Goal: Task Accomplishment & Management: Use online tool/utility

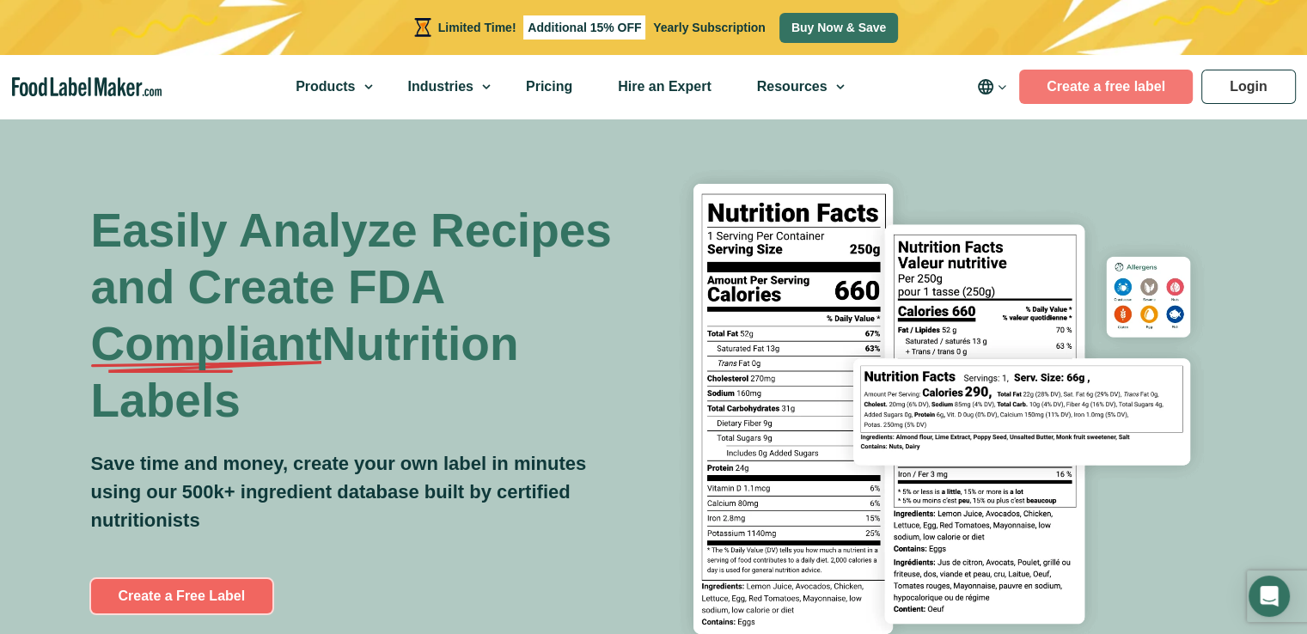
click at [200, 579] on link "Create a Free Label" at bounding box center [182, 596] width 182 height 34
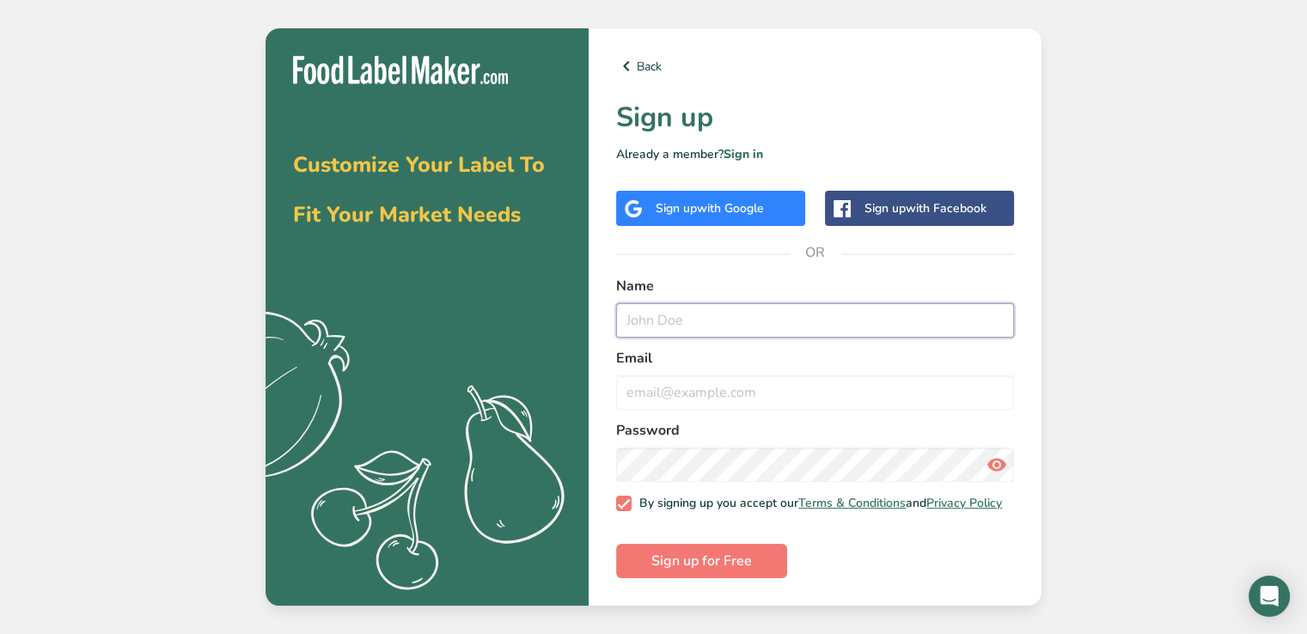
click at [780, 318] on input "text" at bounding box center [815, 320] width 398 height 34
type input "Elias Schiller"
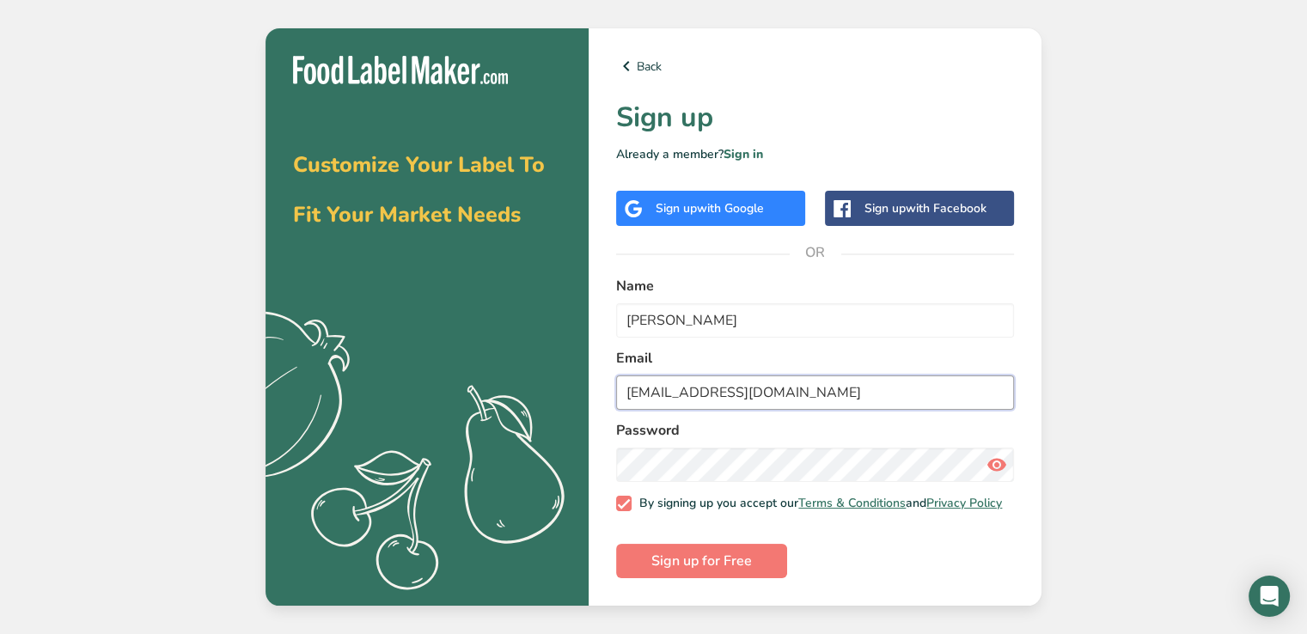
type input "[EMAIL_ADDRESS][DOMAIN_NAME]"
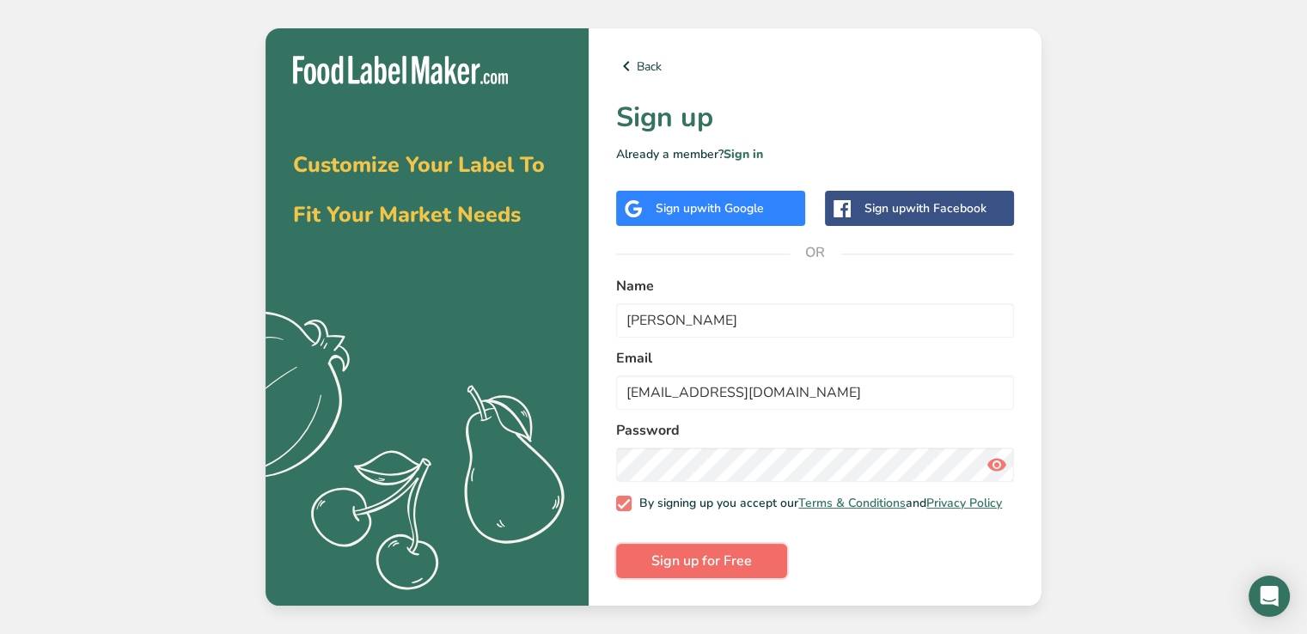
click at [739, 564] on span "Sign up for Free" at bounding box center [701, 561] width 101 height 21
click at [990, 462] on icon at bounding box center [997, 464] width 21 height 31
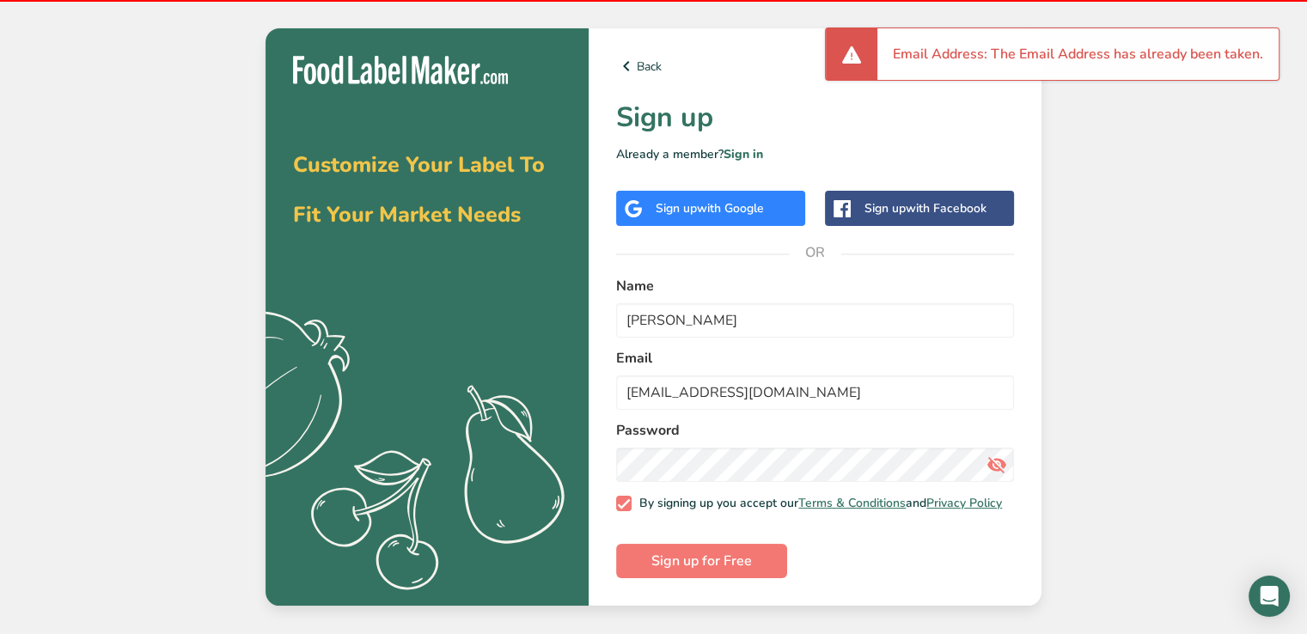
click at [1007, 461] on span at bounding box center [997, 465] width 34 height 34
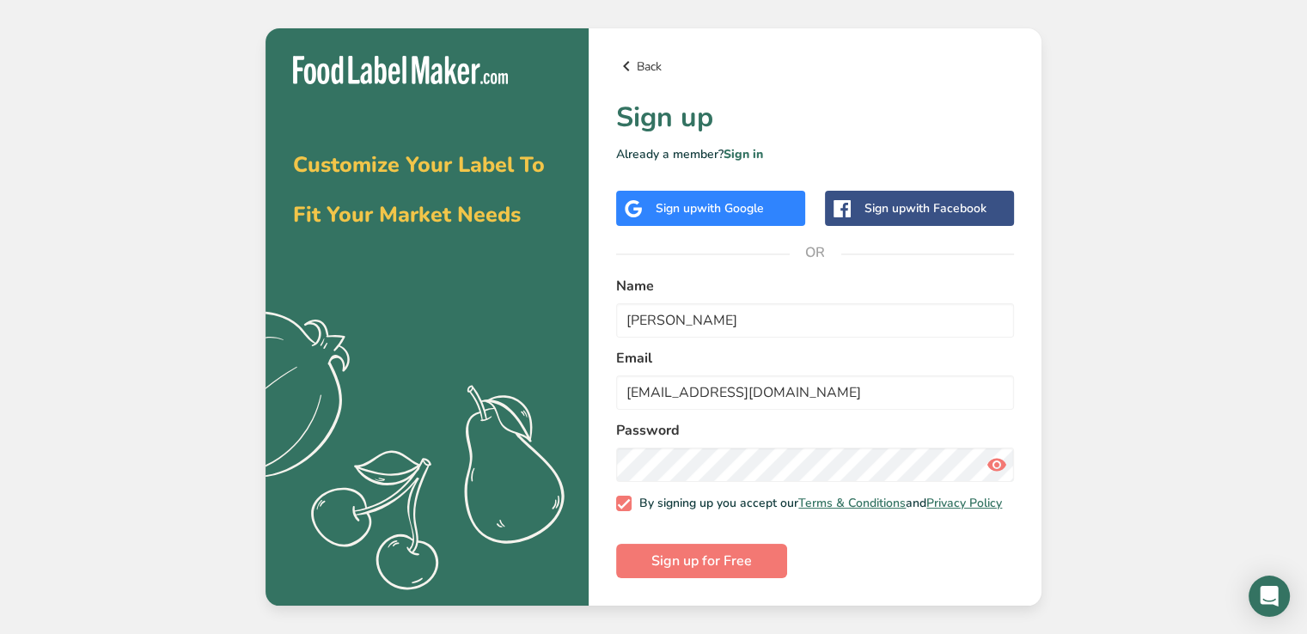
click at [638, 59] on link "Back" at bounding box center [815, 66] width 398 height 21
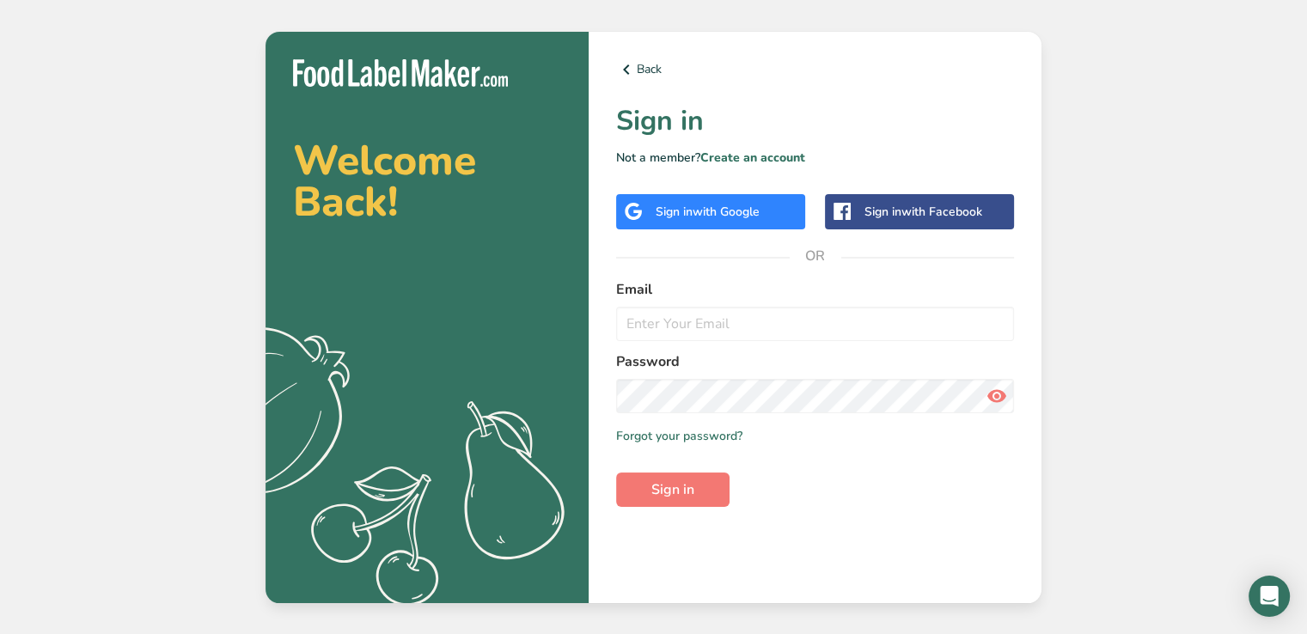
type input "[EMAIL_ADDRESS][DOMAIN_NAME]"
click at [616, 473] on button "Sign in" at bounding box center [672, 490] width 113 height 34
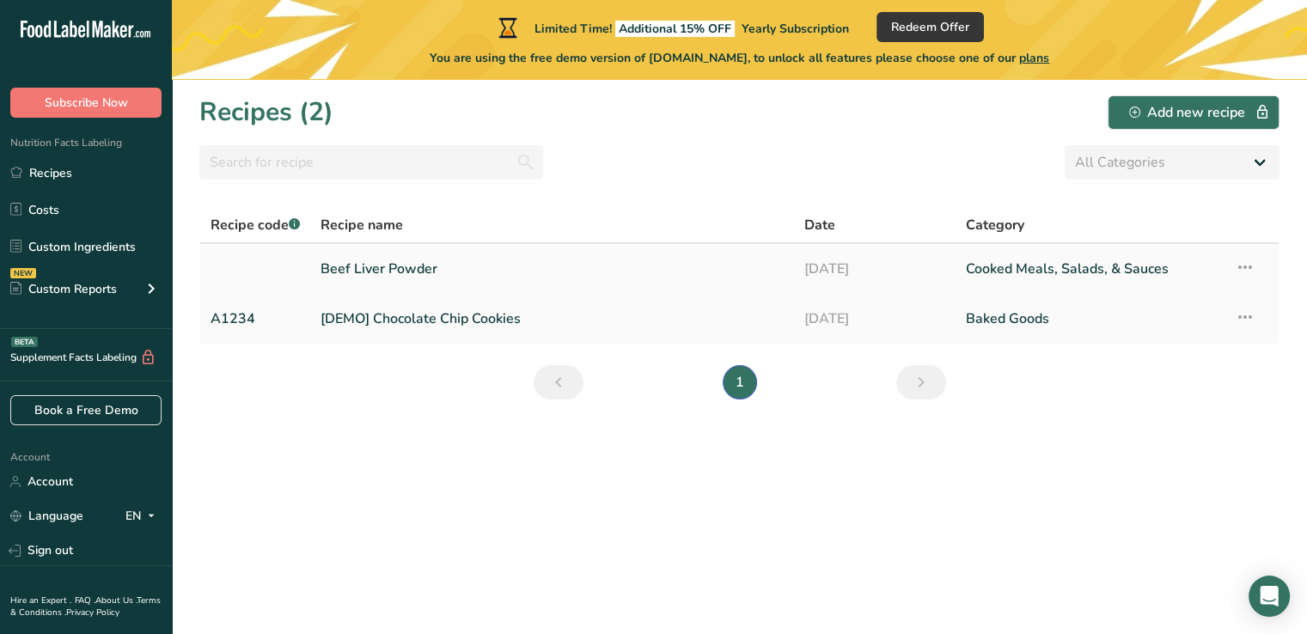
click at [685, 260] on link "Beef Liver Powder" at bounding box center [552, 269] width 463 height 36
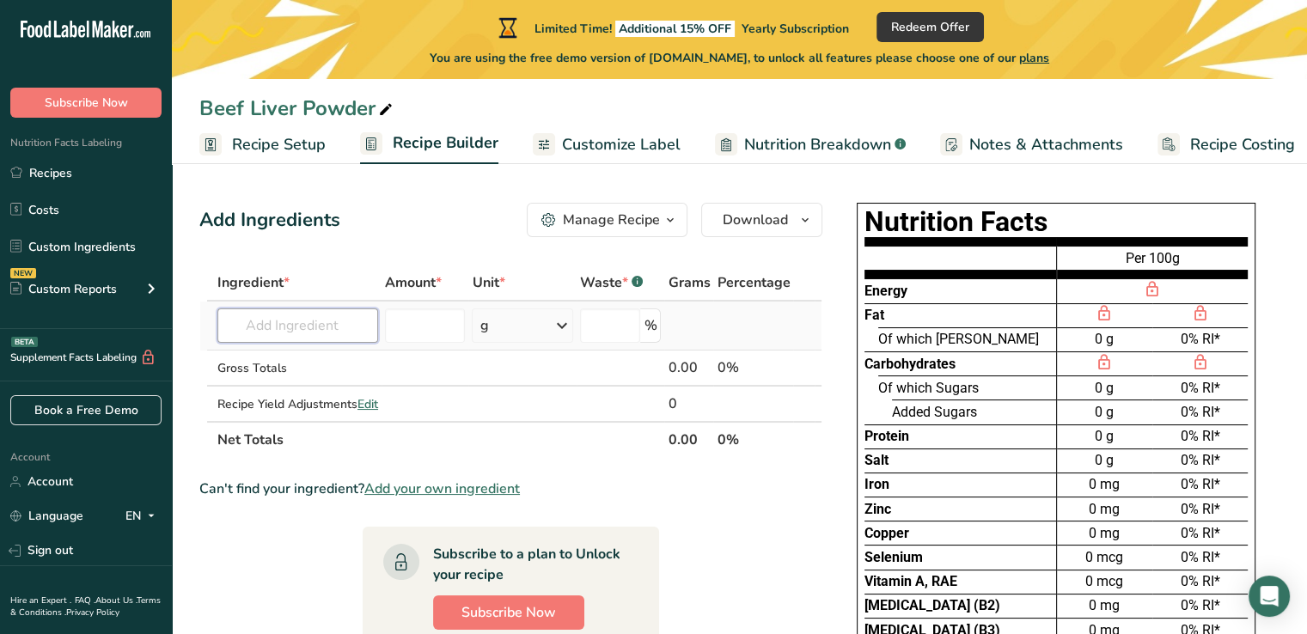
click at [313, 321] on input "text" at bounding box center [297, 325] width 161 height 34
click at [317, 319] on input "text" at bounding box center [297, 325] width 161 height 34
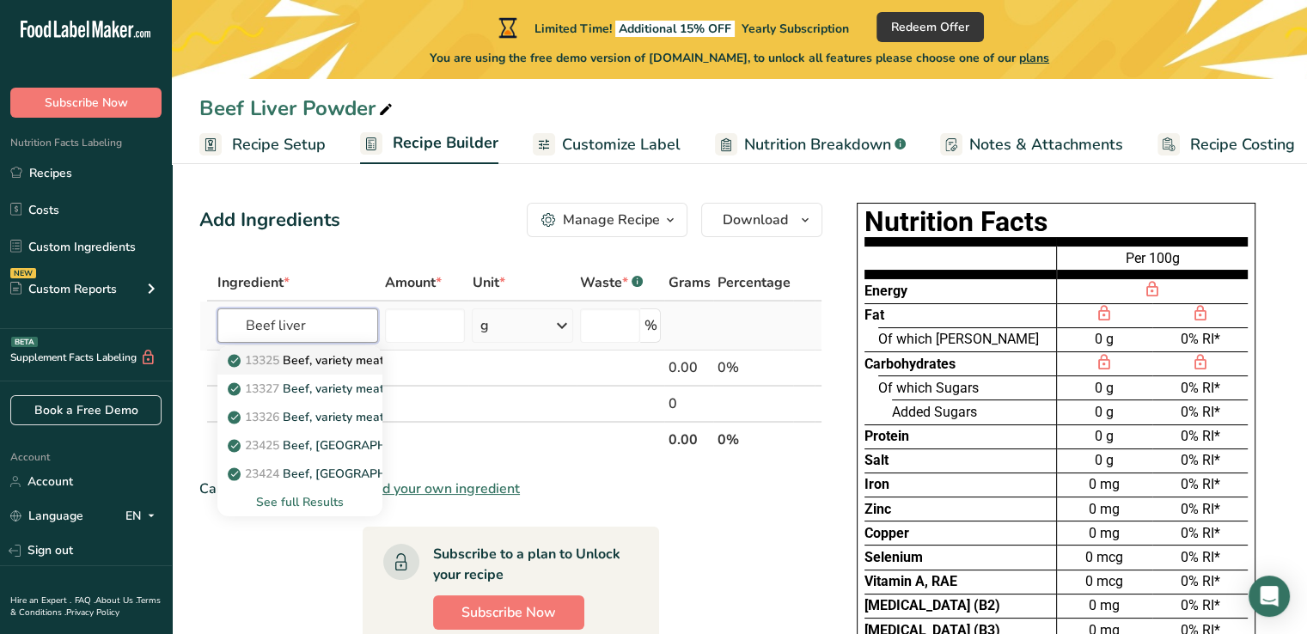
type input "Beef liver"
click at [346, 362] on p "13325 Beef, variety meats and by-products, liver, raw" at bounding box center [385, 360] width 309 height 18
type input "Beef, variety meats and by-products, liver, raw"
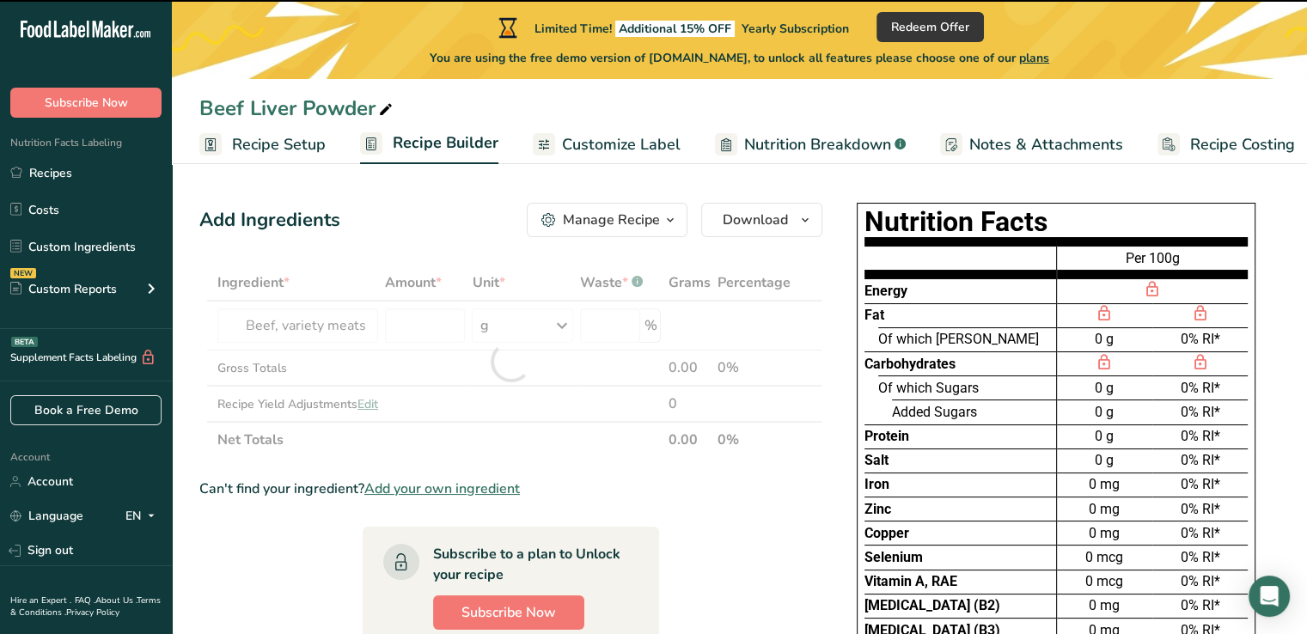
type input "0"
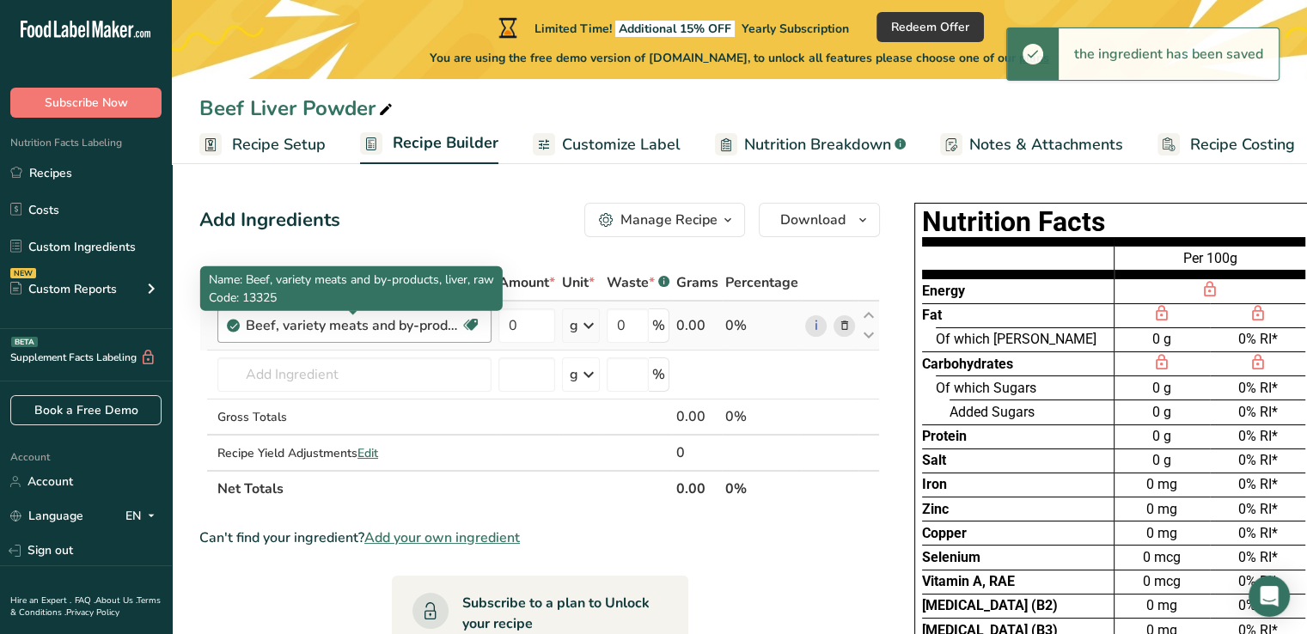
click at [382, 315] on div "Beef, variety meats and by-products, liver, raw" at bounding box center [353, 325] width 215 height 21
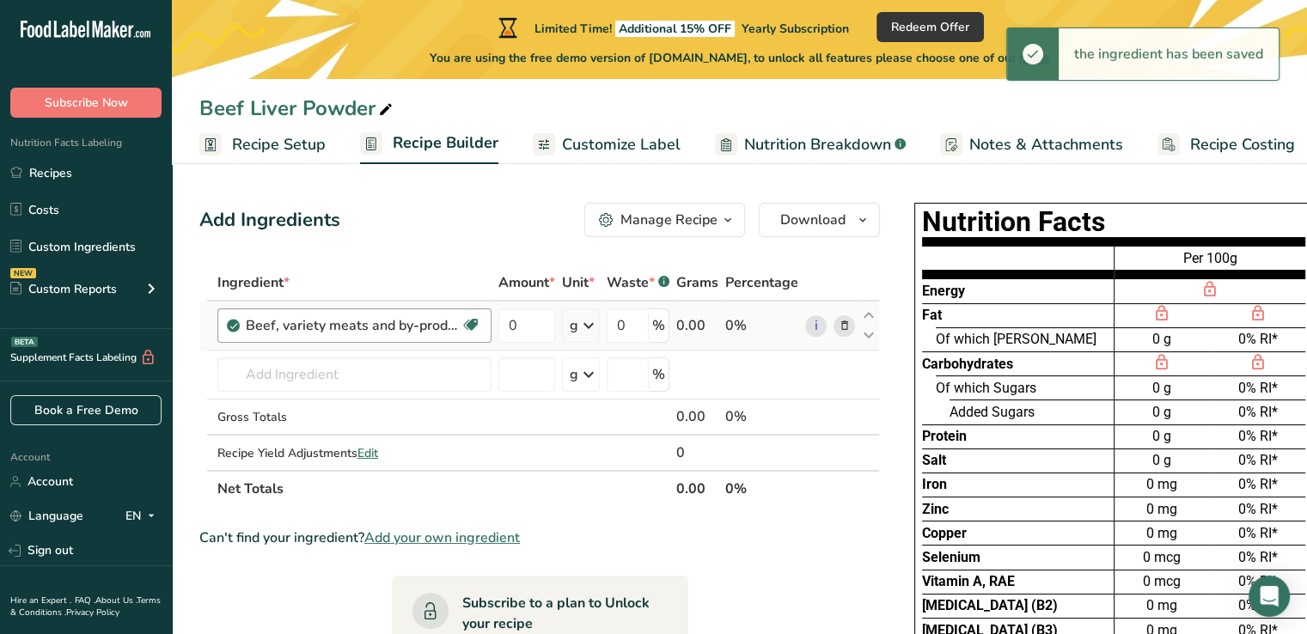
click at [389, 324] on div "Beef, variety meats and by-products, liver, raw" at bounding box center [353, 325] width 215 height 21
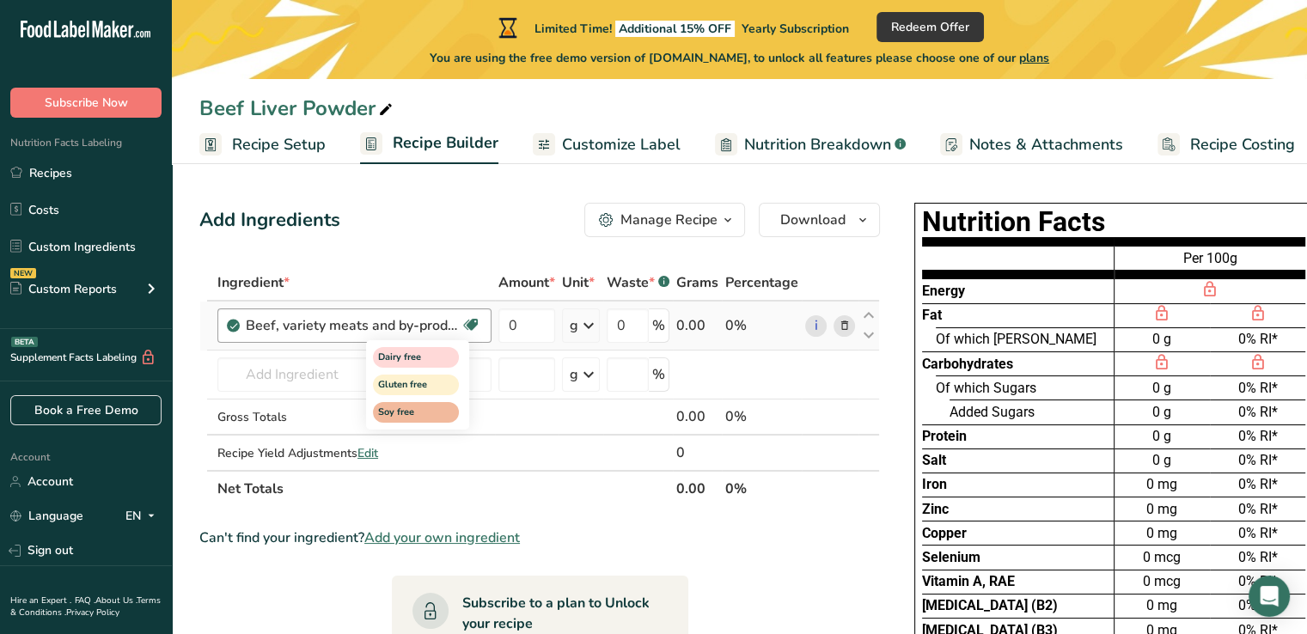
click at [471, 316] on icon at bounding box center [470, 325] width 17 height 27
click at [497, 324] on td "0" at bounding box center [527, 326] width 64 height 49
click at [522, 327] on input "0" at bounding box center [526, 325] width 57 height 34
click at [541, 329] on input "0.000002" at bounding box center [526, 325] width 57 height 34
type input "2"
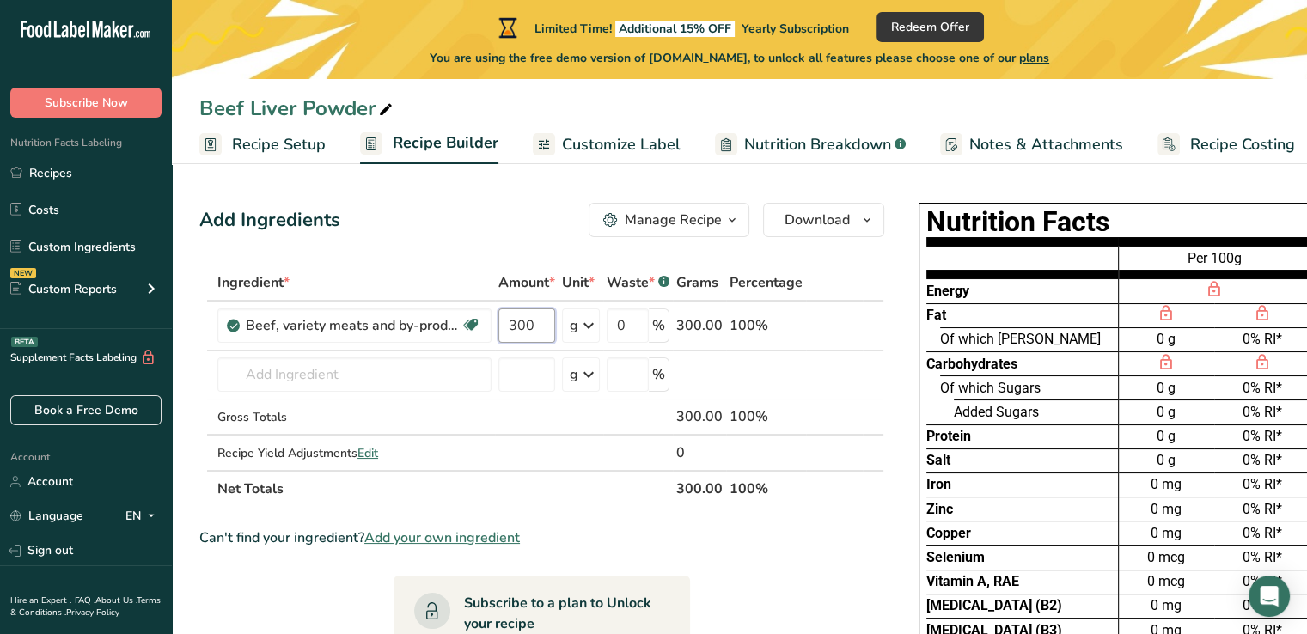
type input "300"
click at [519, 219] on div "Add Ingredients Manage Recipe Delete Recipe Duplicate Recipe Scale Recipe Save …" at bounding box center [541, 220] width 685 height 34
click at [716, 210] on div "Manage Recipe" at bounding box center [673, 220] width 97 height 21
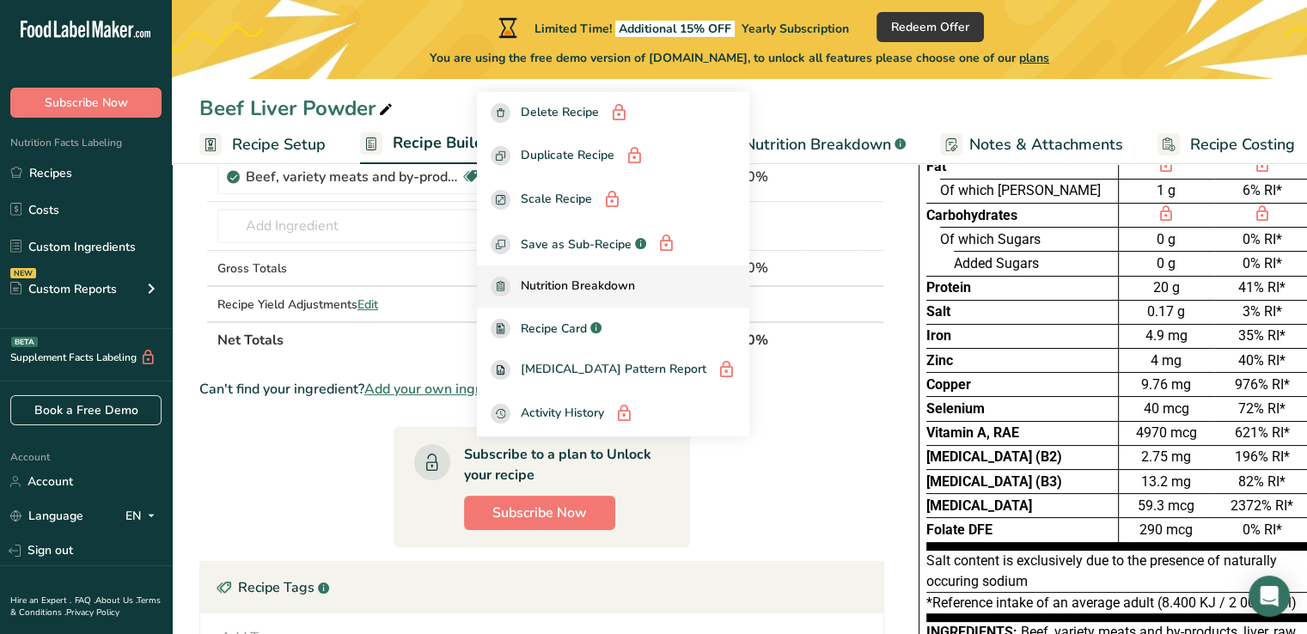
scroll to position [172, 0]
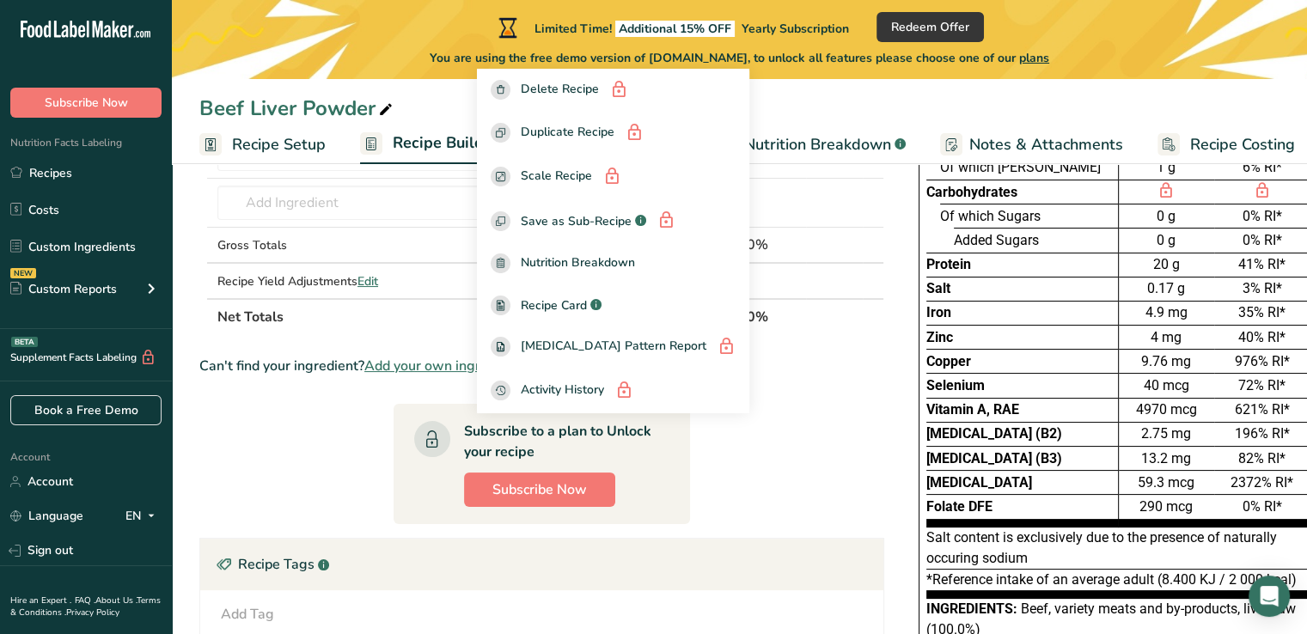
click at [857, 480] on section "Ingredient * Amount * Unit * Waste * .a-a{fill:#347362;}.b-a{fill:#fff;} Grams …" at bounding box center [541, 461] width 685 height 736
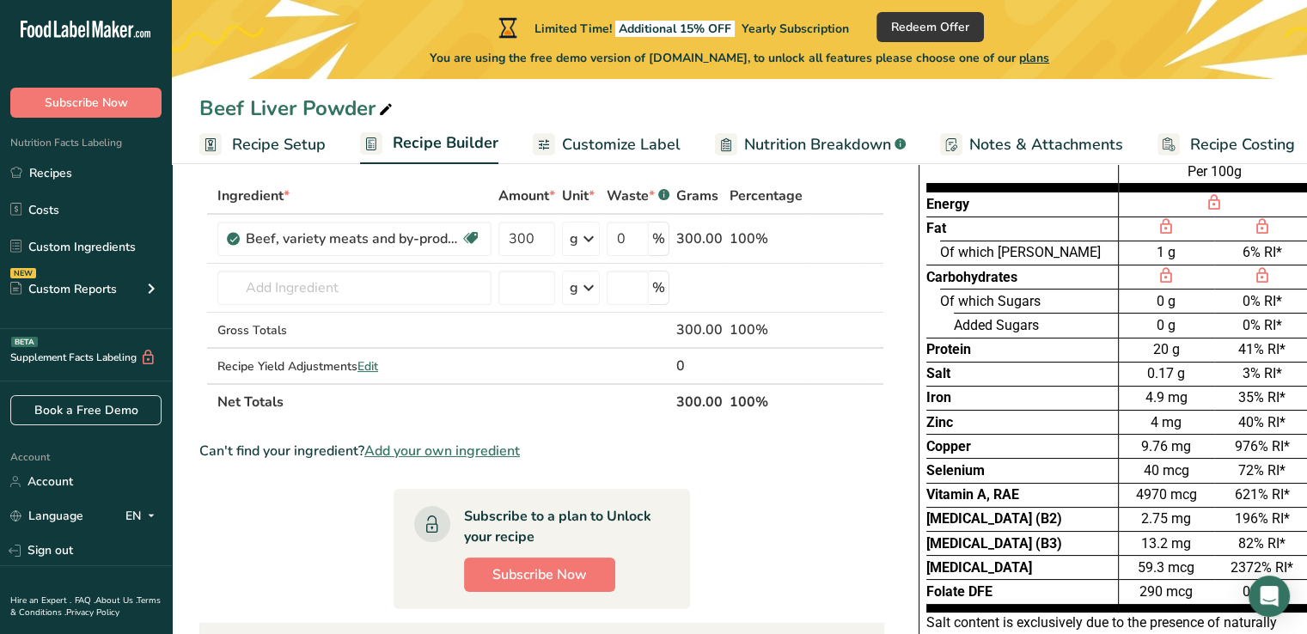
scroll to position [0, 0]
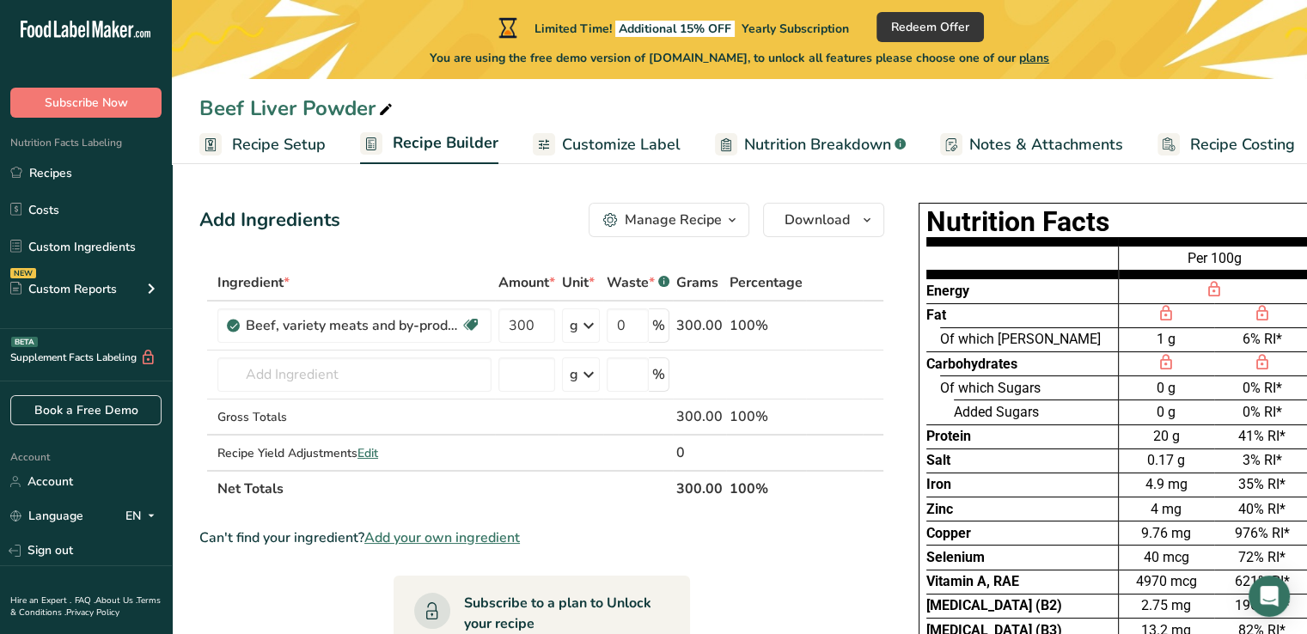
click at [269, 142] on span "Recipe Setup" at bounding box center [279, 144] width 94 height 23
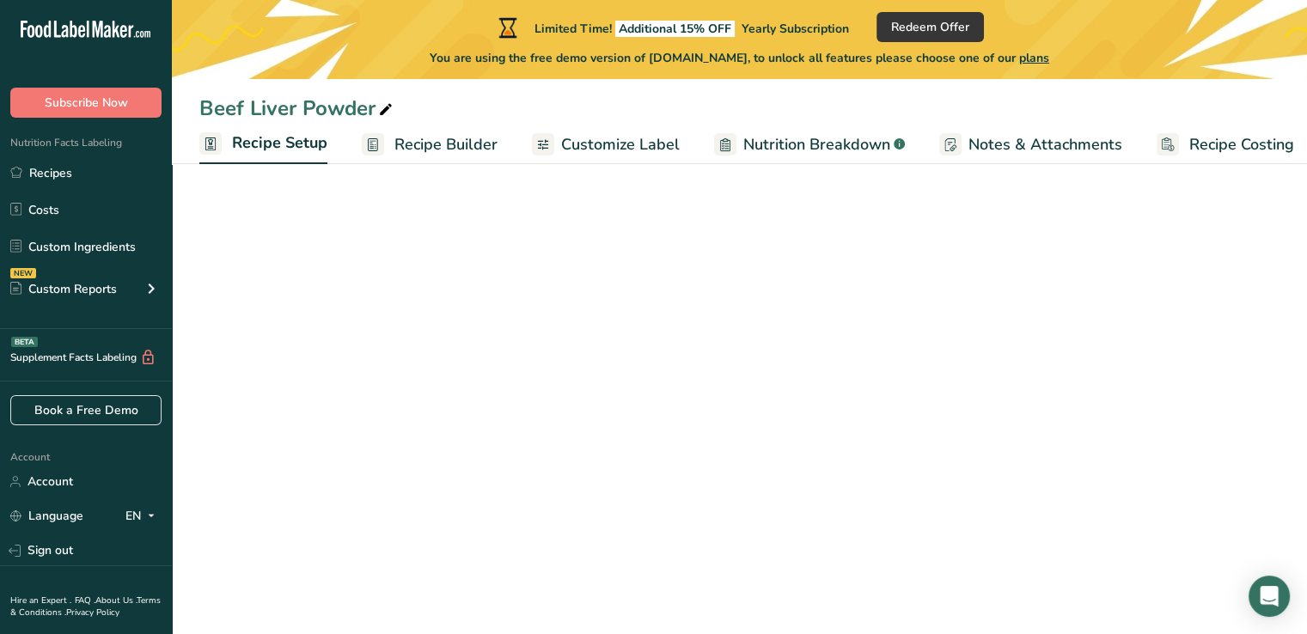
scroll to position [0, 6]
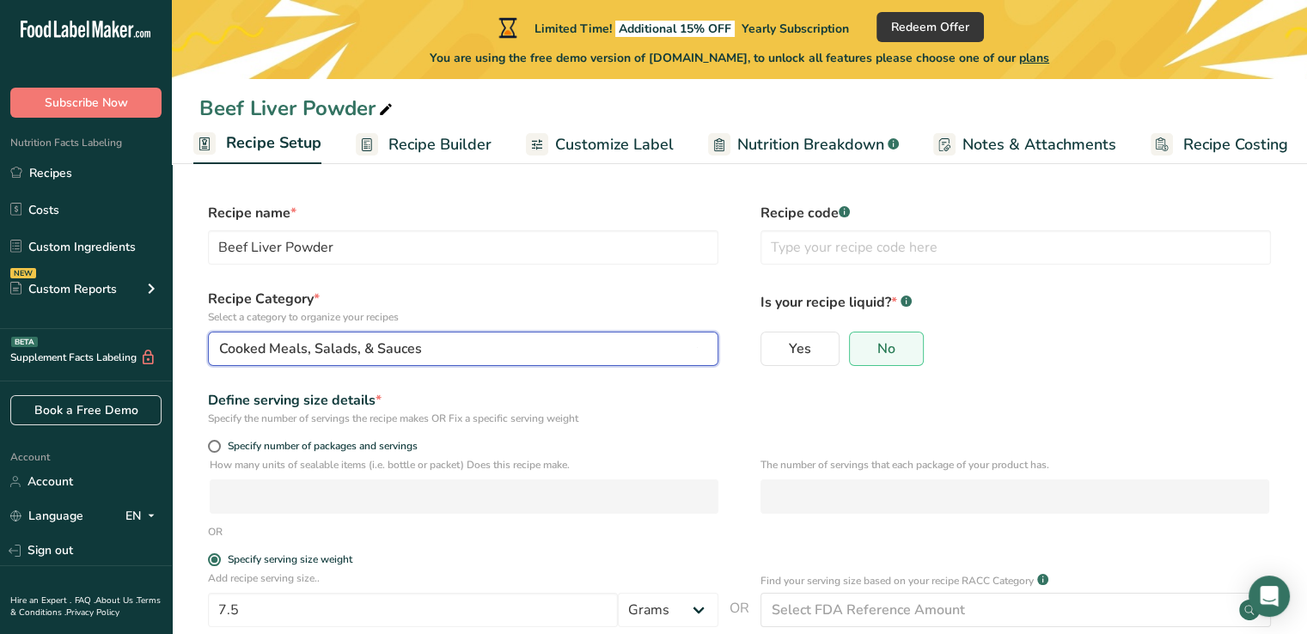
click at [431, 345] on div "Cooked Meals, Salads, & Sauces" at bounding box center [458, 349] width 478 height 21
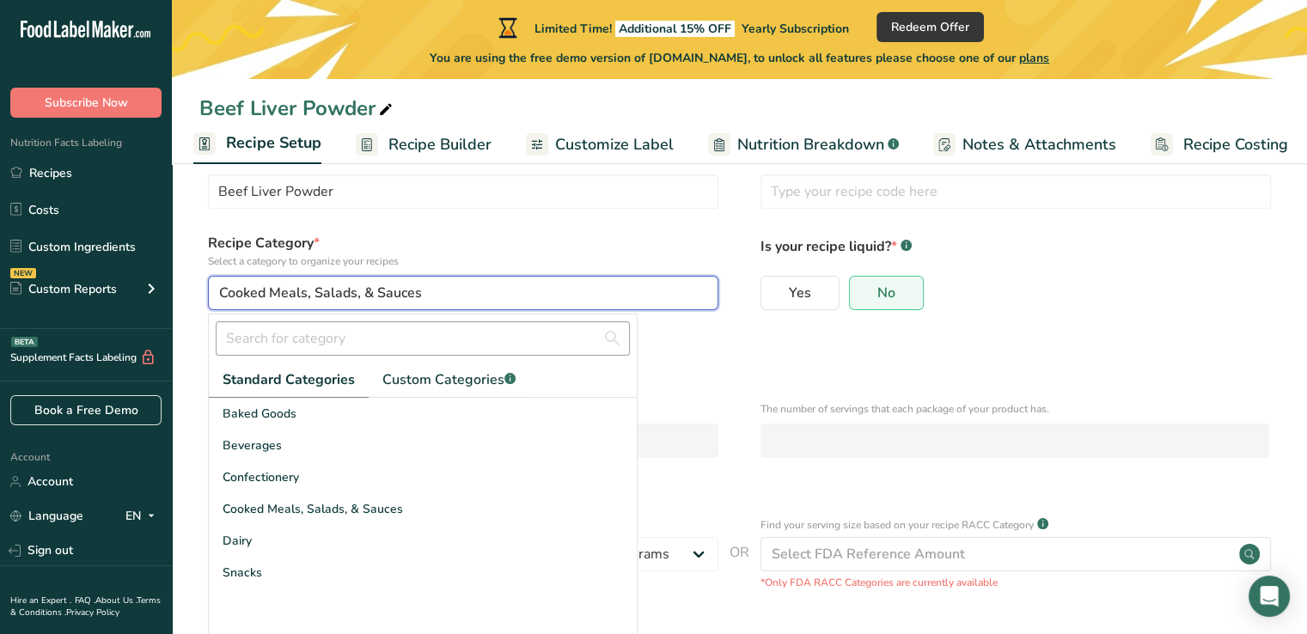
scroll to position [86, 0]
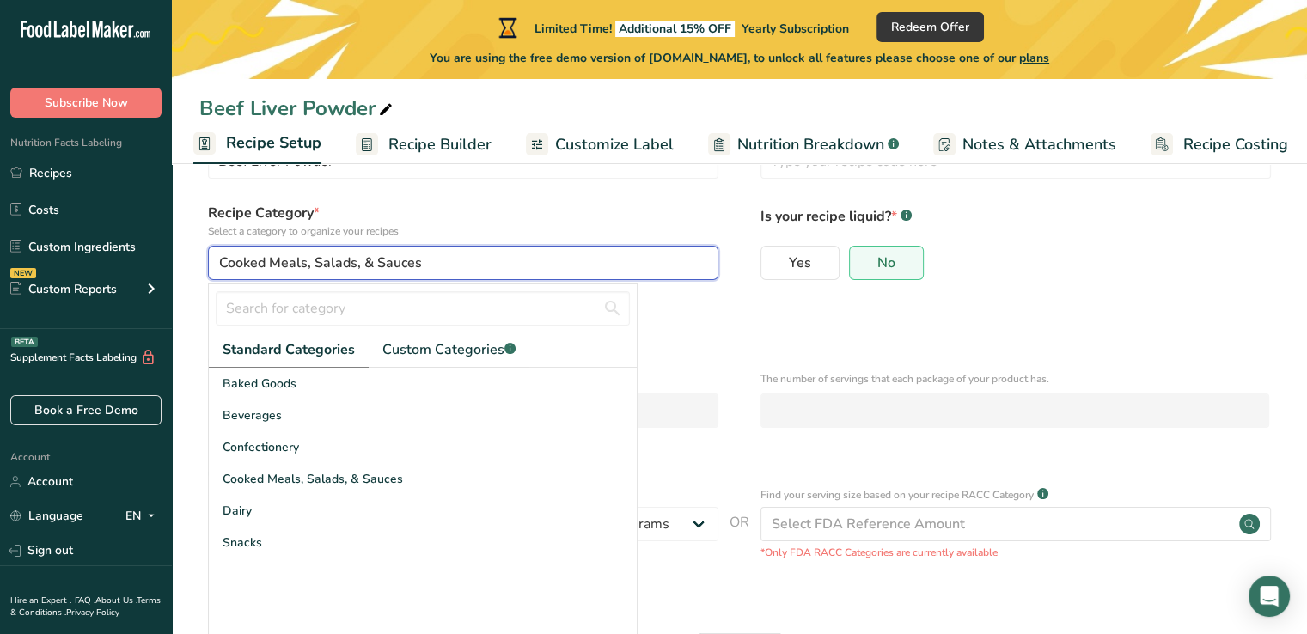
click at [332, 260] on span "Cooked Meals, Salads, & Sauces" at bounding box center [320, 263] width 203 height 21
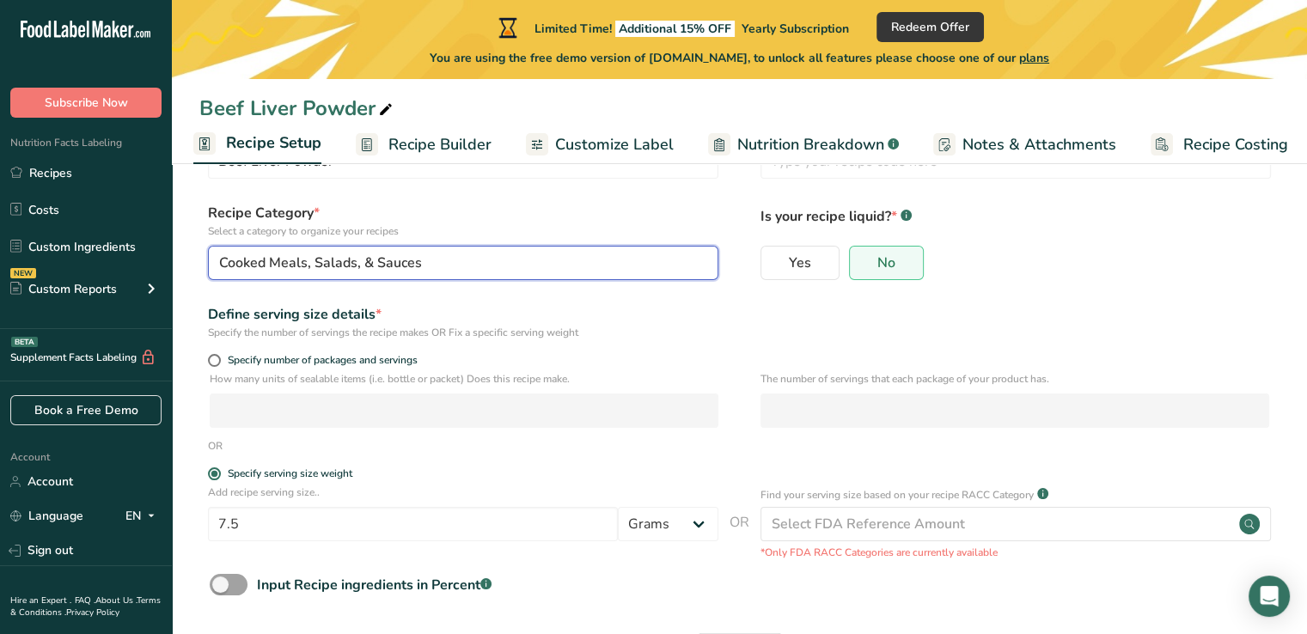
click at [333, 260] on span "Cooked Meals, Salads, & Sauces" at bounding box center [320, 263] width 203 height 21
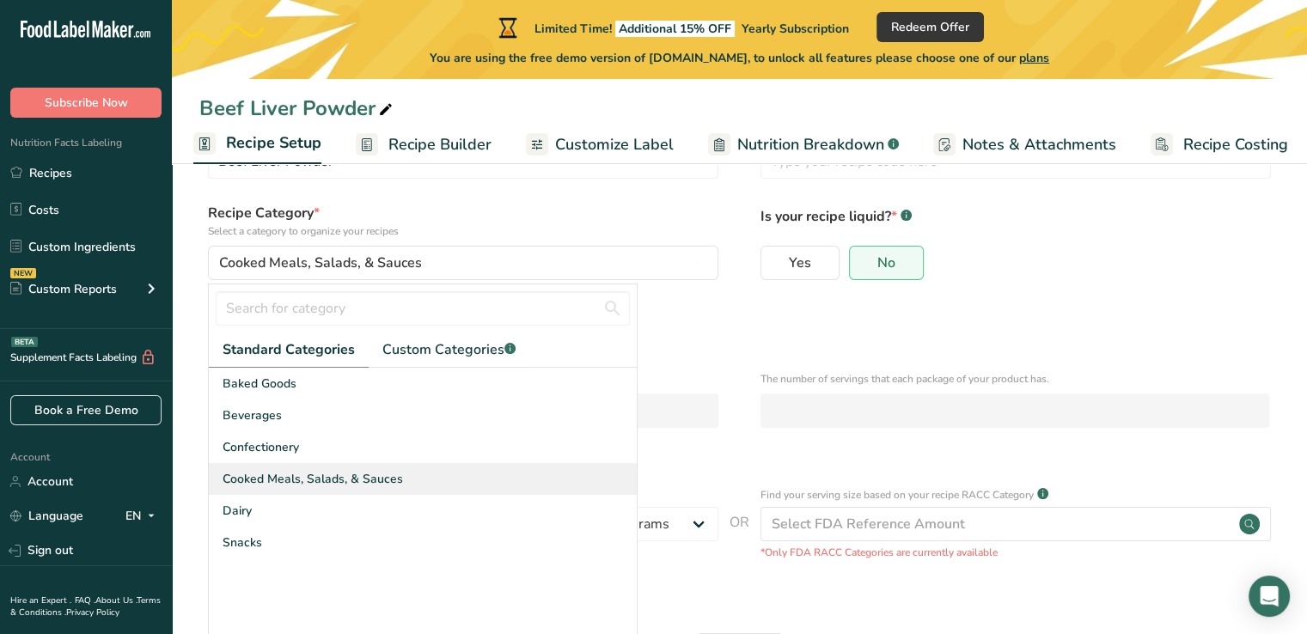
click at [264, 480] on span "Cooked Meals, Salads, & Sauces" at bounding box center [313, 479] width 180 height 18
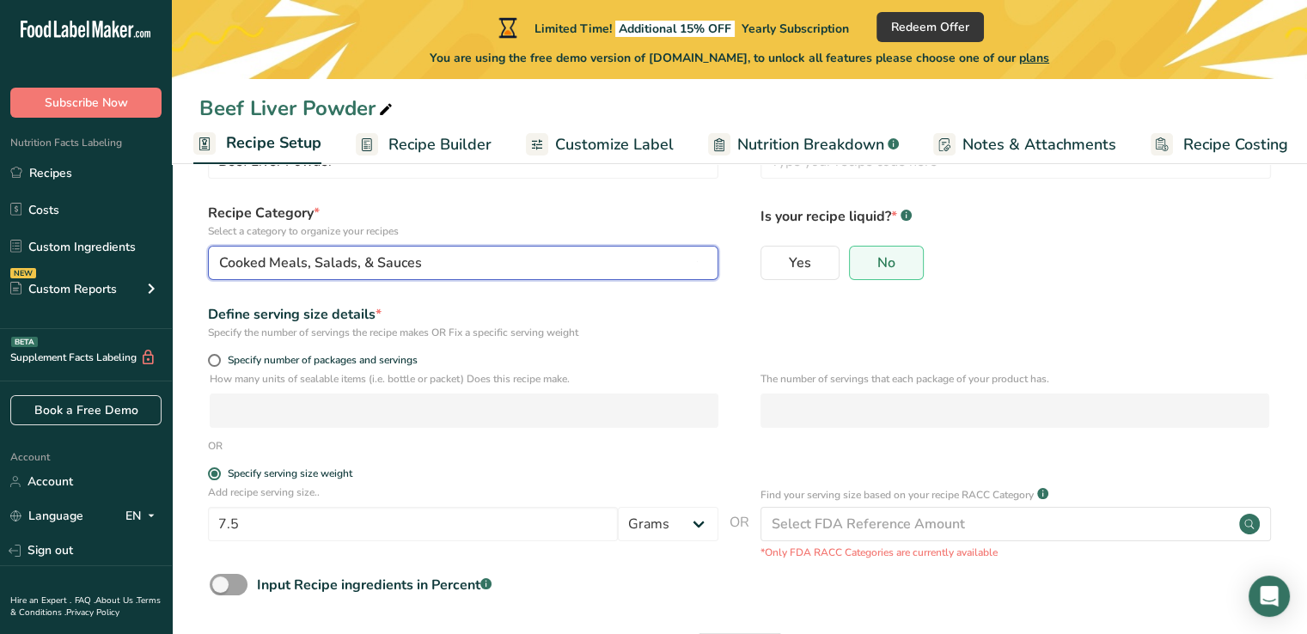
click at [319, 277] on button "Cooked Meals, Salads, & Sauces" at bounding box center [463, 263] width 510 height 34
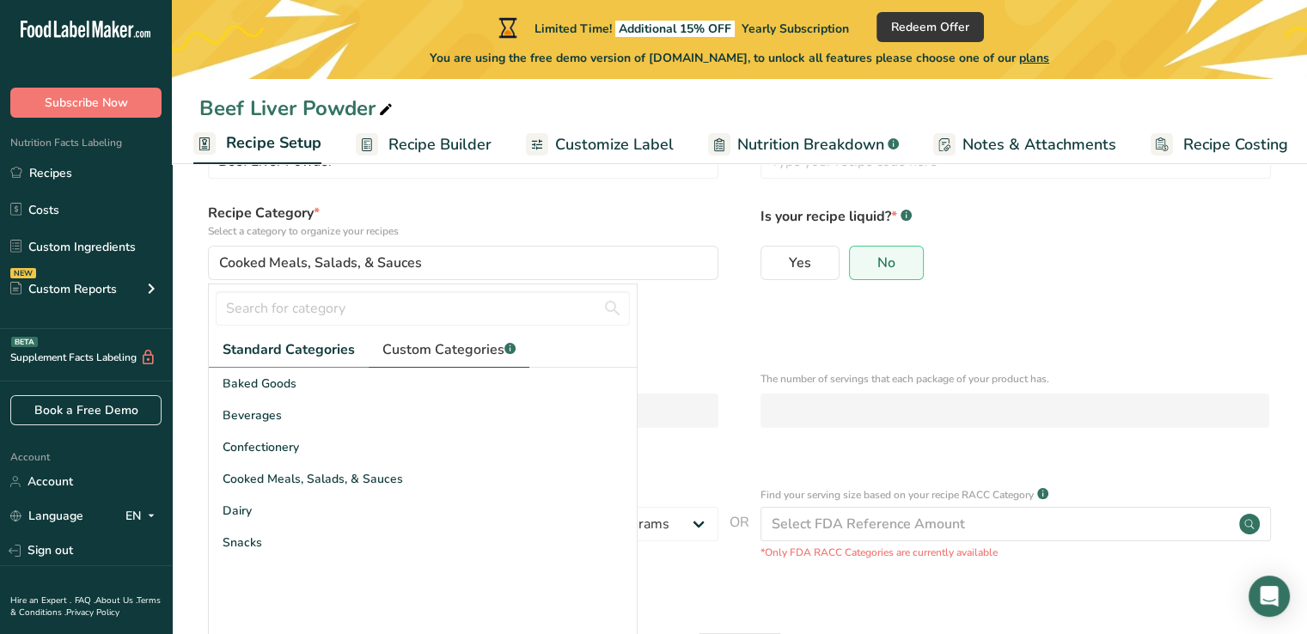
click at [434, 357] on span "Custom Categories .a-a{fill:#347362;}.b-a{fill:#fff;}" at bounding box center [448, 349] width 133 height 21
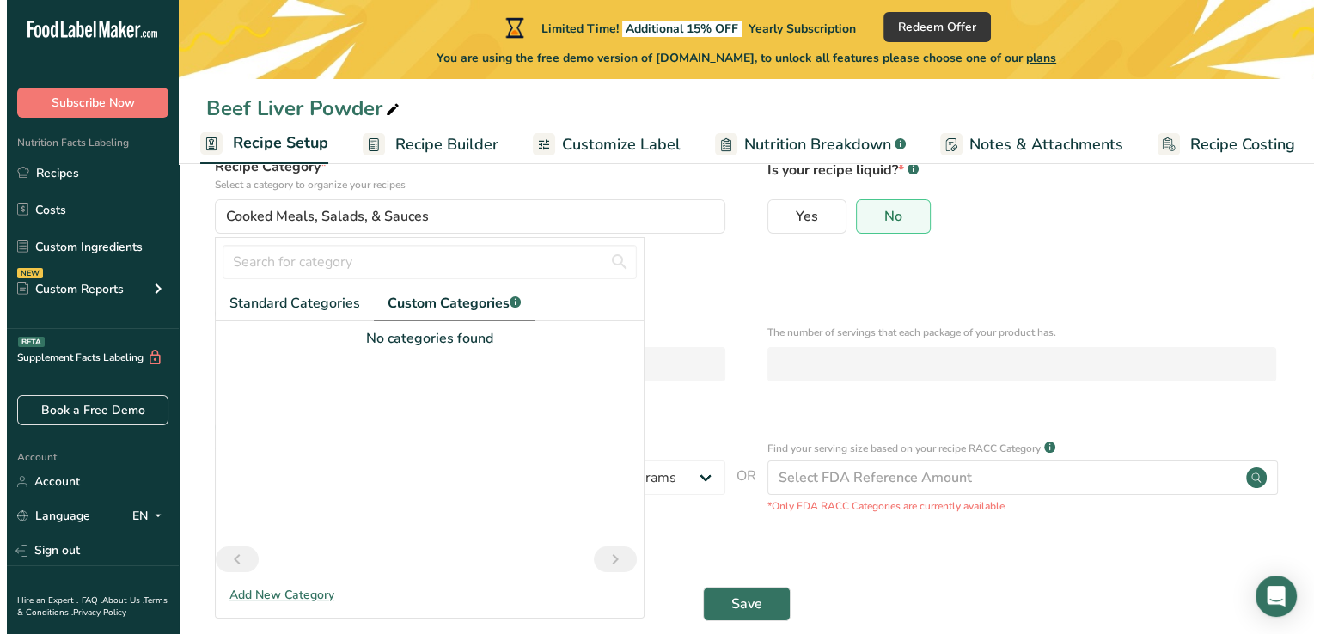
scroll to position [158, 0]
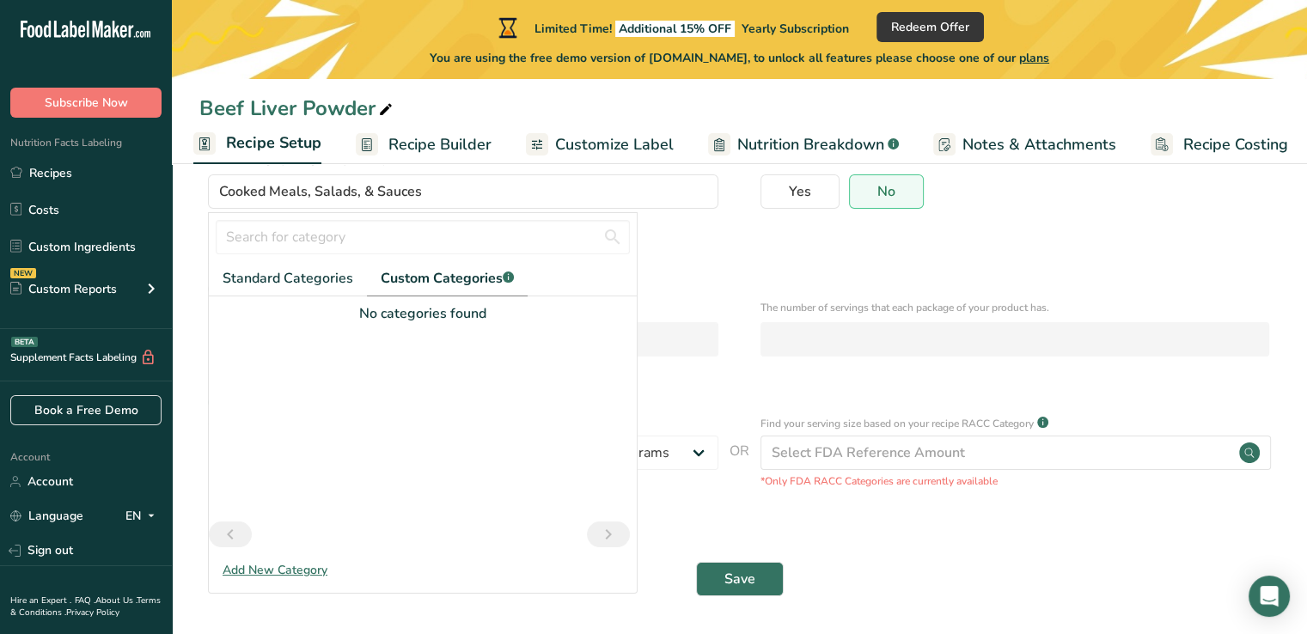
click at [406, 303] on div "No categories found" at bounding box center [423, 313] width 428 height 21
click at [354, 253] on input "text" at bounding box center [423, 237] width 414 height 34
click at [425, 309] on div "No categories found" at bounding box center [423, 313] width 428 height 21
click at [426, 277] on span "Custom Categories .a-a{fill:#347362;}.b-a{fill:#fff;}" at bounding box center [447, 278] width 133 height 21
click at [248, 567] on div "Add New Category" at bounding box center [423, 570] width 428 height 18
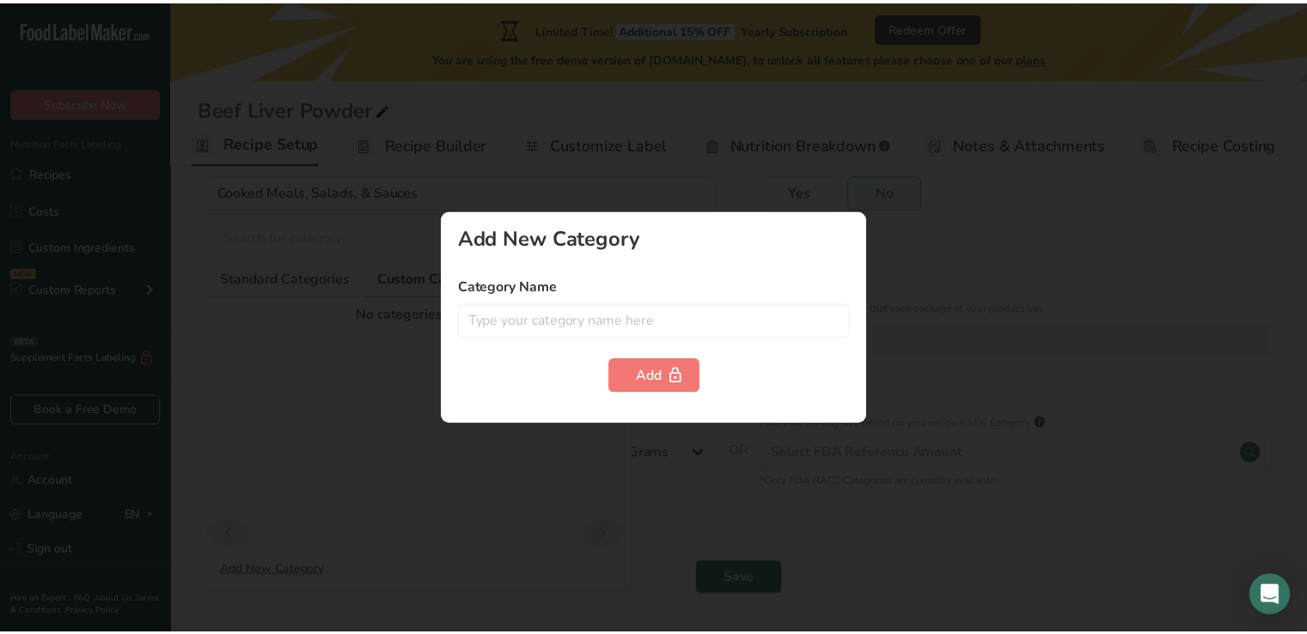
scroll to position [0, 1]
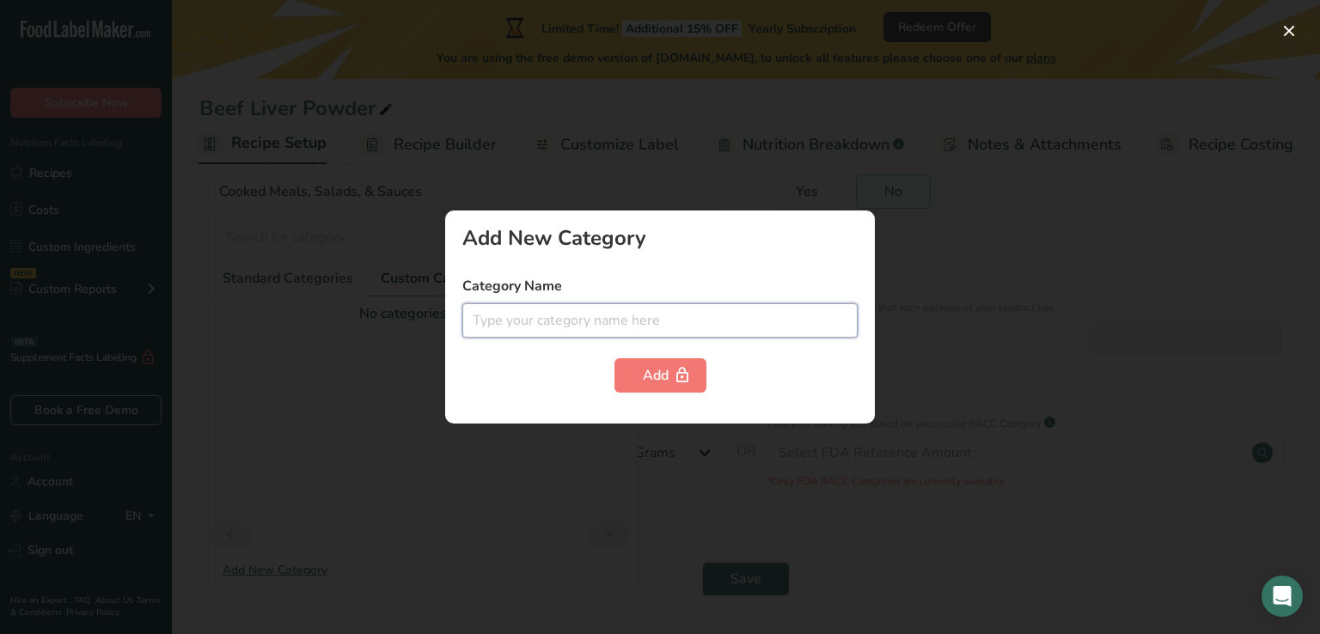
click at [572, 335] on input "text" at bounding box center [659, 320] width 395 height 34
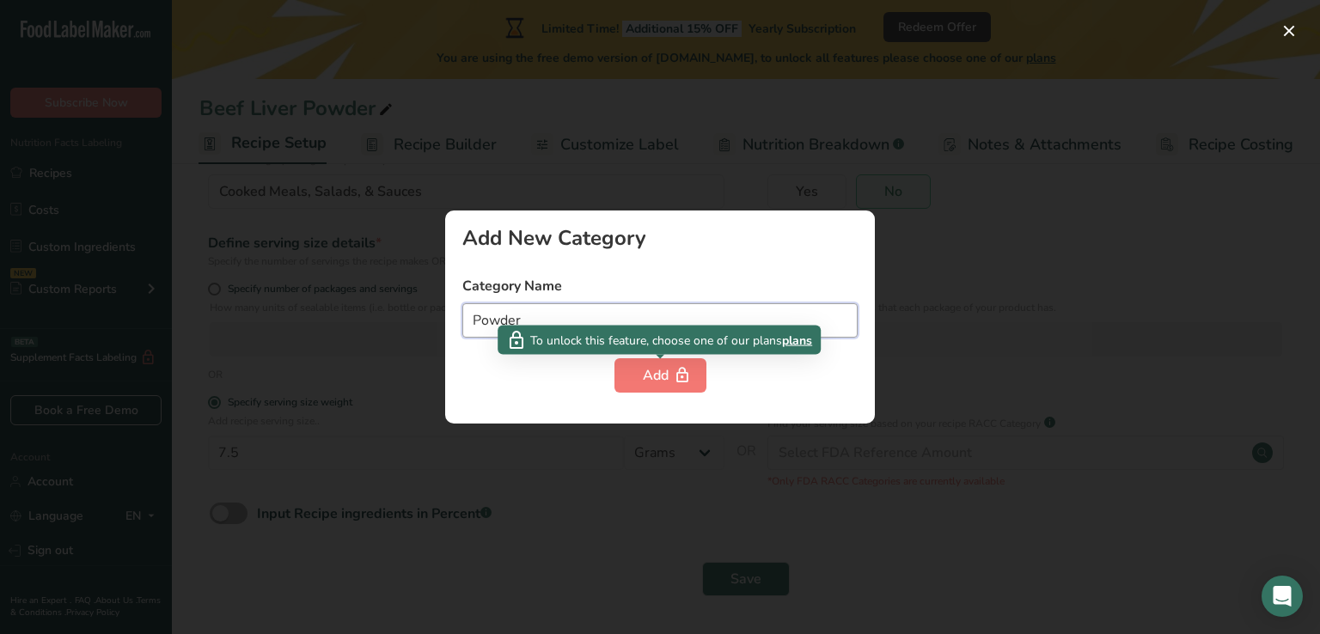
type input "Powder"
click at [1039, 211] on div at bounding box center [660, 317] width 1320 height 634
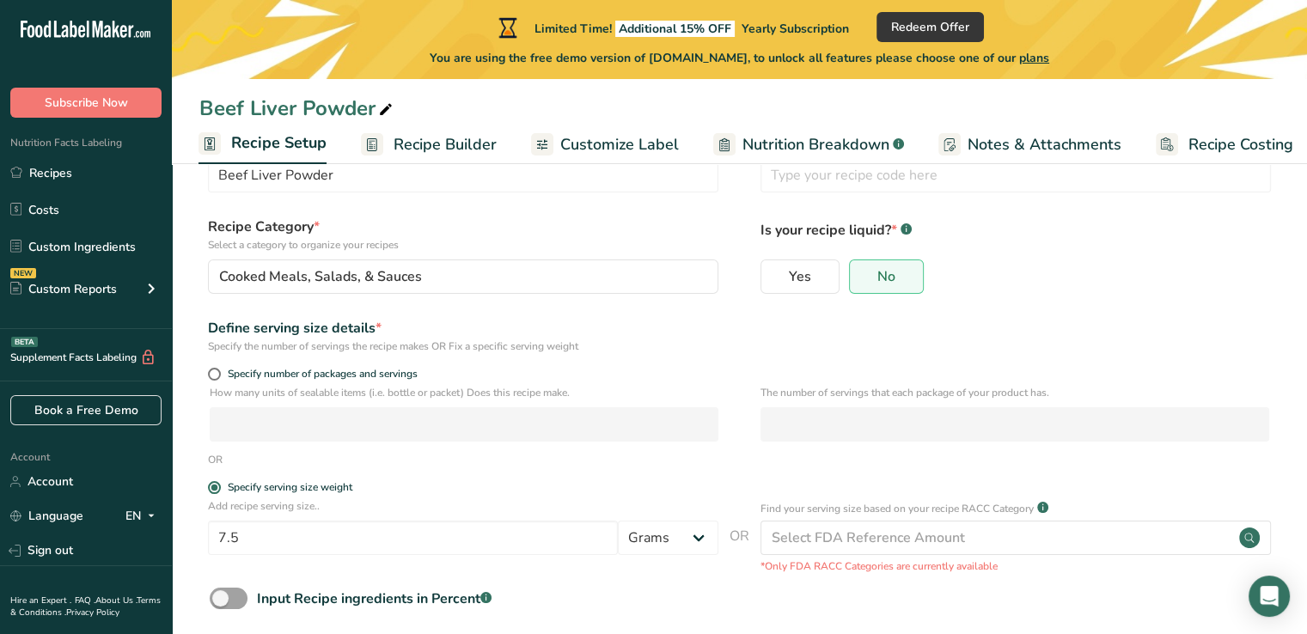
scroll to position [158, 0]
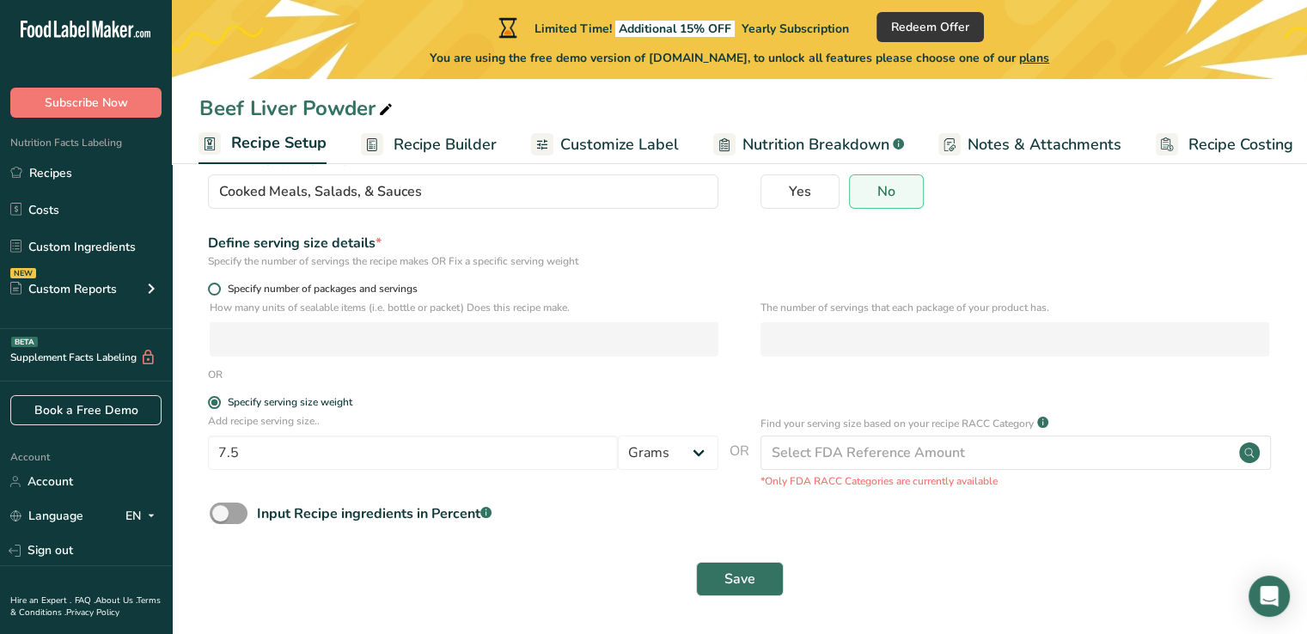
click at [216, 287] on span at bounding box center [214, 289] width 13 height 13
click at [216, 287] on input "Specify number of packages and servings" at bounding box center [213, 289] width 11 height 11
radio input "true"
radio input "false"
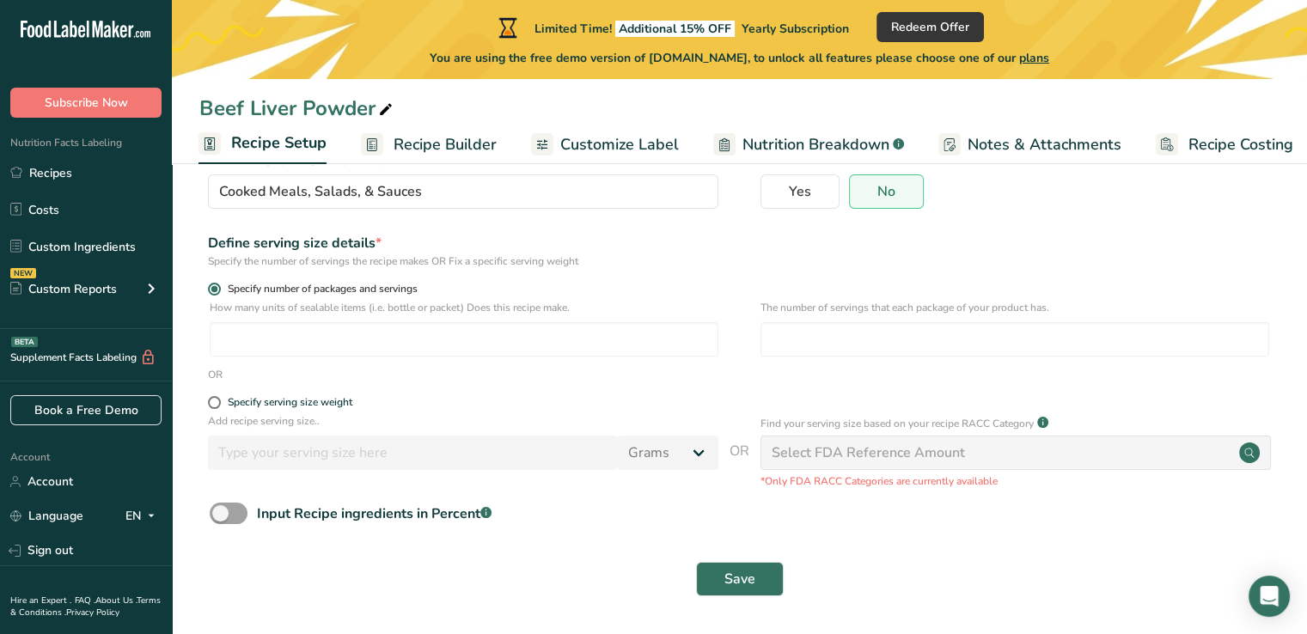
click at [216, 287] on span at bounding box center [214, 289] width 13 height 13
click at [216, 287] on input "Specify number of packages and servings" at bounding box center [213, 289] width 11 height 11
click at [233, 249] on div "Define serving size details *" at bounding box center [463, 243] width 510 height 21
click at [217, 285] on span at bounding box center [214, 289] width 13 height 13
click at [217, 285] on input "Specify number of packages and servings" at bounding box center [213, 289] width 11 height 11
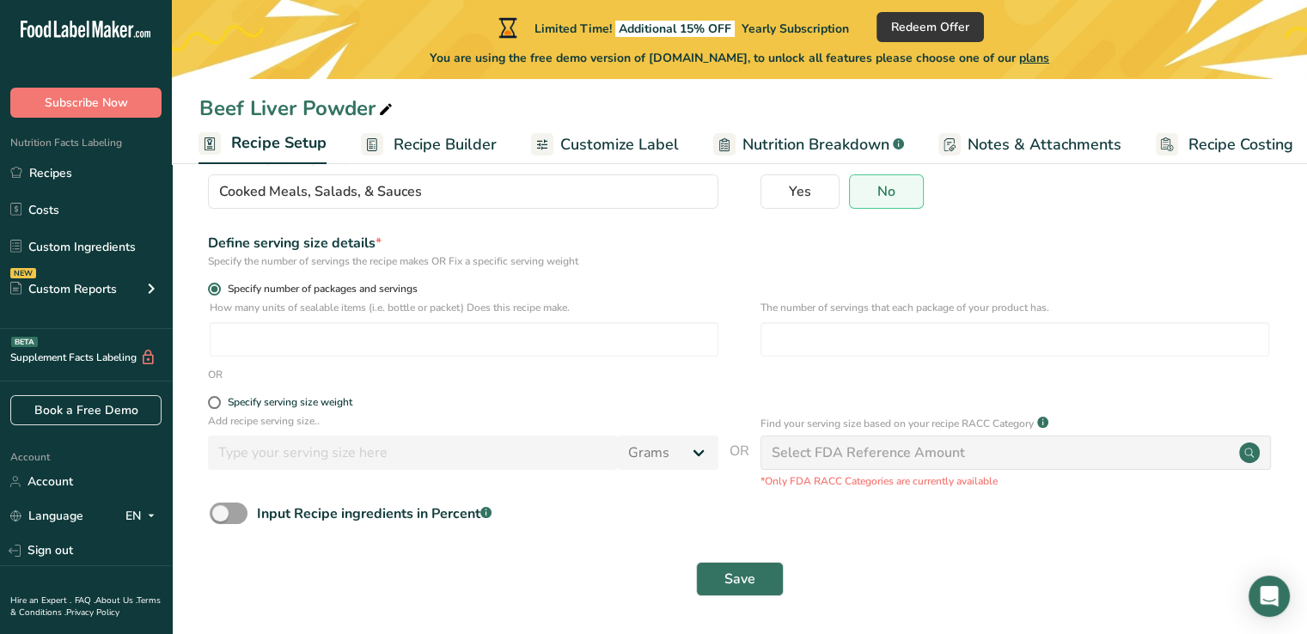
click at [217, 285] on span at bounding box center [214, 289] width 13 height 13
click at [217, 285] on input "Specify number of packages and servings" at bounding box center [213, 289] width 11 height 11
click at [220, 285] on label "Specify number of packages and servings" at bounding box center [463, 289] width 510 height 13
click at [219, 285] on input "Specify number of packages and servings" at bounding box center [213, 289] width 11 height 11
click at [313, 238] on div "Define serving size details *" at bounding box center [463, 243] width 510 height 21
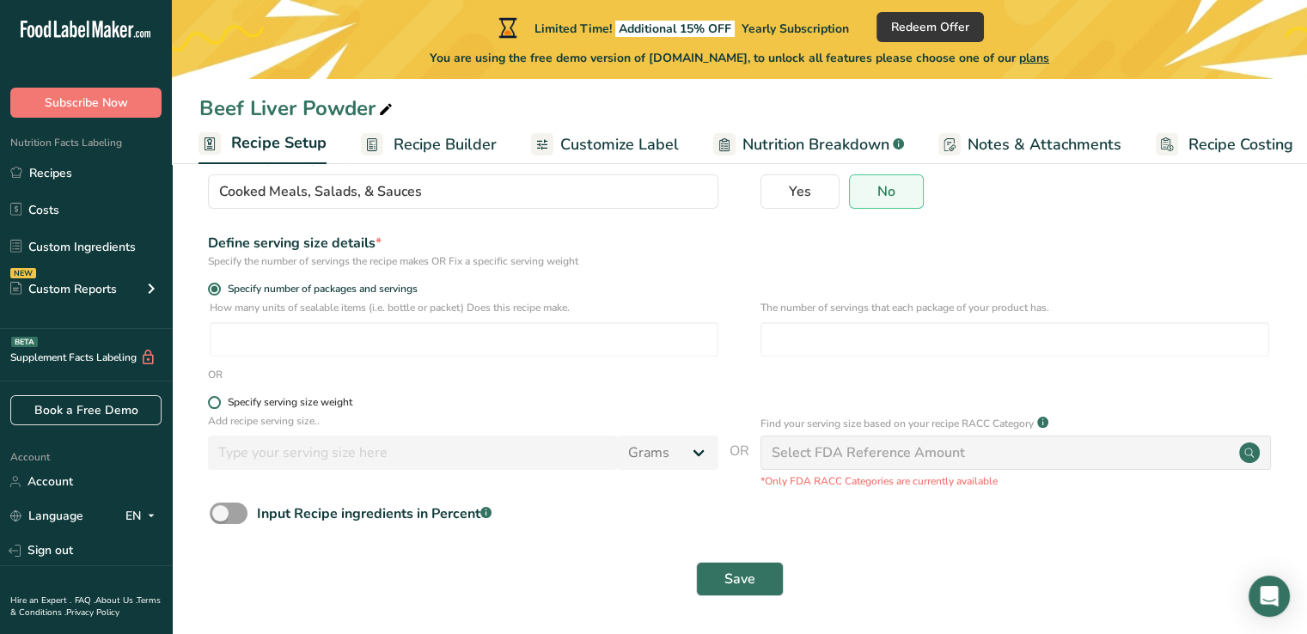
click at [217, 396] on span at bounding box center [214, 402] width 13 height 13
click at [217, 397] on input "Specify serving size weight" at bounding box center [213, 402] width 11 height 11
radio input "true"
radio input "false"
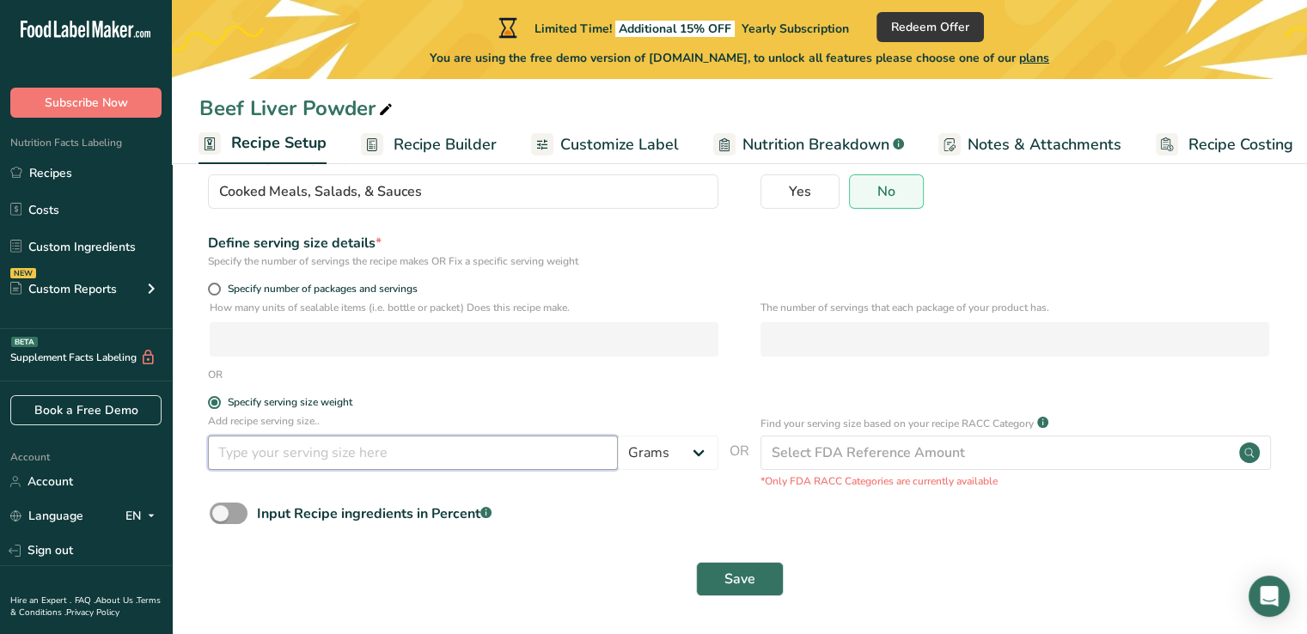
click at [244, 453] on input "number" at bounding box center [413, 453] width 410 height 34
type input "5"
click at [547, 505] on div "Input Recipe ingredients in Percent .a-a{fill:#347362;}.b-a{fill:#fff;}" at bounding box center [739, 520] width 1080 height 35
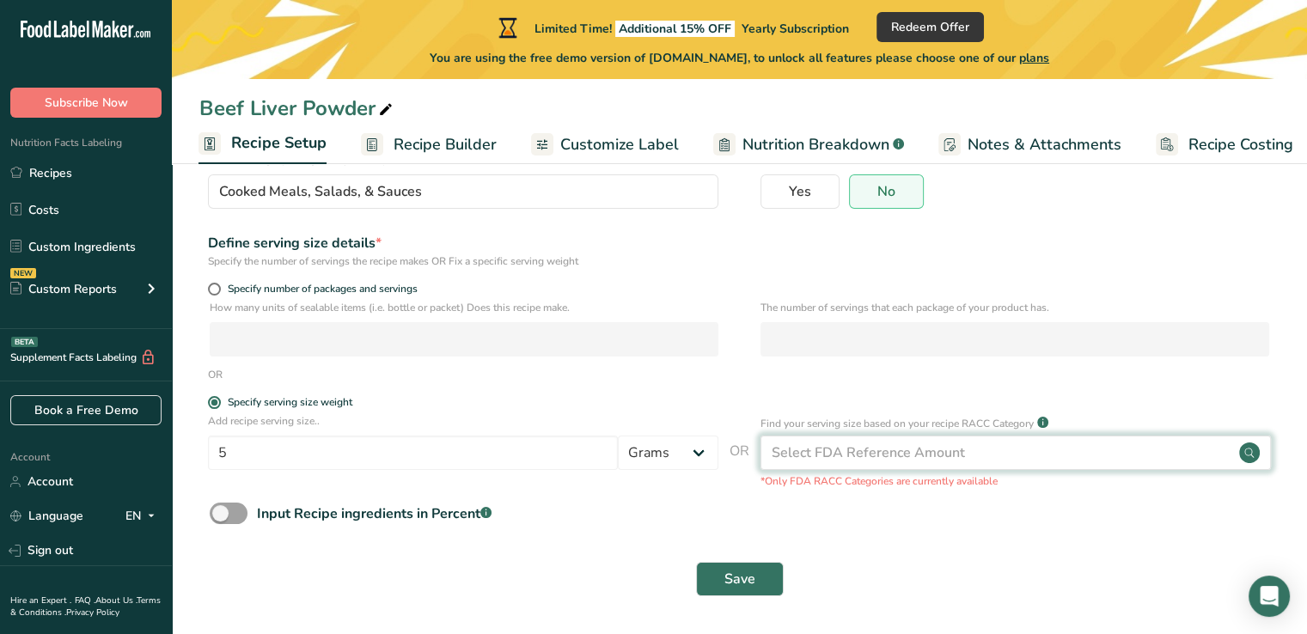
click at [877, 450] on div "Select FDA Reference Amount" at bounding box center [868, 453] width 193 height 21
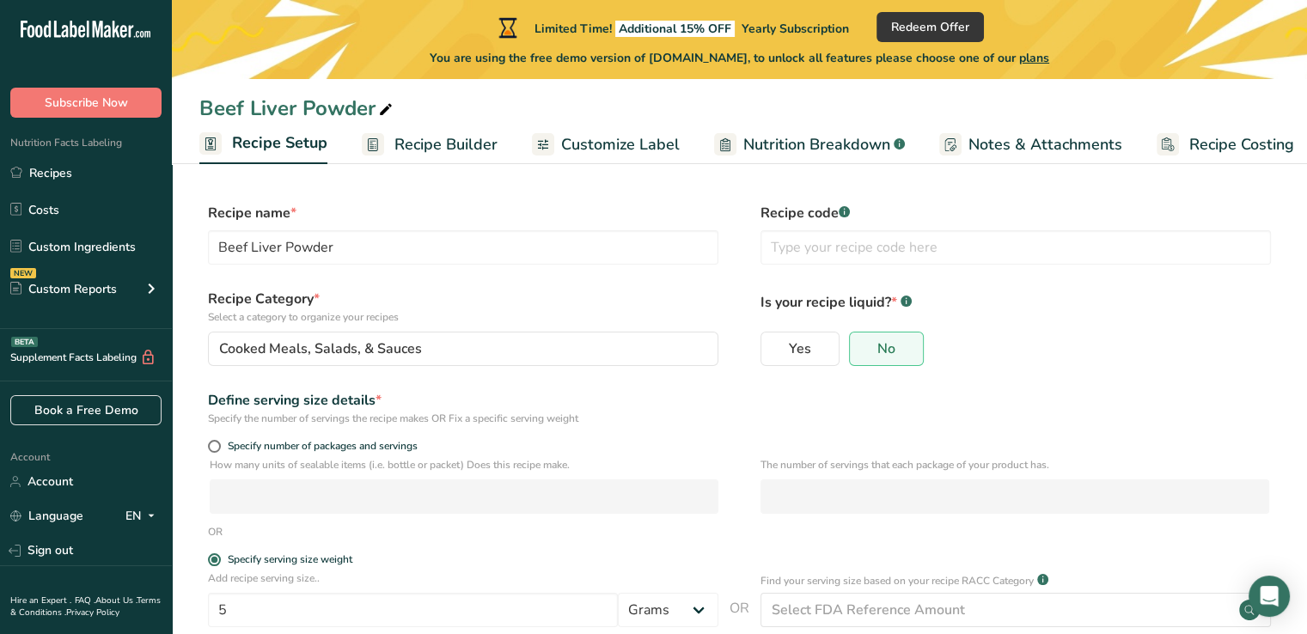
scroll to position [45, 0]
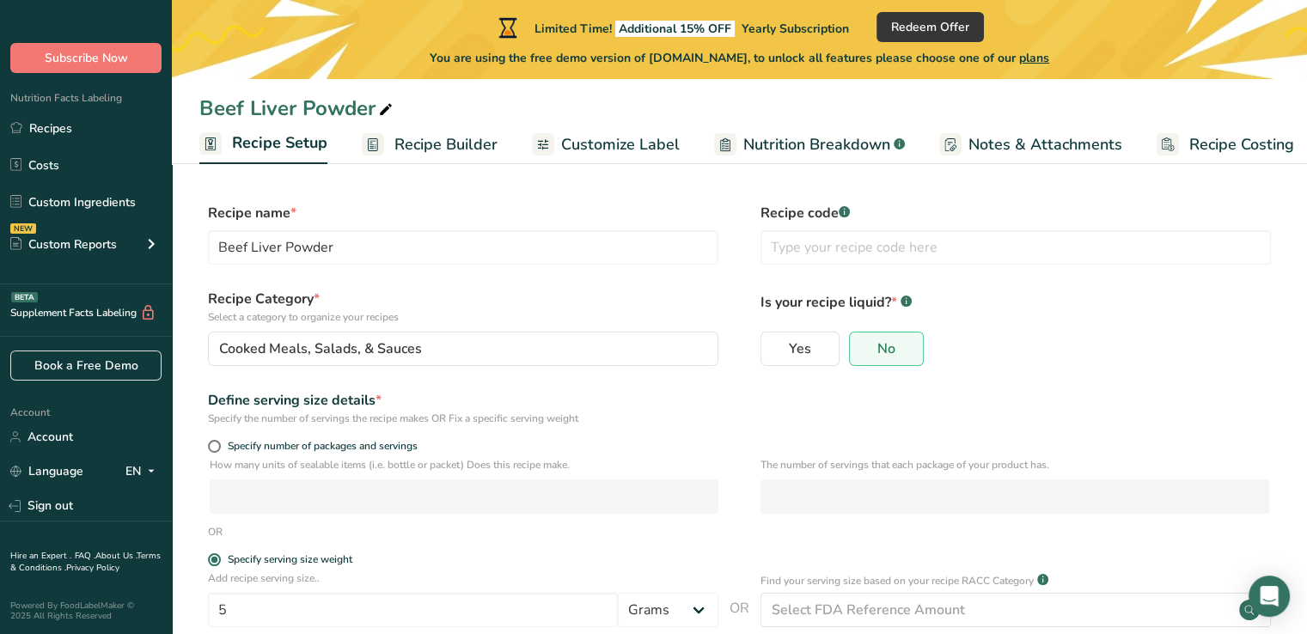
click at [480, 113] on div "Beef Liver Powder" at bounding box center [739, 108] width 1135 height 31
click at [449, 150] on span "Recipe Builder" at bounding box center [445, 144] width 103 height 23
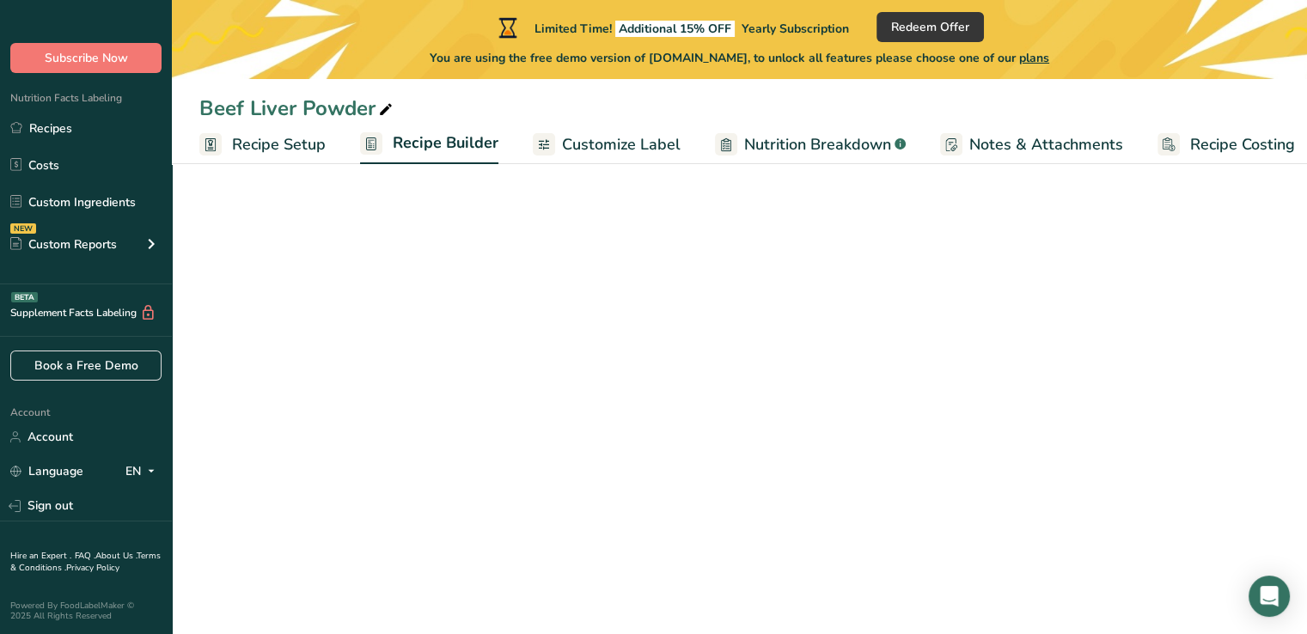
scroll to position [0, 15]
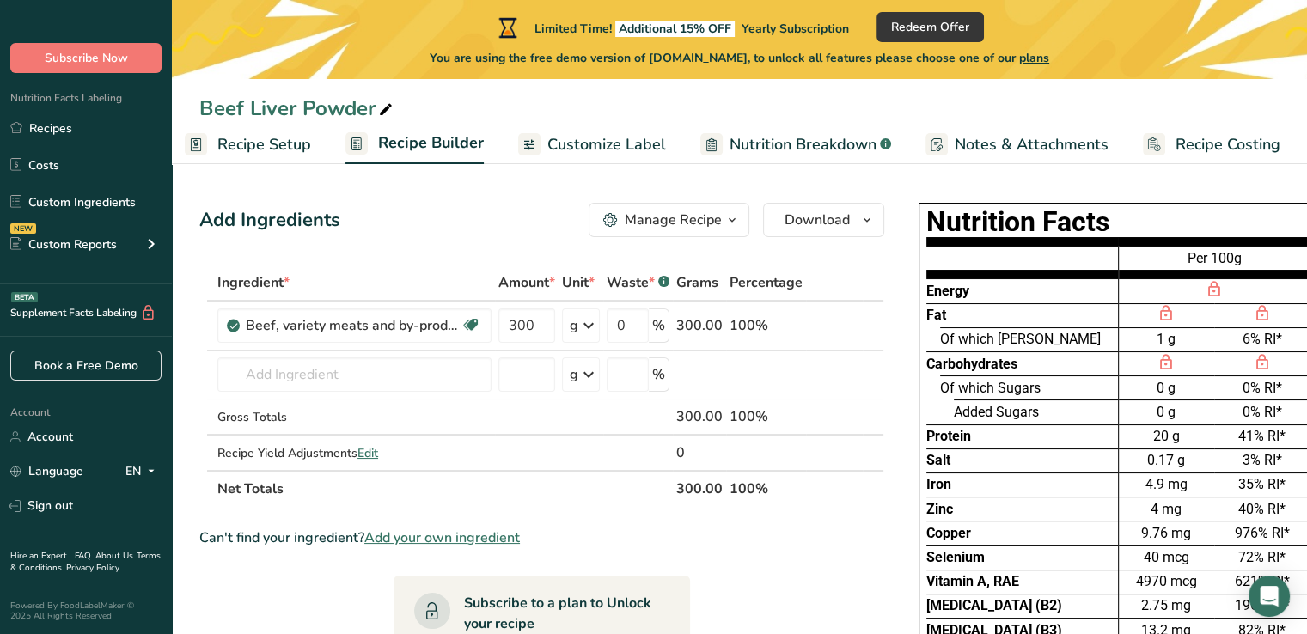
click at [646, 214] on div "Manage Recipe" at bounding box center [673, 220] width 97 height 21
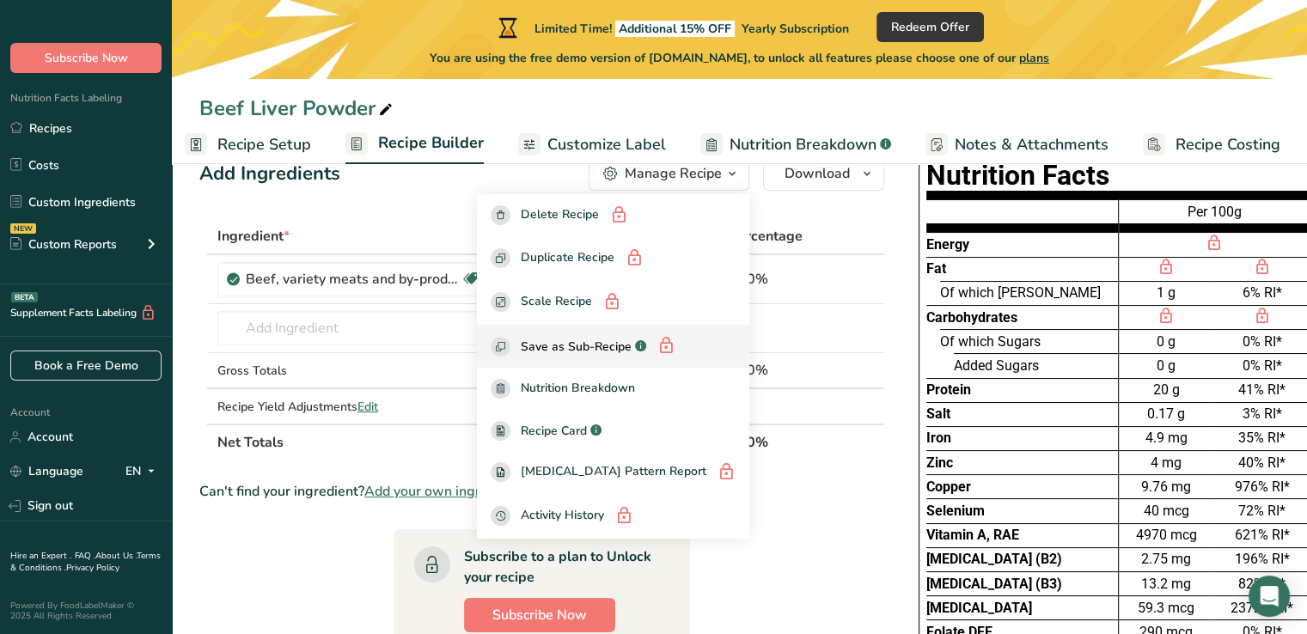
scroll to position [86, 0]
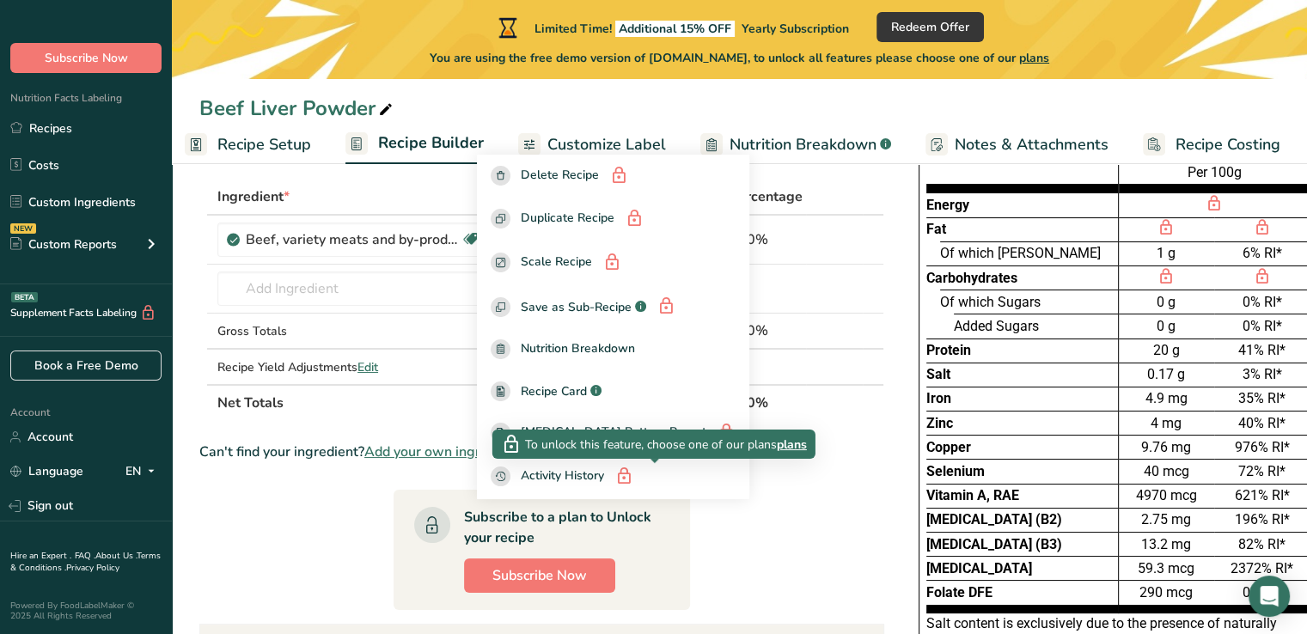
click at [778, 511] on section "Ingredient * Amount * Unit * Waste * .a-a{fill:#347362;}.b-a{fill:#fff;} Grams …" at bounding box center [541, 547] width 685 height 736
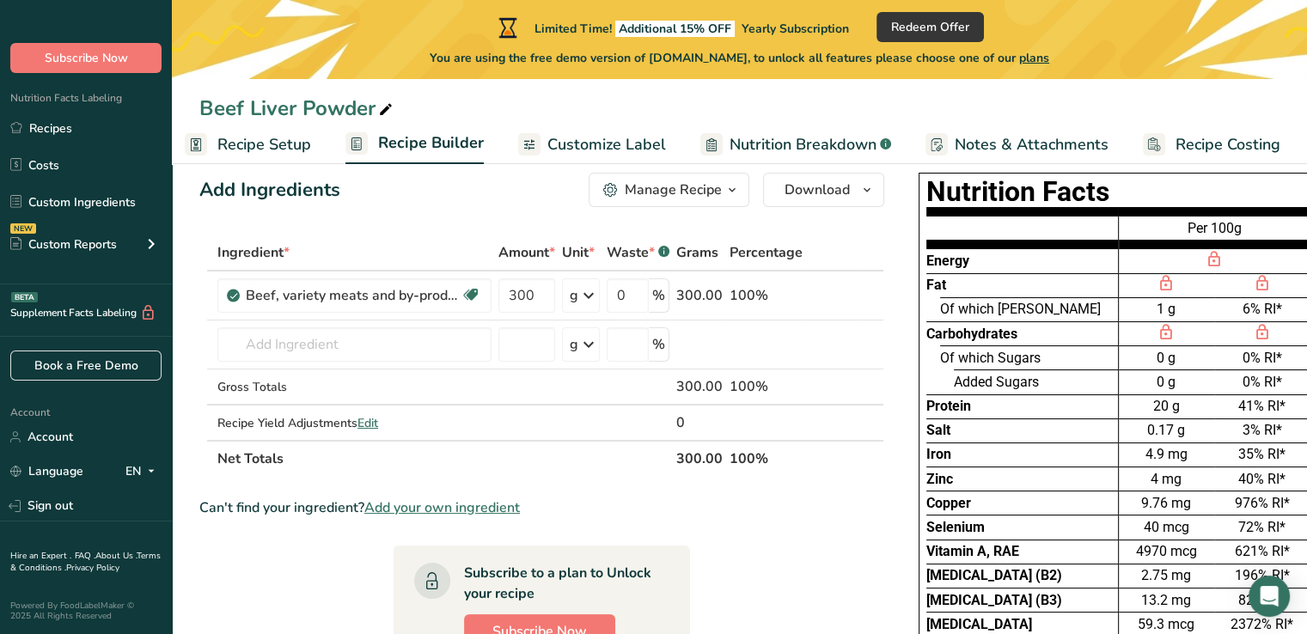
scroll to position [0, 0]
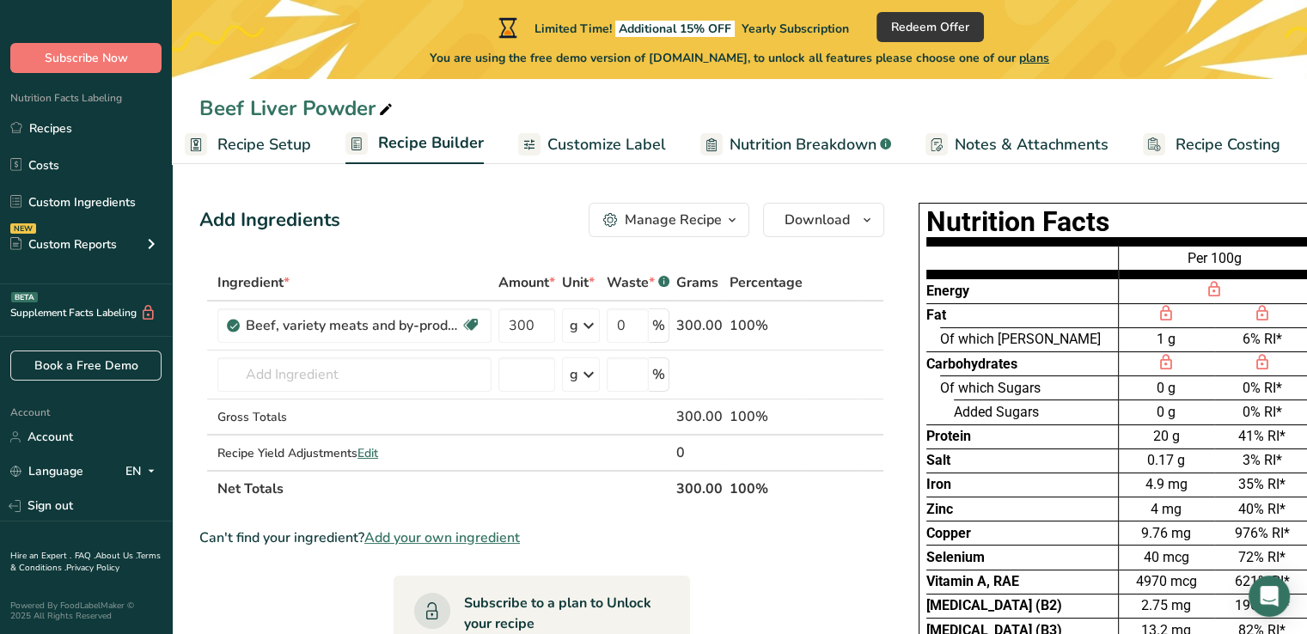
click at [1206, 290] on icon at bounding box center [1214, 289] width 17 height 21
click at [629, 137] on span "Customize Label" at bounding box center [606, 144] width 119 height 23
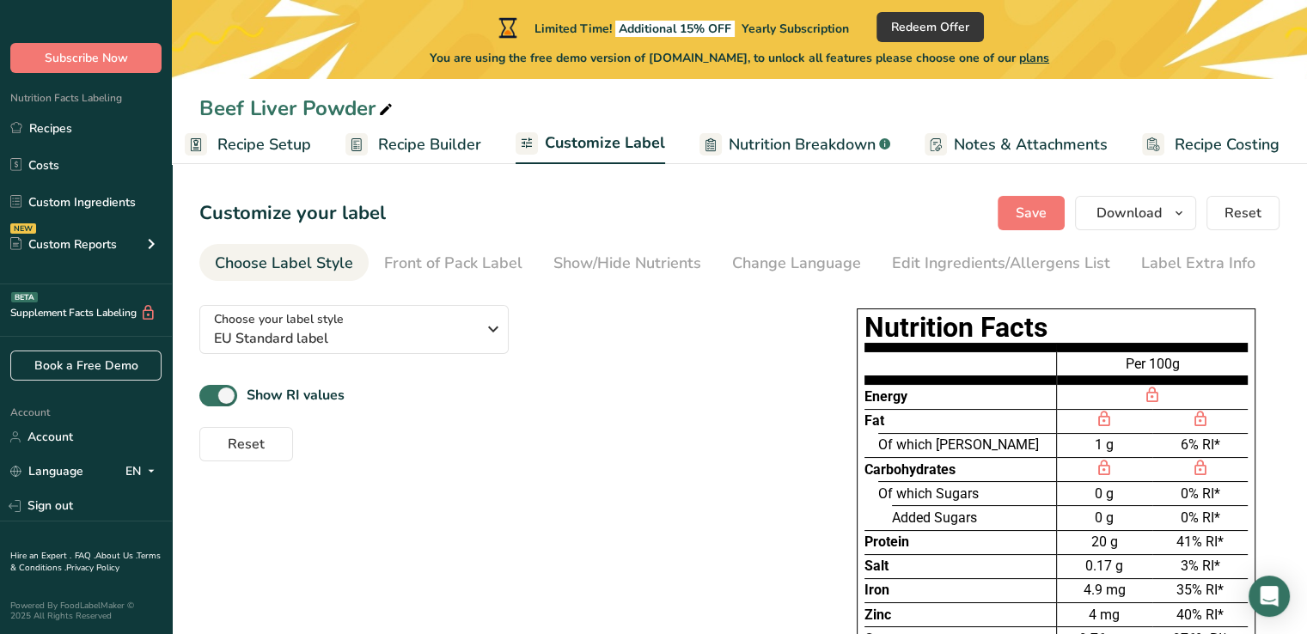
click at [272, 266] on div "Choose Label Style" at bounding box center [284, 263] width 138 height 23
click at [340, 324] on span "Choose your label style" at bounding box center [279, 319] width 130 height 18
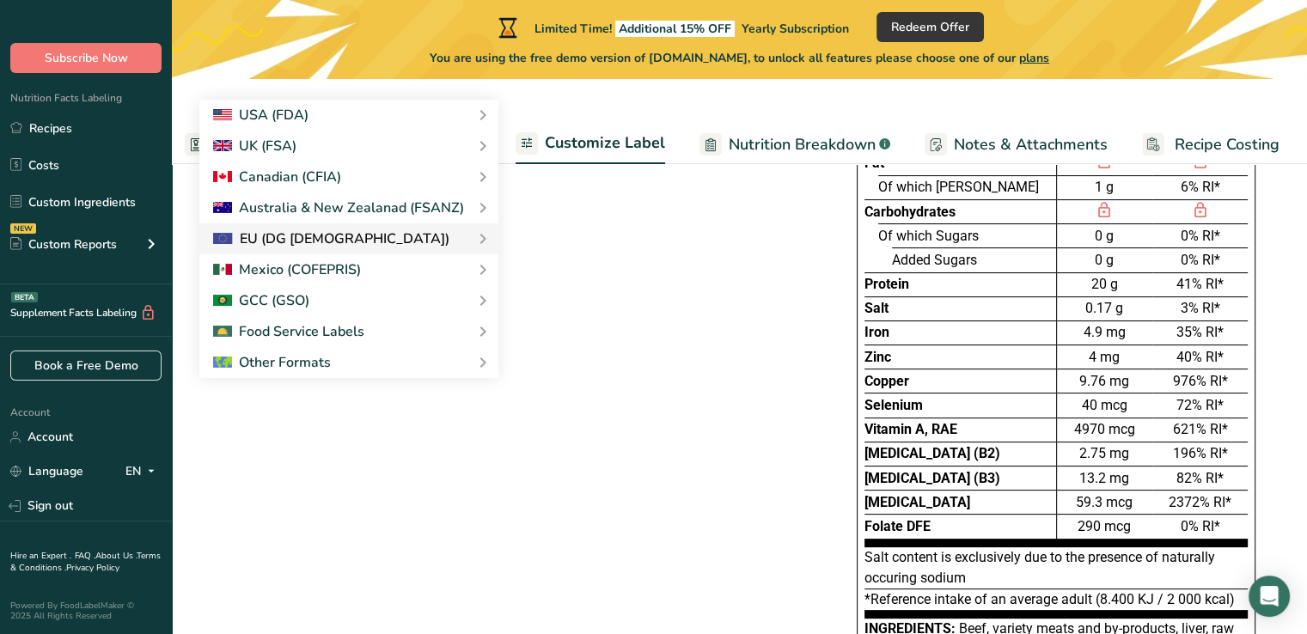
scroll to position [86, 0]
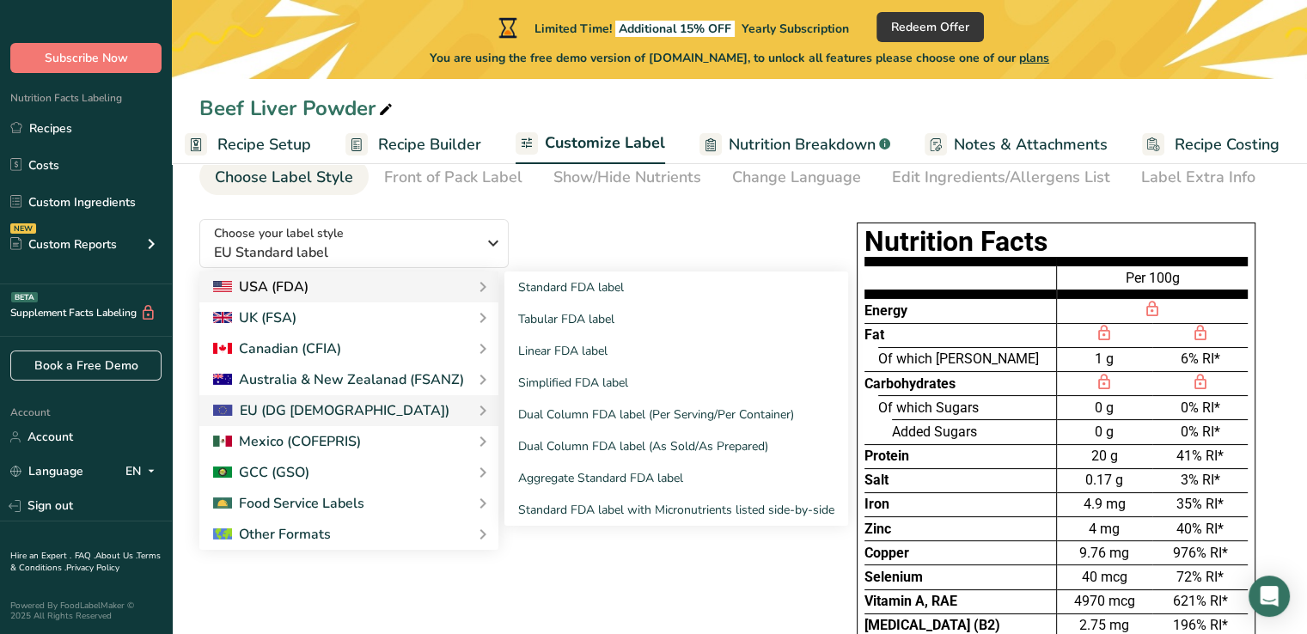
click at [315, 290] on div "USA (FDA)" at bounding box center [349, 287] width 272 height 21
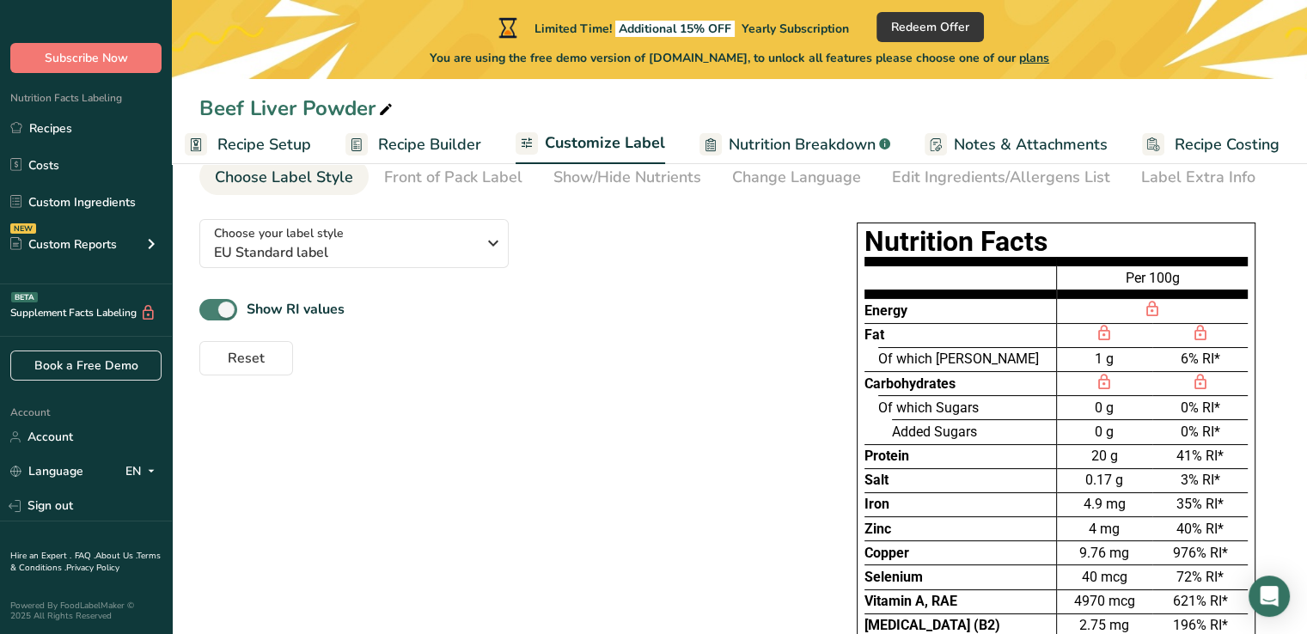
click at [220, 309] on span at bounding box center [218, 309] width 38 height 21
click at [211, 309] on input "Show RI values" at bounding box center [204, 309] width 11 height 11
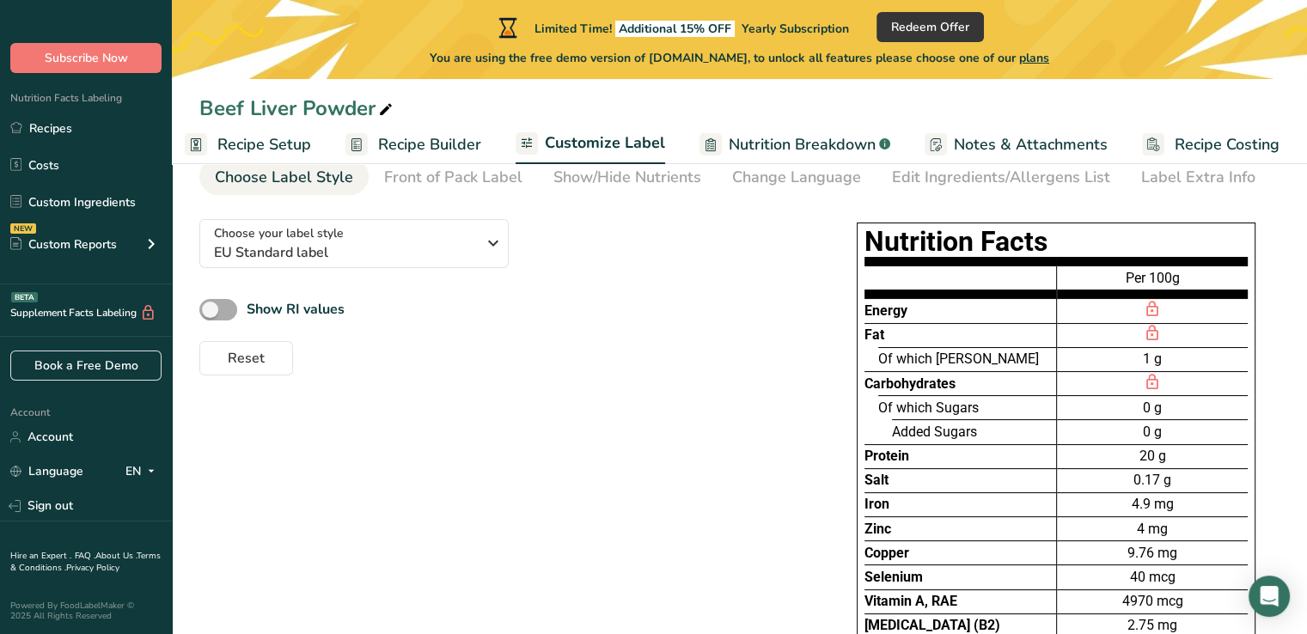
click at [220, 309] on span at bounding box center [218, 309] width 38 height 21
click at [211, 309] on input "Show RI values" at bounding box center [204, 309] width 11 height 11
checkbox input "true"
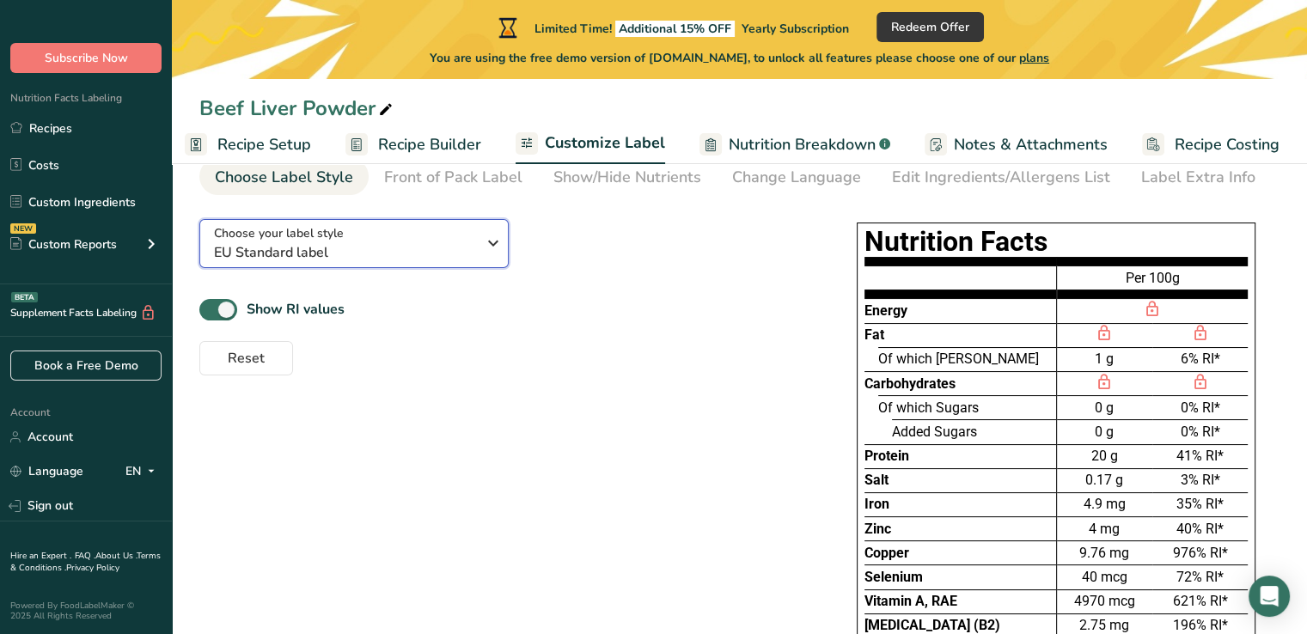
click at [437, 230] on div "Choose your label style EU Standard label" at bounding box center [345, 243] width 262 height 39
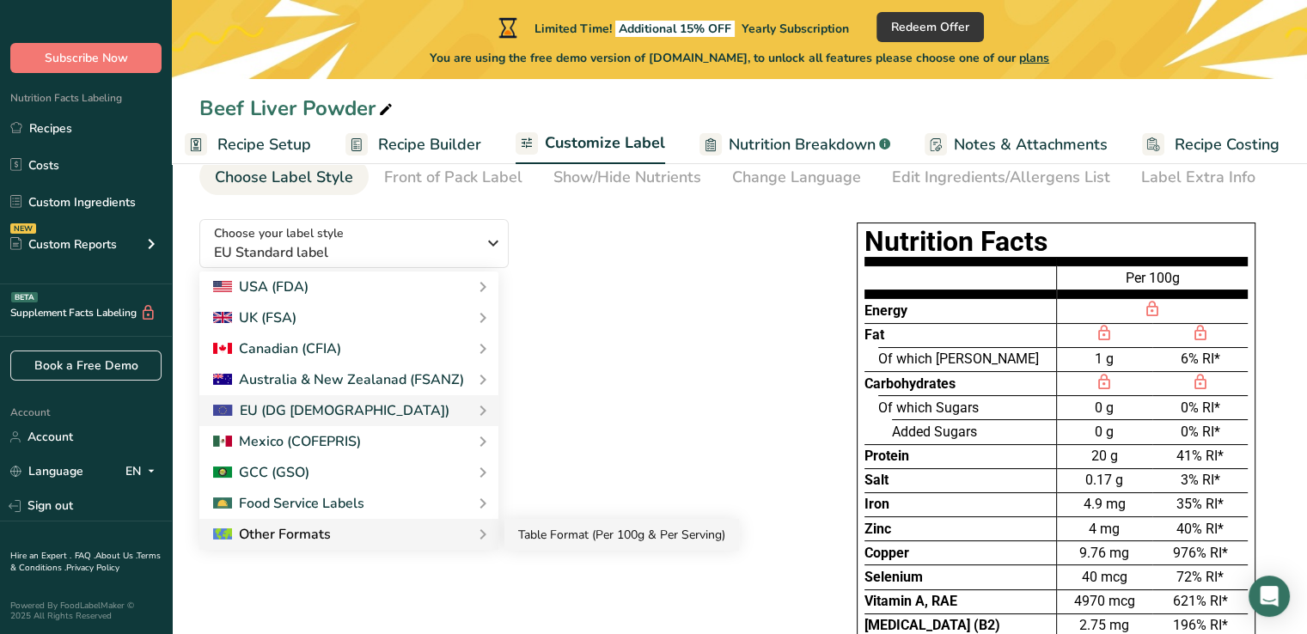
click at [552, 527] on link "Table Format (Per 100g & Per Serving)" at bounding box center [621, 535] width 235 height 32
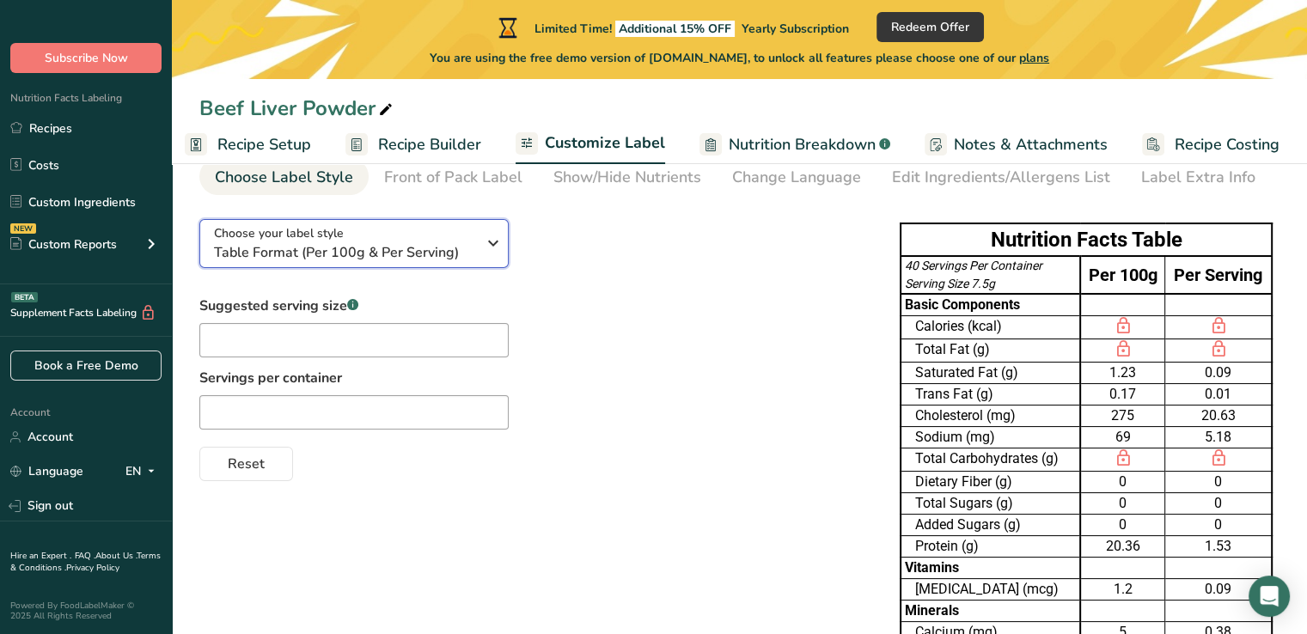
click at [411, 241] on div "Choose your label style Table Format (Per 100g & Per Serving)" at bounding box center [345, 243] width 262 height 39
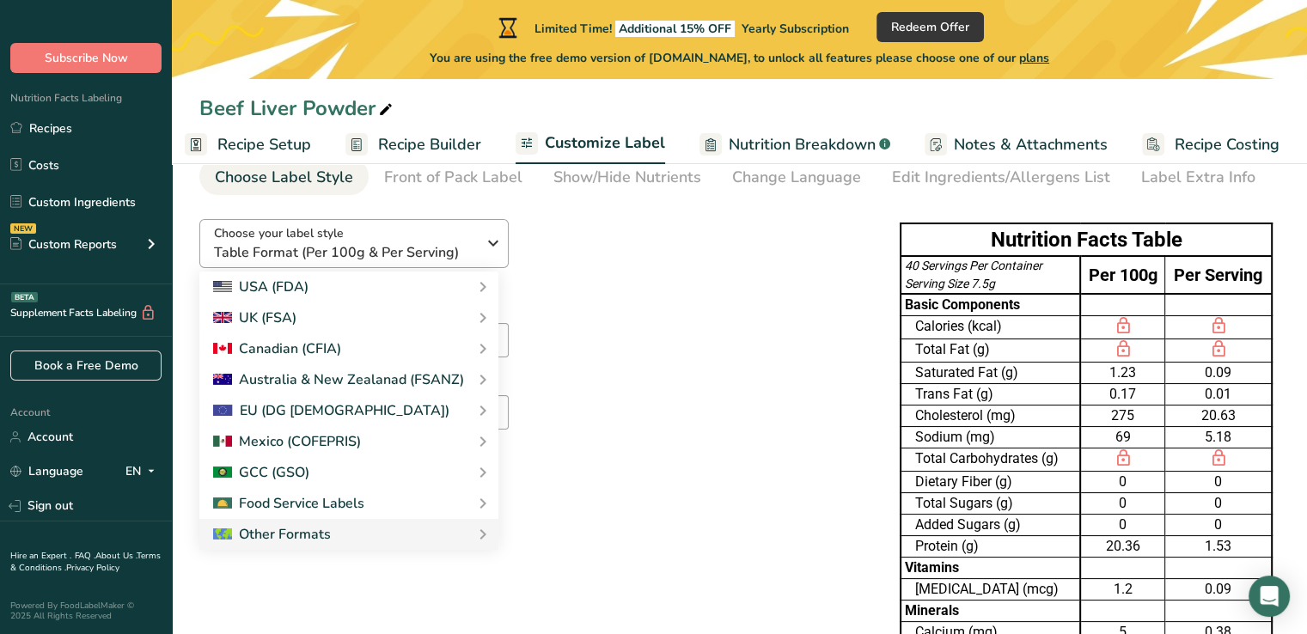
click at [0, 0] on link "Standard FDA label" at bounding box center [0, 0] width 0 height 0
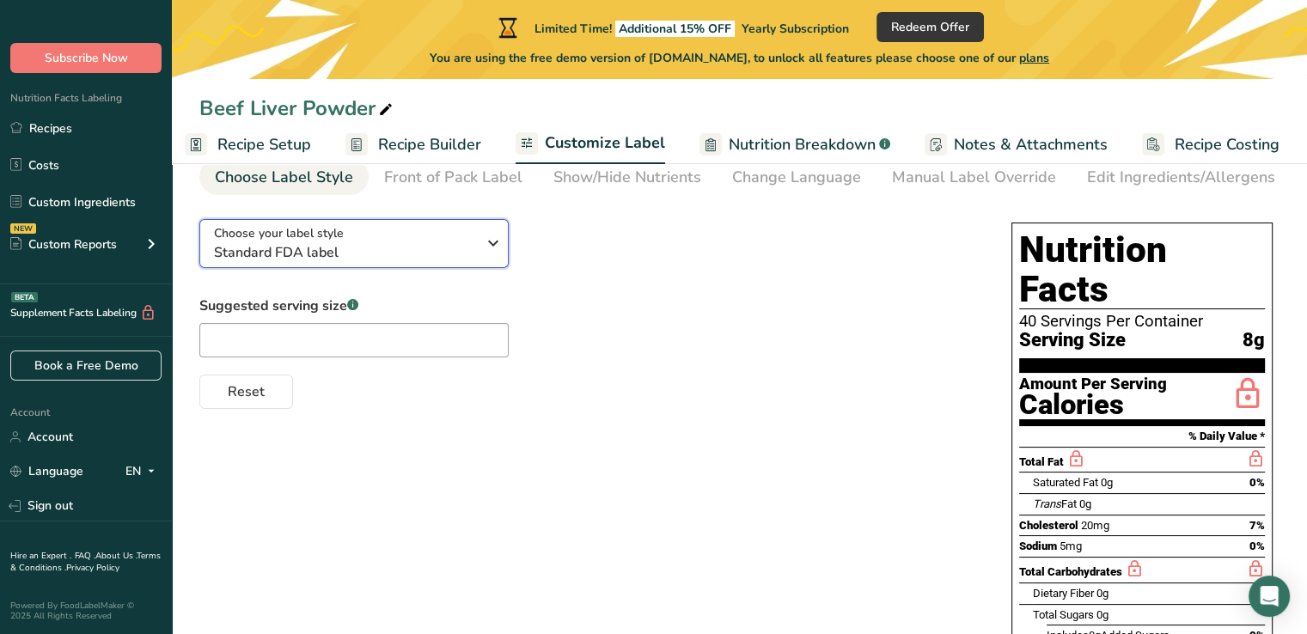
click at [472, 241] on div "Choose your label style Standard FDA label" at bounding box center [345, 243] width 262 height 39
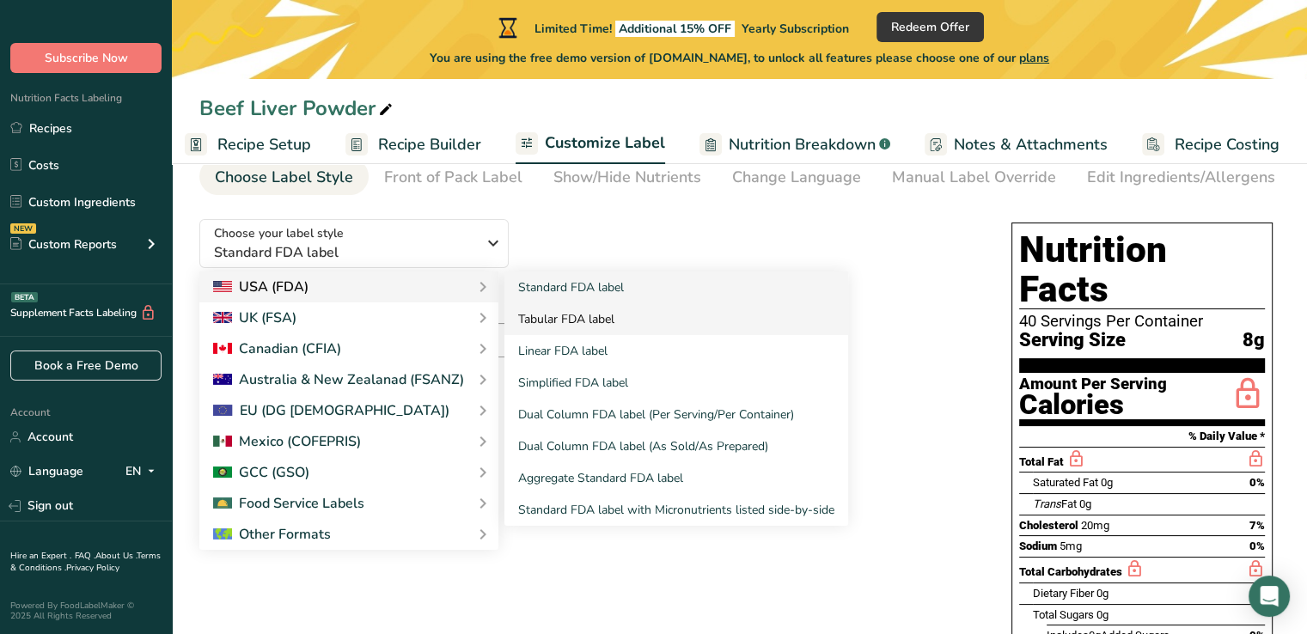
click at [550, 321] on link "Tabular FDA label" at bounding box center [676, 319] width 344 height 32
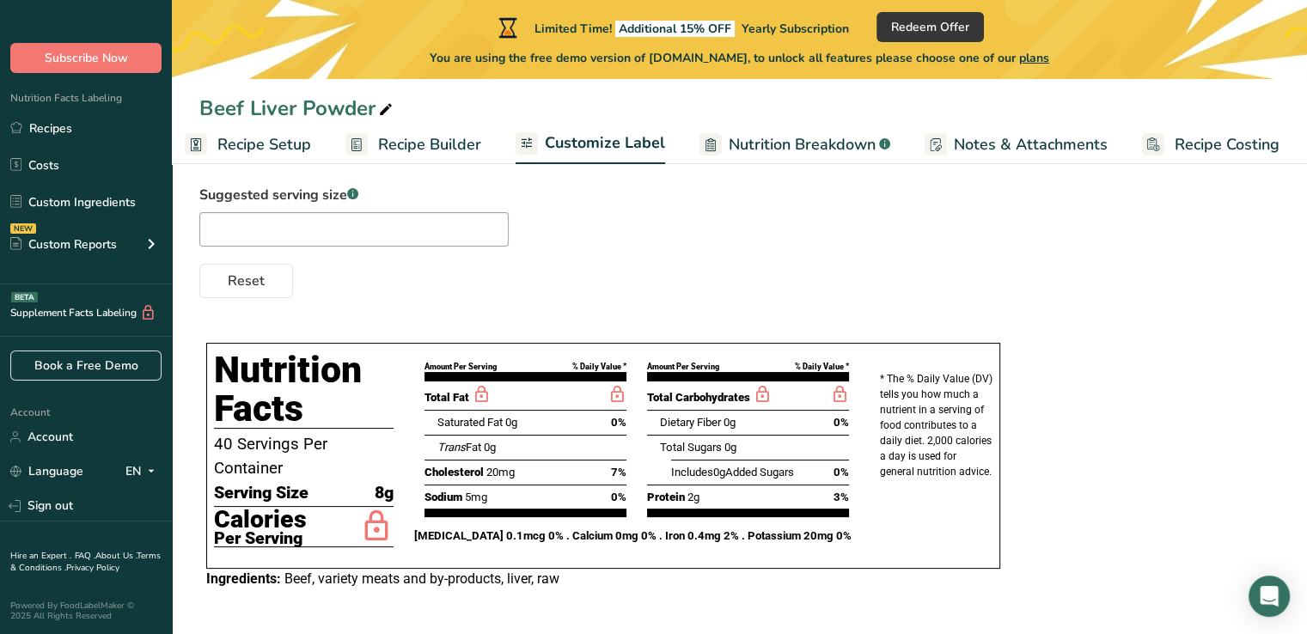
scroll to position [113, 0]
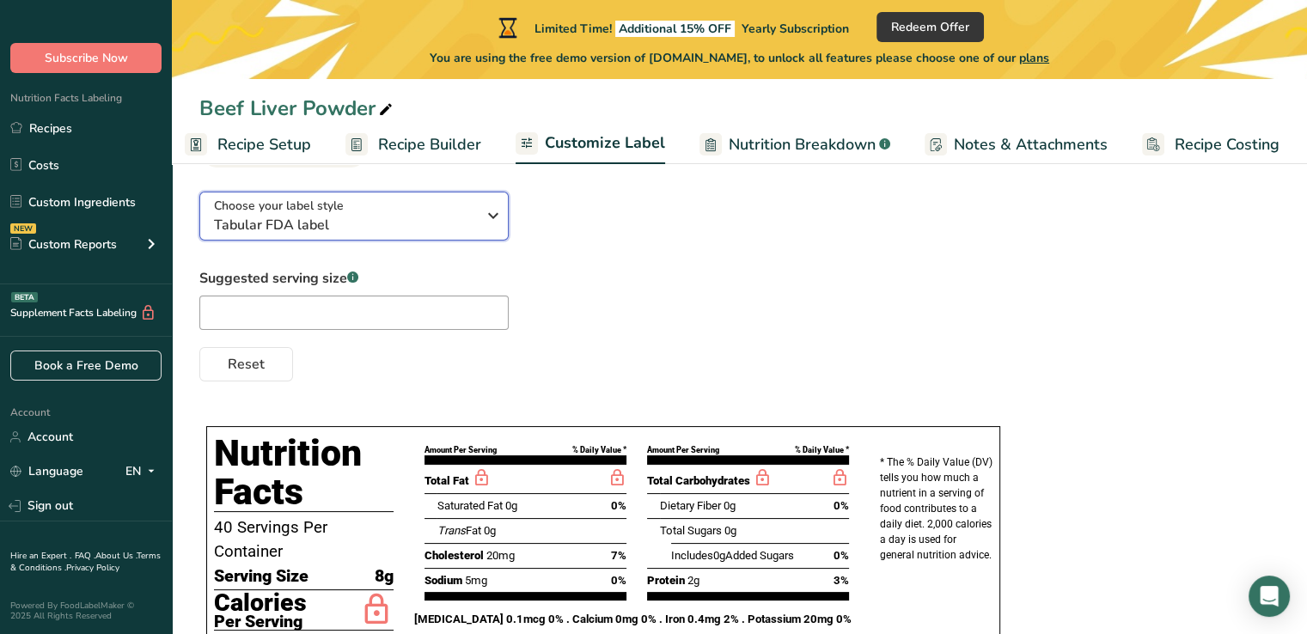
click at [437, 235] on span "Tabular FDA label" at bounding box center [345, 225] width 262 height 21
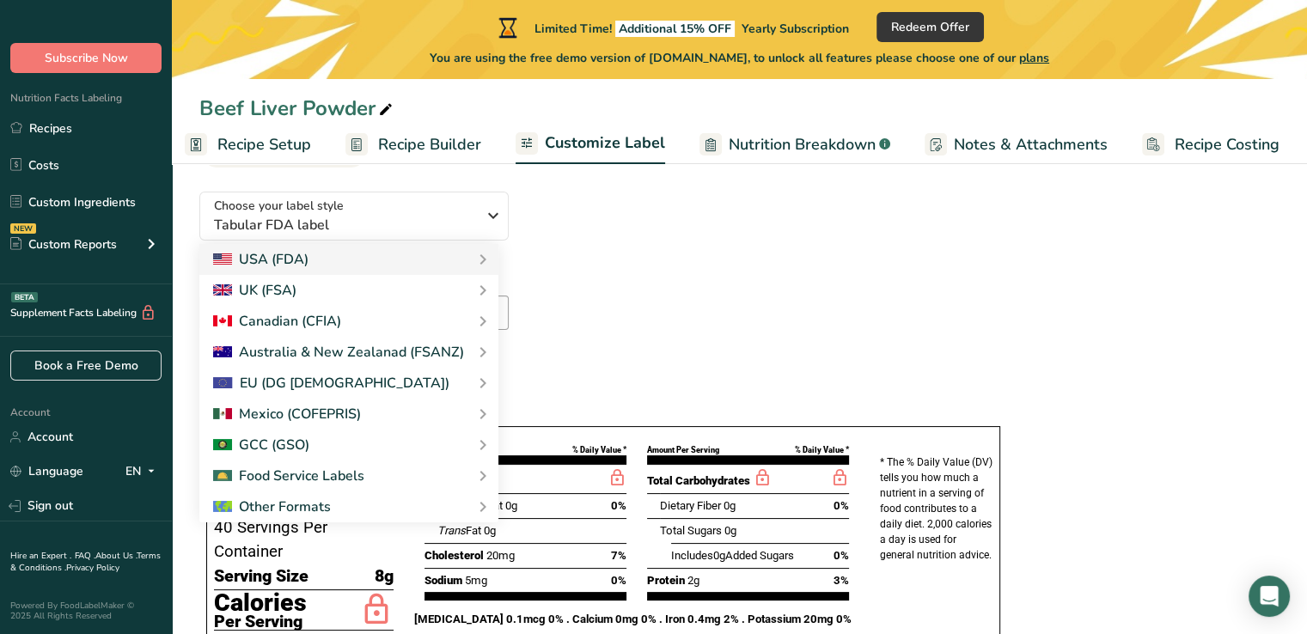
drag, startPoint x: 552, startPoint y: 321, endPoint x: 525, endPoint y: 297, distance: 35.9
click at [0, 0] on link "Linear FDA label" at bounding box center [0, 0] width 0 height 0
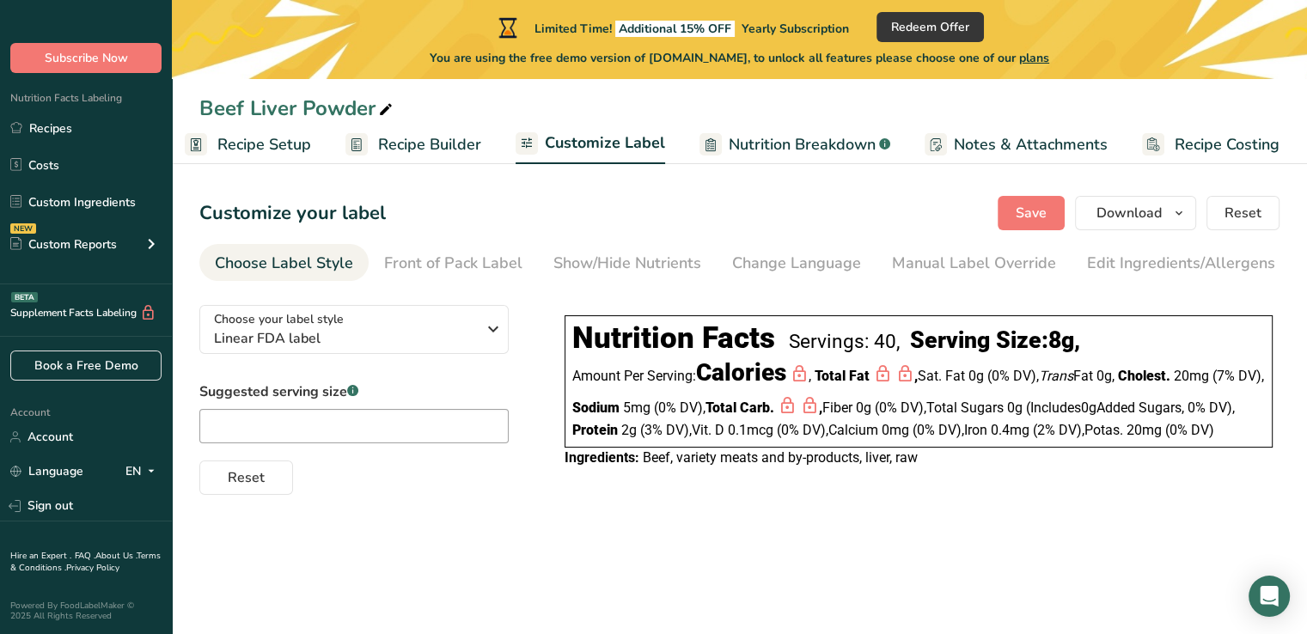
scroll to position [0, 0]
click at [392, 330] on div "Choose your label style Linear FDA label" at bounding box center [345, 329] width 262 height 39
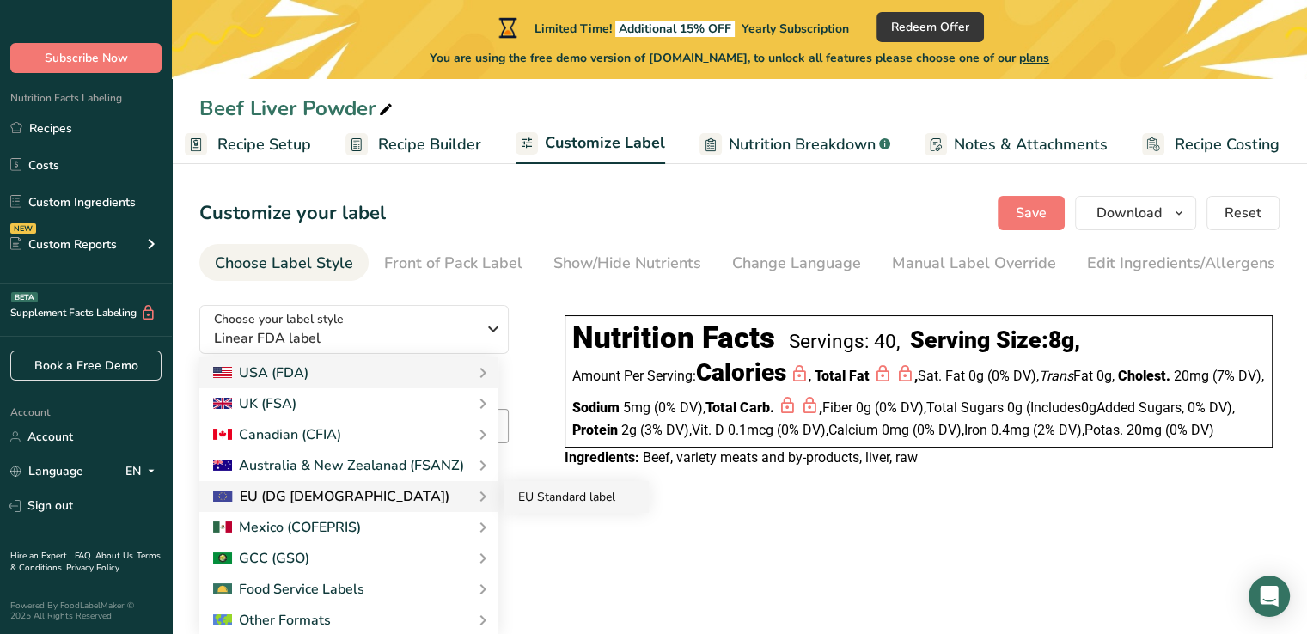
click at [550, 502] on link "EU Standard label" at bounding box center [576, 497] width 144 height 32
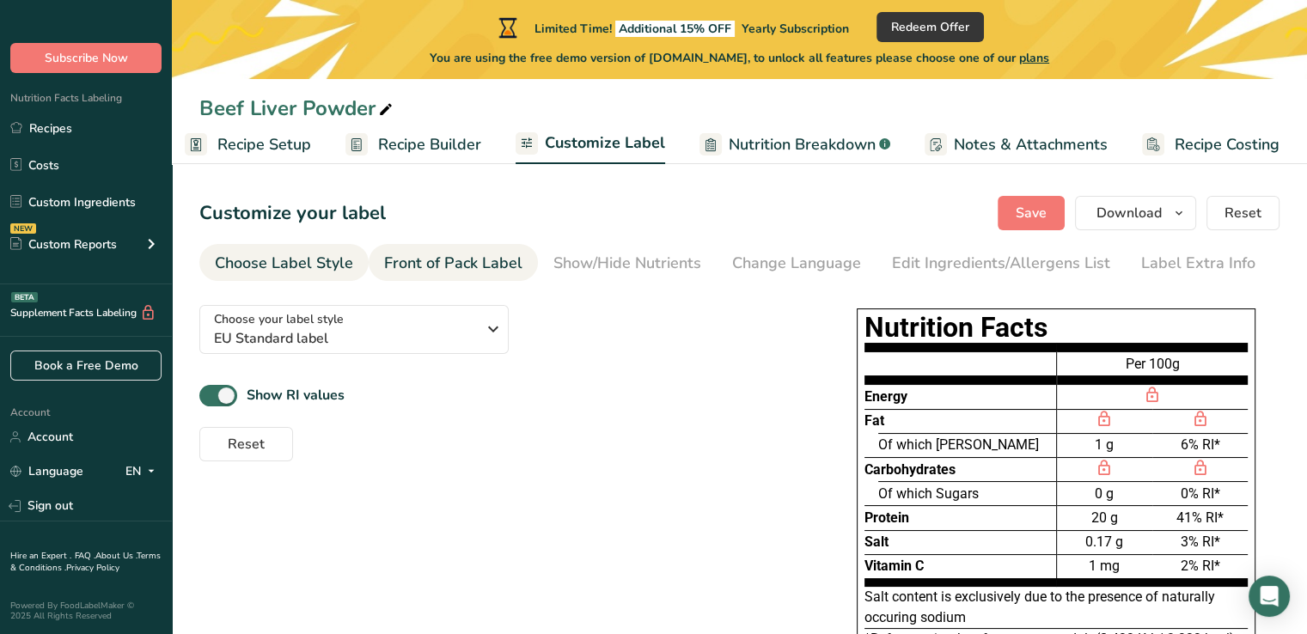
click at [431, 264] on div "Front of Pack Label" at bounding box center [453, 263] width 138 height 23
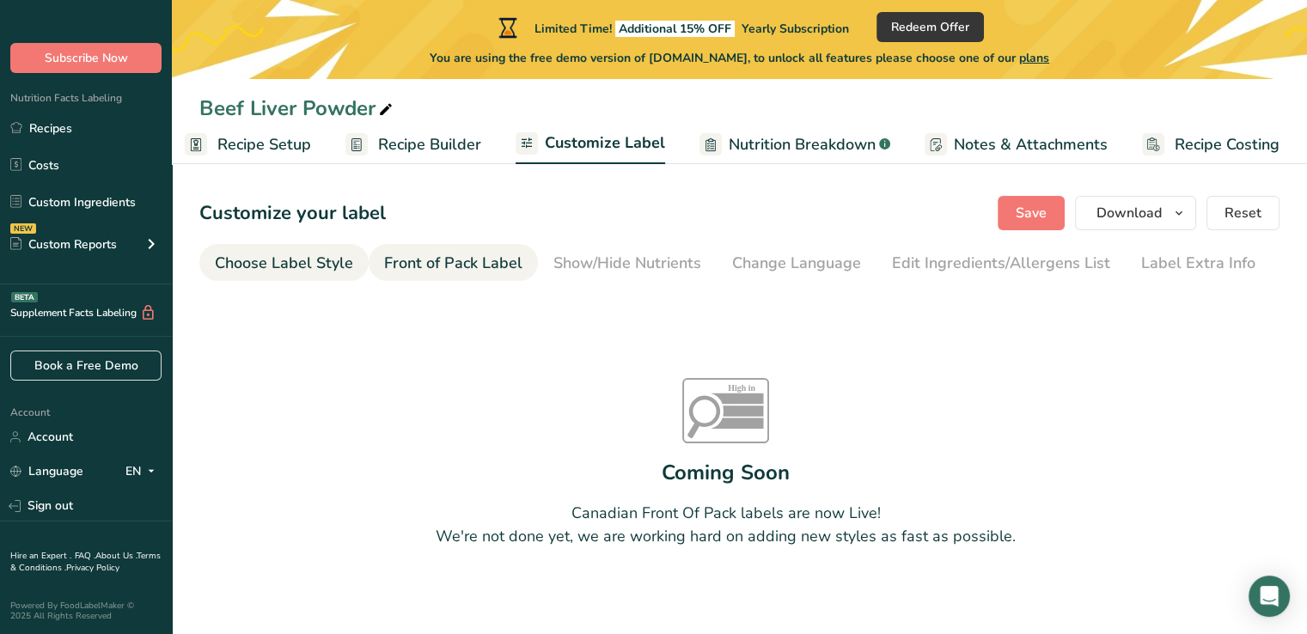
click at [329, 266] on div "Choose Label Style" at bounding box center [284, 263] width 138 height 23
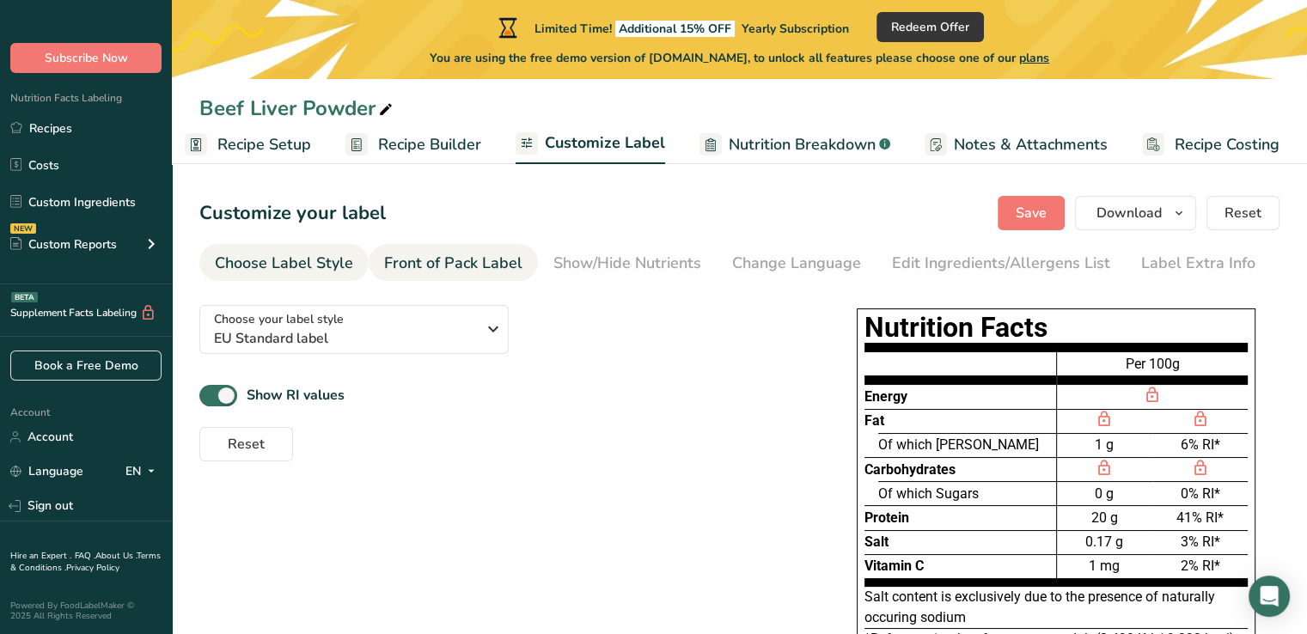
click at [411, 254] on div "Front of Pack Label" at bounding box center [453, 263] width 138 height 23
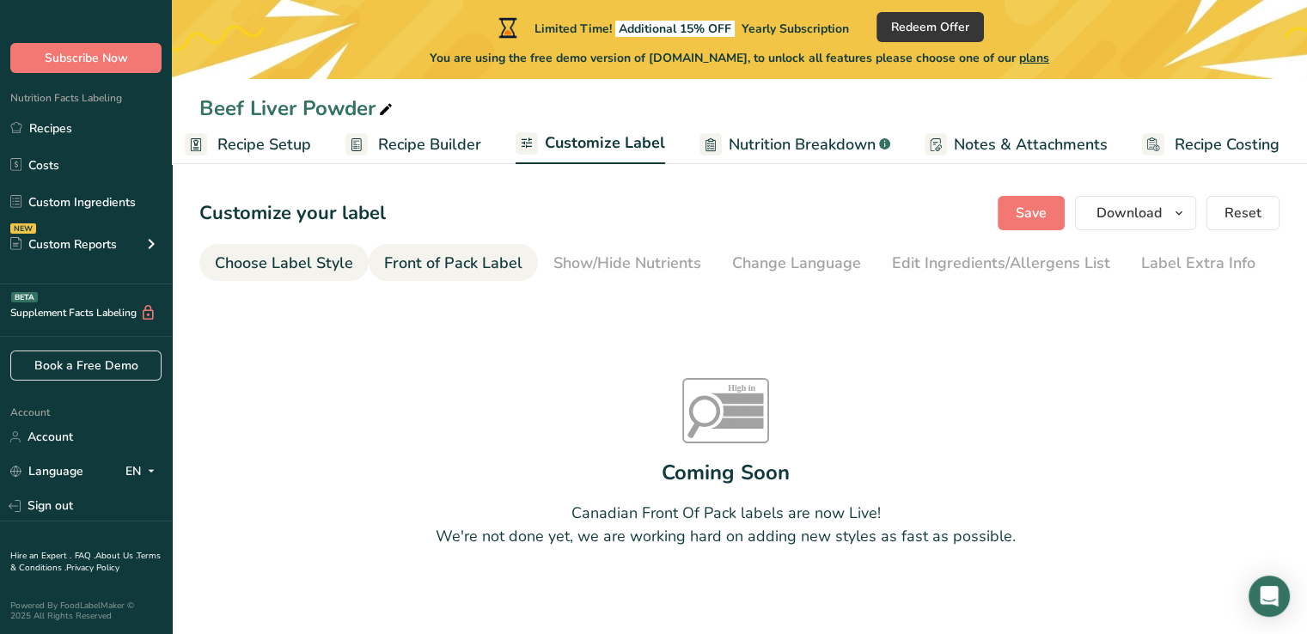
click at [329, 245] on link "Choose Label Style" at bounding box center [284, 263] width 138 height 39
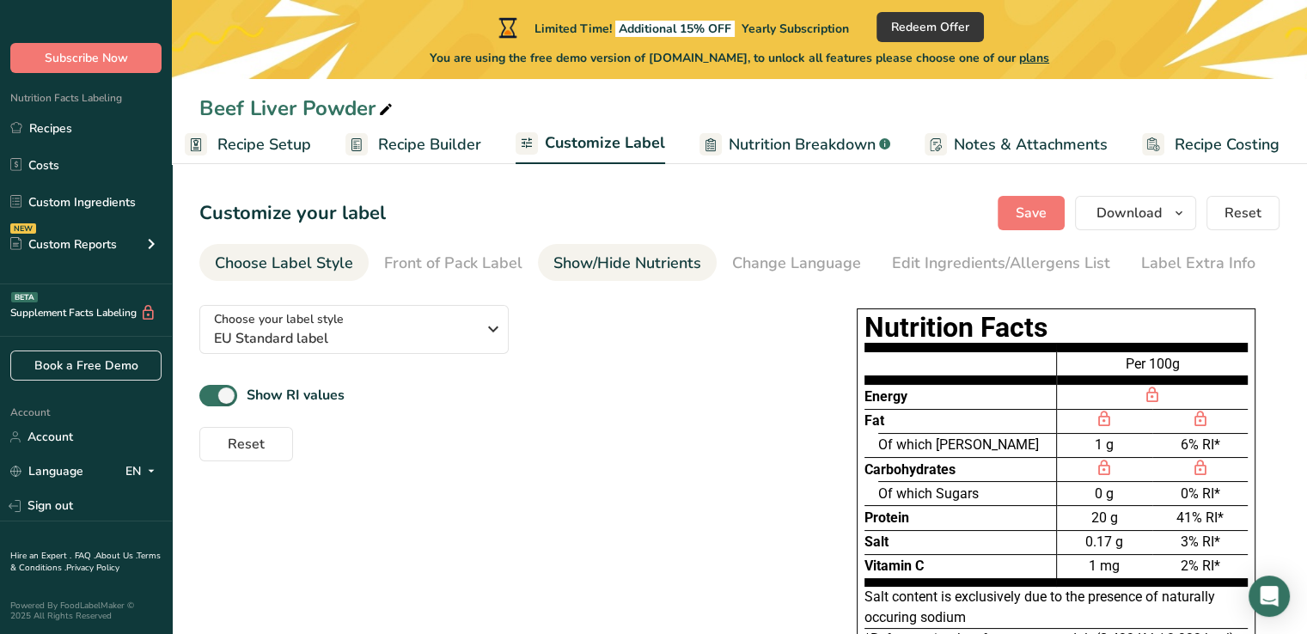
click at [564, 248] on link "Show/Hide Nutrients" at bounding box center [627, 263] width 148 height 39
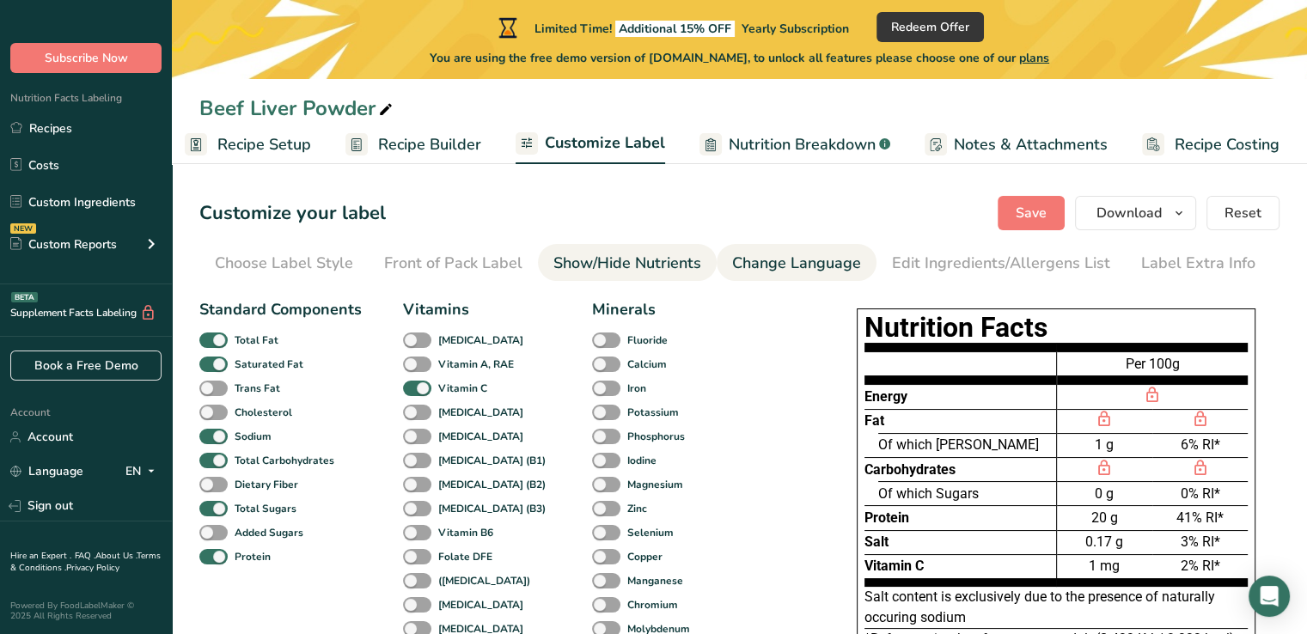
click at [787, 274] on div "Change Language" at bounding box center [796, 263] width 129 height 23
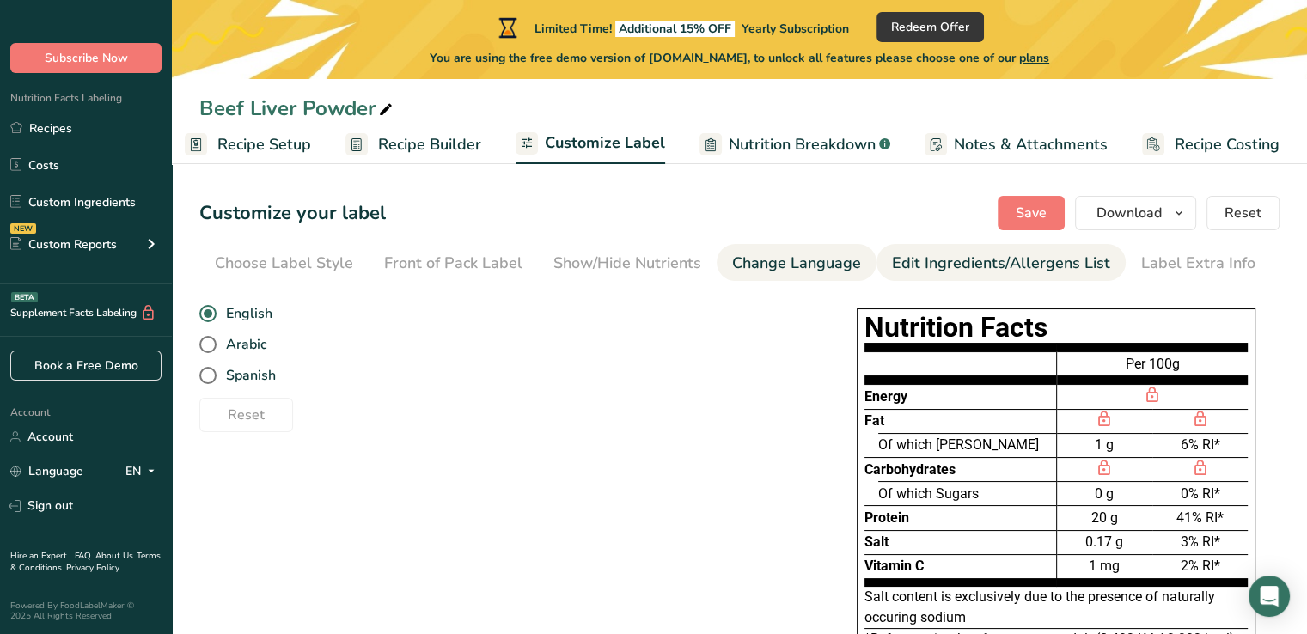
click at [921, 271] on div "Edit Ingredients/Allergens List" at bounding box center [1001, 263] width 218 height 23
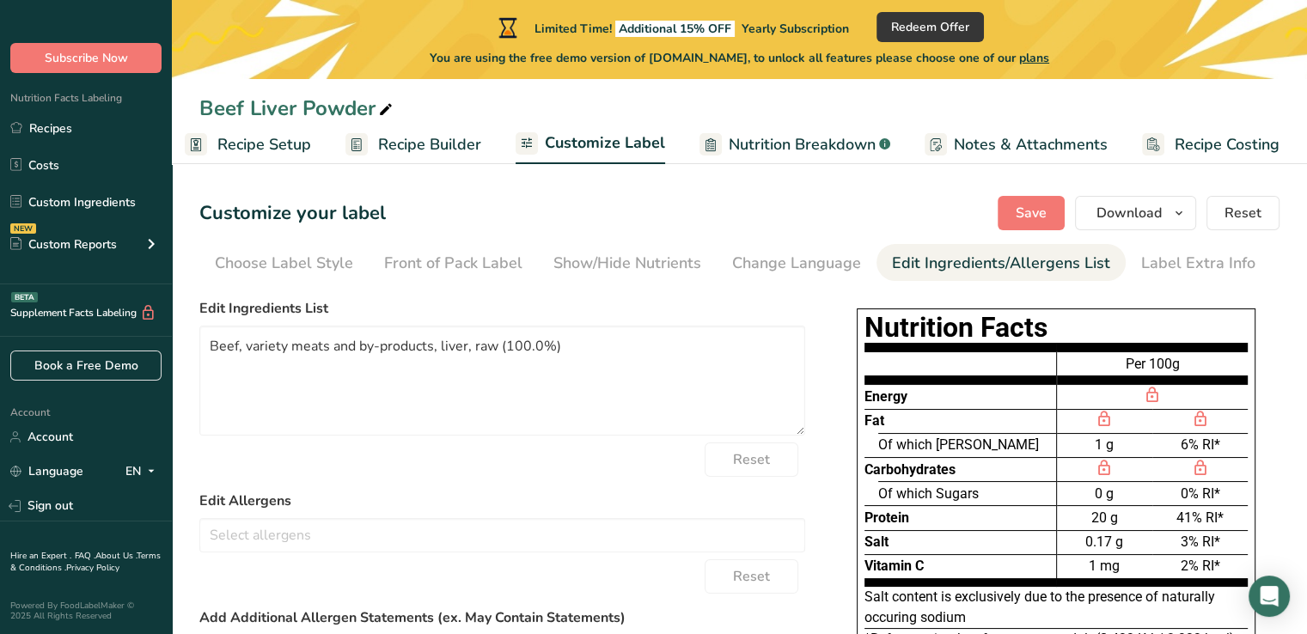
click at [870, 345] on div "Nutrition Facts Energy Fat Of which Saturates Carbohydrates Of which Sugars Pro…" at bounding box center [1056, 507] width 399 height 399
click at [833, 306] on div "Nutrition Facts Energy Fat Of which Saturates Carbohydrates Of which Sugars Pro…" at bounding box center [1056, 517] width 447 height 430
click at [767, 145] on span "Nutrition Breakdown" at bounding box center [802, 144] width 147 height 23
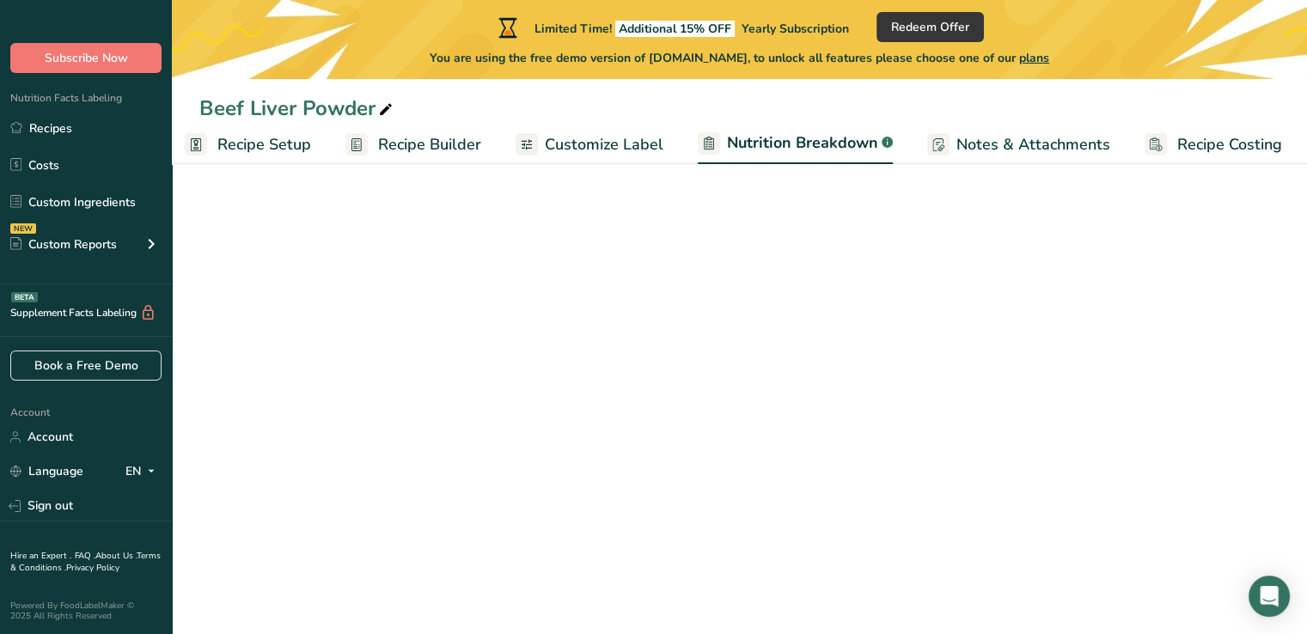
select select "Calories"
click at [600, 150] on span "Customize Label" at bounding box center [602, 144] width 119 height 23
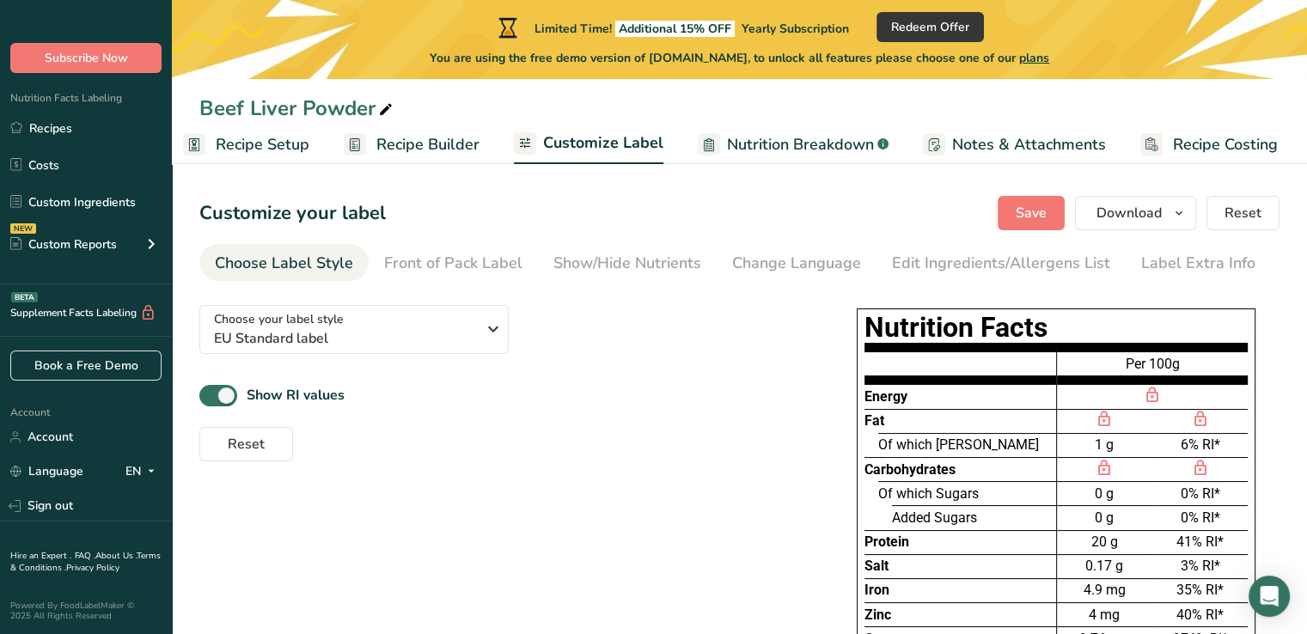
scroll to position [0, 15]
click at [809, 137] on span "Nutrition Breakdown" at bounding box center [802, 144] width 147 height 23
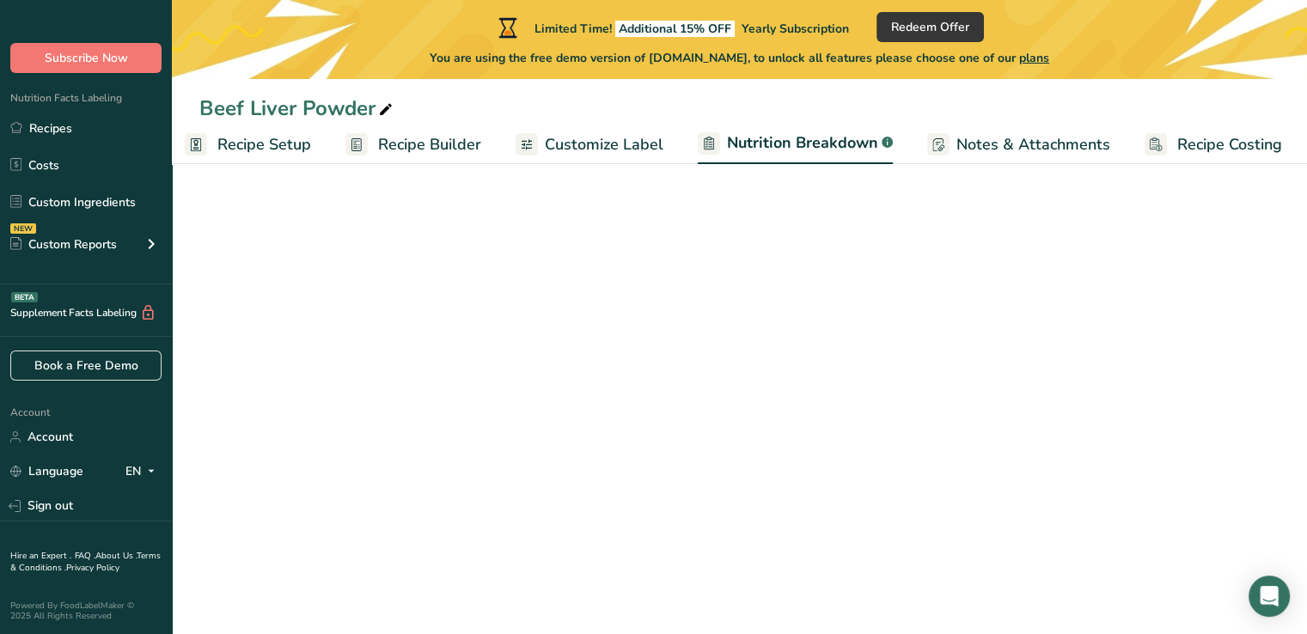
scroll to position [0, 16]
select select "Calories"
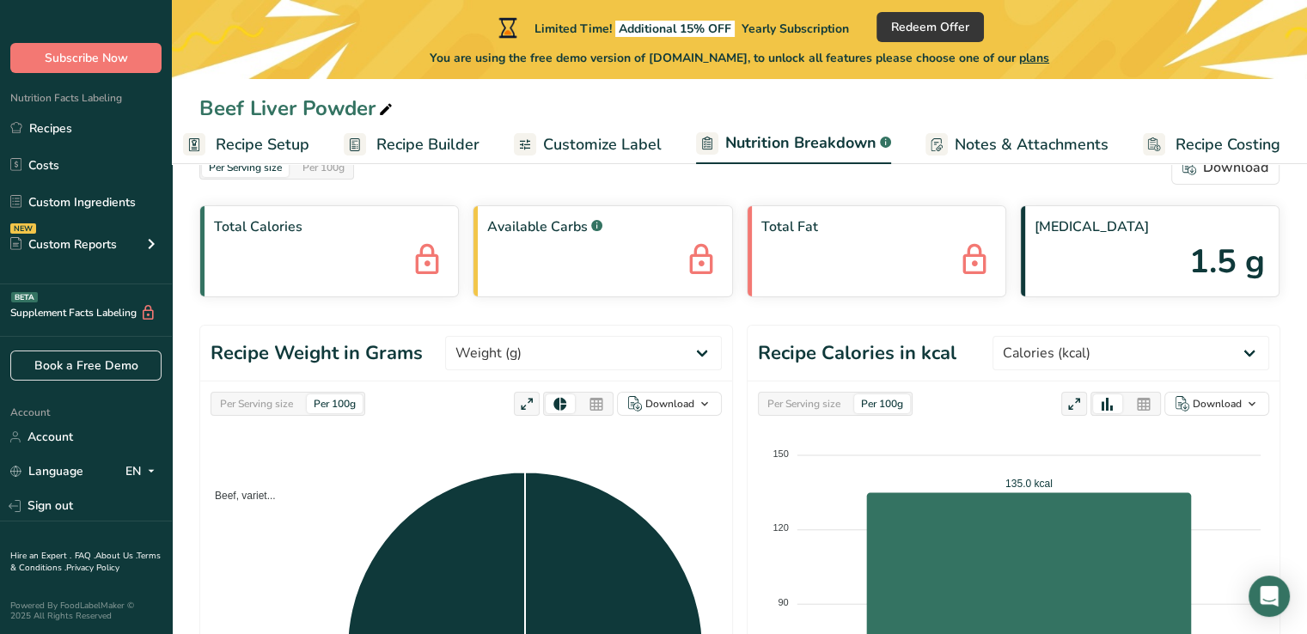
scroll to position [0, 0]
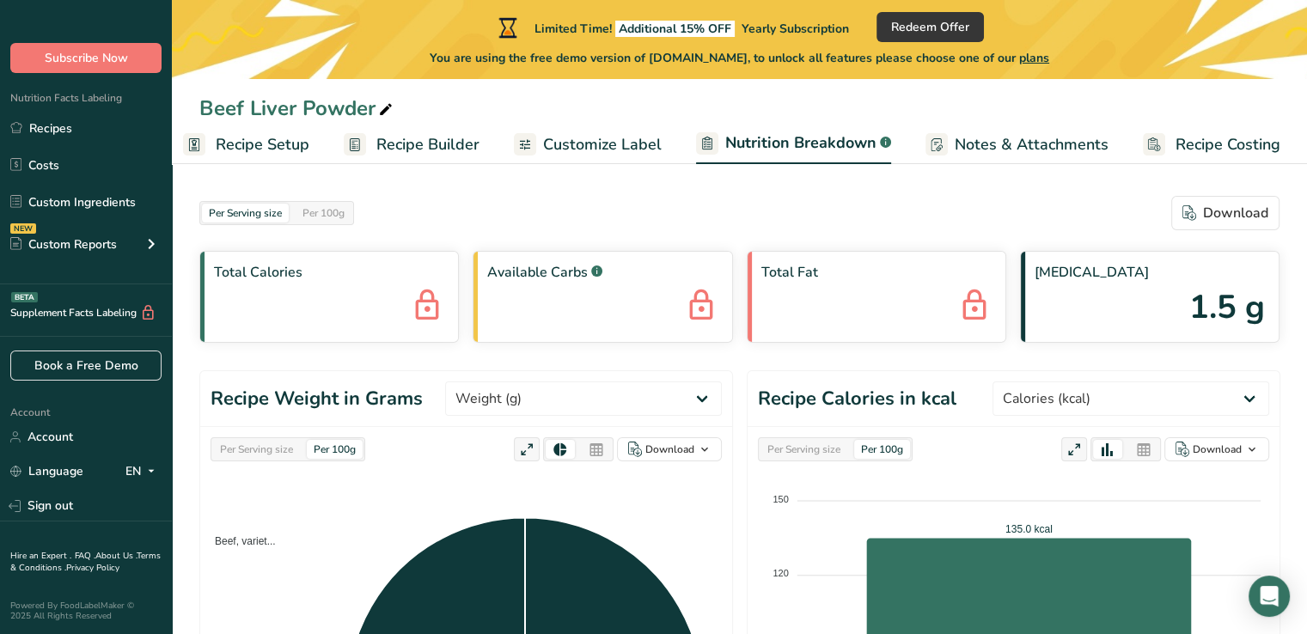
click at [997, 143] on span "Notes & Attachments" at bounding box center [1032, 144] width 154 height 23
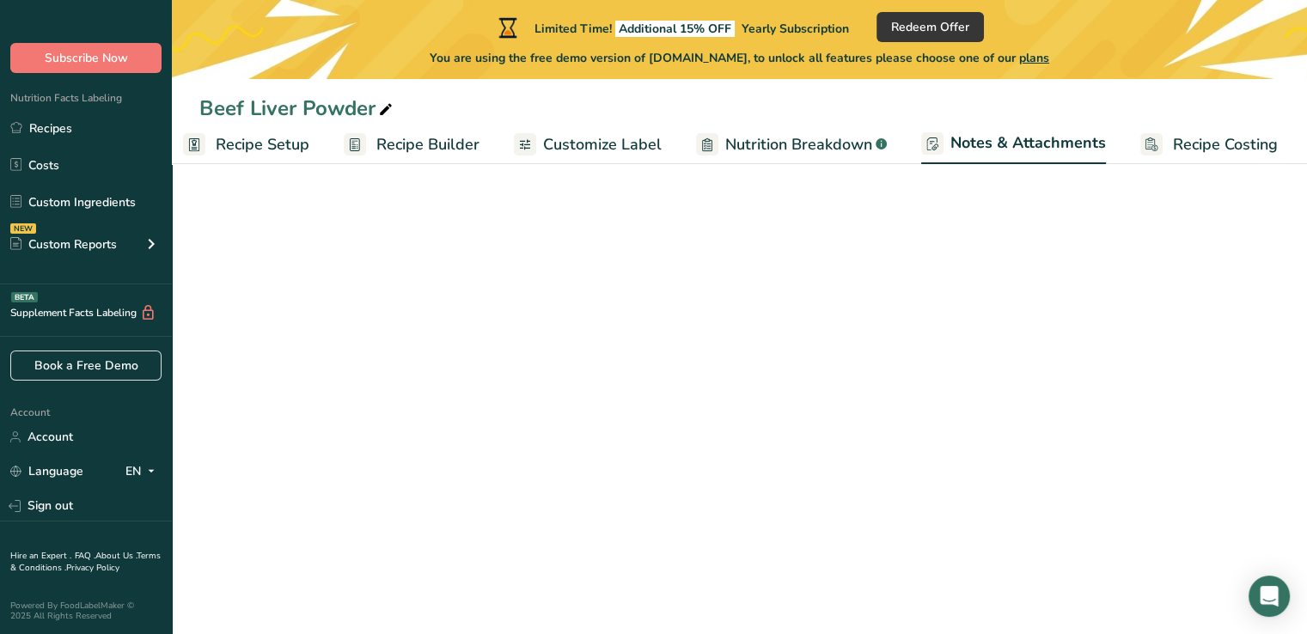
scroll to position [0, 15]
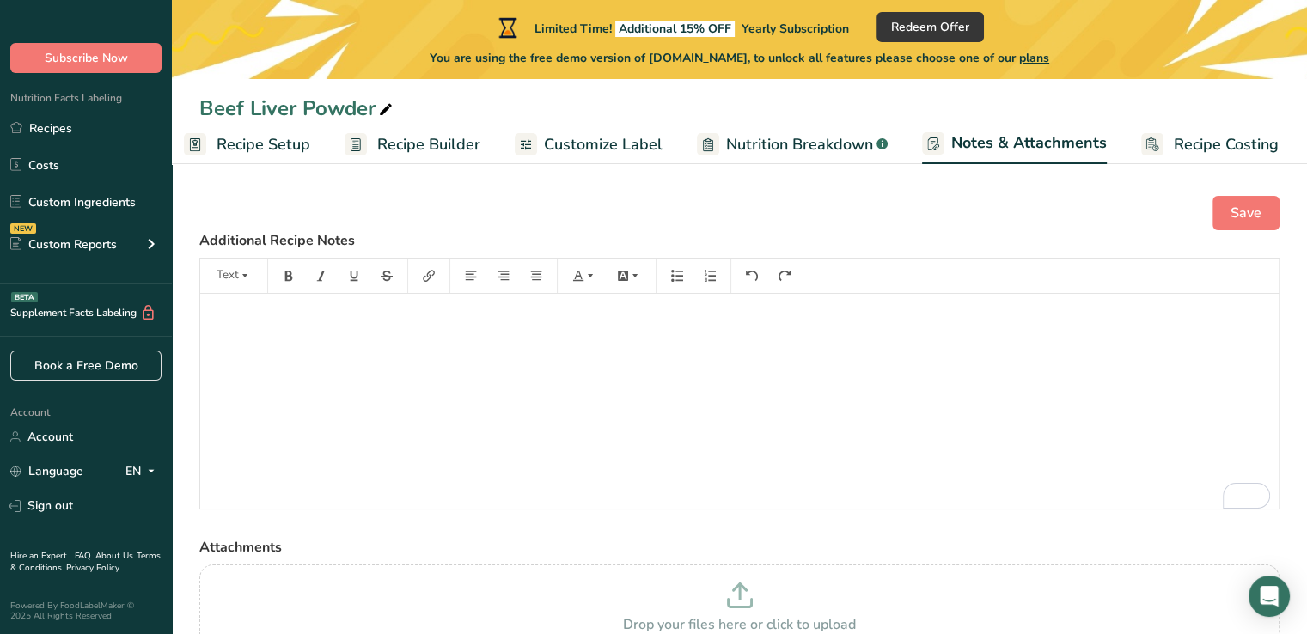
click at [1152, 158] on link "Recipe Costing" at bounding box center [1209, 144] width 137 height 39
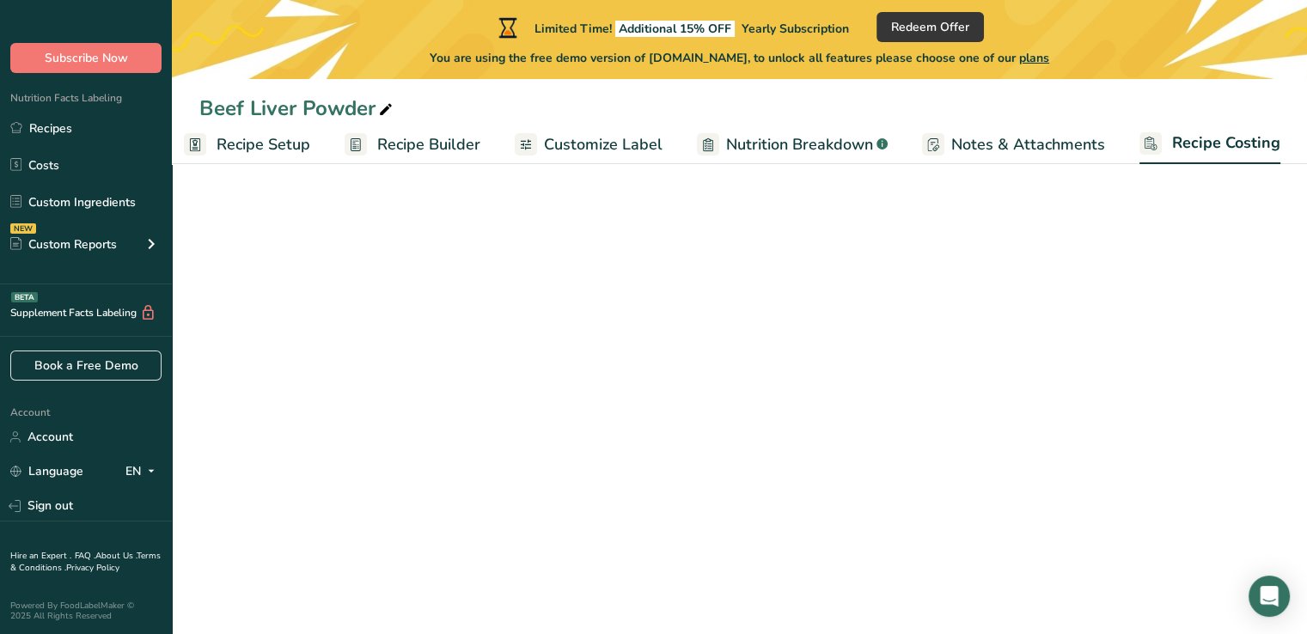
scroll to position [0, 15]
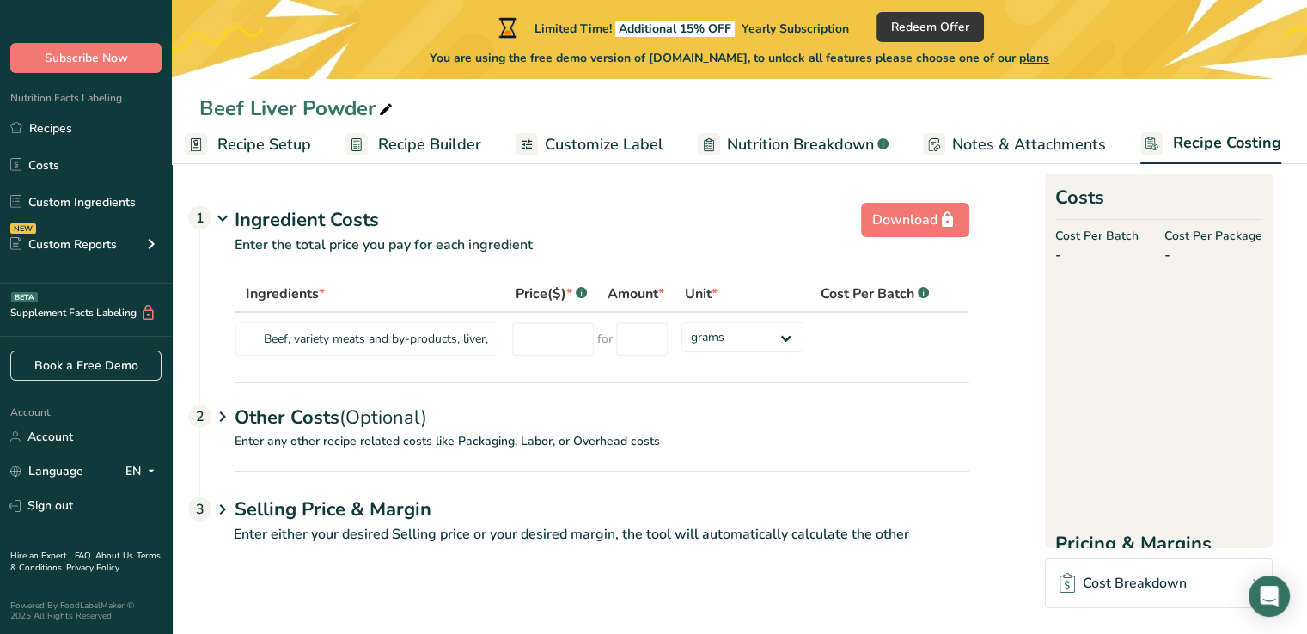
click at [416, 142] on span "Recipe Builder" at bounding box center [429, 144] width 103 height 23
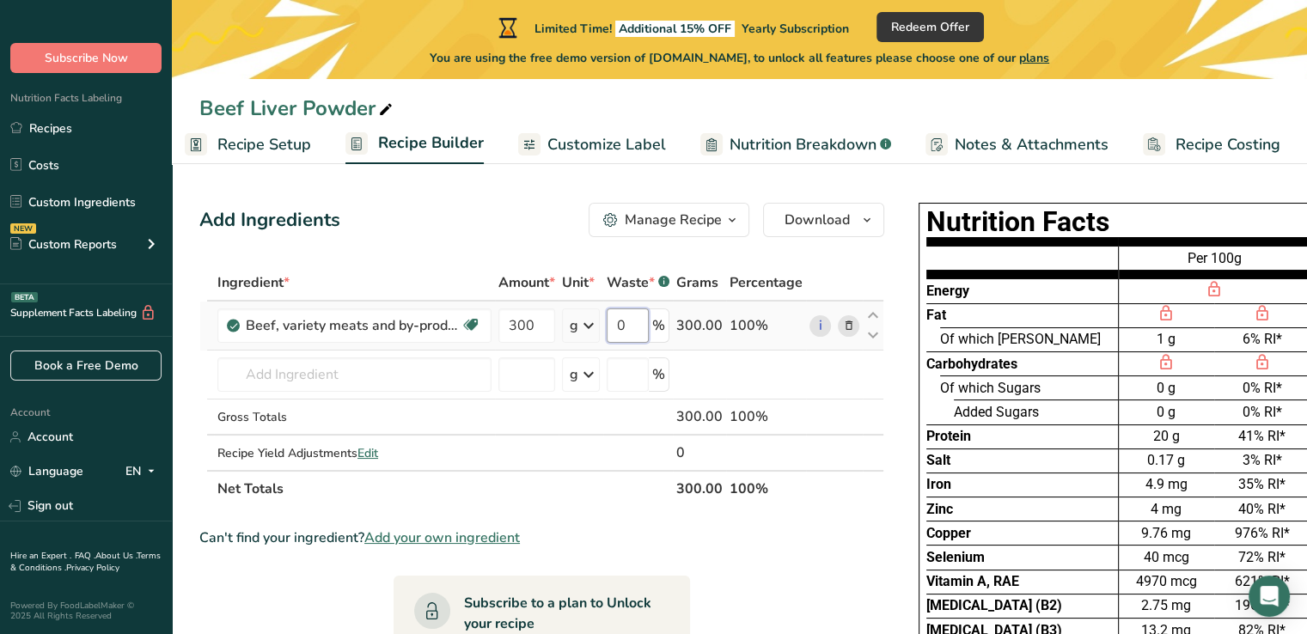
click at [640, 320] on input "0" at bounding box center [628, 325] width 42 height 34
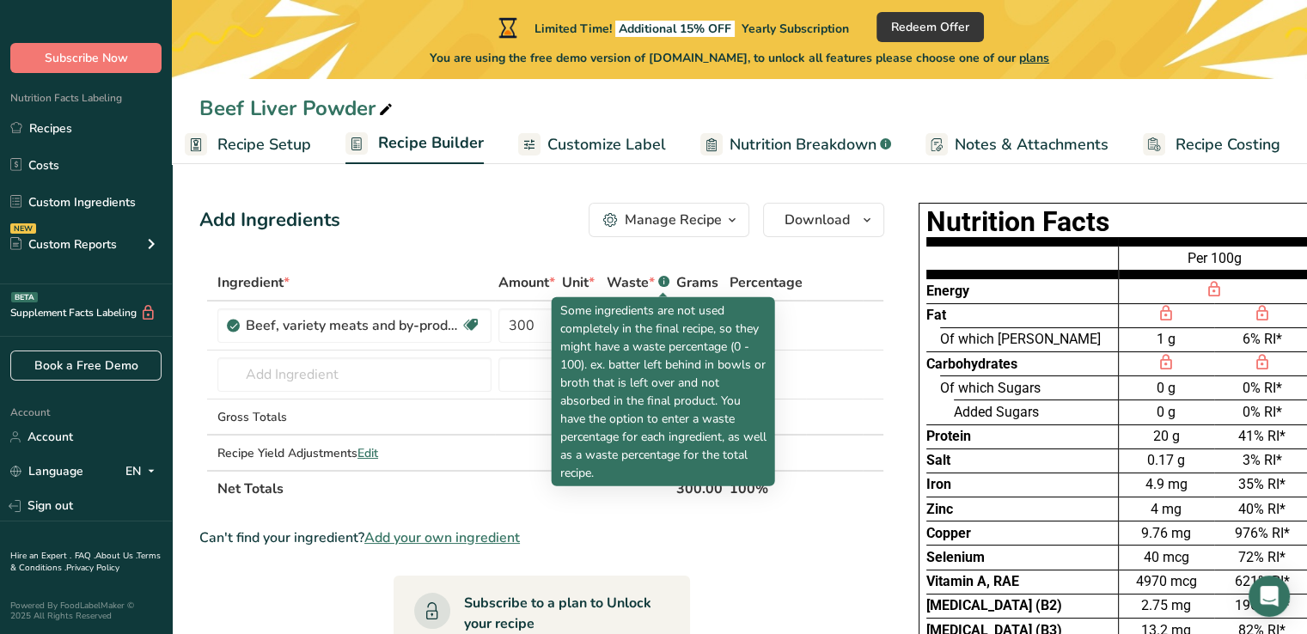
click at [701, 284] on div "Ingredient * Amount * Unit * Waste * .a-a{fill:#347362;}.b-a{fill:#fff;} Grams …" at bounding box center [541, 386] width 685 height 242
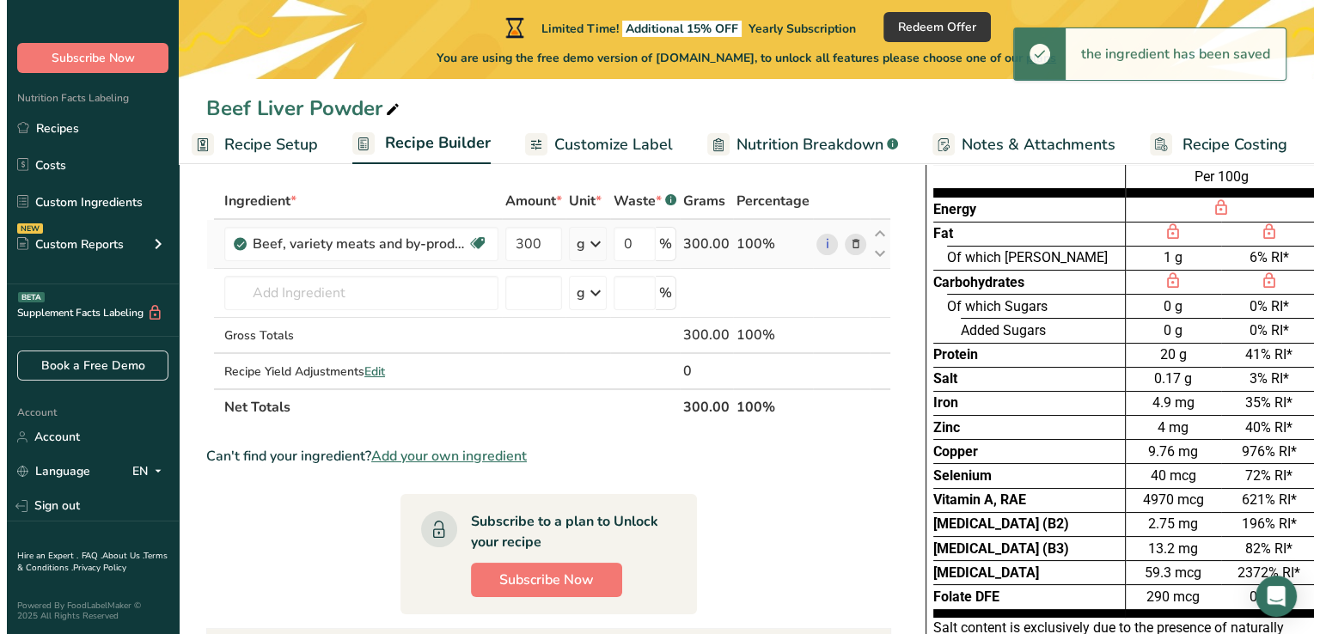
scroll to position [86, 0]
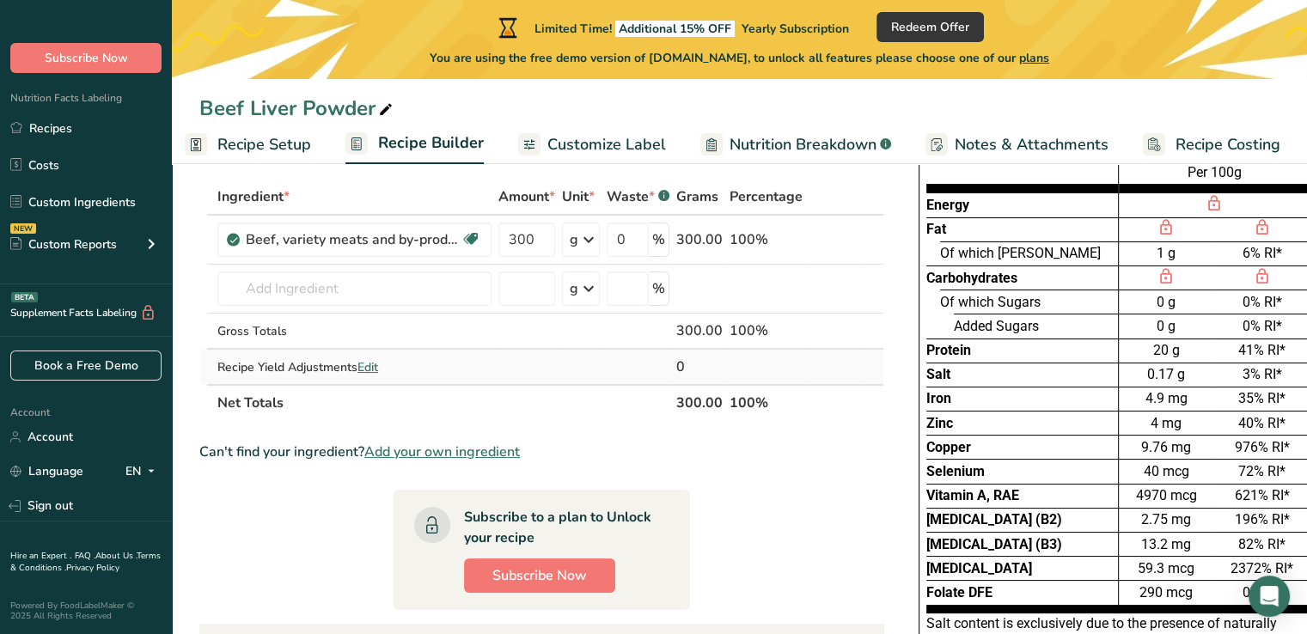
click at [364, 362] on span "Edit" at bounding box center [367, 367] width 21 height 16
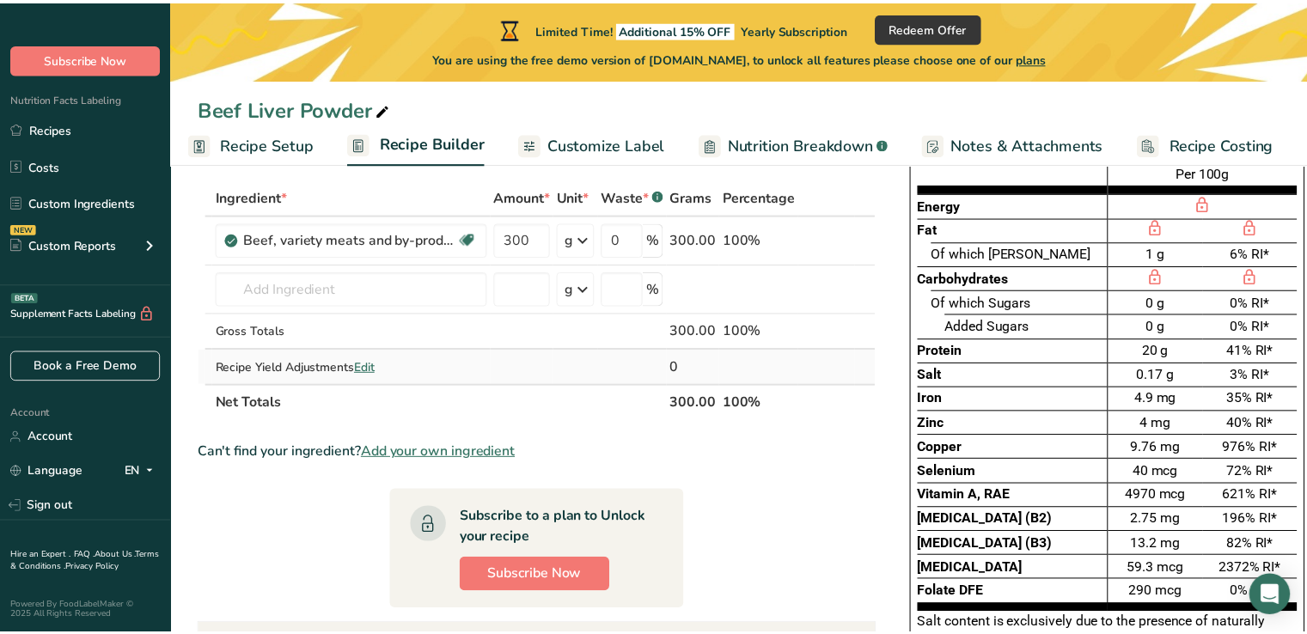
scroll to position [0, 2]
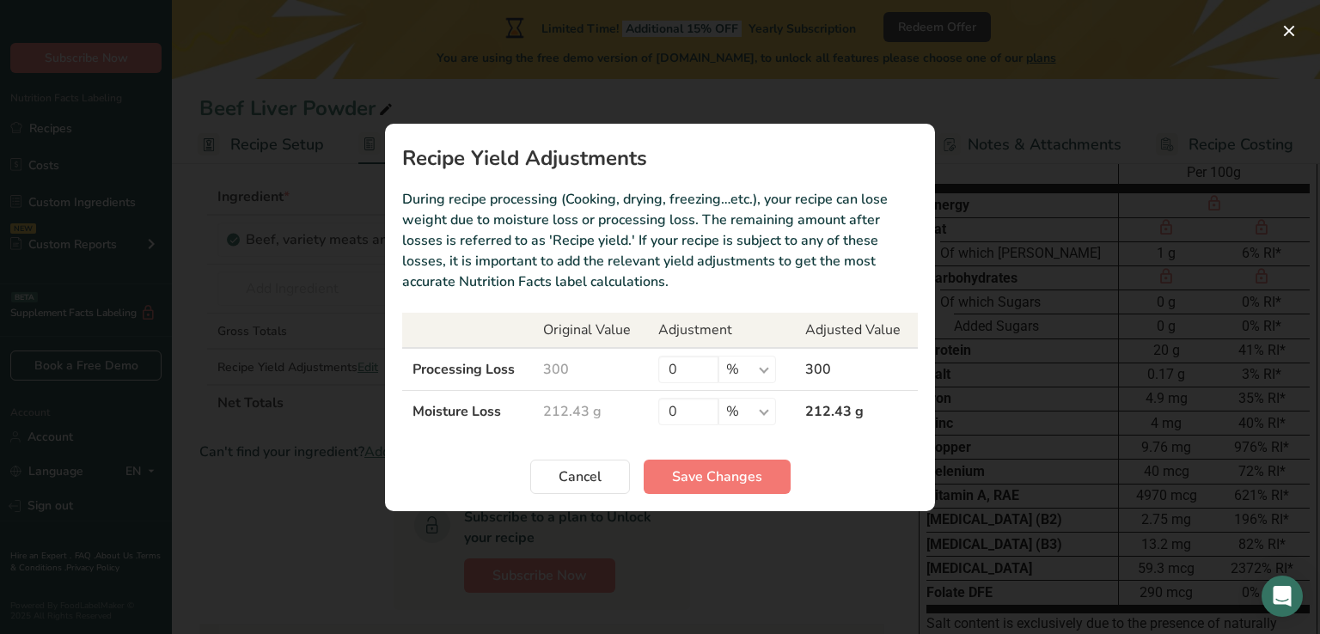
click at [519, 415] on td "Moisture Loss" at bounding box center [467, 411] width 131 height 42
click at [538, 409] on td "212.43 g" at bounding box center [590, 411] width 115 height 42
click at [691, 417] on input "0" at bounding box center [688, 411] width 60 height 27
type input "7"
type input "6"
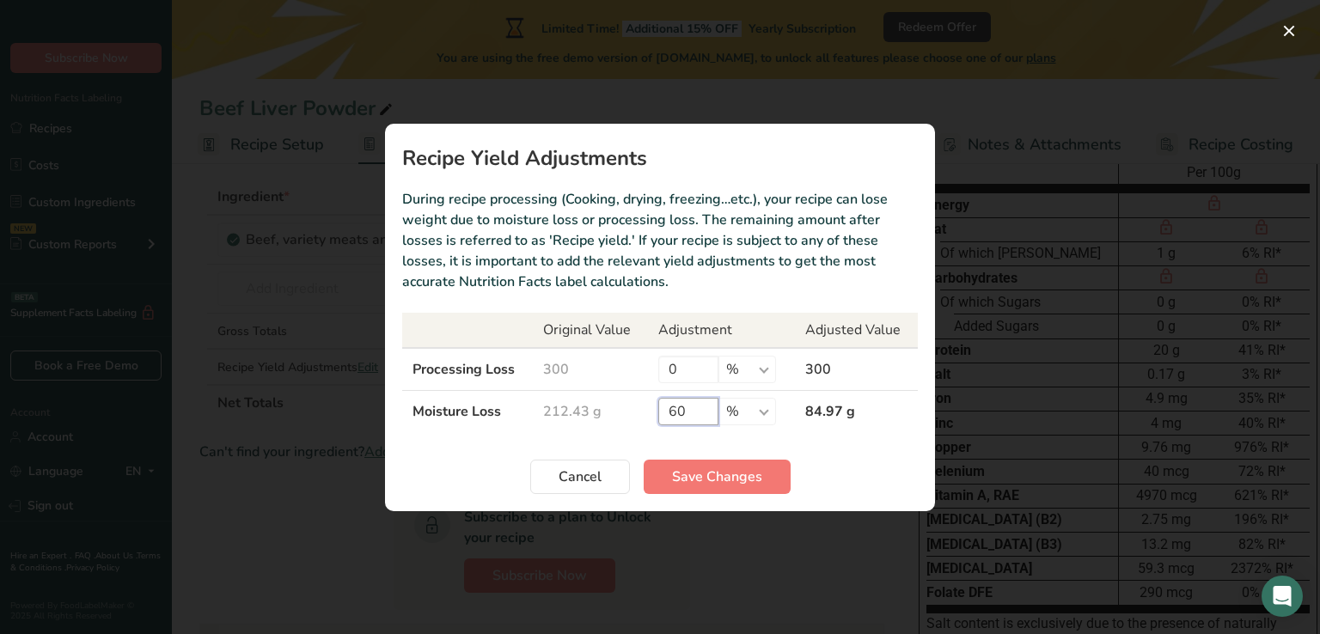
type input "6"
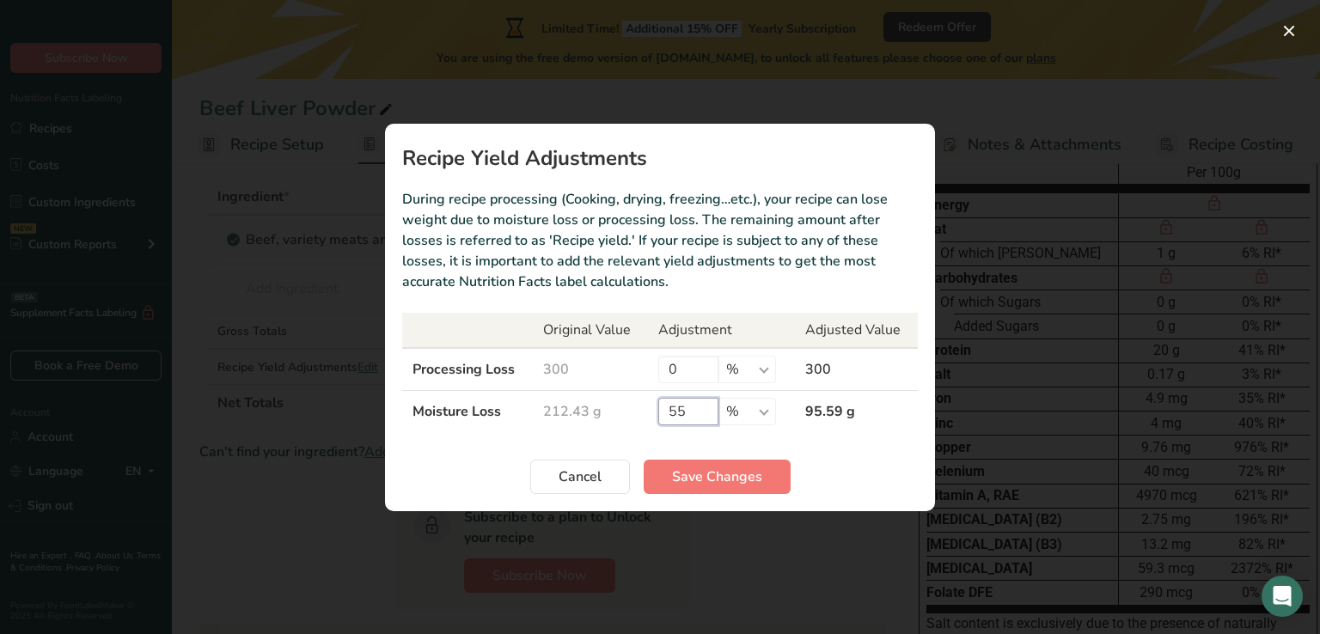
type input "5"
click at [591, 480] on span "Cancel" at bounding box center [580, 477] width 43 height 21
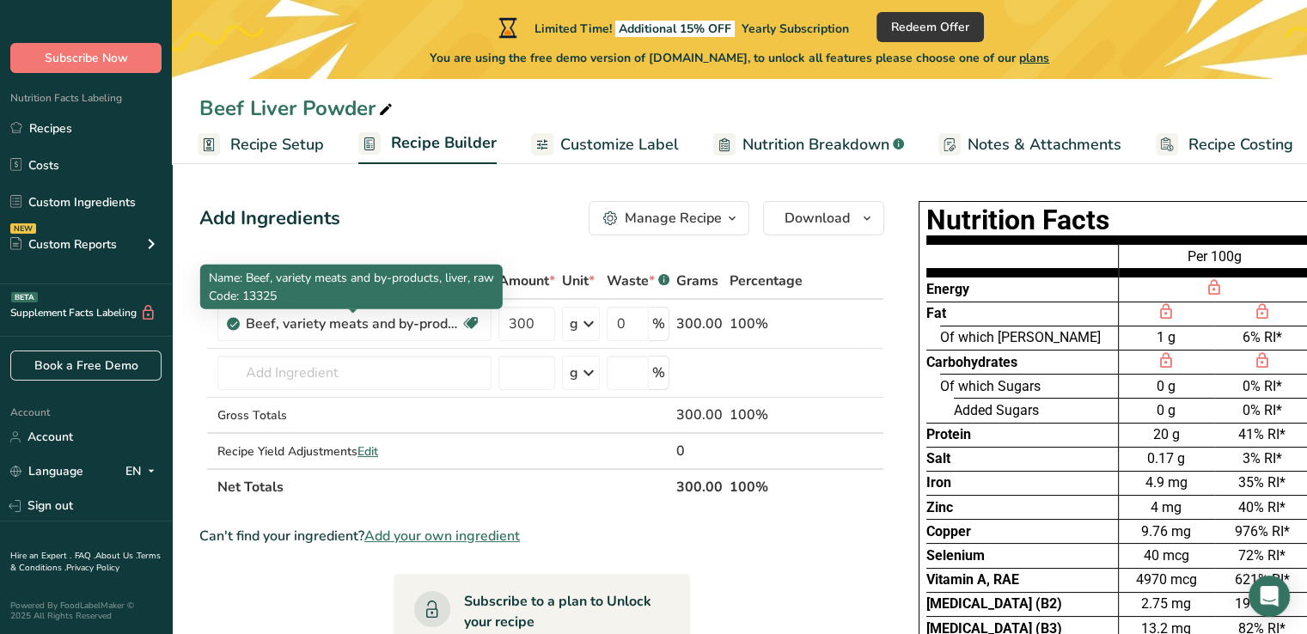
scroll to position [0, 0]
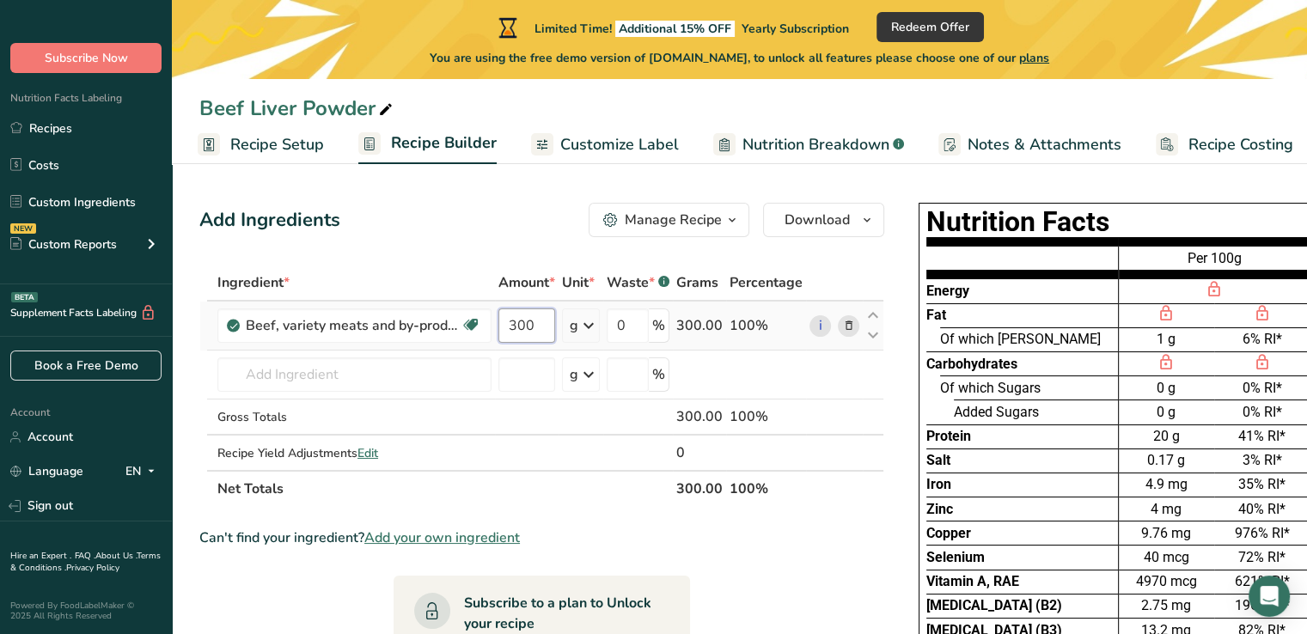
click at [544, 317] on input "300" at bounding box center [526, 325] width 57 height 34
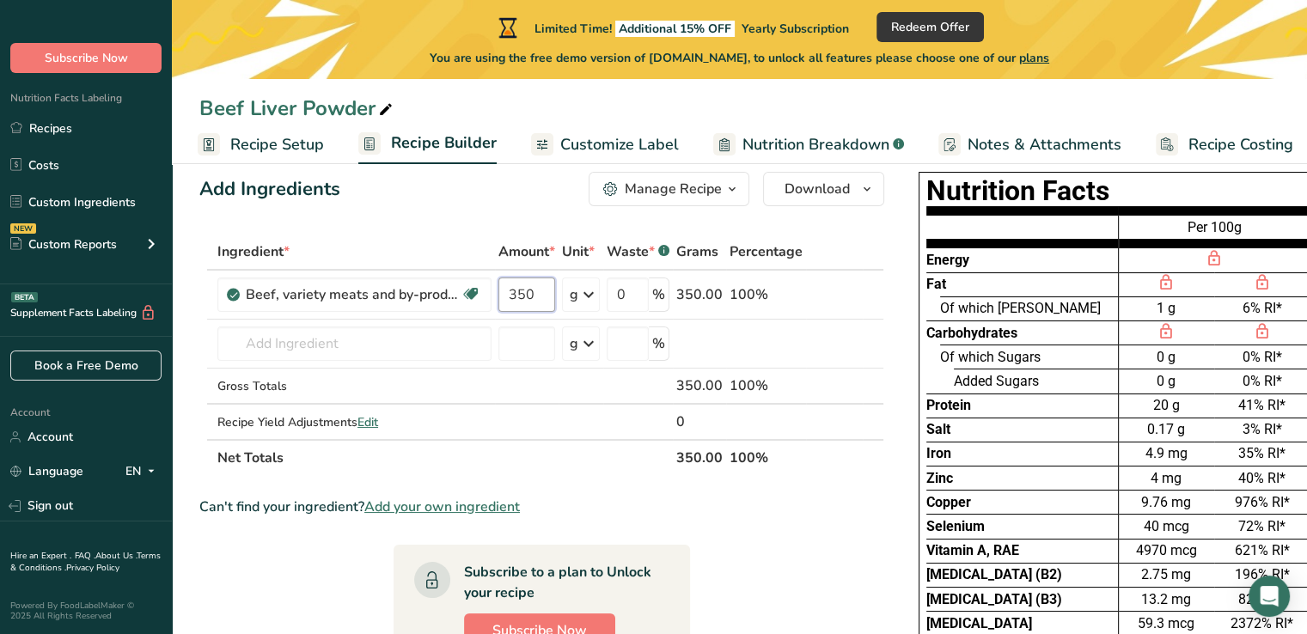
scroll to position [86, 0]
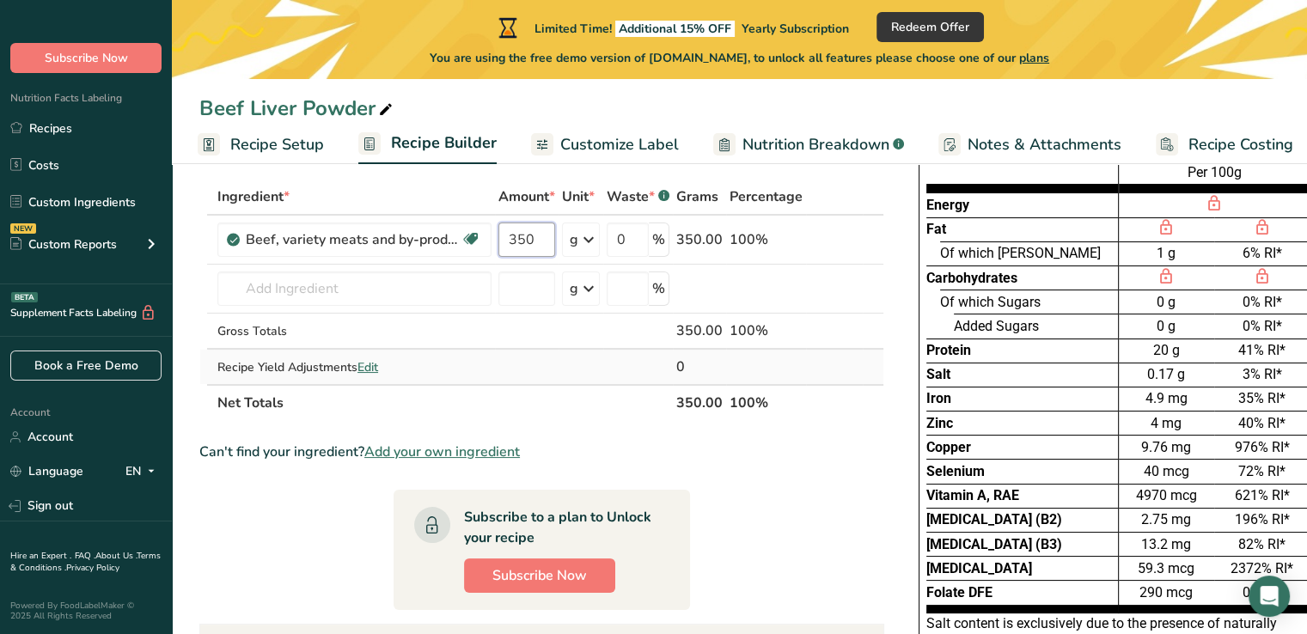
type input "350"
click at [374, 370] on div "Ingredient * Amount * Unit * Waste * .a-a{fill:#347362;}.b-a{fill:#fff;} Grams …" at bounding box center [541, 300] width 685 height 242
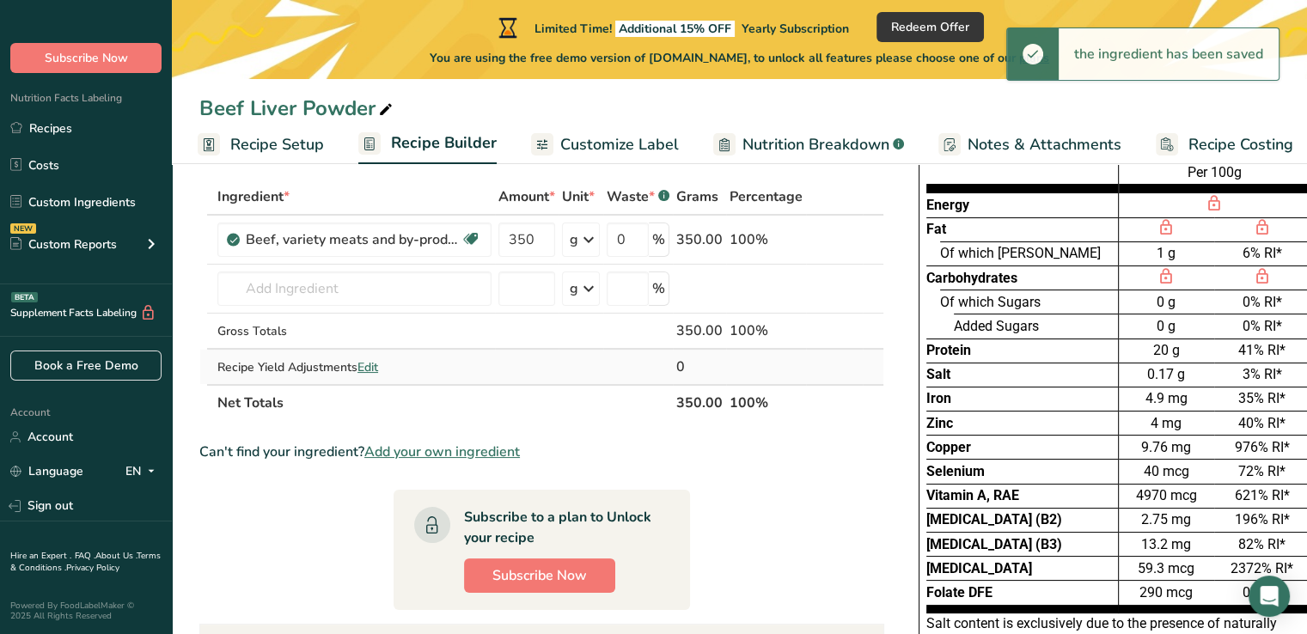
click at [369, 365] on span "Edit" at bounding box center [367, 367] width 21 height 16
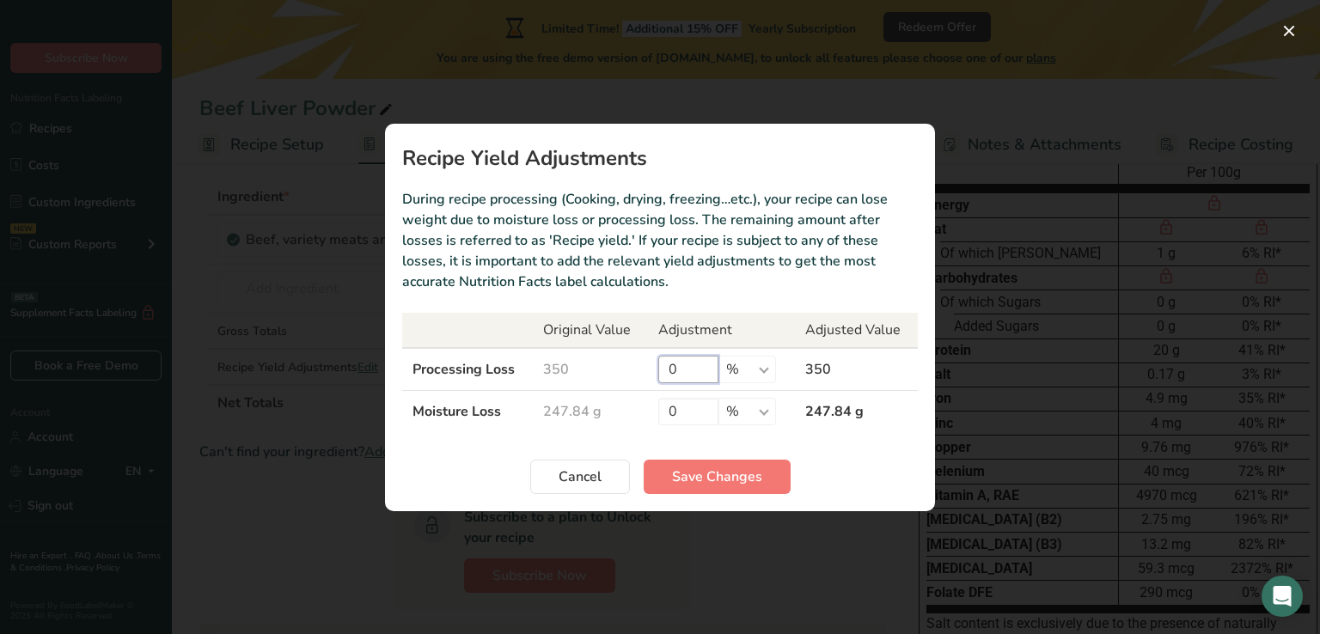
click at [684, 362] on input "0" at bounding box center [688, 369] width 60 height 27
click at [670, 406] on input "0" at bounding box center [688, 411] width 60 height 27
click at [689, 406] on input "0" at bounding box center [688, 411] width 60 height 27
type input "1"
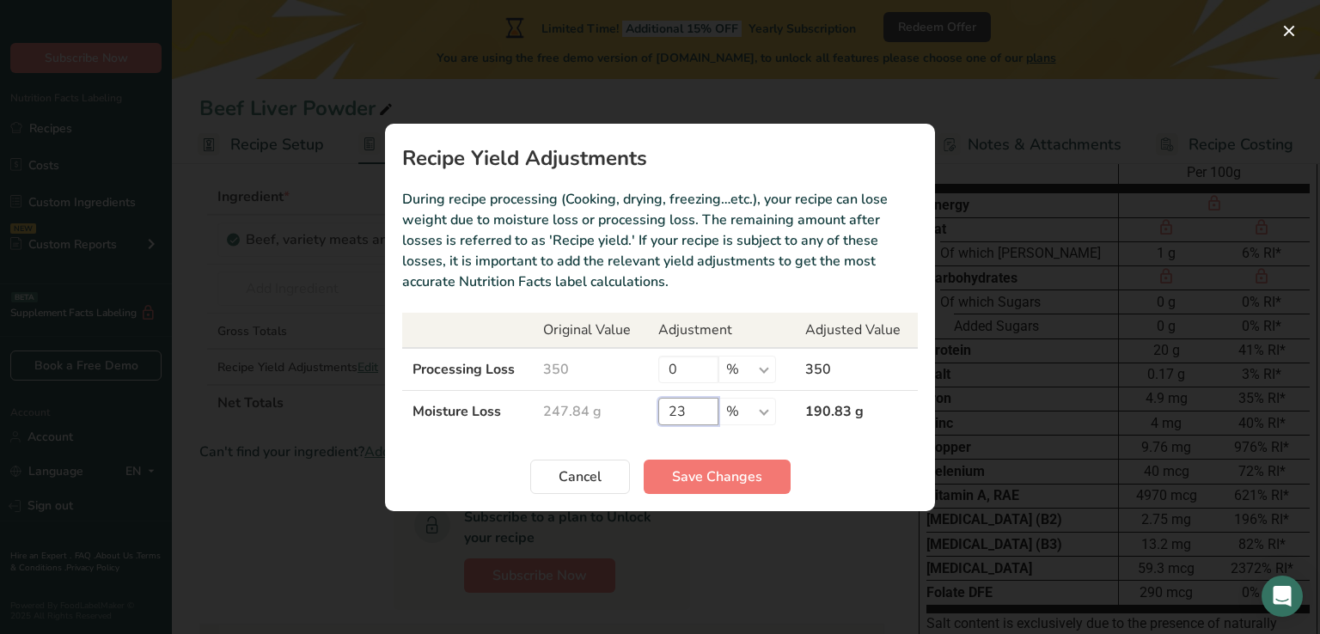
type input "2"
type input "4"
type input "5"
type input "6"
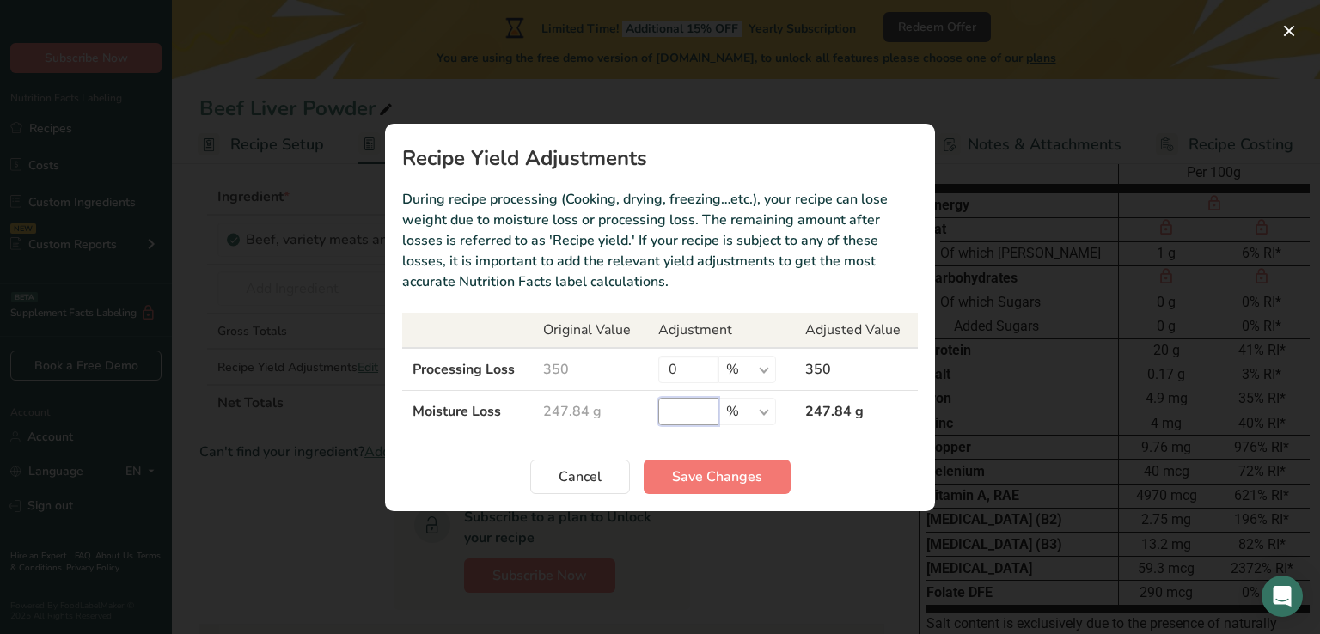
type input "2"
type input "1"
click at [687, 414] on input "6" at bounding box center [688, 411] width 60 height 27
type input "60"
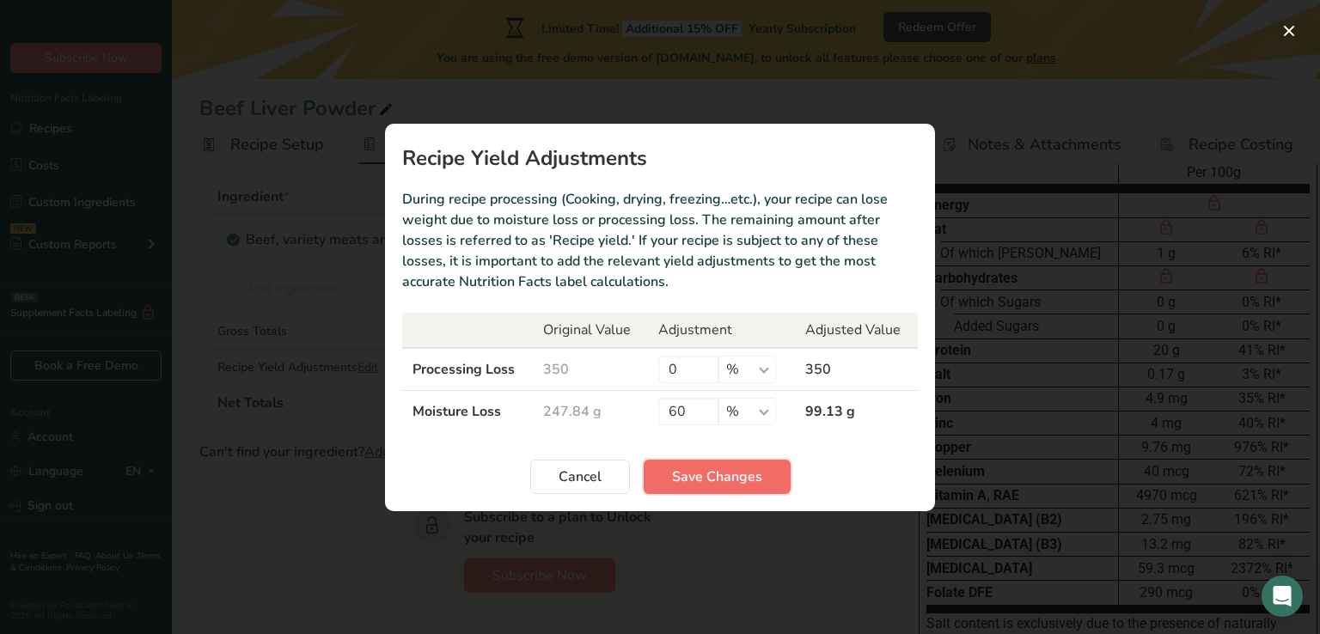
click at [704, 480] on span "Save Changes" at bounding box center [717, 477] width 90 height 21
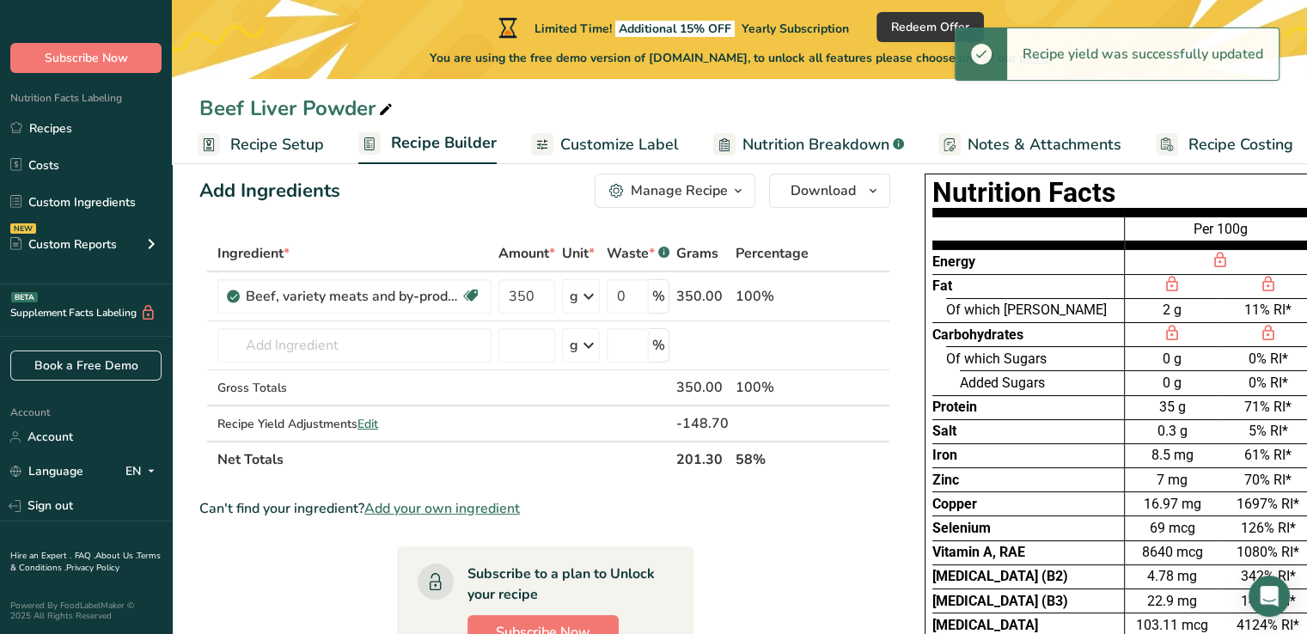
scroll to position [0, 0]
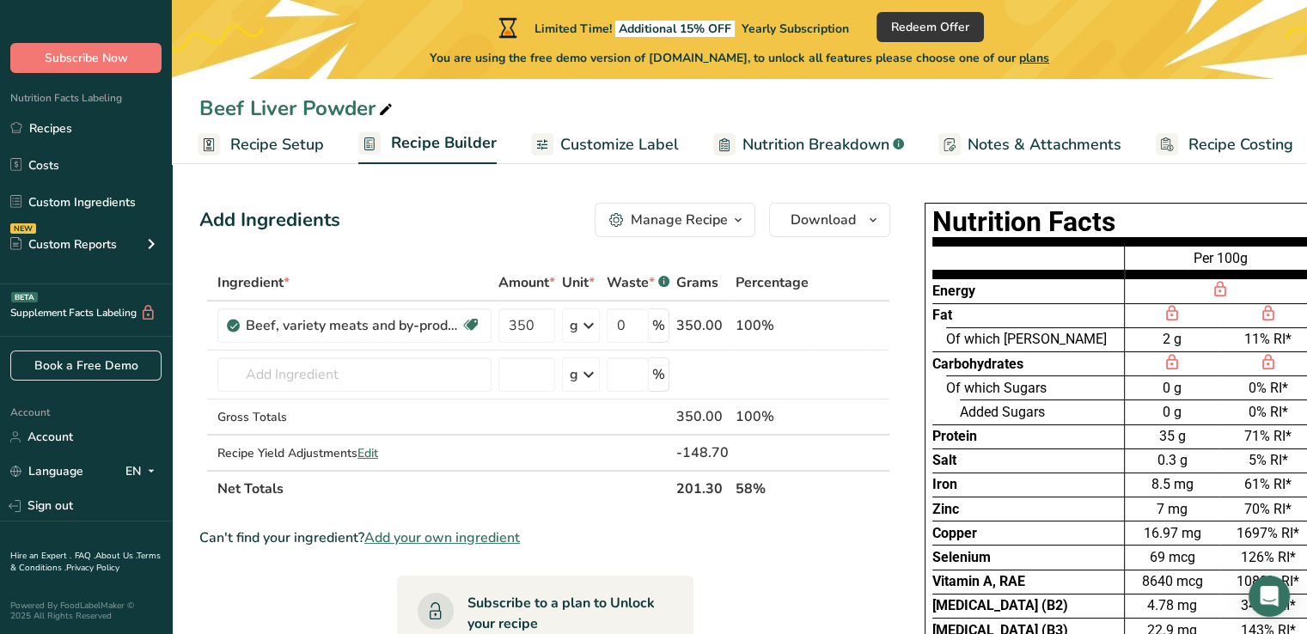
click at [1160, 429] on div "35 g" at bounding box center [1172, 437] width 95 height 24
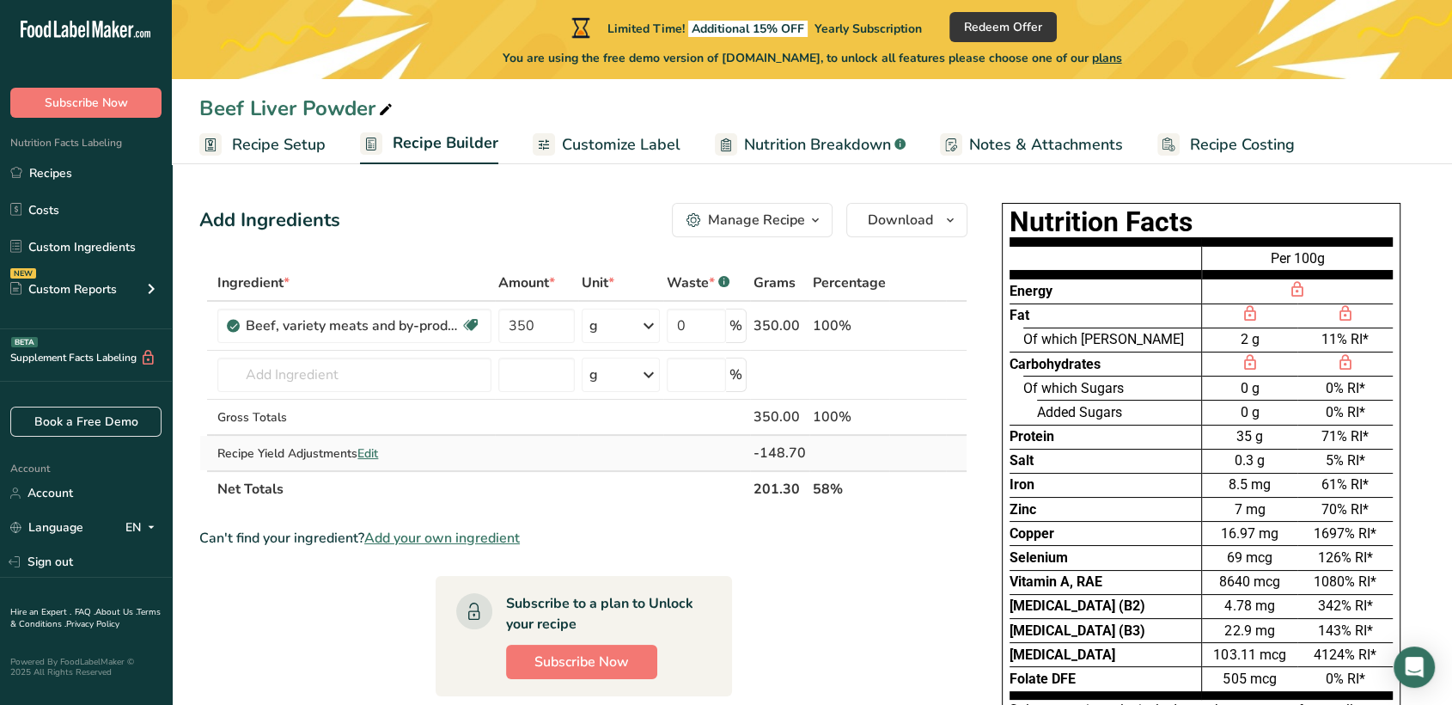
click at [790, 459] on div "-148.70" at bounding box center [780, 453] width 52 height 21
click at [370, 451] on span "Edit" at bounding box center [367, 453] width 21 height 16
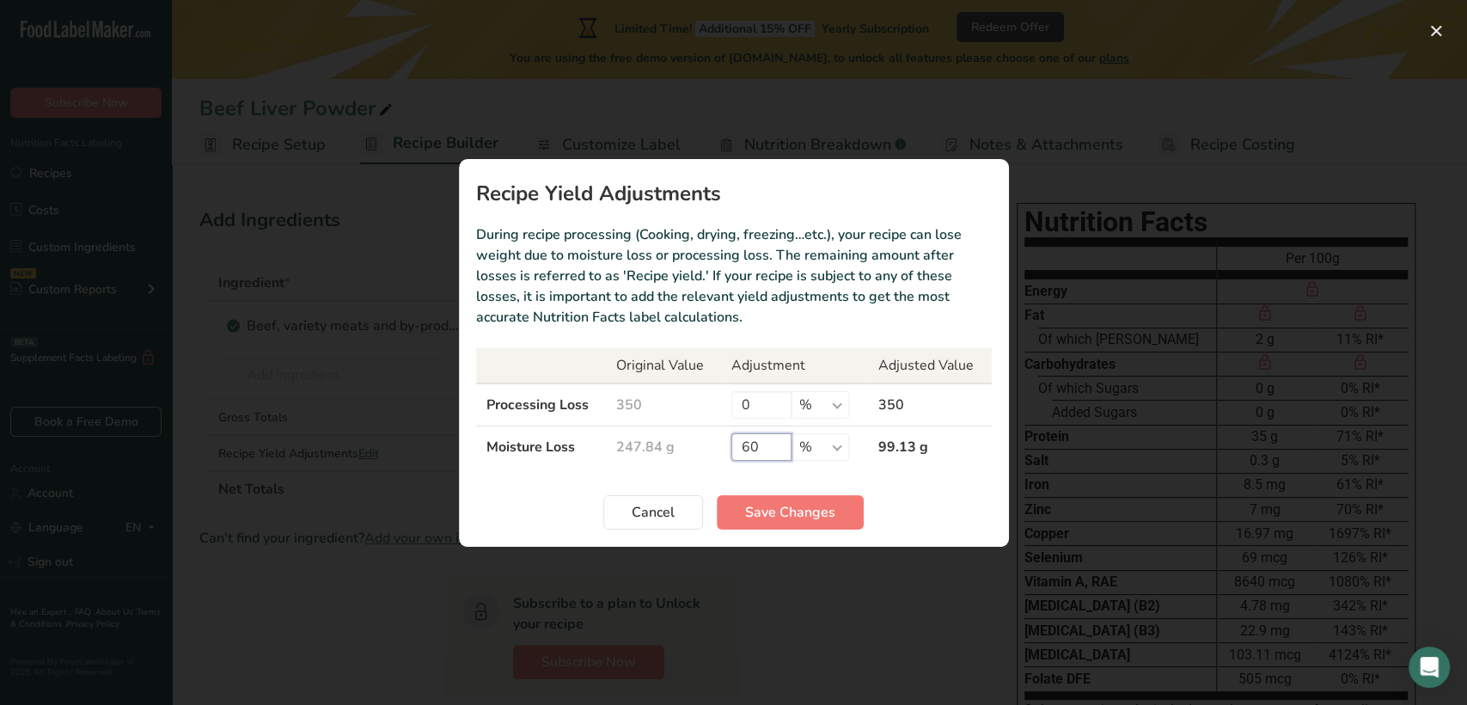
click at [763, 445] on input "60" at bounding box center [761, 446] width 60 height 27
type input "6"
type input "7"
type input "6"
click at [640, 442] on td "247.84 g" at bounding box center [663, 446] width 115 height 42
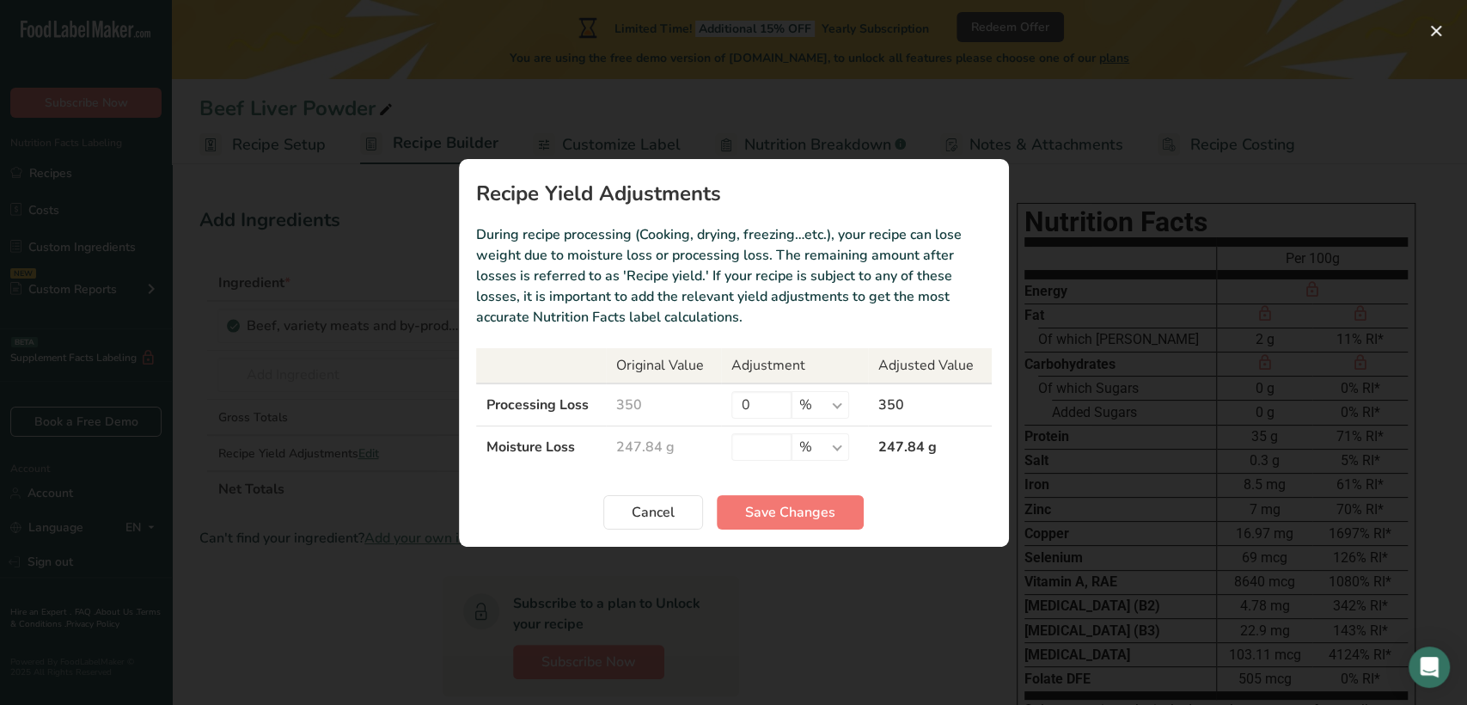
click at [638, 443] on td "247.84 g" at bounding box center [663, 446] width 115 height 42
click at [642, 443] on td "247.84 g" at bounding box center [663, 446] width 115 height 42
click at [752, 442] on input "Recipe yield modal" at bounding box center [761, 446] width 60 height 27
drag, startPoint x: 662, startPoint y: 437, endPoint x: 536, endPoint y: 438, distance: 125.5
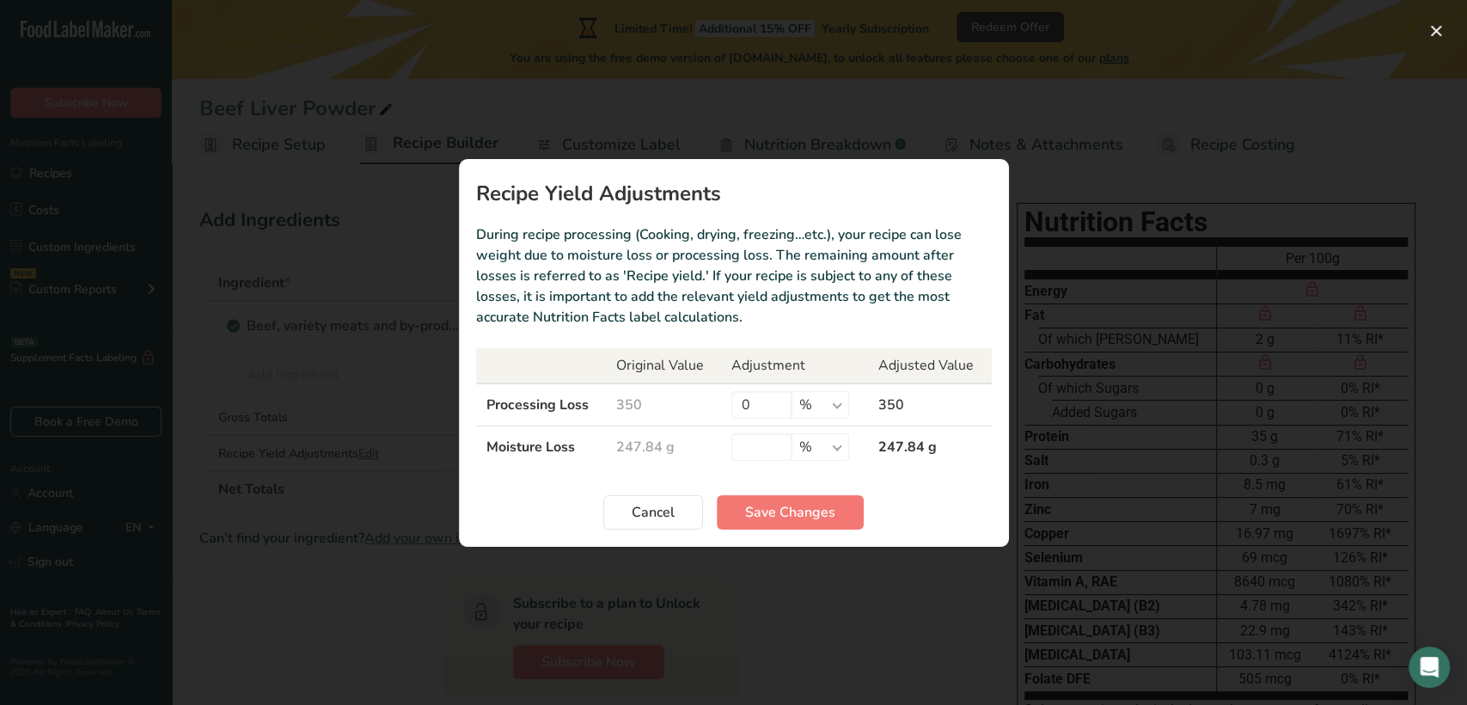
click at [536, 438] on tr "Moisture Loss 247.84 g % g kg mg mcg lb oz 247.84 g" at bounding box center [734, 446] width 516 height 42
click at [626, 437] on td "247.84 g" at bounding box center [663, 446] width 115 height 42
click at [790, 446] on input "Recipe yield modal" at bounding box center [761, 446] width 60 height 27
type input "100"
click at [798, 506] on span "Save Changes" at bounding box center [790, 512] width 90 height 21
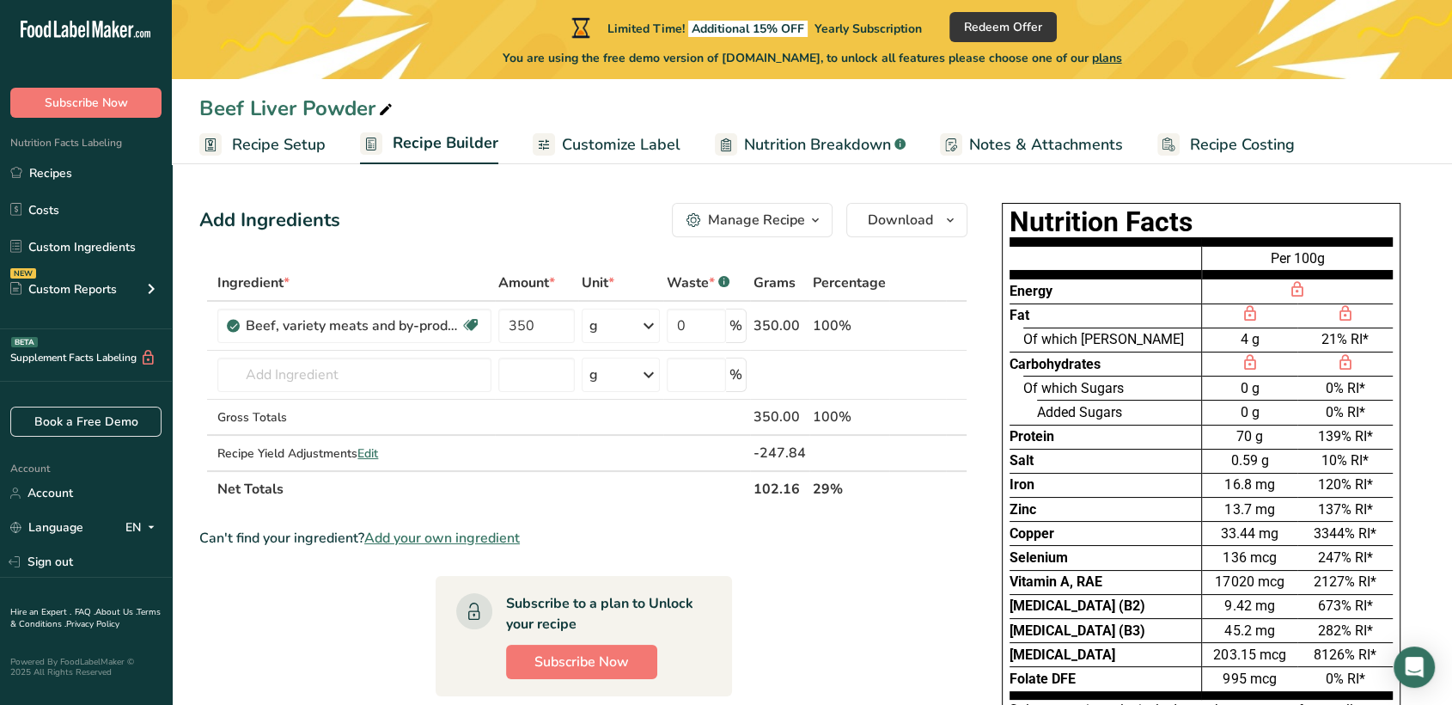
click at [837, 484] on th "29%" at bounding box center [849, 488] width 80 height 36
click at [689, 504] on th "Net Totals" at bounding box center [482, 488] width 536 height 36
click at [1251, 441] on div "70 g" at bounding box center [1249, 437] width 95 height 24
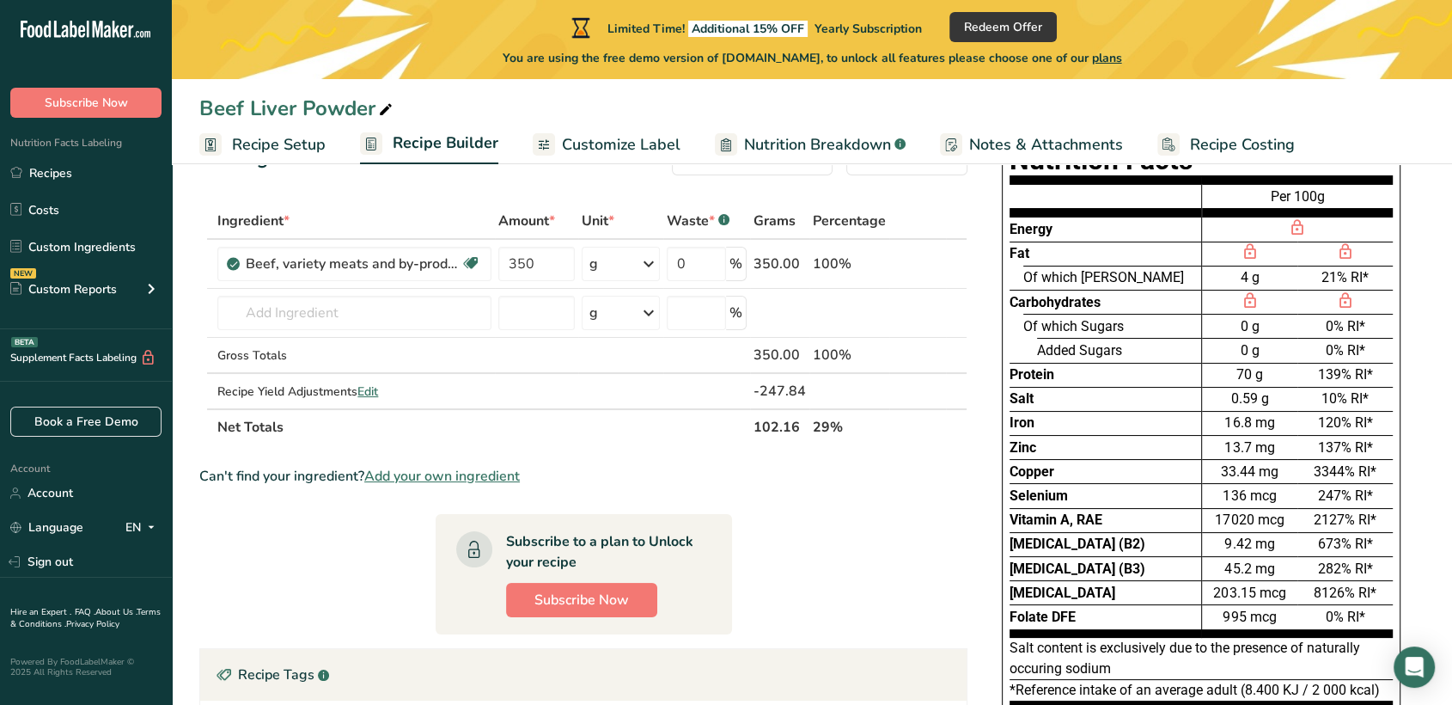
scroll to position [95, 0]
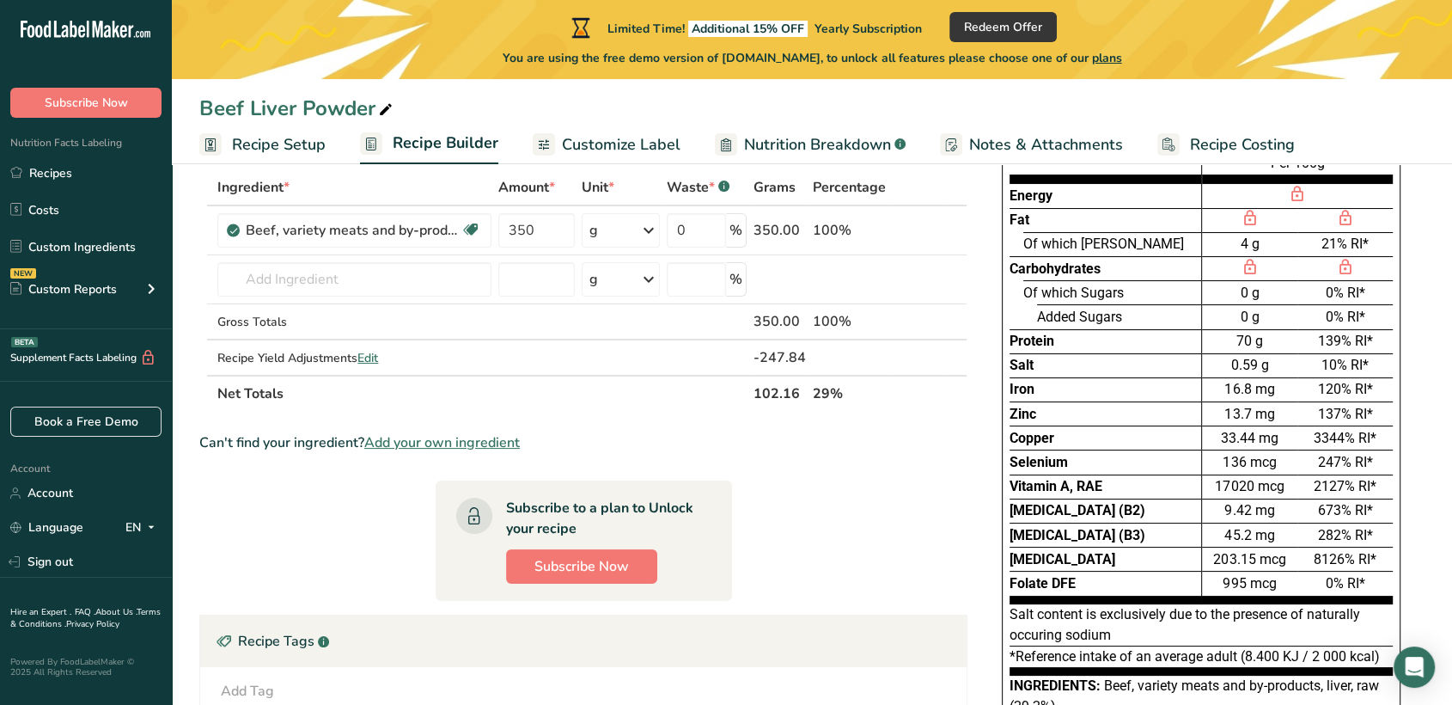
click at [927, 403] on th at bounding box center [917, 393] width 57 height 36
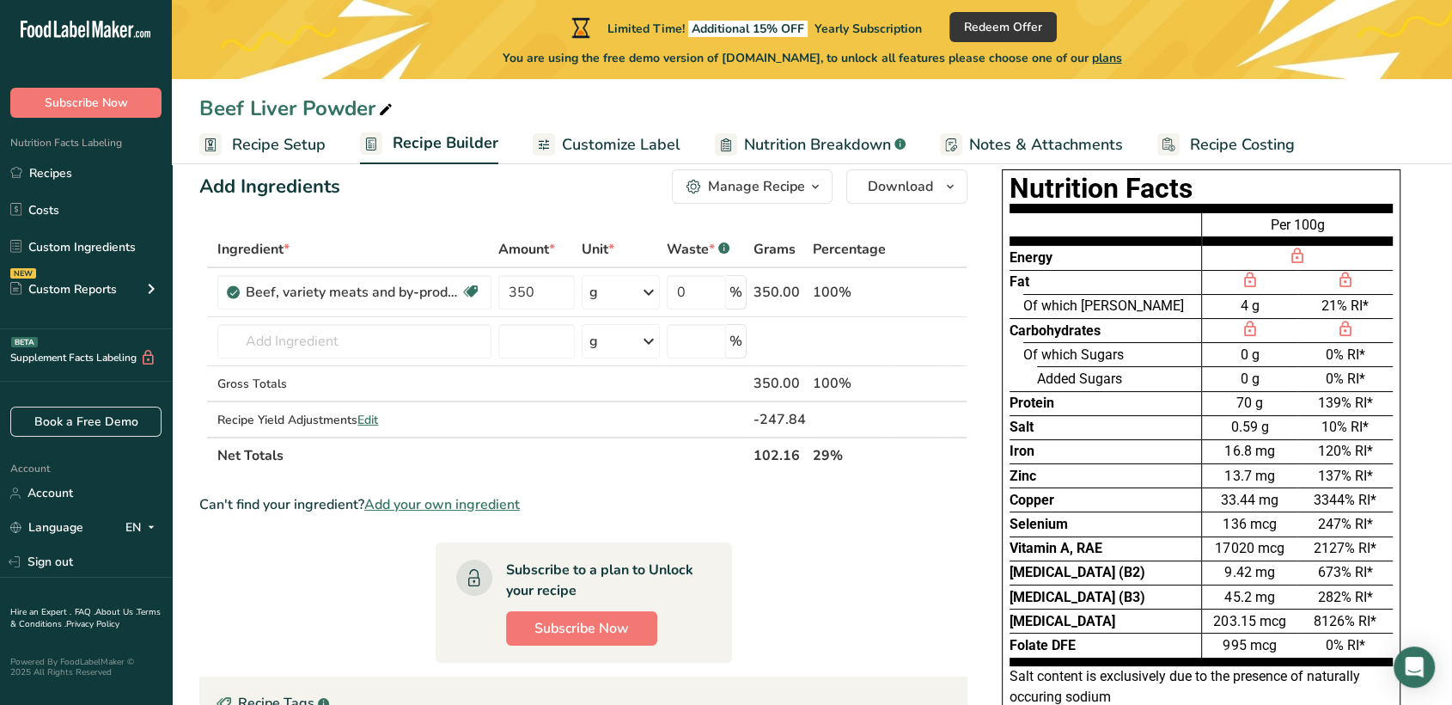
scroll to position [0, 0]
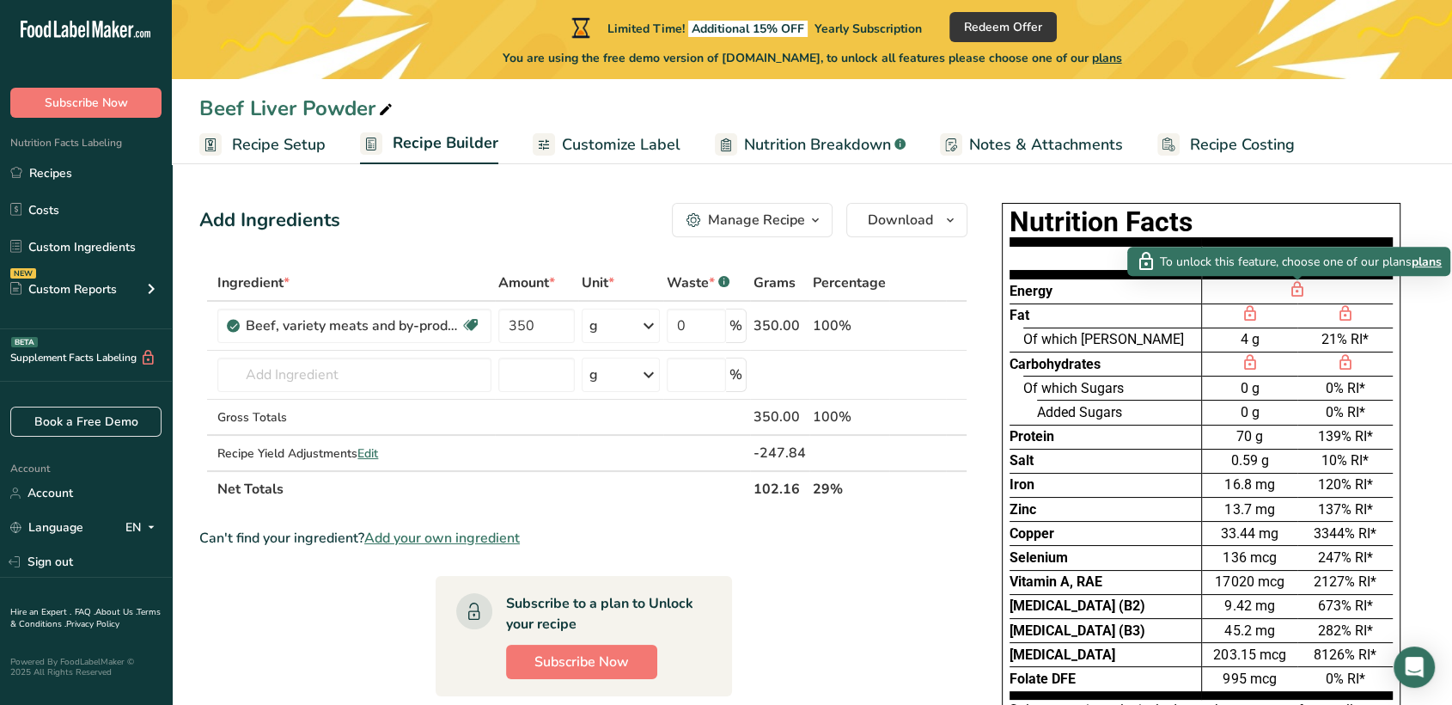
drag, startPoint x: 1315, startPoint y: 284, endPoint x: 1237, endPoint y: 290, distance: 77.5
click at [1237, 290] on div at bounding box center [1297, 291] width 191 height 21
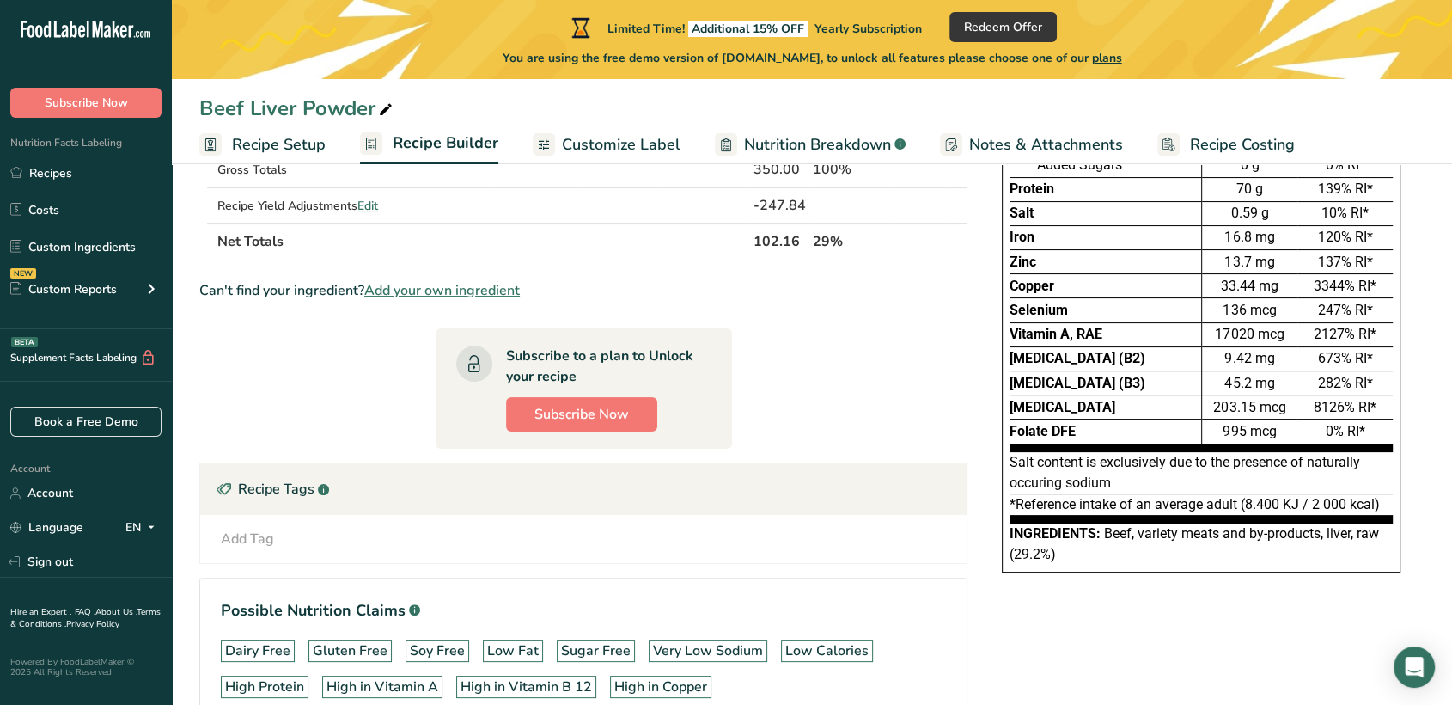
scroll to position [350, 0]
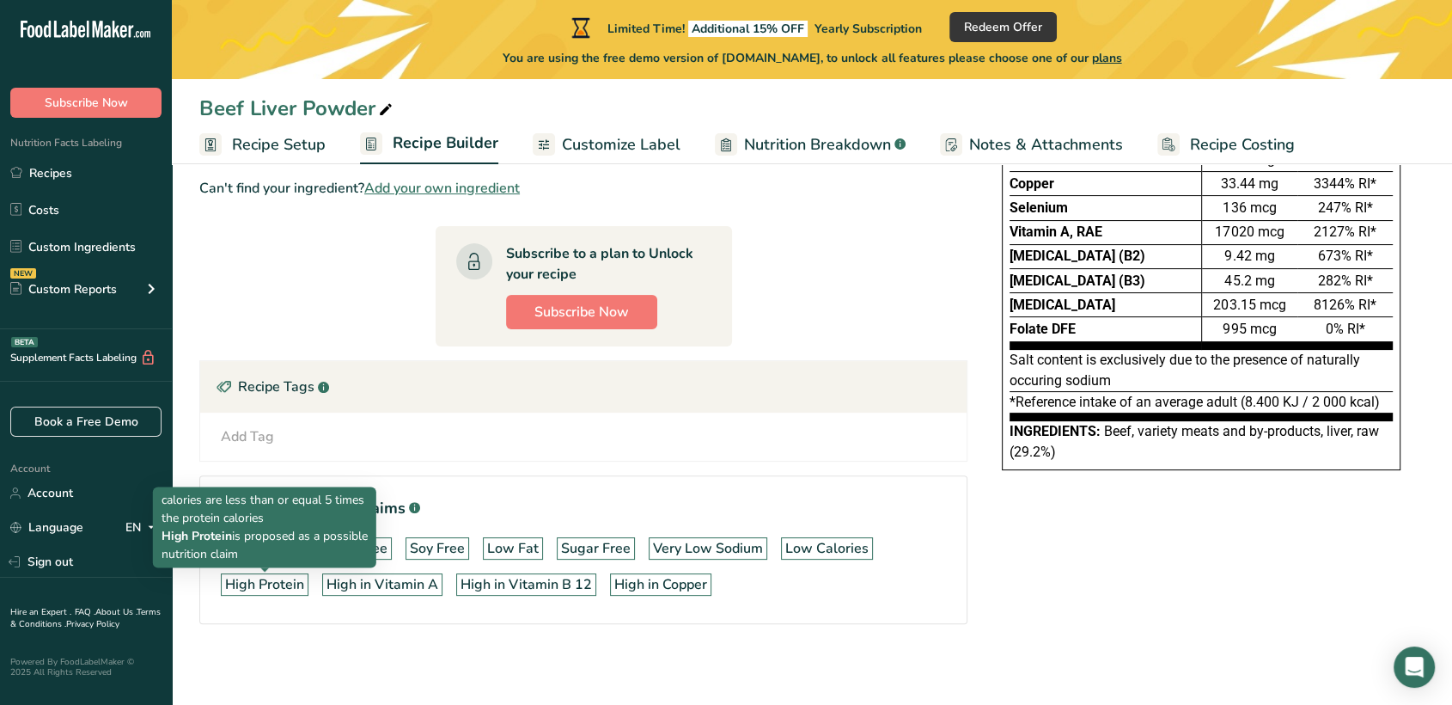
click at [289, 577] on div "High Protein" at bounding box center [264, 584] width 79 height 21
click at [265, 583] on div "High Protein" at bounding box center [264, 584] width 79 height 21
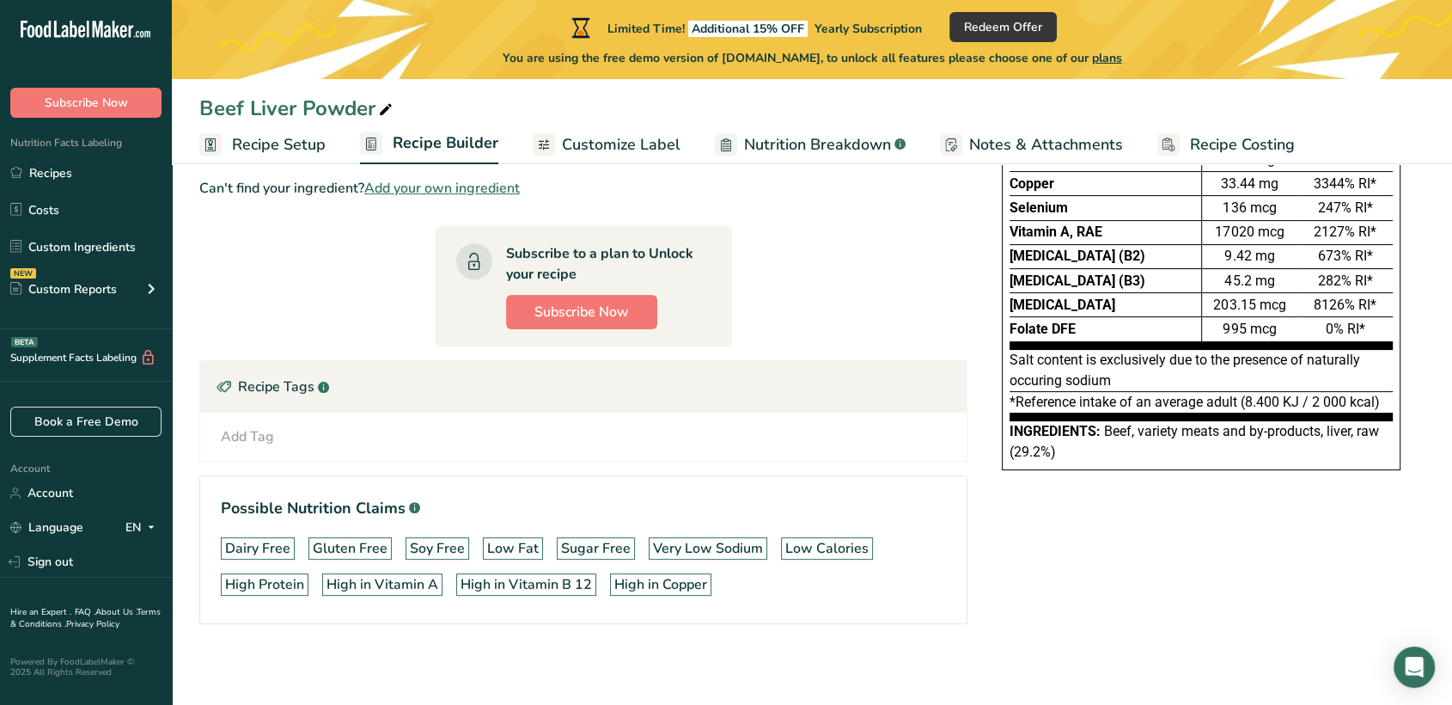
click at [235, 619] on section "Possible Nutrition Claims .a-a{fill:#347362;}.b-a{fill:#fff;} Dairy Free Gluten…" at bounding box center [583, 549] width 768 height 149
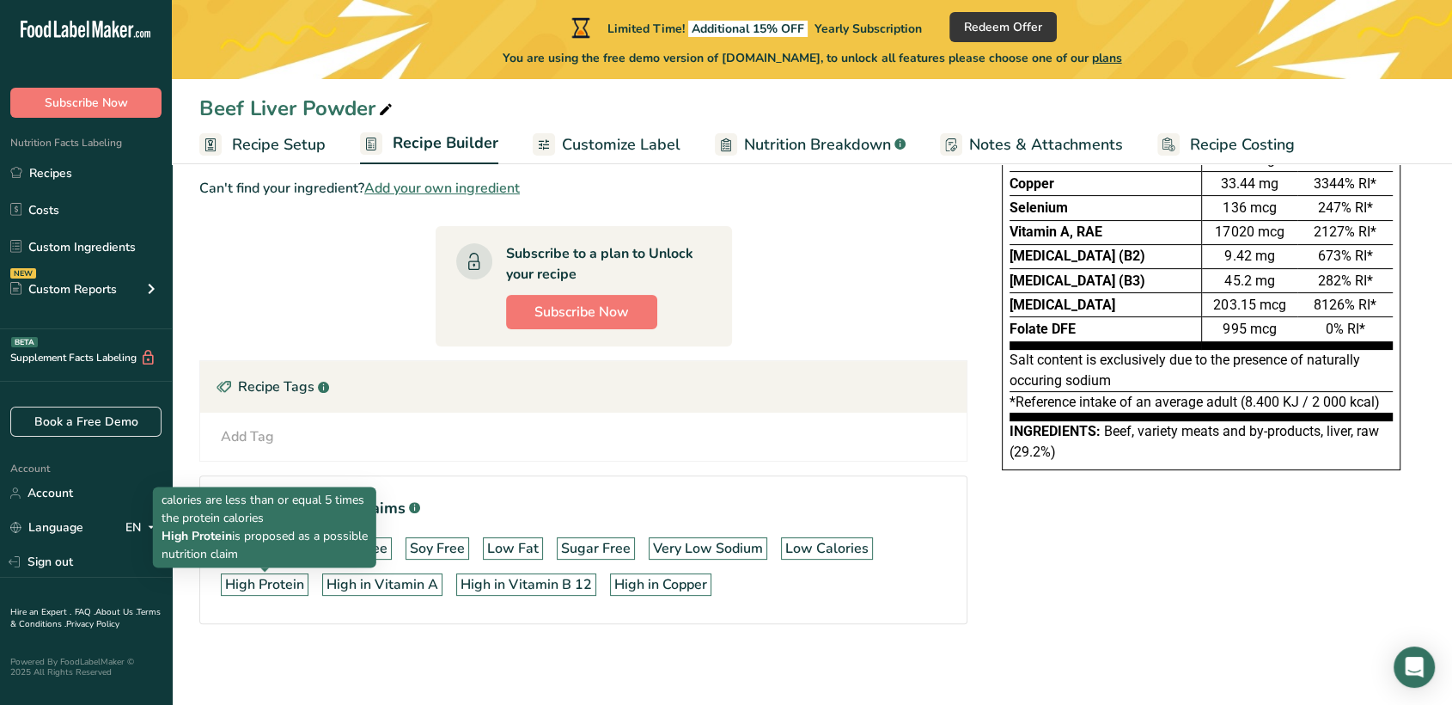
drag, startPoint x: 257, startPoint y: 575, endPoint x: 266, endPoint y: 455, distance: 119.8
click at [266, 456] on section "Ingredient * Amount * Unit * Waste * .a-a{fill:#347362;}.b-a{fill:#fff;} Grams …" at bounding box center [583, 283] width 768 height 736
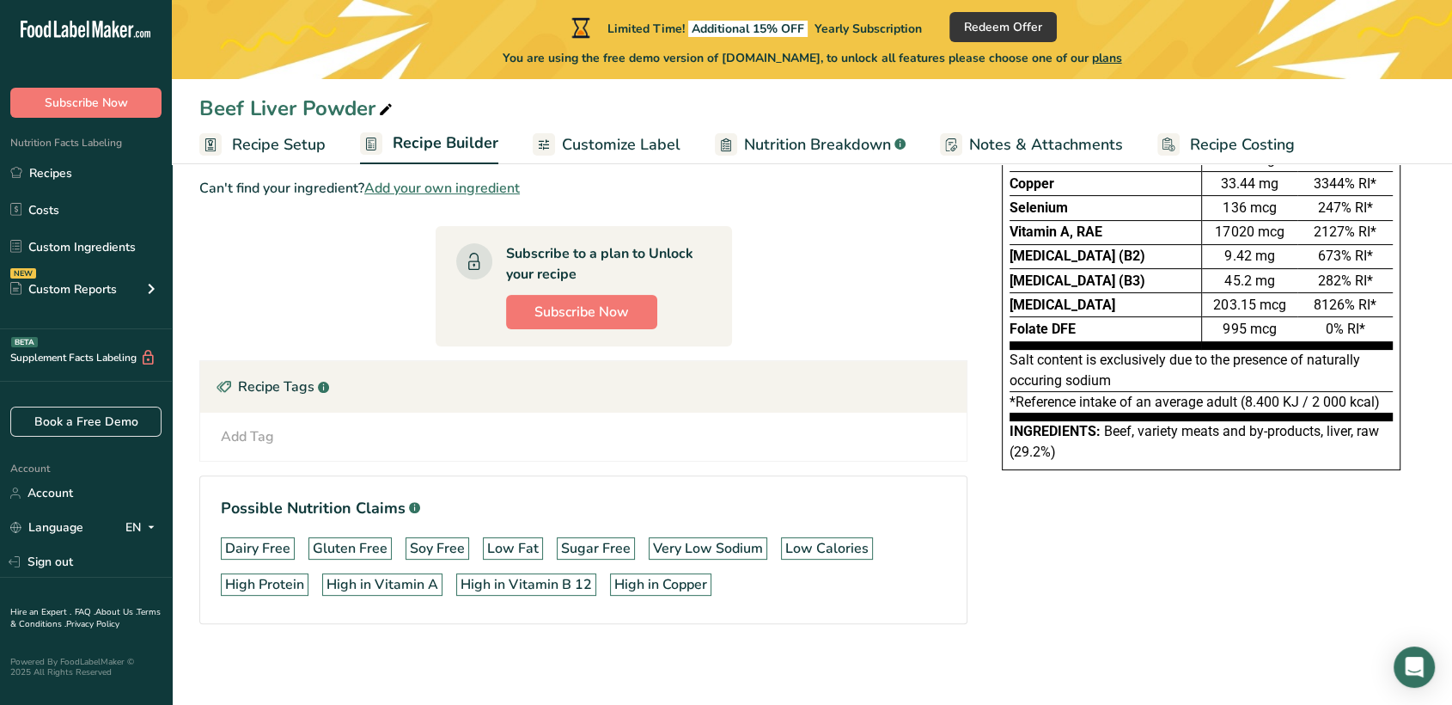
click at [276, 437] on div "Add Tag Standard Tags Custom Tags Source of Antioxidants [MEDICAL_DATA] Effect …" at bounding box center [583, 436] width 739 height 21
click at [279, 426] on div "Add Tag Standard Tags Custom Tags Source of Antioxidants [MEDICAL_DATA] Effect …" at bounding box center [583, 436] width 739 height 21
click at [241, 435] on div "Add Tag" at bounding box center [247, 436] width 53 height 21
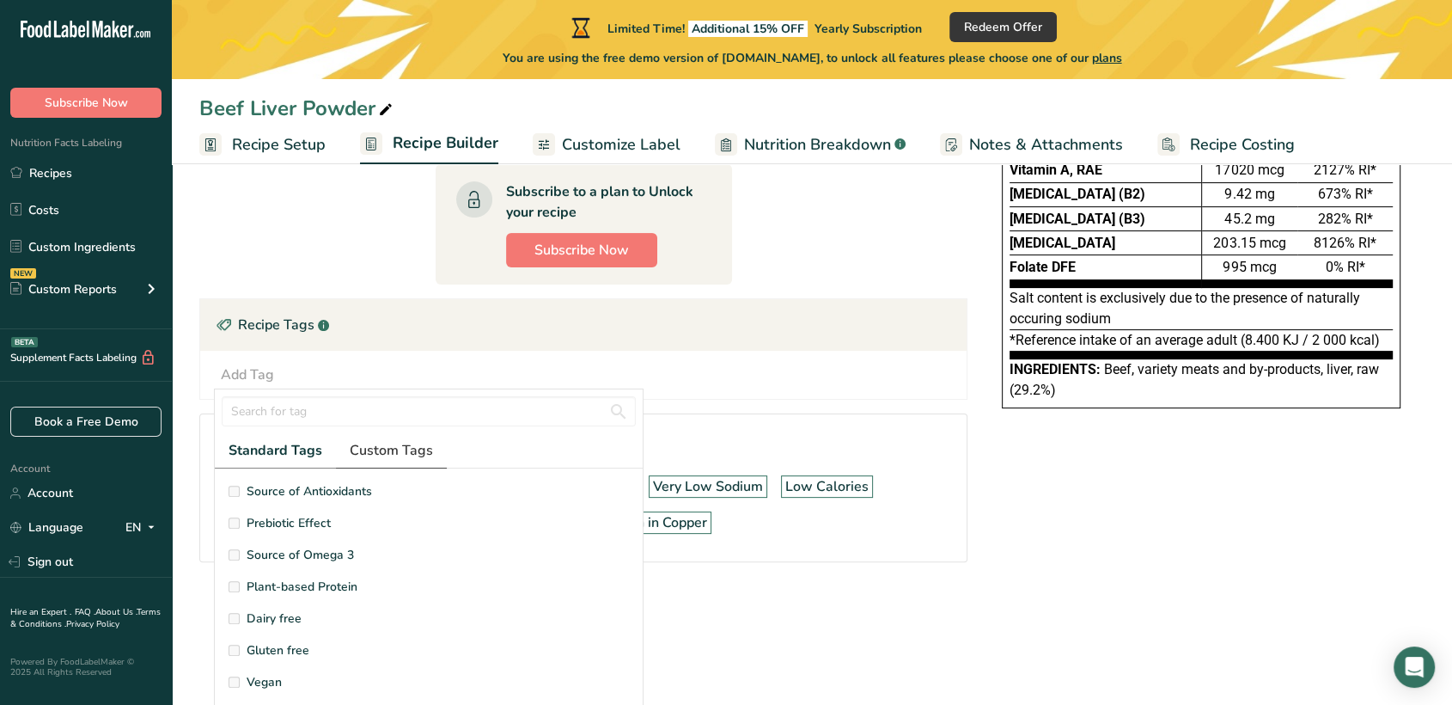
scroll to position [95, 0]
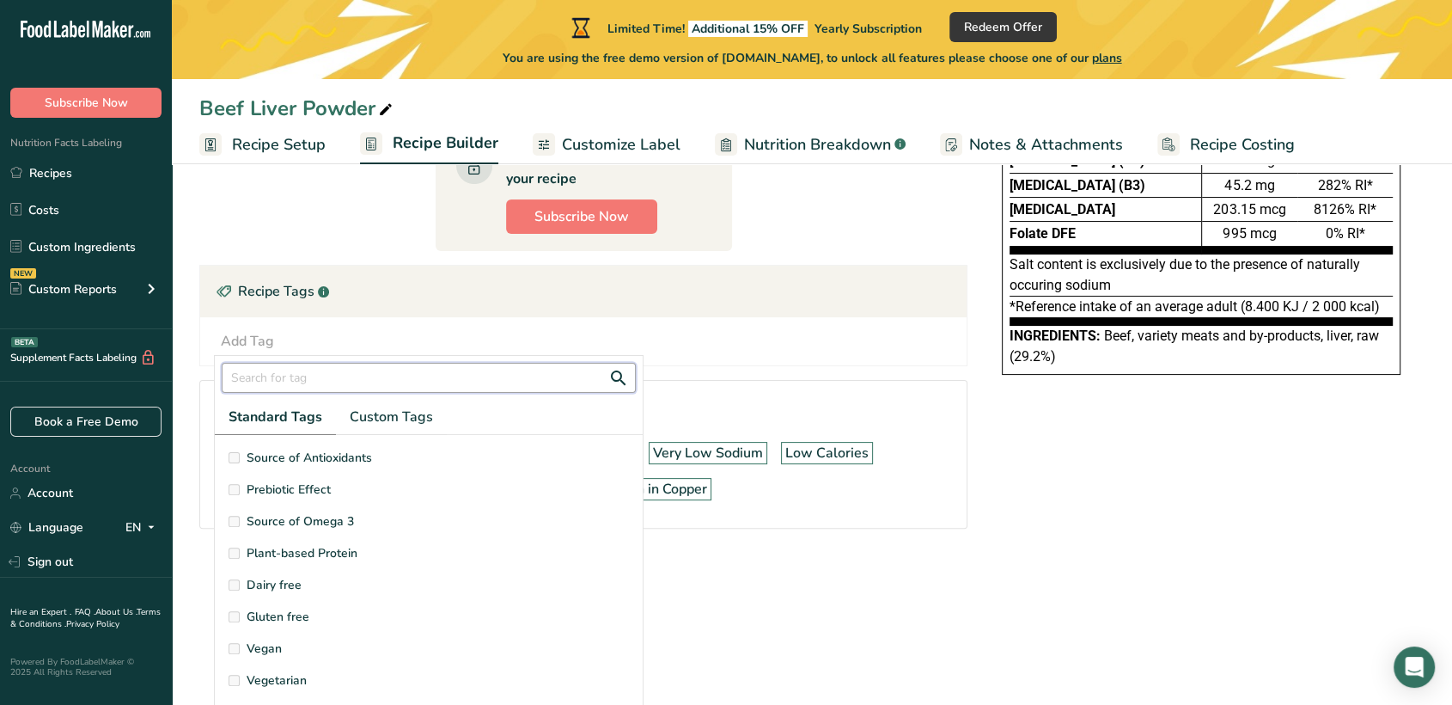
click at [280, 373] on input "text" at bounding box center [429, 378] width 414 height 30
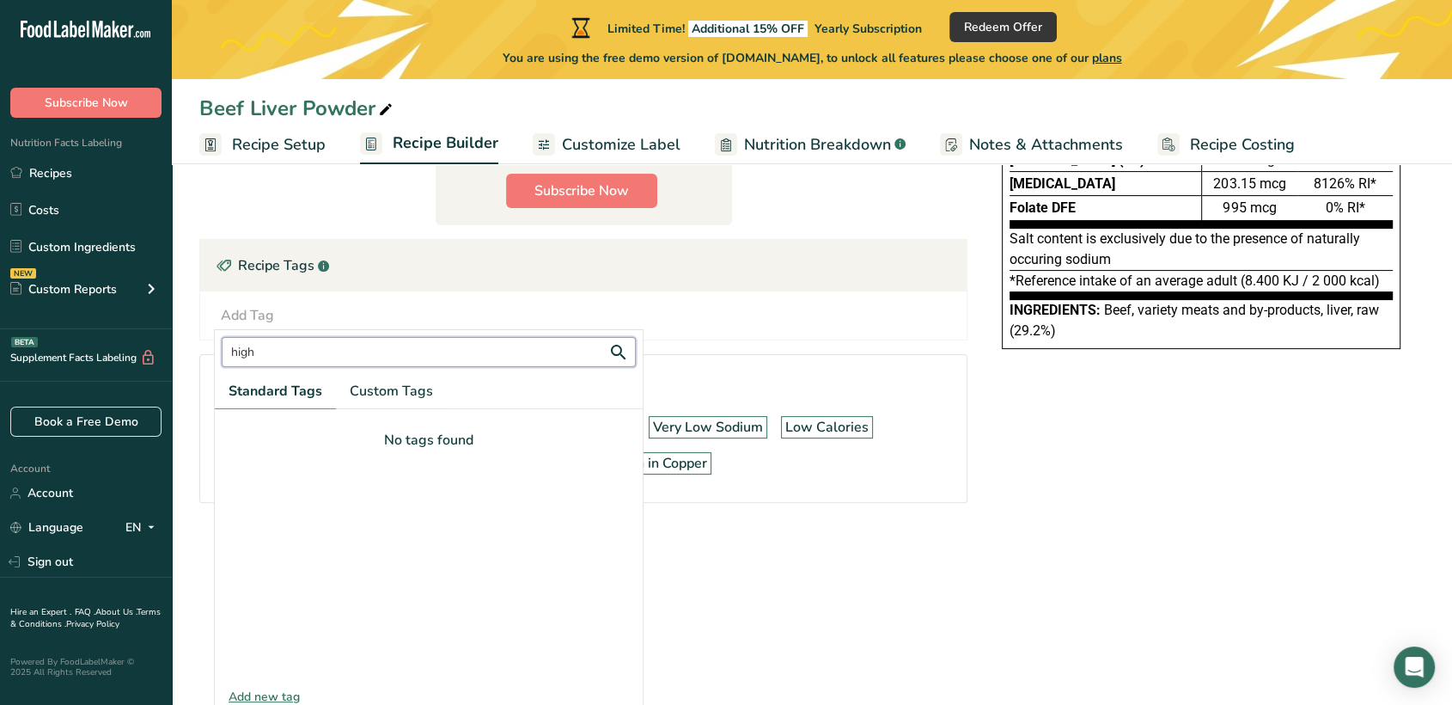
scroll to position [135, 0]
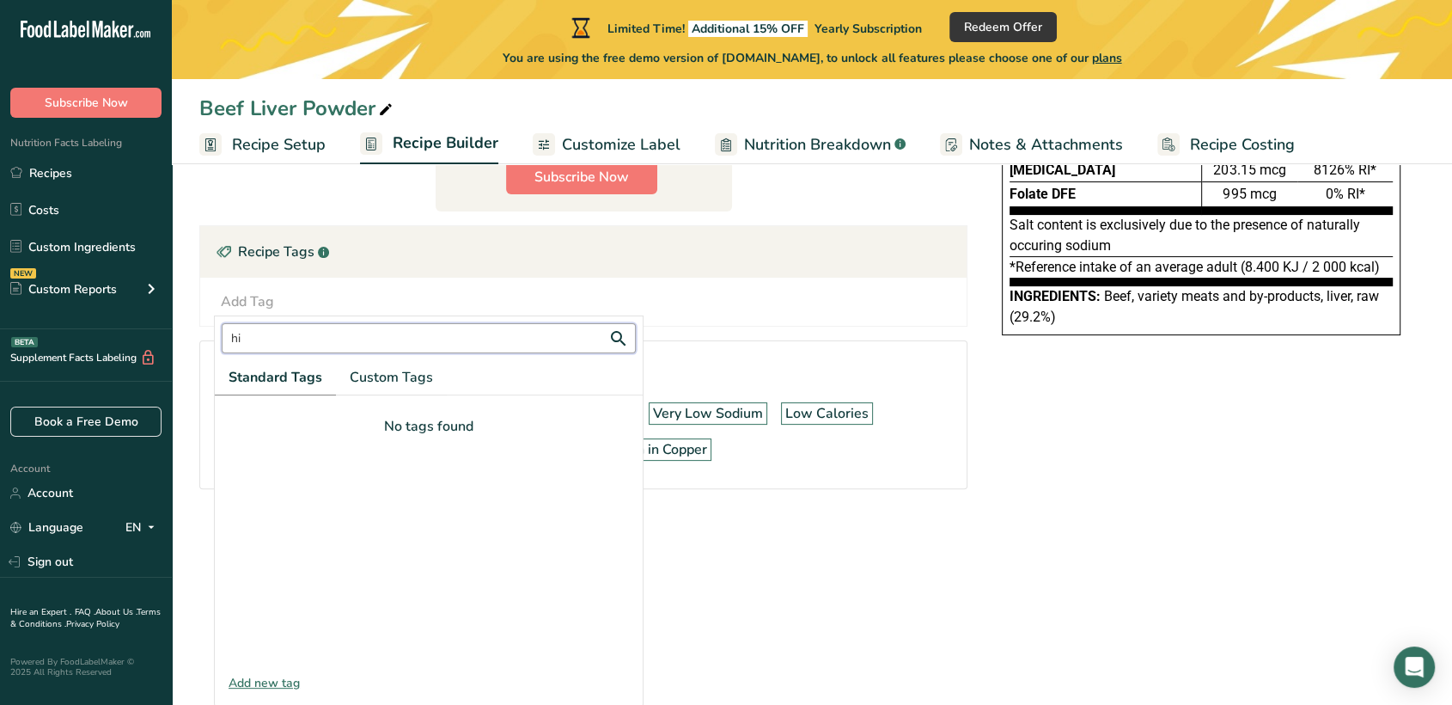
type input "h"
type input "p"
click at [687, 355] on section "Possible Nutrition Claims .a-a{fill:#347362;}.b-a{fill:#fff;} Dairy Free Gluten…" at bounding box center [583, 414] width 768 height 149
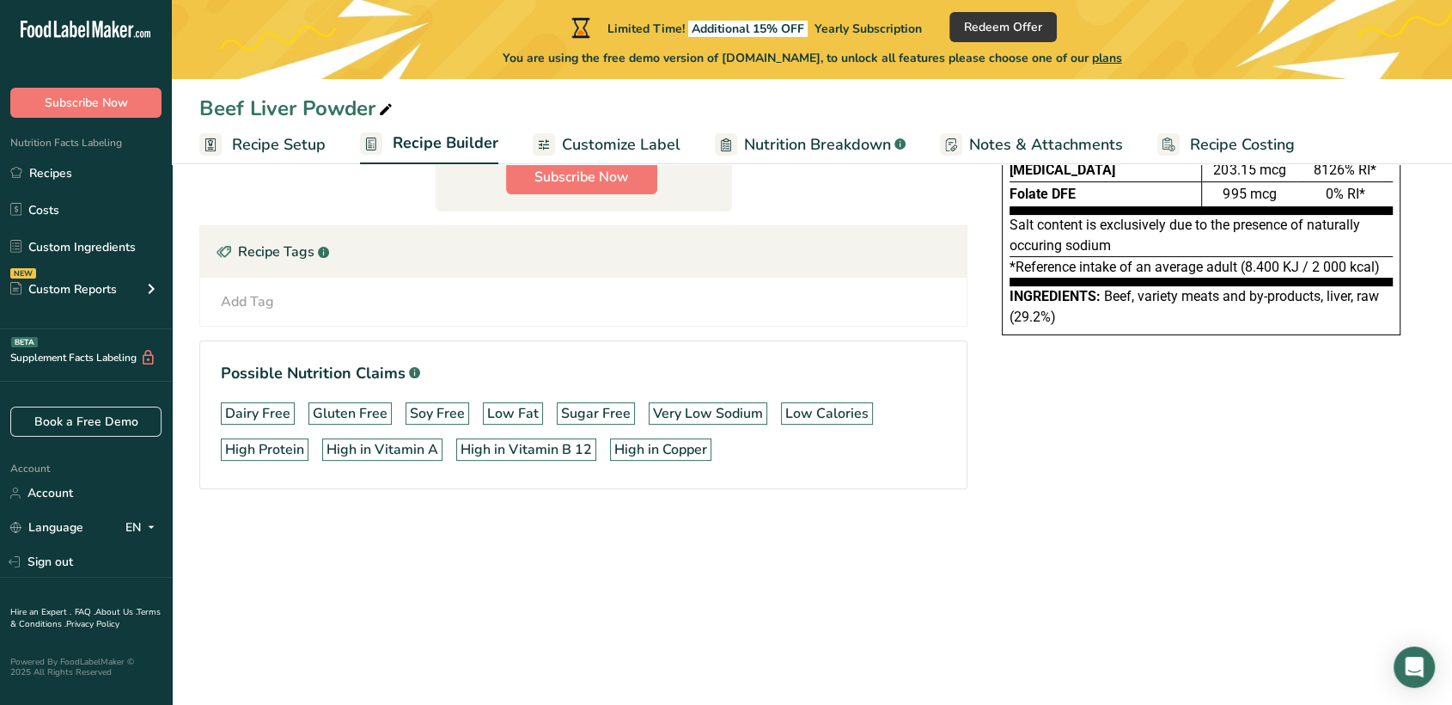
scroll to position [0, 0]
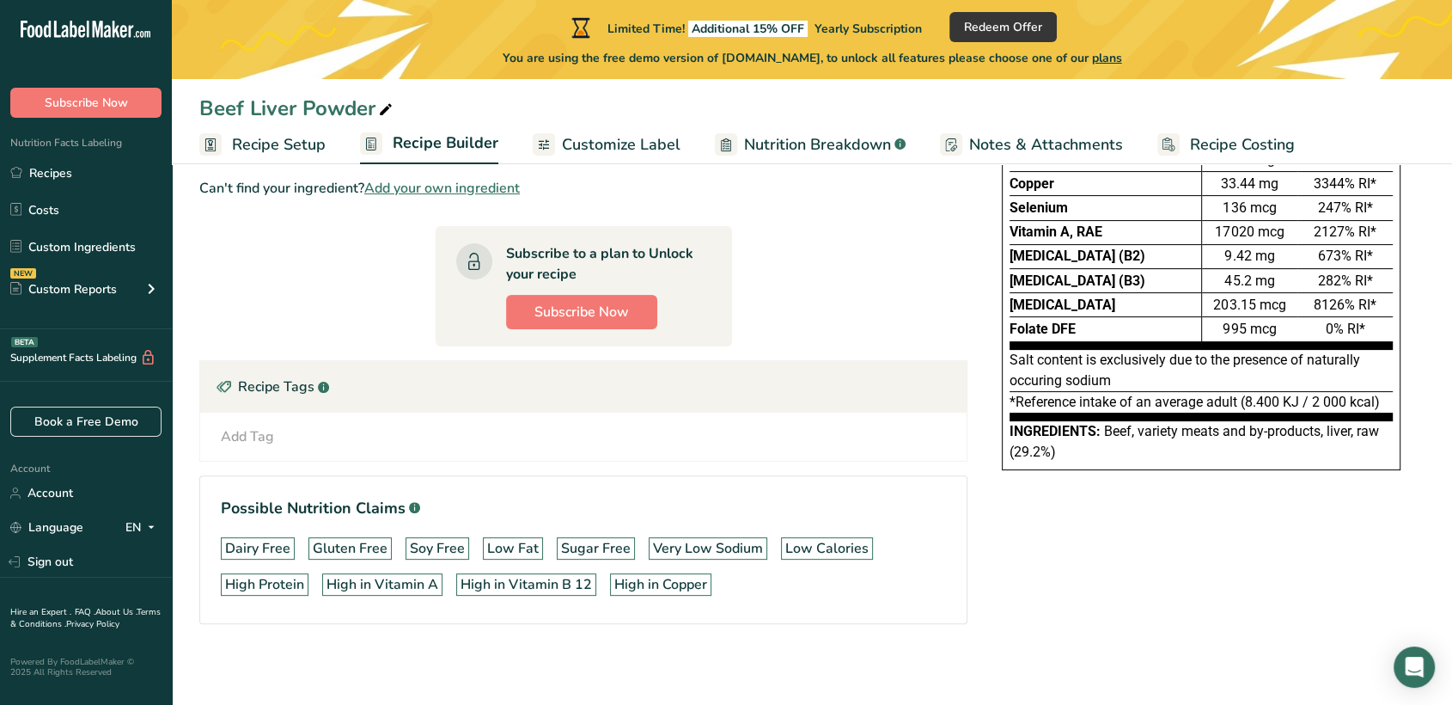
drag, startPoint x: 267, startPoint y: 581, endPoint x: 260, endPoint y: 440, distance: 141.1
click at [260, 440] on section "Ingredient * Amount * Unit * Waste * .a-a{fill:#347362;}.b-a{fill:#fff;} Grams …" at bounding box center [583, 283] width 768 height 736
click at [259, 588] on div "High Protein" at bounding box center [264, 584] width 79 height 21
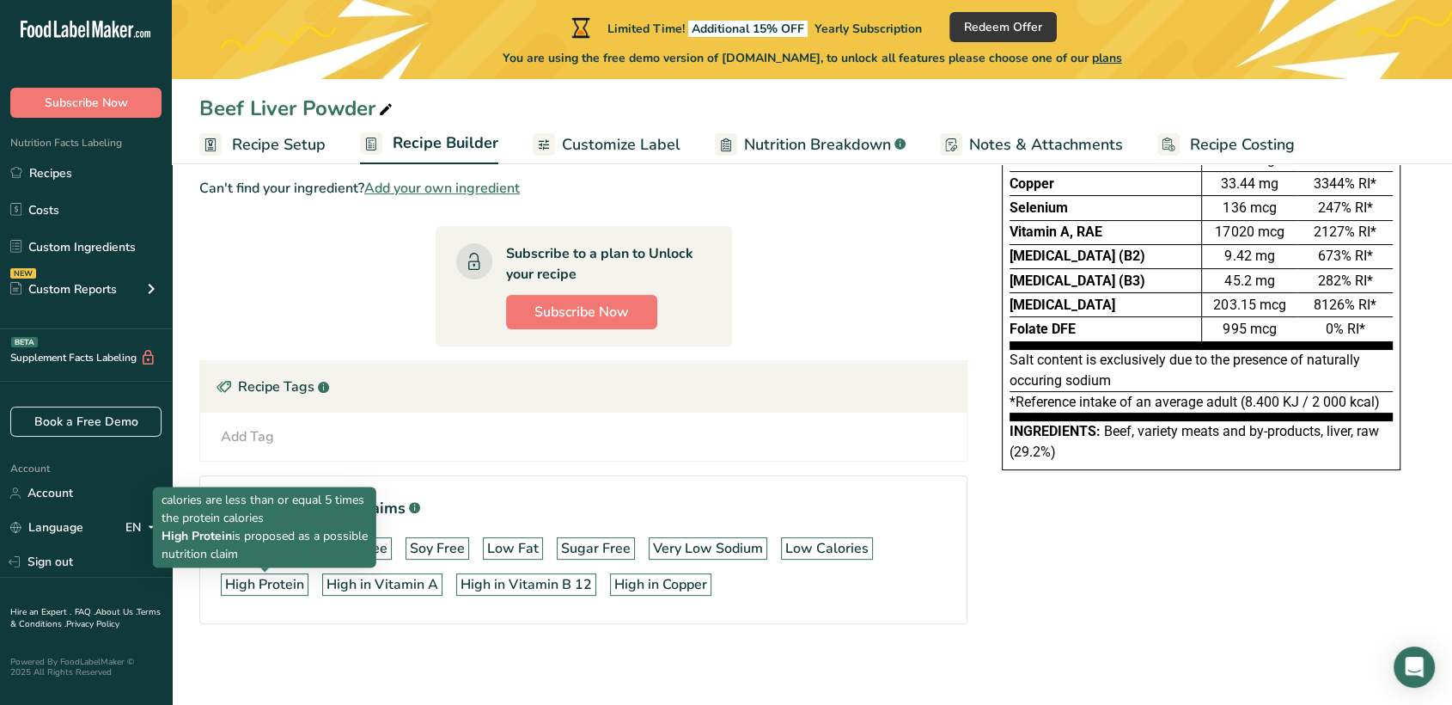
click at [255, 576] on div "High Protein" at bounding box center [264, 584] width 79 height 21
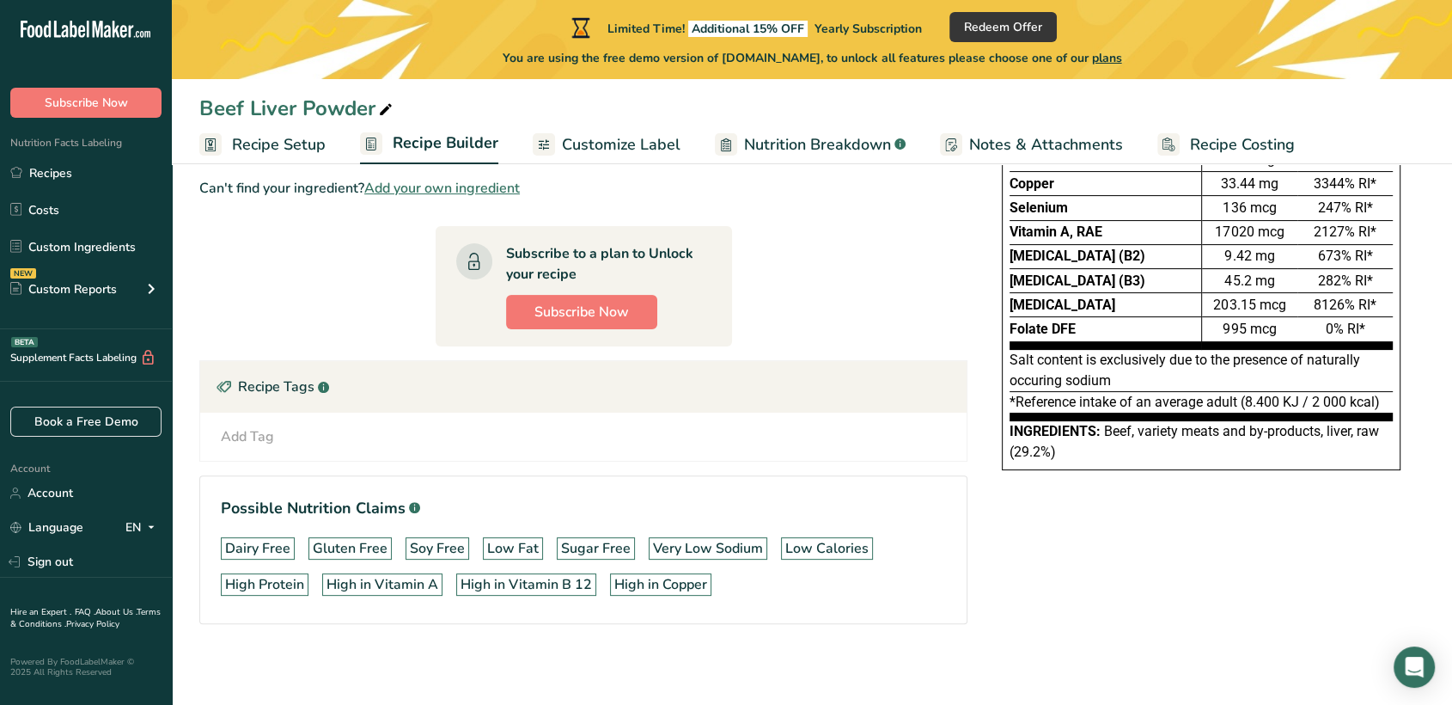
click at [255, 576] on div "High Protein" at bounding box center [264, 584] width 79 height 21
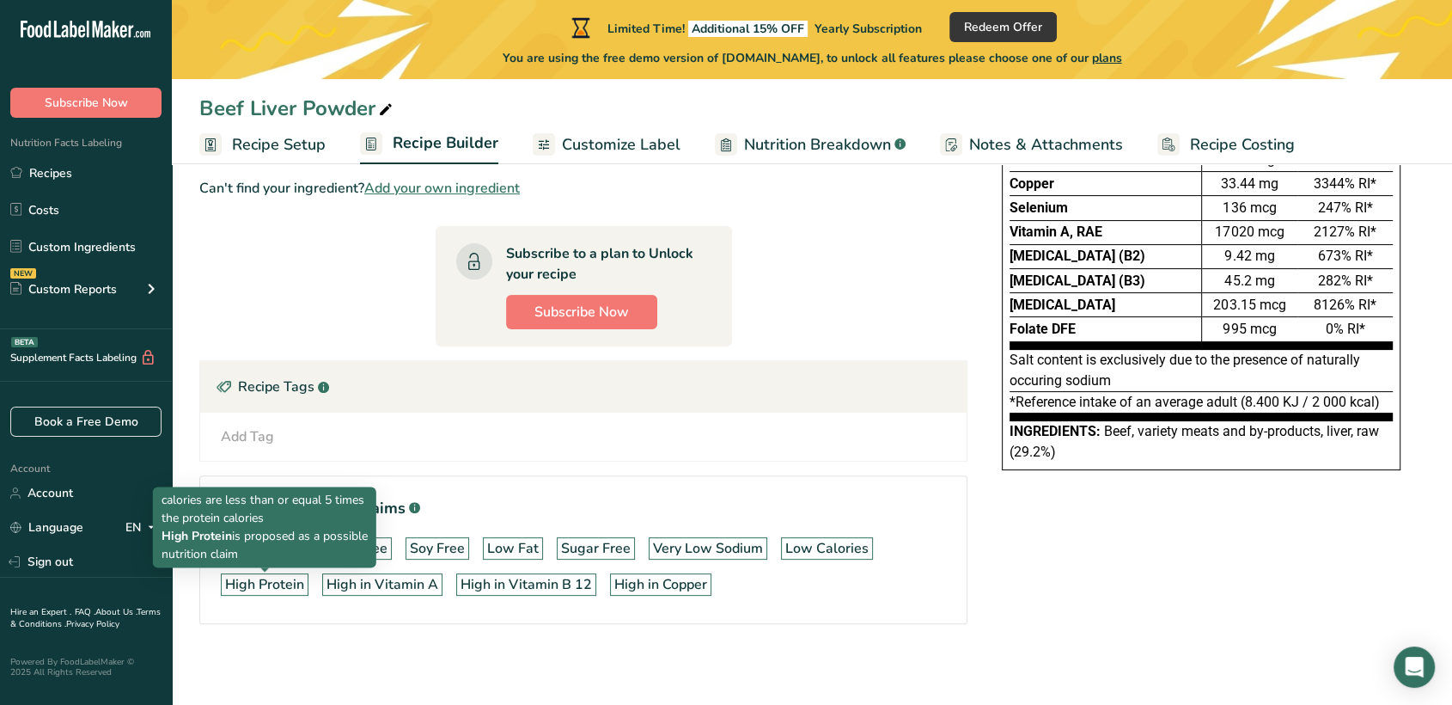
click at [255, 576] on div "High Protein" at bounding box center [264, 584] width 79 height 21
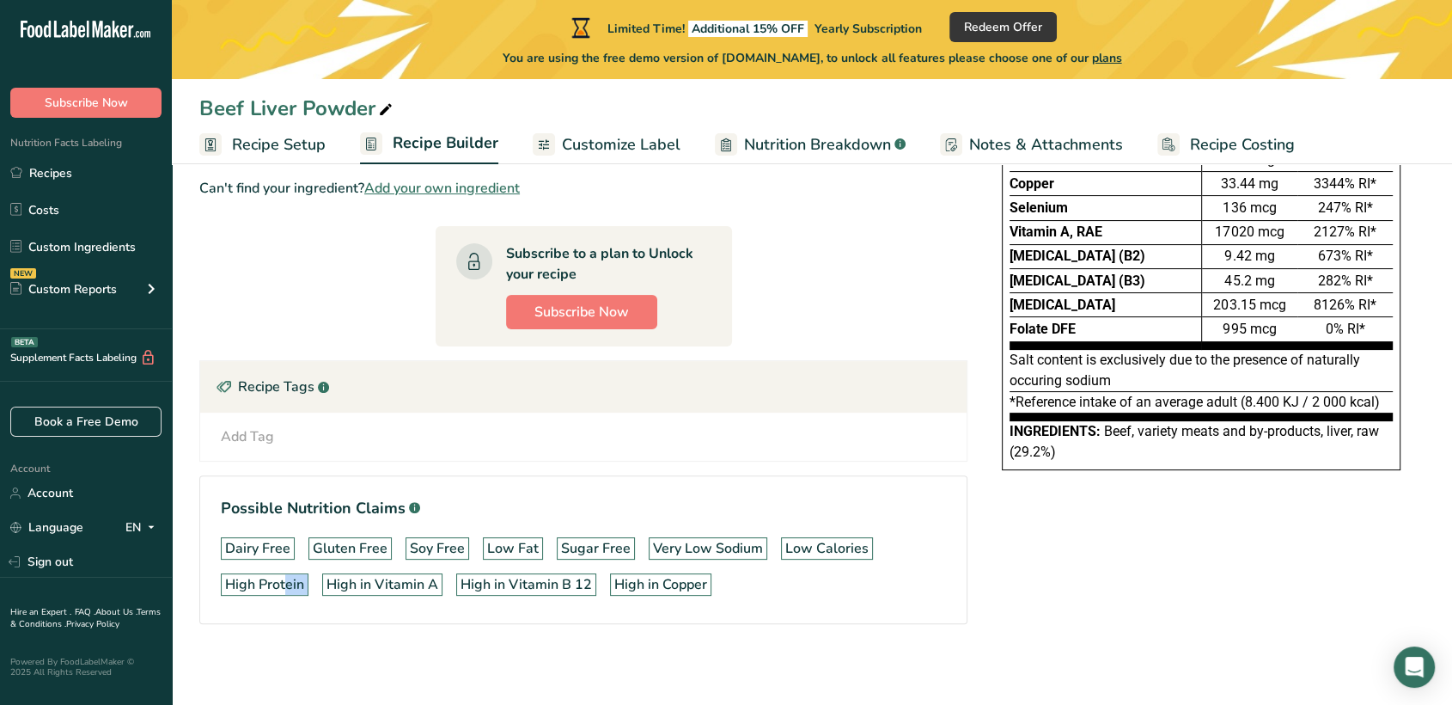
click at [255, 576] on div "High Protein" at bounding box center [264, 584] width 79 height 21
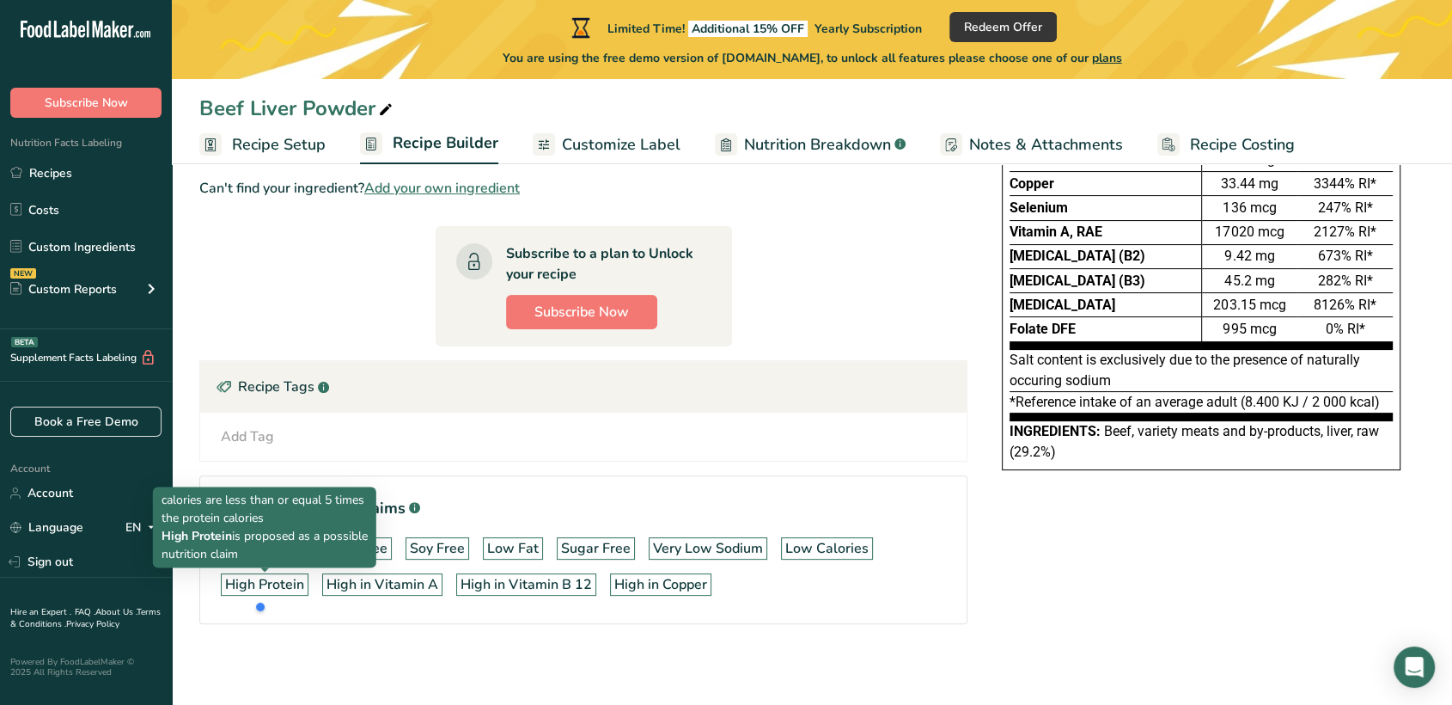
click at [259, 431] on div "Add Tag" at bounding box center [247, 436] width 53 height 21
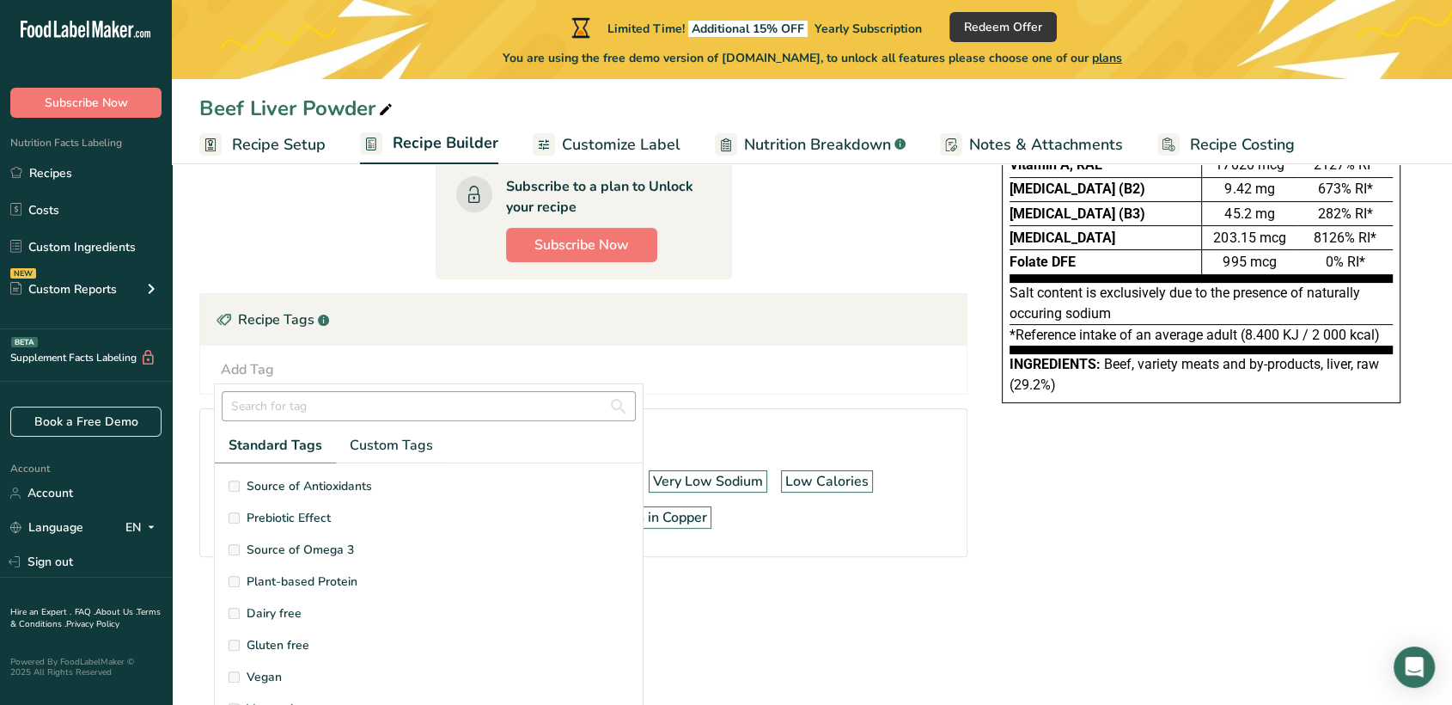
scroll to position [95, 0]
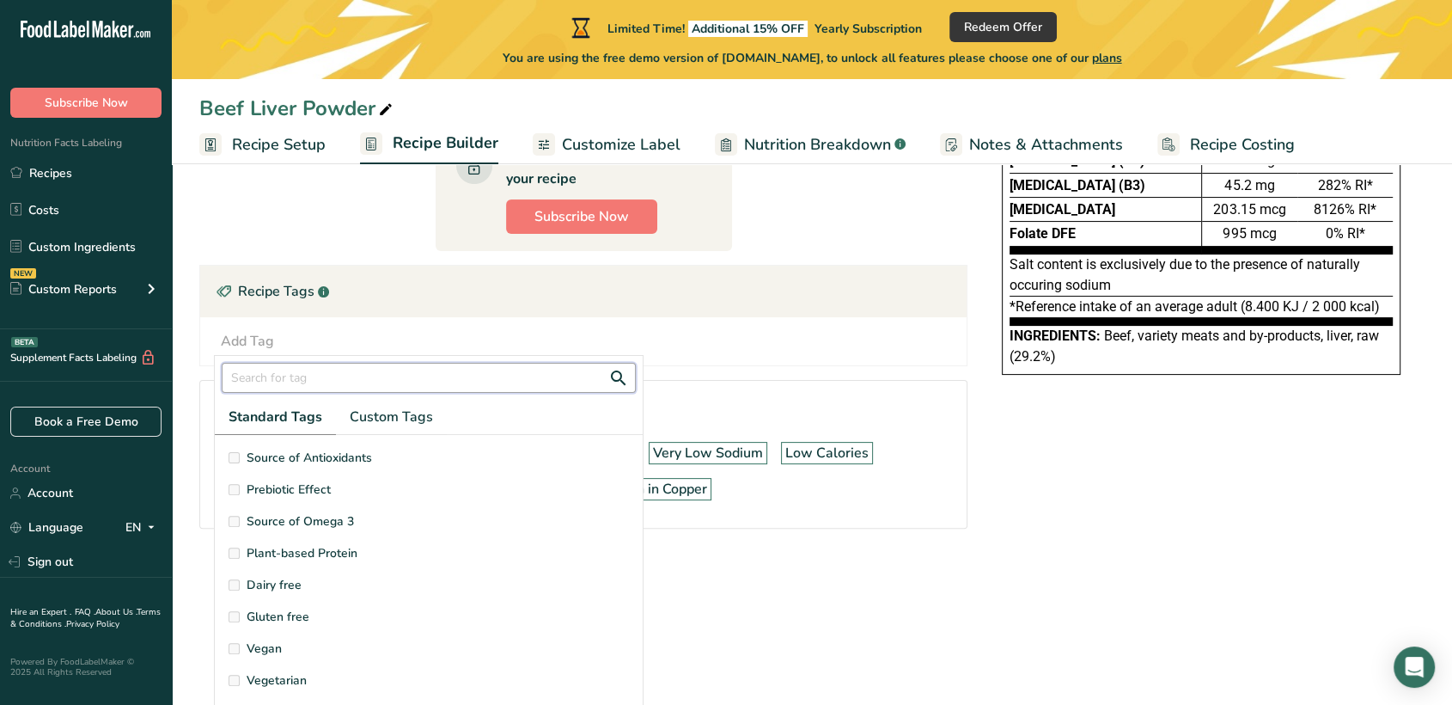
click at [305, 381] on input "text" at bounding box center [429, 378] width 414 height 30
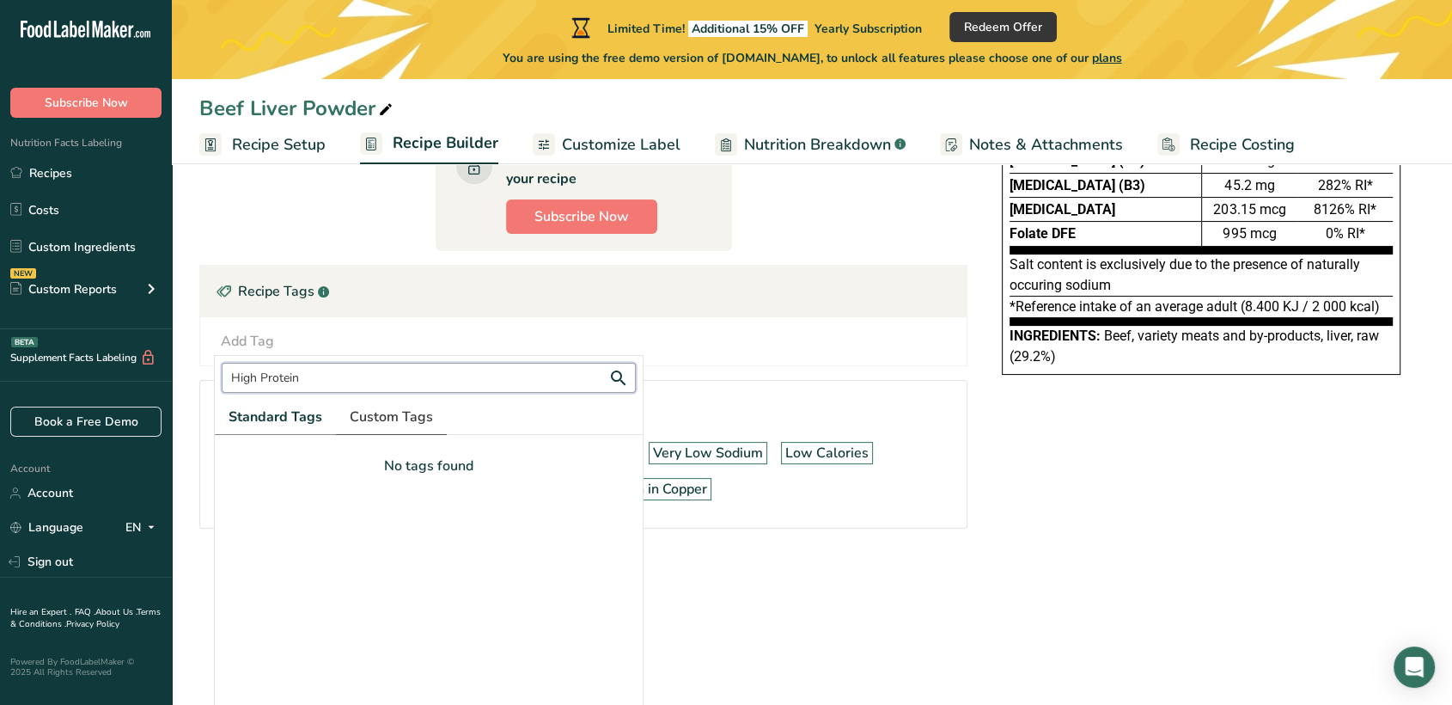
type input "High Protein"
click at [388, 415] on span "Custom Tags" at bounding box center [391, 416] width 83 height 21
click at [306, 414] on span "Standard Tags" at bounding box center [275, 416] width 92 height 21
click at [816, 541] on section "Ingredient * Amount * Unit * Waste * .a-a{fill:#347362;}.b-a{fill:#fff;} Grams …" at bounding box center [583, 188] width 768 height 736
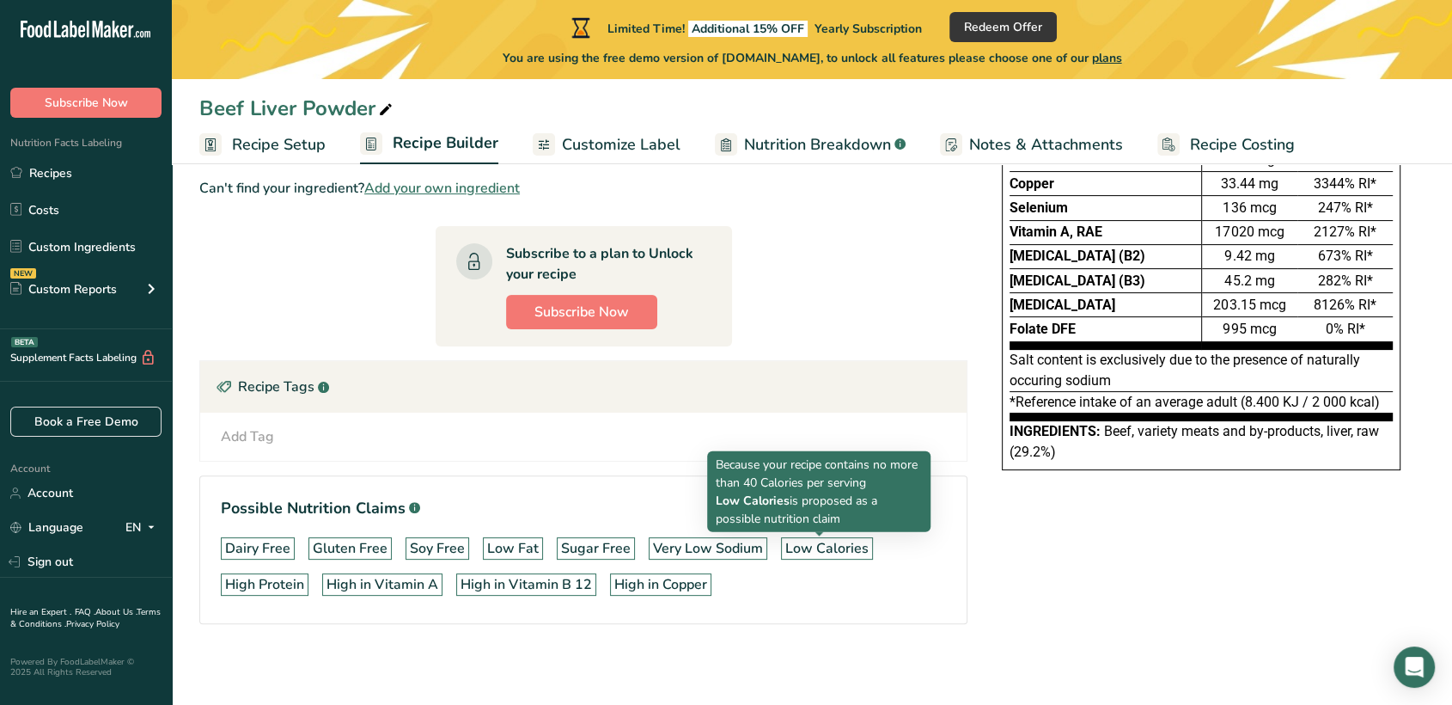
scroll to position [0, 0]
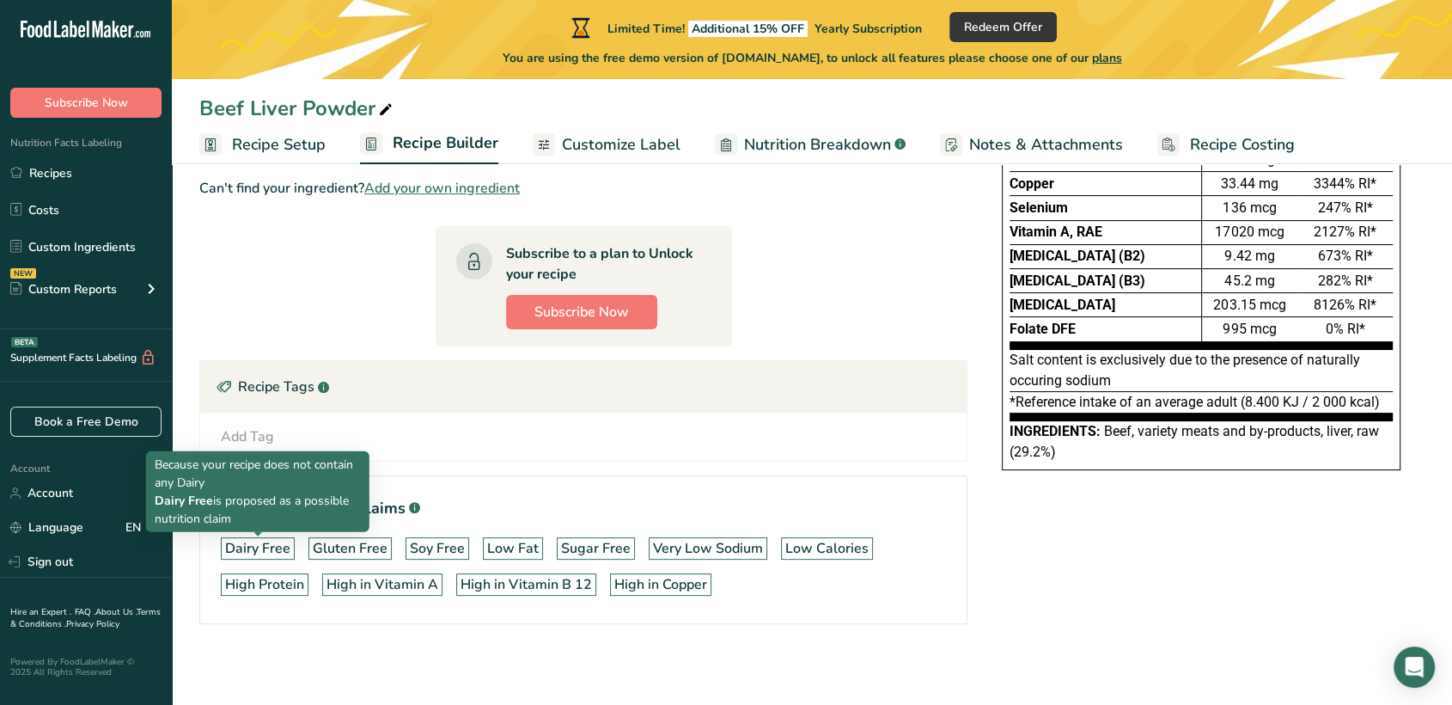
click at [283, 552] on div "Dairy Free" at bounding box center [257, 548] width 65 height 21
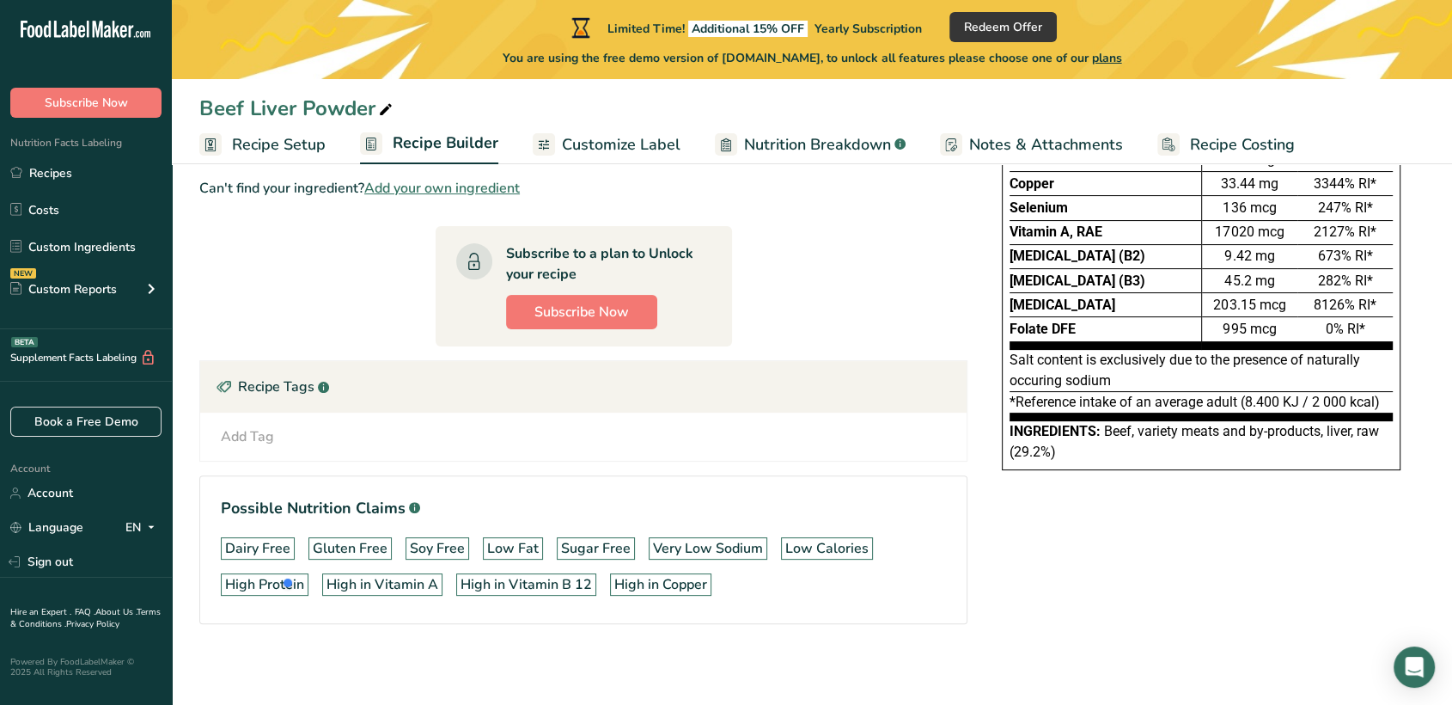
click at [220, 381] on icon at bounding box center [224, 387] width 17 height 27
click at [311, 490] on section "Possible Nutrition Claims .a-a{fill:#347362;}.b-a{fill:#fff;} Dairy Free Gluten…" at bounding box center [583, 549] width 768 height 149
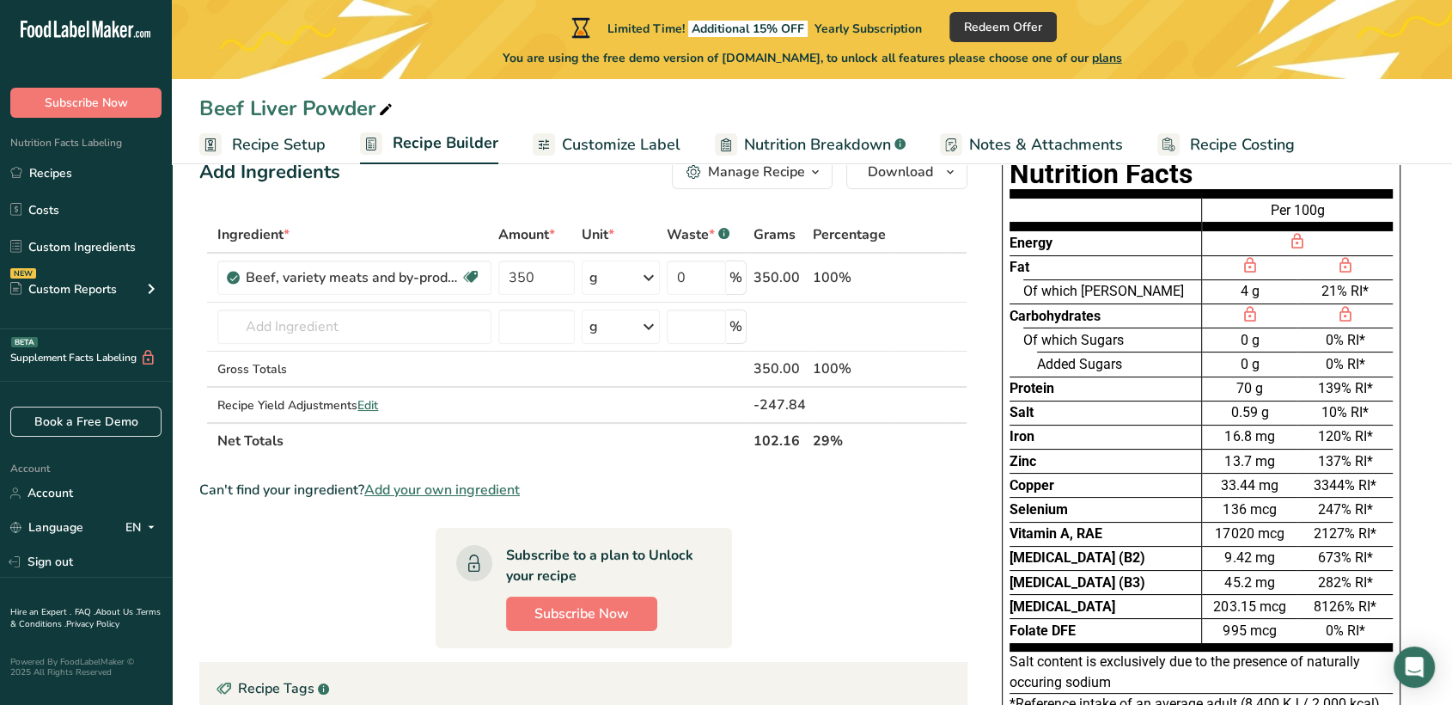
scroll to position [95, 0]
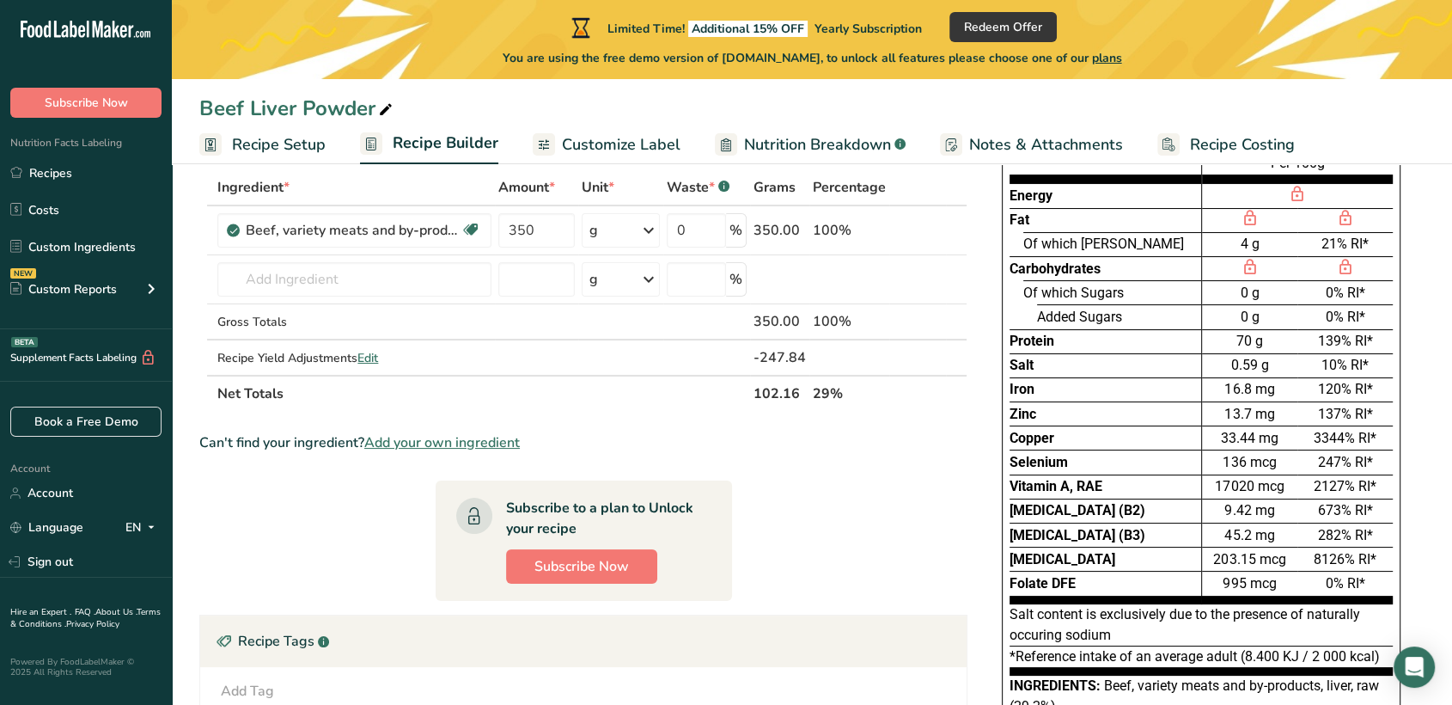
click at [277, 147] on span "Recipe Setup" at bounding box center [279, 144] width 94 height 23
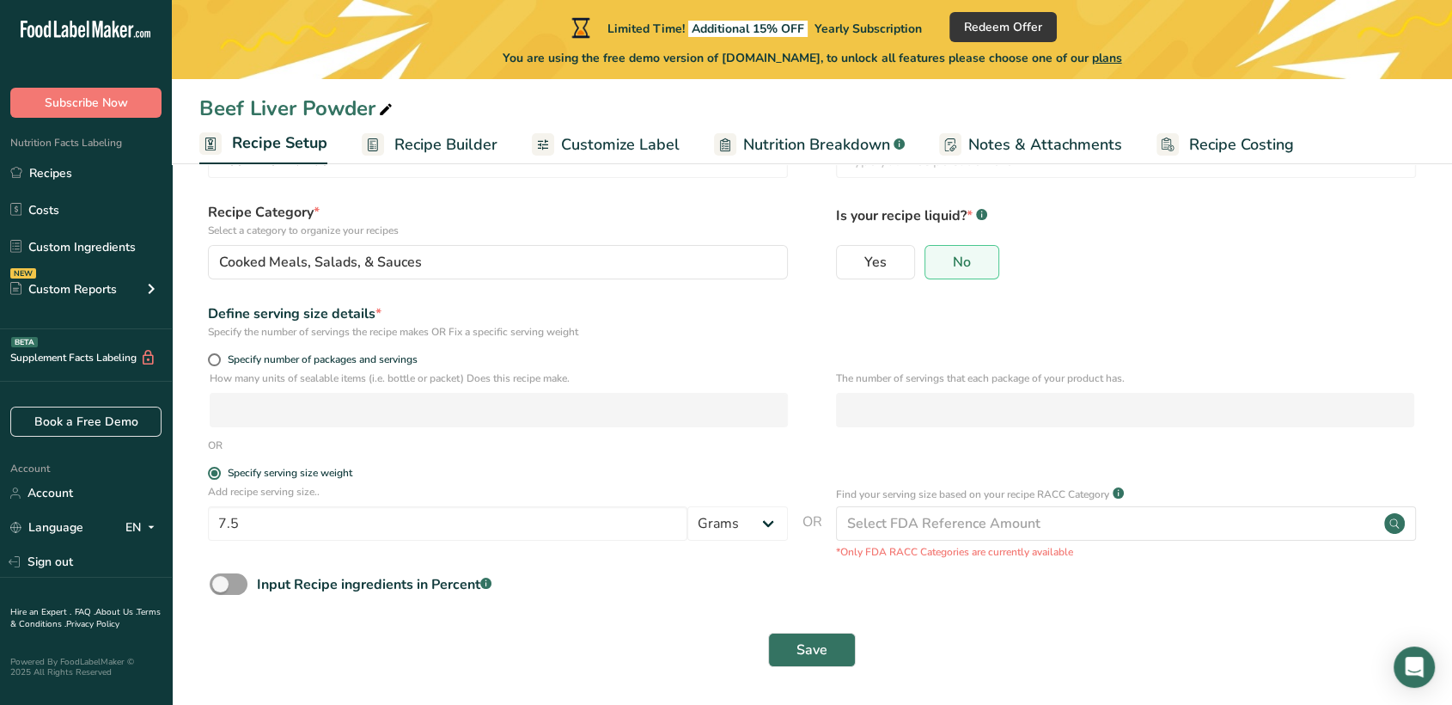
scroll to position [88, 0]
click at [290, 528] on input "7.5" at bounding box center [448, 523] width 480 height 34
click at [235, 582] on span at bounding box center [229, 583] width 38 height 21
click at [221, 582] on input "Input Recipe ingredients in Percent .a-a{fill:#347362;}.b-a{fill:#fff;}" at bounding box center [215, 583] width 11 height 11
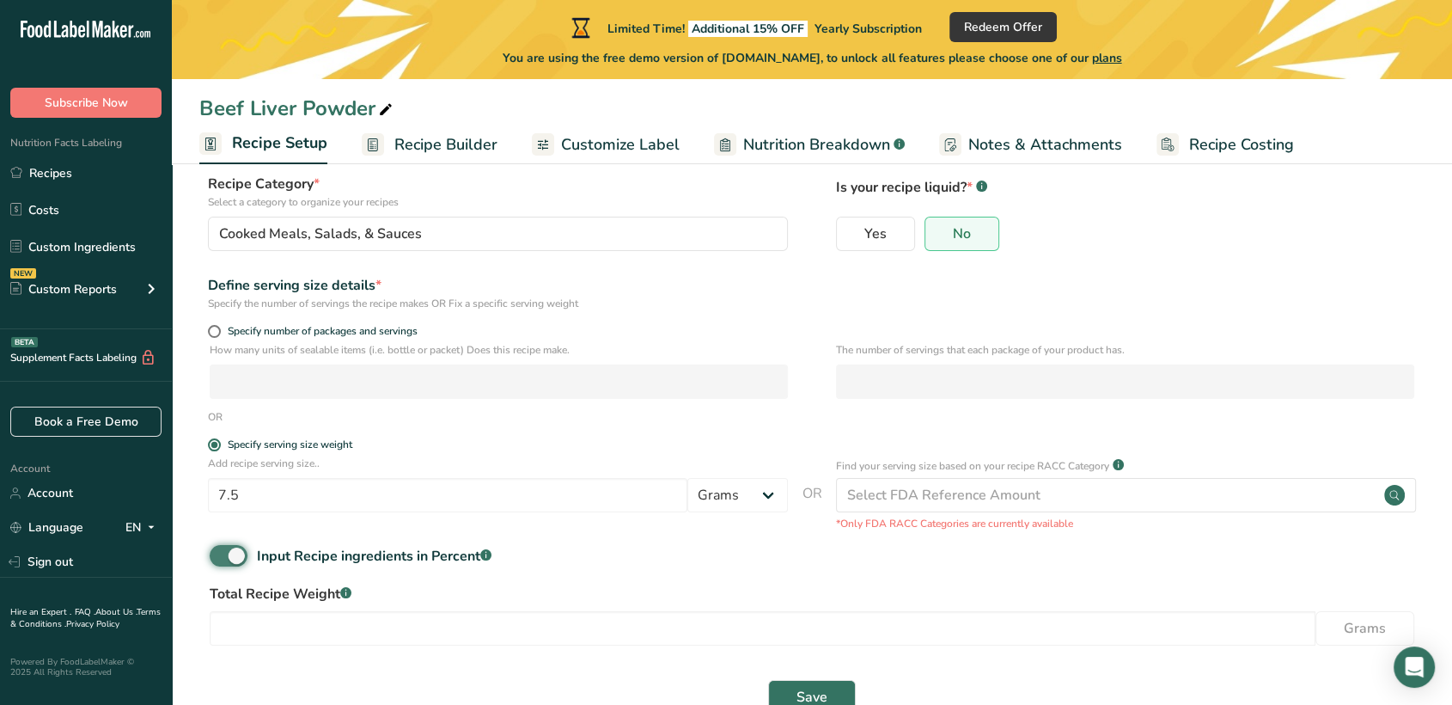
scroll to position [163, 0]
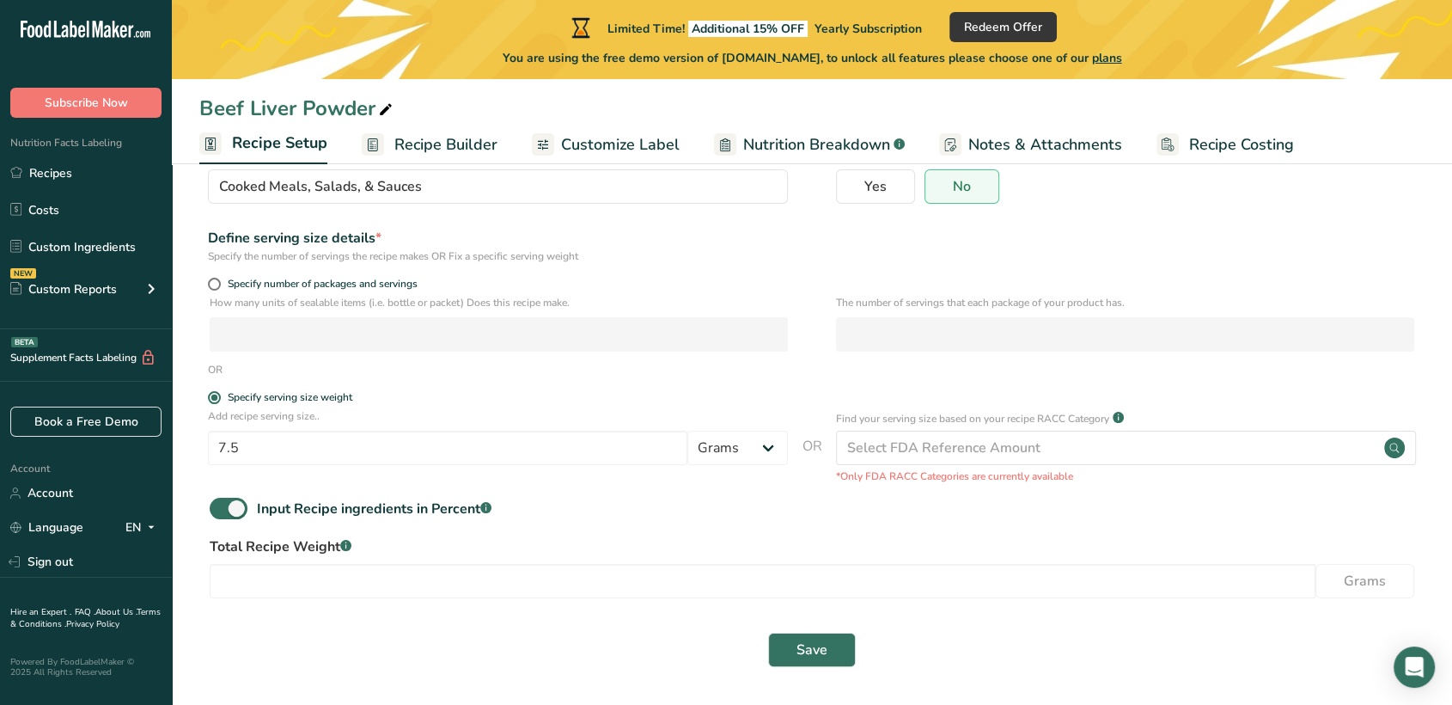
click at [219, 504] on span at bounding box center [229, 508] width 38 height 21
click at [219, 504] on input "Input Recipe ingredients in Percent .a-a{fill:#347362;}.b-a{fill:#fff;}" at bounding box center [215, 508] width 11 height 11
checkbox input "false"
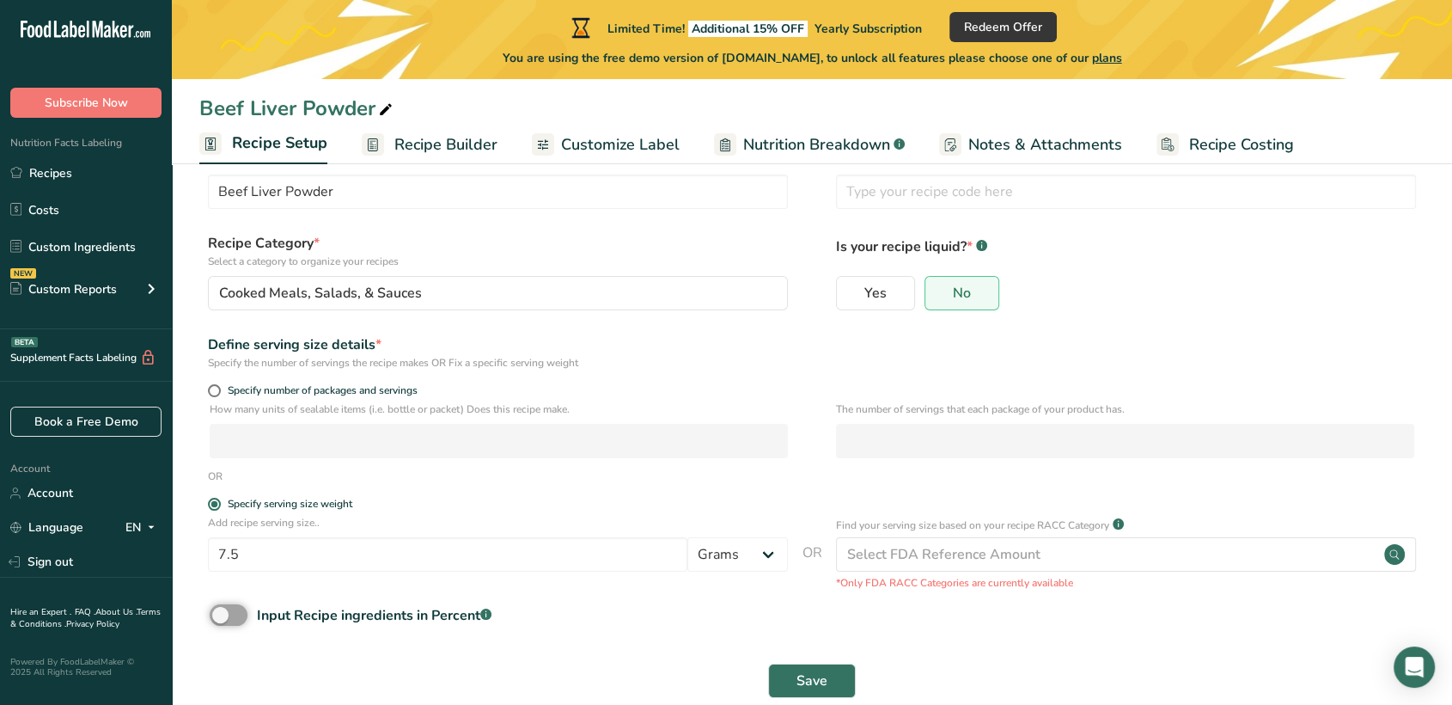
scroll to position [88, 0]
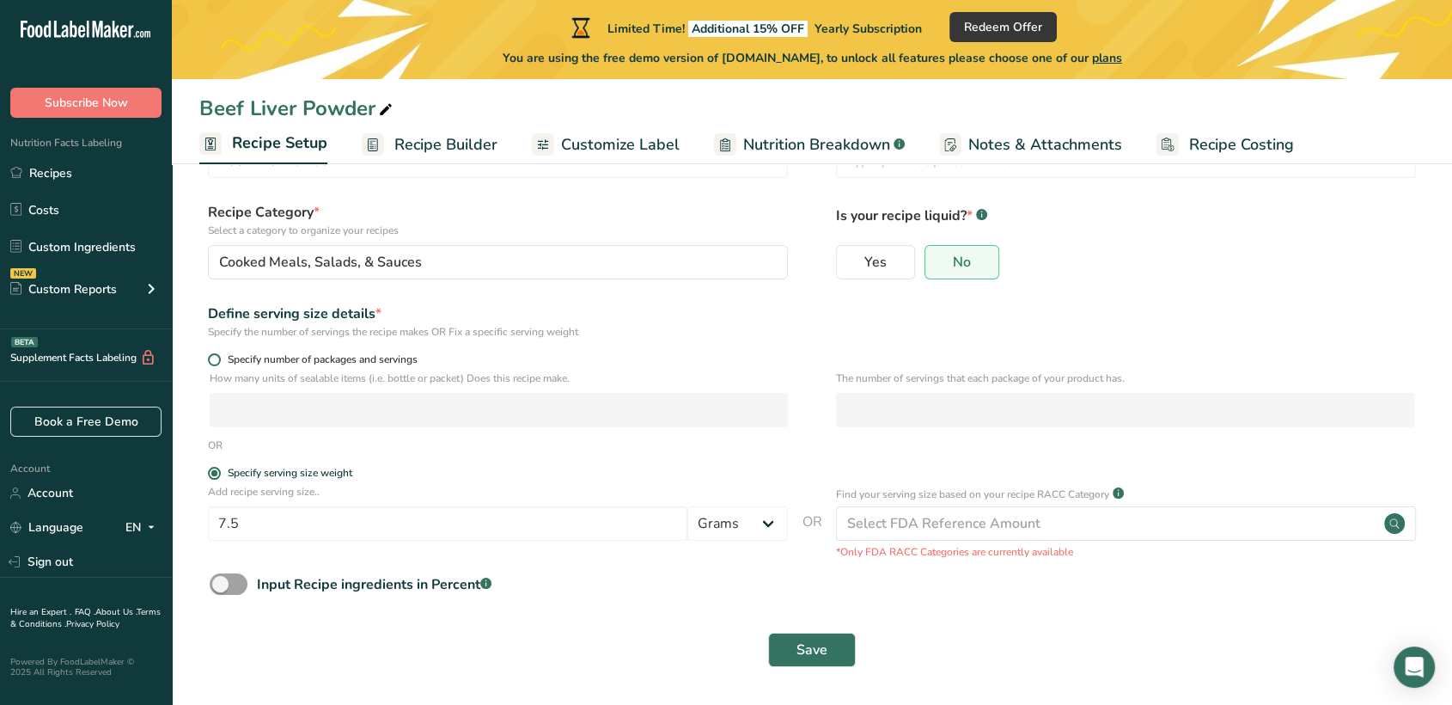
click at [211, 364] on span at bounding box center [214, 359] width 13 height 13
click at [211, 364] on input "Specify number of packages and servings" at bounding box center [213, 359] width 11 height 11
radio input "true"
radio input "false"
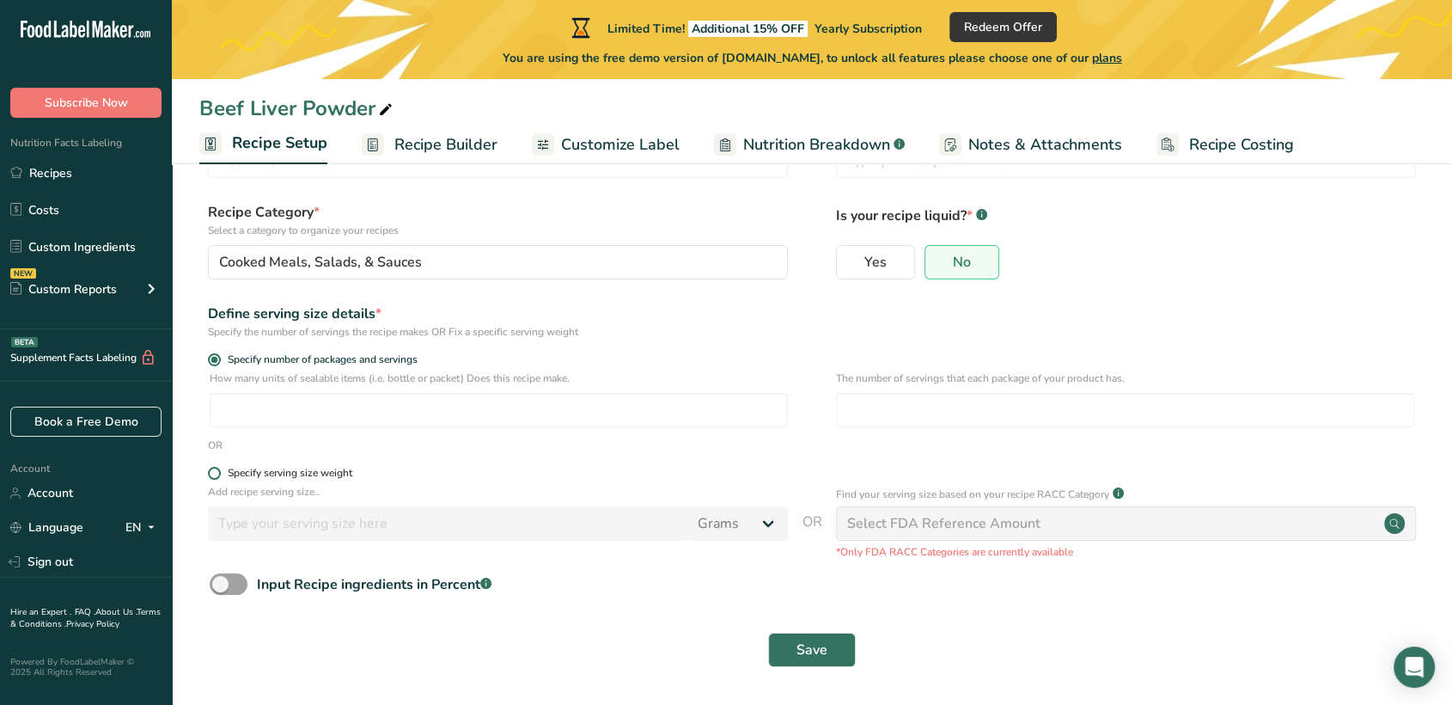
click at [213, 474] on span at bounding box center [214, 473] width 13 height 13
click at [213, 474] on input "Specify serving size weight" at bounding box center [213, 472] width 11 height 11
radio input "true"
radio input "false"
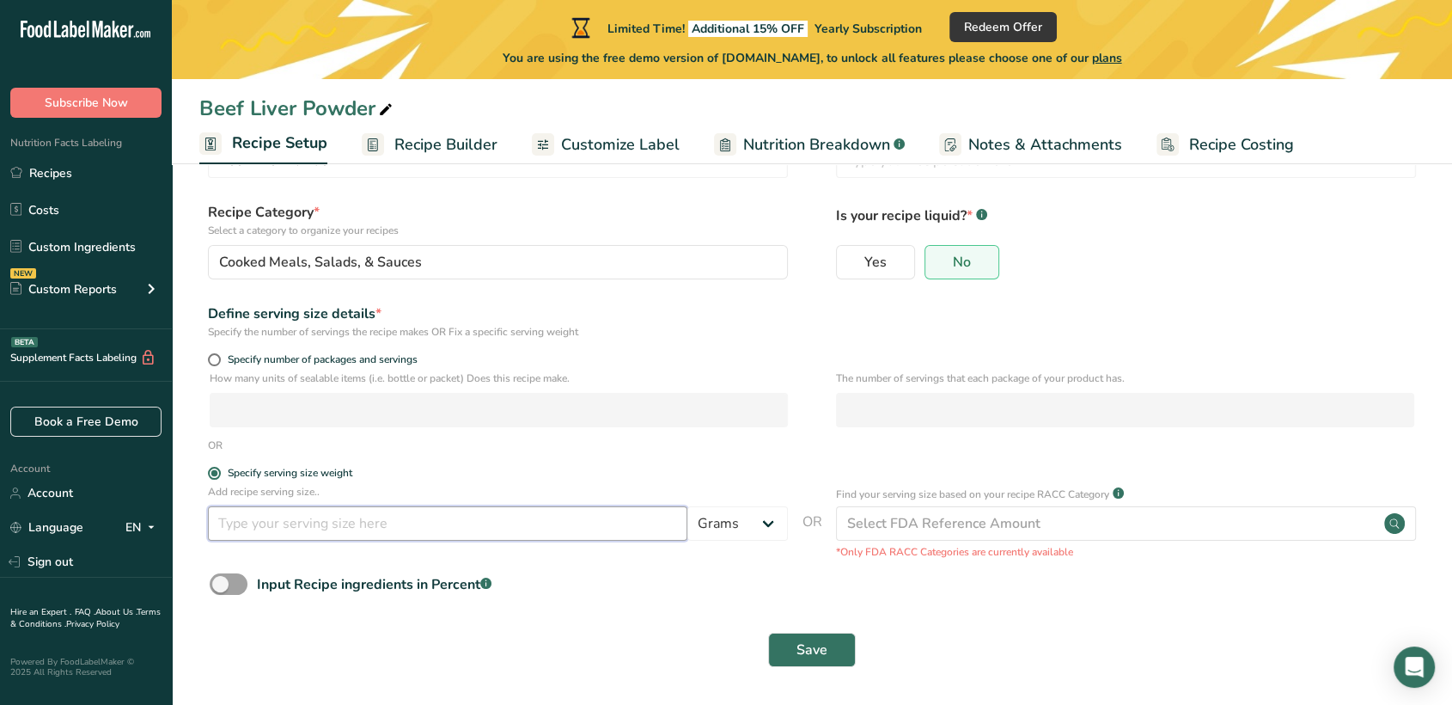
click at [299, 526] on input "number" at bounding box center [448, 523] width 480 height 34
type input "5"
click at [524, 456] on form "Recipe name * Beef Liver Powder Recipe code .a-a{fill:#347362;}.b-a{fill:#fff;}…" at bounding box center [811, 396] width 1225 height 561
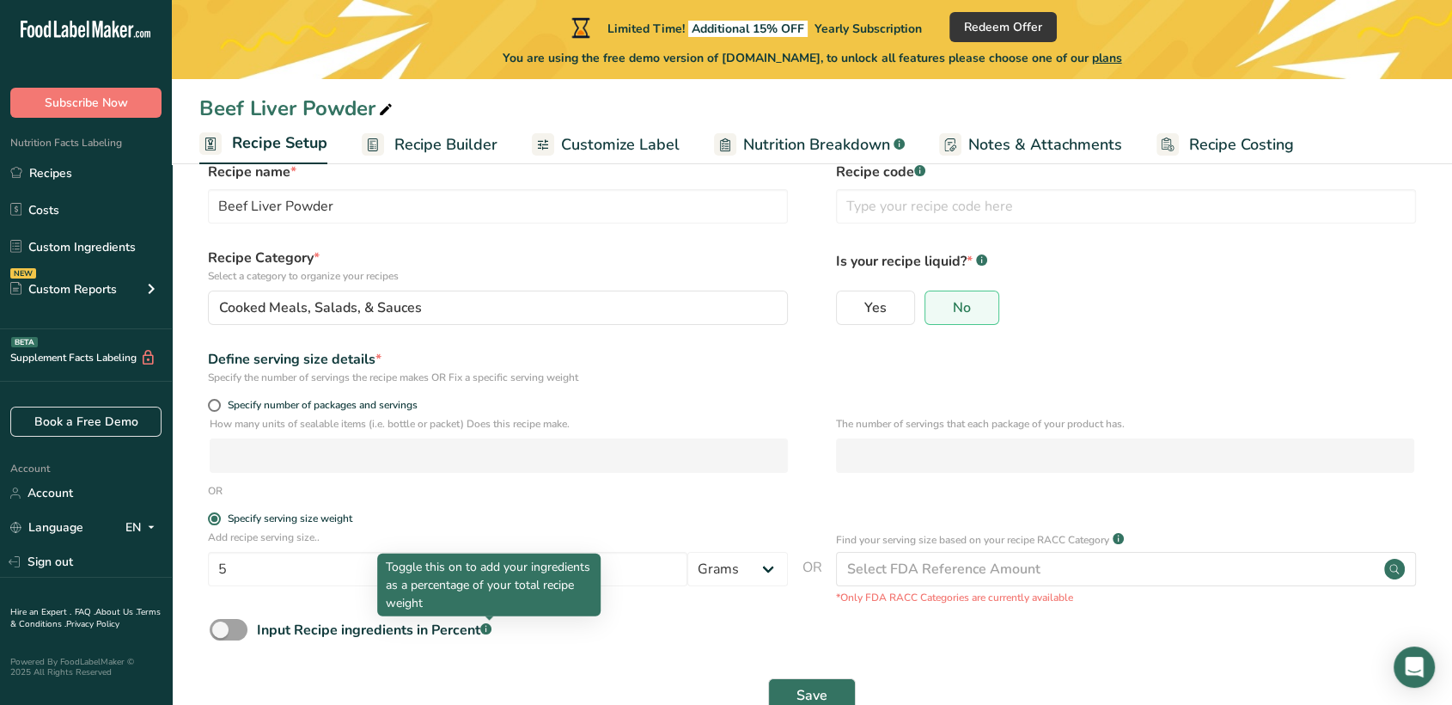
scroll to position [0, 0]
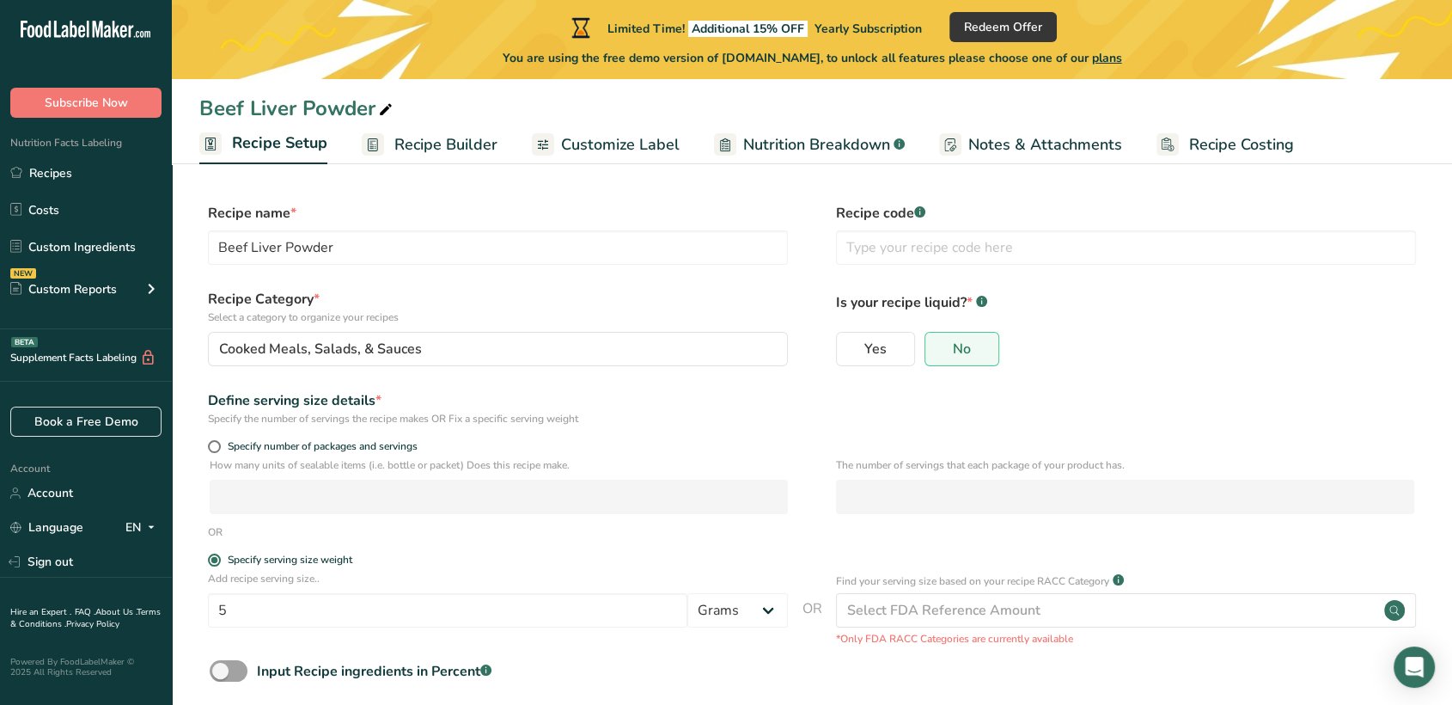
click at [427, 153] on span "Recipe Builder" at bounding box center [445, 144] width 103 height 23
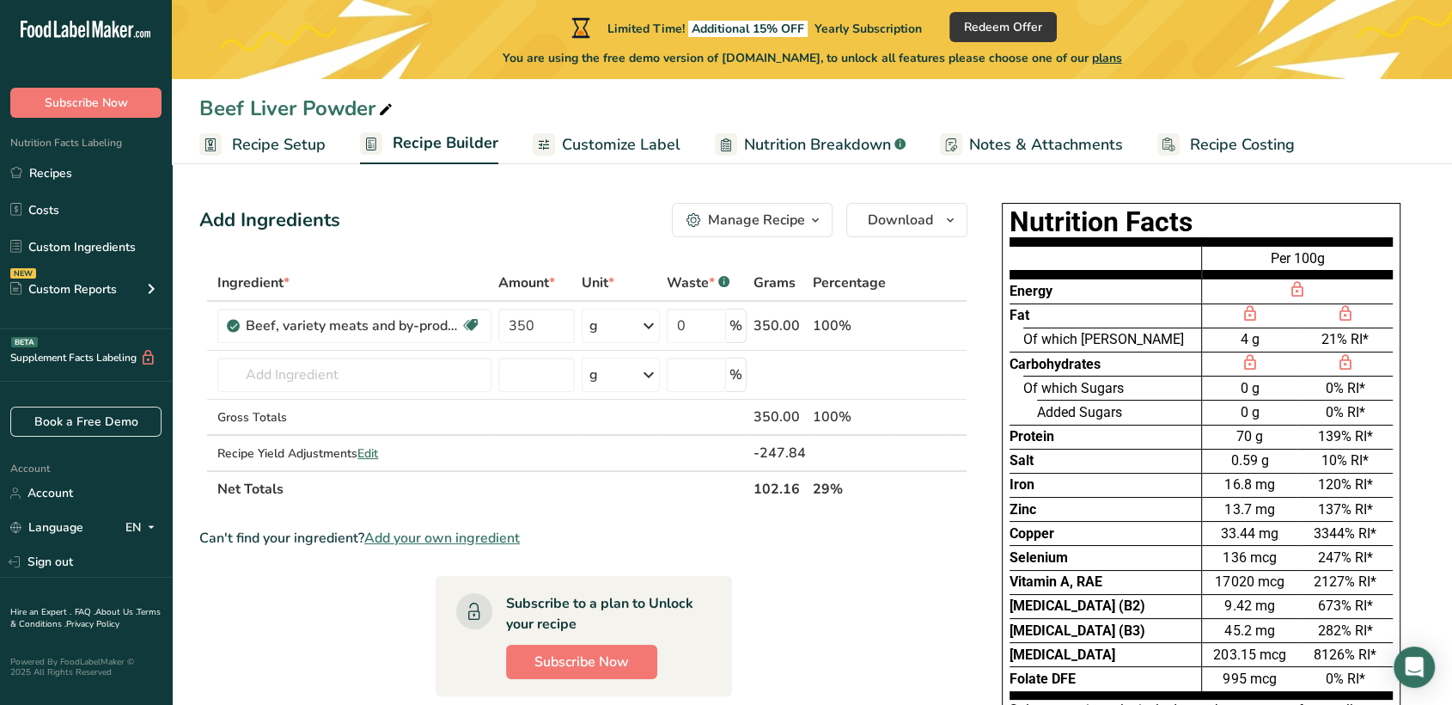
click at [1306, 336] on span "21% RI*" at bounding box center [1345, 339] width 47 height 16
click at [742, 223] on div "Manage Recipe" at bounding box center [756, 220] width 97 height 21
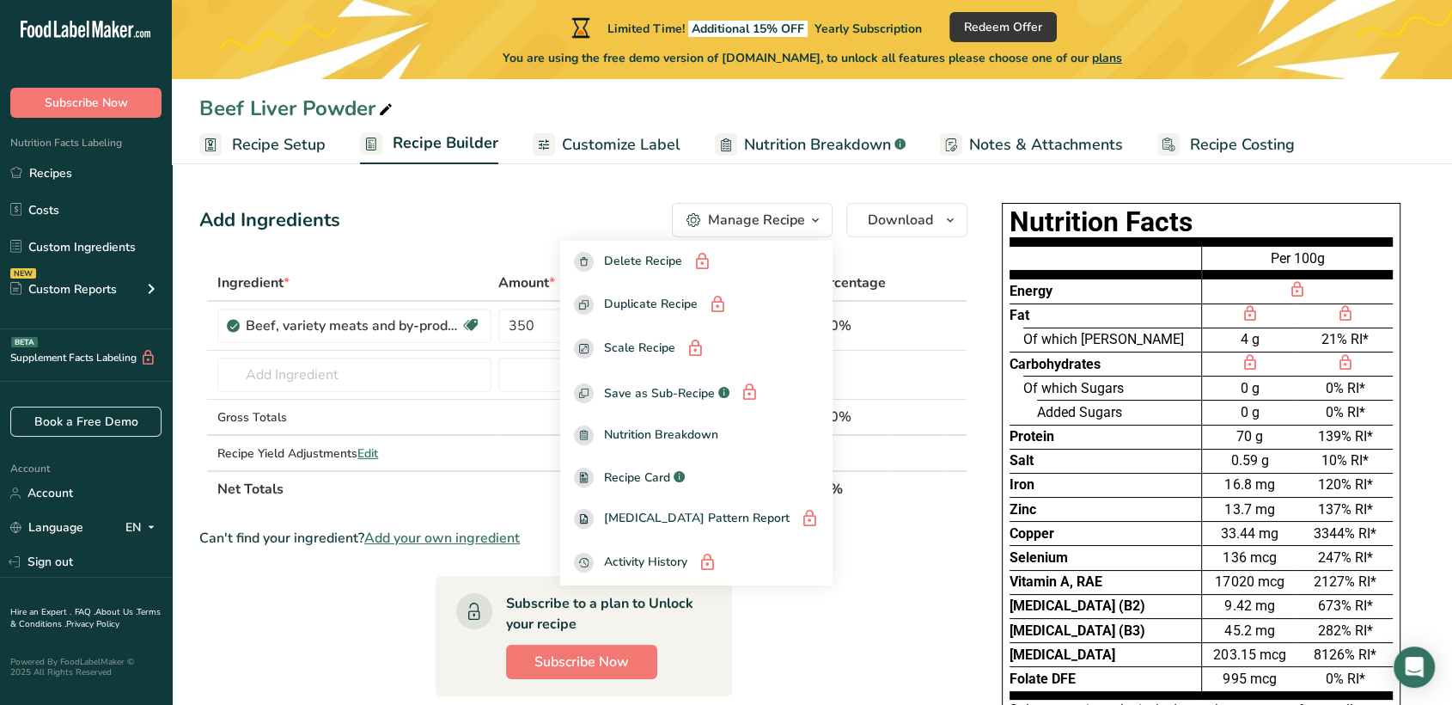
click at [585, 131] on link "Customize Label" at bounding box center [607, 144] width 148 height 39
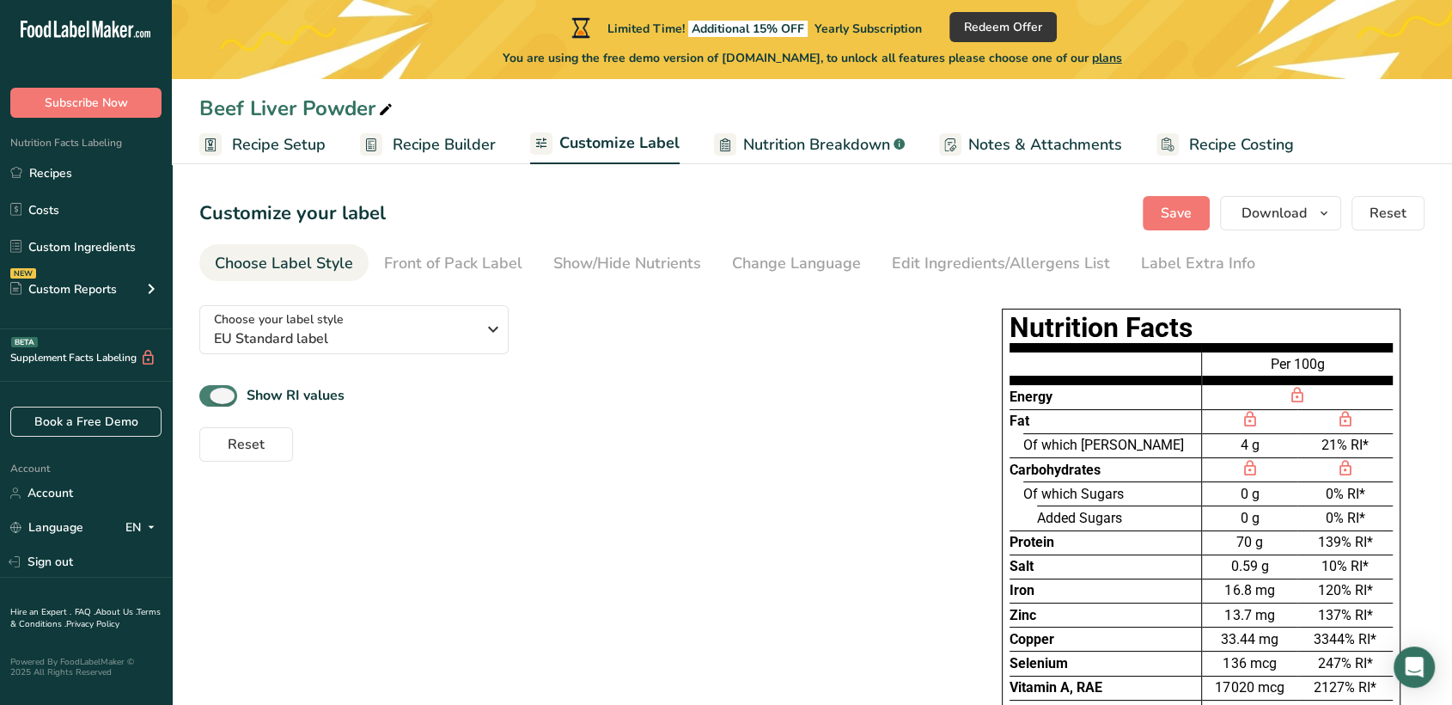
click at [221, 399] on span at bounding box center [218, 395] width 38 height 21
click at [211, 399] on input "Show RI values" at bounding box center [204, 395] width 11 height 11
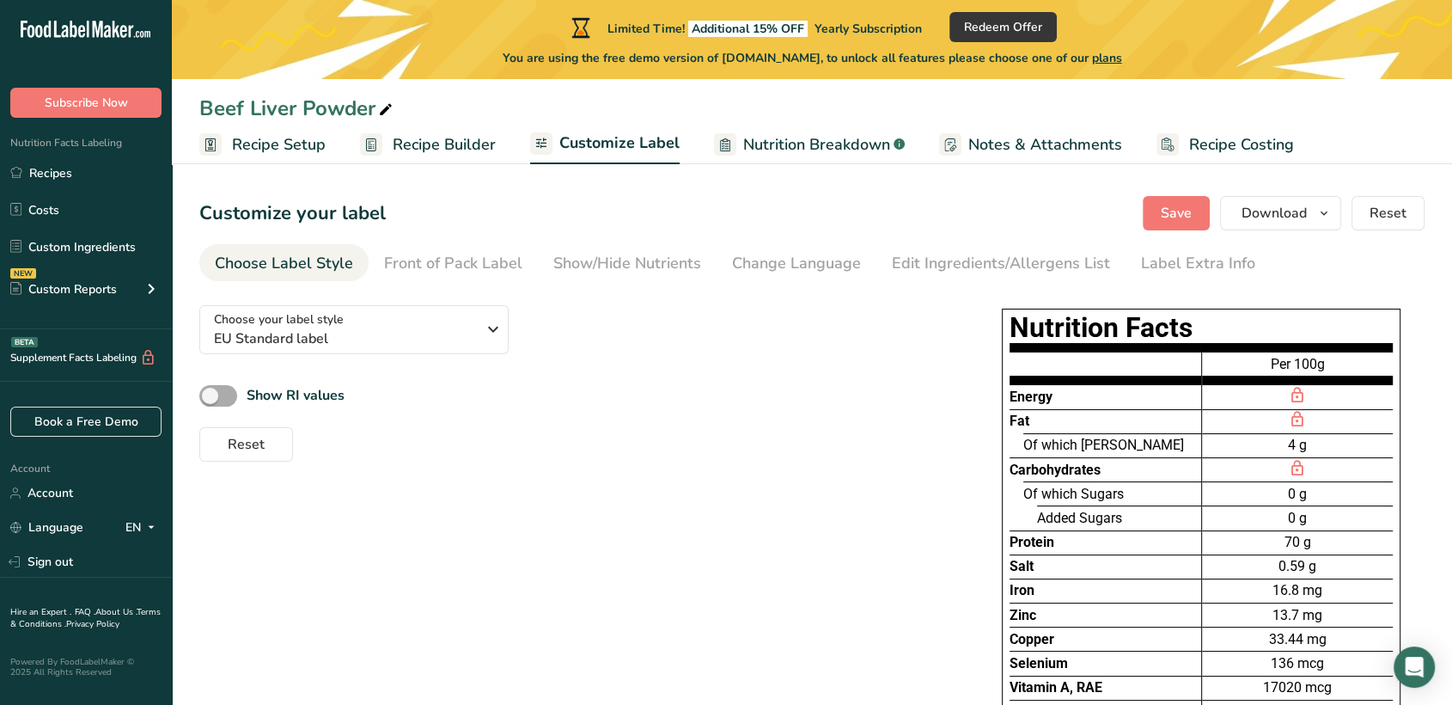
click at [221, 399] on span at bounding box center [218, 395] width 38 height 21
click at [211, 399] on input "Show RI values" at bounding box center [204, 395] width 11 height 11
checkbox input "true"
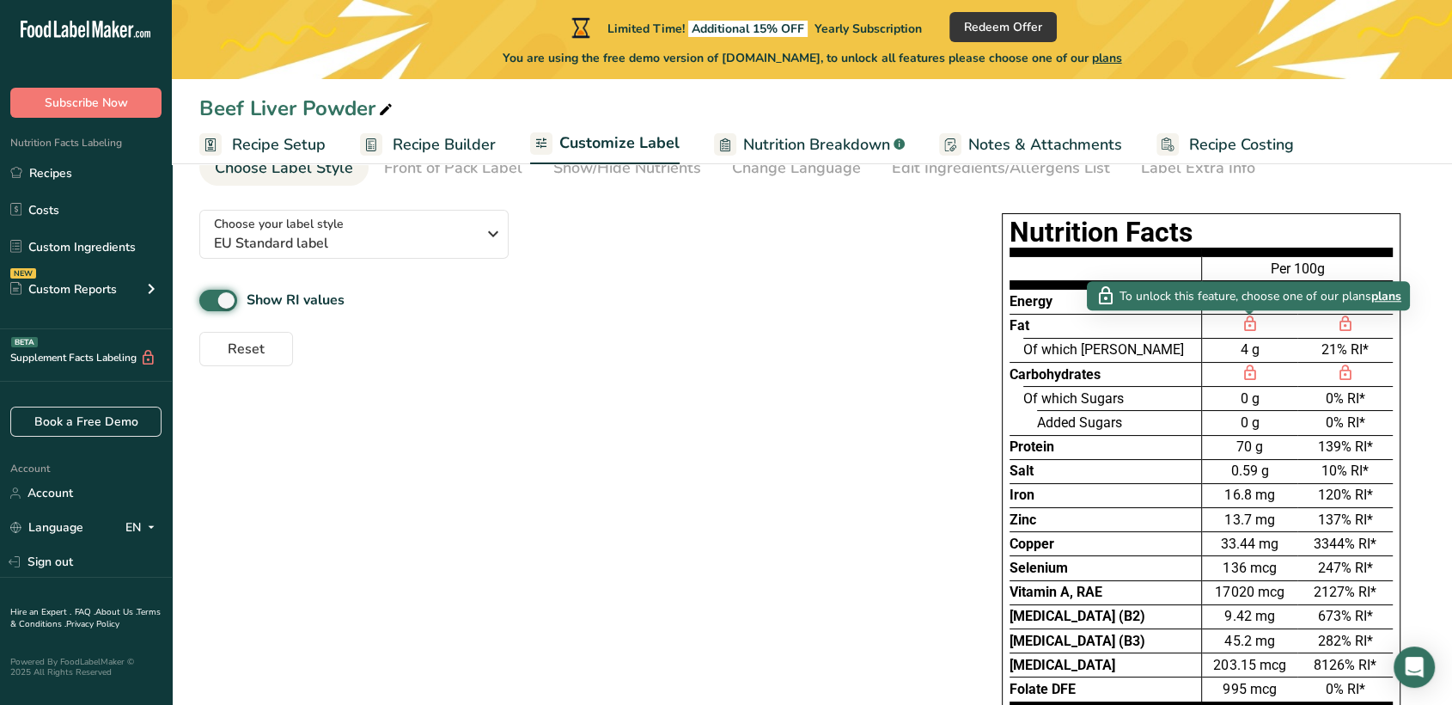
scroll to position [280, 0]
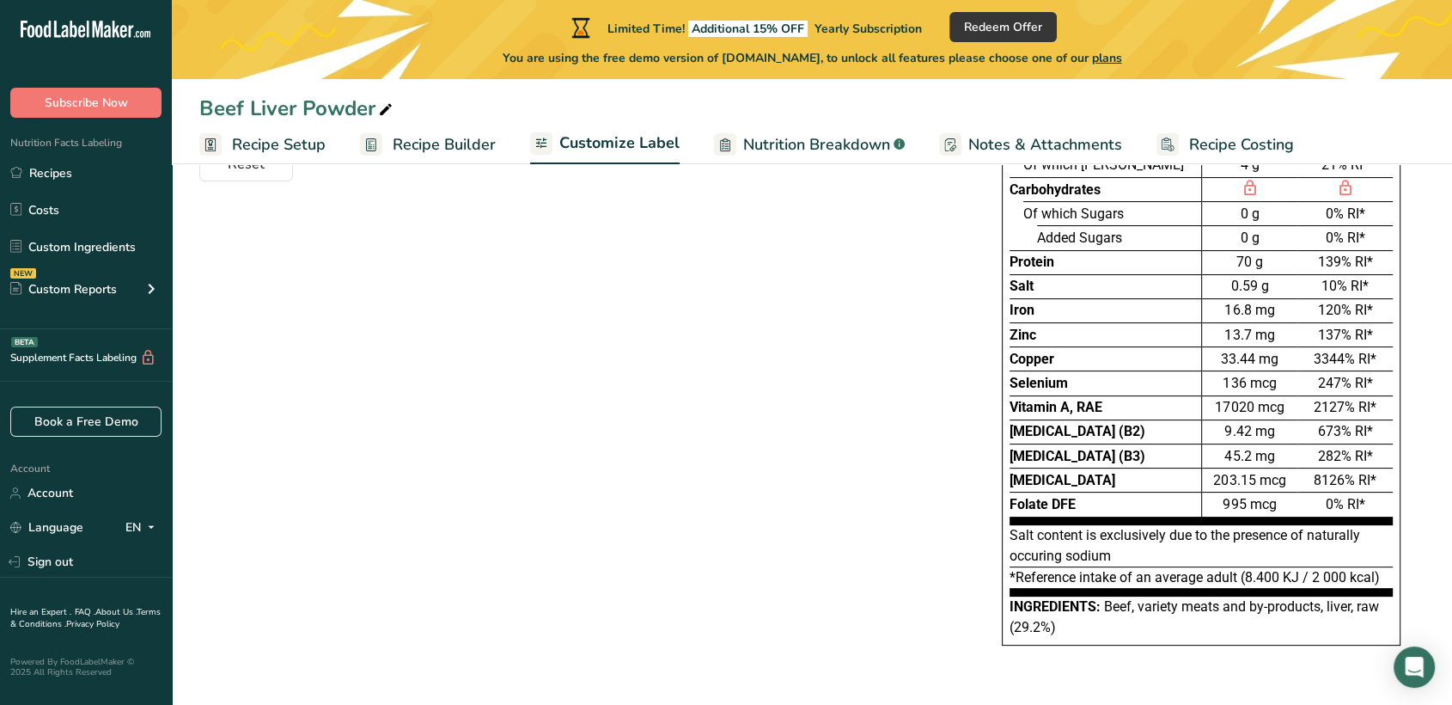
click at [1054, 620] on span "Beef, variety meats and by-products, liver, raw (29.2%)" at bounding box center [1195, 616] width 370 height 37
click at [1149, 600] on span "Beef, variety meats and by-products, liver, raw (29.2%)" at bounding box center [1195, 616] width 370 height 37
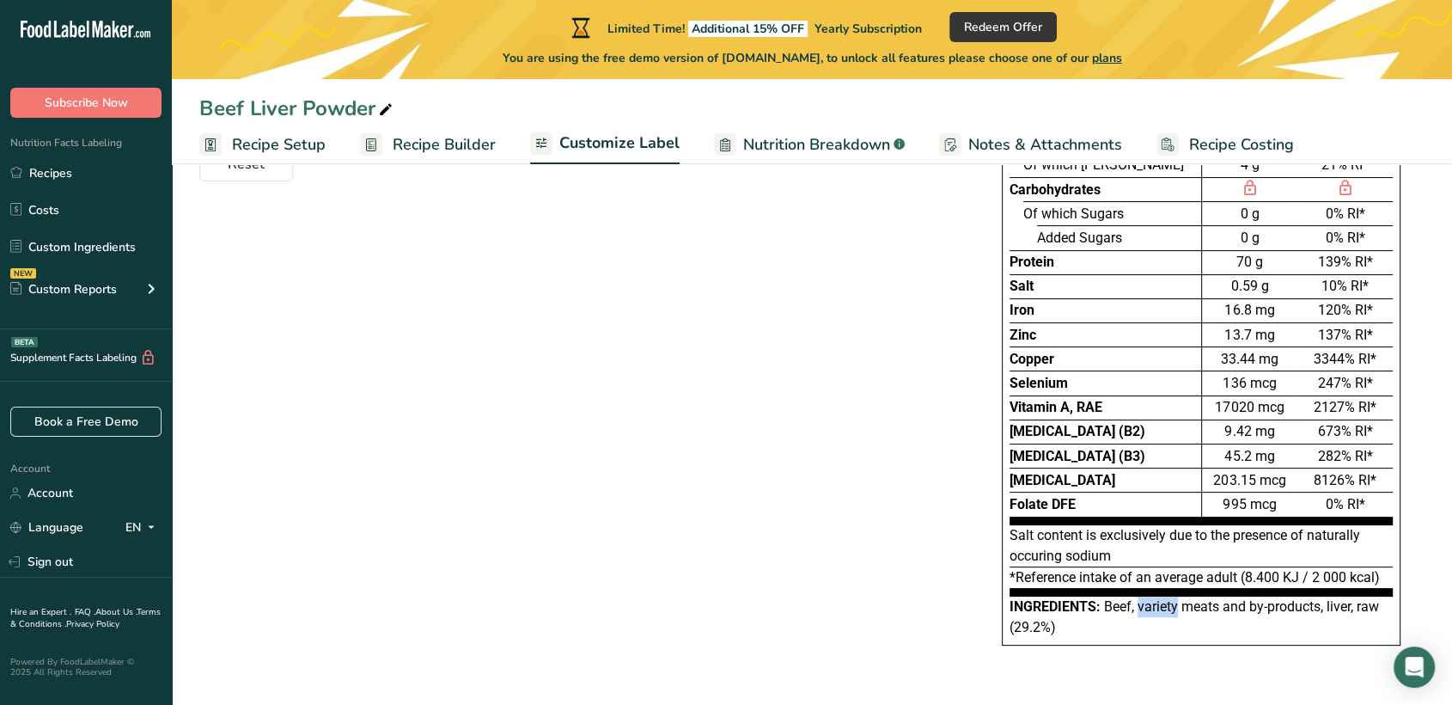
click at [1150, 600] on span "Beef, variety meats and by-products, liver, raw (29.2%)" at bounding box center [1195, 616] width 370 height 37
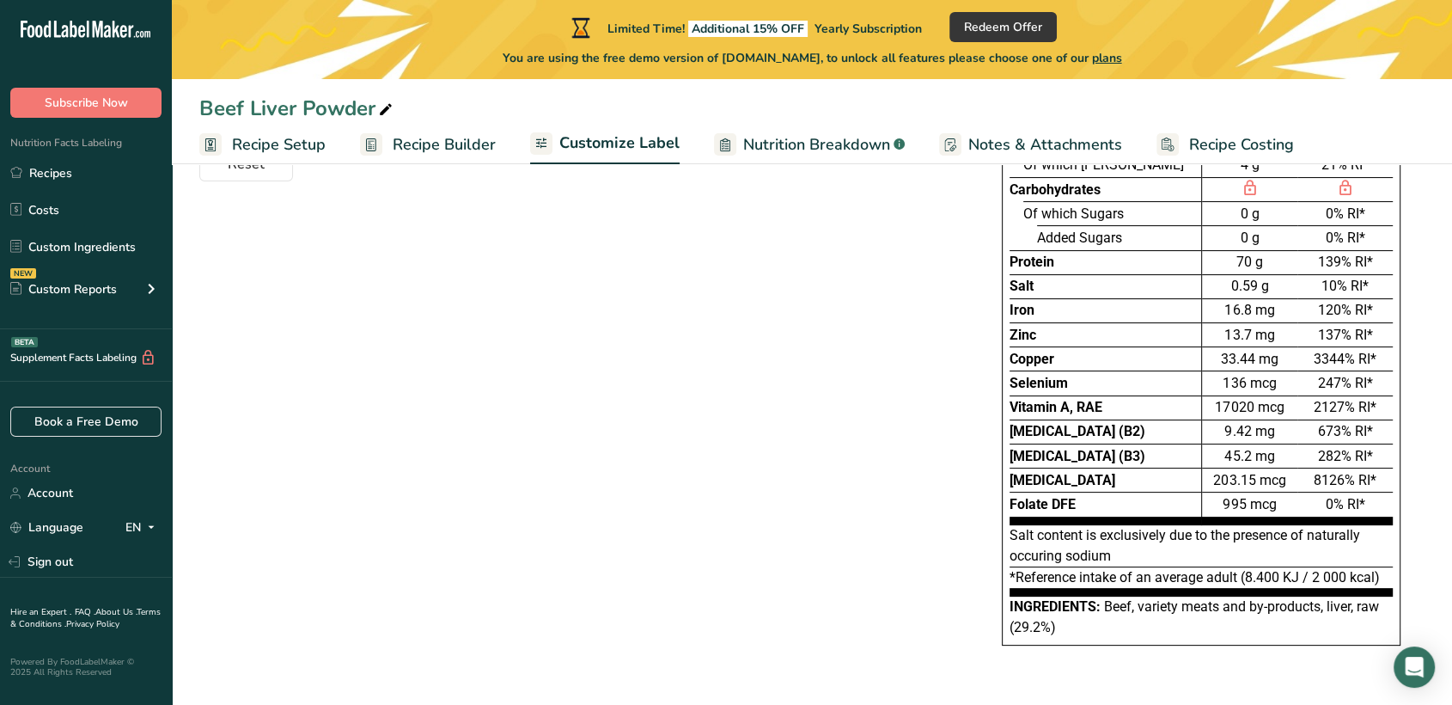
click at [1026, 627] on span "Beef, variety meats and by-products, liver, raw (29.2%)" at bounding box center [1195, 616] width 370 height 37
click at [883, 592] on div "Choose your label style EU Standard label USA (FDA) Standard FDA label Tabular …" at bounding box center [811, 345] width 1225 height 669
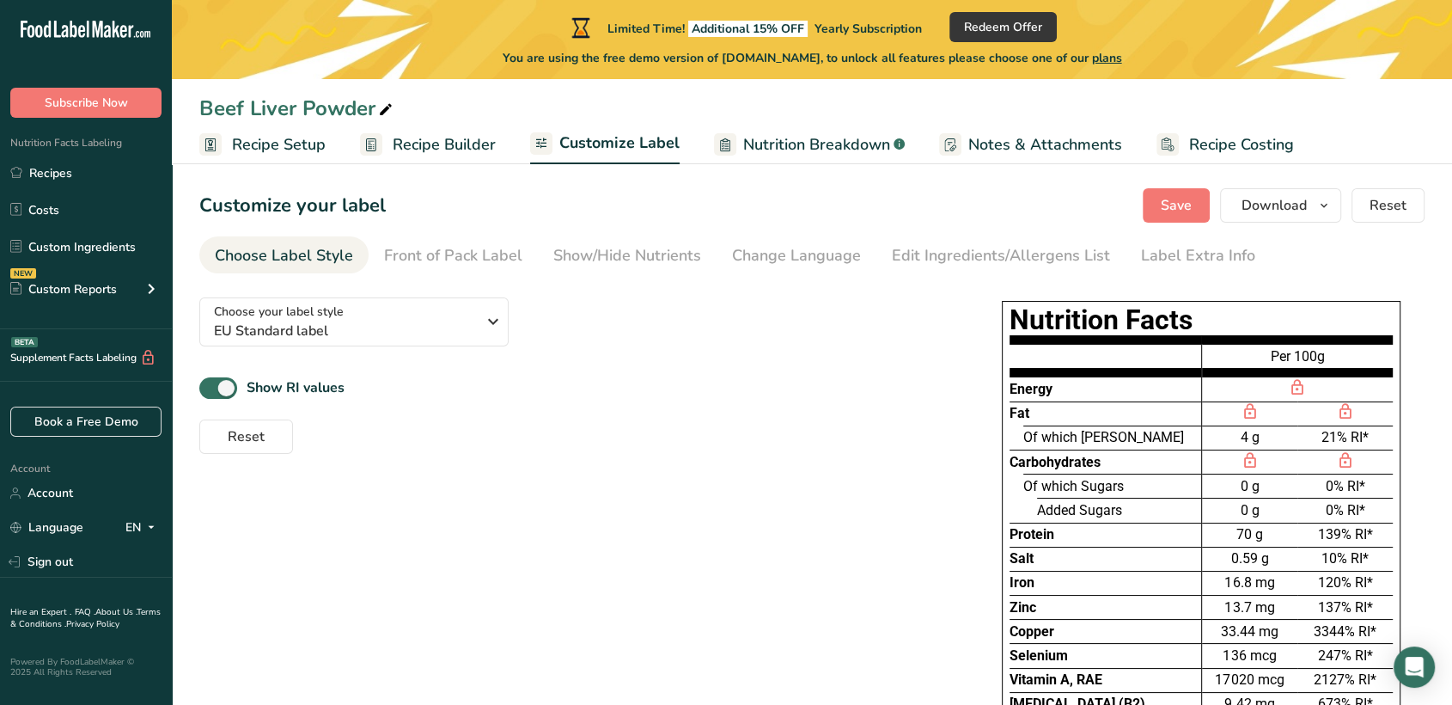
scroll to position [0, 0]
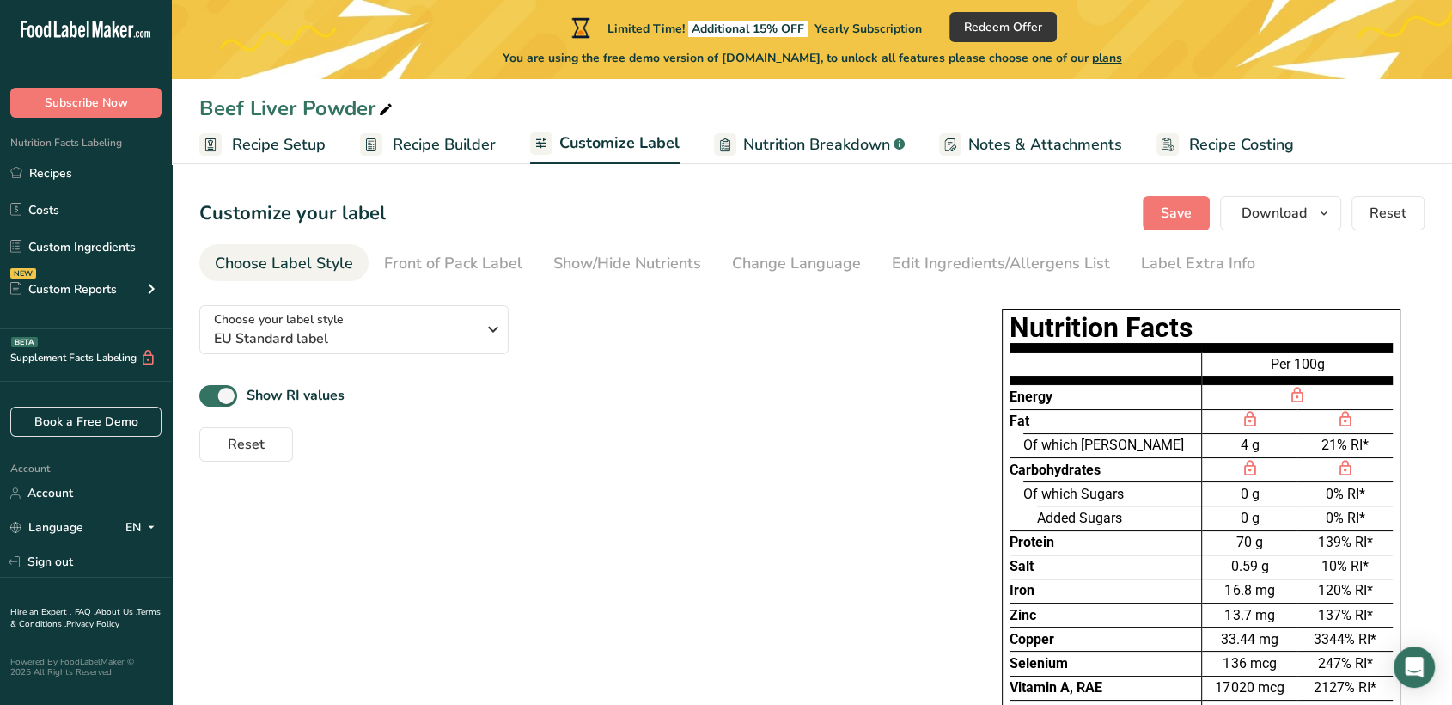
click at [773, 145] on span "Nutrition Breakdown" at bounding box center [816, 144] width 147 height 23
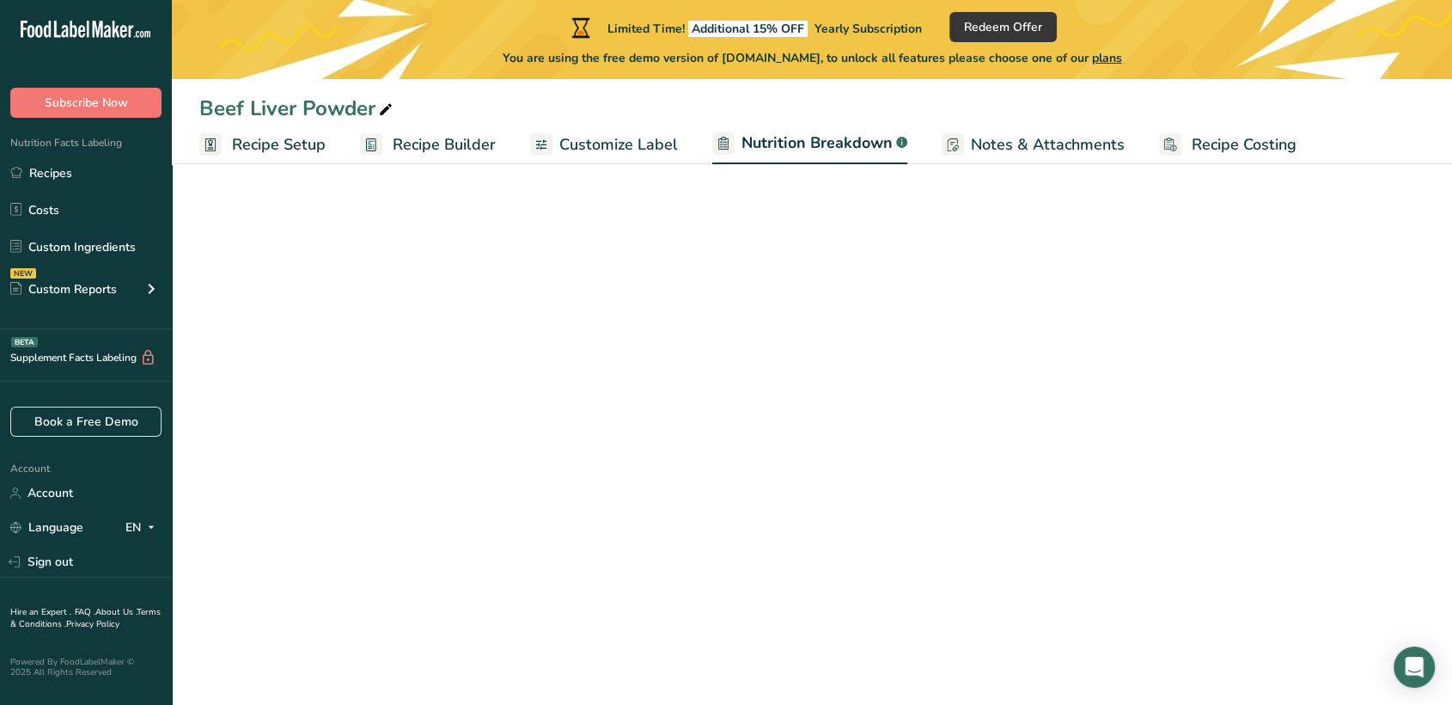
select select "Calories"
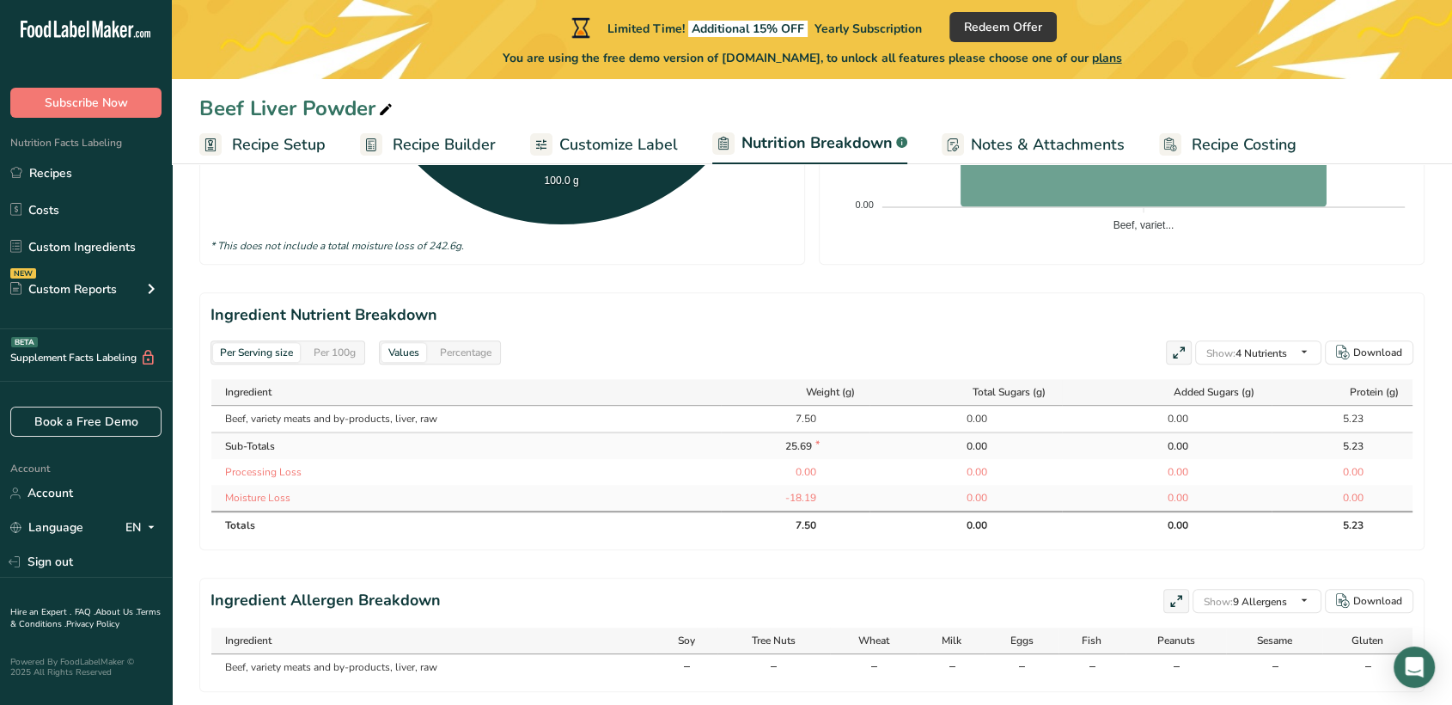
scroll to position [709, 0]
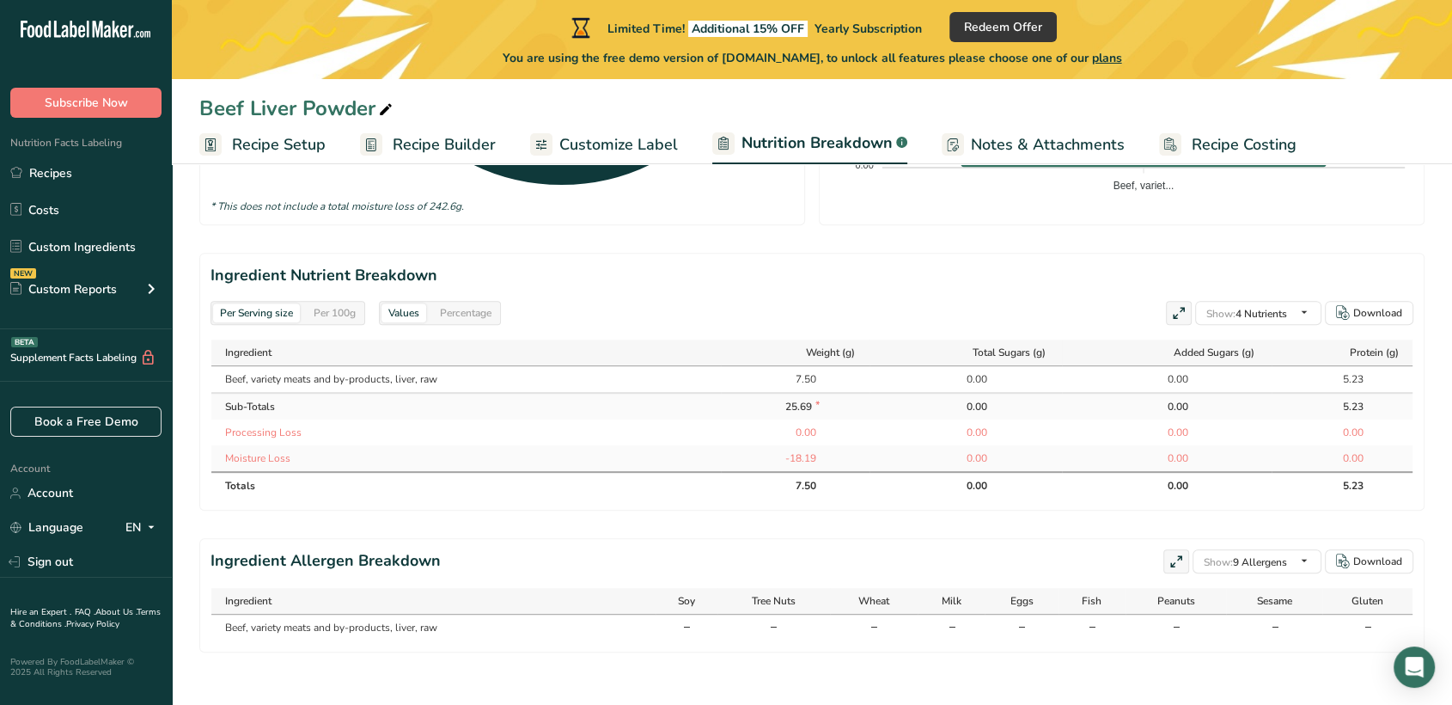
click at [797, 371] on div "7.50" at bounding box center [794, 378] width 43 height 15
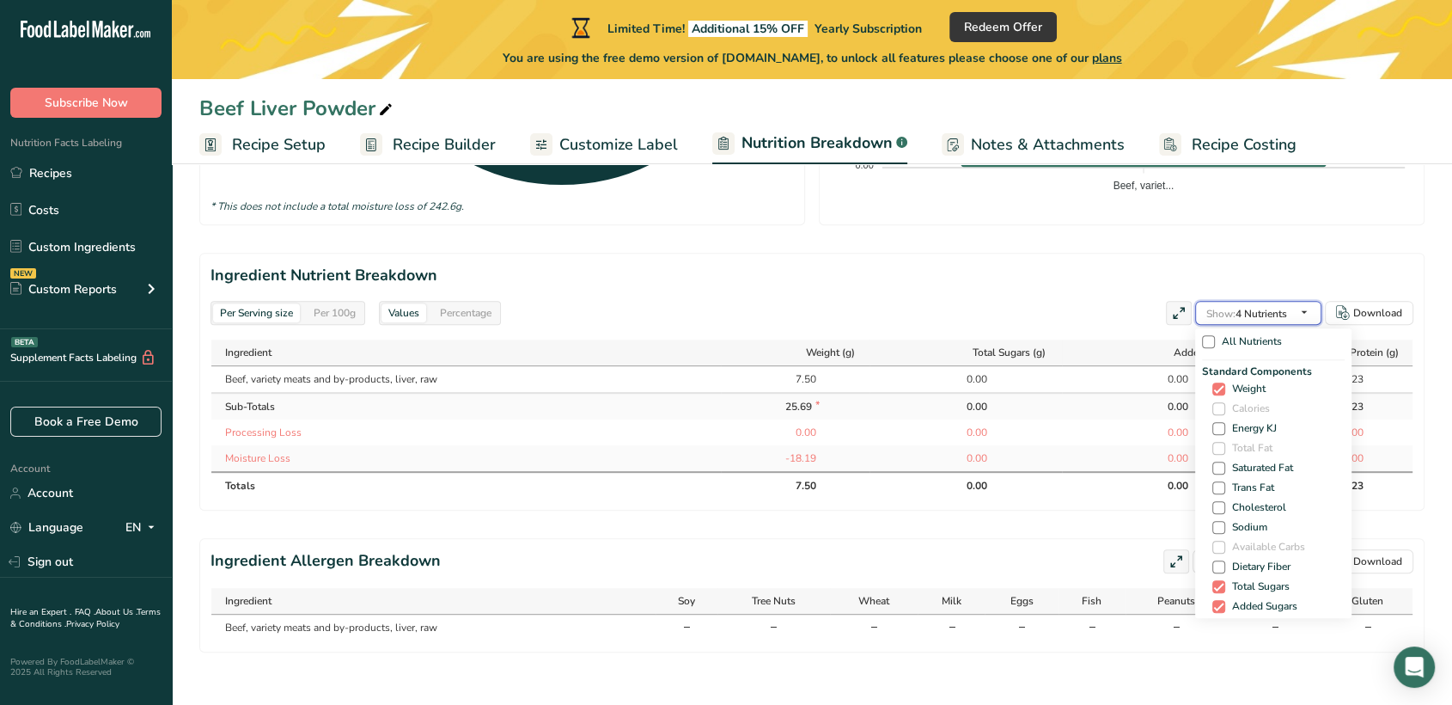
click at [1278, 311] on span "Show: 4 Nutrients" at bounding box center [1246, 314] width 81 height 14
click at [1276, 311] on span "Show: 4 Nutrients" at bounding box center [1246, 314] width 81 height 14
click at [352, 633] on section "Ingredient Allergen Breakdown Show: 9 Allergens All Allergens (56) Soy Tree Nut…" at bounding box center [811, 595] width 1225 height 114
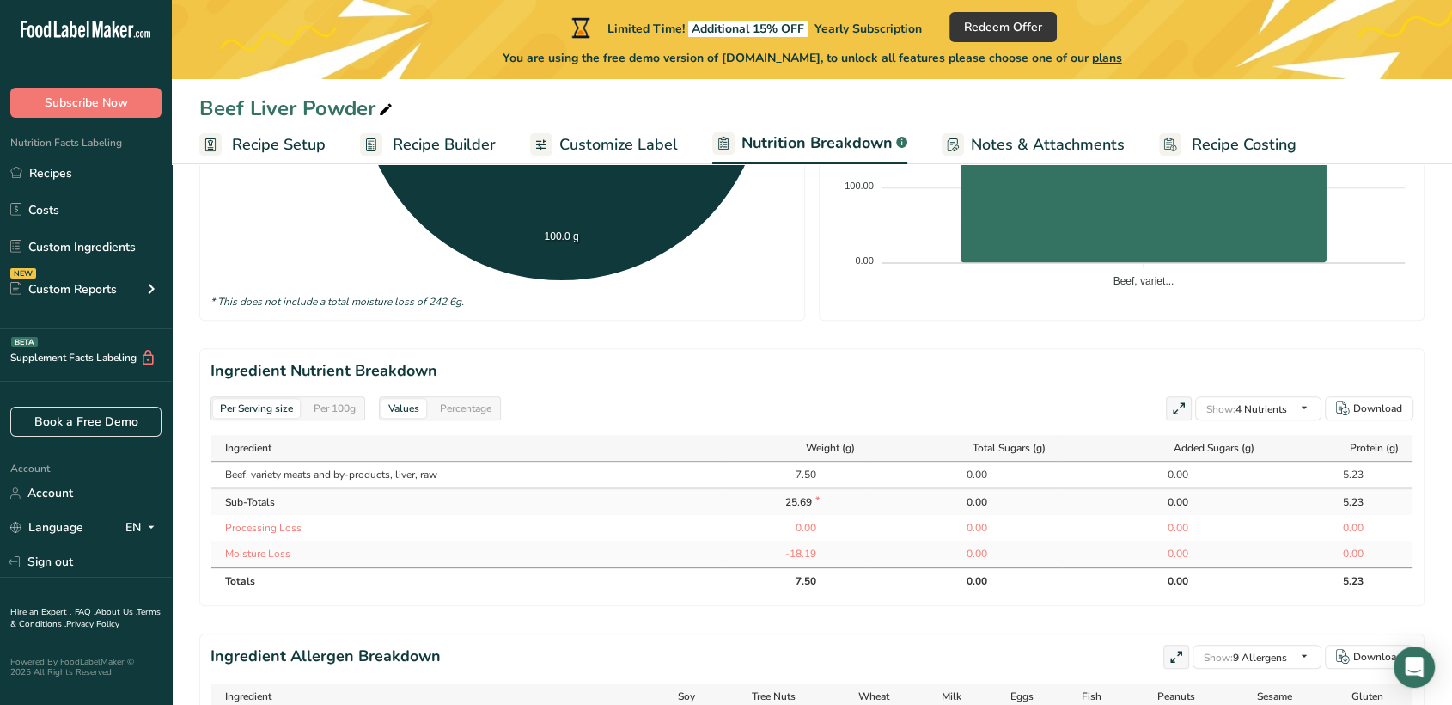
click at [1028, 157] on link "Notes & Attachments" at bounding box center [1033, 144] width 183 height 39
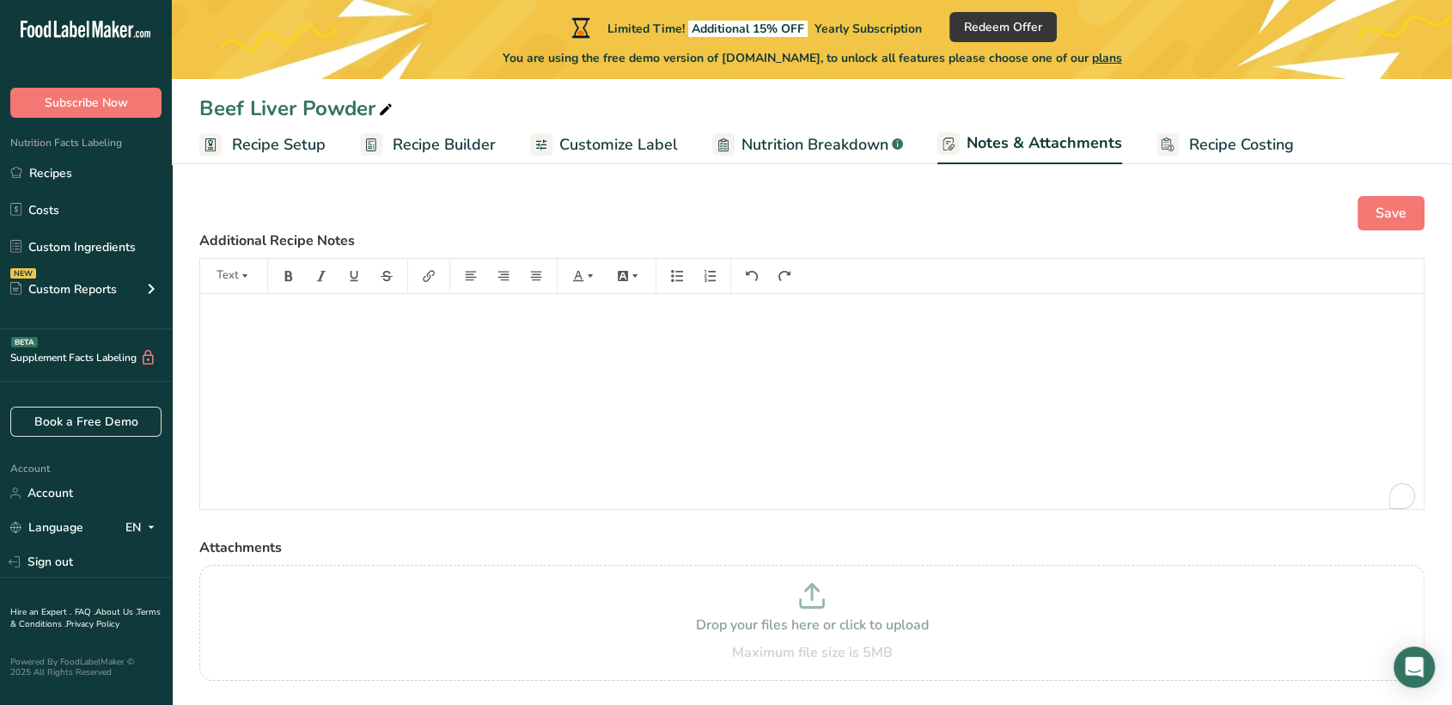
click at [296, 150] on span "Recipe Setup" at bounding box center [279, 144] width 94 height 23
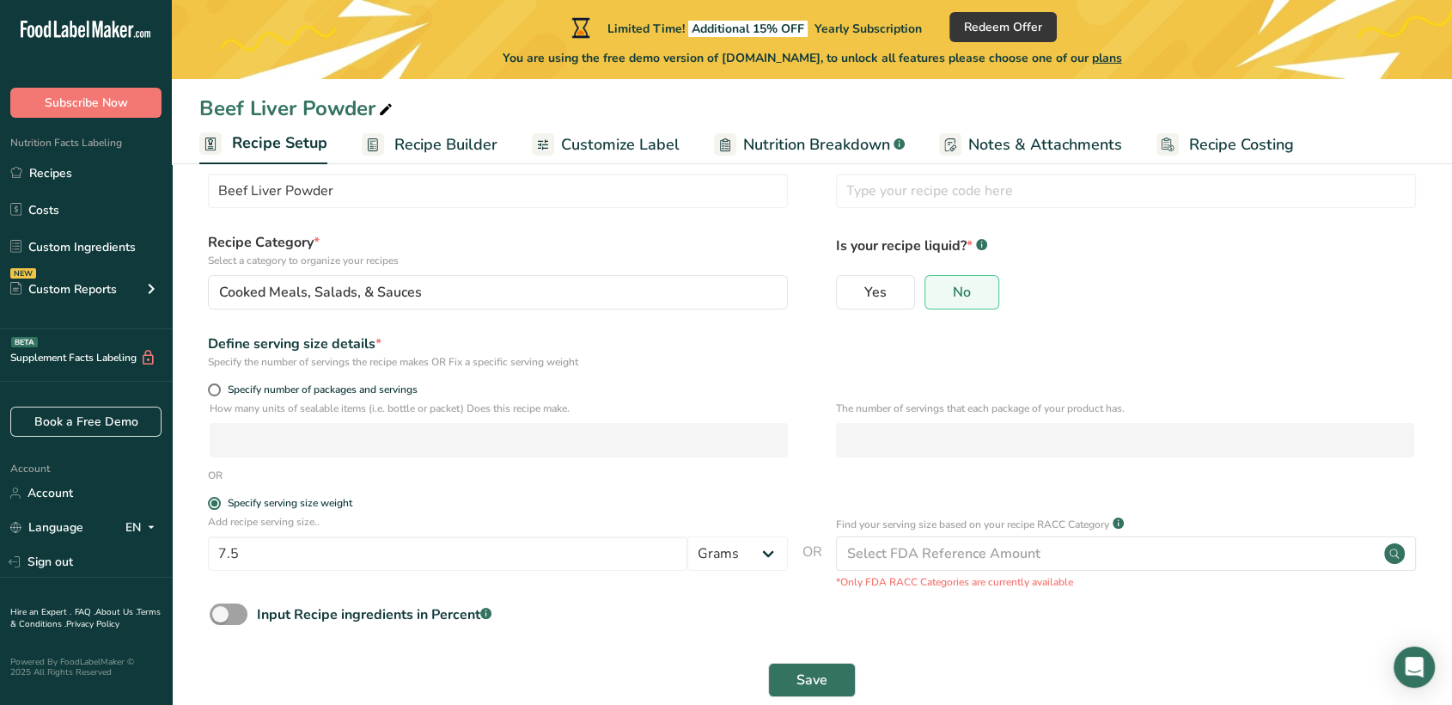
scroll to position [88, 0]
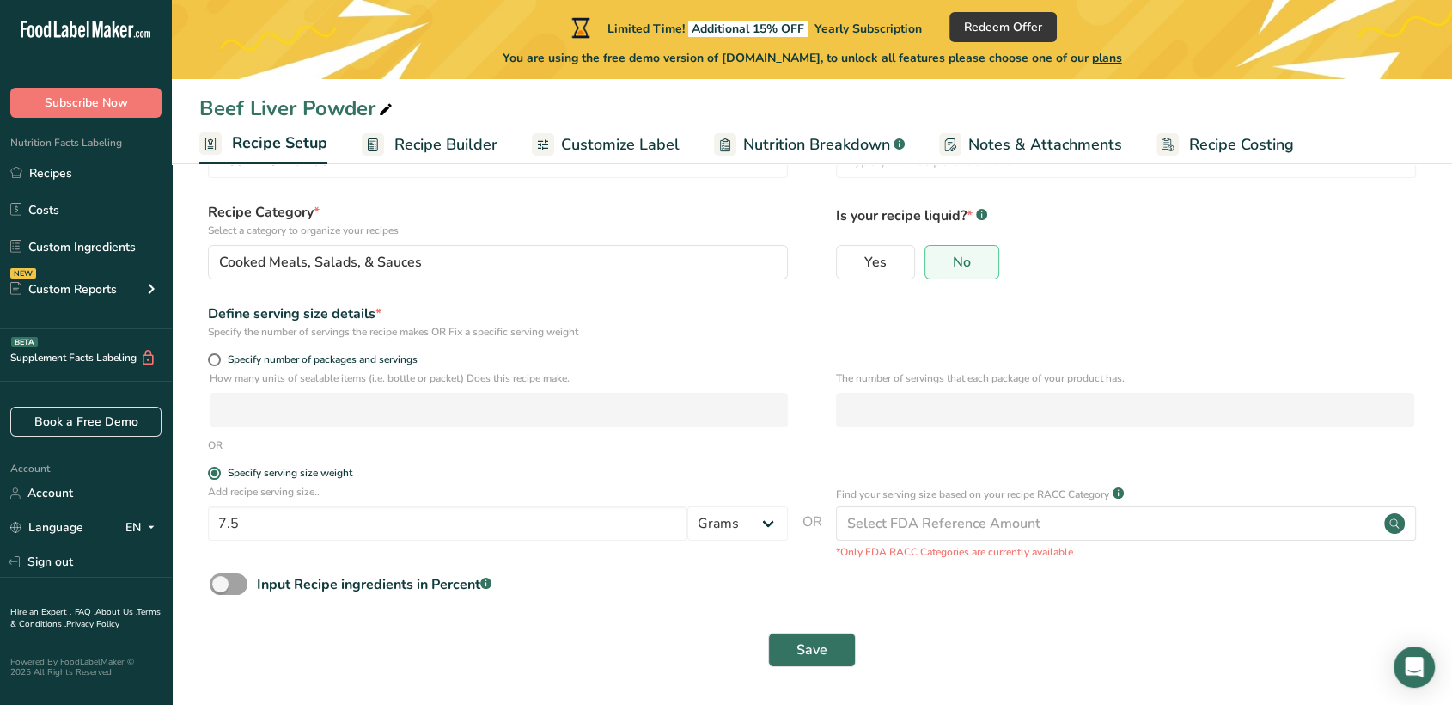
click at [426, 149] on span "Recipe Builder" at bounding box center [445, 144] width 103 height 23
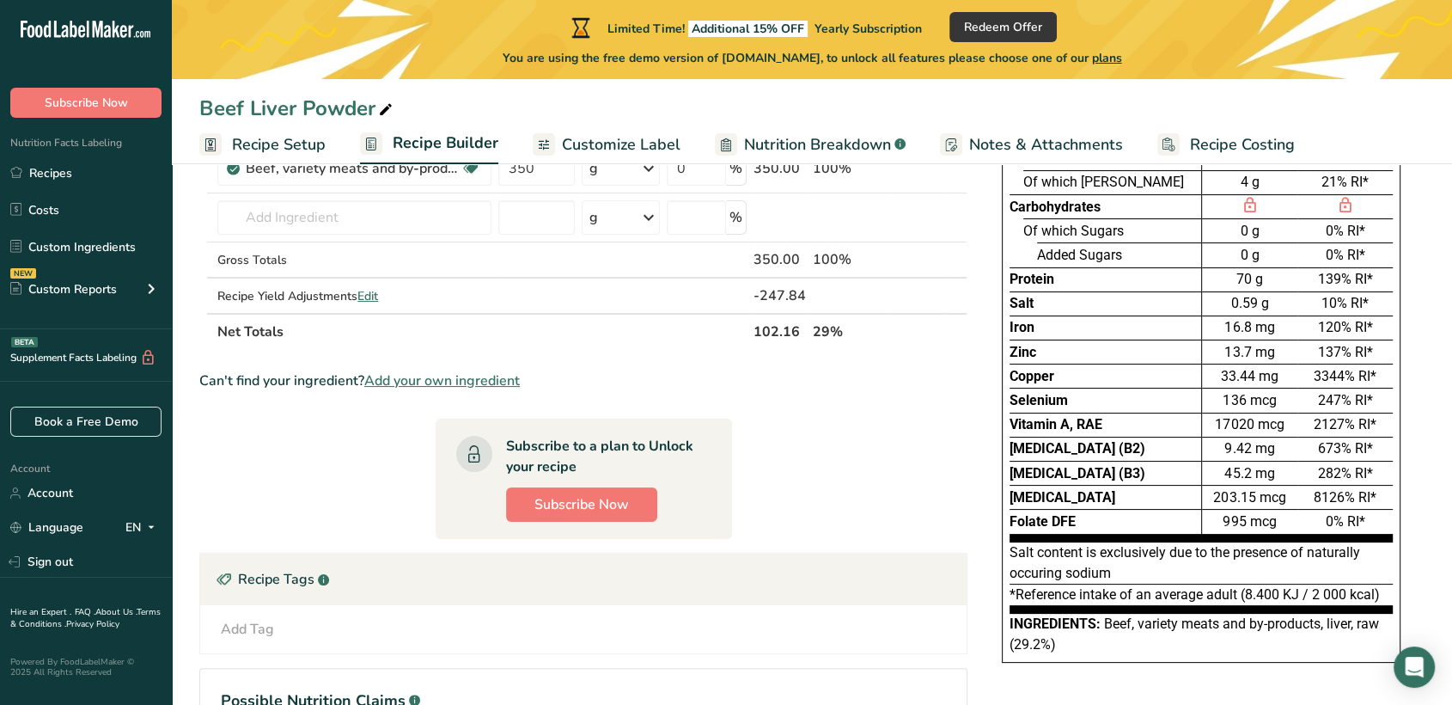
scroll to position [191, 0]
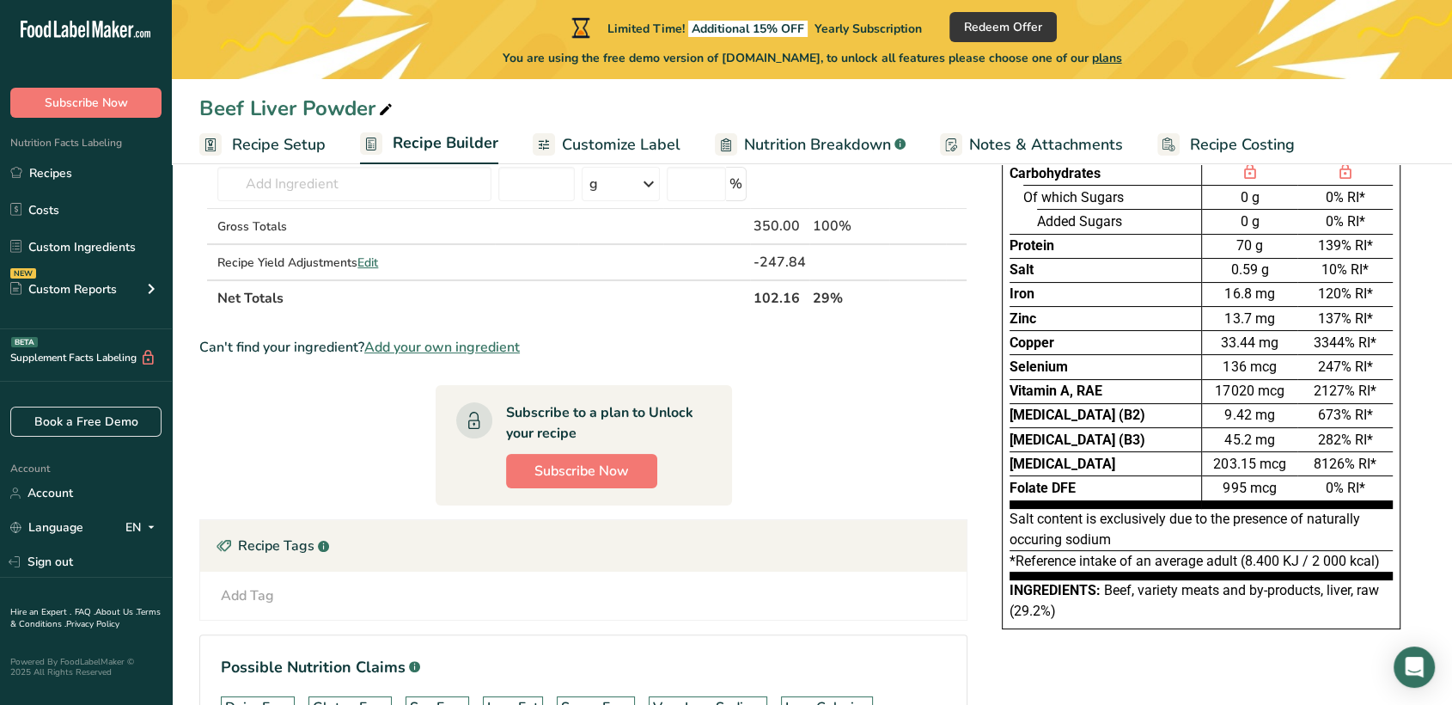
click at [609, 134] on span "Customize Label" at bounding box center [621, 144] width 119 height 23
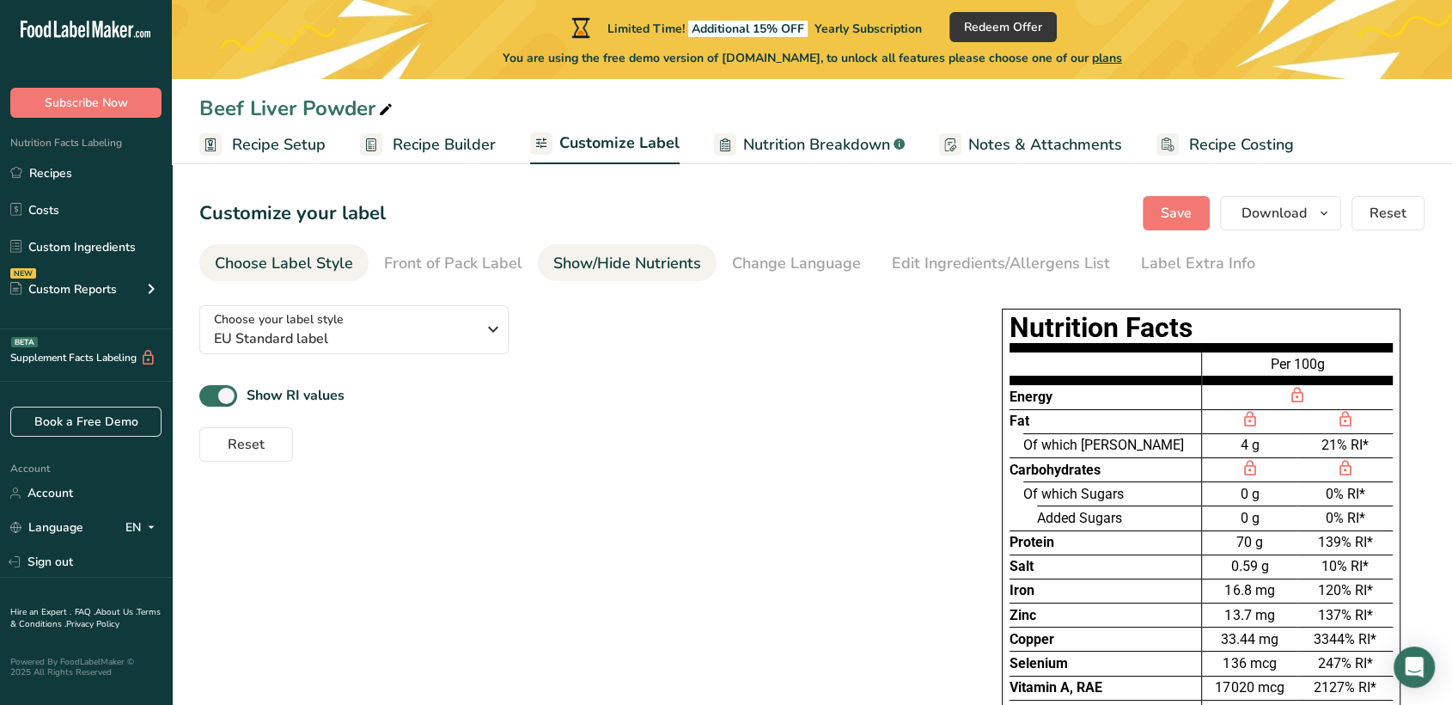
click at [650, 261] on div "Show/Hide Nutrients" at bounding box center [627, 263] width 148 height 23
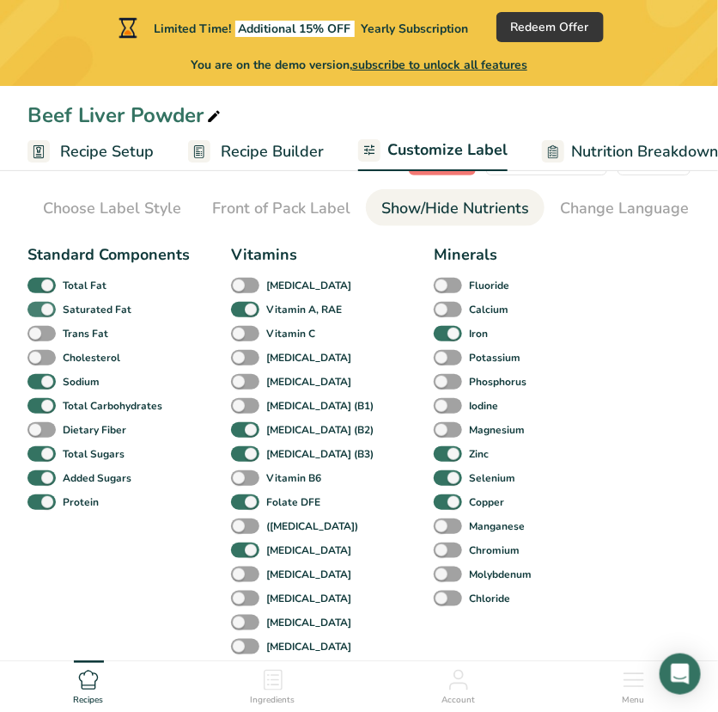
scroll to position [95, 0]
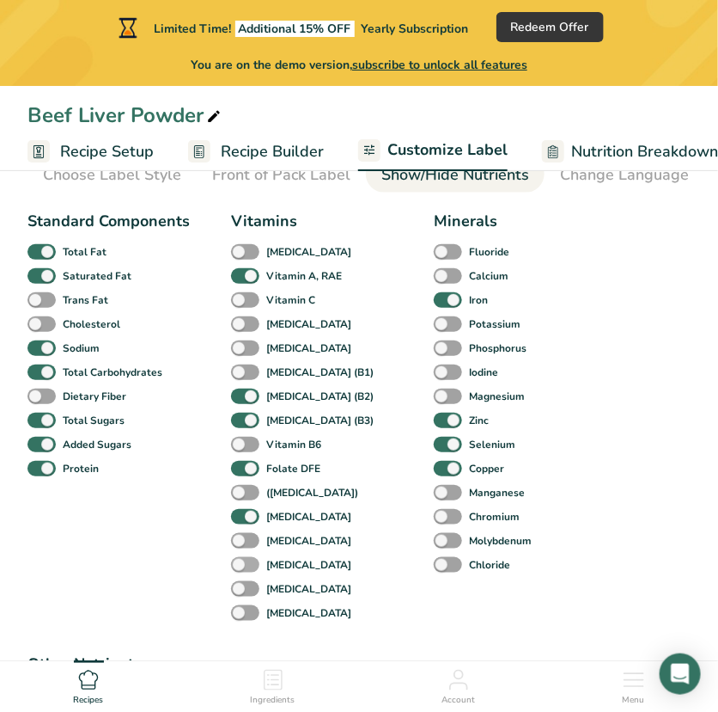
click at [249, 564] on span at bounding box center [245, 565] width 28 height 16
click at [242, 564] on input "[MEDICAL_DATA]" at bounding box center [236, 564] width 11 height 11
checkbox input "true"
click at [243, 437] on div "Vitamin B6" at bounding box center [312, 444] width 162 height 24
click at [243, 453] on span at bounding box center [245, 445] width 28 height 16
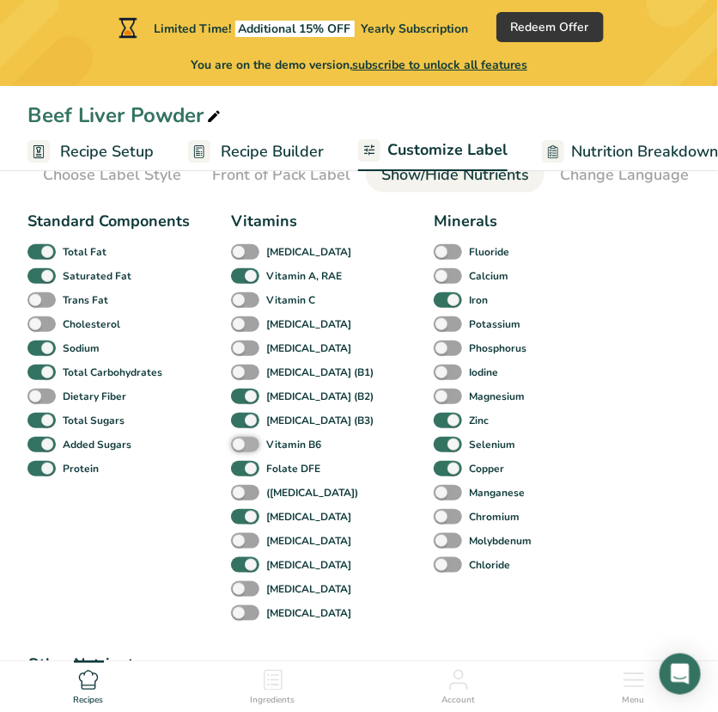
click at [242, 449] on input "Vitamin B6" at bounding box center [236, 443] width 11 height 11
checkbox input "true"
click at [247, 490] on span at bounding box center [245, 493] width 28 height 16
click at [242, 490] on input "([MEDICAL_DATA])" at bounding box center [236, 491] width 11 height 11
click at [247, 490] on span at bounding box center [245, 493] width 28 height 16
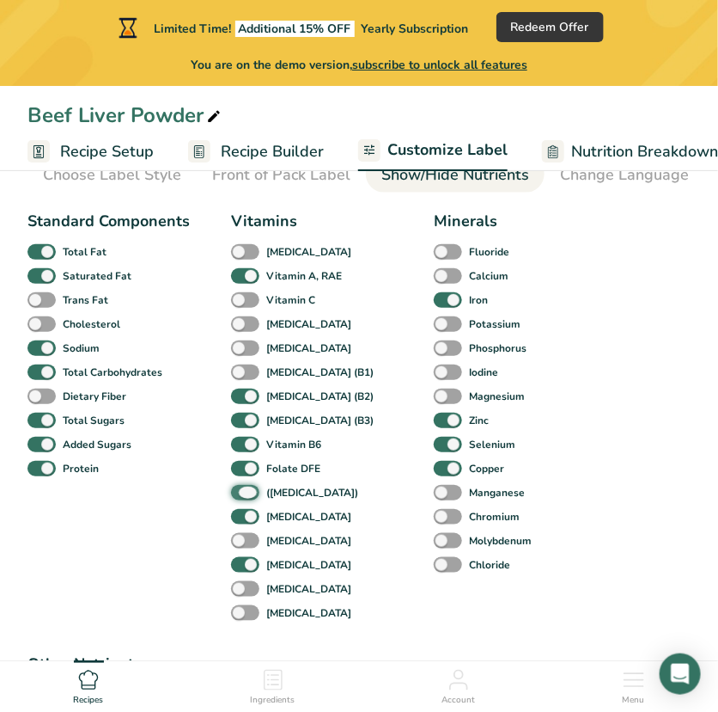
click at [242, 490] on input "([MEDICAL_DATA])" at bounding box center [236, 491] width 11 height 11
checkbox input "false"
click at [447, 352] on span at bounding box center [448, 348] width 28 height 16
click at [445, 352] on input "Phosphorus" at bounding box center [439, 347] width 11 height 11
checkbox input "true"
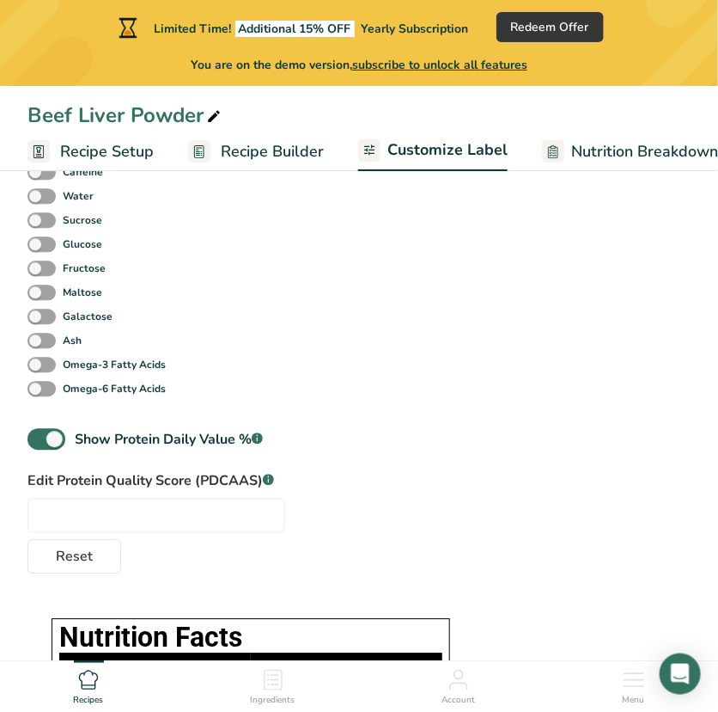
scroll to position [955, 0]
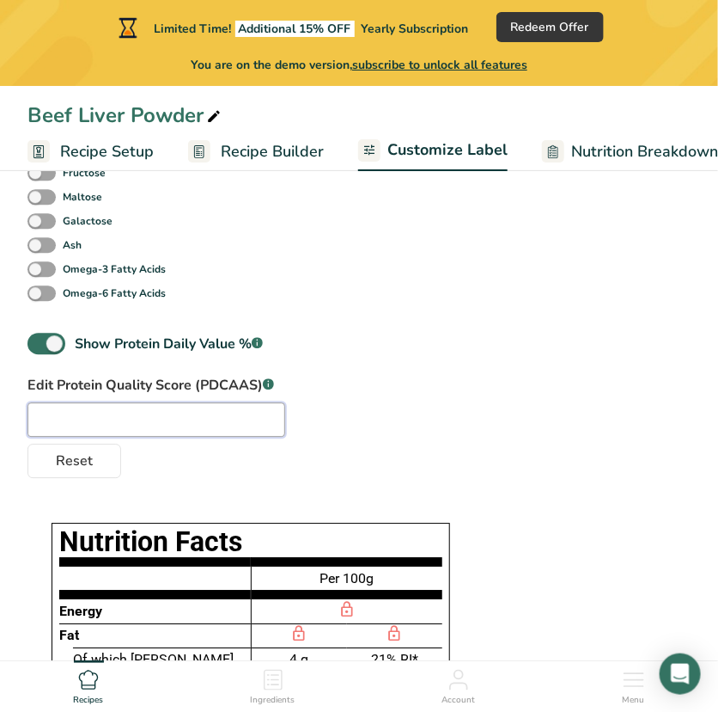
click at [135, 428] on input "text" at bounding box center [156, 419] width 258 height 34
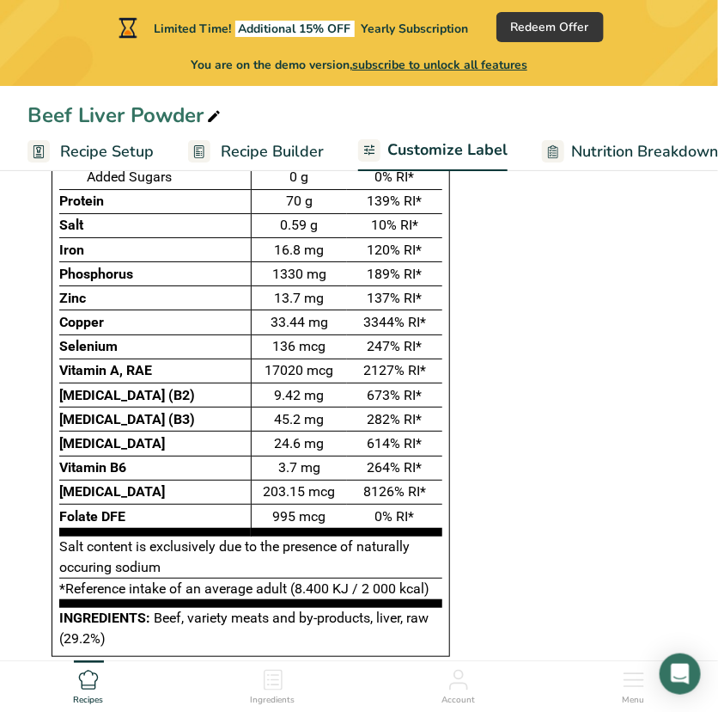
scroll to position [1569, 0]
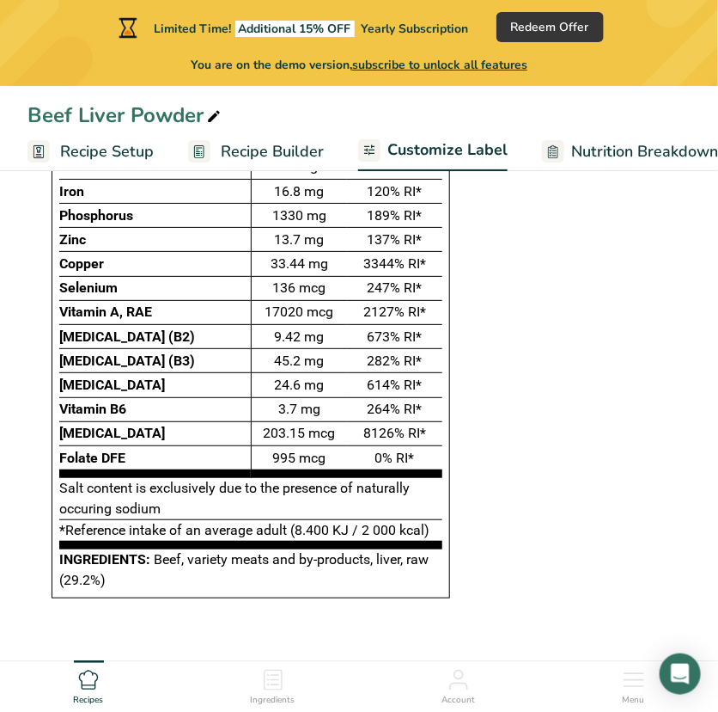
click at [80, 574] on span "Beef, variety meats and by-products, liver, raw (29.2%)" at bounding box center [244, 569] width 370 height 37
click at [64, 575] on div "Ingredients: Beef, variety meats and by-products, liver, raw (29.2%)" at bounding box center [250, 569] width 383 height 41
click at [162, 596] on div at bounding box center [142, 606] width 163 height 34
click at [194, 559] on span "Beef, variety meats and by-products, liver, raw (29.2%)" at bounding box center [244, 569] width 370 height 37
click at [173, 557] on span "Beef, variety meats and by-products, liver, raw (29.2%)" at bounding box center [244, 569] width 370 height 37
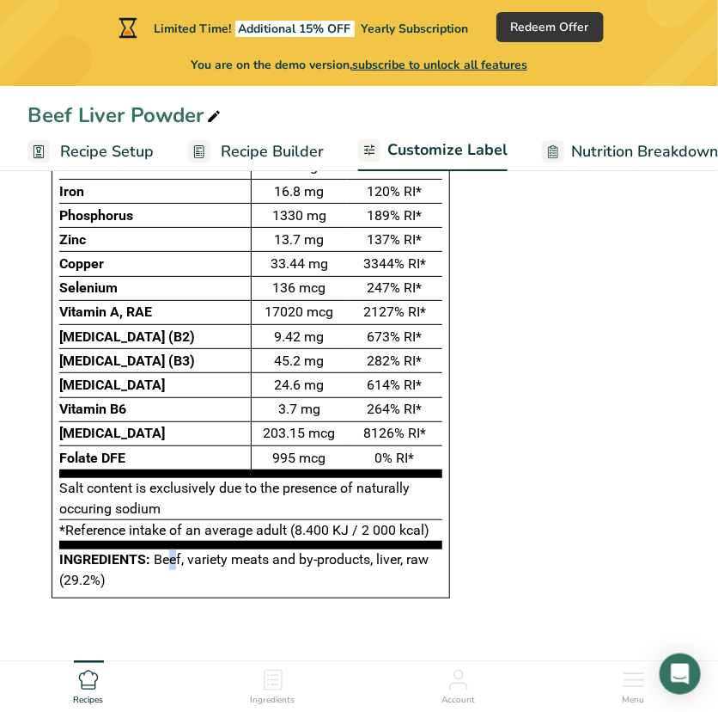
click at [174, 557] on span "Beef, variety meats and by-products, liver, raw (29.2%)" at bounding box center [244, 569] width 370 height 37
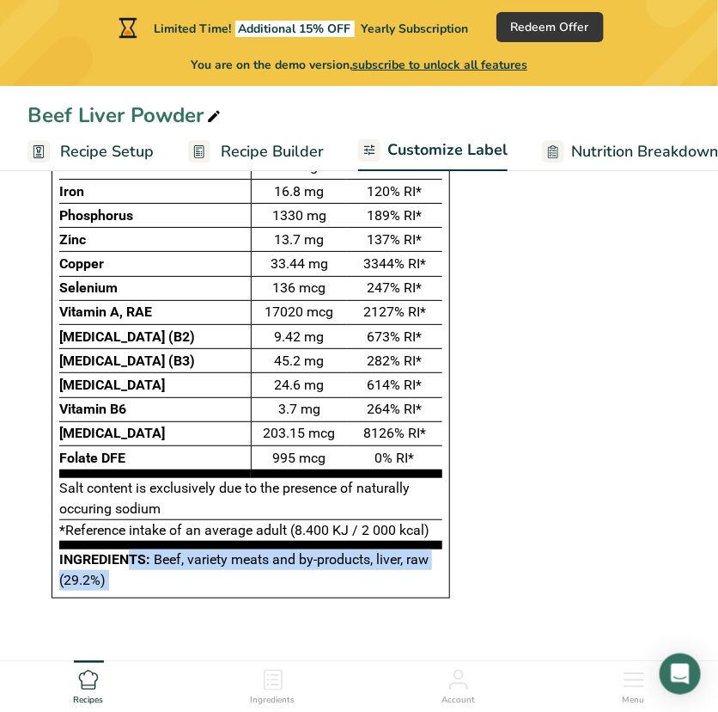
click at [174, 557] on span "Beef, variety meats and by-products, liver, raw (29.2%)" at bounding box center [244, 569] width 370 height 37
click at [395, 534] on div "*Reference intake of an average adult (8.400 KJ / 2 000 kcal)" at bounding box center [250, 534] width 383 height 29
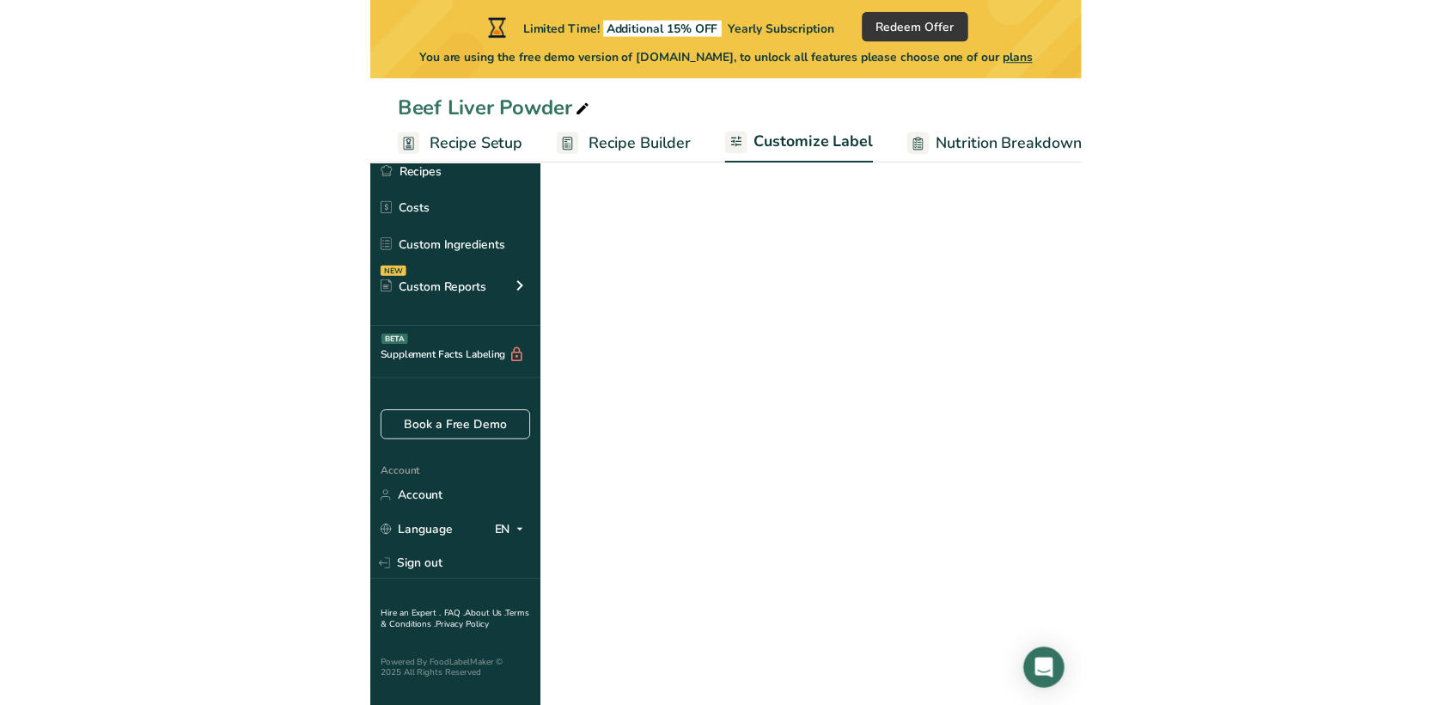
scroll to position [351, 0]
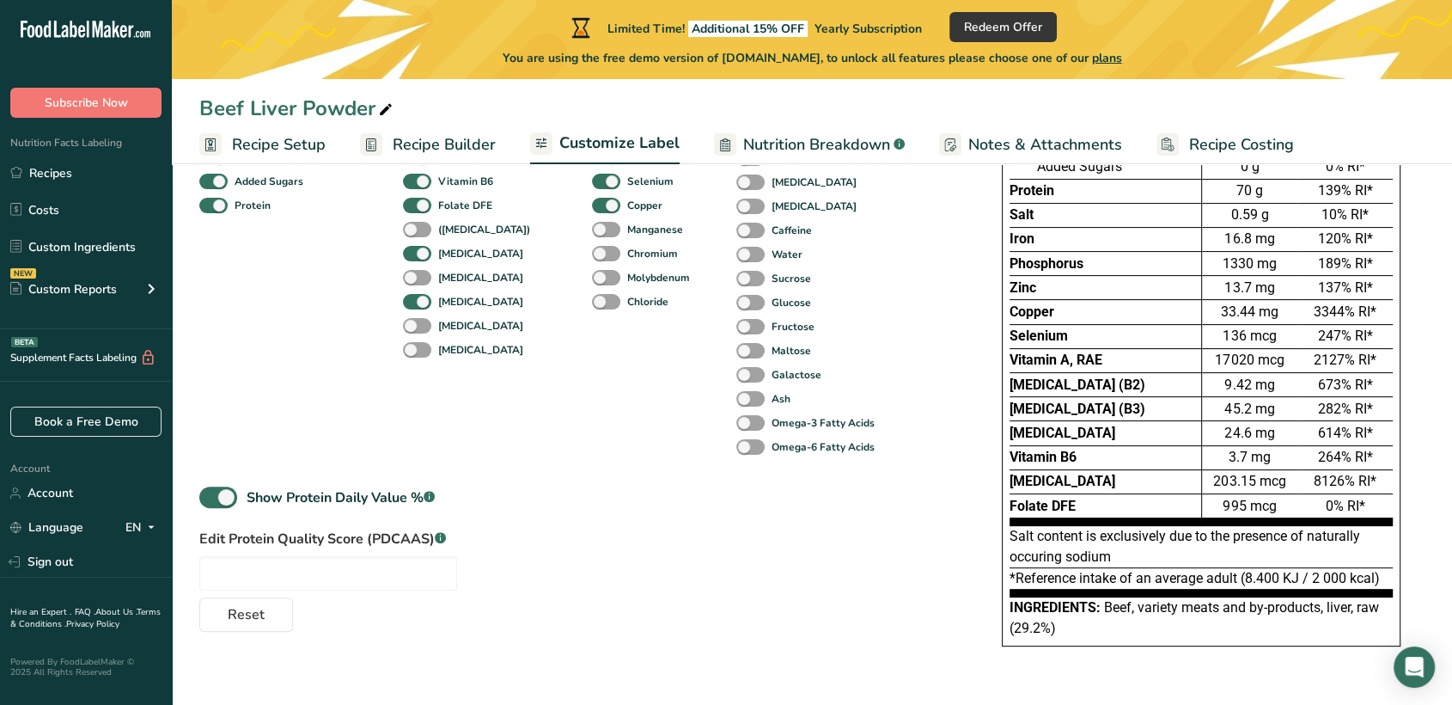
click at [854, 535] on div "Standard Components Total Fat Saturated Fat Trans Fat [MEDICAL_DATA] Sodium Tot…" at bounding box center [574, 286] width 751 height 692
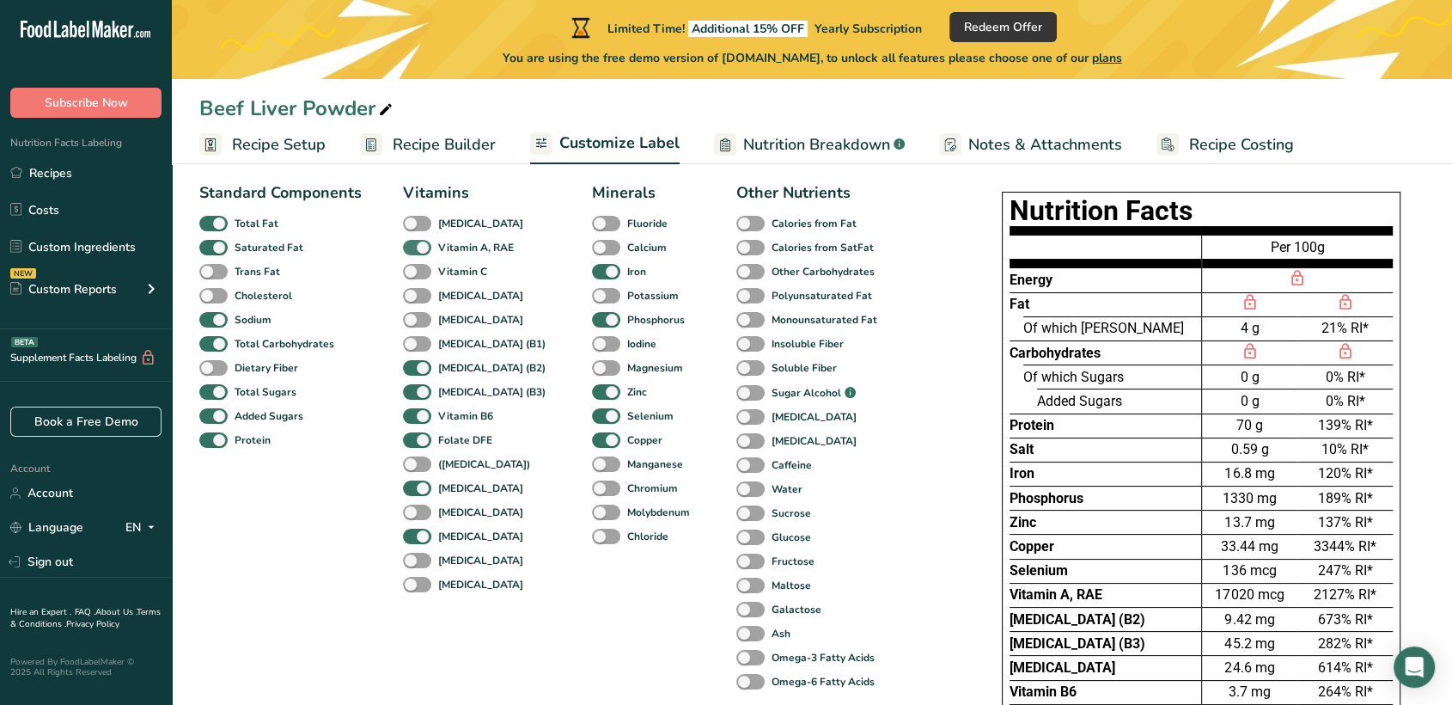
scroll to position [65, 0]
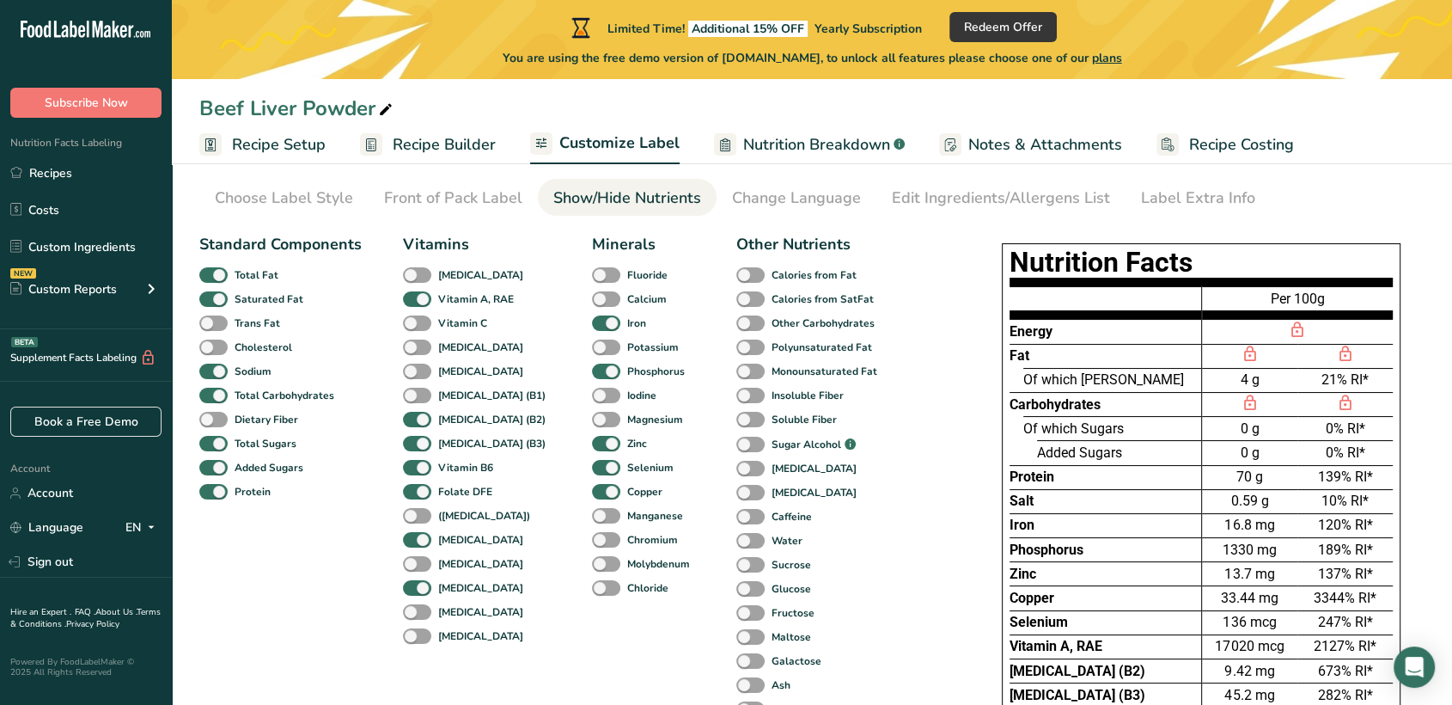
click at [244, 159] on link "Recipe Setup" at bounding box center [262, 144] width 126 height 39
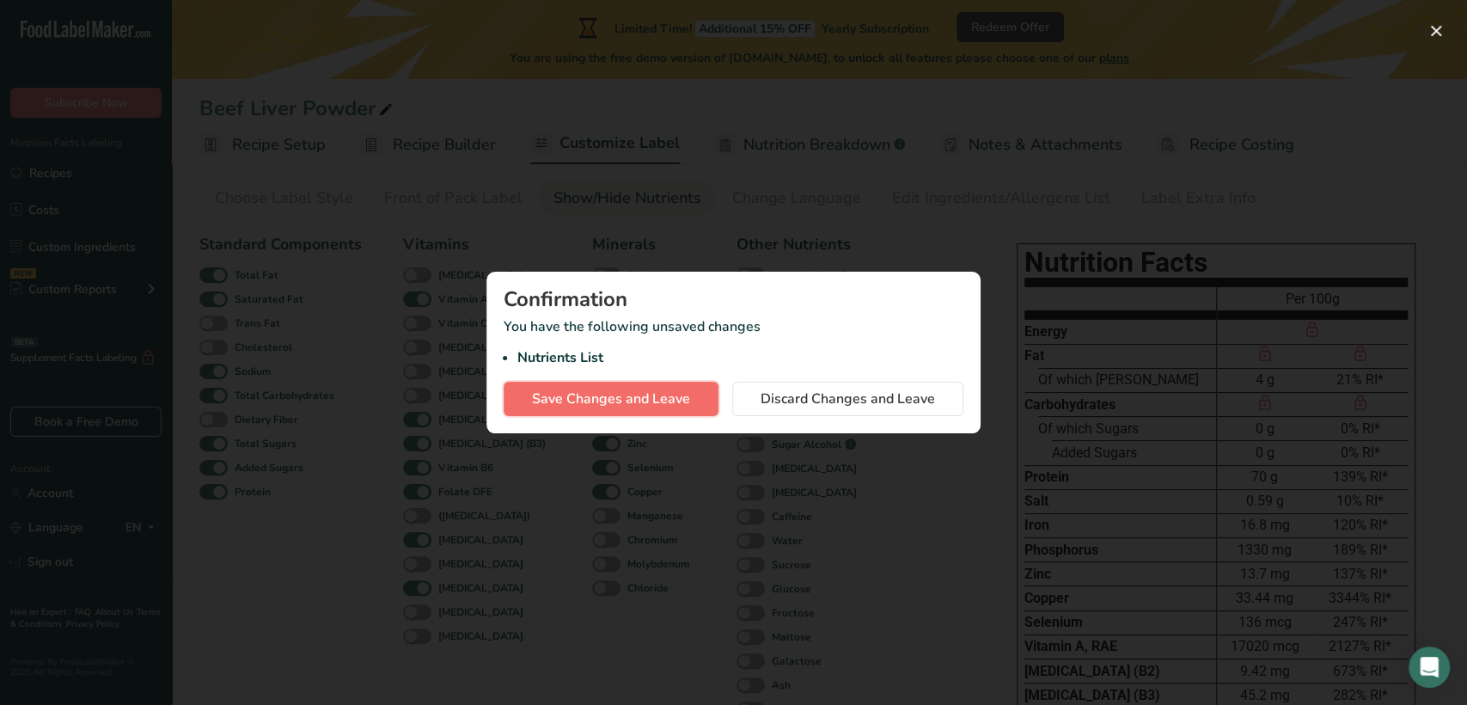
click at [662, 388] on span "Save Changes and Leave" at bounding box center [611, 398] width 158 height 21
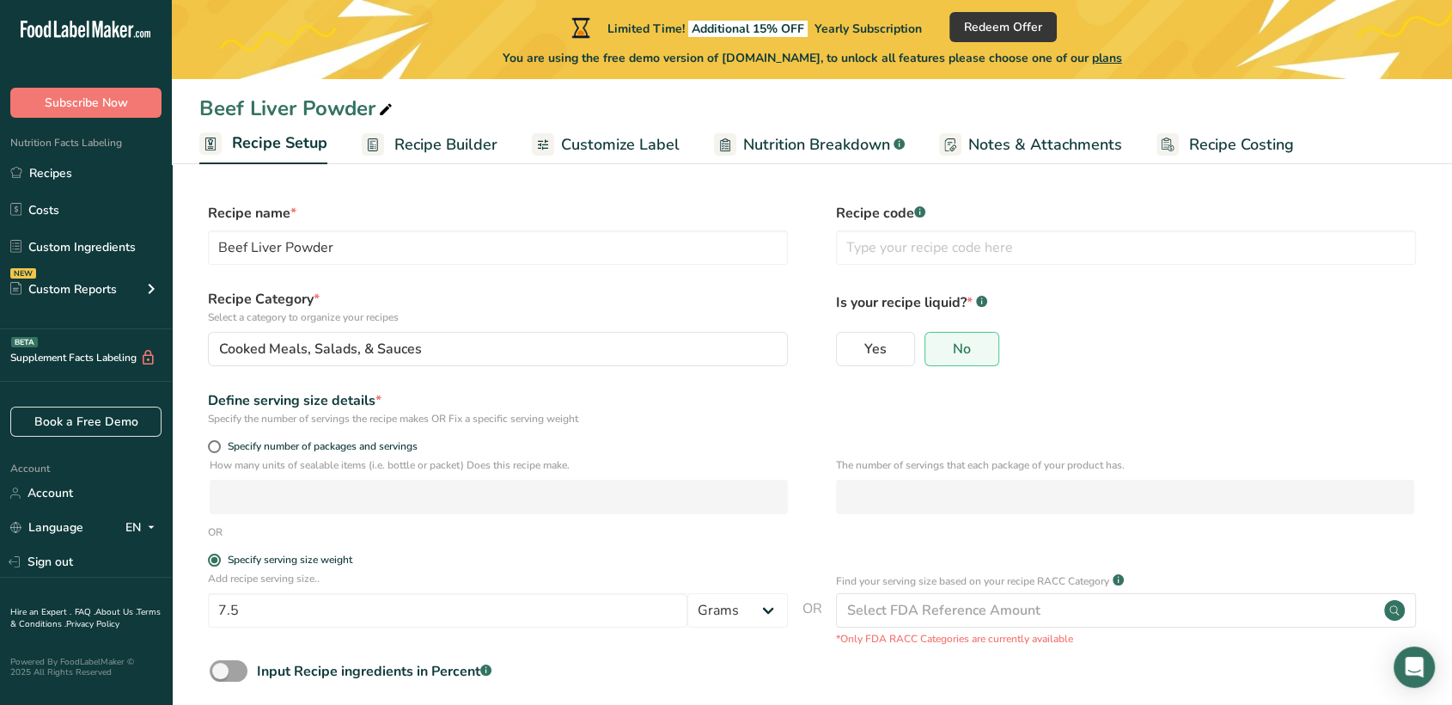
click at [428, 133] on span "Recipe Builder" at bounding box center [445, 144] width 103 height 23
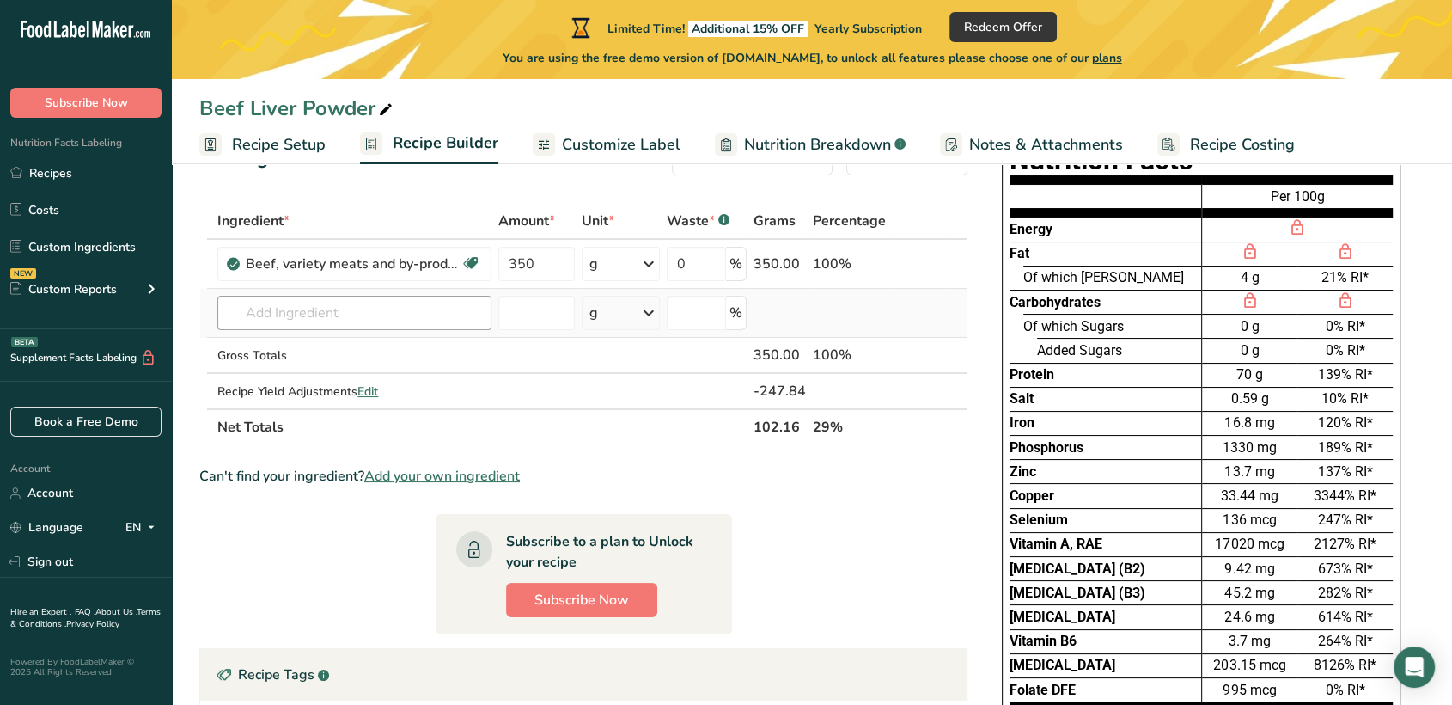
scroll to position [95, 0]
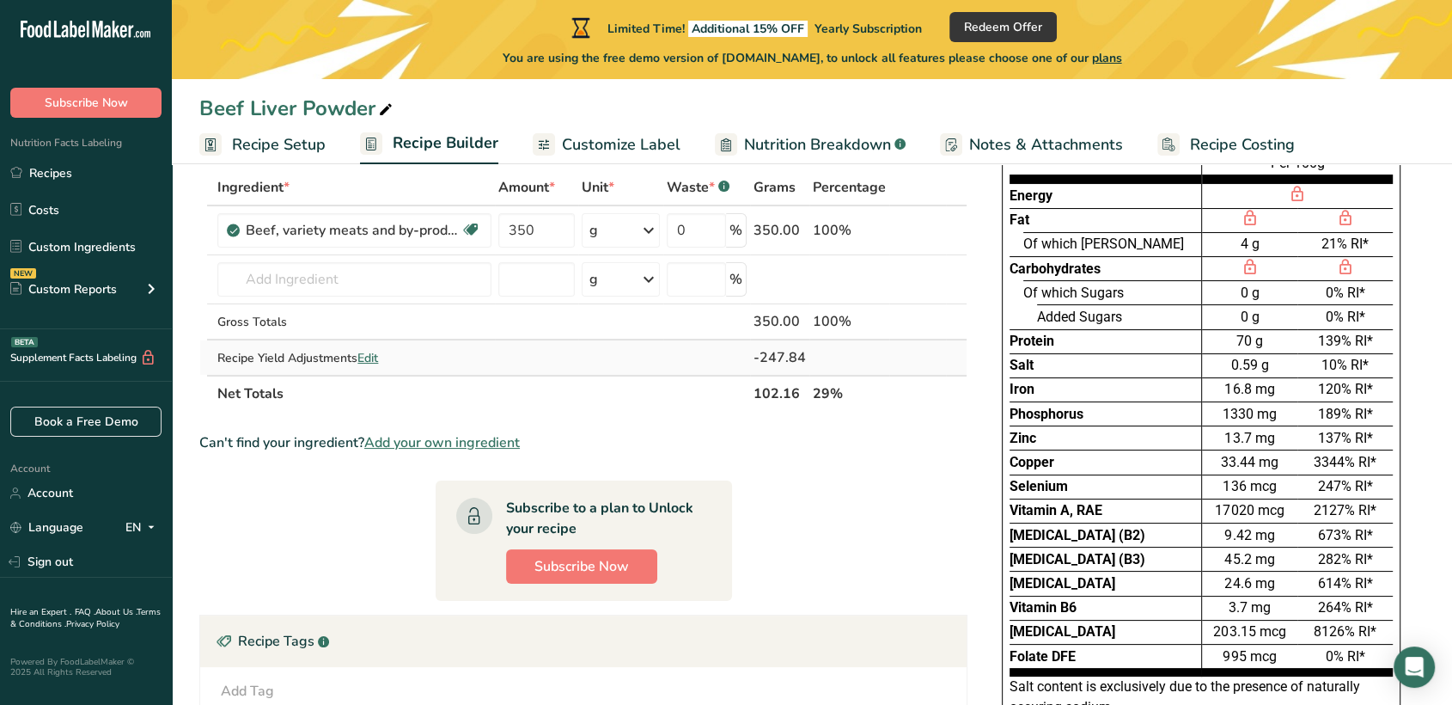
click at [367, 352] on span "Edit" at bounding box center [367, 358] width 21 height 16
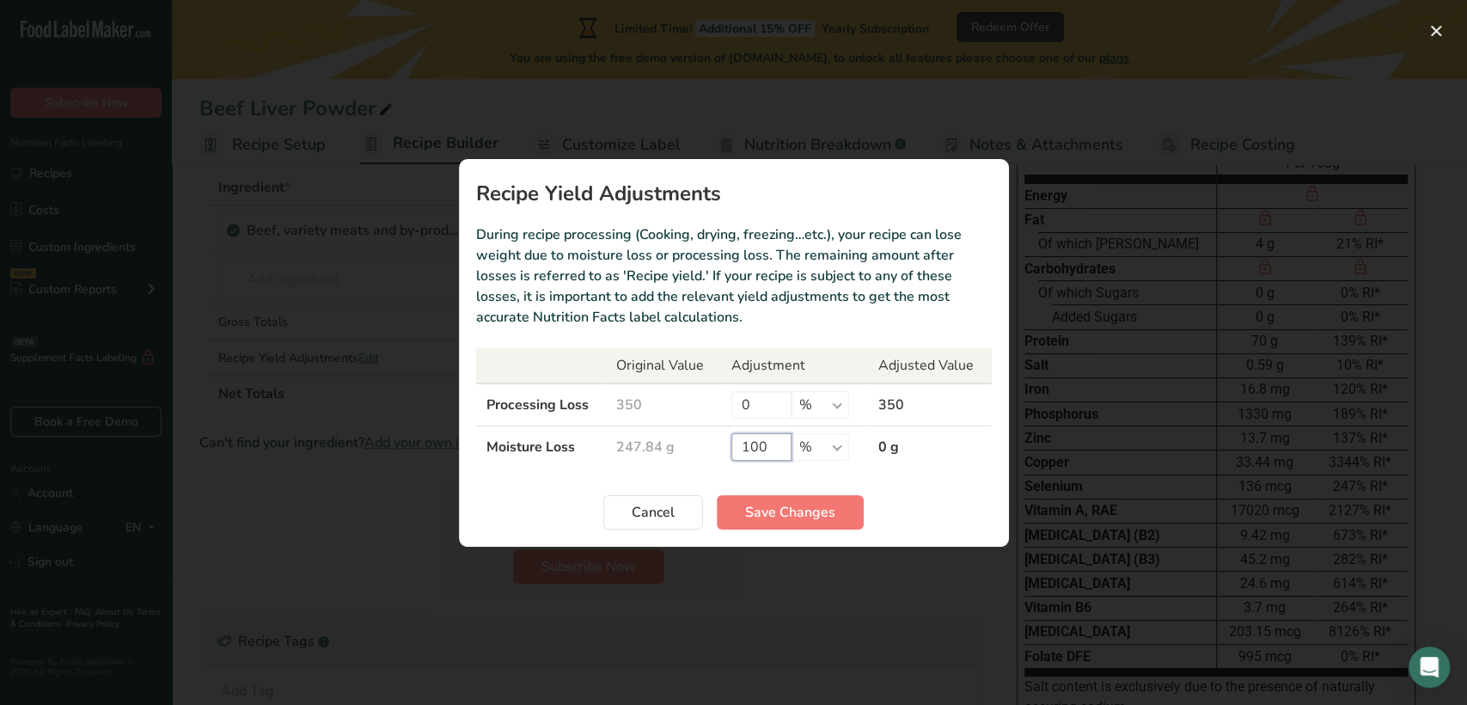
click at [783, 450] on input "100" at bounding box center [761, 446] width 60 height 27
type input "1"
type input "97"
type input "97.5"
type input "97"
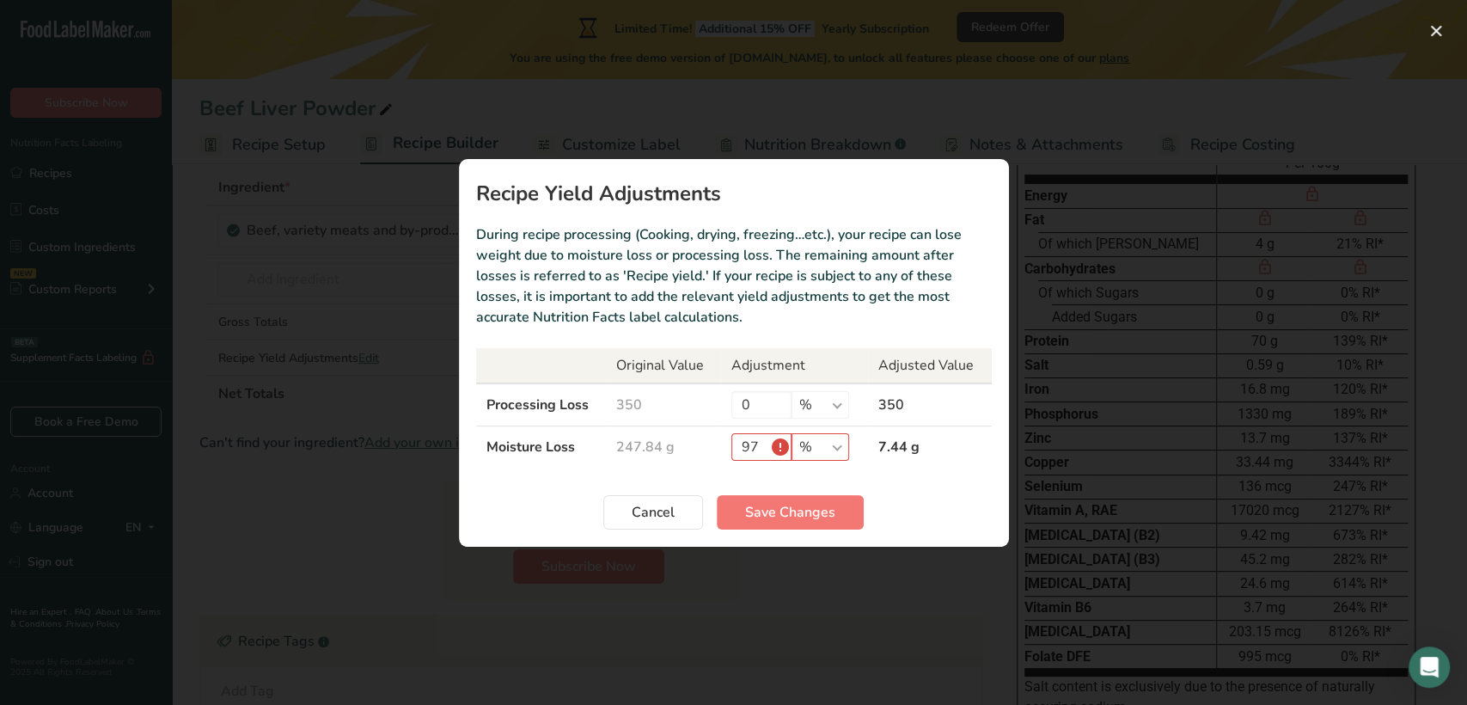
click at [715, 459] on td "247.84 g" at bounding box center [663, 446] width 115 height 42
click at [770, 459] on input "97" at bounding box center [761, 446] width 60 height 27
click at [782, 449] on input "97" at bounding box center [761, 446] width 60 height 27
click at [789, 486] on section "Recipe Yield Adjustments During recipe processing (Cooking, drying, freezing…et…" at bounding box center [734, 353] width 550 height 388
click at [788, 516] on span "Save Changes" at bounding box center [790, 512] width 90 height 21
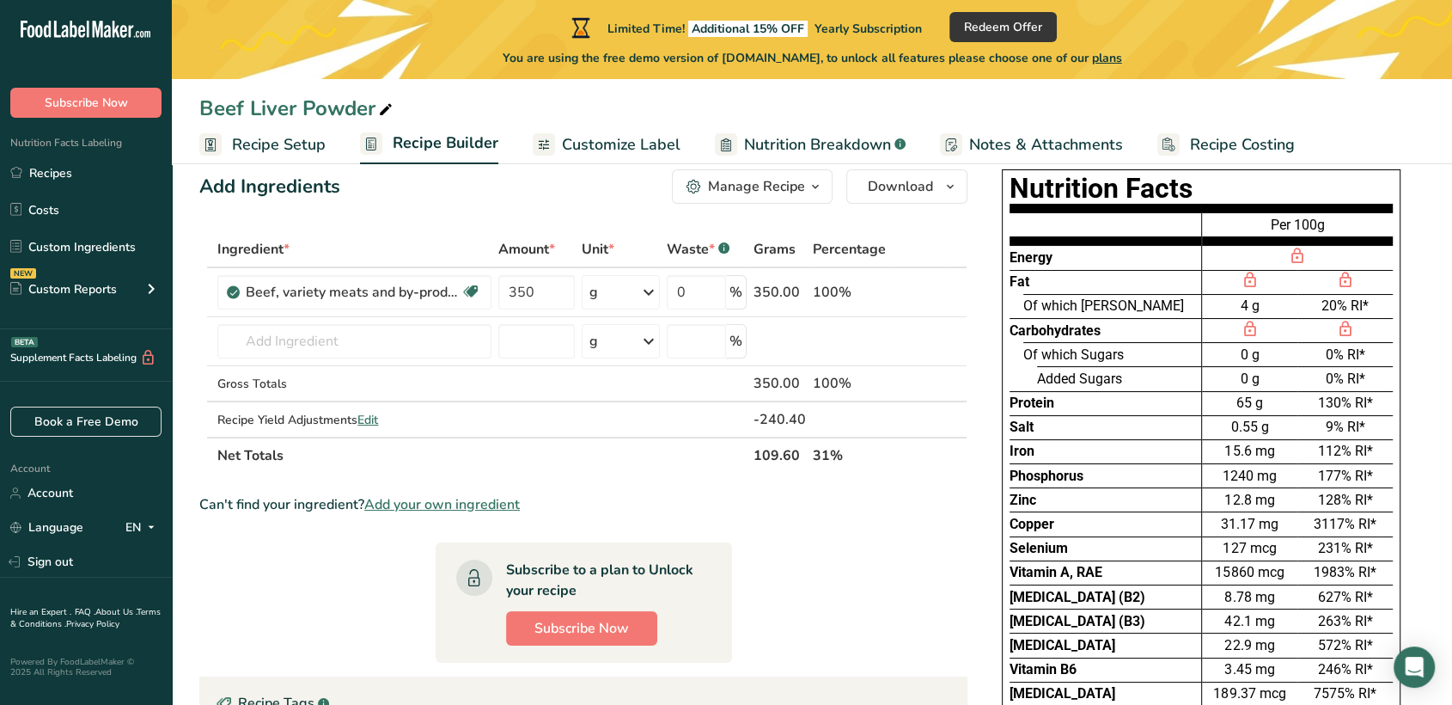
scroll to position [0, 0]
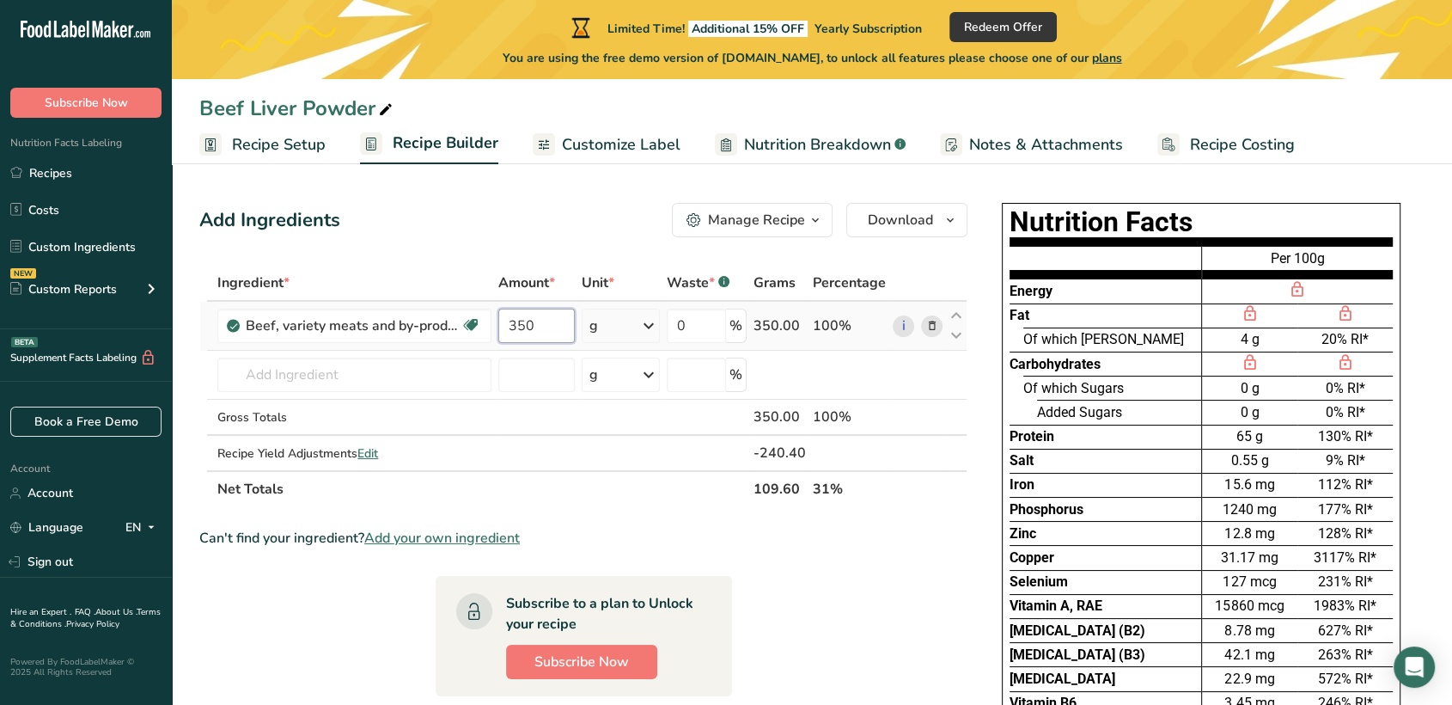
click at [538, 332] on input "350" at bounding box center [536, 325] width 76 height 34
type input "340"
click at [788, 585] on section "Ingredient * Amount * Unit * Waste * .a-a{fill:#347362;}.b-a{fill:#fff;} Grams …" at bounding box center [583, 633] width 768 height 736
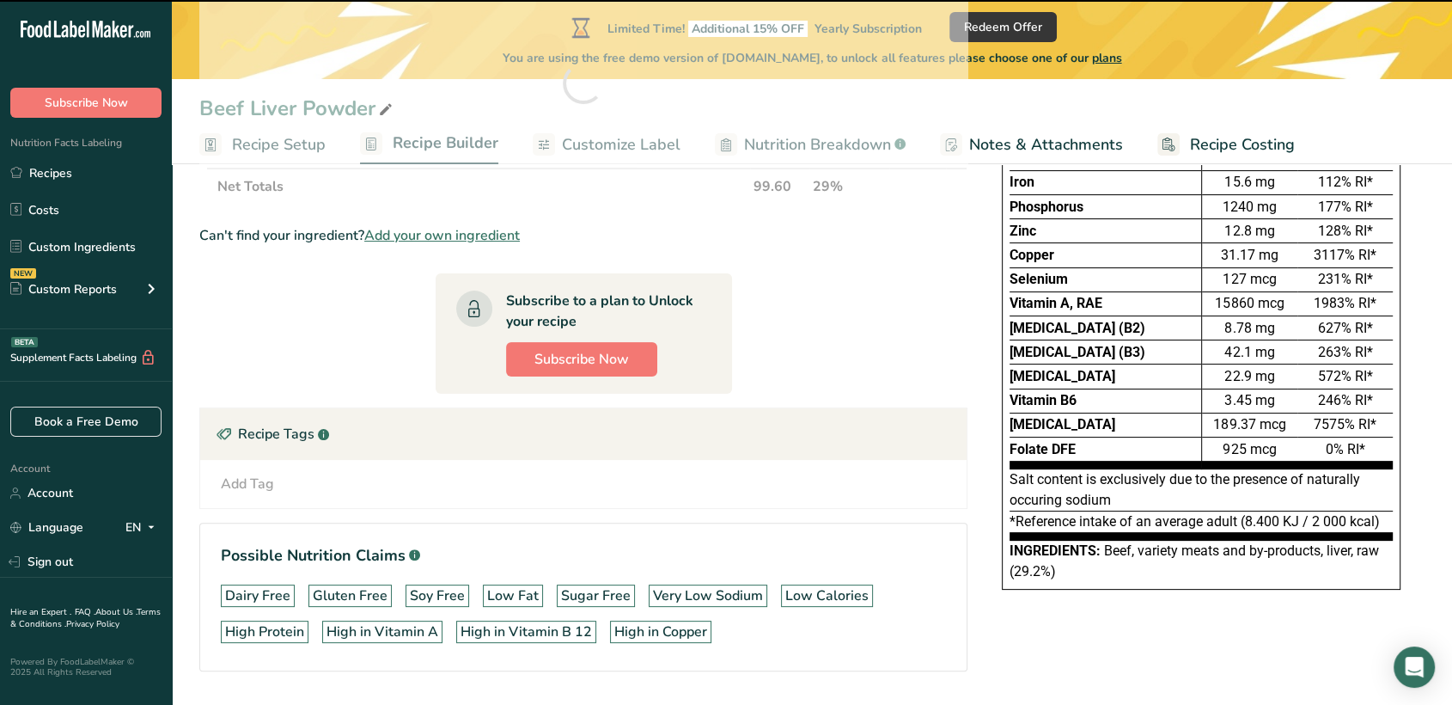
scroll to position [350, 0]
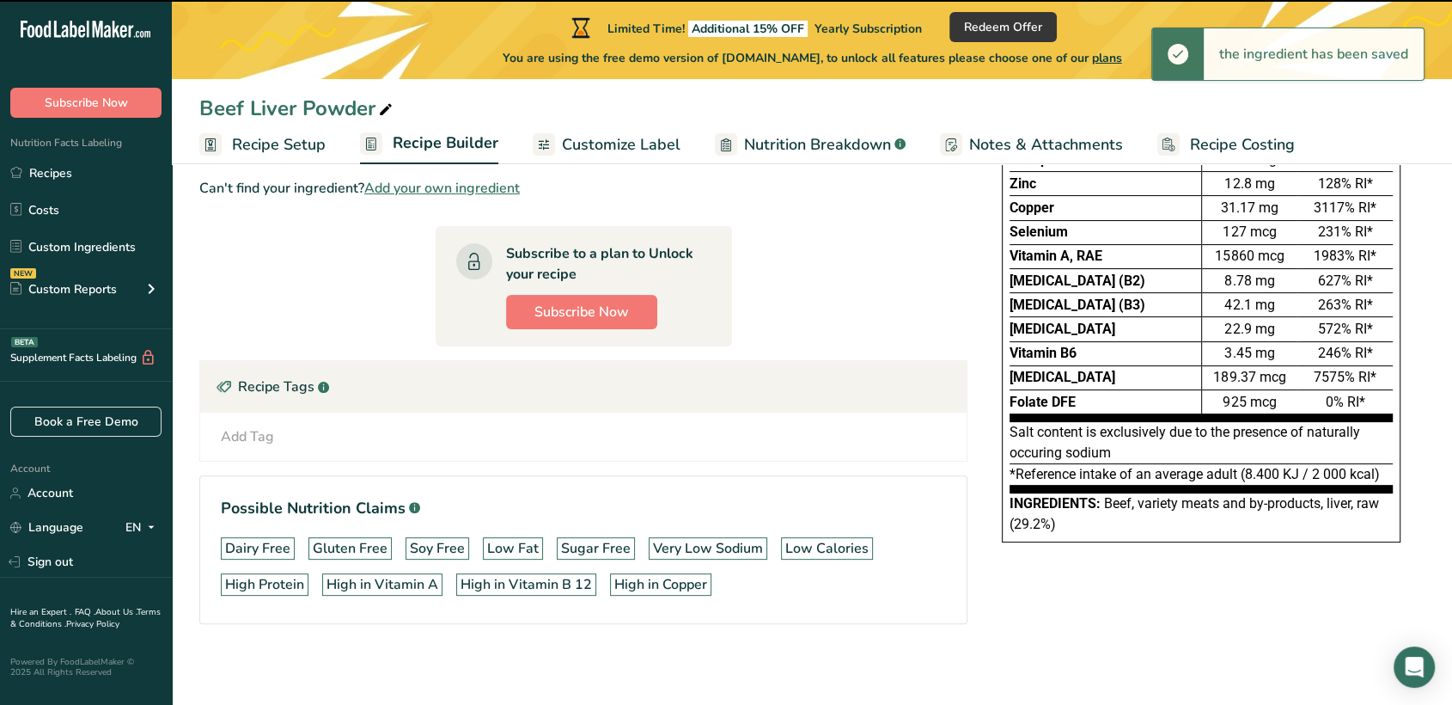
drag, startPoint x: 1072, startPoint y: 517, endPoint x: 946, endPoint y: 510, distance: 126.5
click at [946, 510] on div "Add Ingredients Manage Recipe Delete Recipe Duplicate Recipe Scale Recipe Save …" at bounding box center [811, 262] width 1225 height 833
click at [846, 394] on div "Recipe Tags .a-a{fill:#347362;}.b-a{fill:#fff;}" at bounding box center [583, 387] width 767 height 52
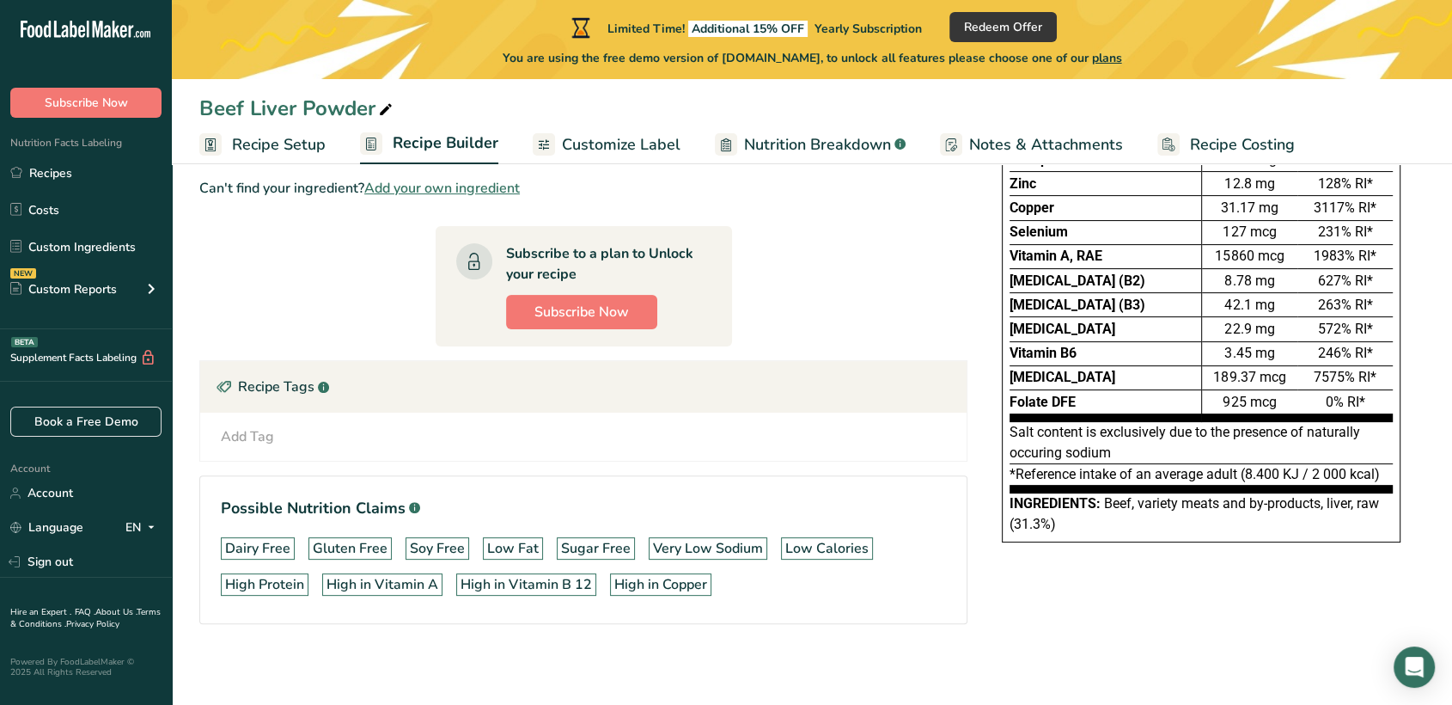
scroll to position [0, 0]
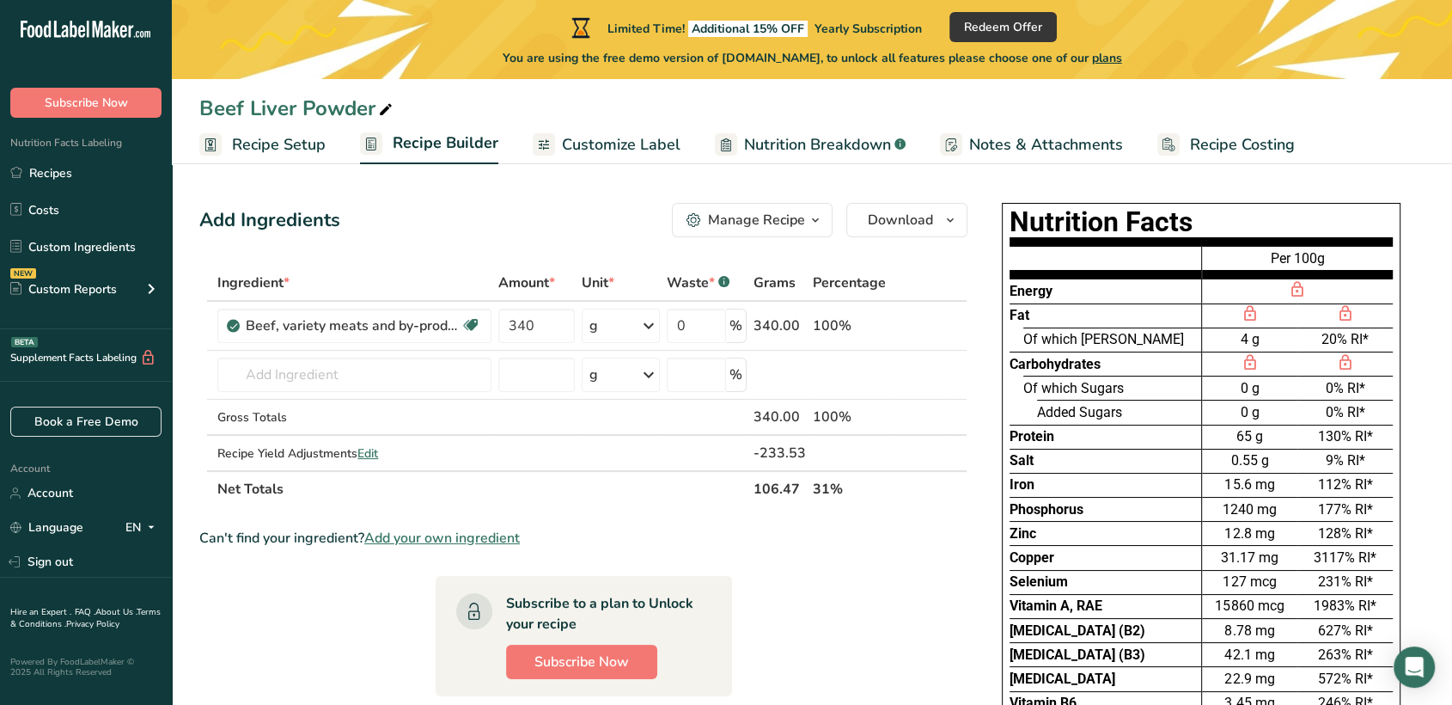
click at [260, 144] on span "Recipe Setup" at bounding box center [279, 144] width 94 height 23
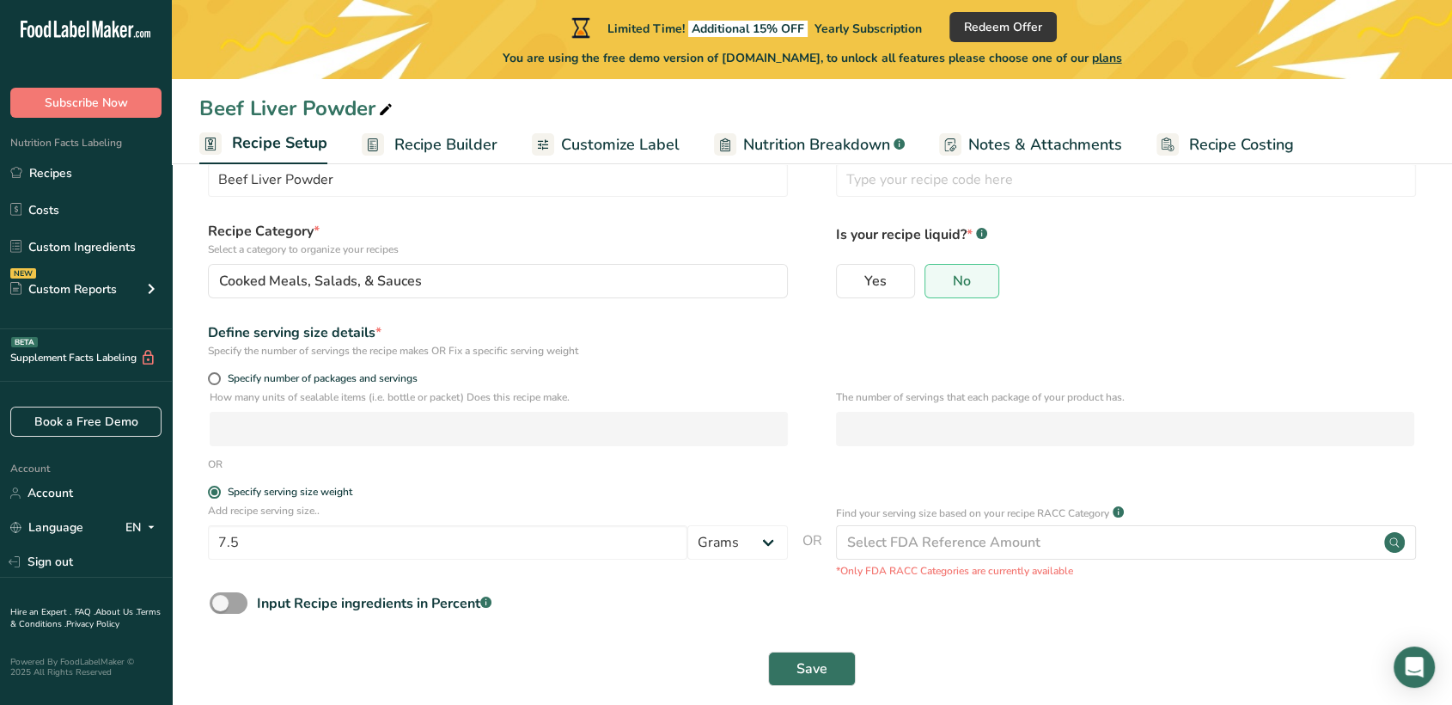
scroll to position [88, 0]
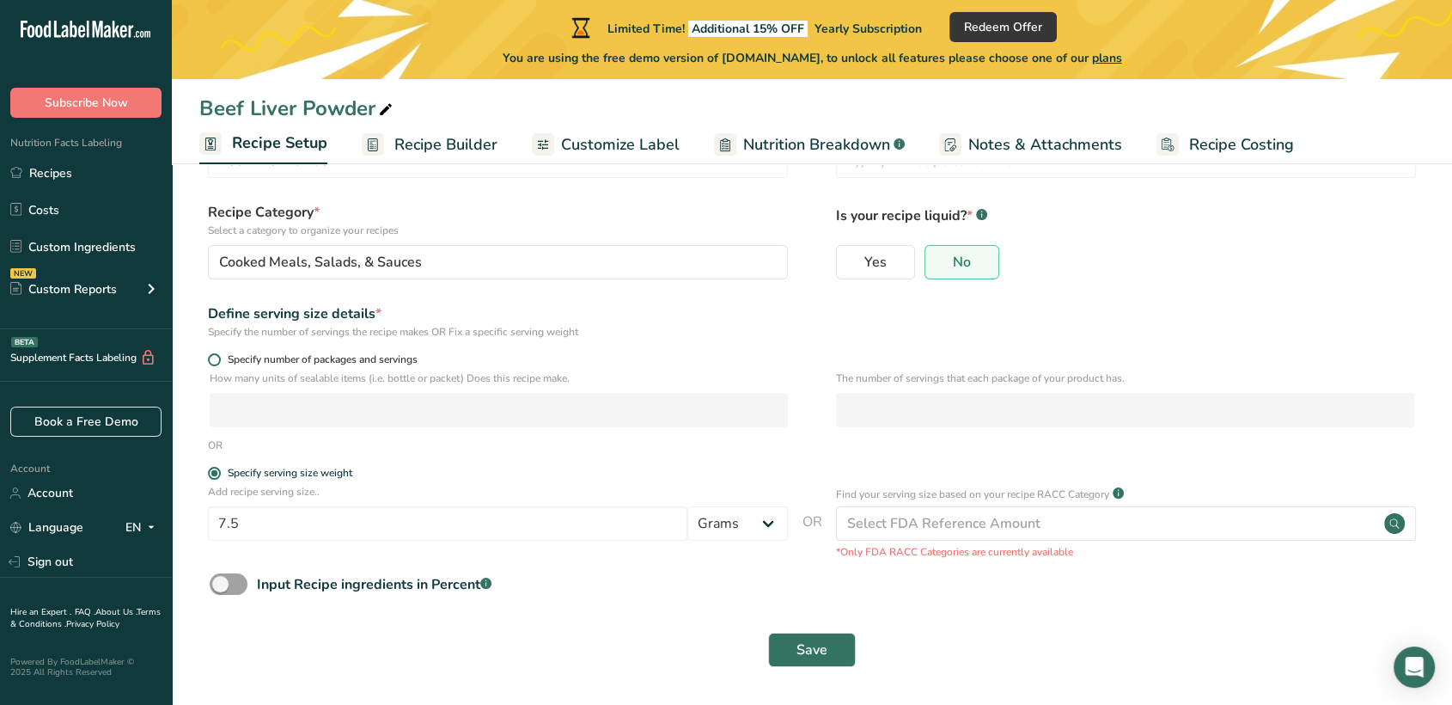
click at [220, 353] on label "Specify number of packages and servings" at bounding box center [498, 359] width 580 height 13
click at [219, 354] on input "Specify number of packages and servings" at bounding box center [213, 359] width 11 height 11
radio input "true"
radio input "false"
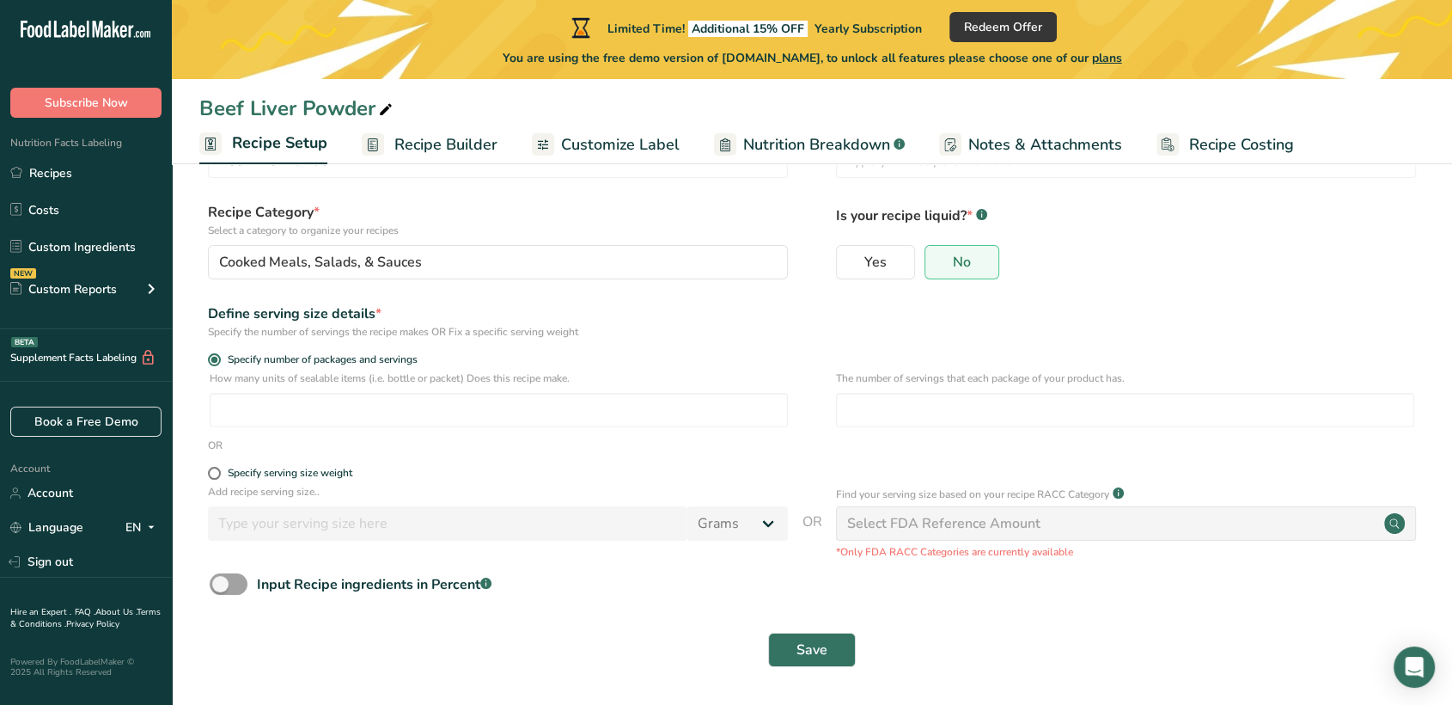
click at [222, 461] on form "Recipe name * Beef Liver Powder Recipe code .a-a{fill:#347362;}.b-a{fill:#fff;}…" at bounding box center [811, 396] width 1225 height 561
click at [223, 461] on form "Recipe name * Beef Liver Powder Recipe code .a-a{fill:#347362;}.b-a{fill:#fff;}…" at bounding box center [811, 396] width 1225 height 561
click at [213, 468] on span at bounding box center [214, 473] width 13 height 13
click at [213, 468] on input "Specify serving size weight" at bounding box center [213, 472] width 11 height 11
radio input "true"
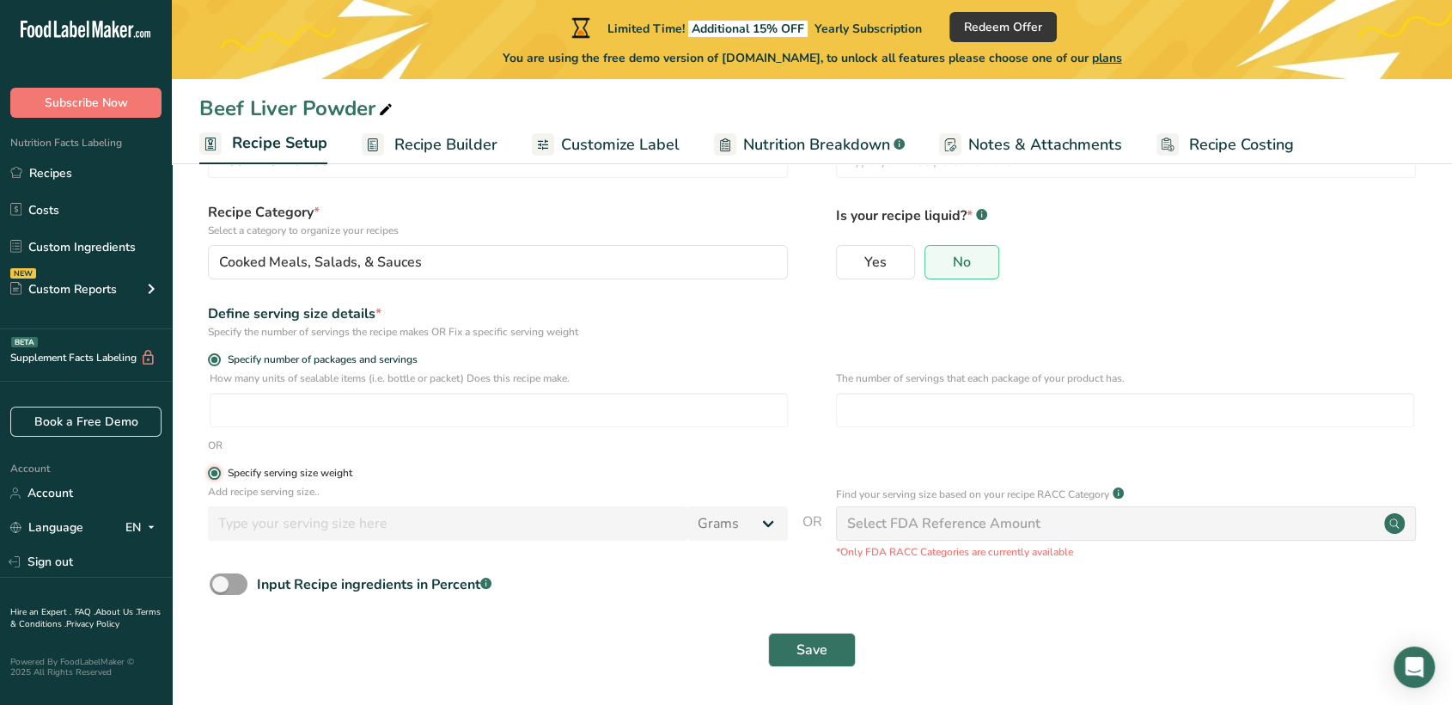
radio input "false"
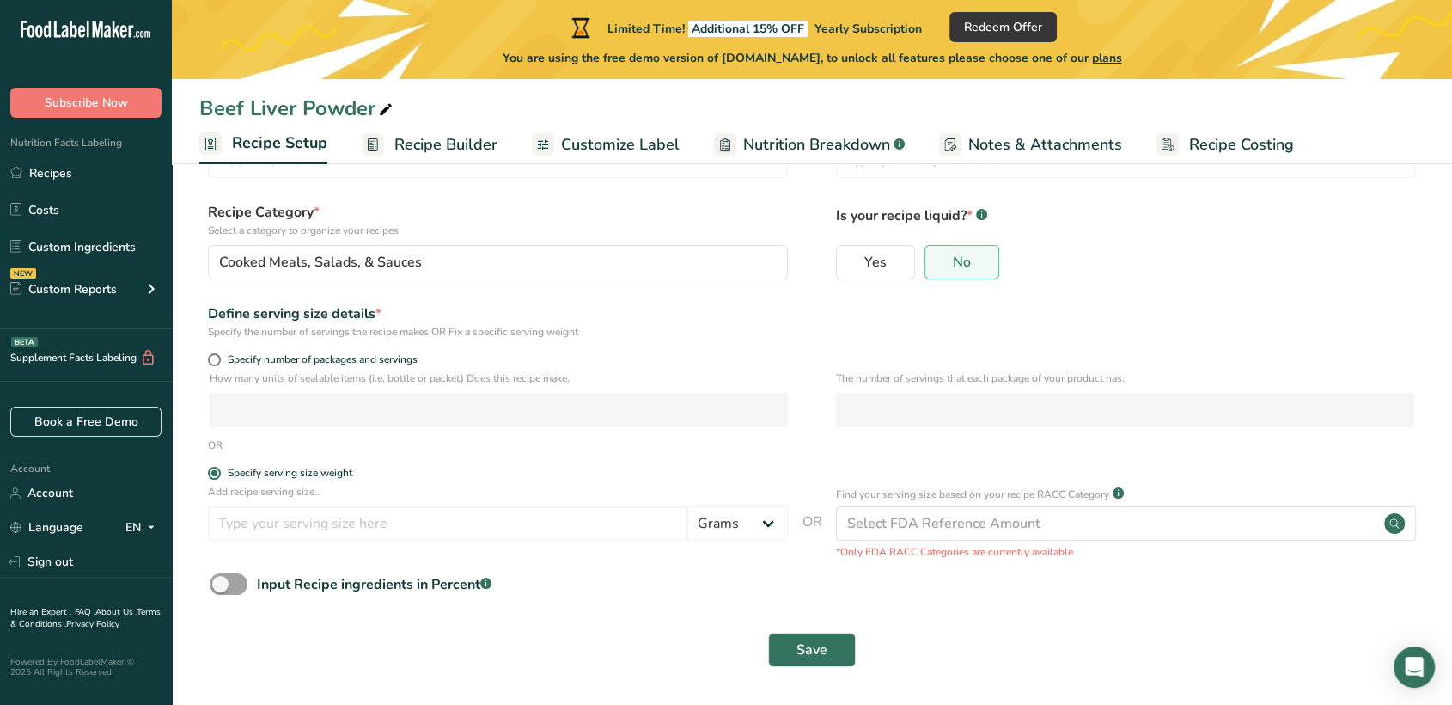
click at [254, 503] on div "Add recipe serving size.. Grams kg mg mcg lb oz l mL fl oz tbsp tsp cup qt gall…" at bounding box center [498, 516] width 580 height 65
click at [315, 524] on input "number" at bounding box center [448, 523] width 480 height 34
type input "7"
type input "7.5"
click at [245, 597] on div "Input Recipe ingredients in Percent .a-a{fill:#347362;}.b-a{fill:#fff;}" at bounding box center [811, 590] width 1225 height 35
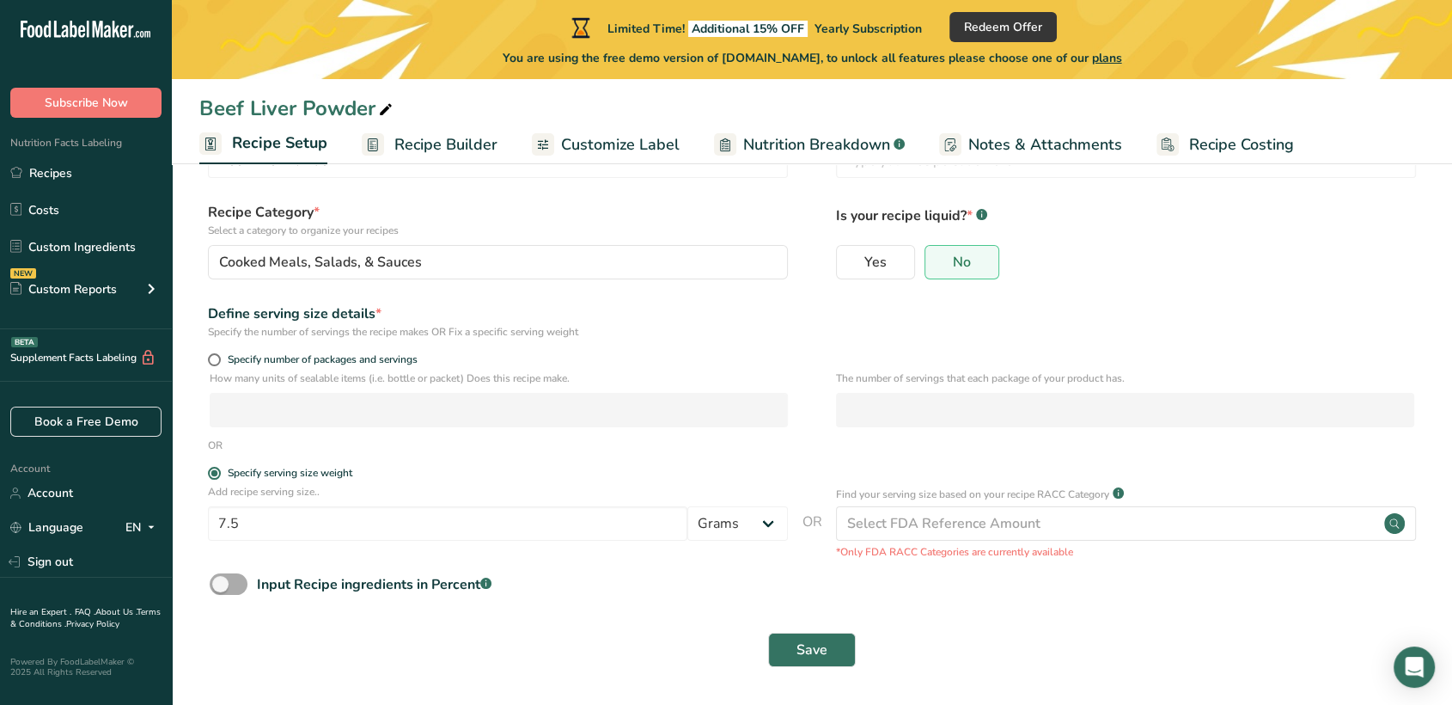
click at [225, 578] on span at bounding box center [229, 583] width 38 height 21
click at [221, 578] on input "Input Recipe ingredients in Percent .a-a{fill:#347362;}.b-a{fill:#fff;}" at bounding box center [215, 583] width 11 height 11
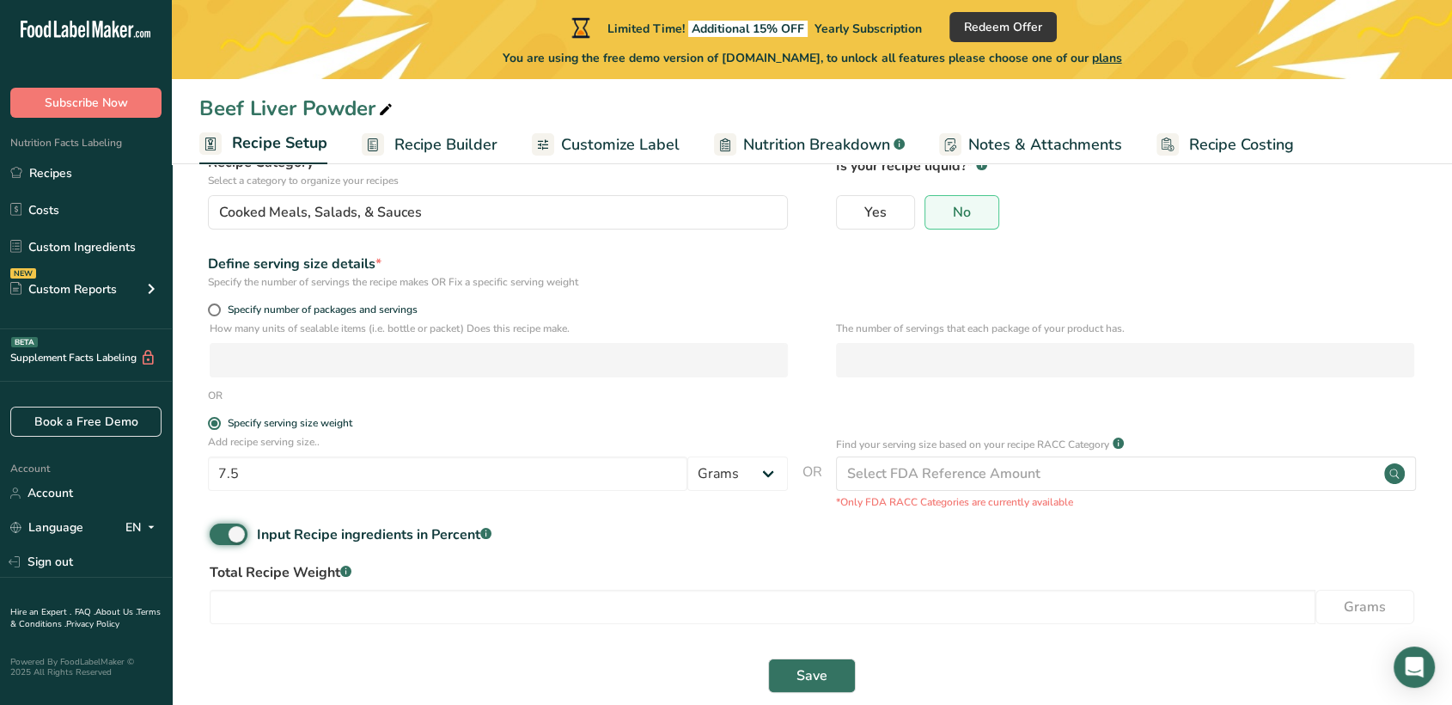
scroll to position [163, 0]
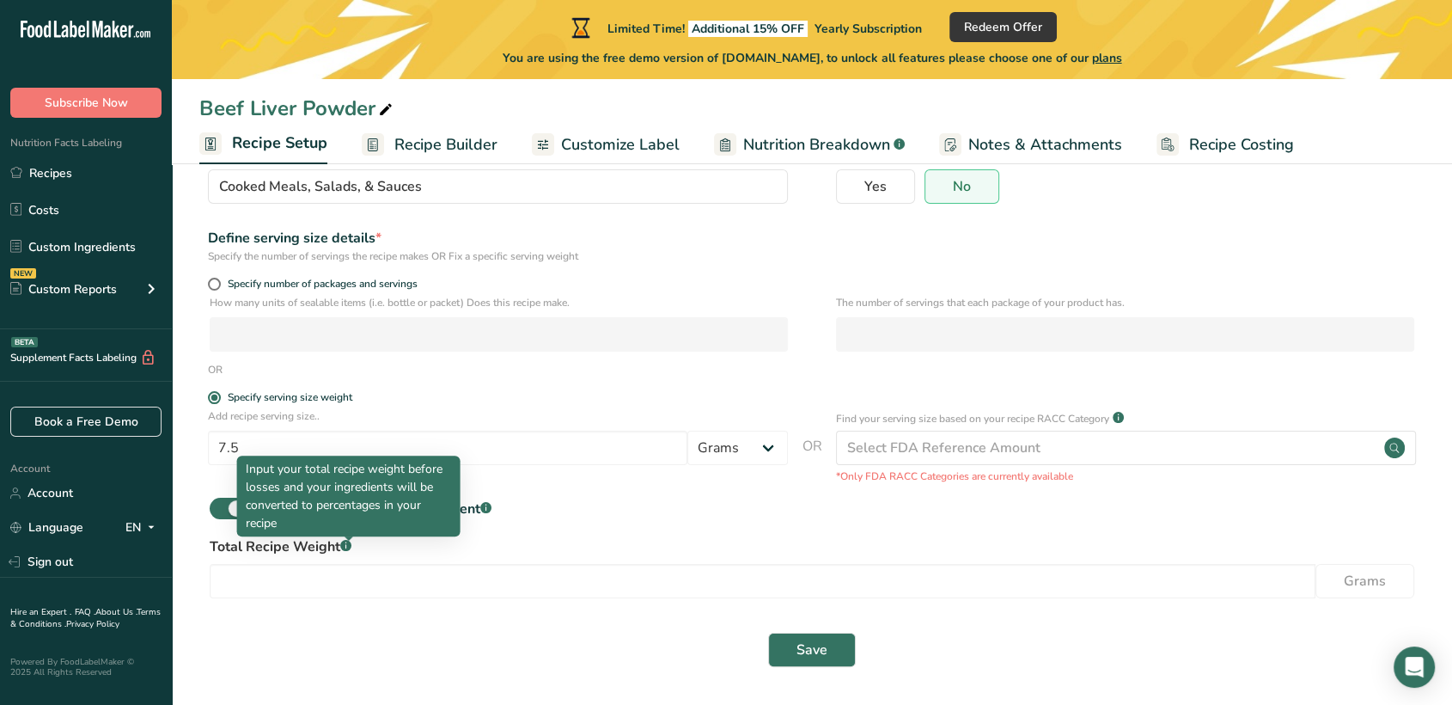
click at [351, 547] on rect at bounding box center [345, 545] width 11 height 11
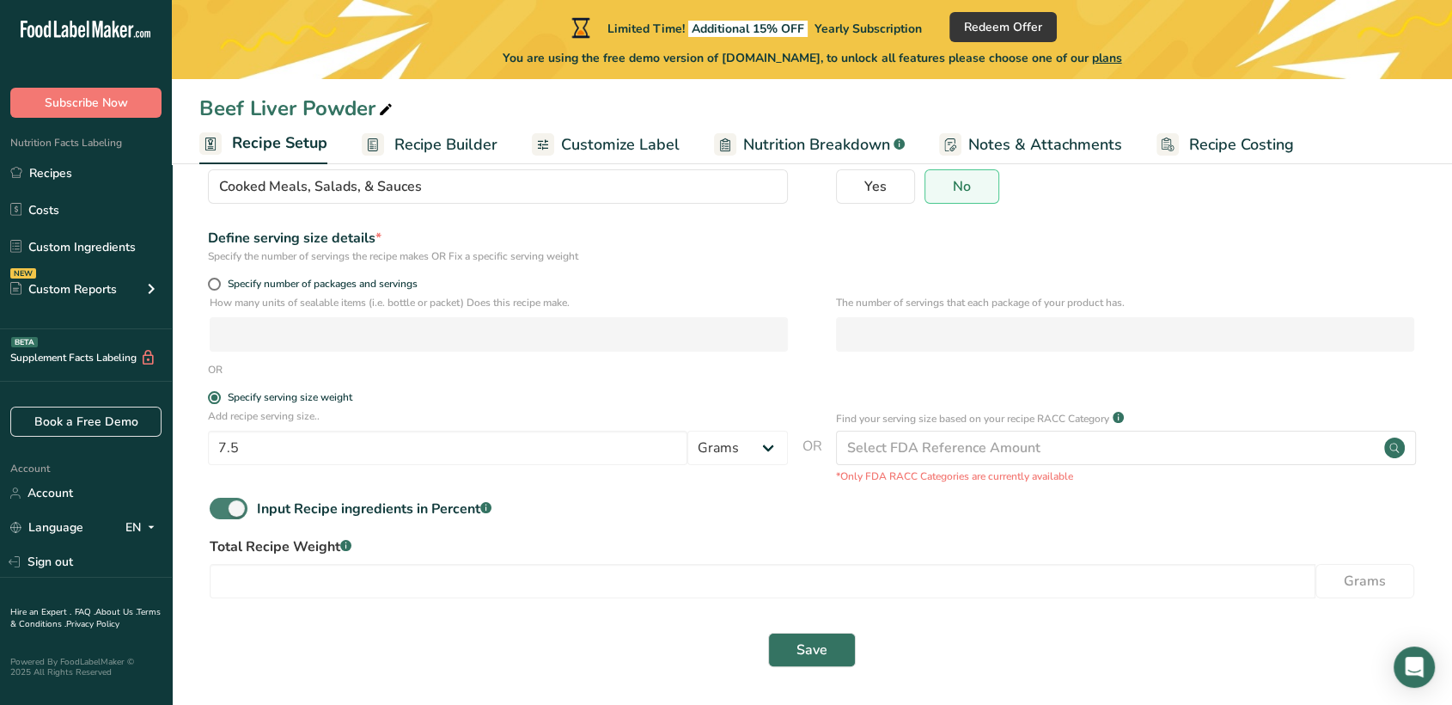
click at [221, 518] on span at bounding box center [229, 508] width 38 height 21
click at [221, 514] on input "Input Recipe ingredients in Percent .a-a{fill:#347362;}.b-a{fill:#fff;}" at bounding box center [215, 508] width 11 height 11
checkbox input "false"
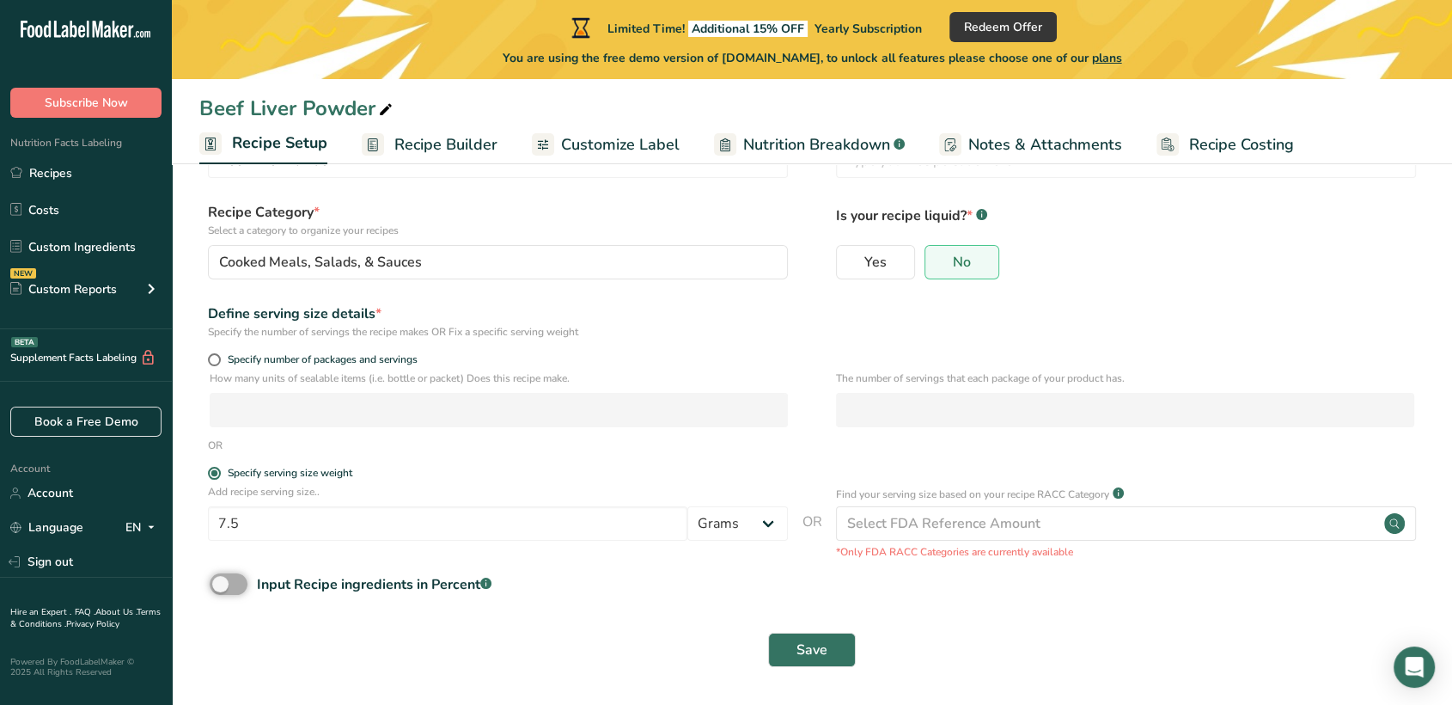
scroll to position [88, 0]
click at [638, 145] on span "Customize Label" at bounding box center [620, 144] width 119 height 23
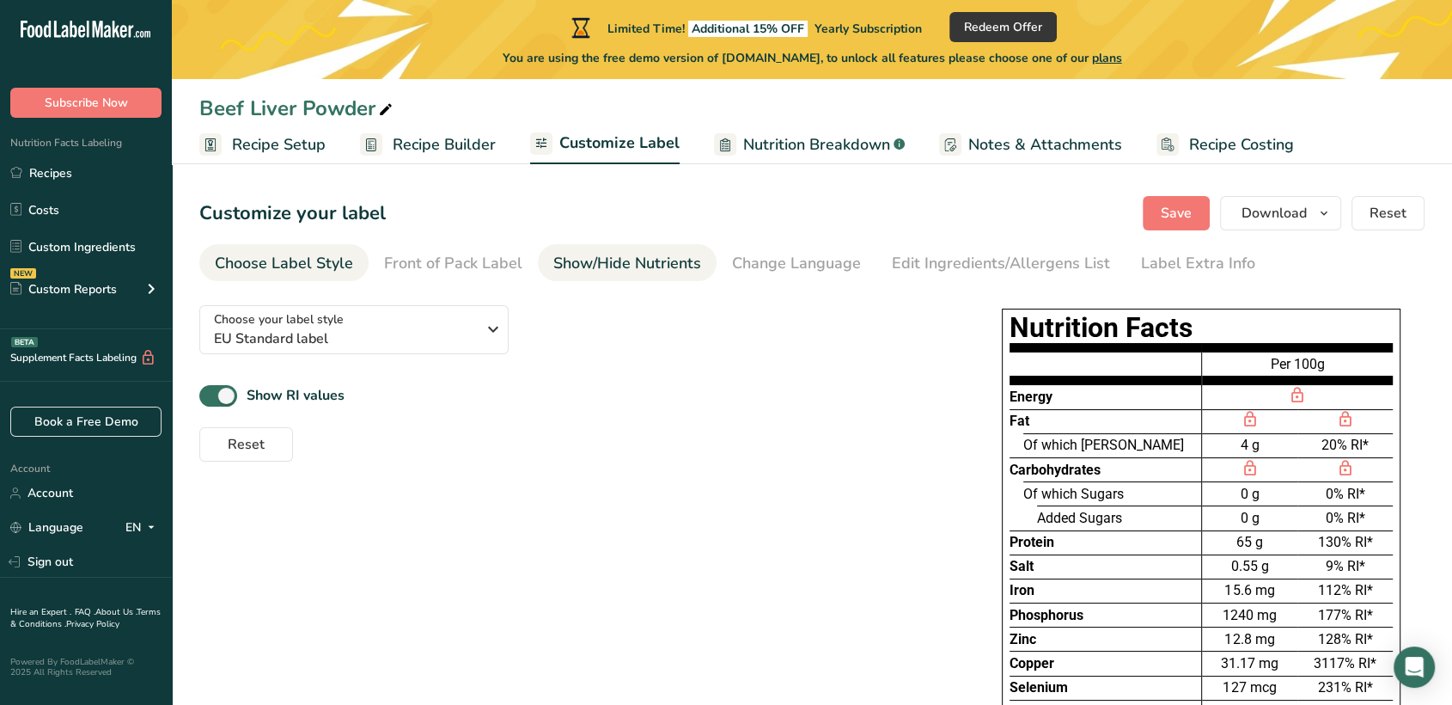
click at [569, 249] on link "Show/Hide Nutrients" at bounding box center [627, 263] width 148 height 39
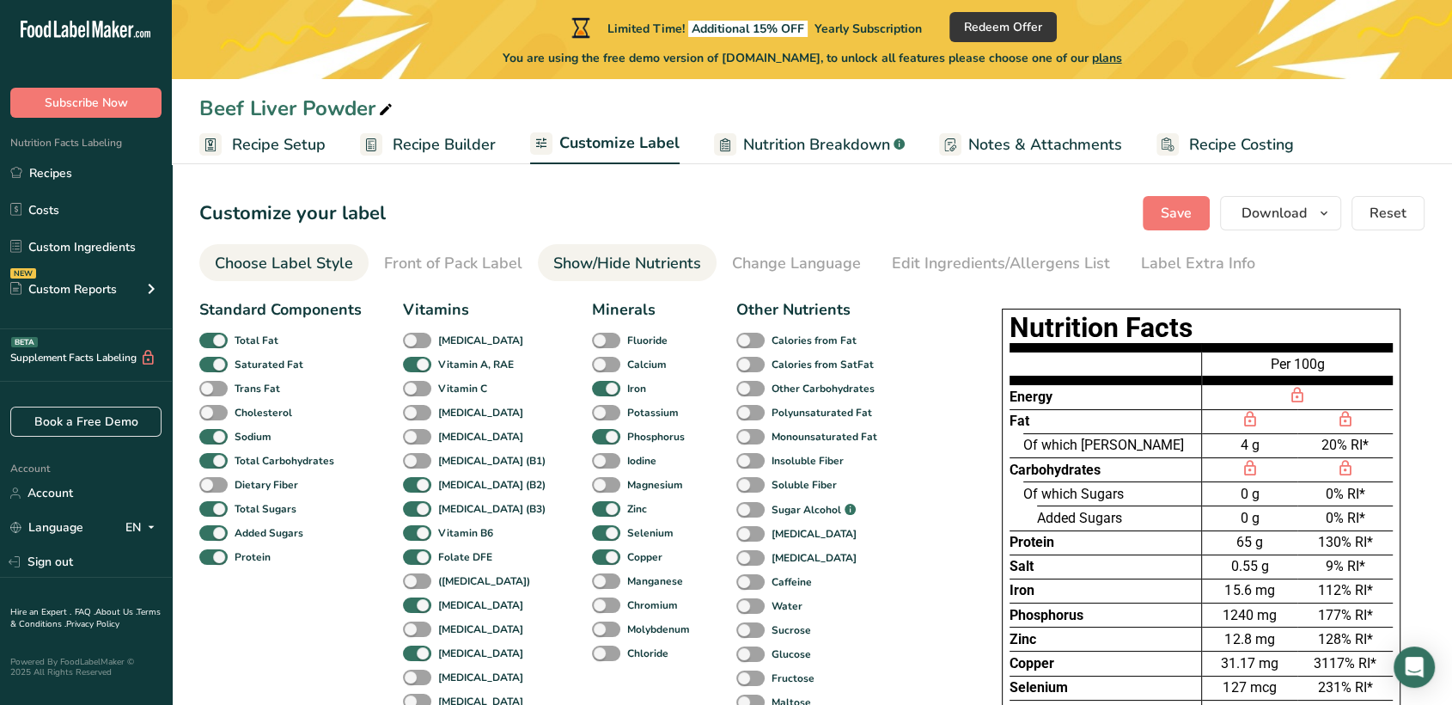
click at [285, 262] on div "Choose Label Style" at bounding box center [284, 263] width 138 height 23
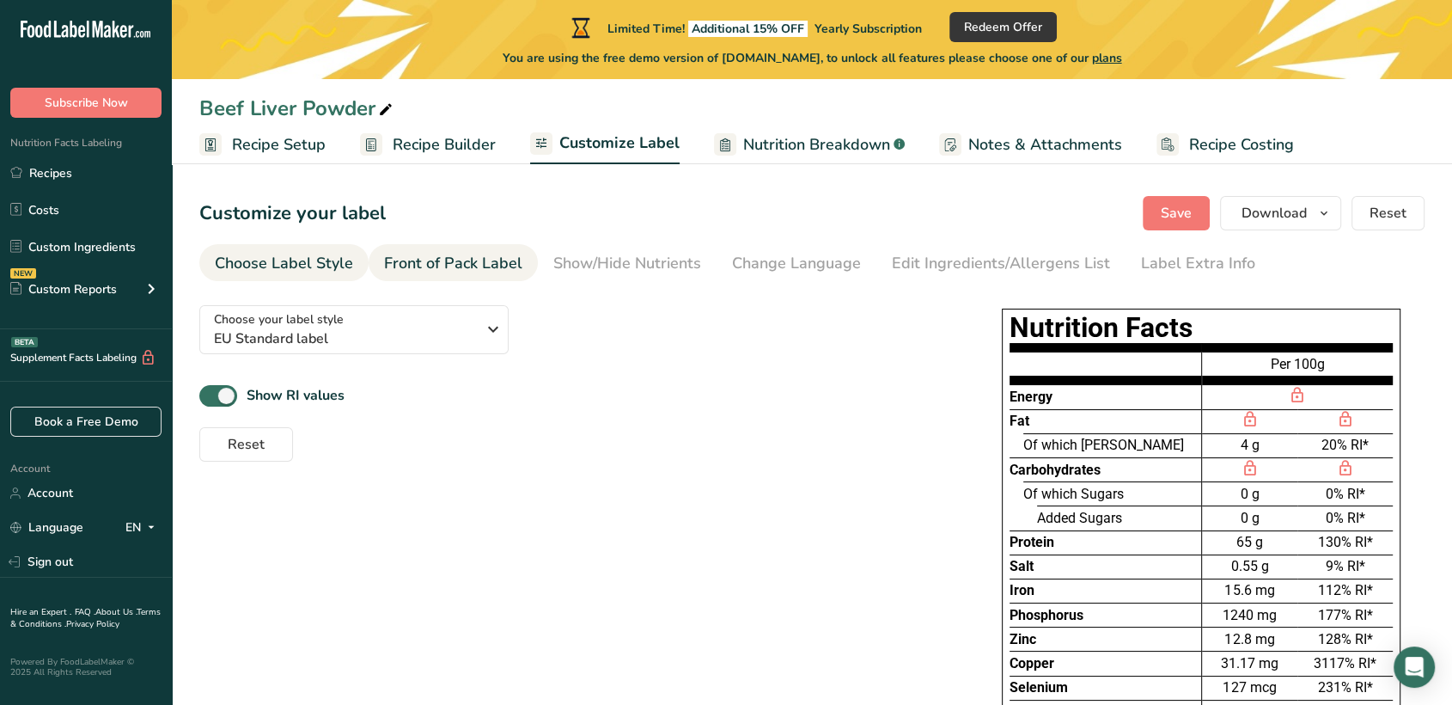
click at [493, 262] on div "Front of Pack Label" at bounding box center [453, 263] width 138 height 23
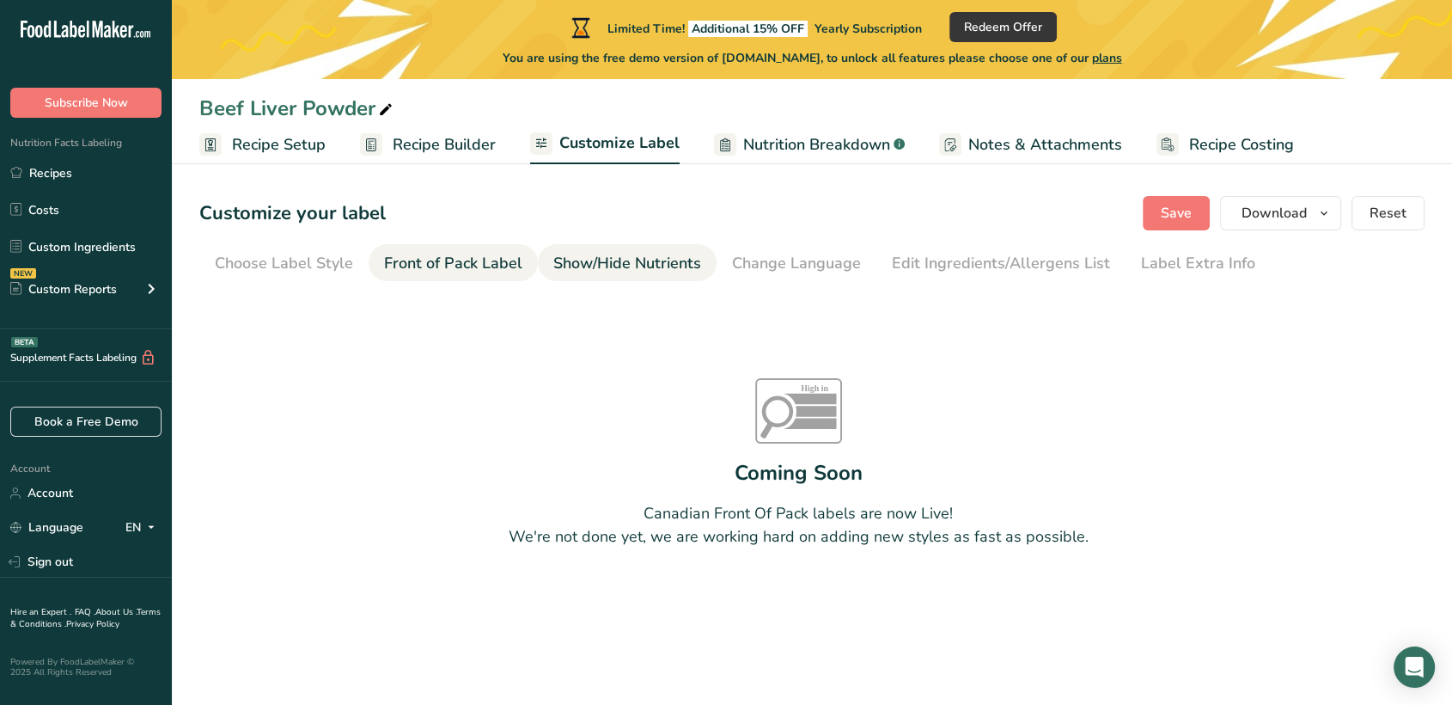
click at [580, 260] on div "Show/Hide Nutrients" at bounding box center [627, 263] width 148 height 23
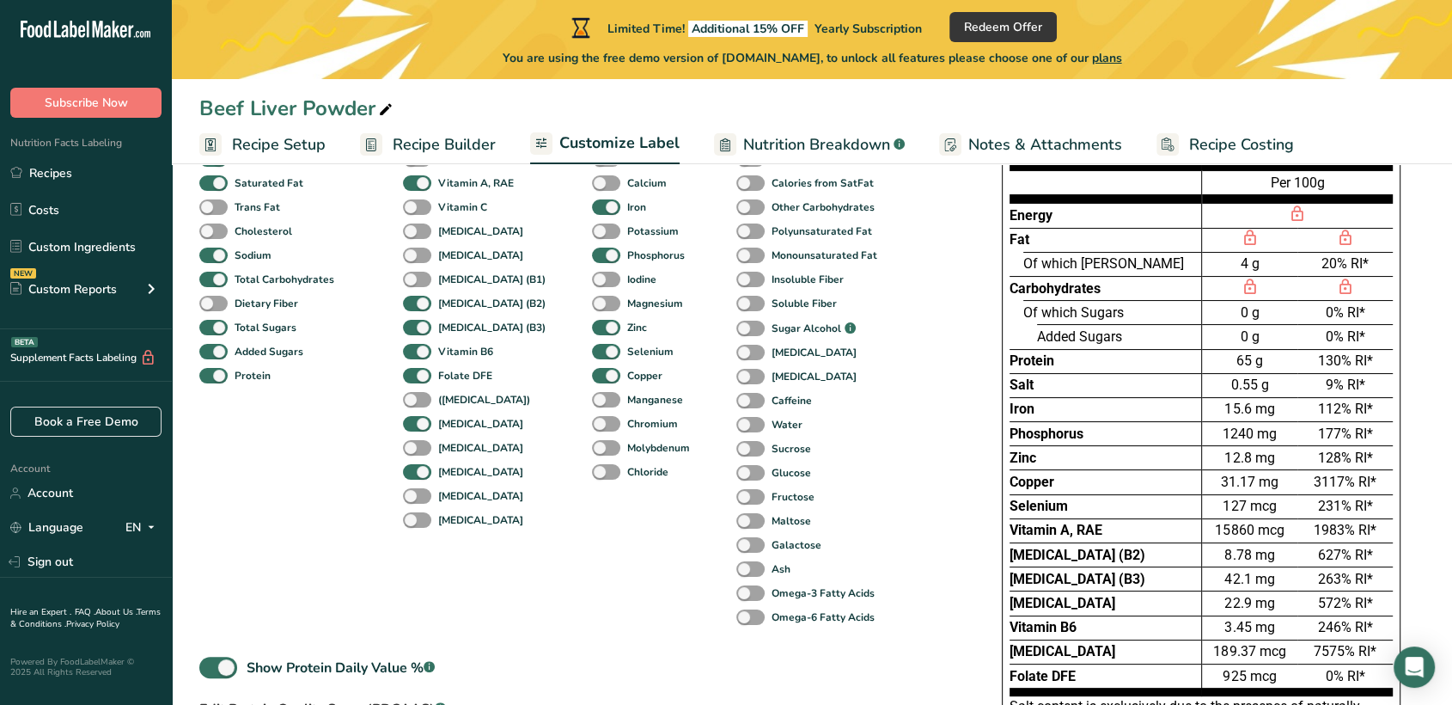
scroll to position [351, 0]
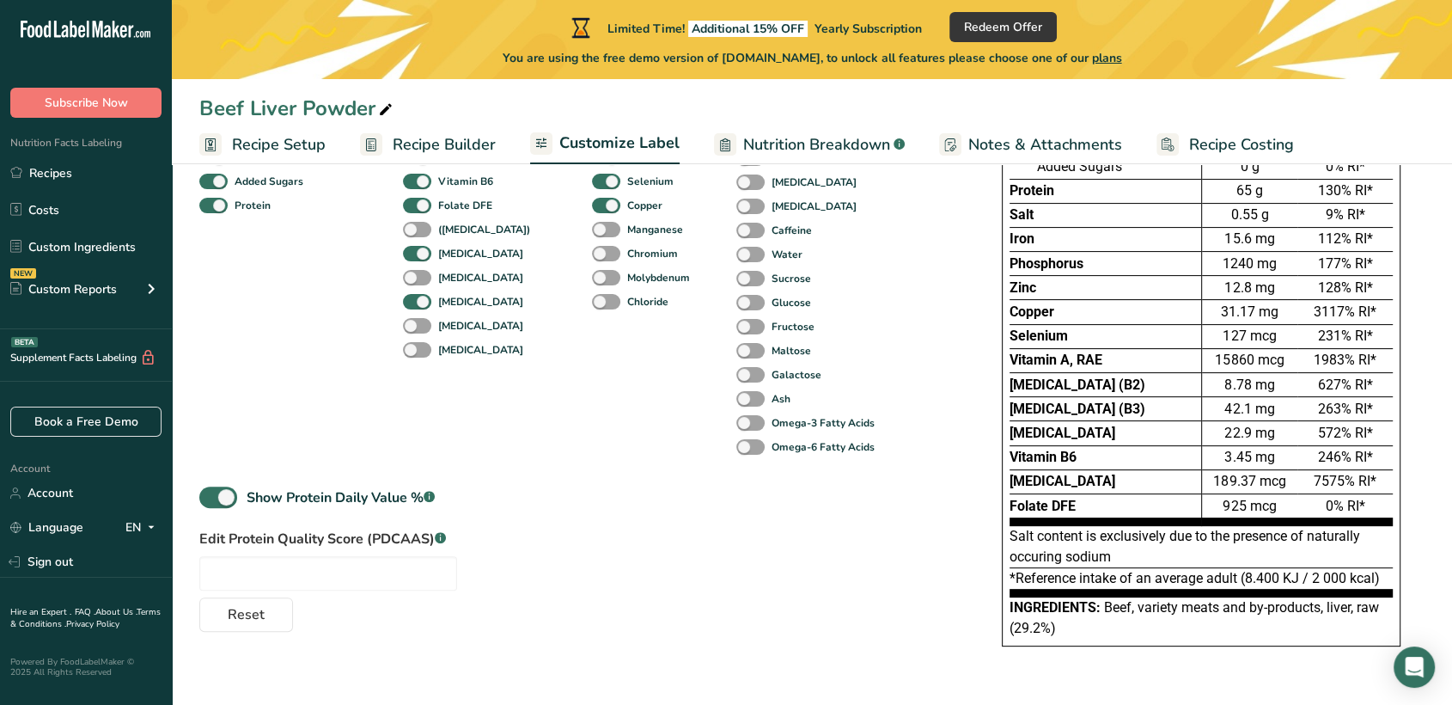
click at [736, 133] on link "Nutrition Breakdown .a-a{fill:#347362;}.b-a{fill:#fff;}" at bounding box center [809, 144] width 191 height 39
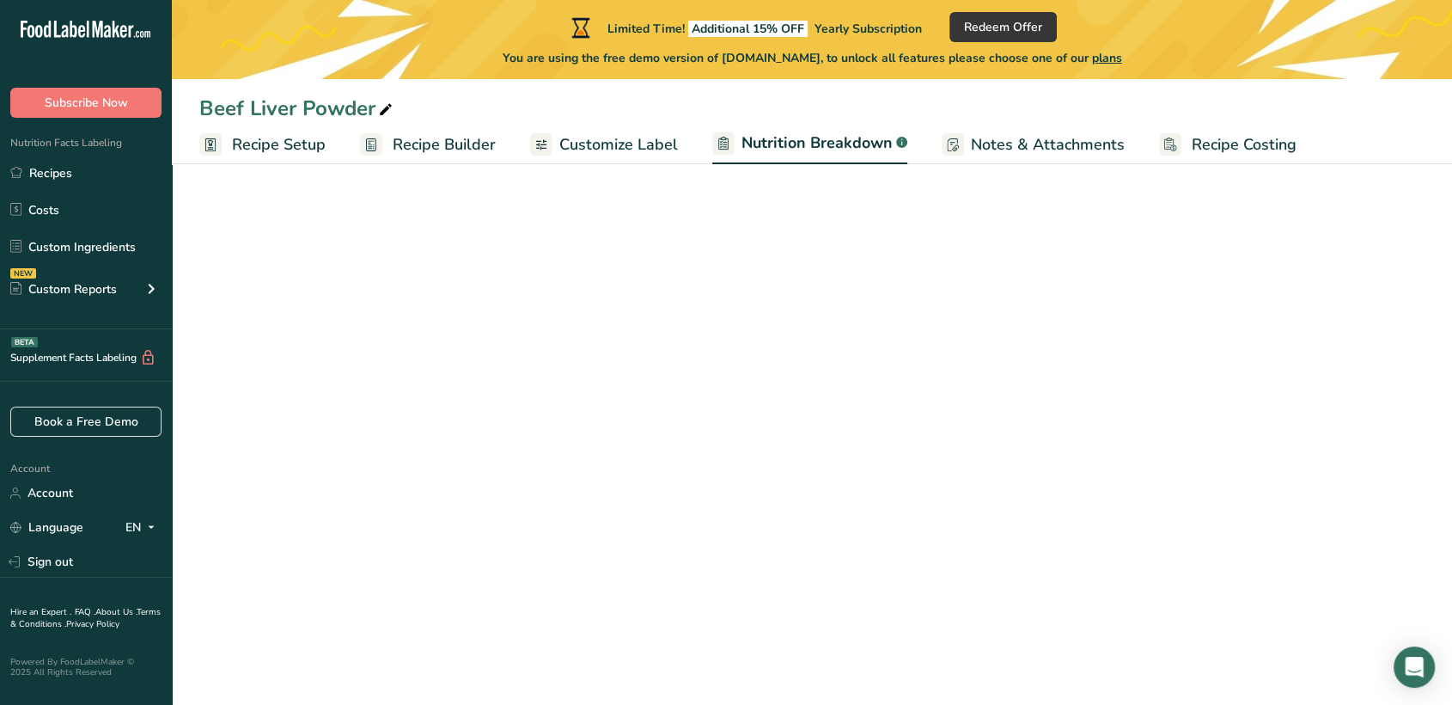
select select "Calories"
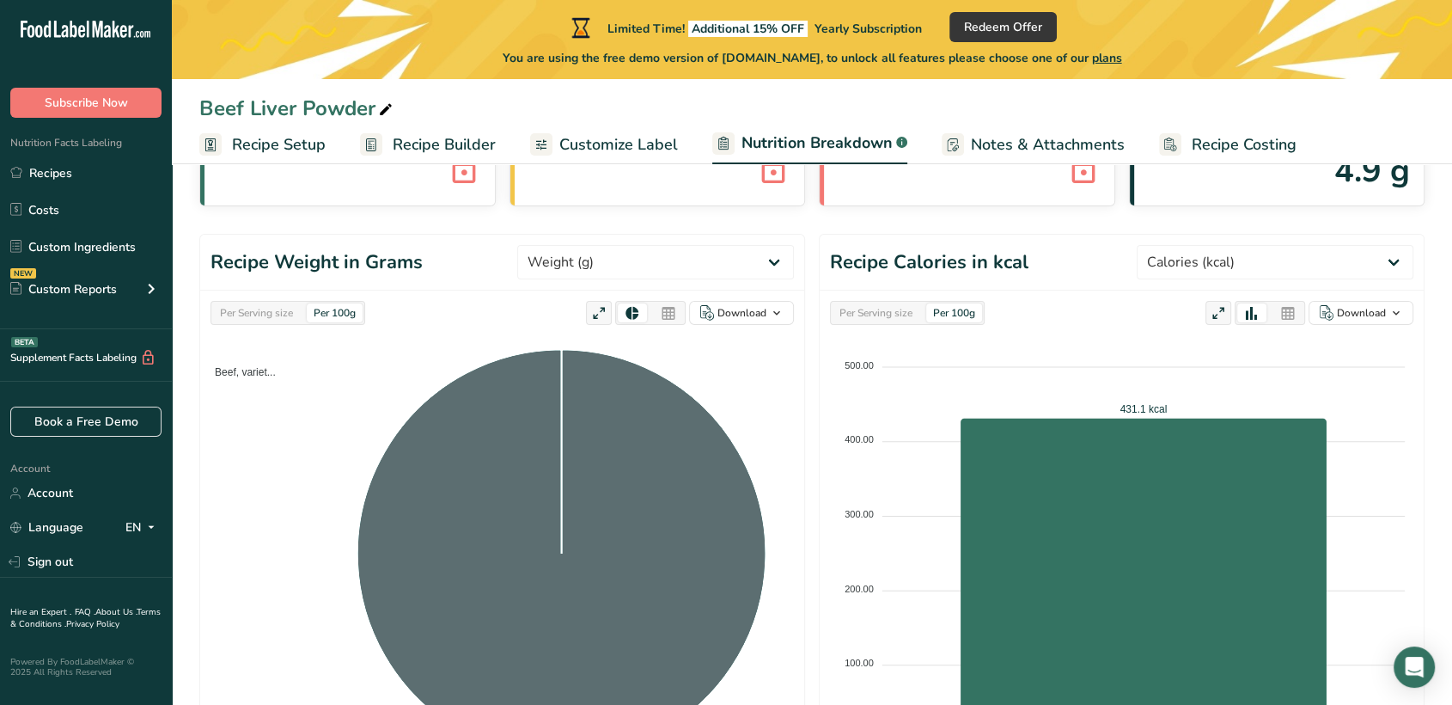
scroll to position [232, 0]
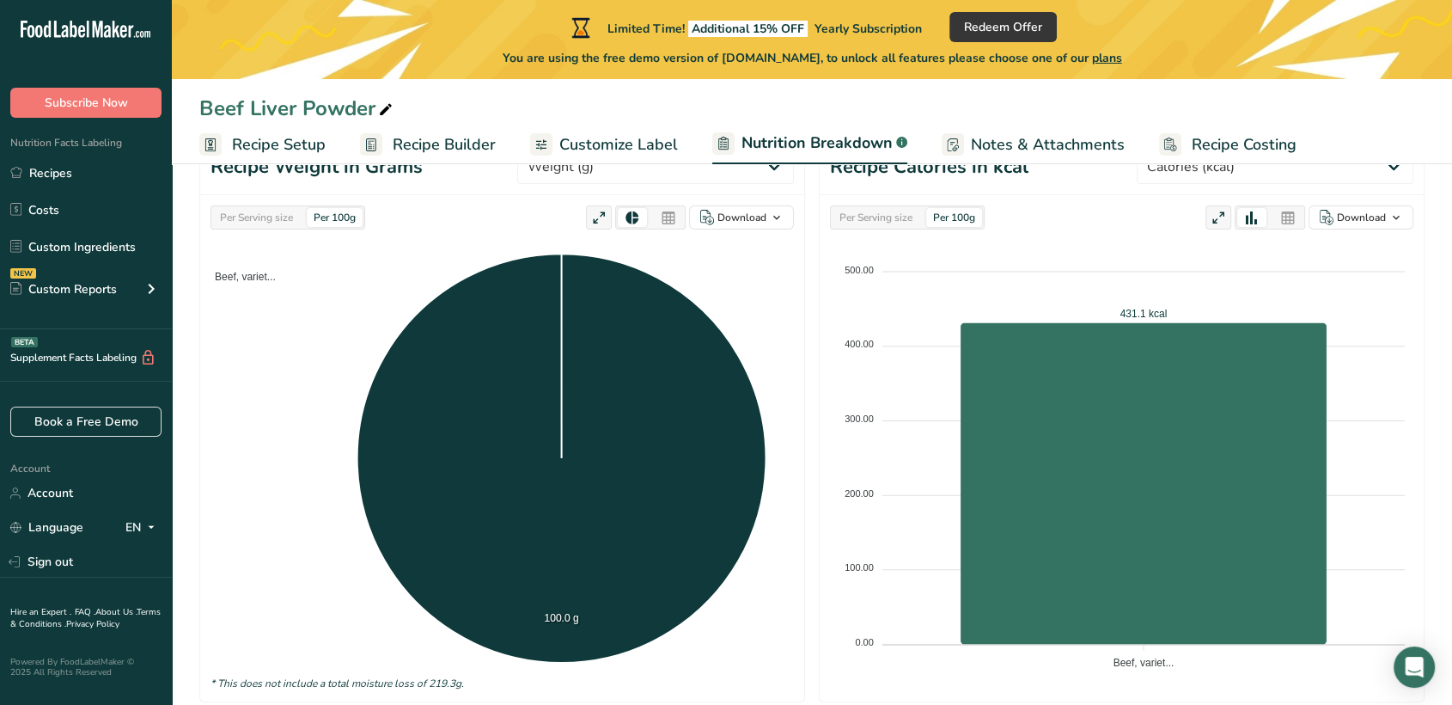
click at [971, 137] on span "Notes & Attachments" at bounding box center [1048, 144] width 154 height 23
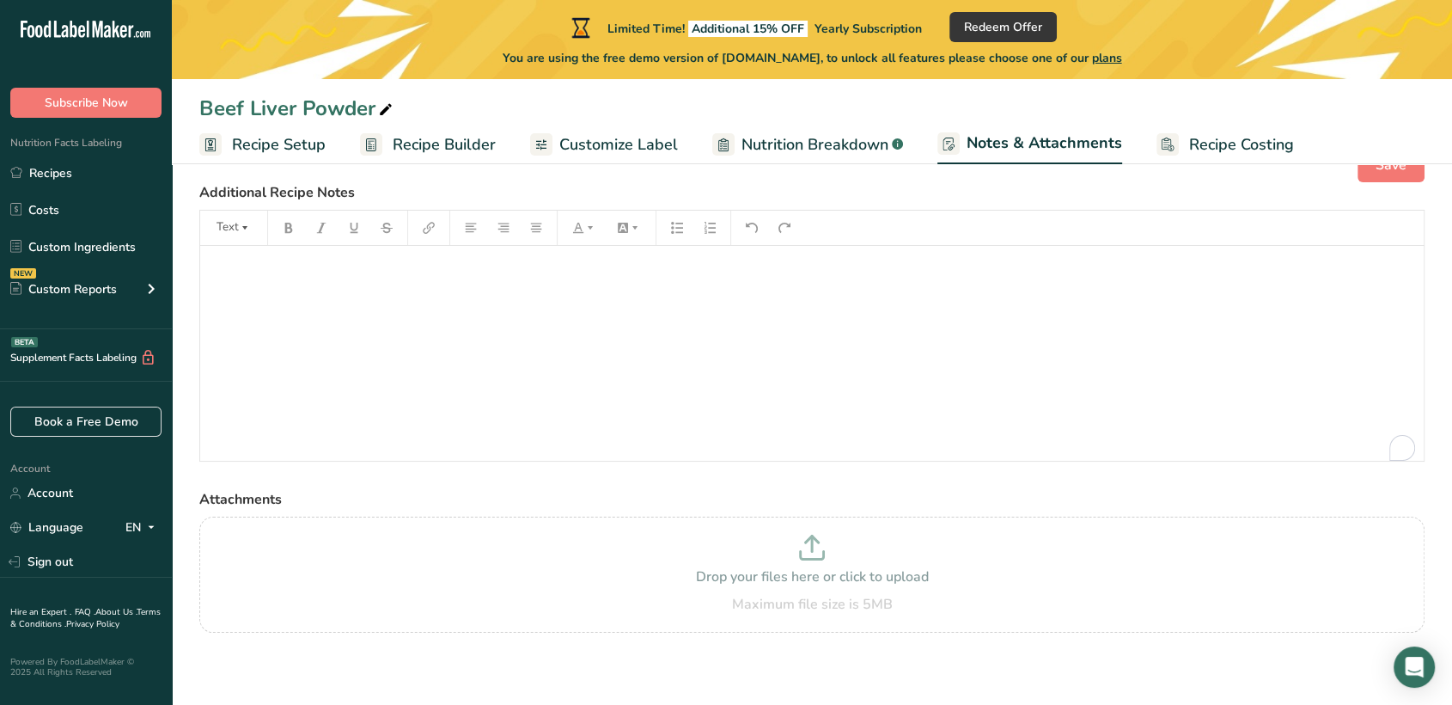
click at [820, 133] on span "Nutrition Breakdown" at bounding box center [815, 144] width 147 height 23
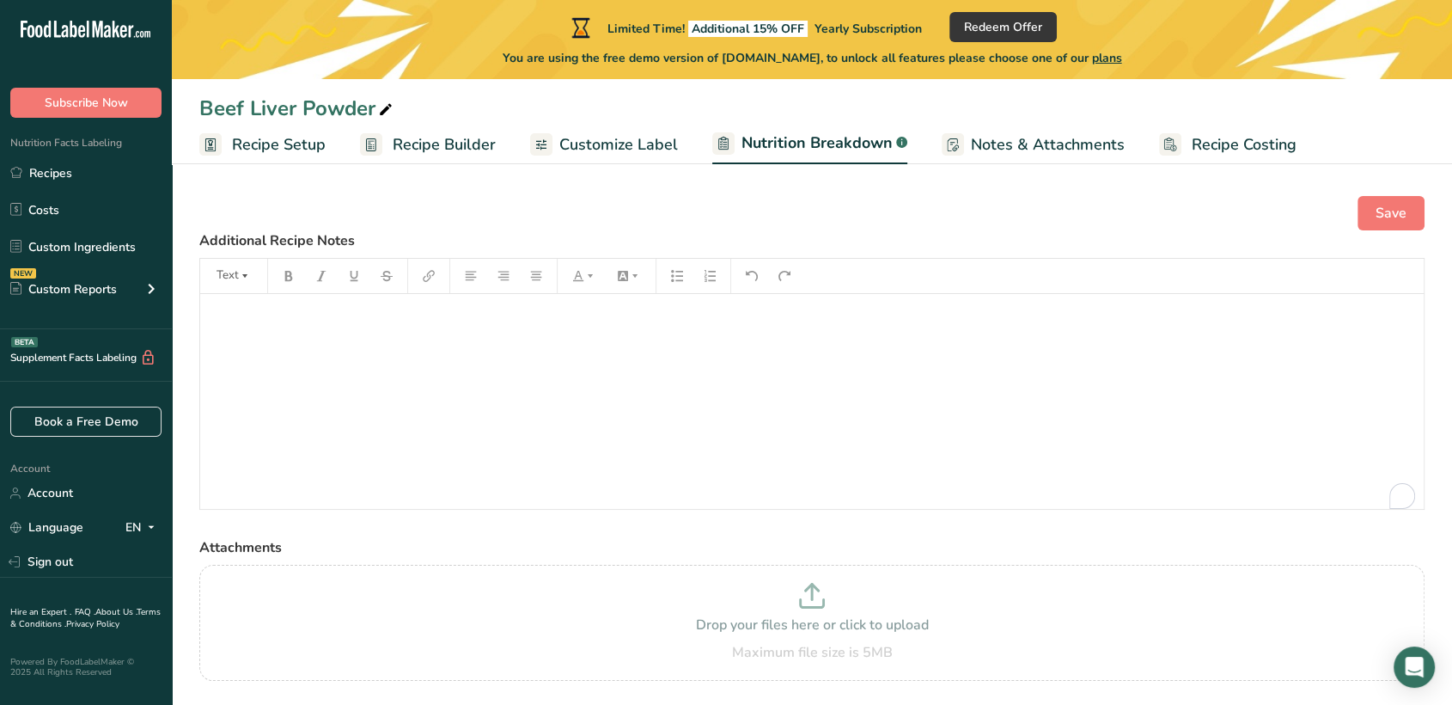
select select "Calories"
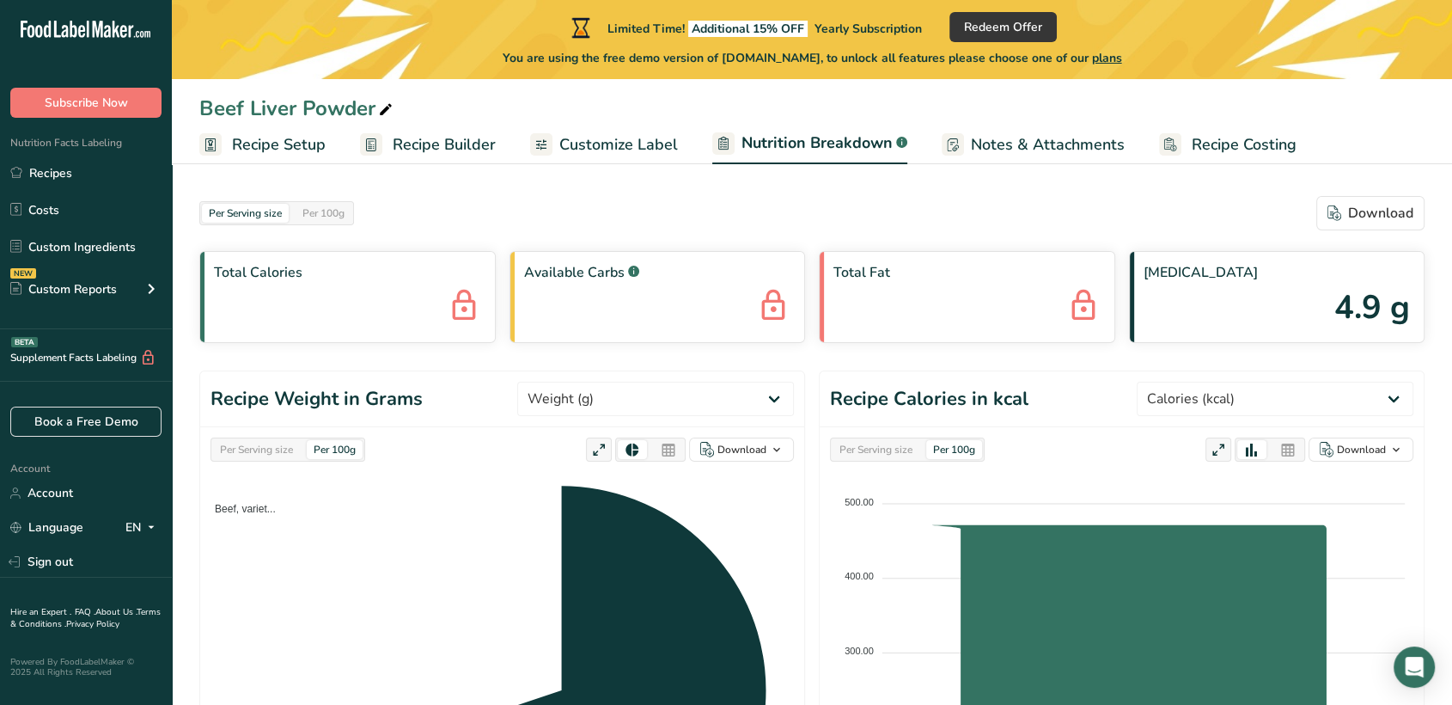
click at [587, 144] on span "Customize Label" at bounding box center [618, 144] width 119 height 23
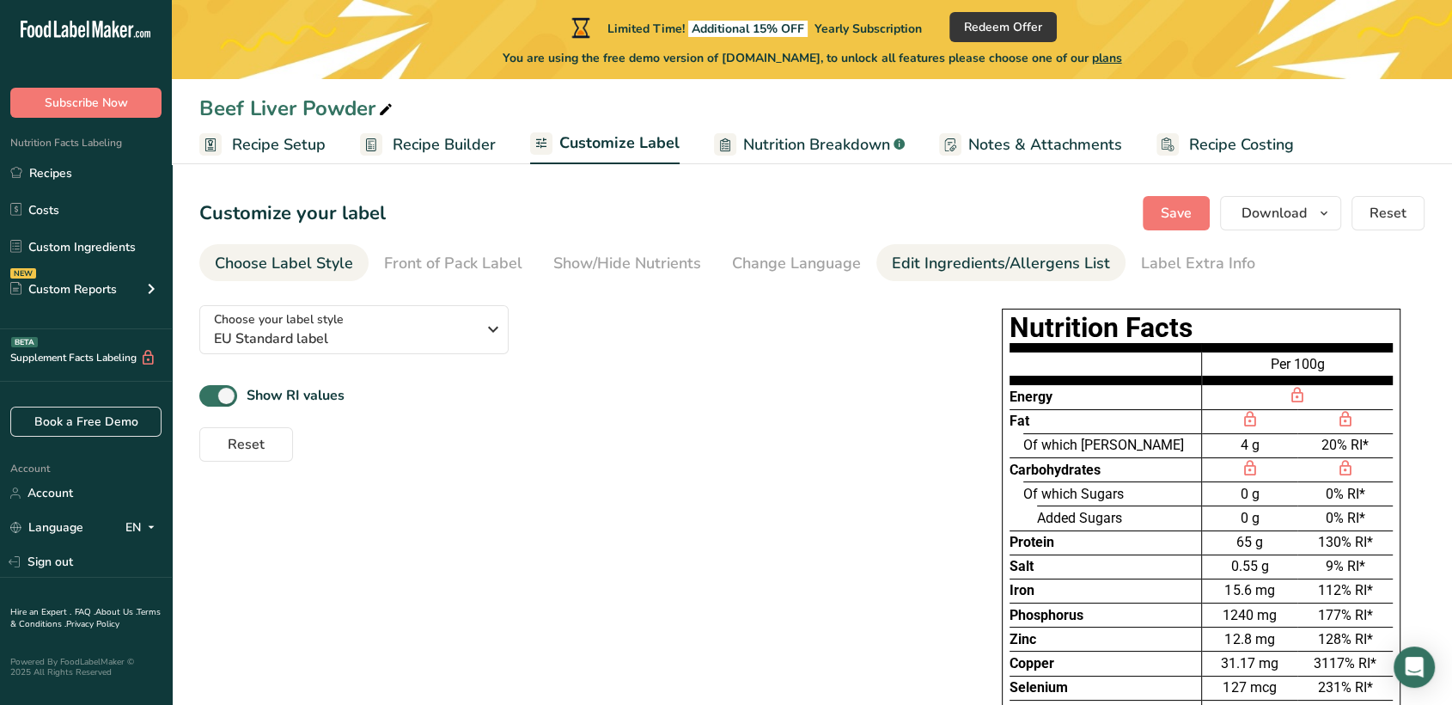
click at [1048, 265] on div "Edit Ingredients/Allergens List" at bounding box center [1001, 263] width 218 height 23
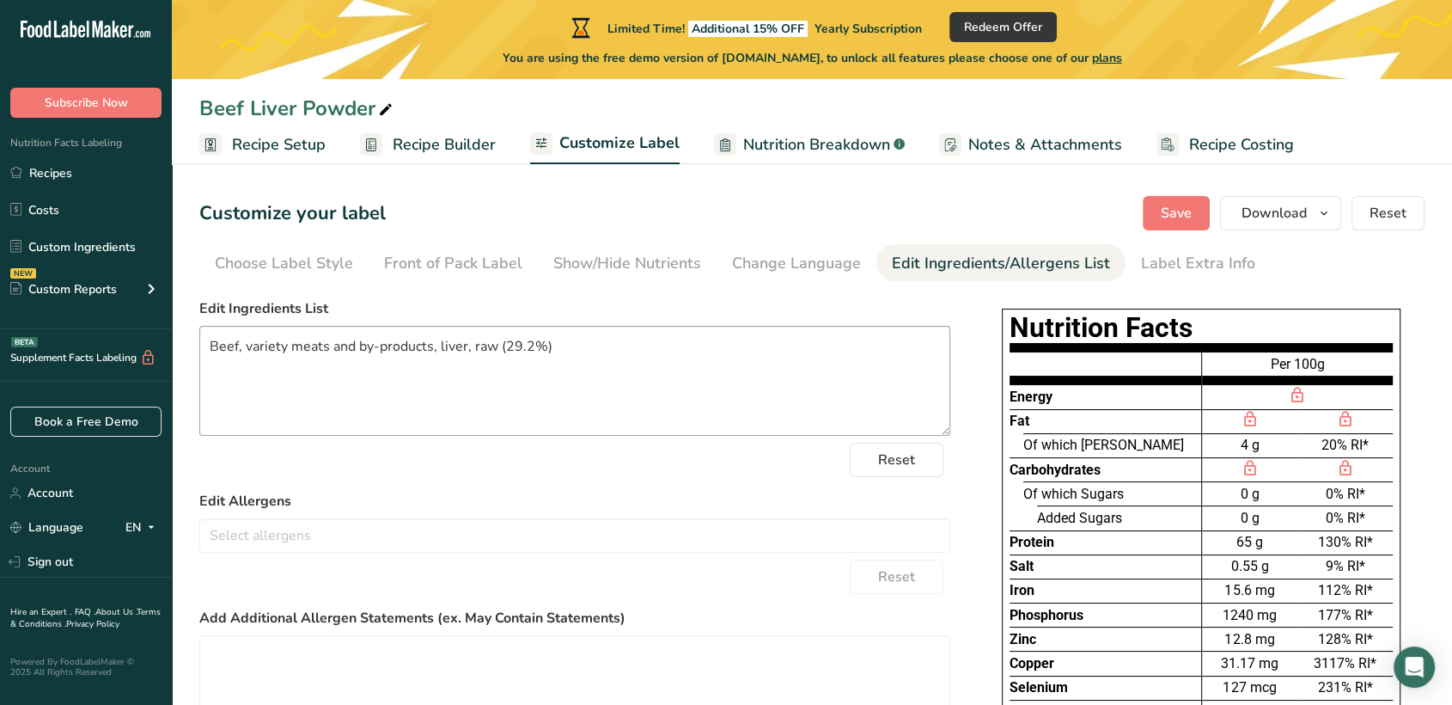
scroll to position [95, 0]
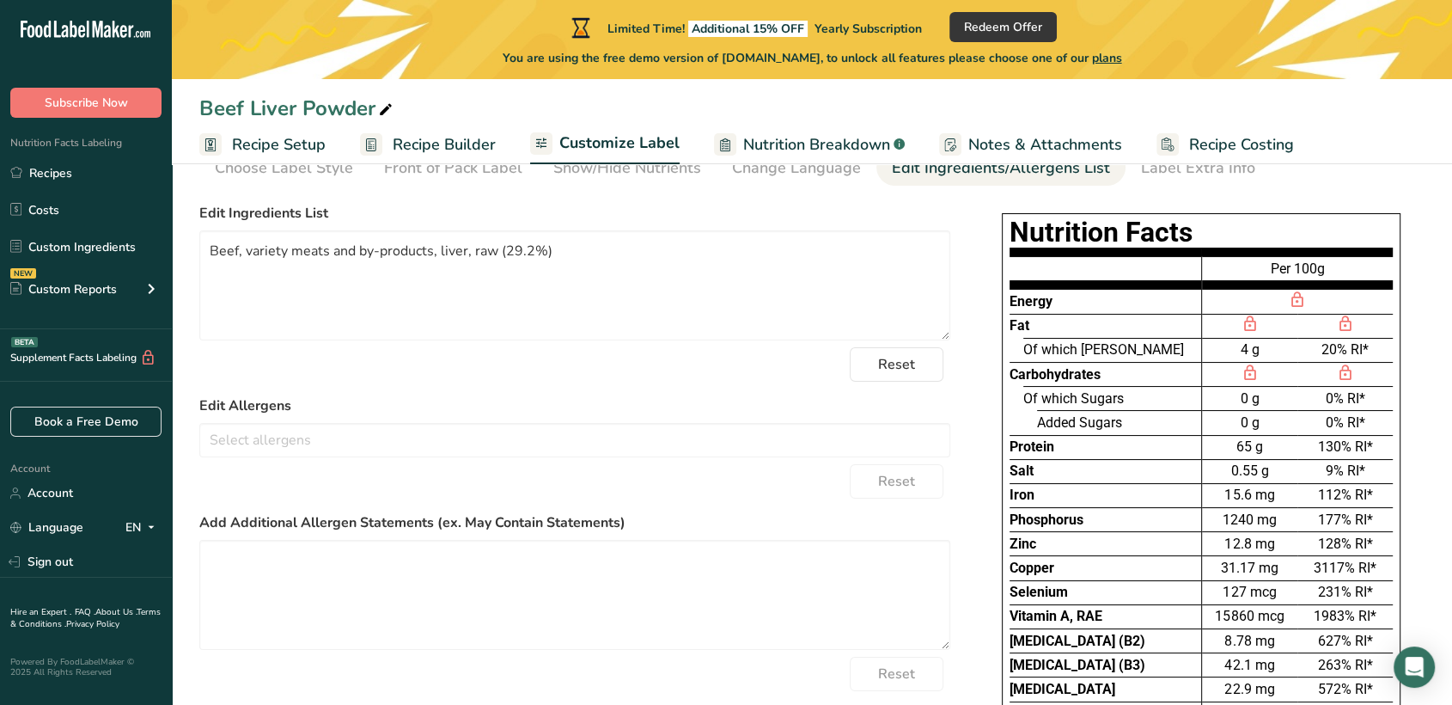
click at [1226, 162] on link "Recipe Costing" at bounding box center [1225, 144] width 137 height 39
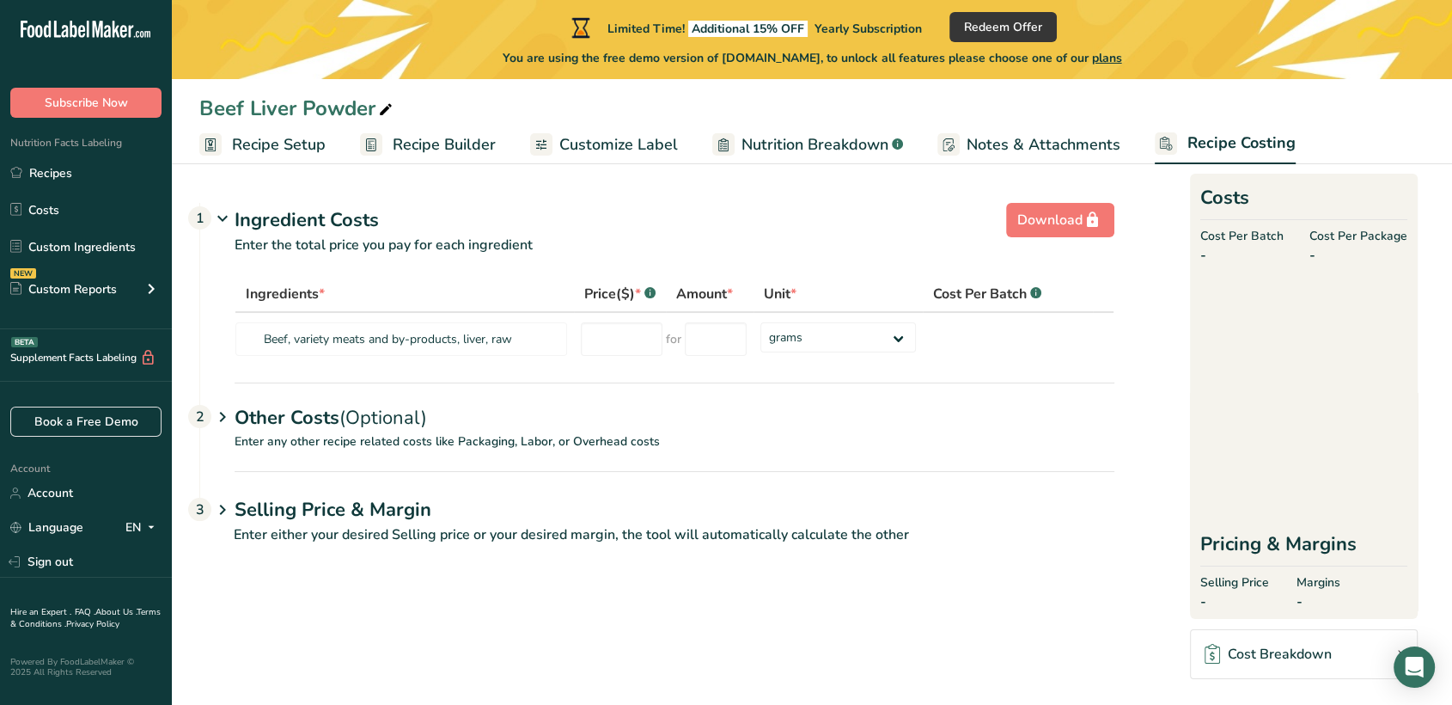
click at [669, 140] on span "Customize Label" at bounding box center [618, 144] width 119 height 23
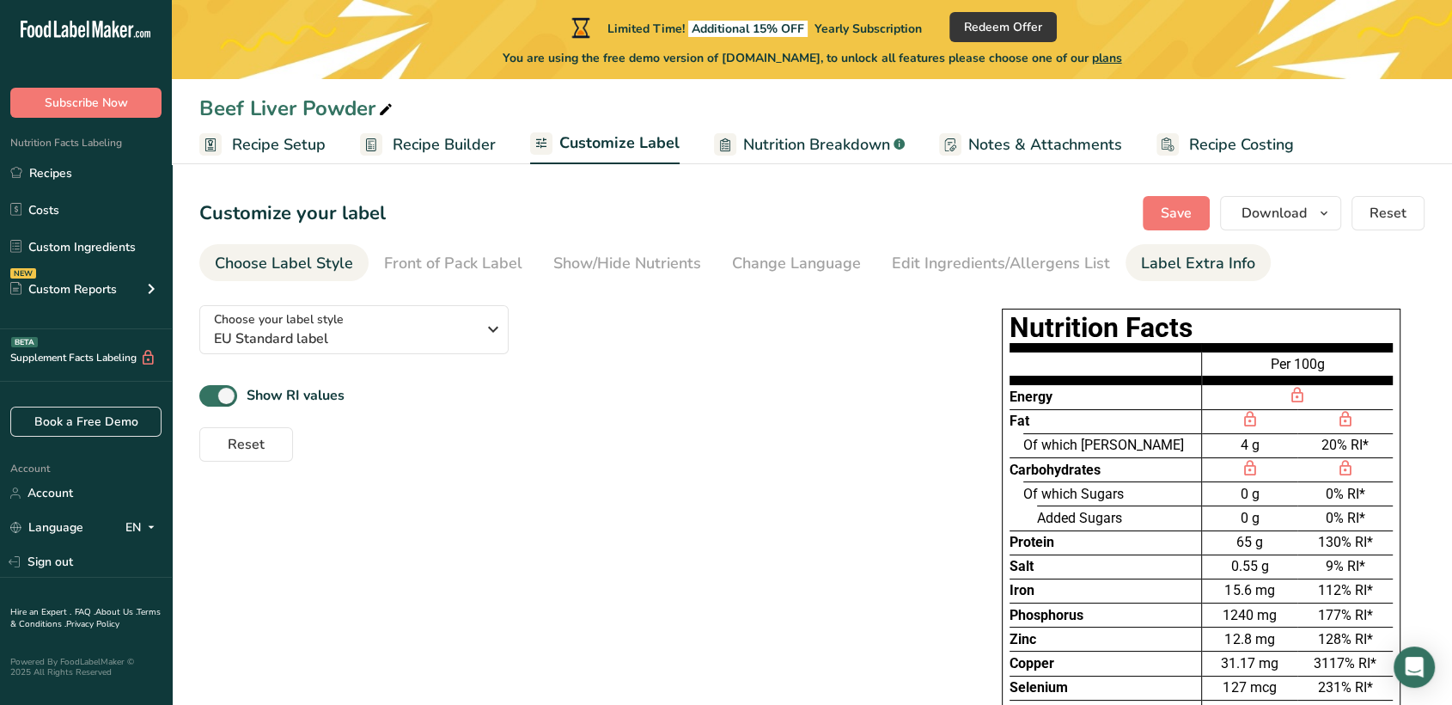
click at [1188, 268] on div "Label Extra Info" at bounding box center [1198, 263] width 114 height 23
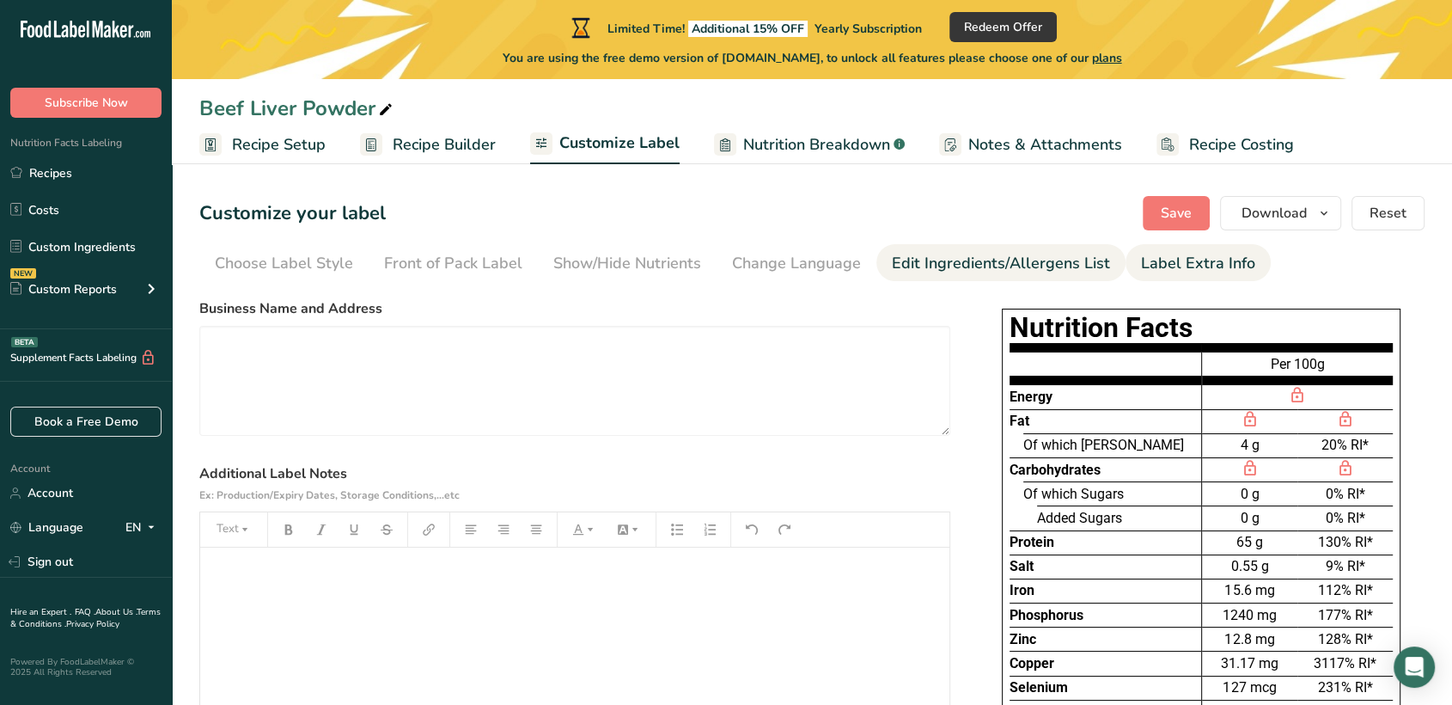
click at [1034, 266] on div "Edit Ingredients/Allergens List" at bounding box center [1001, 263] width 218 height 23
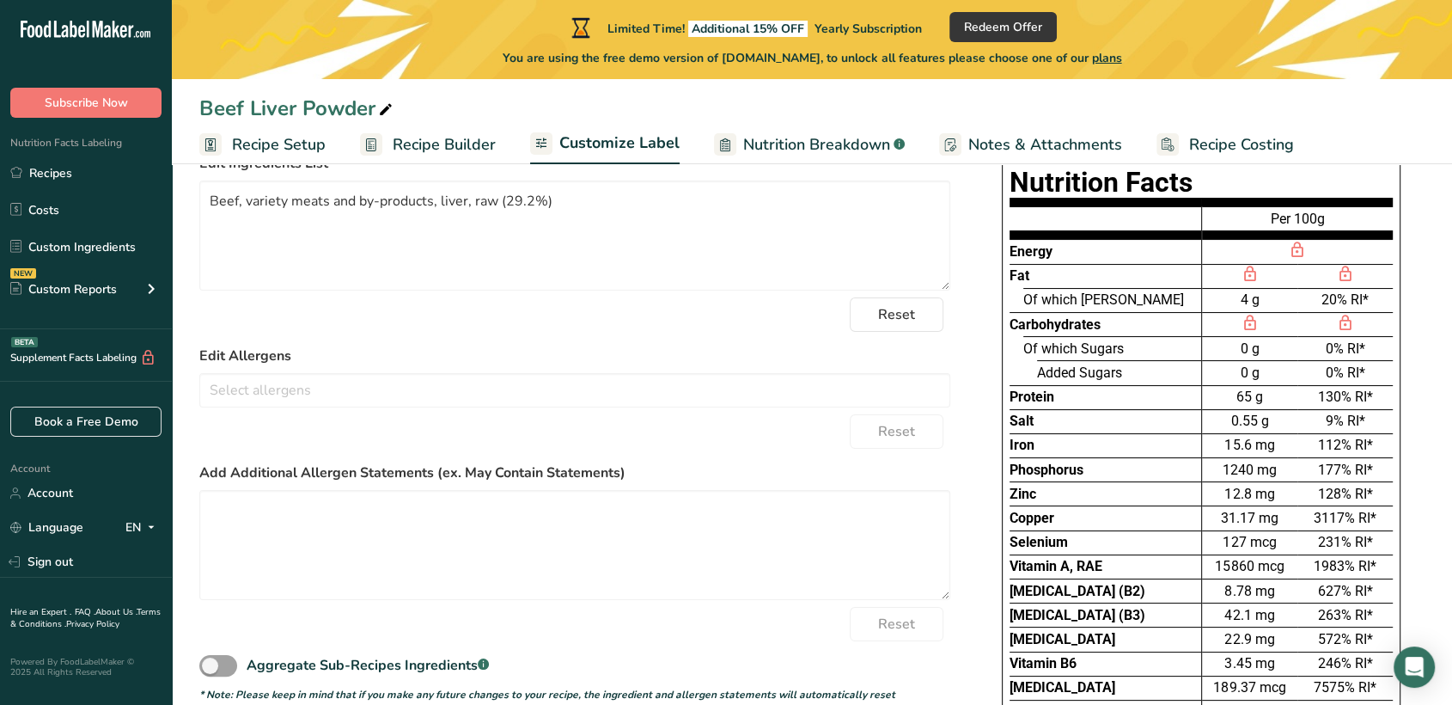
scroll to position [191, 0]
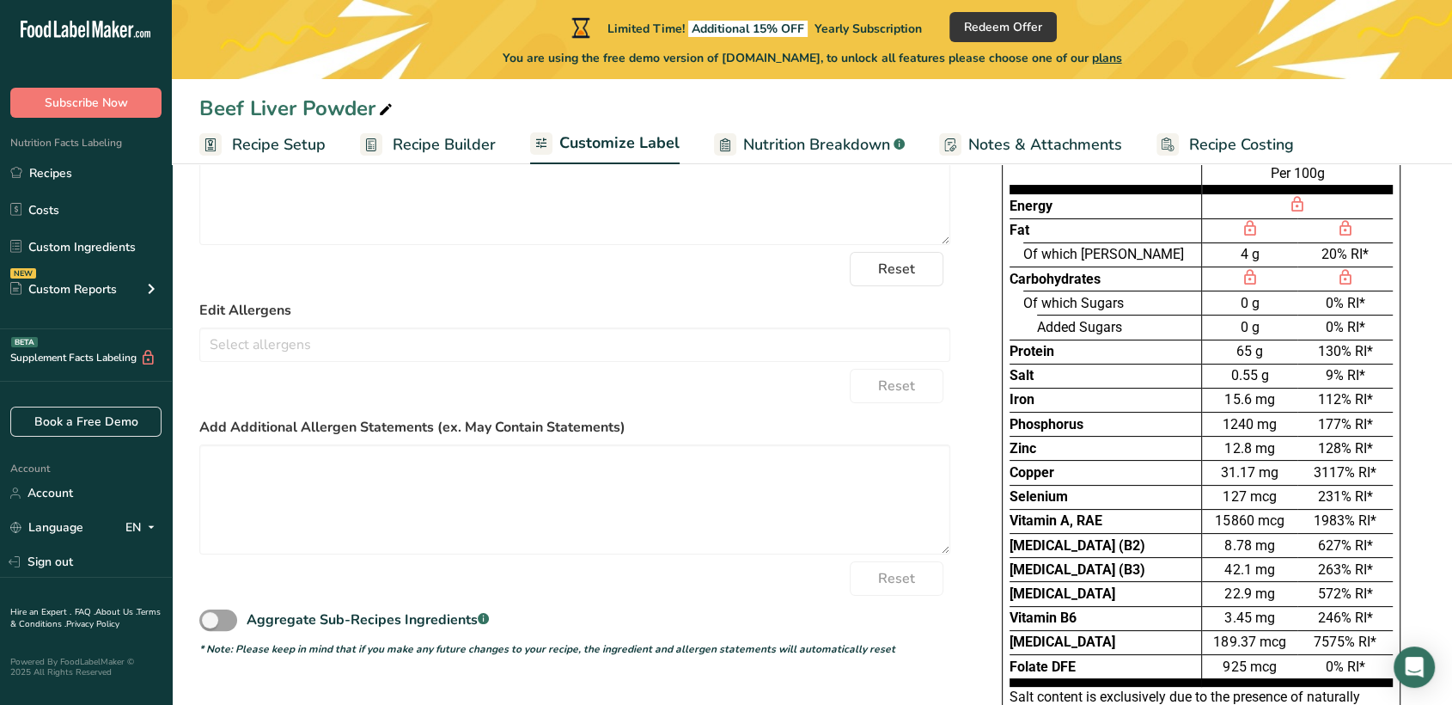
click at [498, 633] on icon "* Note: Please keep in mind that if you make any future changes to your recipe,…" at bounding box center [547, 649] width 696 height 14
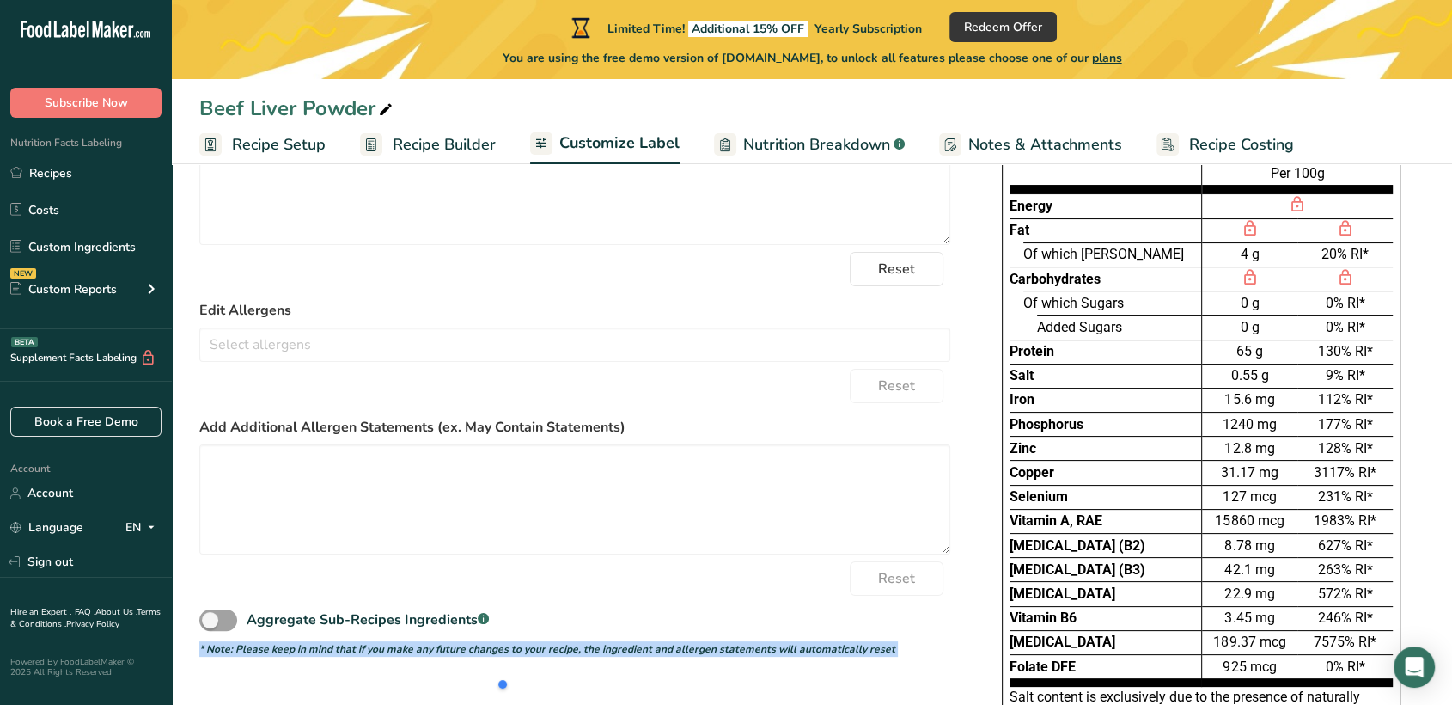
click at [498, 633] on icon "* Note: Please keep in mind that if you make any future changes to your recipe,…" at bounding box center [547, 649] width 696 height 14
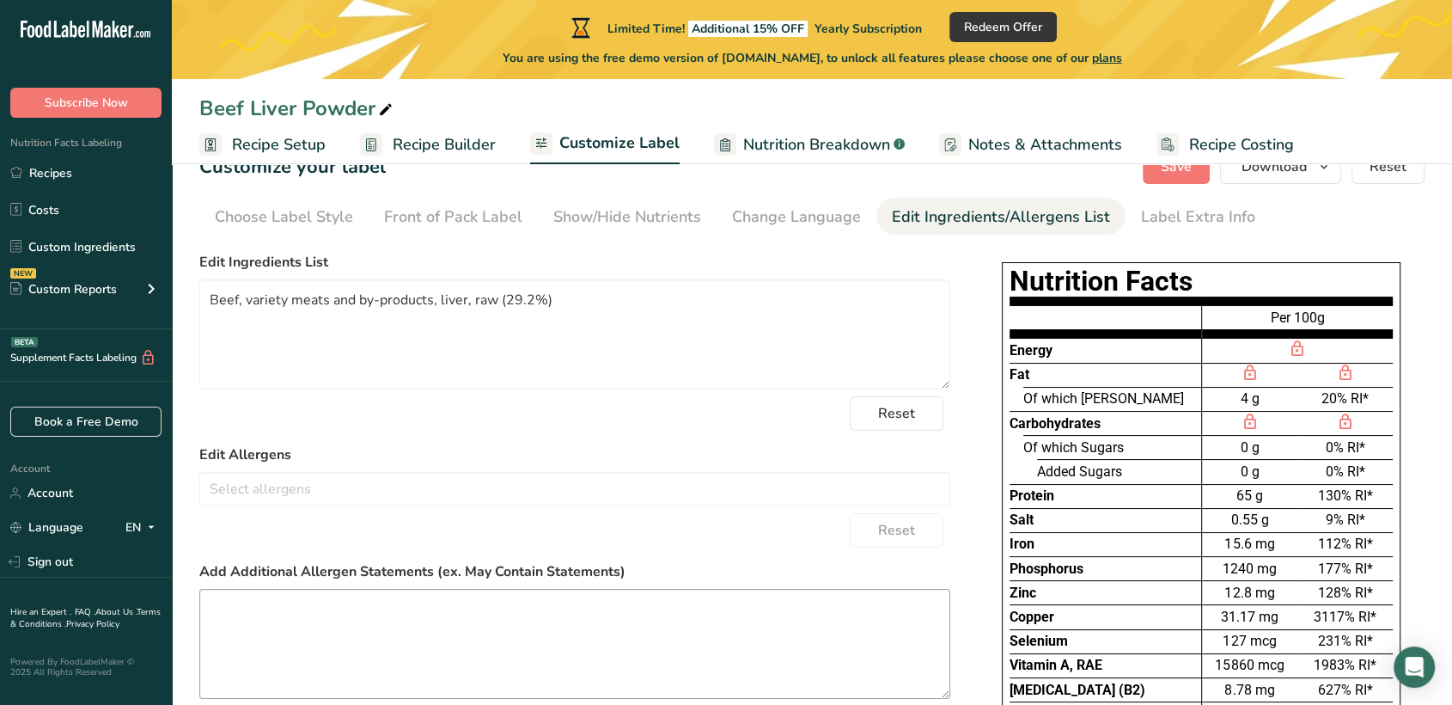
scroll to position [0, 0]
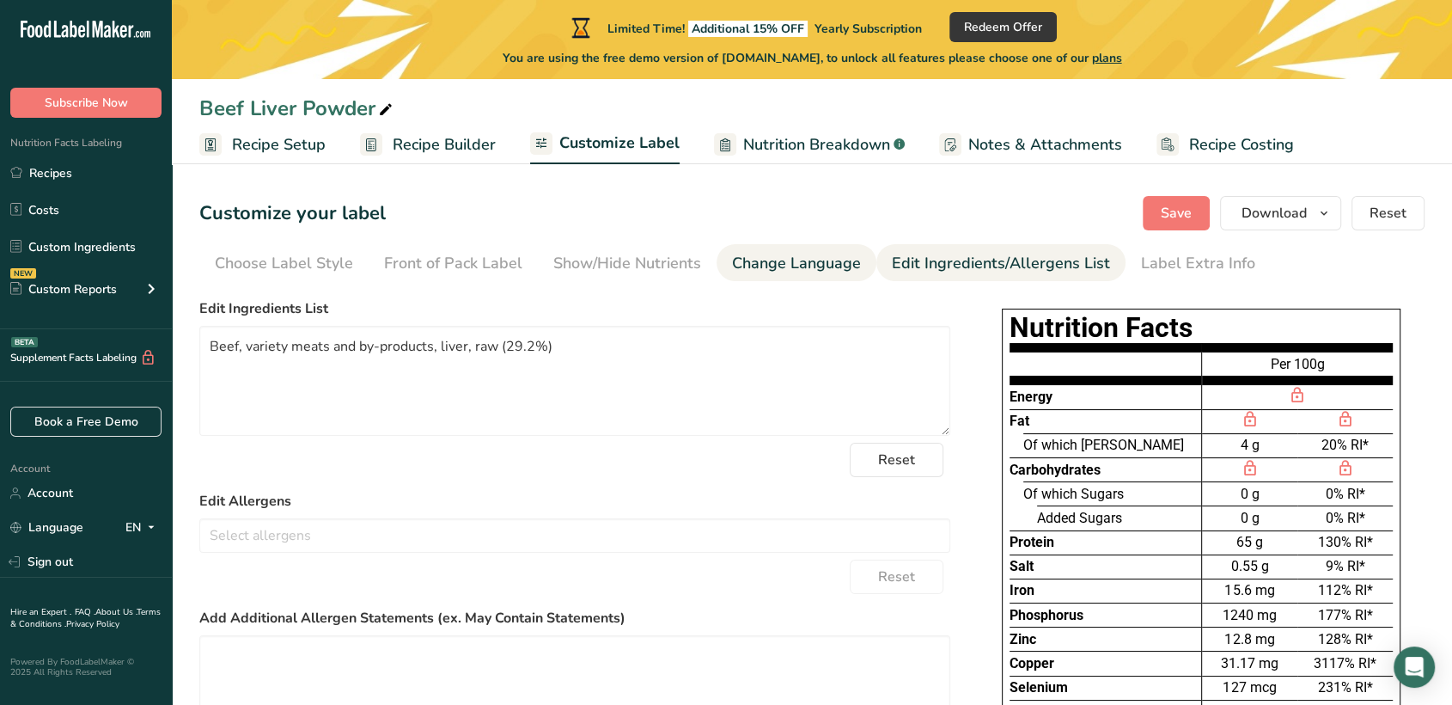
click at [808, 272] on div "Change Language" at bounding box center [796, 263] width 129 height 23
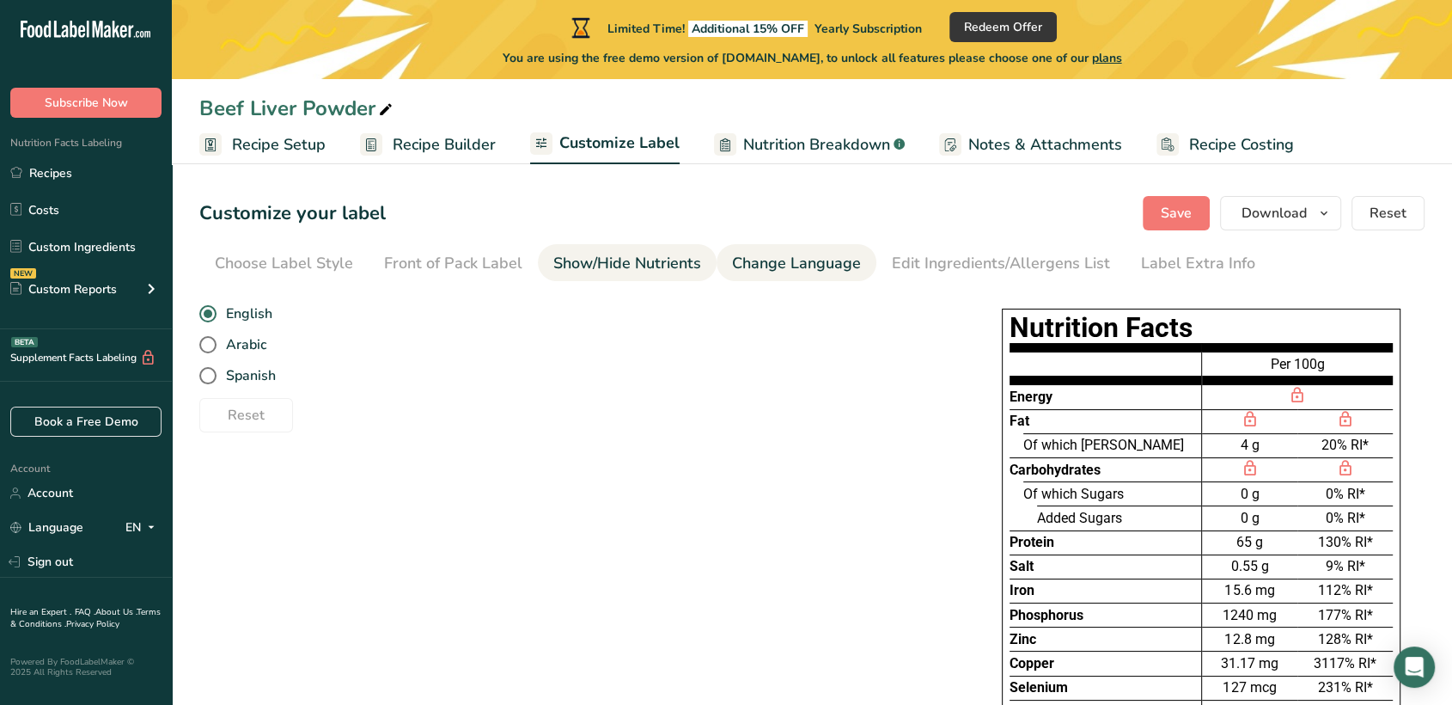
click at [564, 261] on div "Show/Hide Nutrients" at bounding box center [627, 263] width 148 height 23
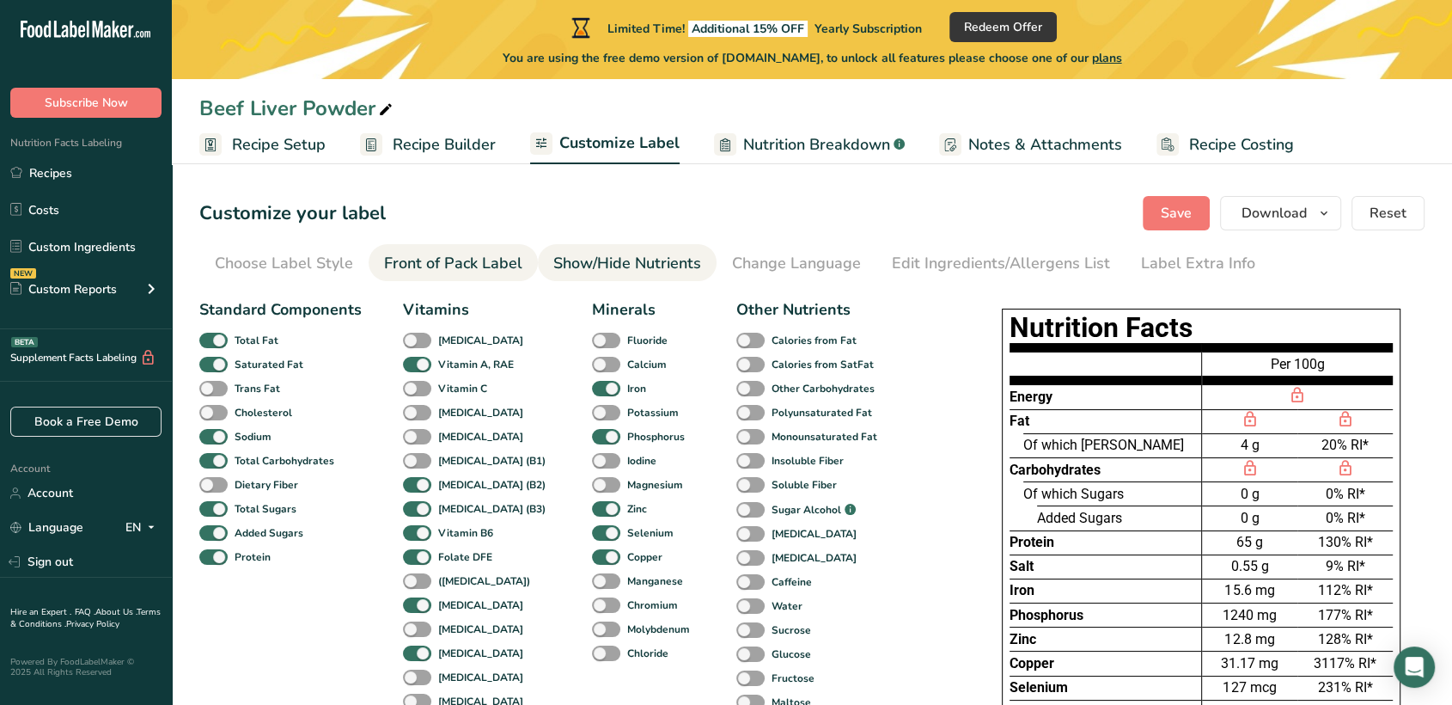
click at [449, 263] on div "Front of Pack Label" at bounding box center [453, 263] width 138 height 23
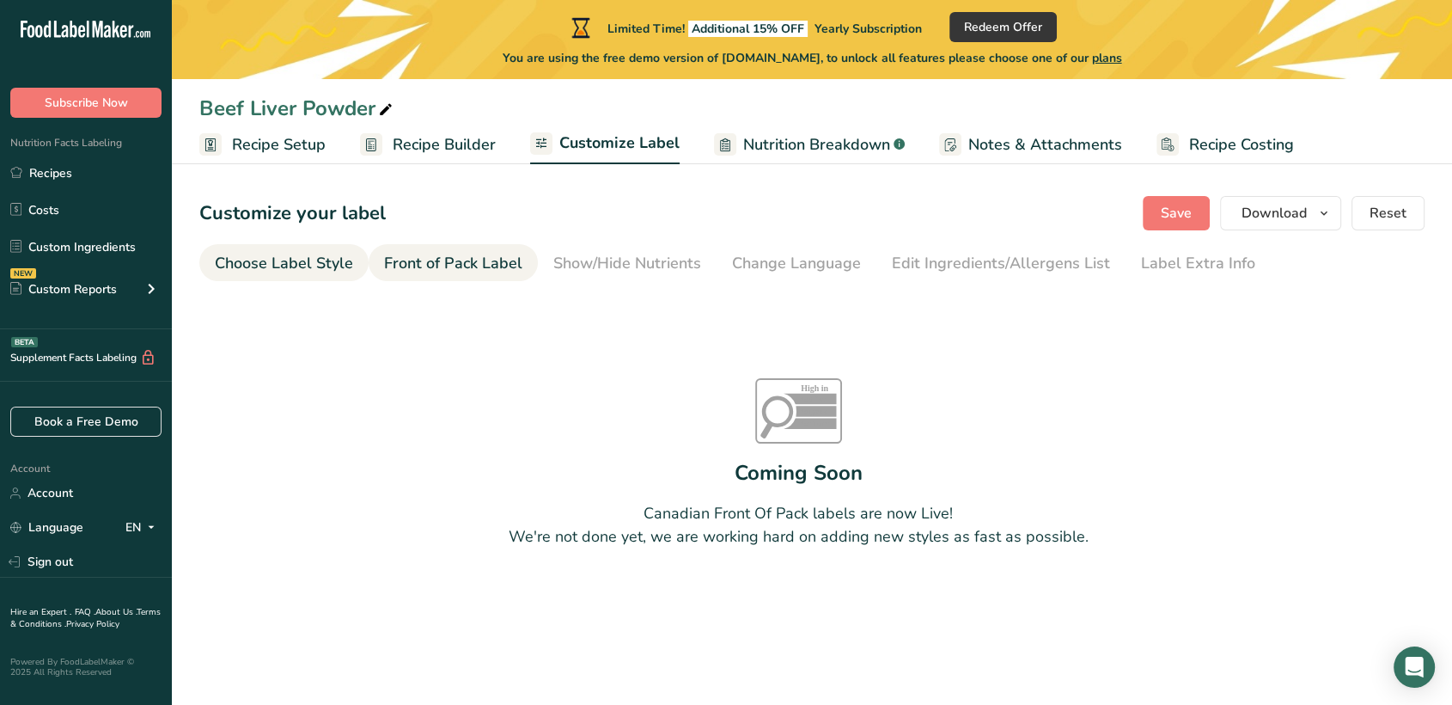
click at [290, 260] on div "Choose Label Style" at bounding box center [284, 263] width 138 height 23
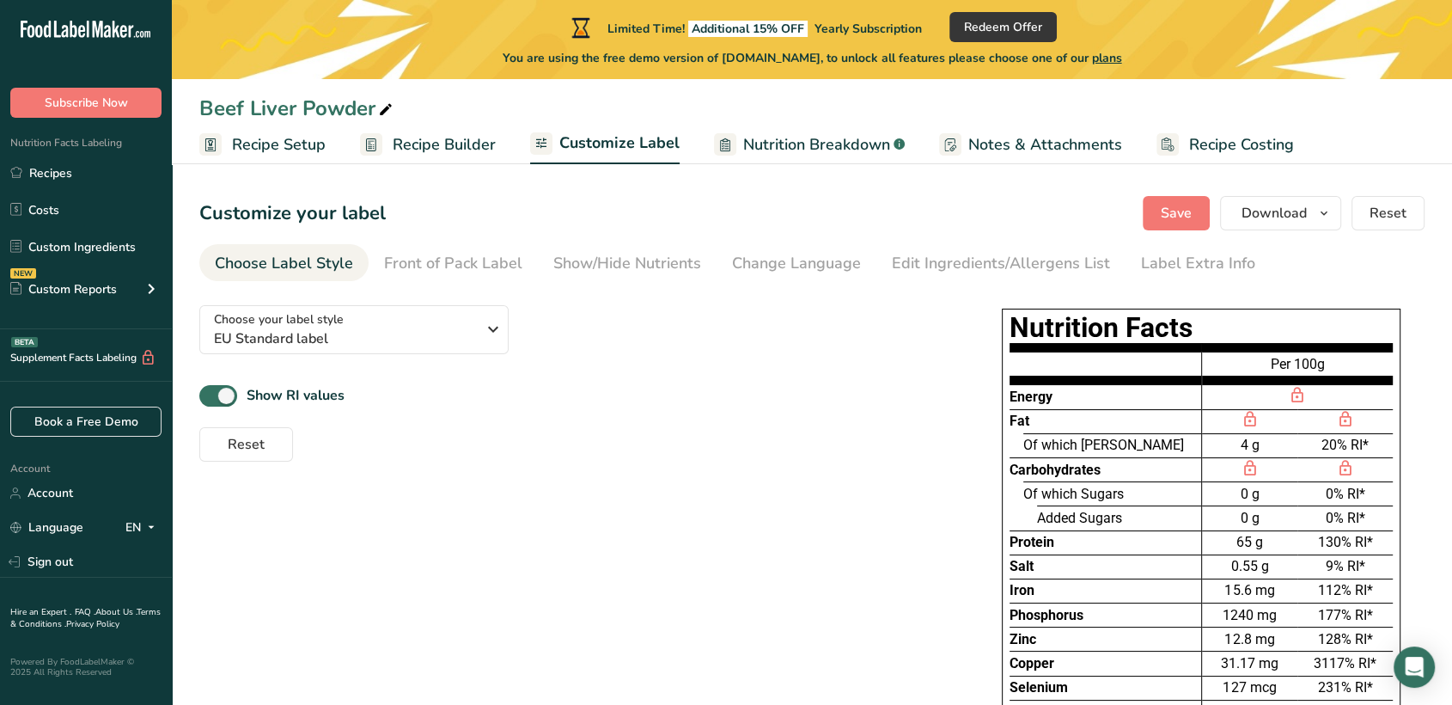
click at [289, 134] on span "Recipe Setup" at bounding box center [279, 144] width 94 height 23
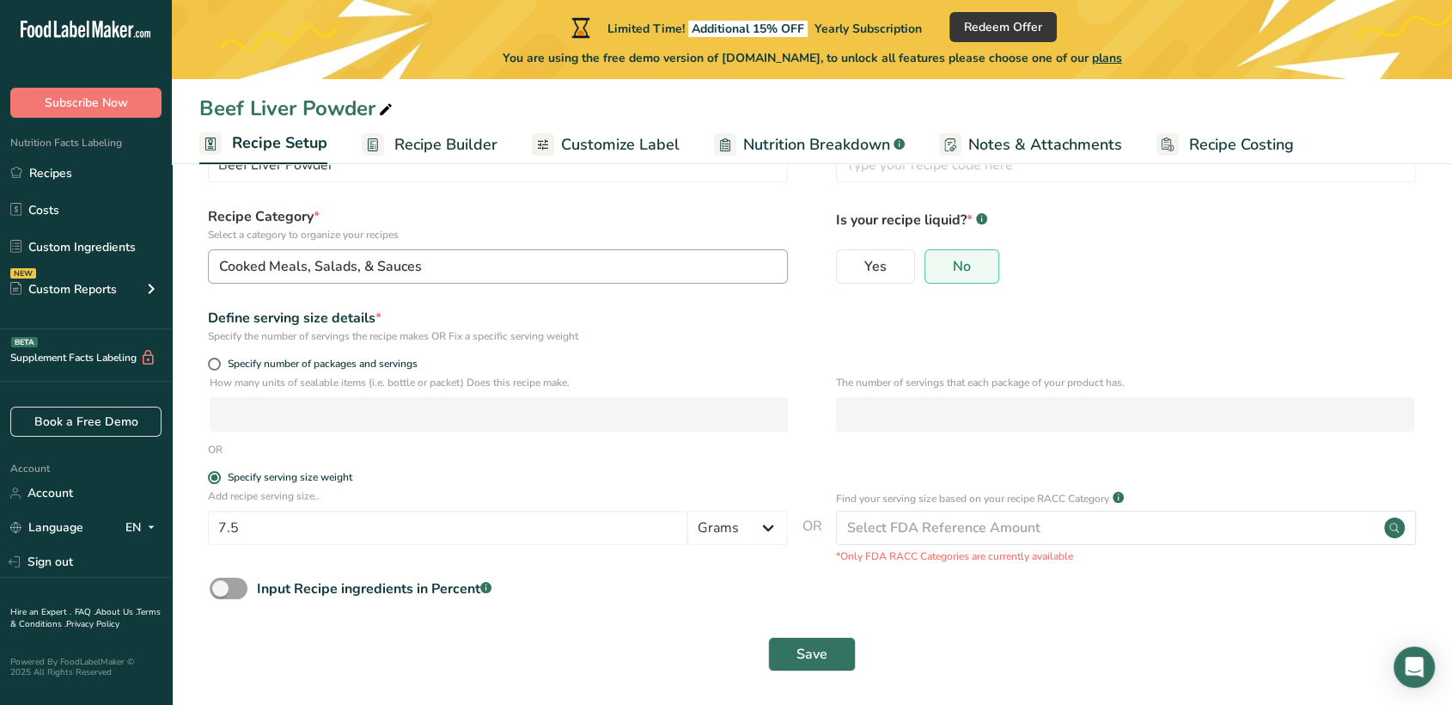
scroll to position [88, 0]
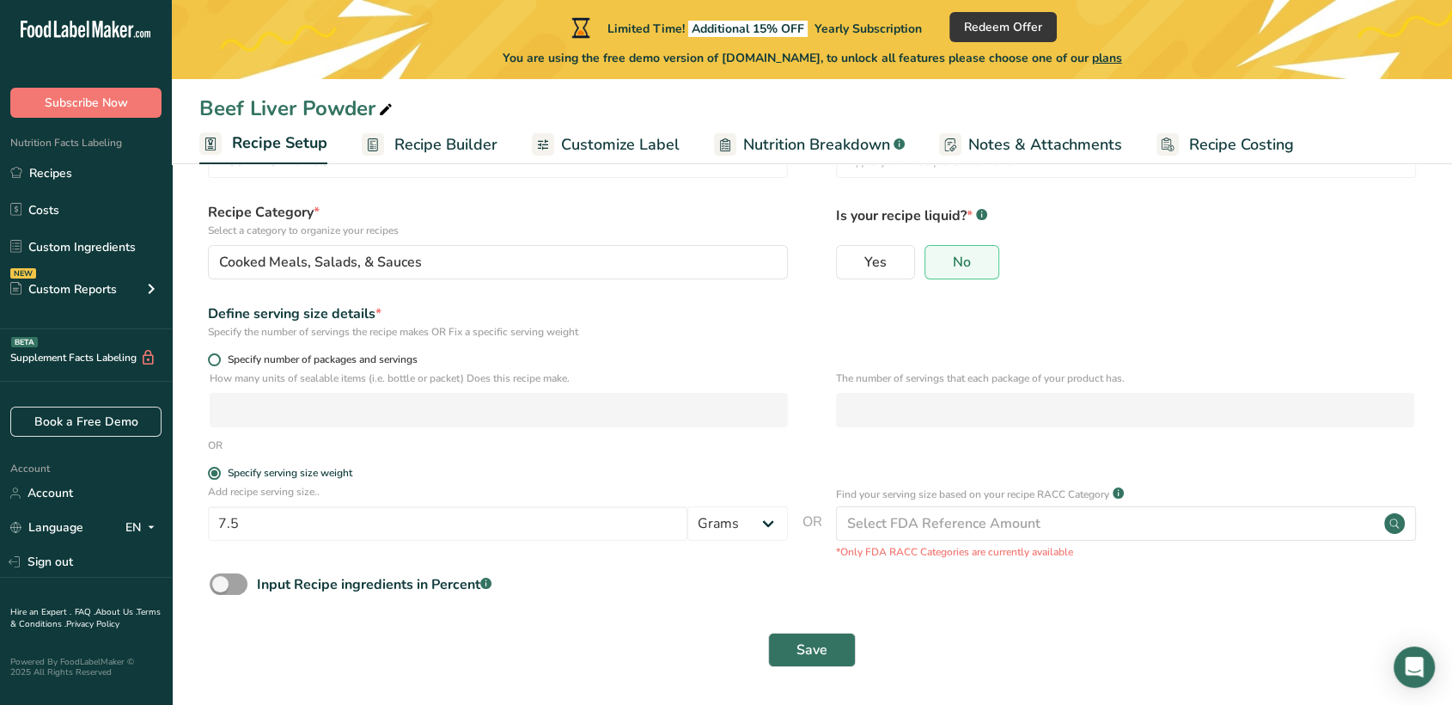
click at [219, 353] on label "Specify number of packages and servings" at bounding box center [498, 359] width 580 height 13
click at [219, 354] on input "Specify number of packages and servings" at bounding box center [213, 359] width 11 height 11
radio input "true"
radio input "false"
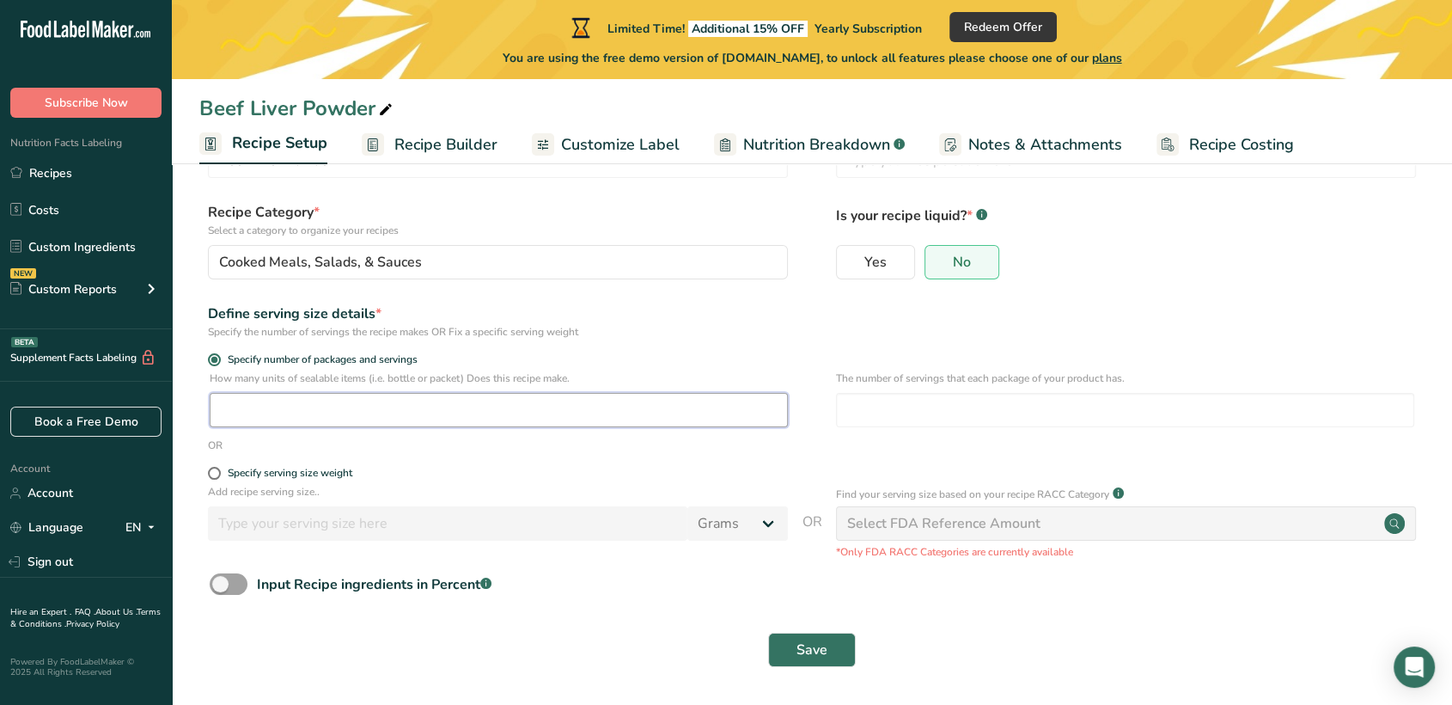
click at [247, 407] on input "number" at bounding box center [499, 410] width 578 height 34
click at [418, 394] on input "number" at bounding box center [499, 410] width 578 height 34
type input "1"
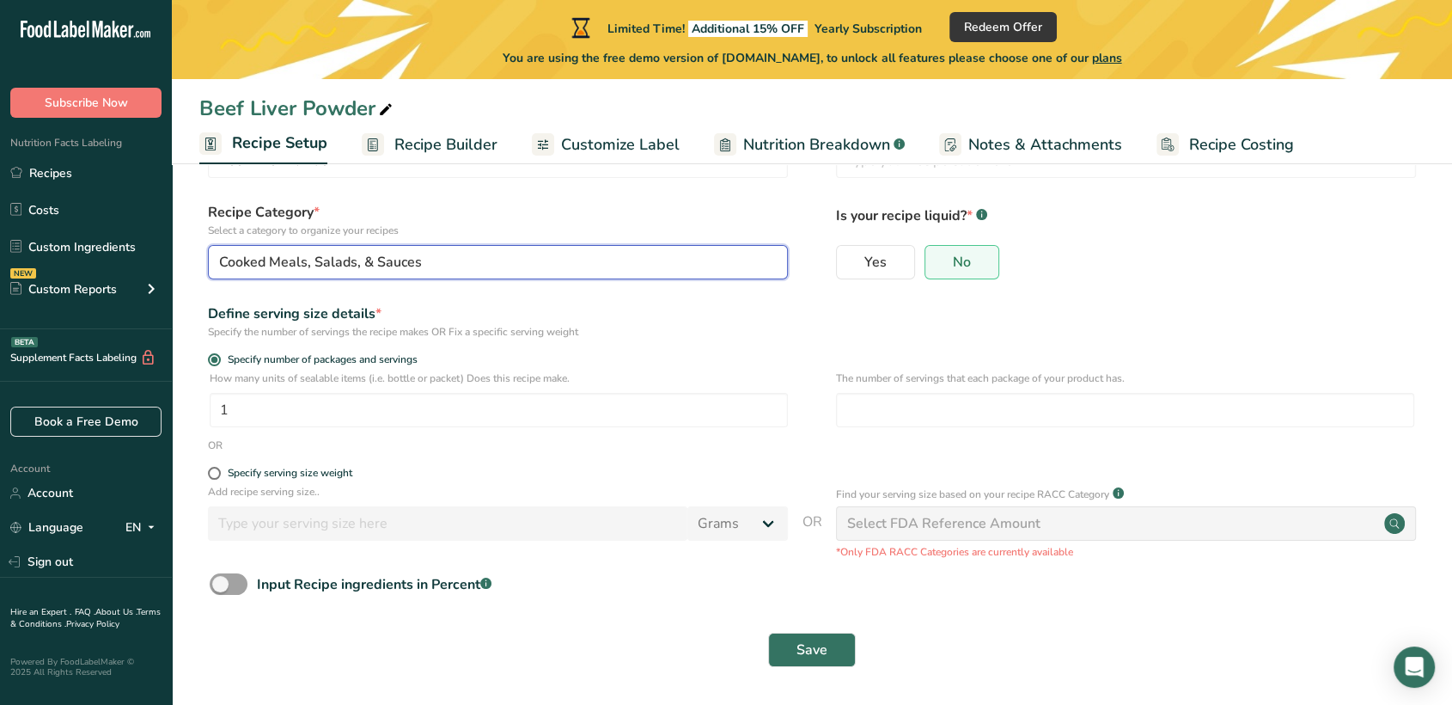
click at [571, 270] on div "Cooked Meals, Salads, & Sauces" at bounding box center [492, 262] width 547 height 21
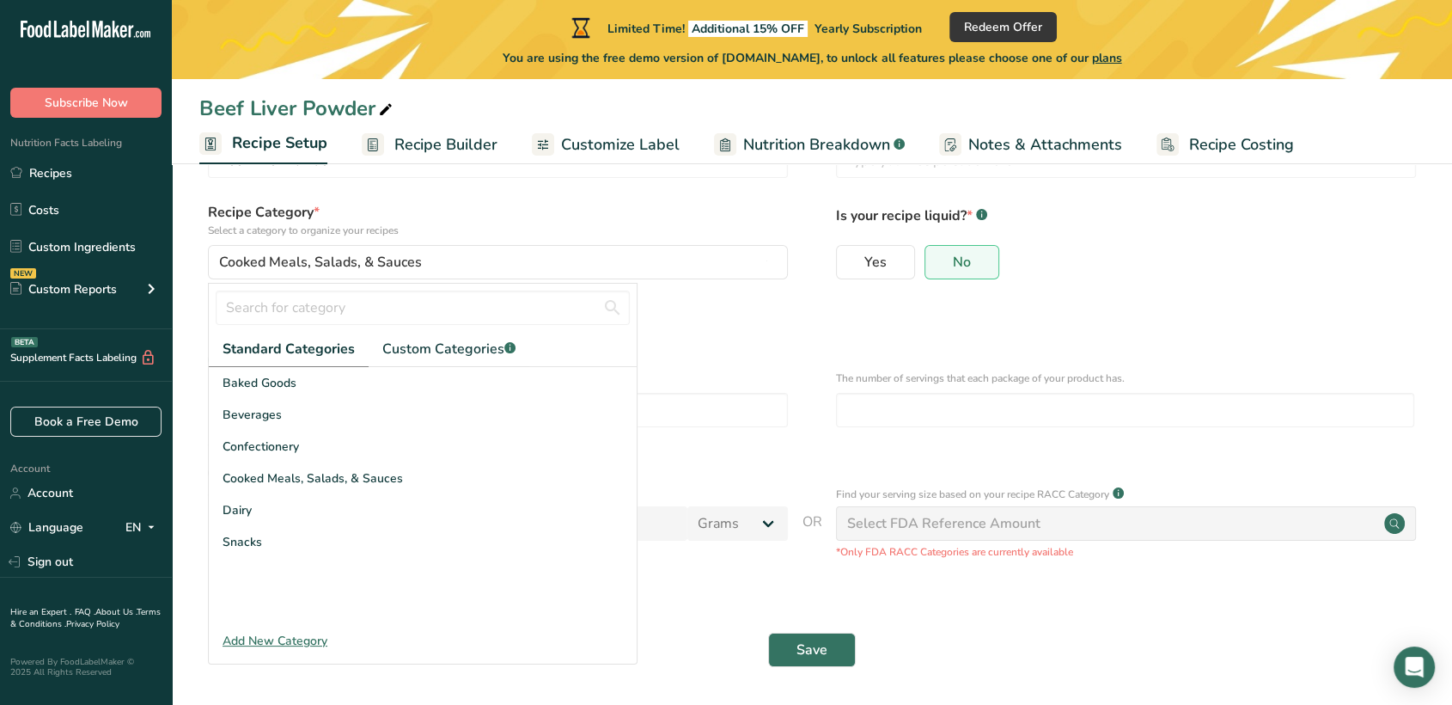
click at [702, 366] on div "Specify number of packages and servings" at bounding box center [498, 361] width 580 height 17
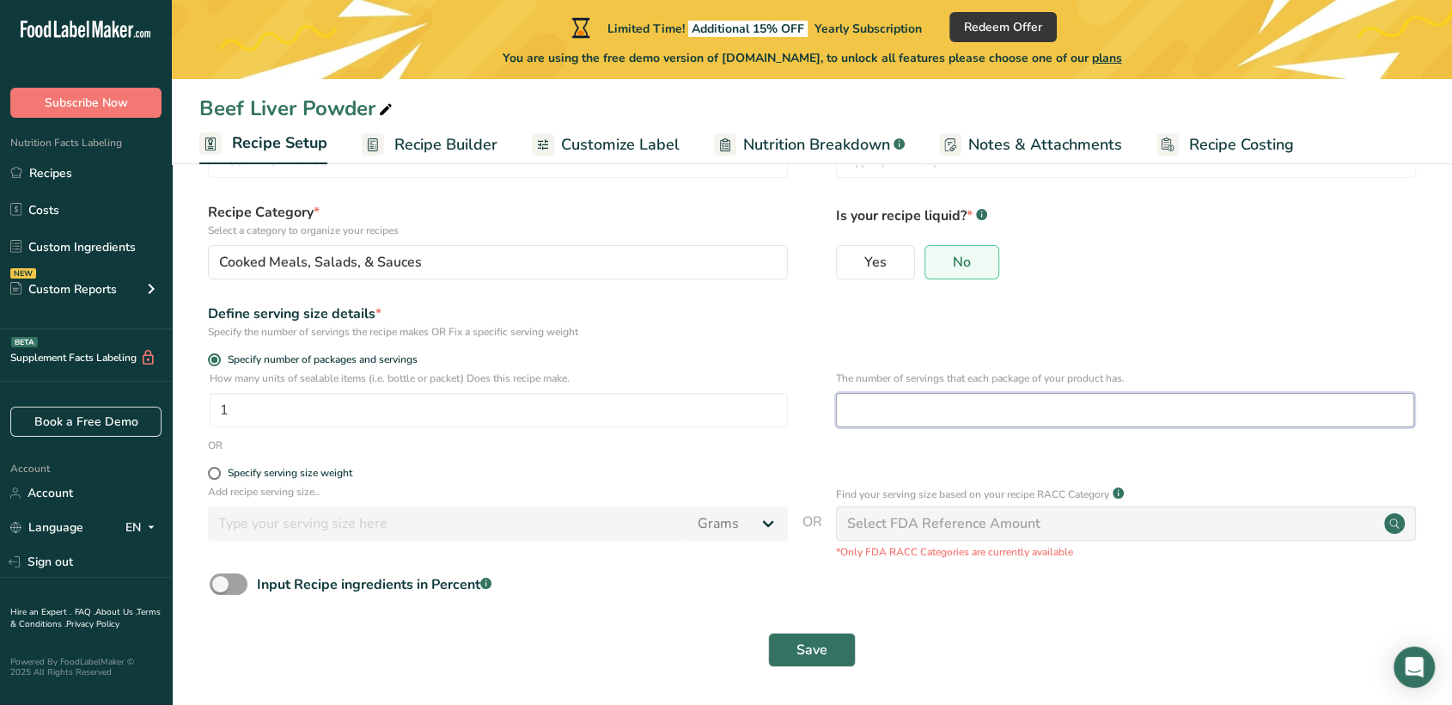
click at [984, 412] on input "number" at bounding box center [1125, 410] width 578 height 34
type input "20"
click at [907, 314] on div "Define serving size details * Specify the number of servings the recipe makes O…" at bounding box center [811, 321] width 1225 height 36
click at [816, 633] on span "Save" at bounding box center [812, 649] width 31 height 21
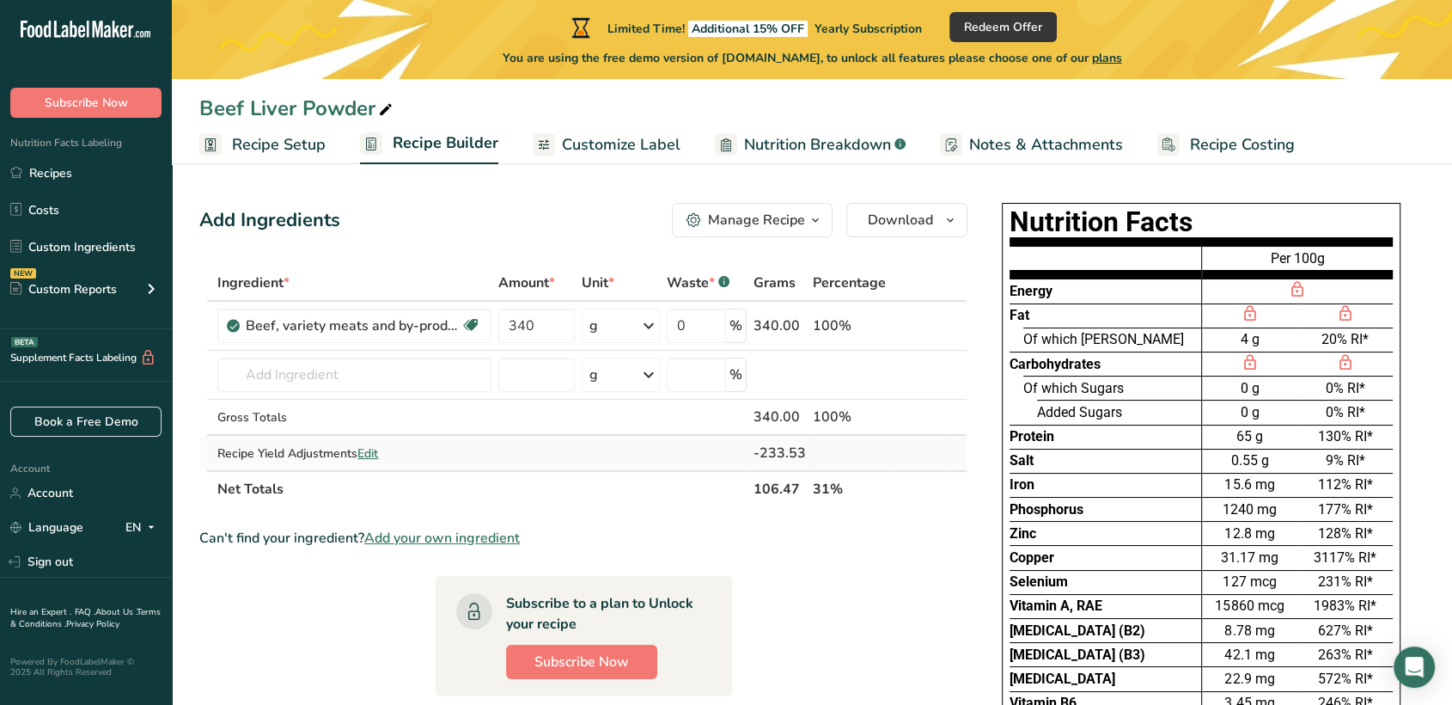
click at [370, 455] on span "Edit" at bounding box center [367, 453] width 21 height 16
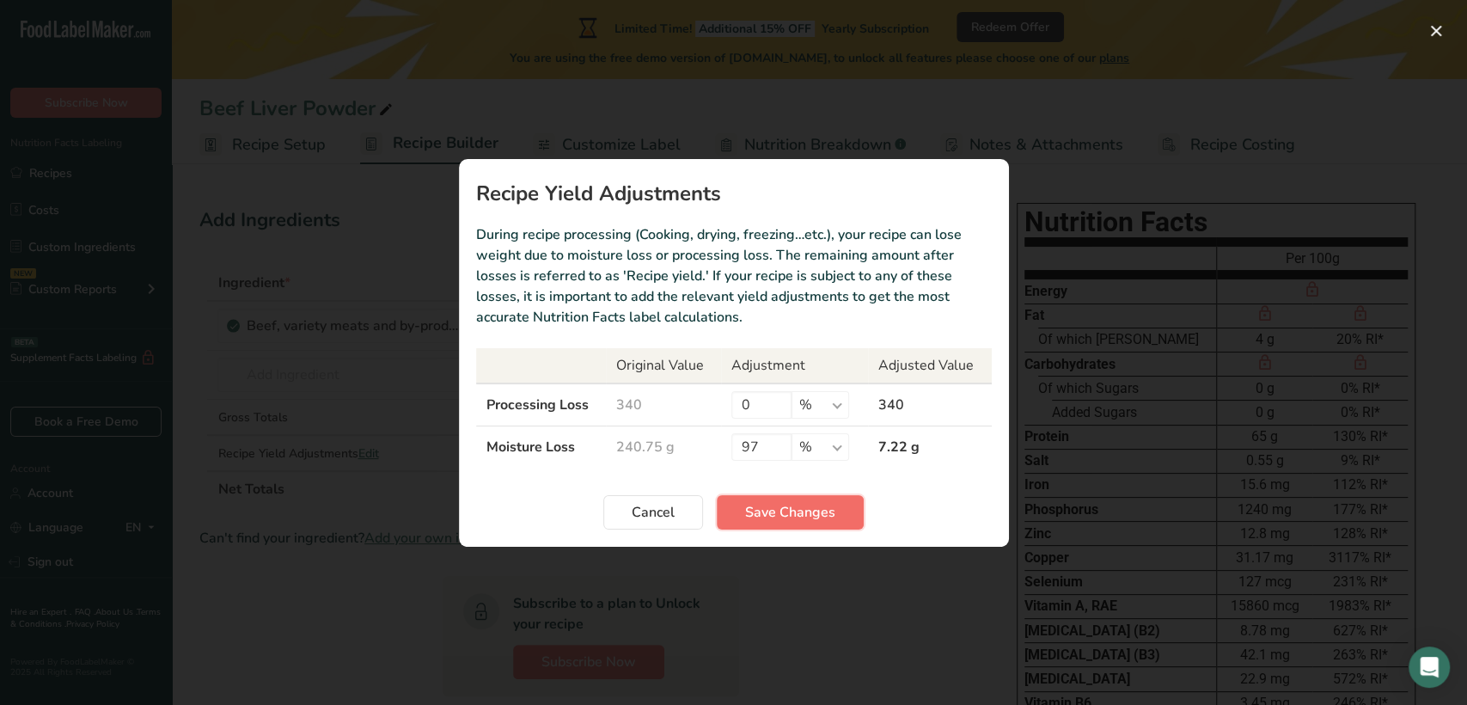
click at [797, 513] on span "Save Changes" at bounding box center [790, 512] width 90 height 21
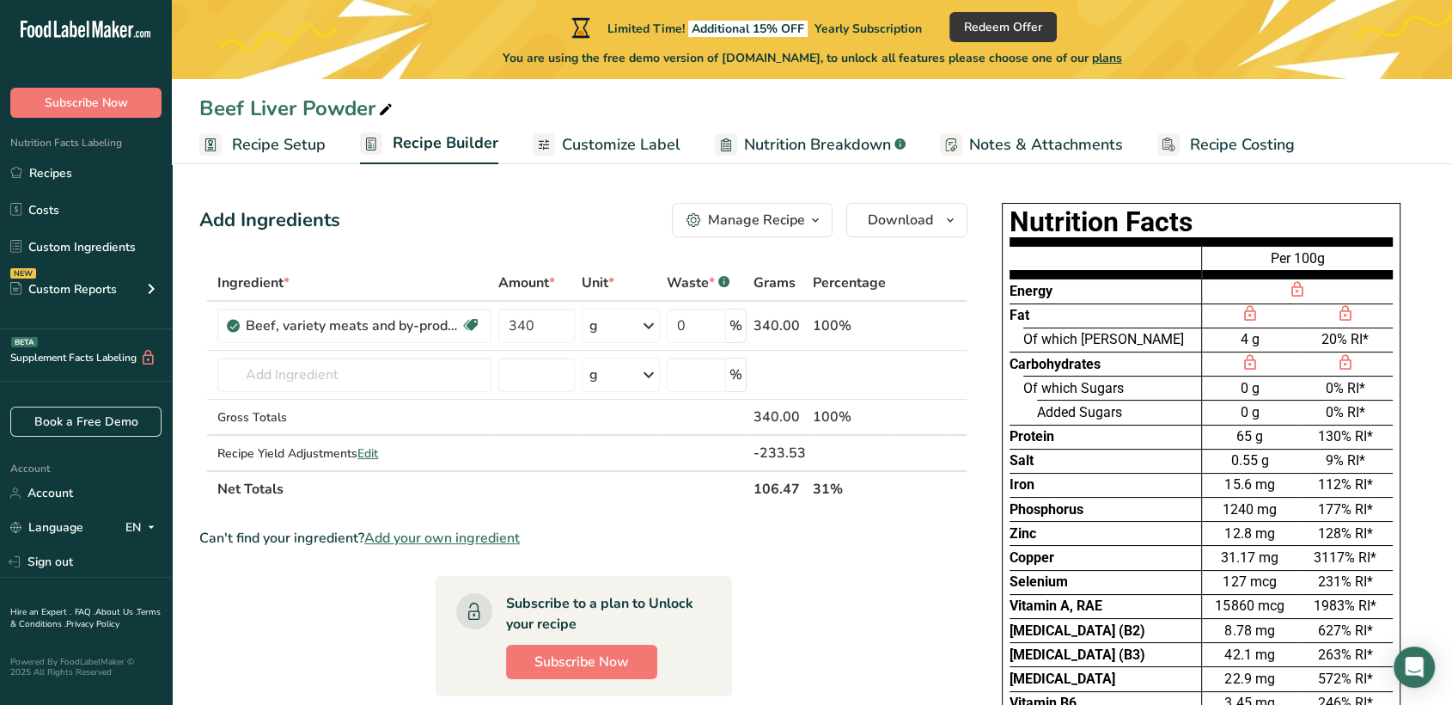
click at [300, 146] on span "Recipe Setup" at bounding box center [279, 144] width 94 height 23
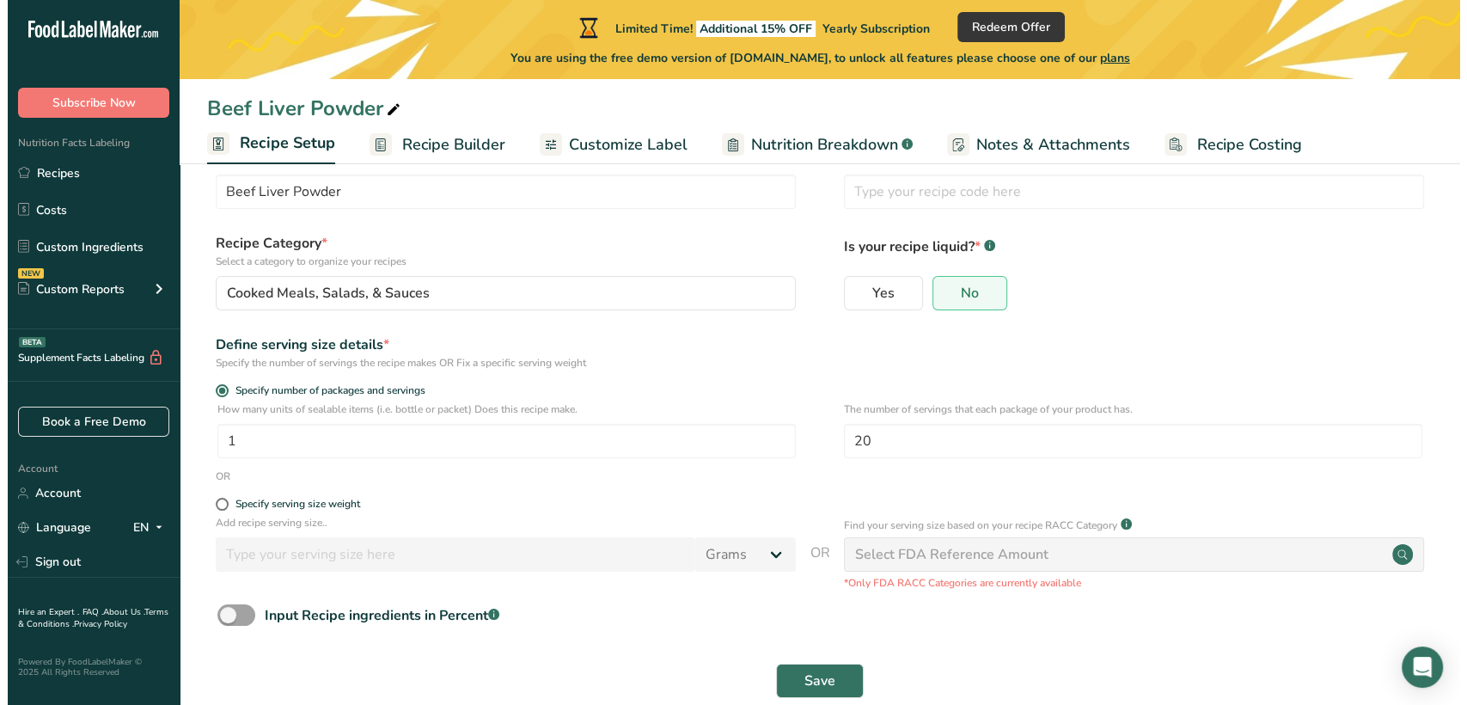
scroll to position [88, 0]
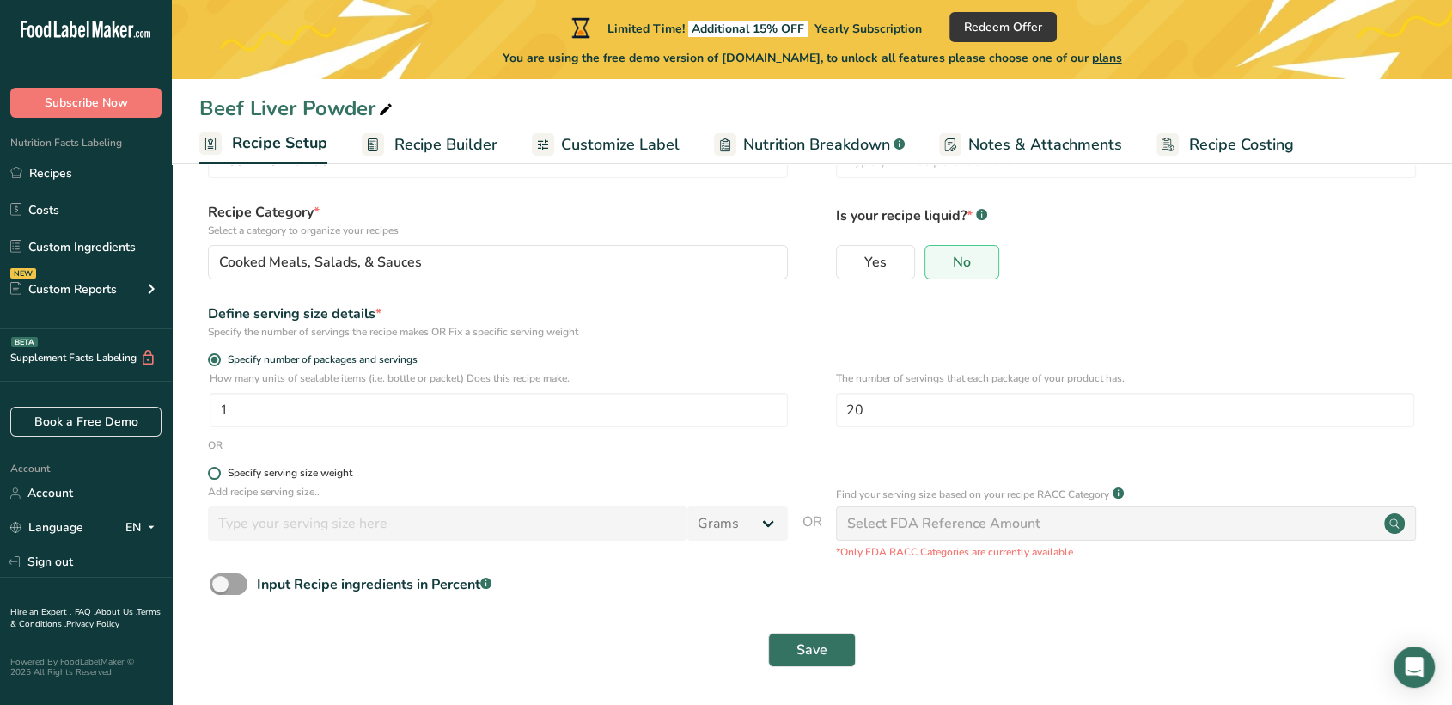
click at [222, 469] on span "Specify serving size weight" at bounding box center [286, 473] width 131 height 13
click at [219, 469] on input "Specify serving size weight" at bounding box center [213, 472] width 11 height 11
radio input "true"
radio input "false"
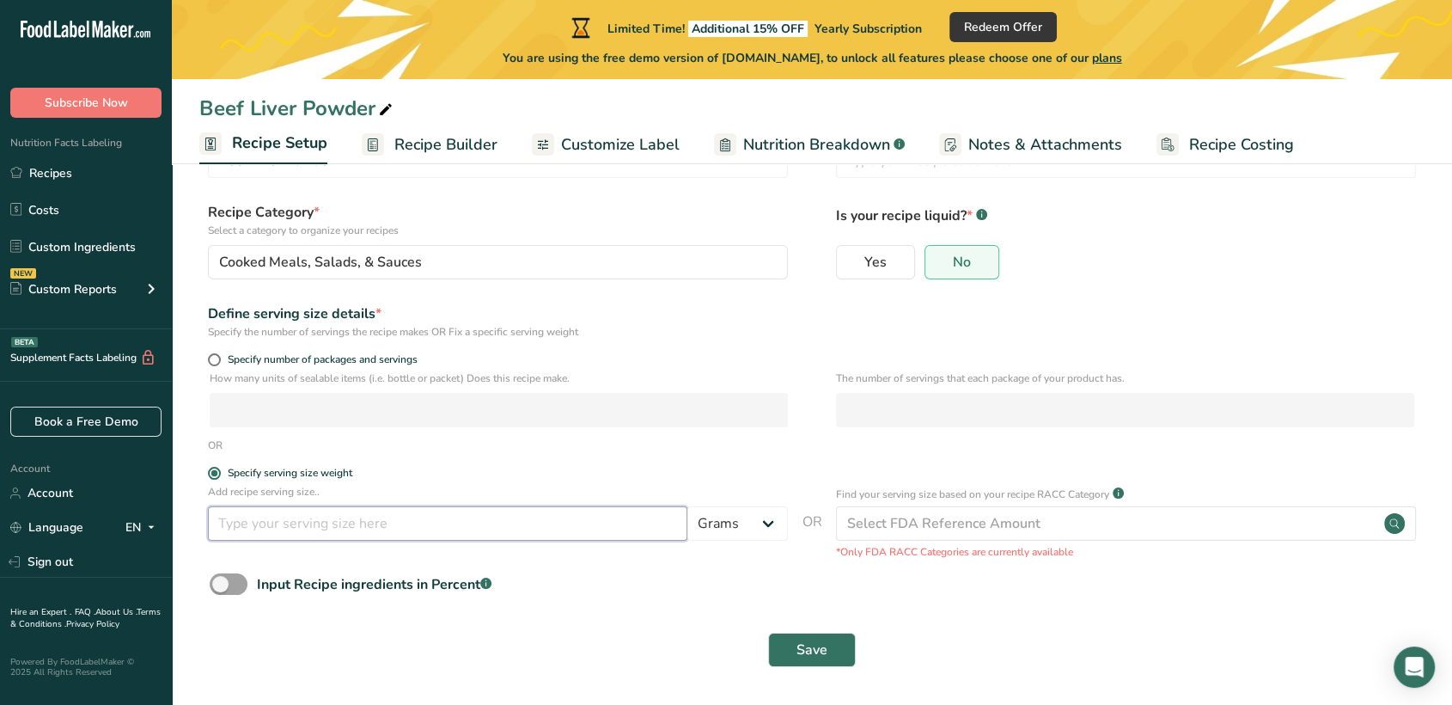
click at [320, 531] on input "number" at bounding box center [448, 523] width 480 height 34
type input "7"
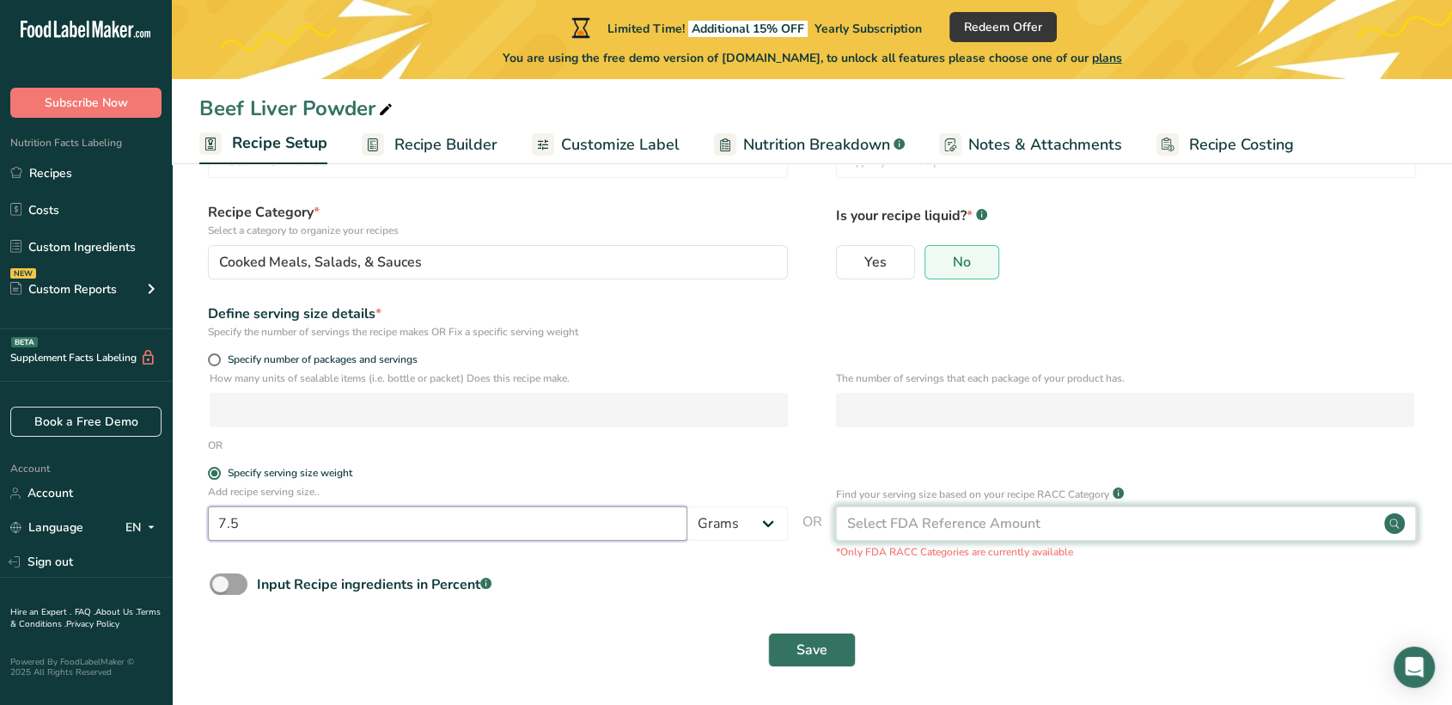
type input "7.5"
click at [902, 519] on div "Select FDA Reference Amount" at bounding box center [943, 523] width 193 height 21
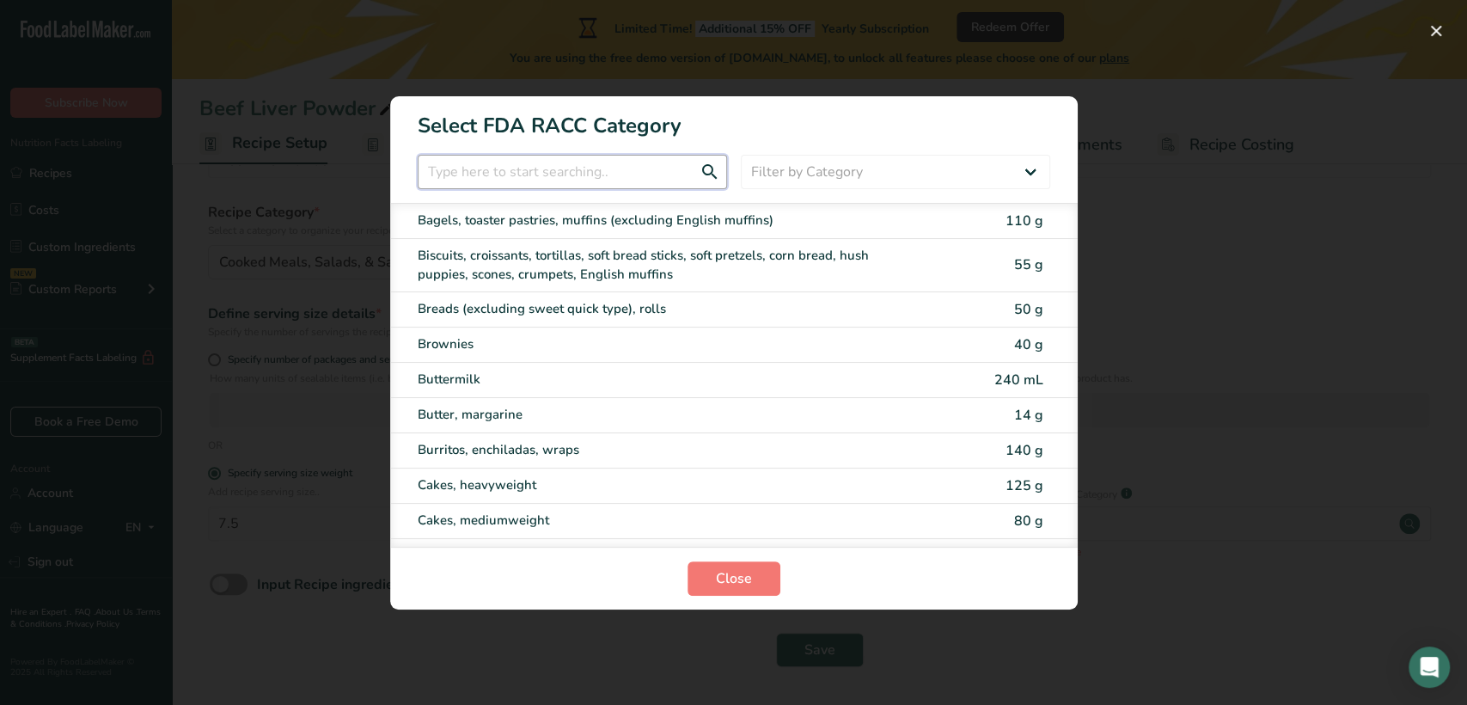
click at [530, 162] on input "RACC Category Selection Modal" at bounding box center [572, 172] width 309 height 34
click at [542, 174] on input "RACC Category Selection Modal" at bounding box center [572, 172] width 309 height 34
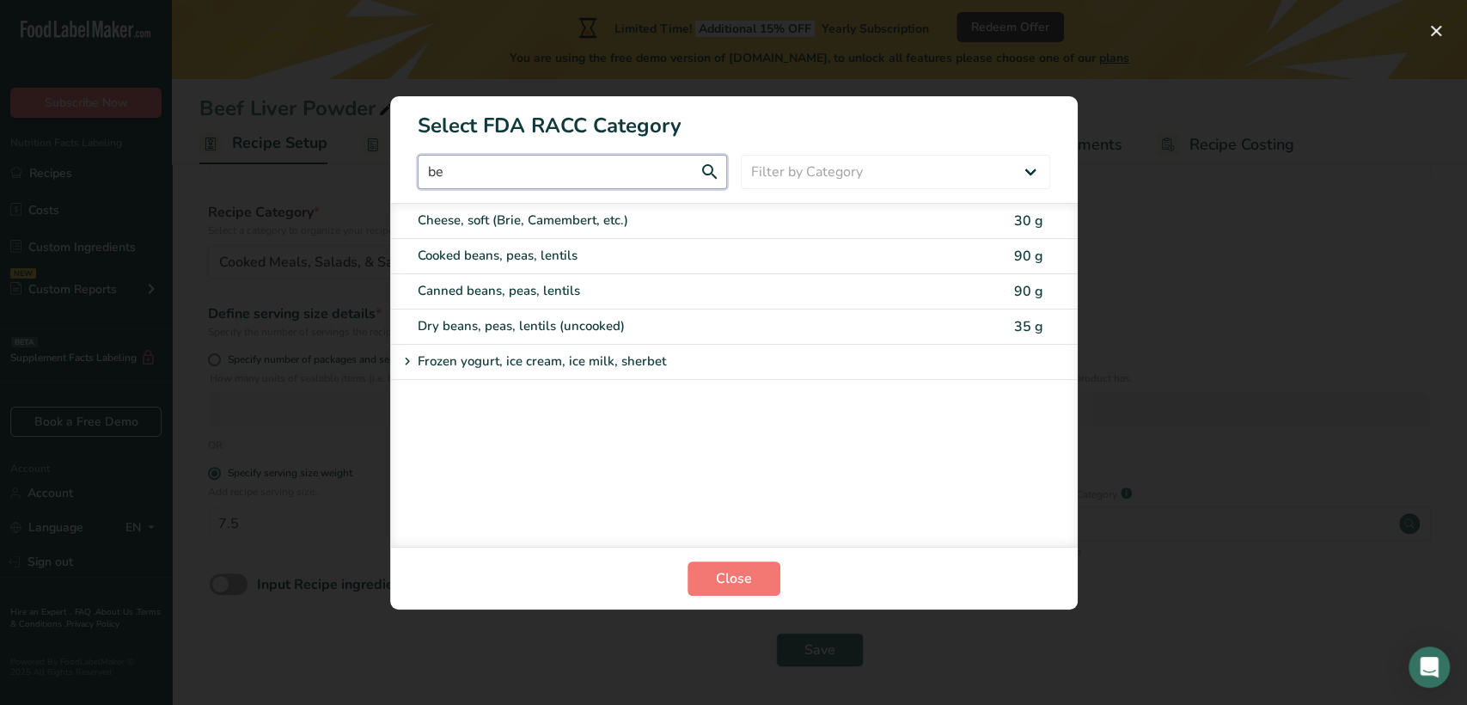
type input "b"
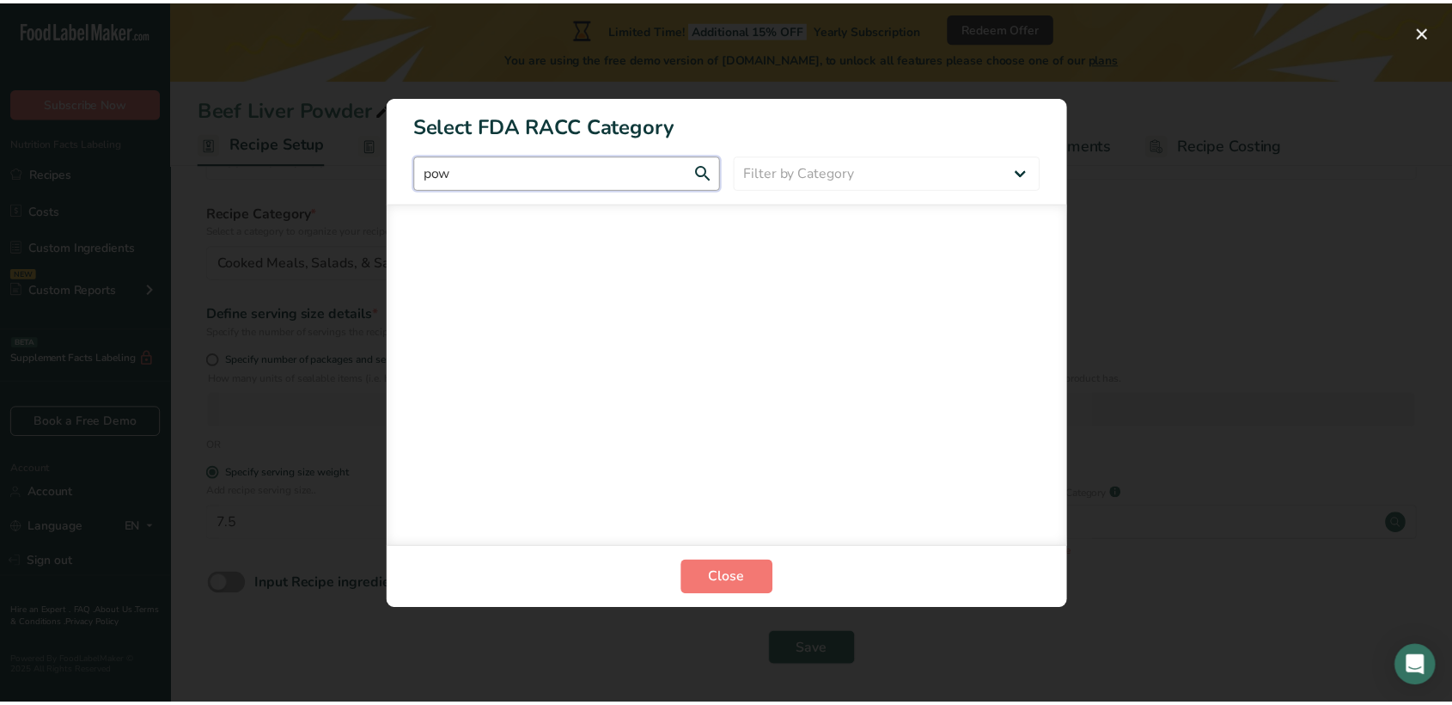
scroll to position [0, 0]
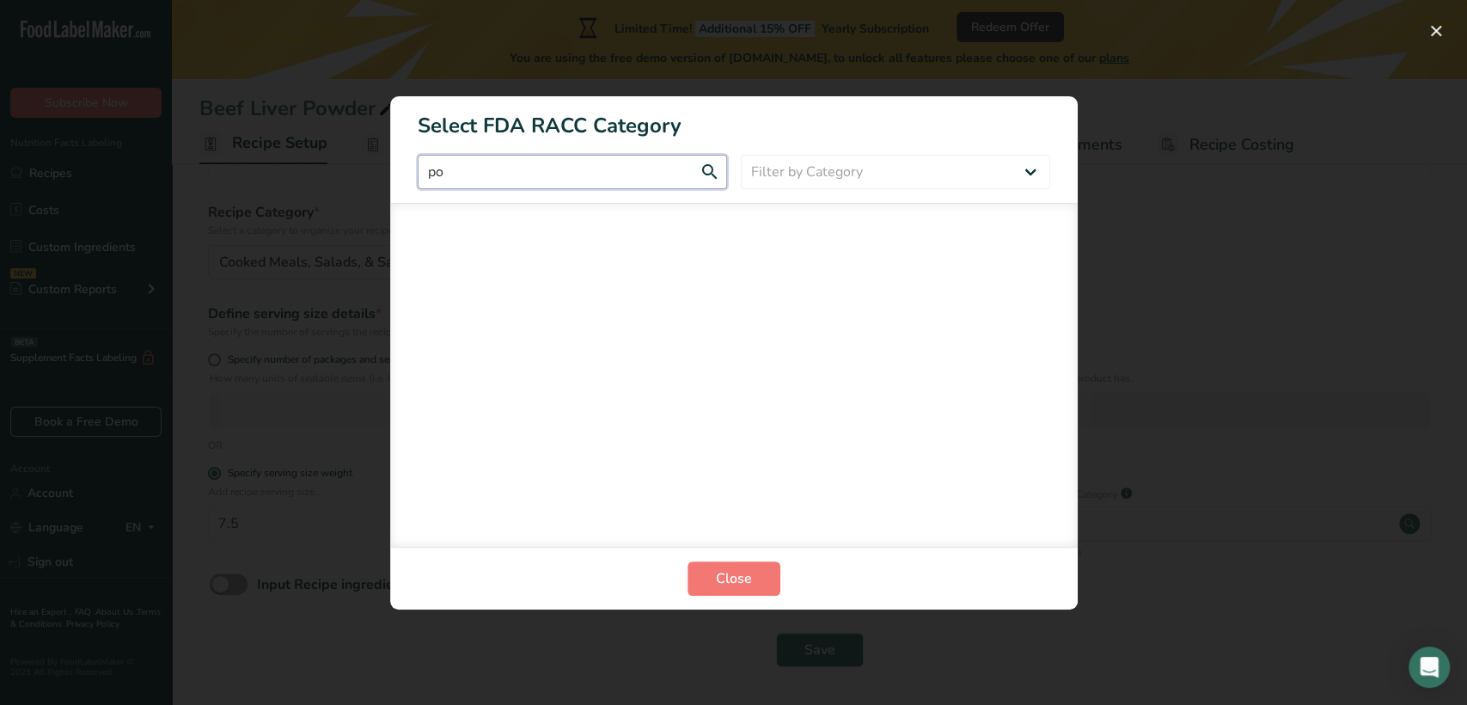
type input "p"
type input "s"
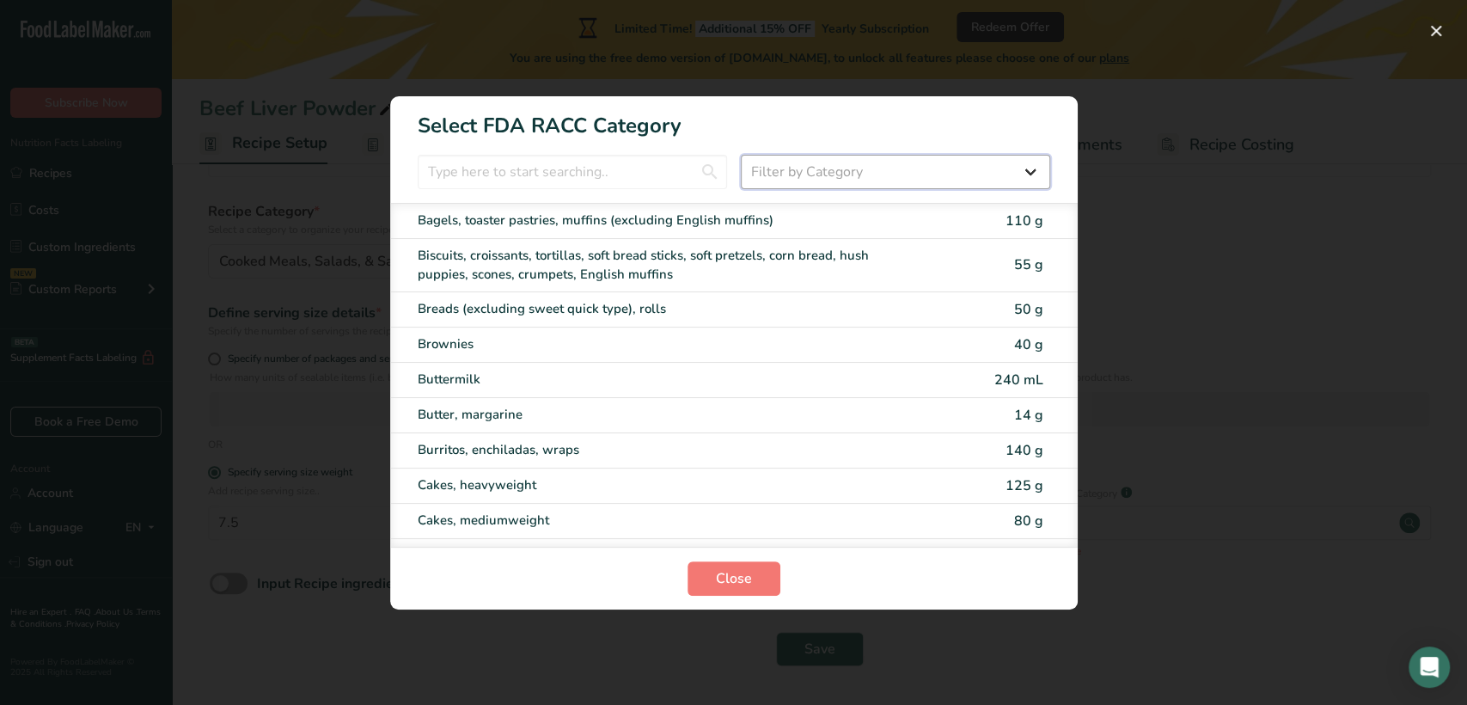
click at [840, 164] on select "Filter by Category All Bakery products [GEOGRAPHIC_DATA] Cereals and other grai…" at bounding box center [895, 172] width 309 height 34
click at [741, 155] on select "Filter by Category All Bakery products [GEOGRAPHIC_DATA] Cereals and other grai…" at bounding box center [895, 172] width 309 height 34
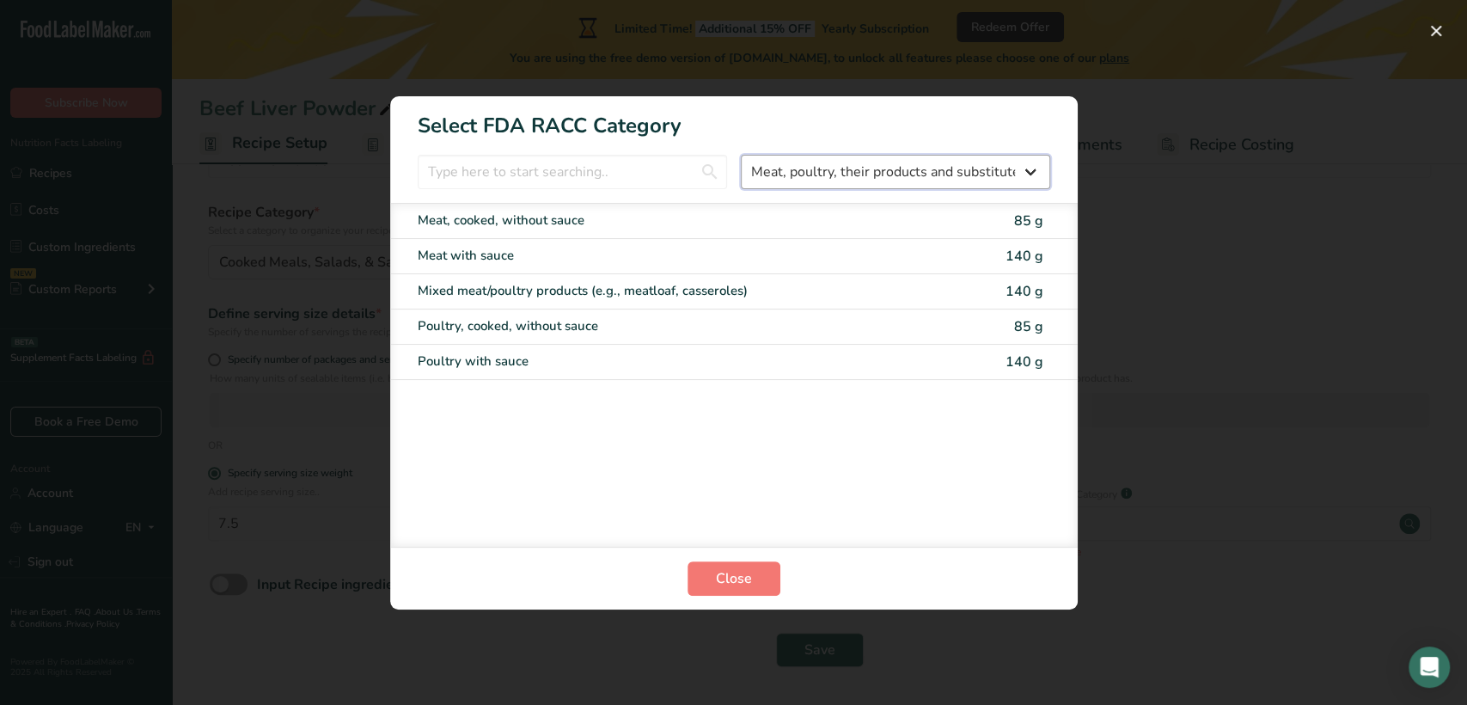
click at [947, 161] on select "All Bakery products [GEOGRAPHIC_DATA] Cereals and other grain products Dairy pr…" at bounding box center [895, 172] width 309 height 34
select select "27"
click at [741, 155] on select "All Bakery products [GEOGRAPHIC_DATA] Cereals and other grain products Dairy pr…" at bounding box center [895, 172] width 309 height 34
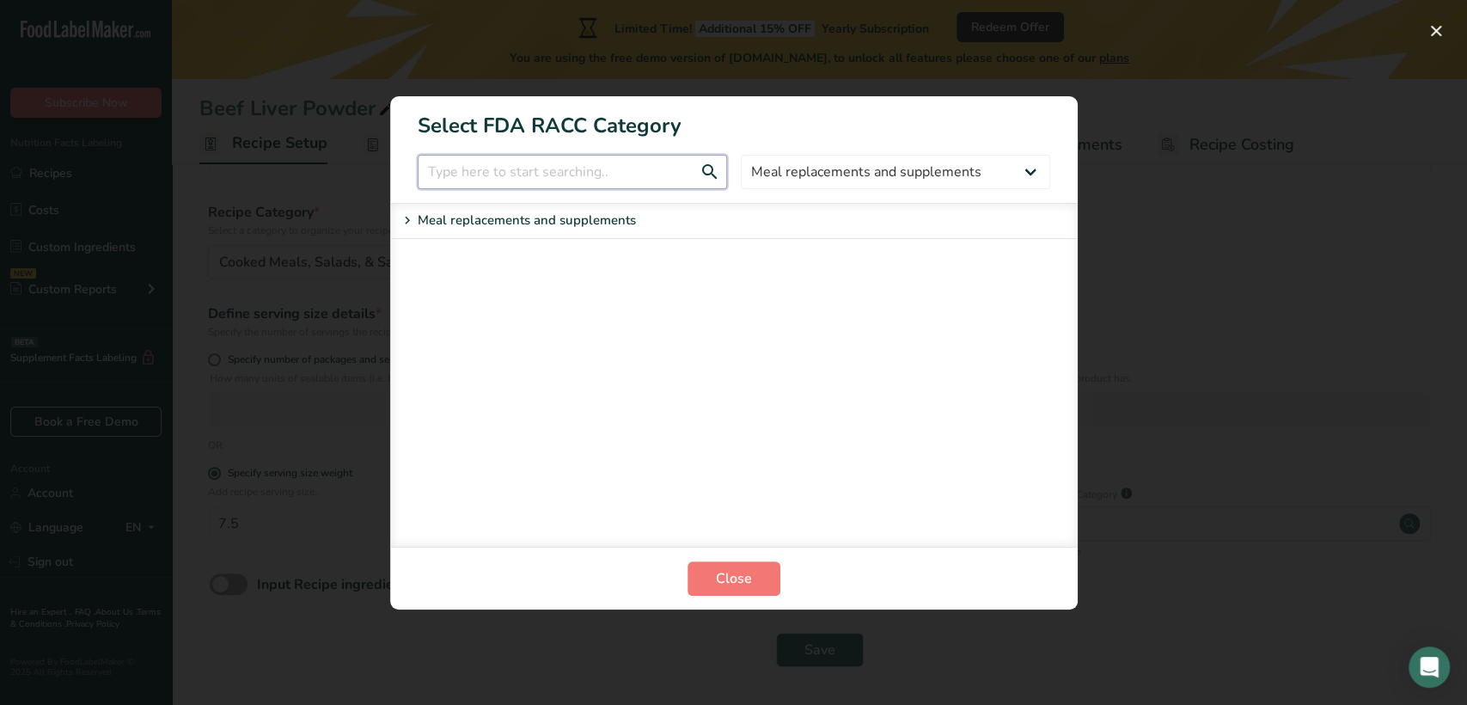
click at [531, 177] on input "RACC Category Selection Modal" at bounding box center [572, 172] width 309 height 34
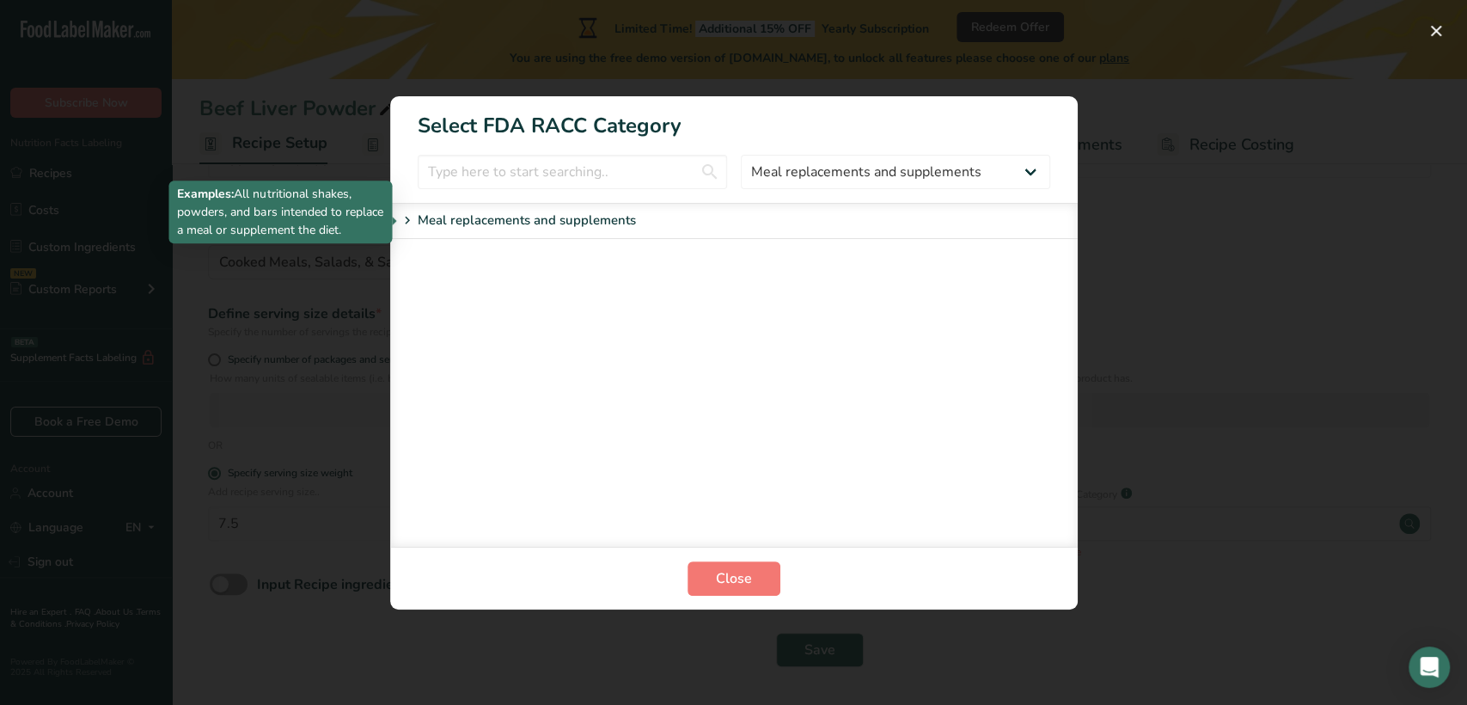
click at [543, 292] on div "Meal replacements and supplements Option 1: RACC per eating occasion (liquid) 2…" at bounding box center [733, 375] width 687 height 344
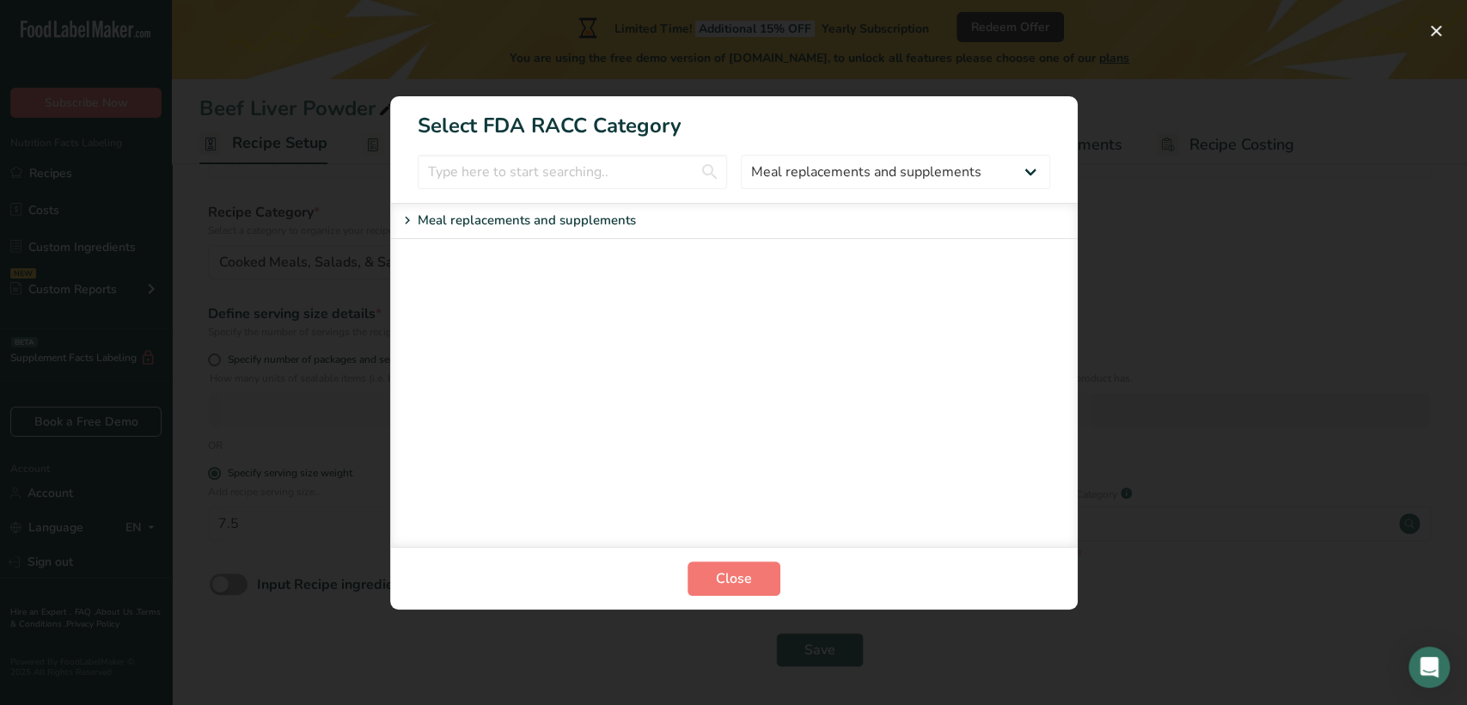
click at [545, 225] on p "Meal replacements and supplements" at bounding box center [527, 221] width 218 height 21
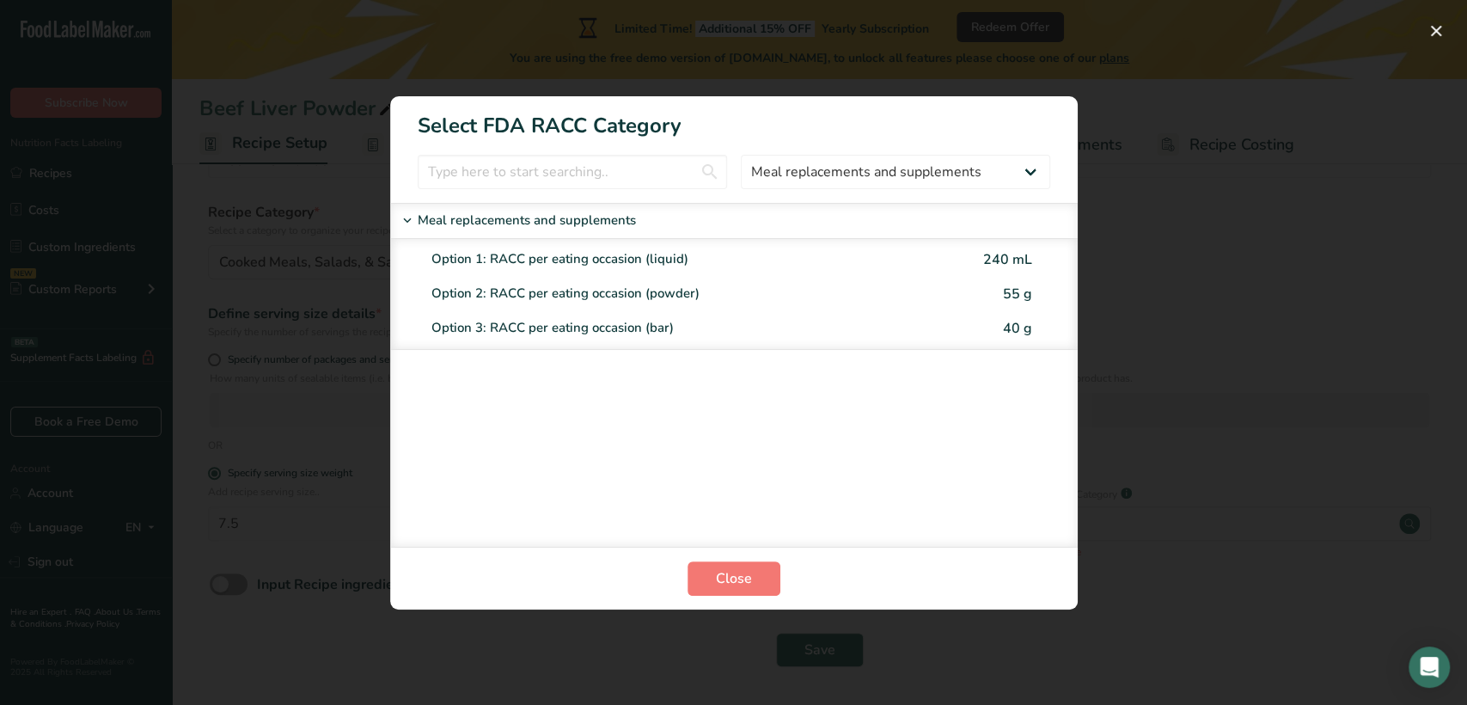
click at [604, 299] on div "Option 2: RACC per eating occasion (powder)" at bounding box center [705, 294] width 549 height 20
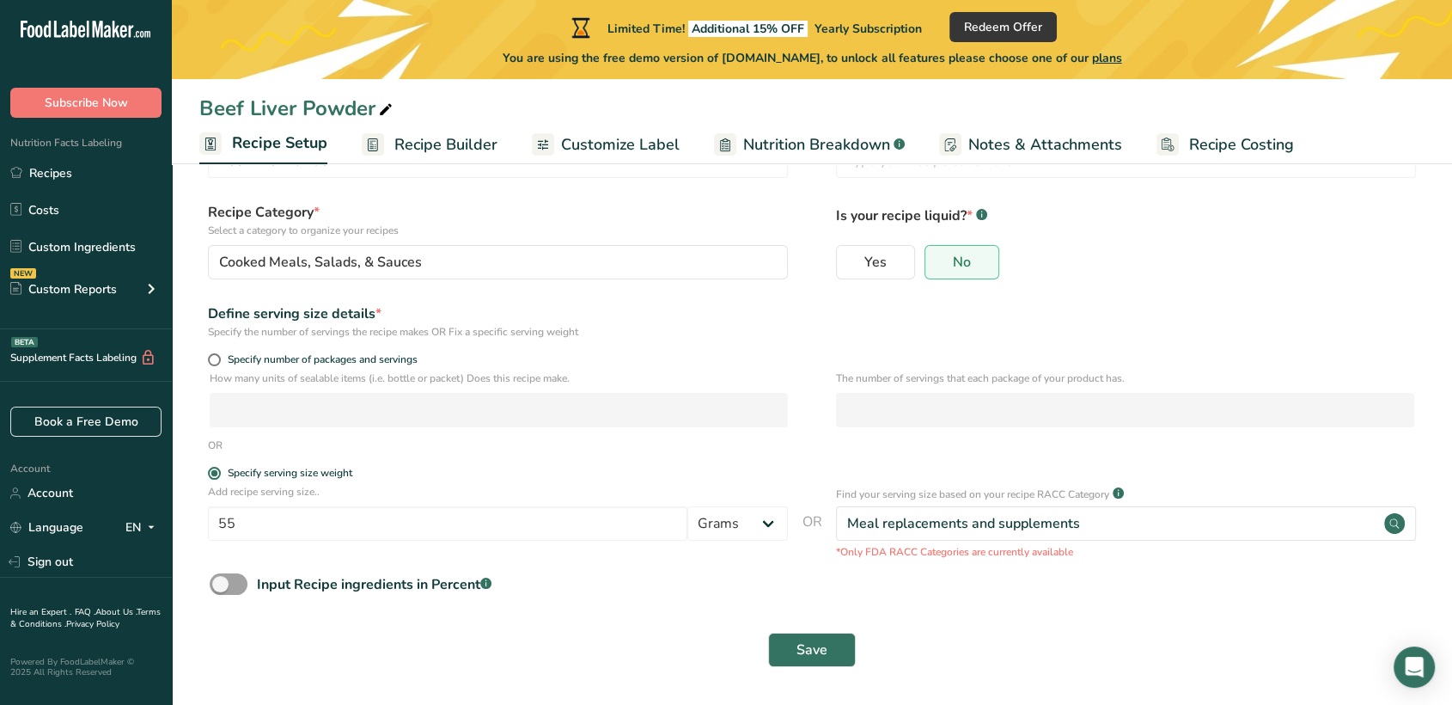
click at [425, 561] on form "Recipe name * Beef Liver Powder Recipe code .a-a{fill:#347362;}.b-a{fill:#fff;}…" at bounding box center [811, 396] width 1225 height 561
click at [431, 524] on input "55" at bounding box center [448, 523] width 480 height 34
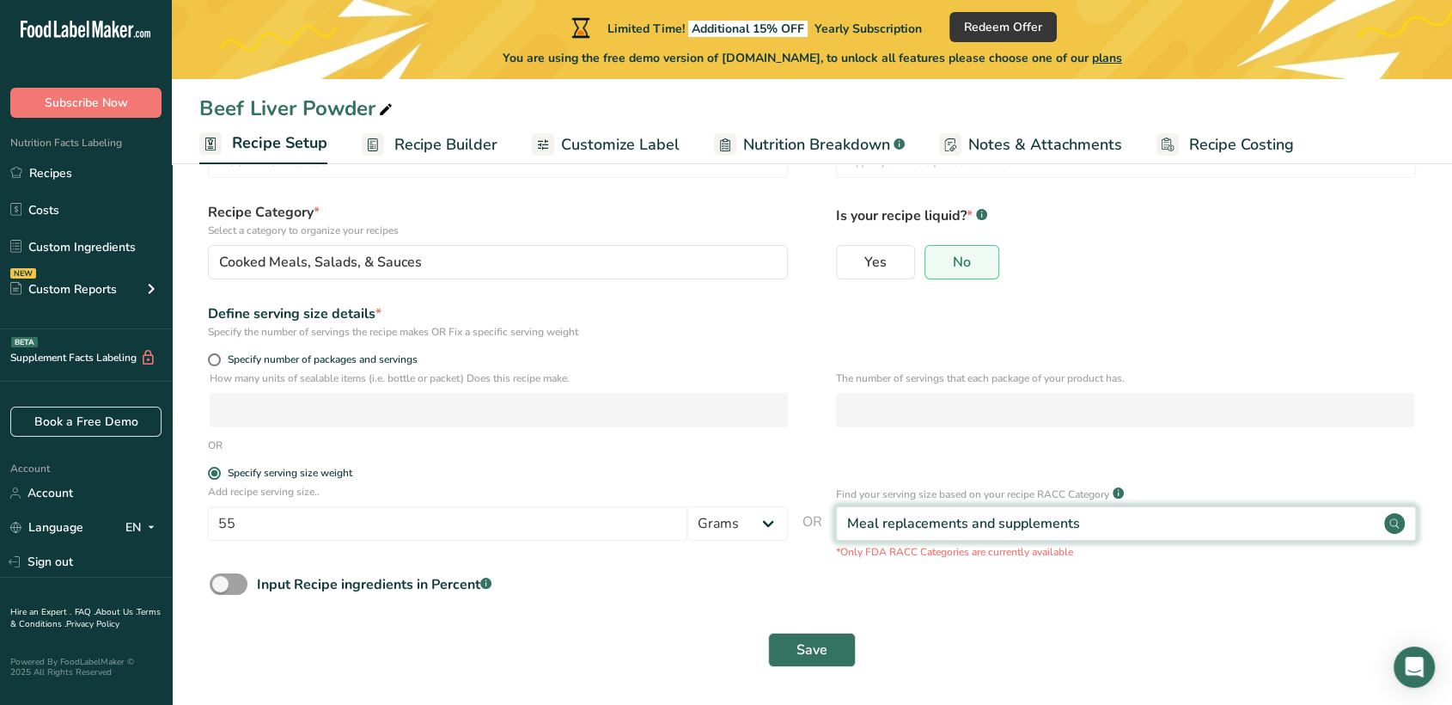
click at [1227, 531] on div "Meal replacements and supplements" at bounding box center [1126, 523] width 580 height 34
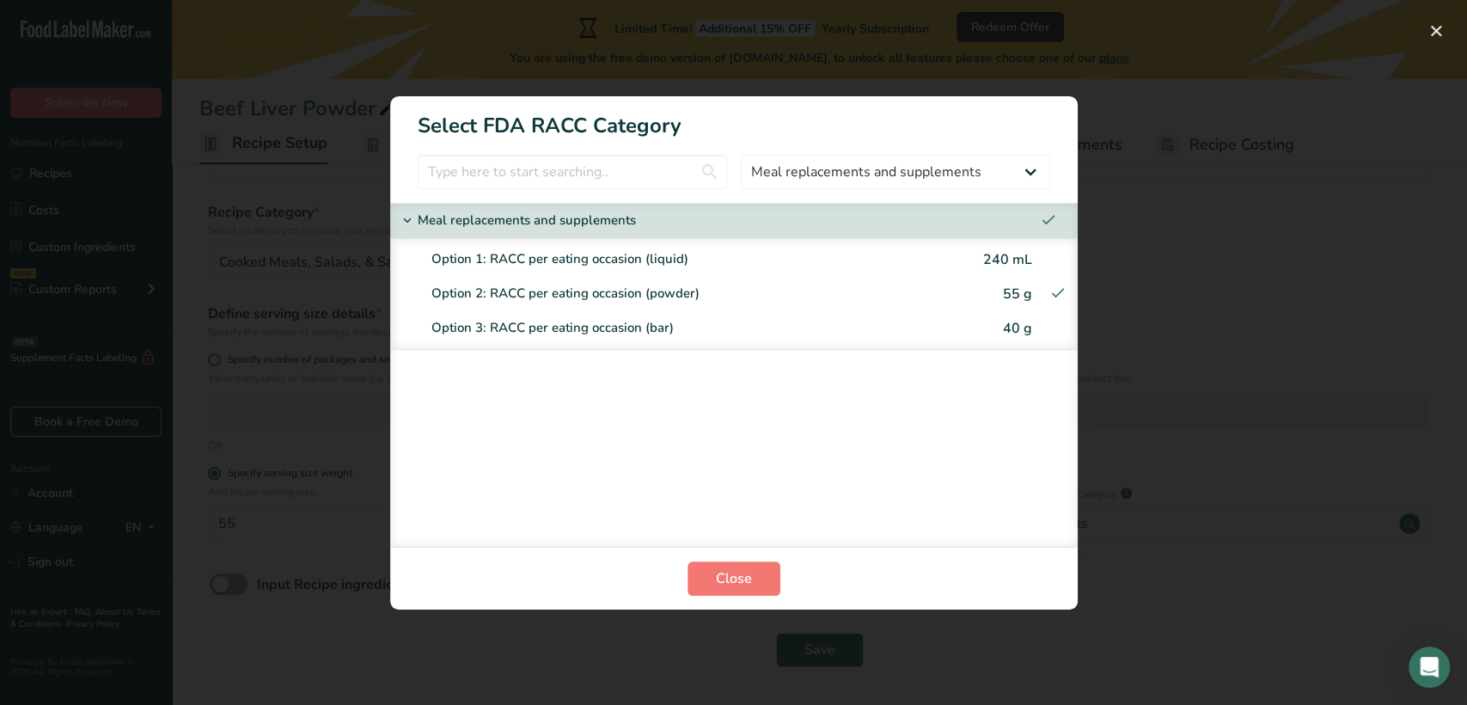
click at [1120, 515] on div "RACC Category Selection Modal" at bounding box center [733, 352] width 1467 height 705
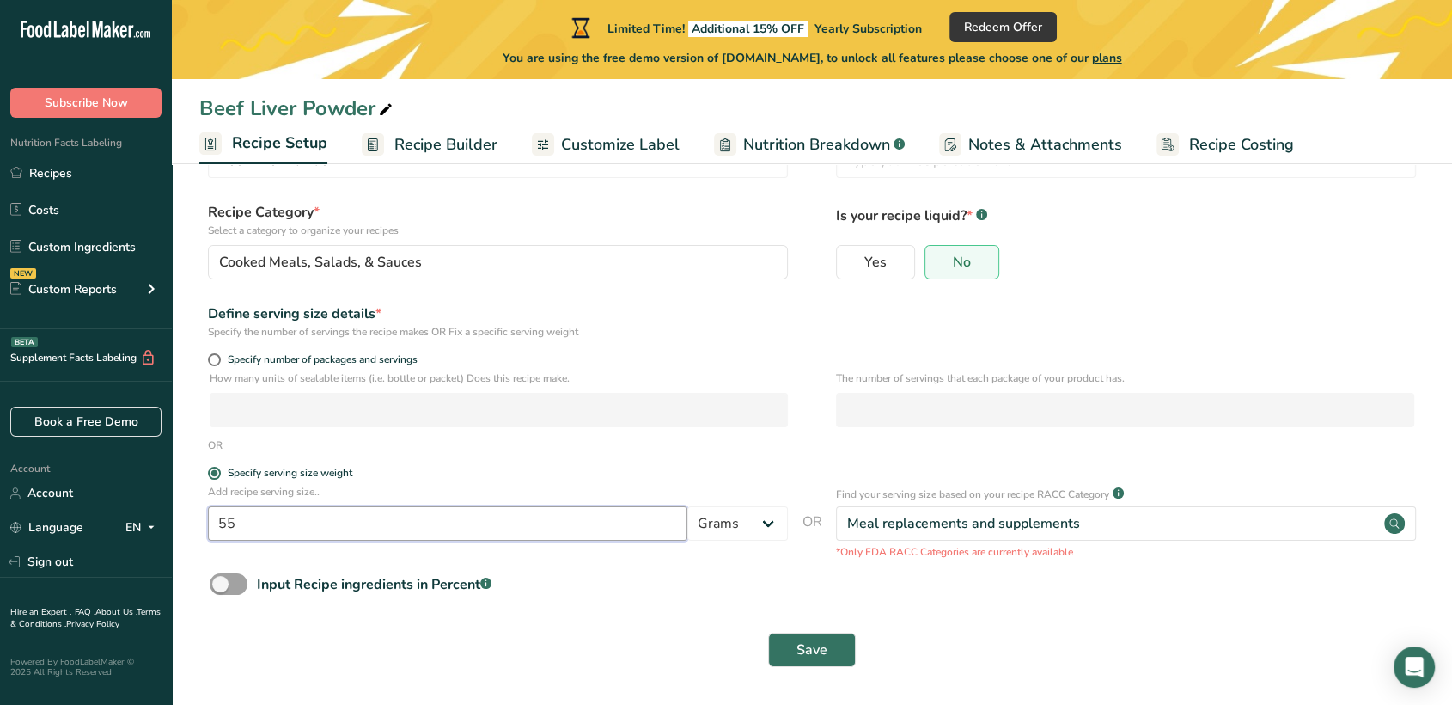
click at [603, 520] on input "55" at bounding box center [448, 523] width 480 height 34
type input "5"
click at [654, 612] on form "Recipe name * Beef Liver Powder Recipe code .a-a{fill:#347362;}.b-a{fill:#fff;}…" at bounding box center [811, 396] width 1225 height 561
click at [980, 554] on p "*Only FDA RACC Categories are currently available" at bounding box center [1126, 551] width 580 height 15
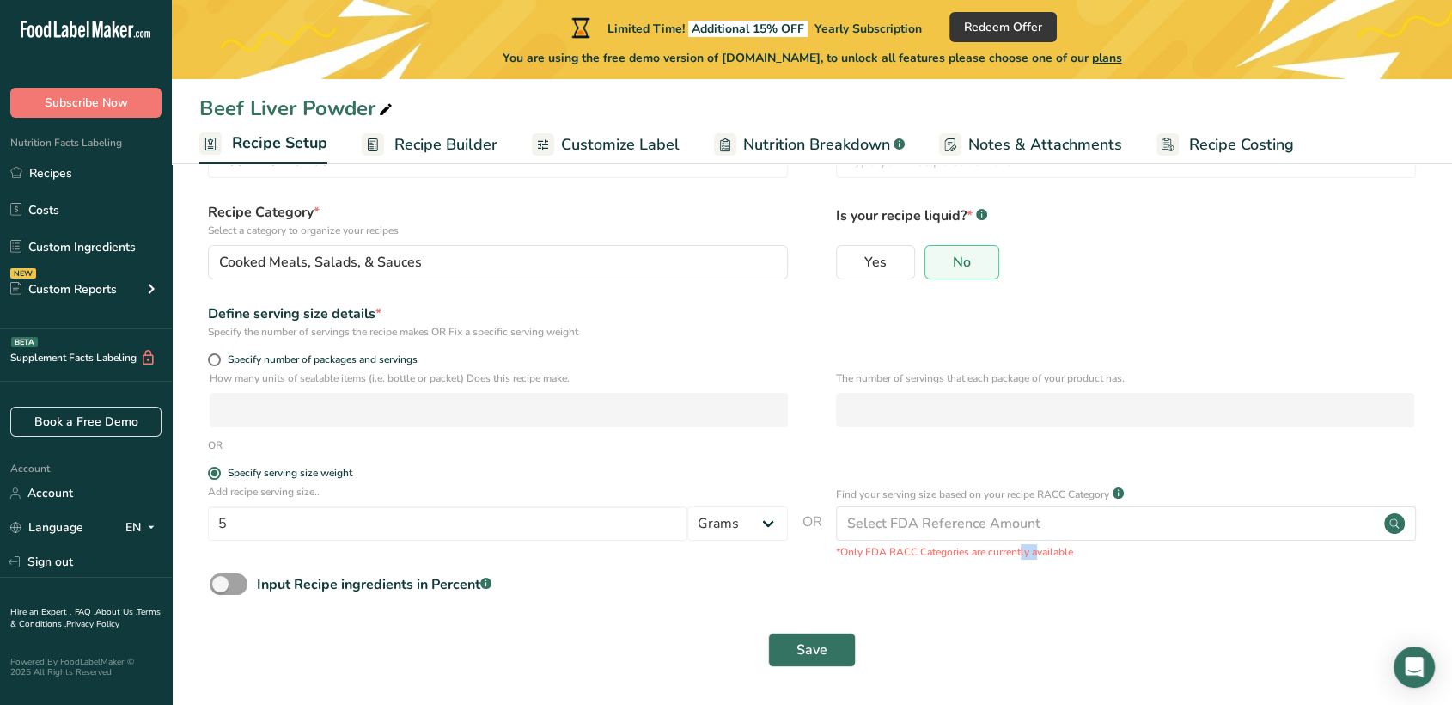
click at [980, 554] on p "*Only FDA RACC Categories are currently available" at bounding box center [1126, 551] width 580 height 15
click at [935, 602] on div "Input Recipe ingredients in Percent .a-a{fill:#347362;}.b-a{fill:#fff;}" at bounding box center [811, 590] width 1225 height 35
click at [434, 523] on input "5" at bounding box center [448, 523] width 480 height 34
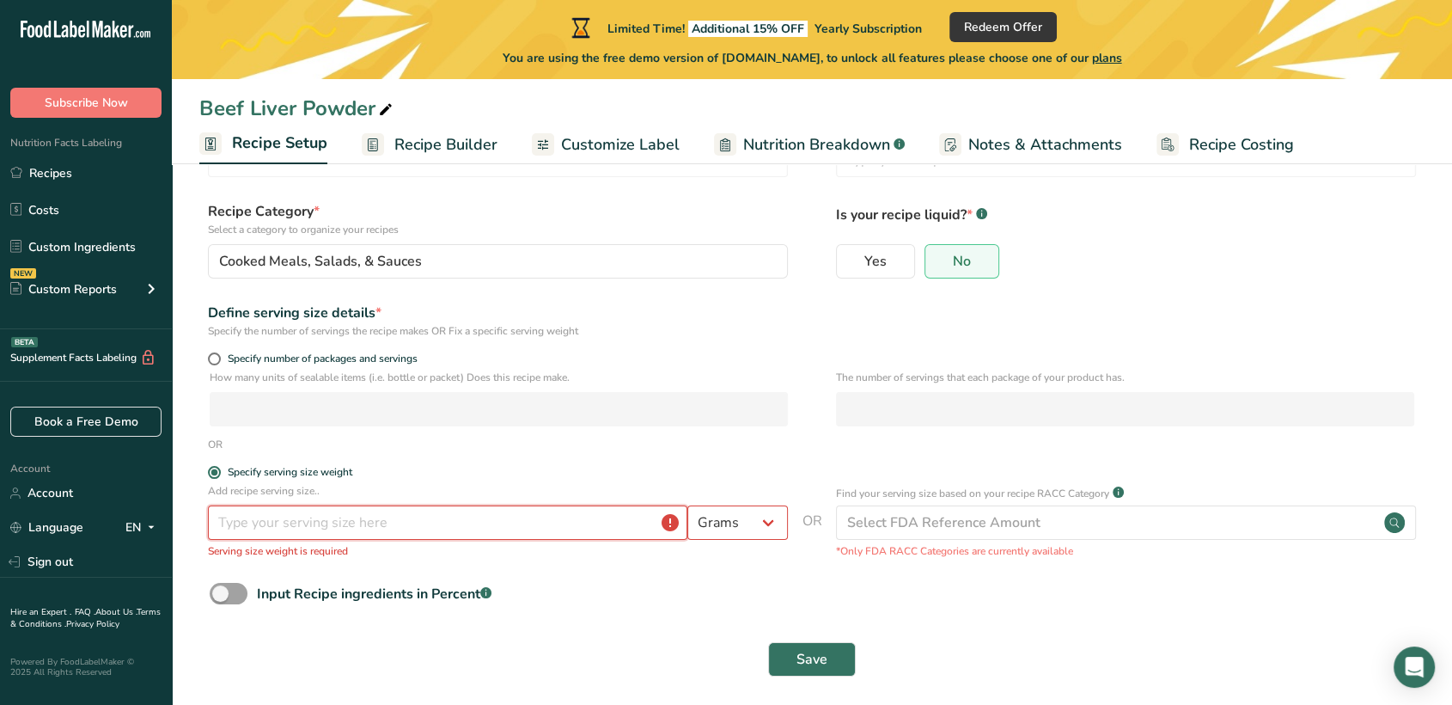
type input "7"
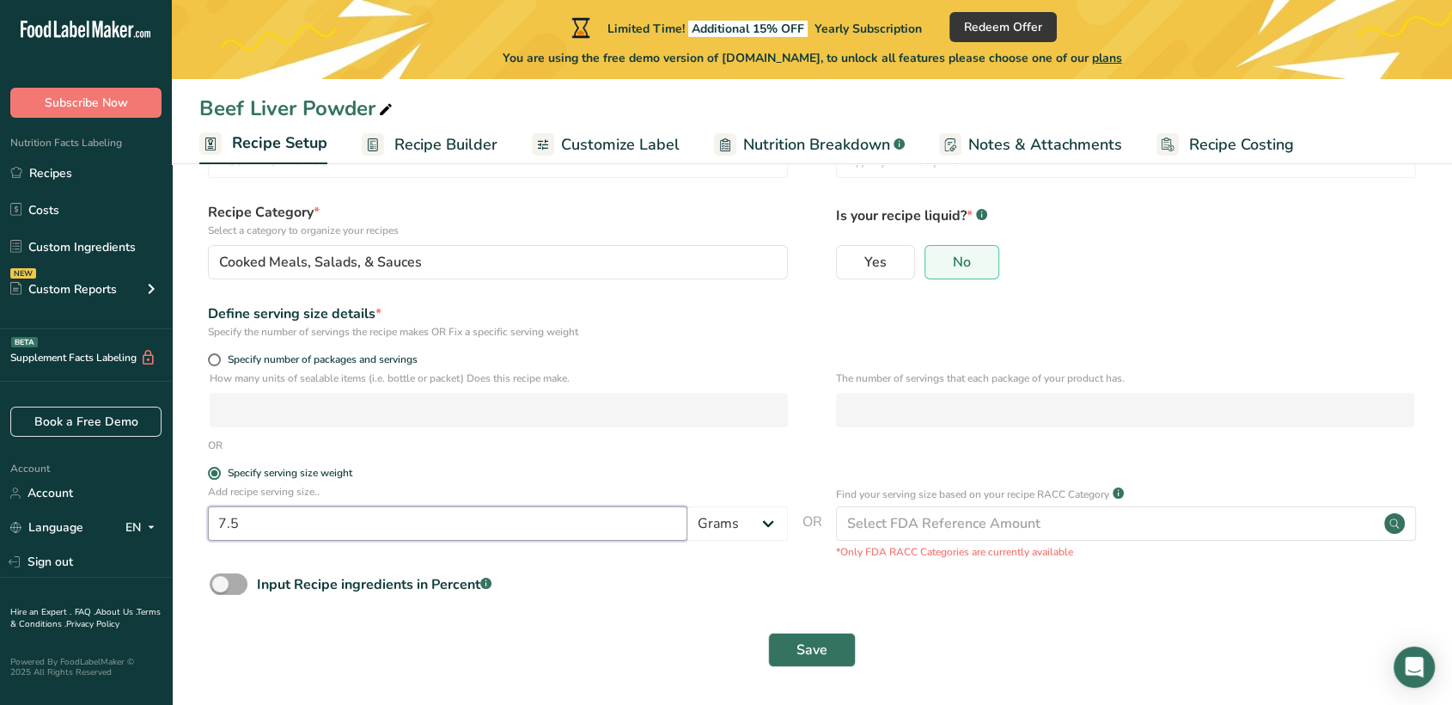
type input "7.5"
click at [221, 582] on span at bounding box center [229, 583] width 38 height 21
click at [221, 582] on input "Input Recipe ingredients in Percent .a-a{fill:#347362;}.b-a{fill:#fff;}" at bounding box center [215, 583] width 11 height 11
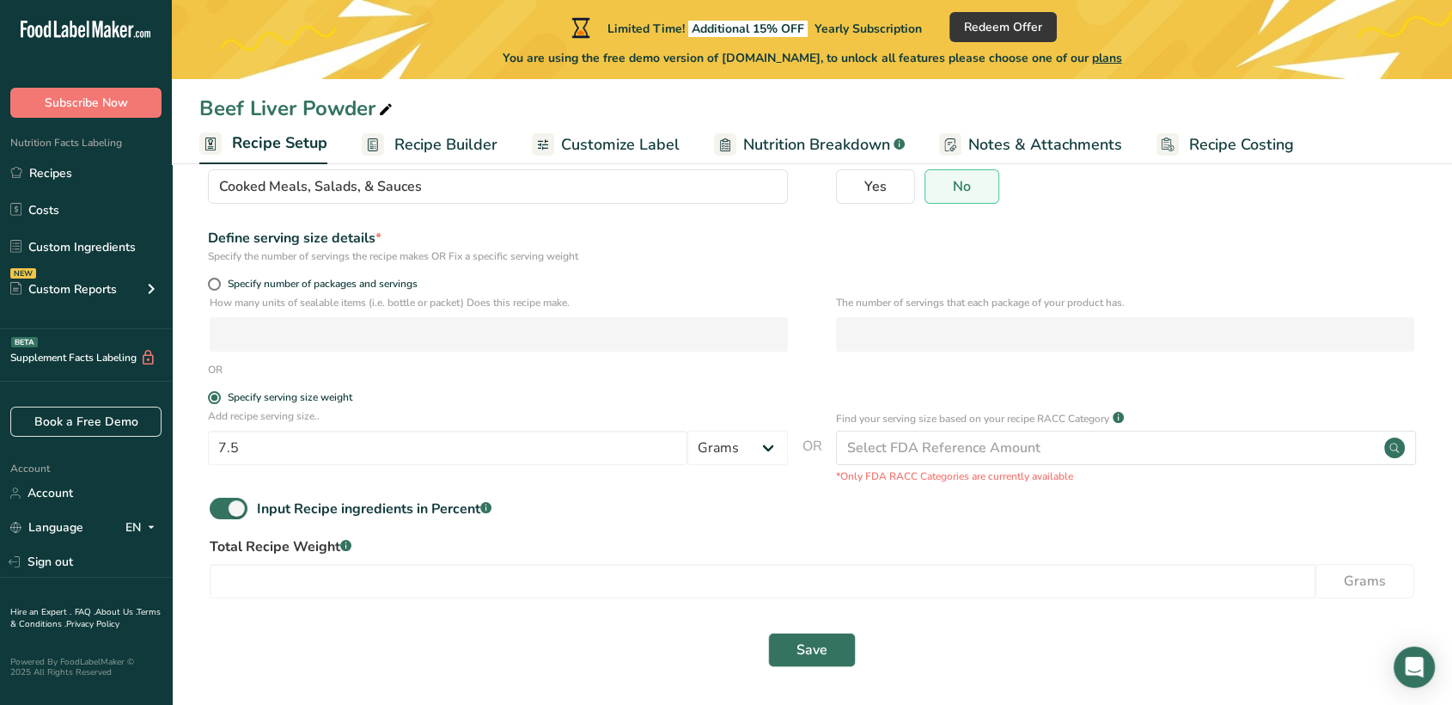
click at [208, 516] on div "Input Recipe ingredients in Percent .a-a{fill:#347362;}.b-a{fill:#fff;}" at bounding box center [811, 515] width 1225 height 35
click at [227, 516] on span at bounding box center [229, 508] width 38 height 21
click at [221, 514] on input "Input Recipe ingredients in Percent .a-a{fill:#347362;}.b-a{fill:#fff;}" at bounding box center [215, 508] width 11 height 11
checkbox input "false"
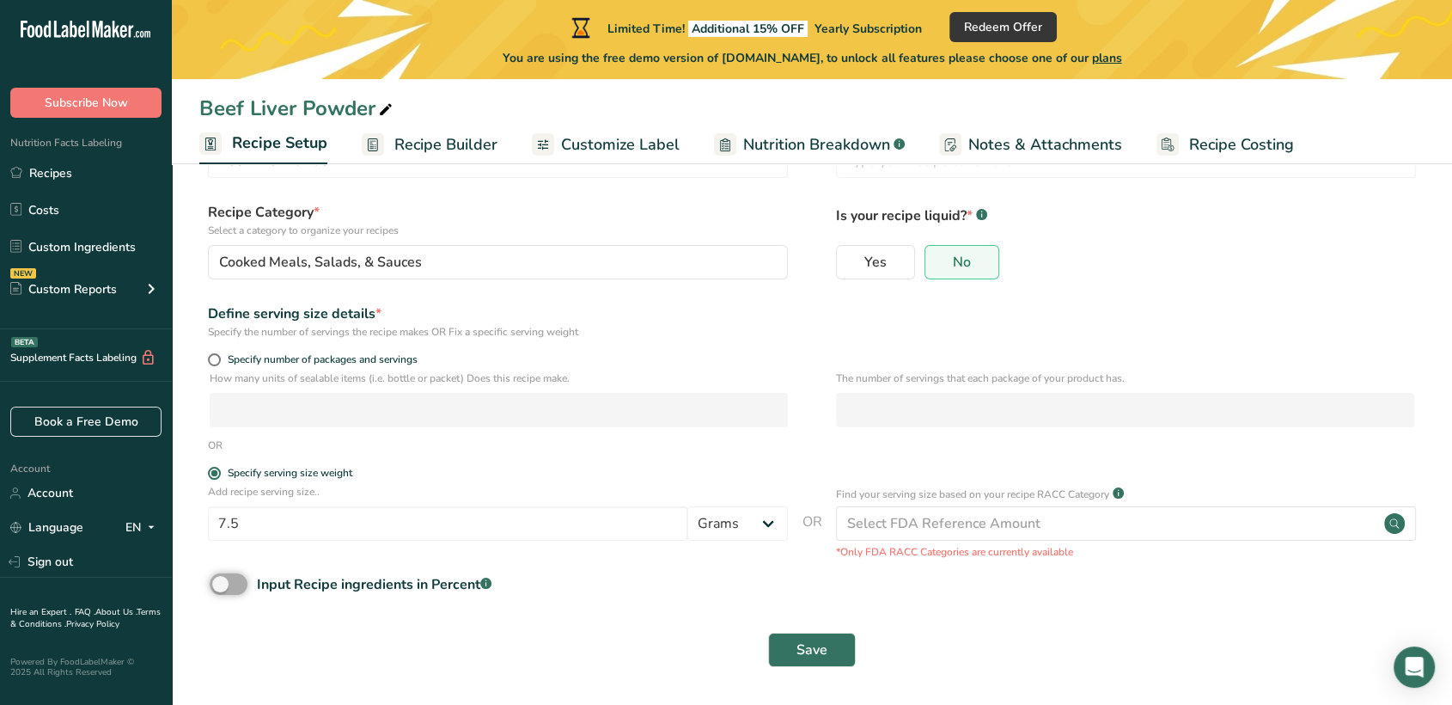
scroll to position [88, 0]
click at [814, 633] on span "Save" at bounding box center [812, 649] width 31 height 21
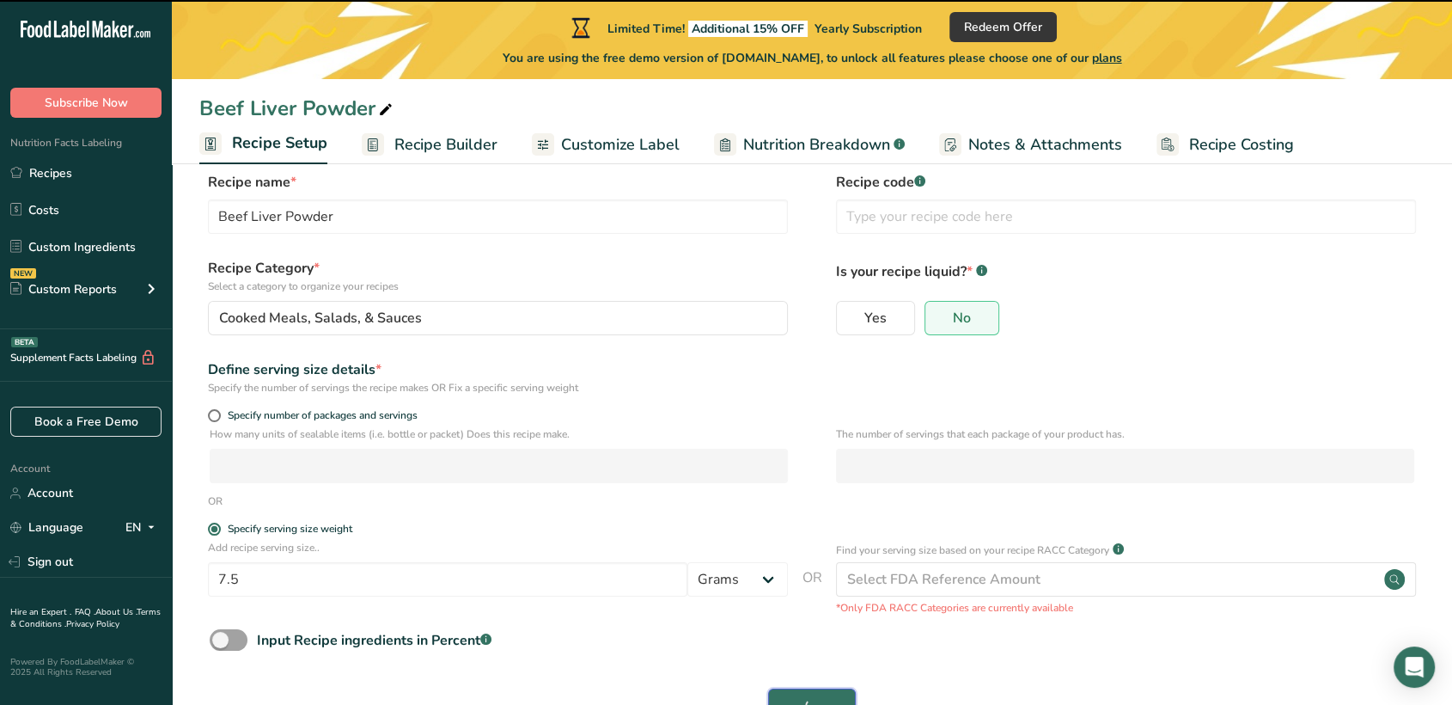
scroll to position [0, 0]
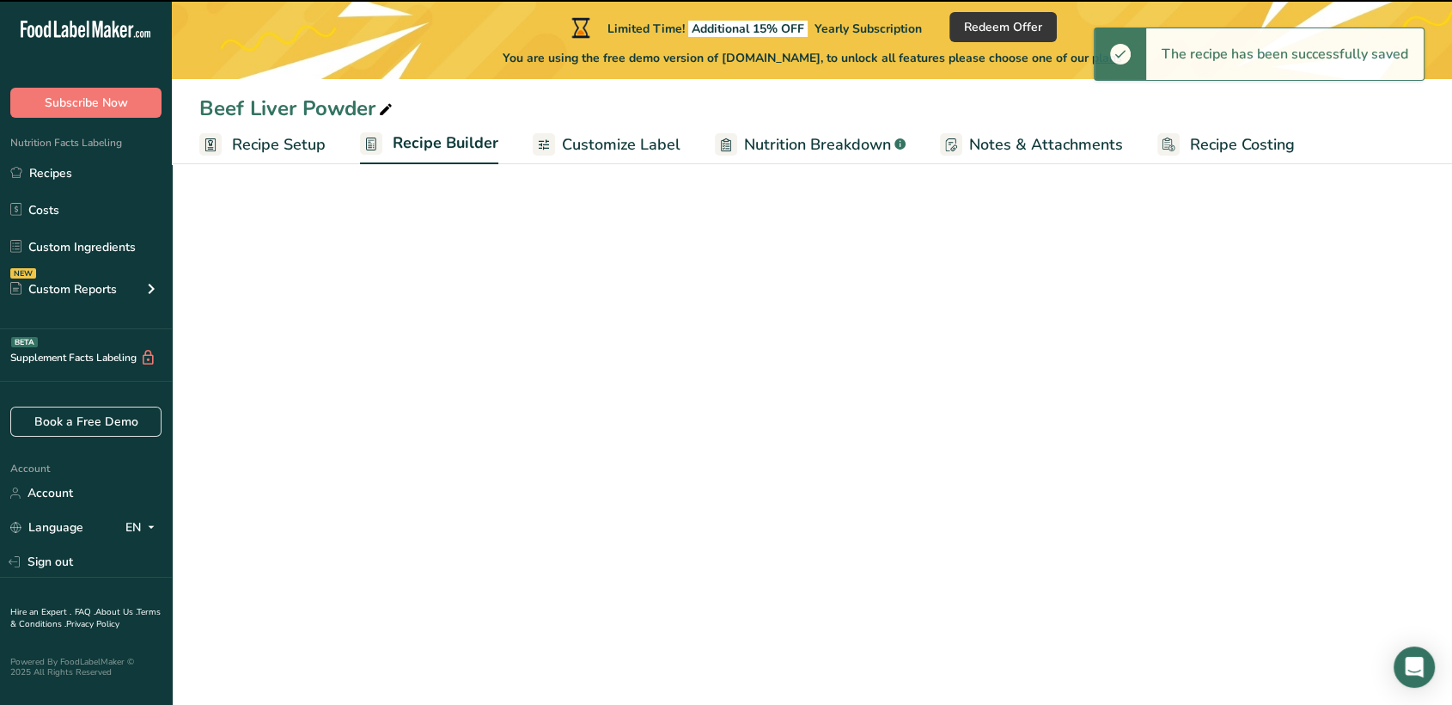
scroll to position [88, 0]
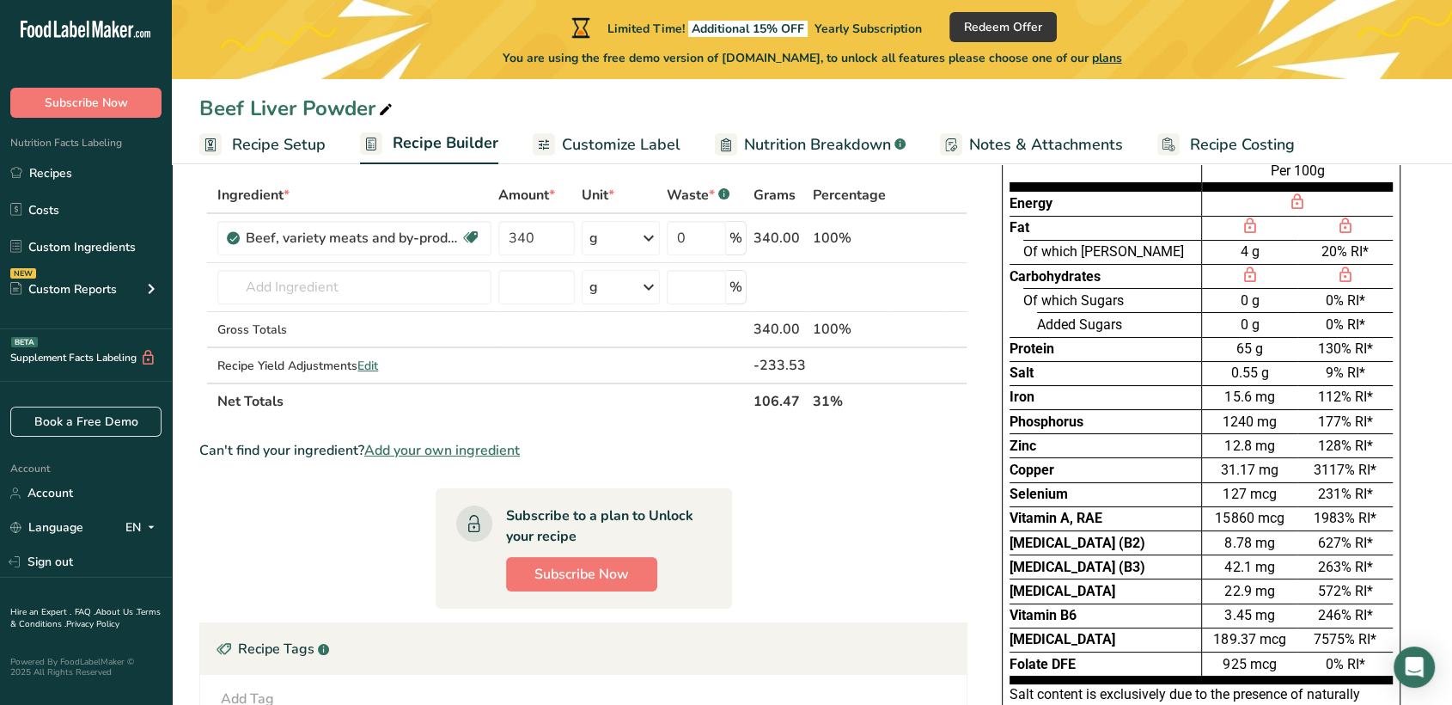
click at [811, 400] on th "31%" at bounding box center [849, 400] width 80 height 36
click at [776, 394] on th "106.47" at bounding box center [779, 400] width 59 height 36
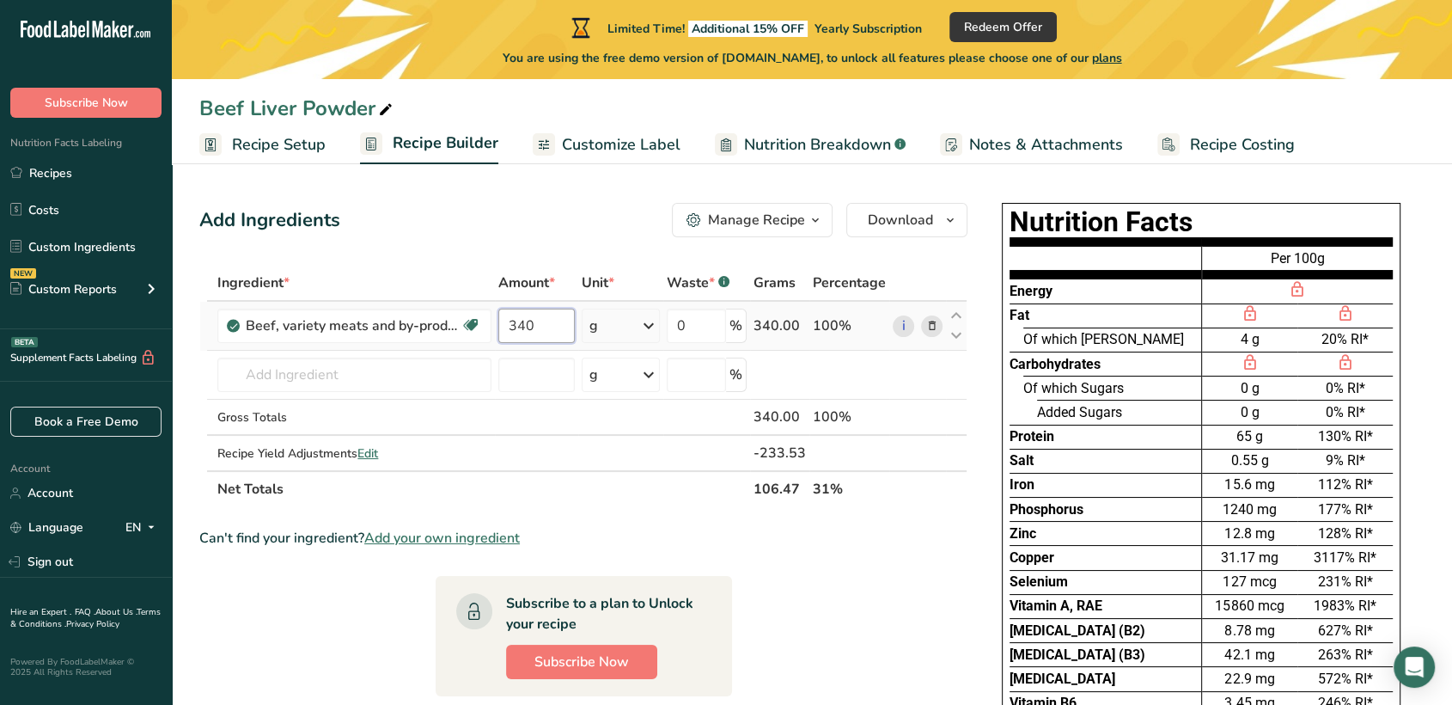
click at [541, 312] on input "340" at bounding box center [536, 325] width 76 height 34
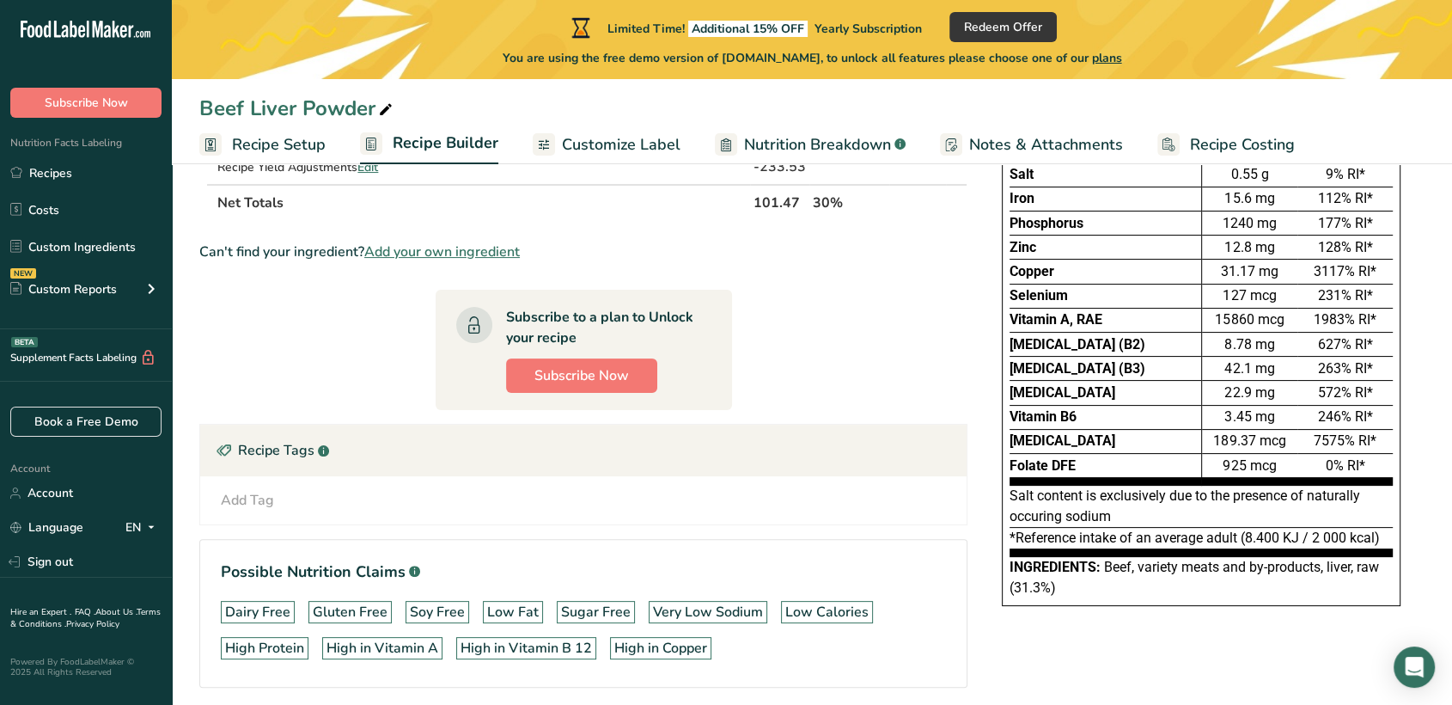
click at [330, 358] on section "Ingredient * Amount * Unit * Waste * .a-a{fill:#347362;}.b-a{fill:#fff;} Grams …" at bounding box center [583, 347] width 768 height 736
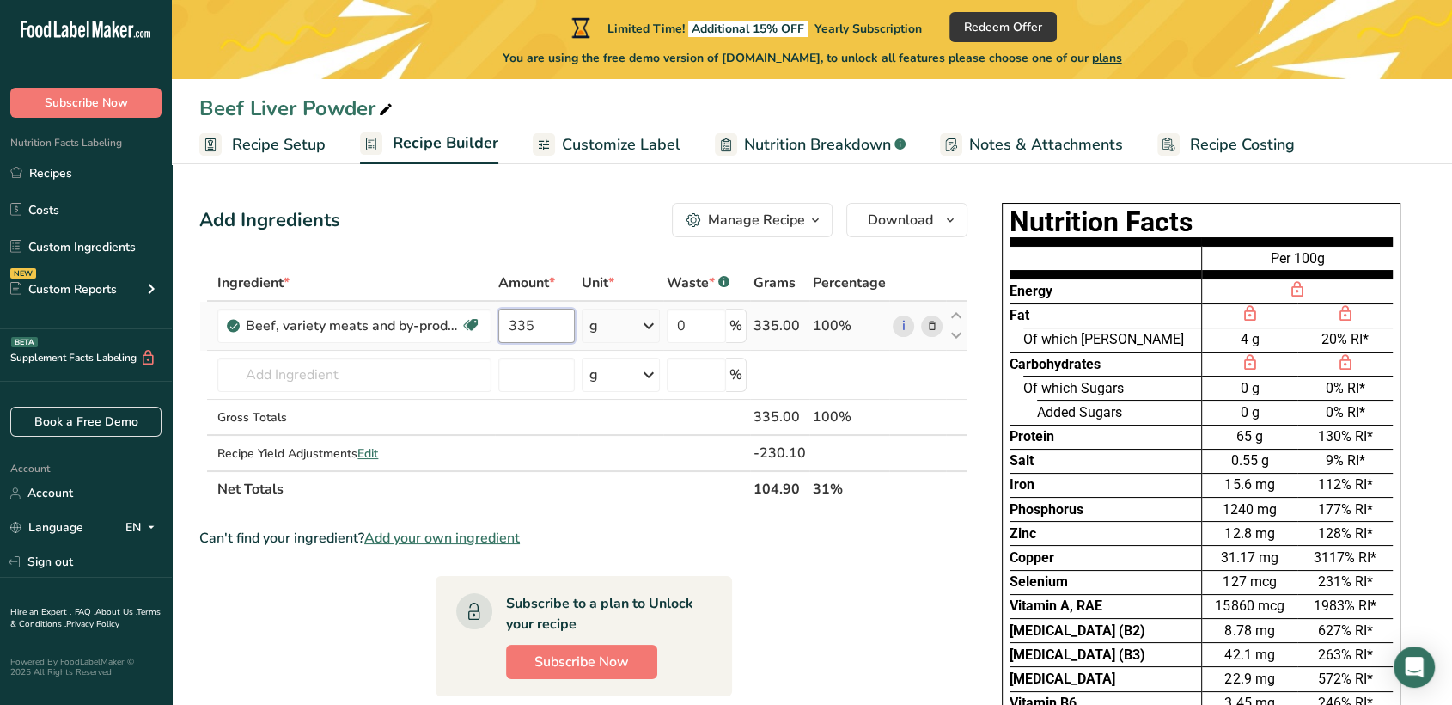
click at [534, 312] on input "335" at bounding box center [536, 325] width 76 height 34
type input "340"
click at [559, 508] on section "Ingredient * Amount * Unit * Waste * .a-a{fill:#347362;}.b-a{fill:#fff;} Grams …" at bounding box center [583, 633] width 768 height 736
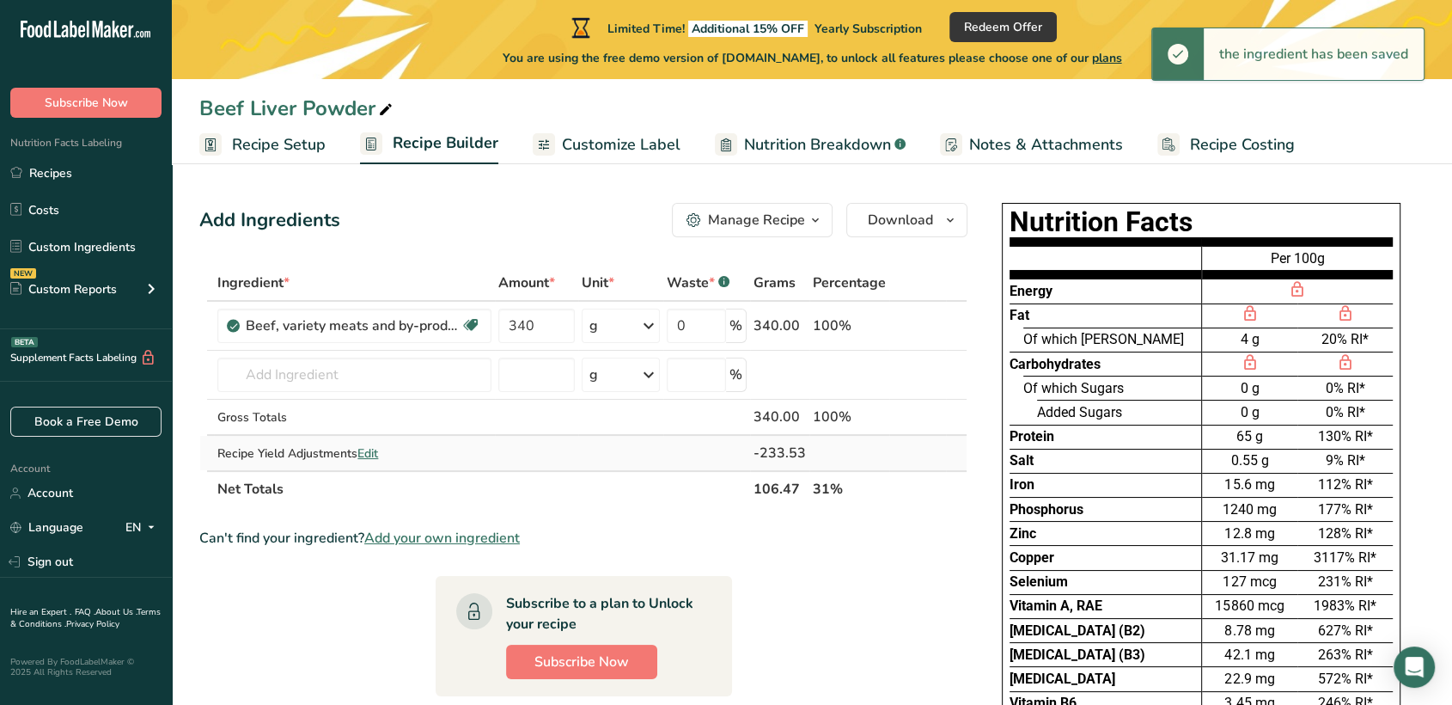
click at [367, 449] on span "Edit" at bounding box center [367, 453] width 21 height 16
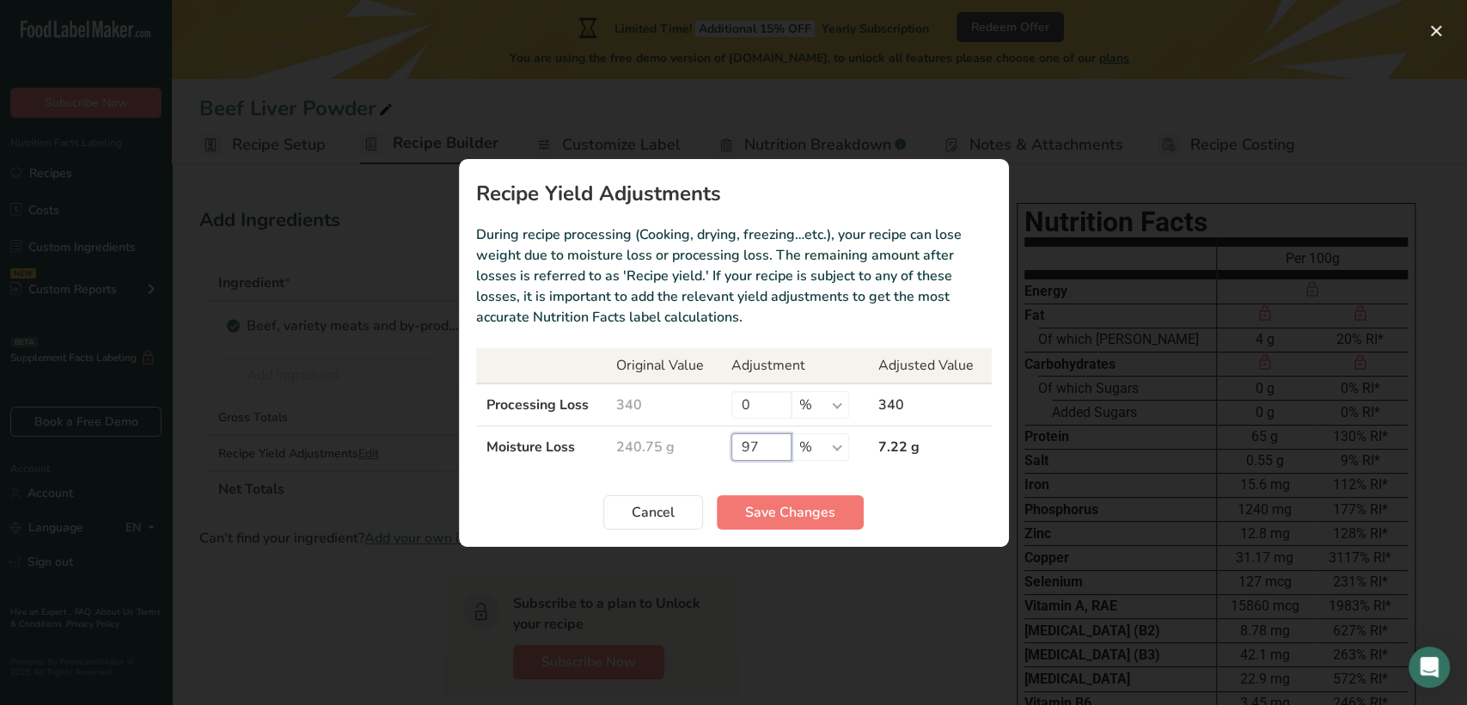
click at [782, 445] on input "97" at bounding box center [761, 446] width 60 height 27
type input "98"
click at [803, 510] on span "Save Changes" at bounding box center [790, 512] width 90 height 21
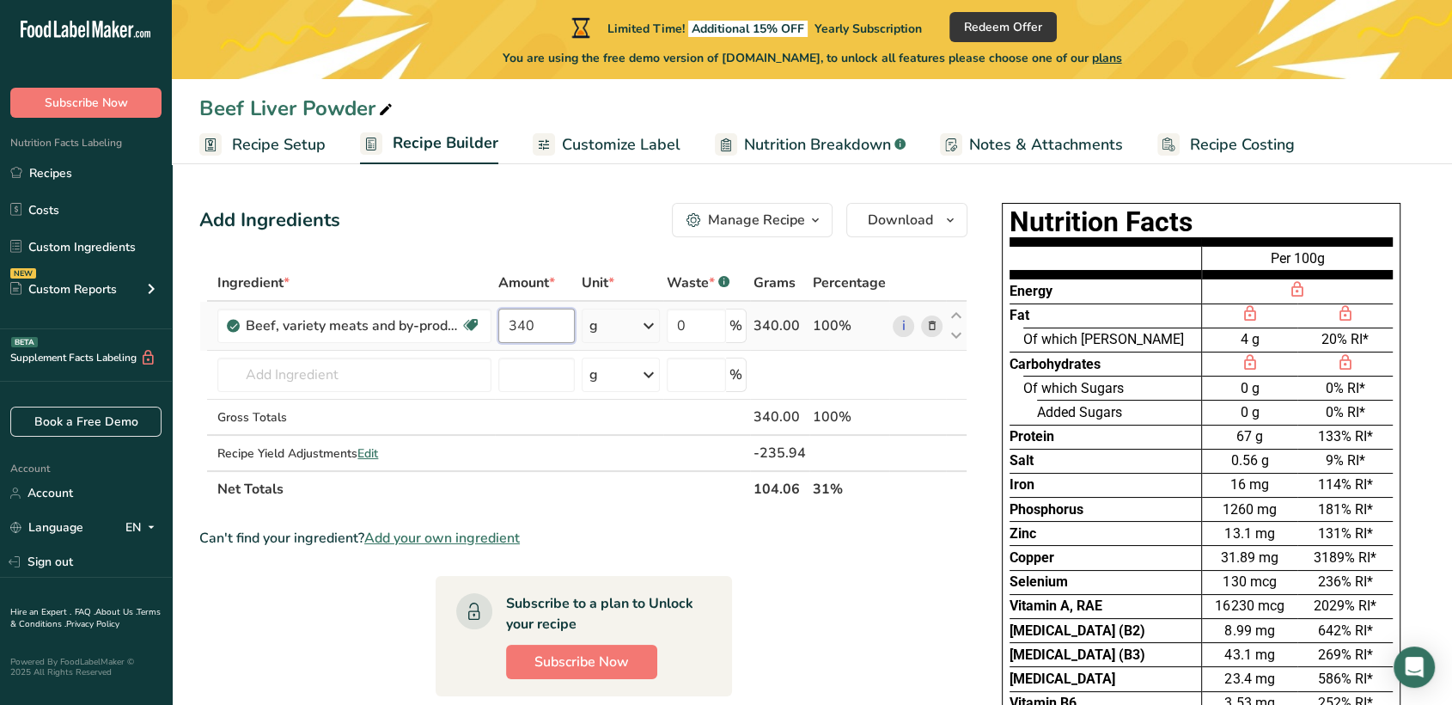
click at [539, 324] on input "340" at bounding box center [536, 325] width 76 height 34
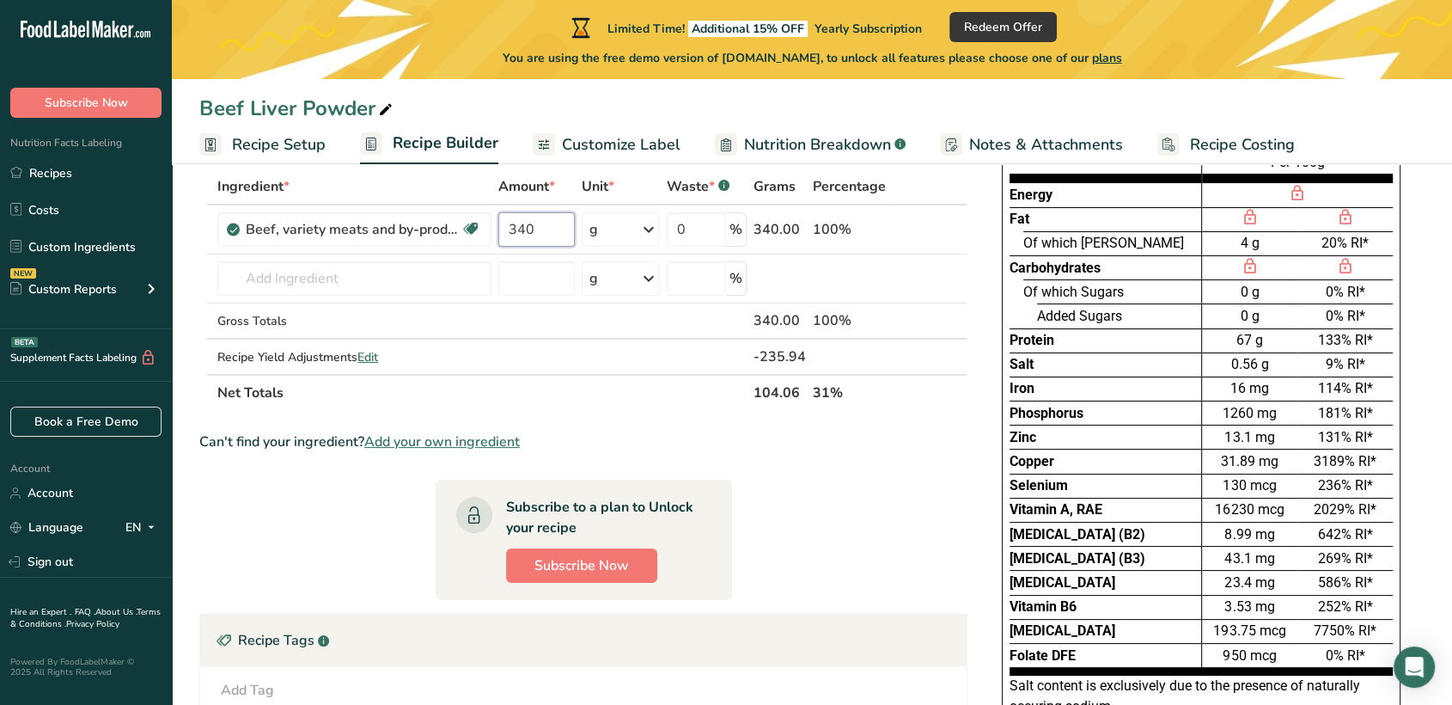
scroll to position [95, 0]
click at [866, 526] on section "Ingredient * Amount * Unit * Waste * .a-a{fill:#347362;}.b-a{fill:#fff;} Grams …" at bounding box center [583, 537] width 768 height 736
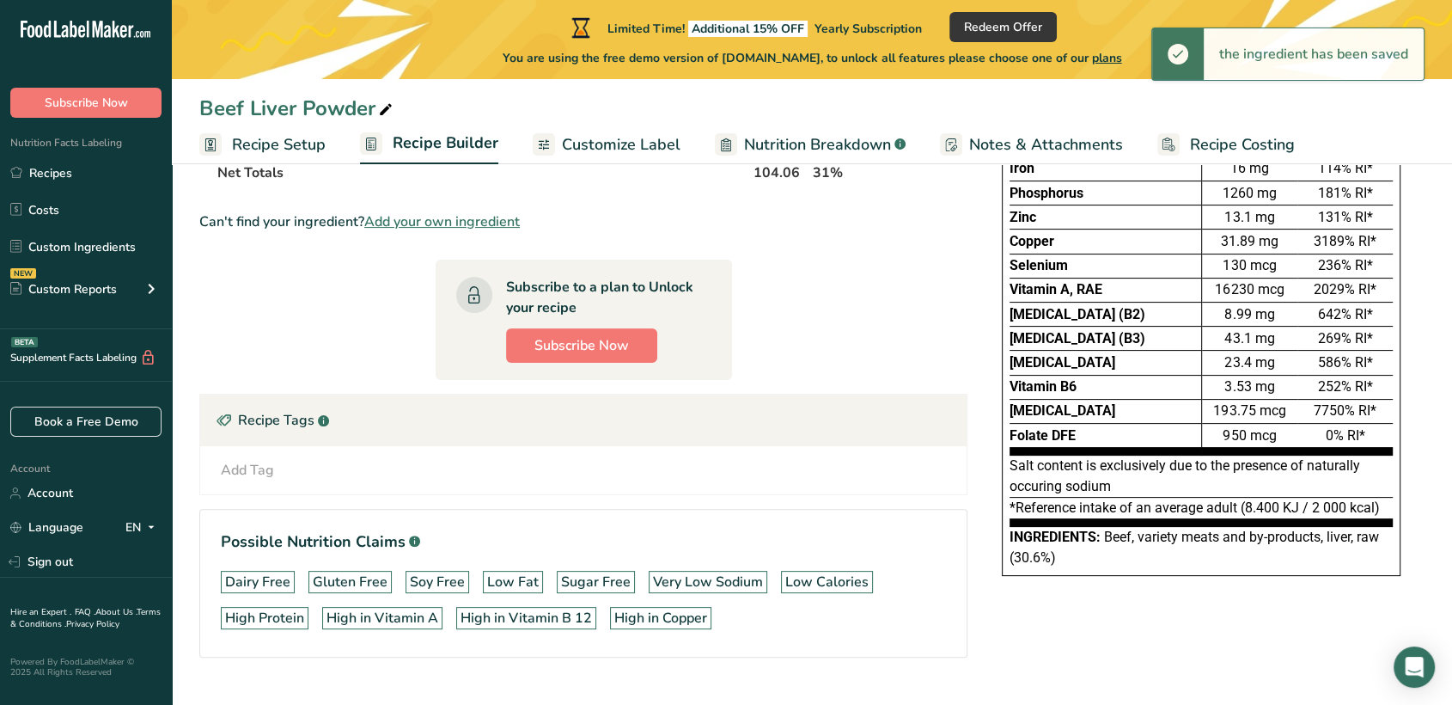
scroll to position [350, 0]
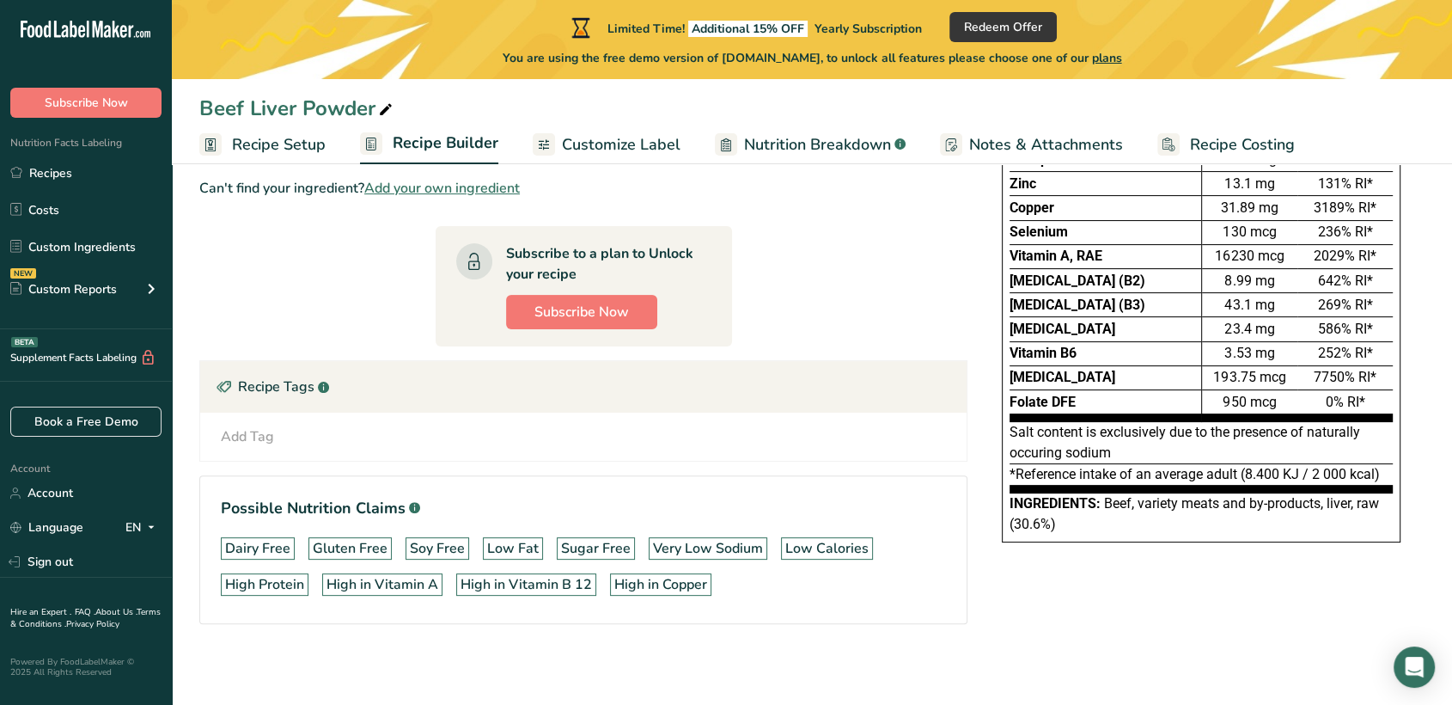
click at [630, 143] on span "Customize Label" at bounding box center [621, 144] width 119 height 23
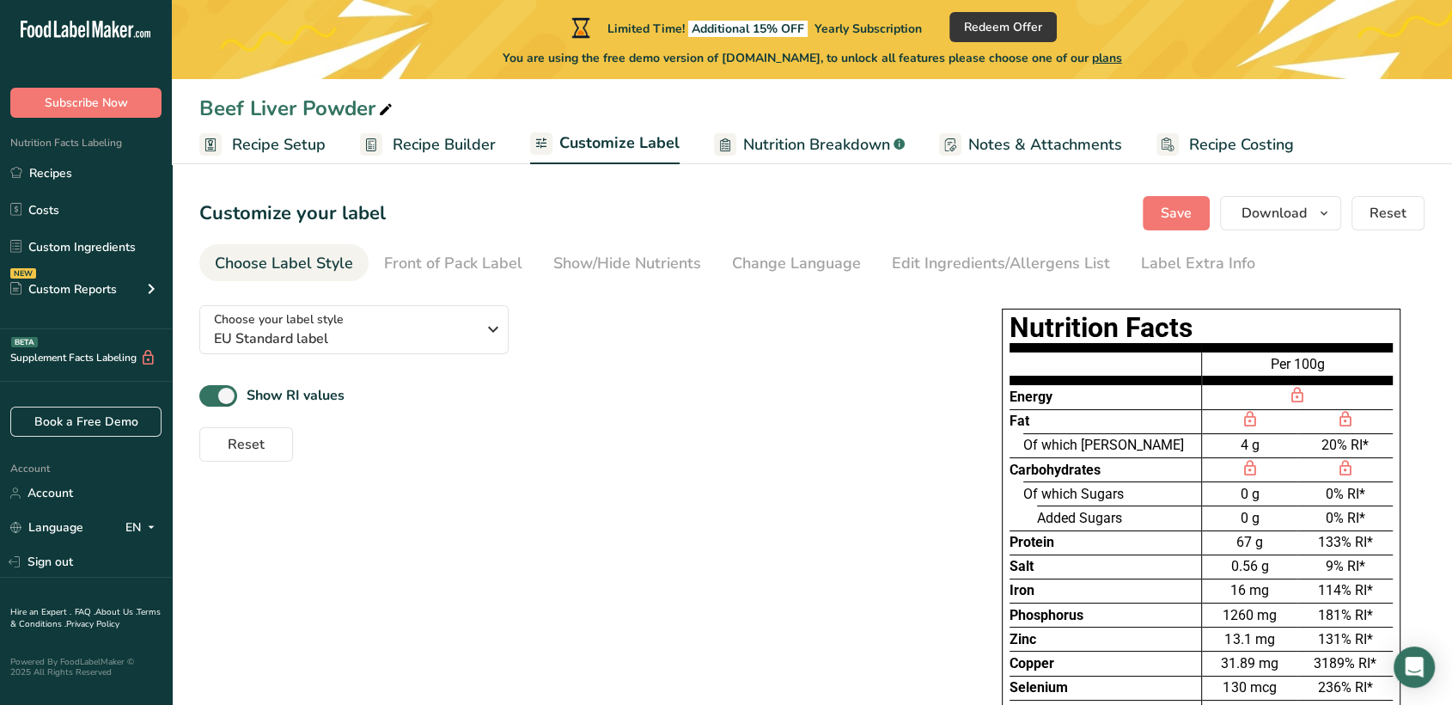
click at [519, 307] on div "Choose your label style EU Standard label USA (FDA) Standard FDA label Tabular …" at bounding box center [574, 376] width 751 height 170
click at [1195, 270] on div "Label Extra Info" at bounding box center [1198, 263] width 114 height 23
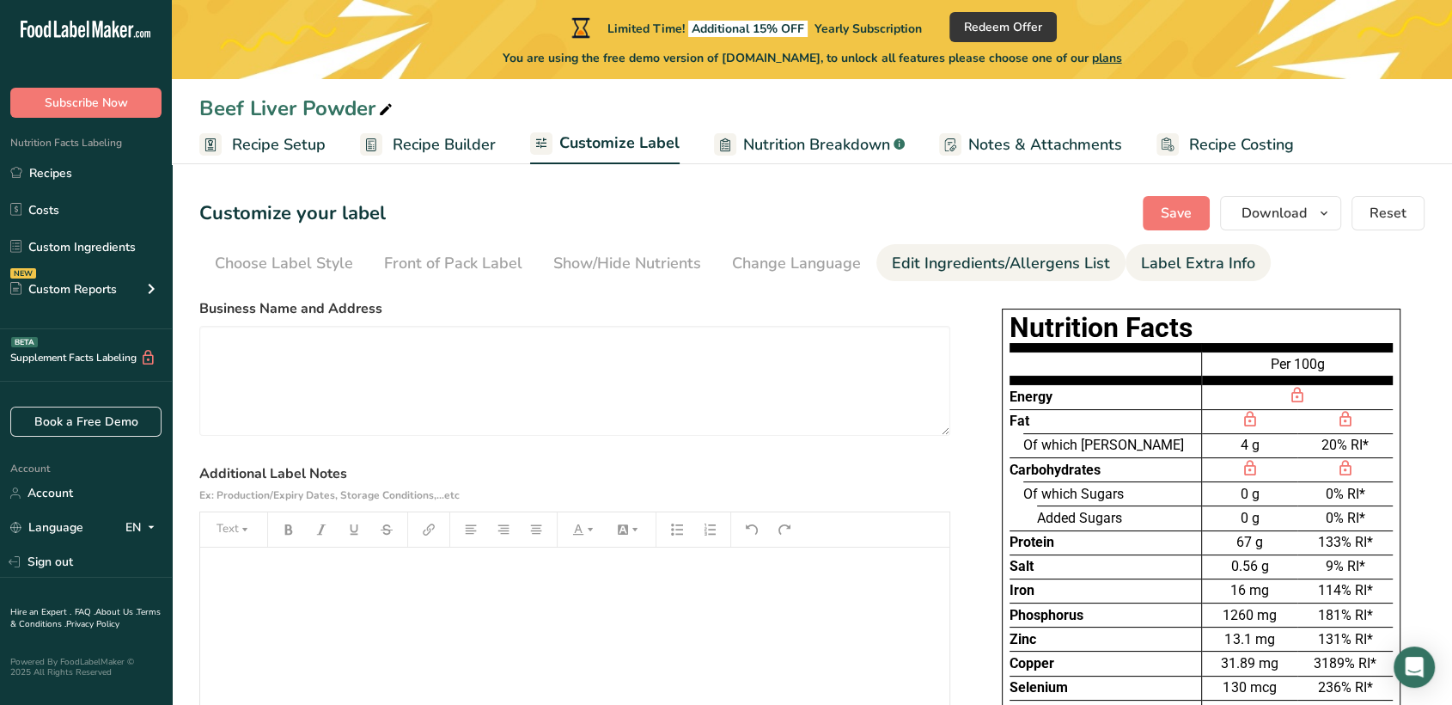
click at [1031, 259] on div "Edit Ingredients/Allergens List" at bounding box center [1001, 263] width 218 height 23
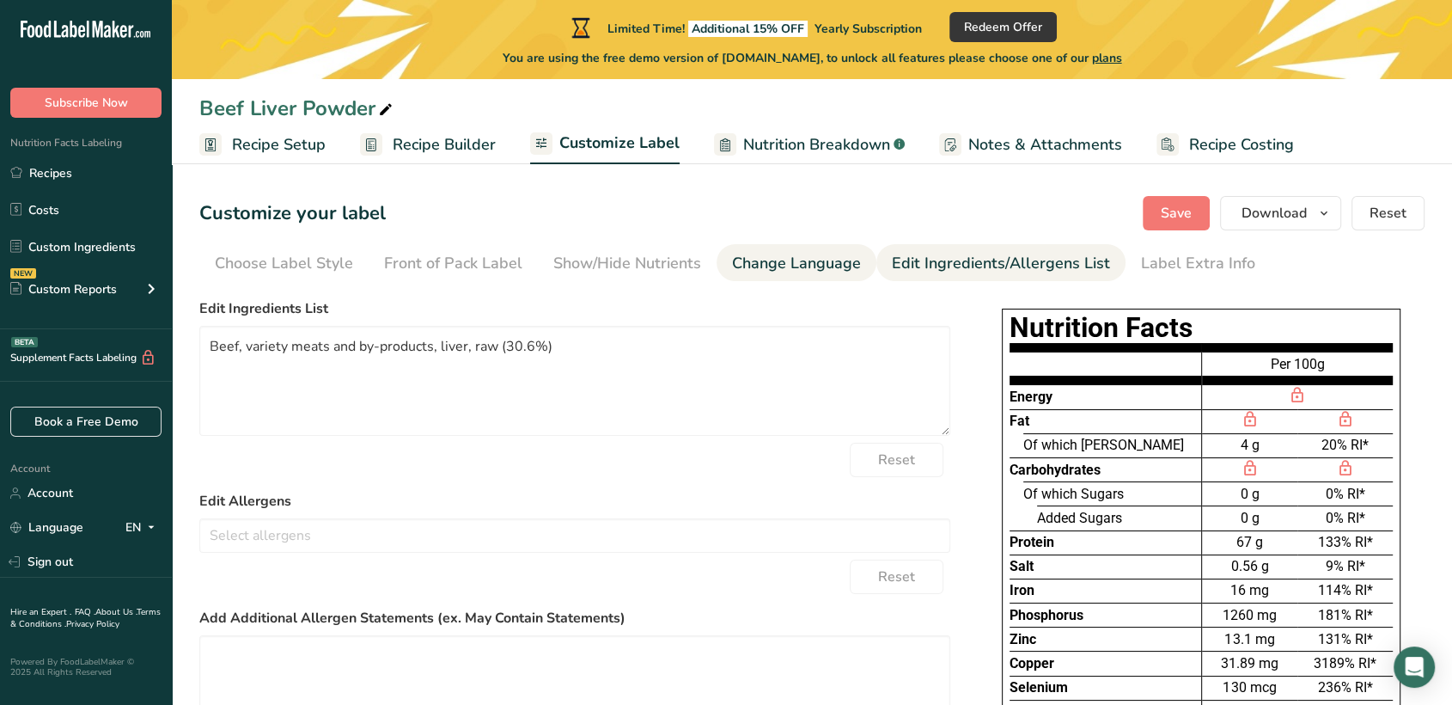
click at [753, 252] on div "Change Language" at bounding box center [796, 263] width 129 height 23
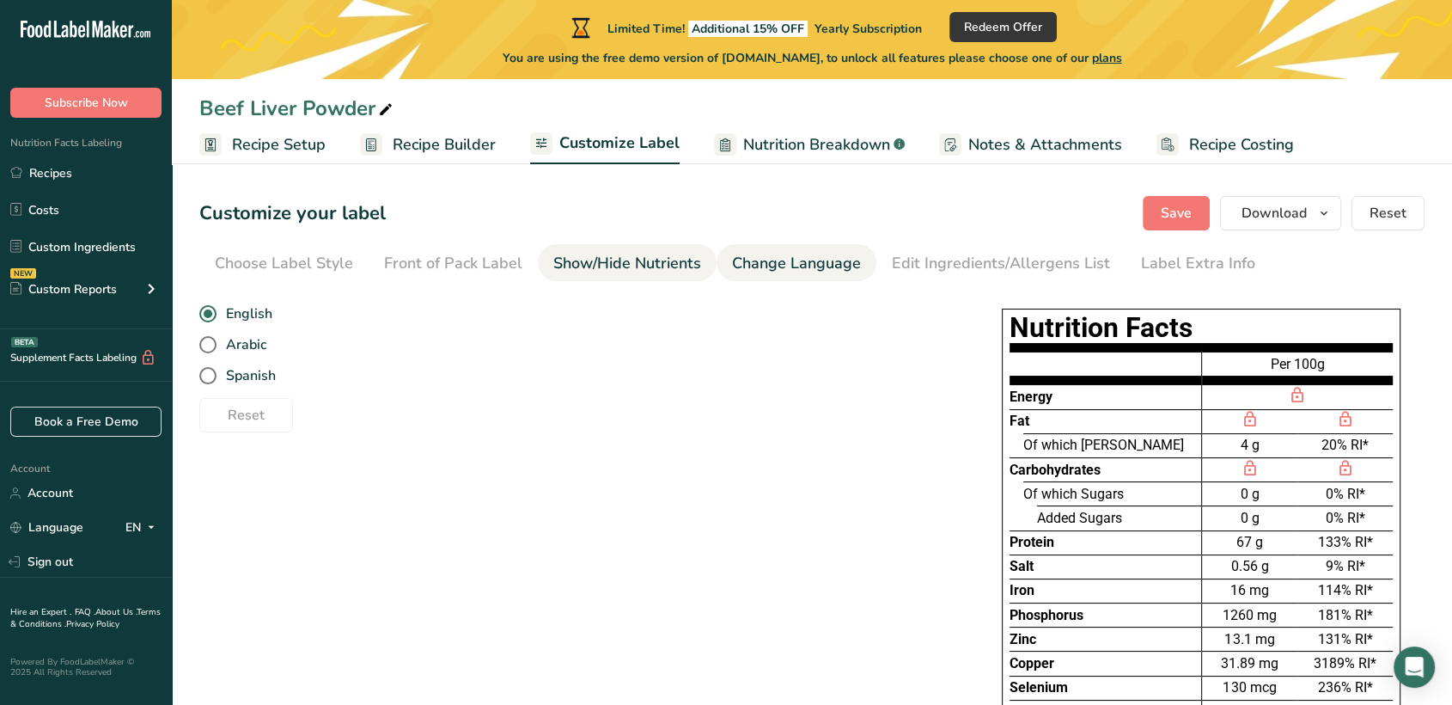
drag, startPoint x: 625, startPoint y: 266, endPoint x: 593, endPoint y: 271, distance: 32.2
click at [623, 266] on div "Show/Hide Nutrients" at bounding box center [627, 263] width 148 height 23
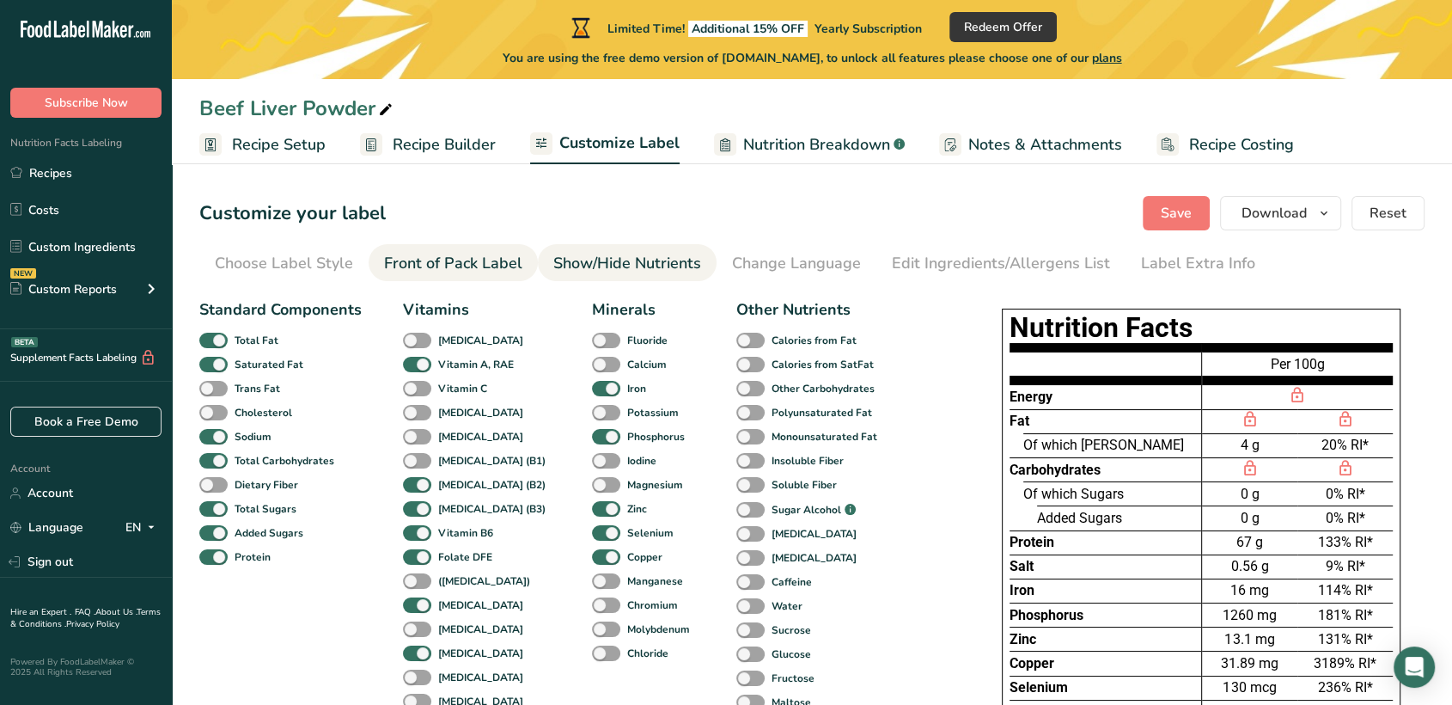
click at [440, 260] on div "Front of Pack Label" at bounding box center [453, 263] width 138 height 23
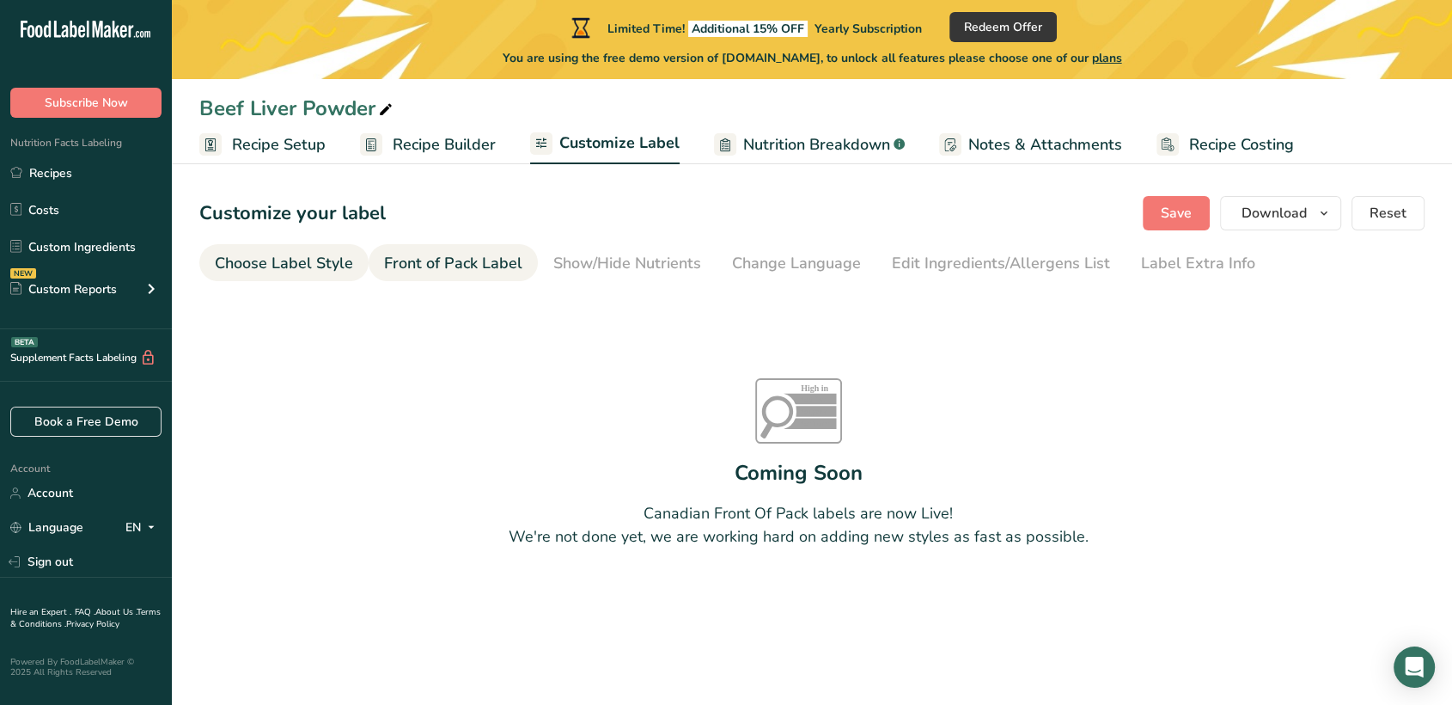
click at [288, 254] on div "Choose Label Style" at bounding box center [284, 263] width 138 height 23
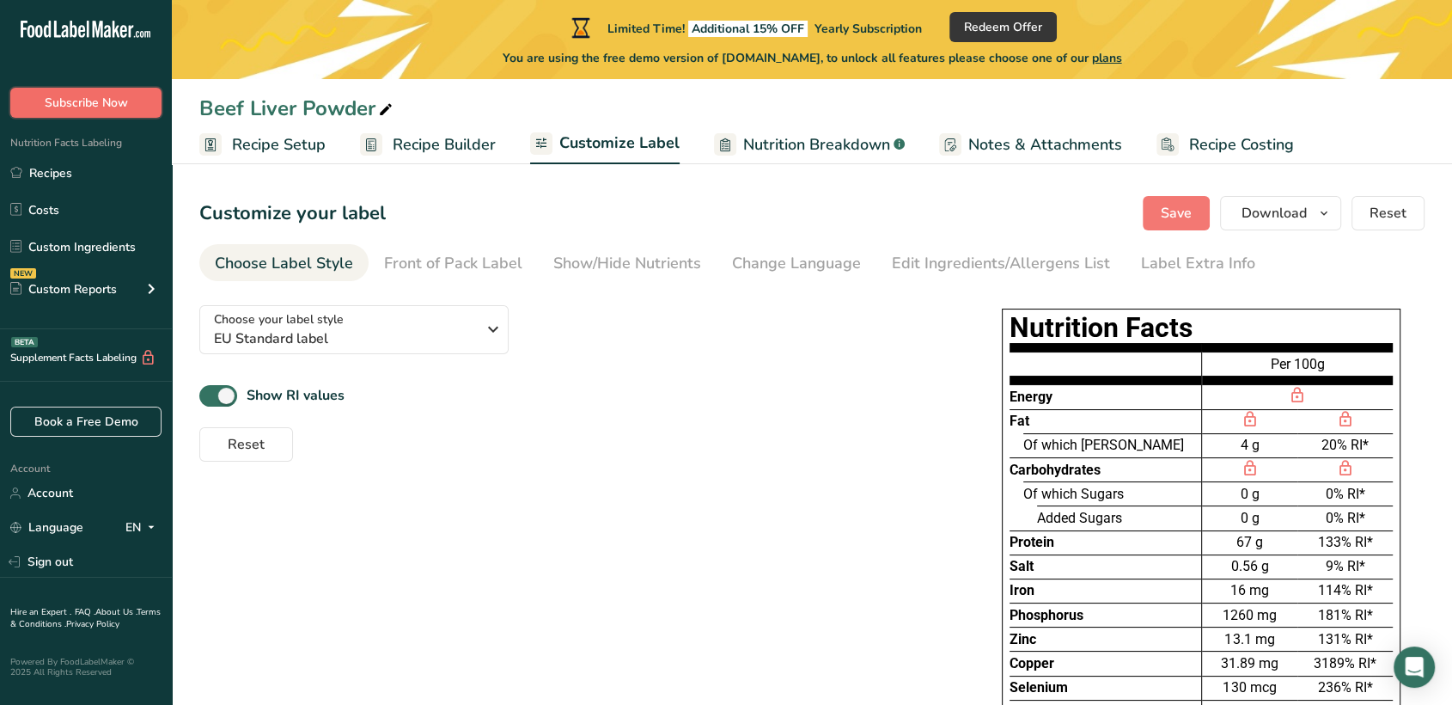
click at [64, 88] on button "Subscribe Now" at bounding box center [85, 103] width 151 height 30
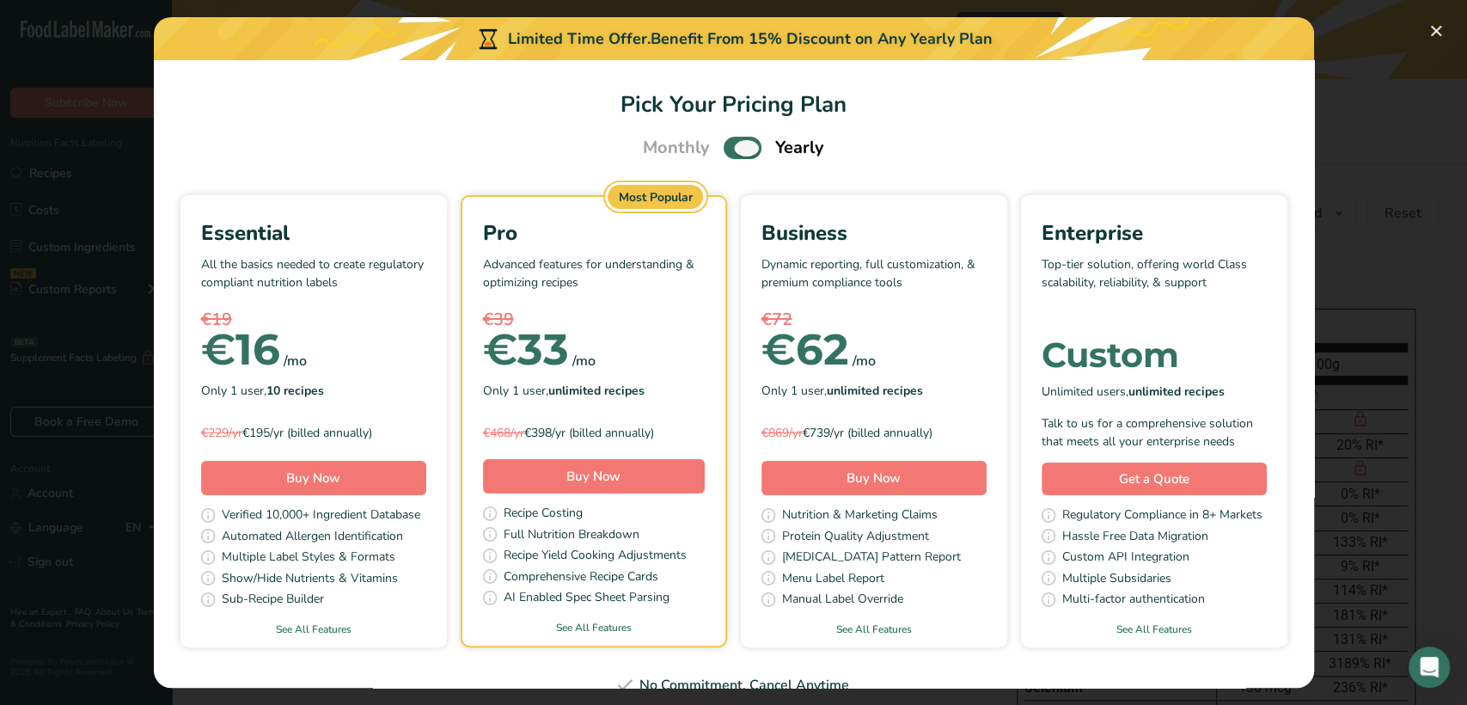
click at [732, 143] on span "Pick Your Pricing Plan Modal" at bounding box center [743, 147] width 38 height 21
click at [732, 143] on input "Pick Your Pricing Plan Modal" at bounding box center [729, 148] width 11 height 11
checkbox input "false"
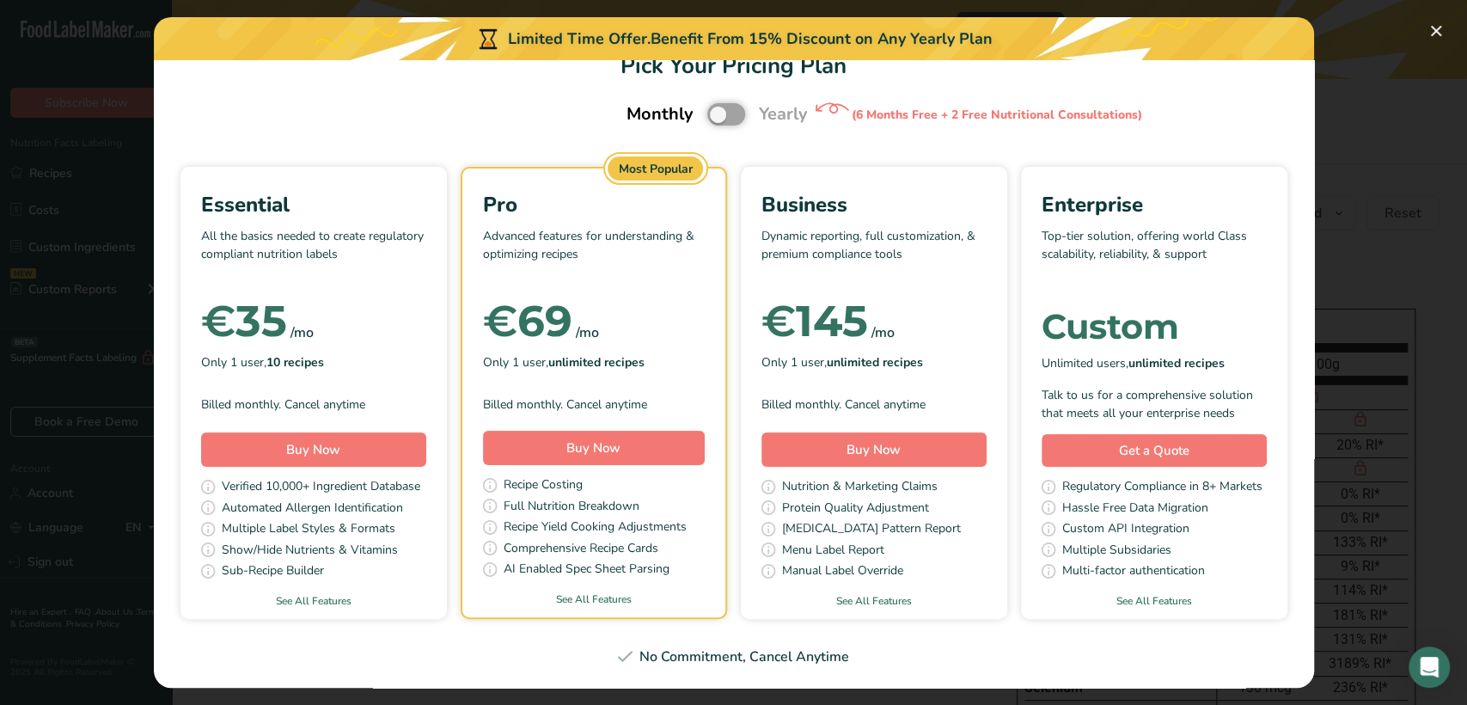
scroll to position [510, 0]
click at [1119, 449] on span "Get a Quote" at bounding box center [1154, 451] width 70 height 20
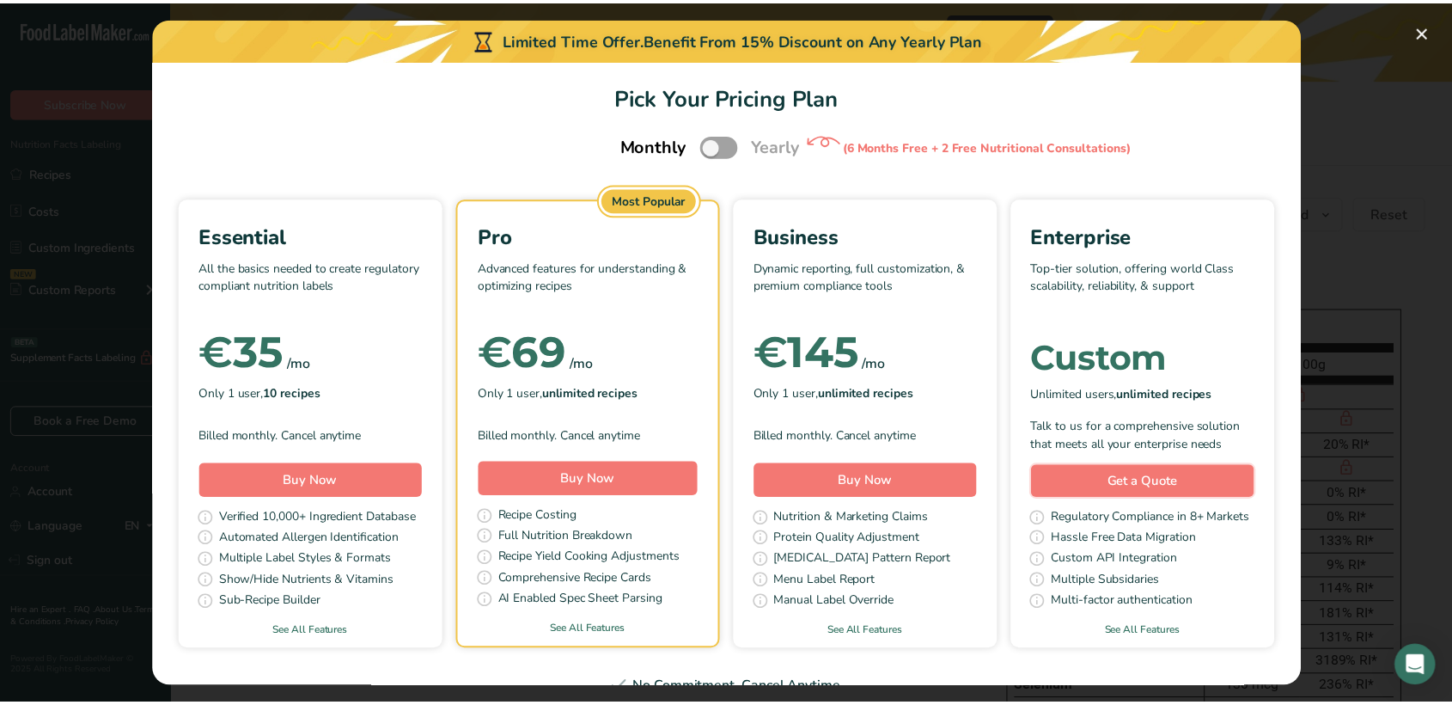
scroll to position [0, 0]
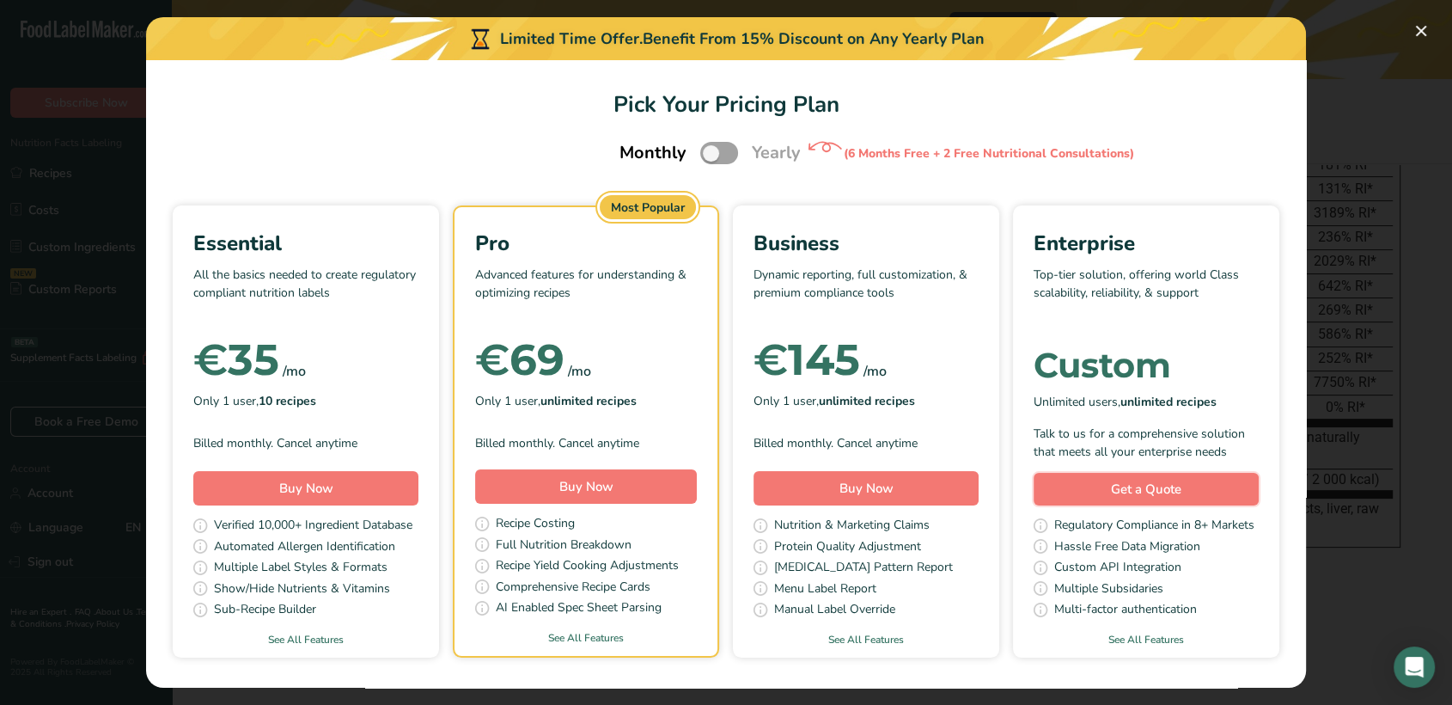
scroll to position [350, 0]
click at [1306, 30] on button "Pick Your Pricing Plan Modal" at bounding box center [1421, 30] width 27 height 27
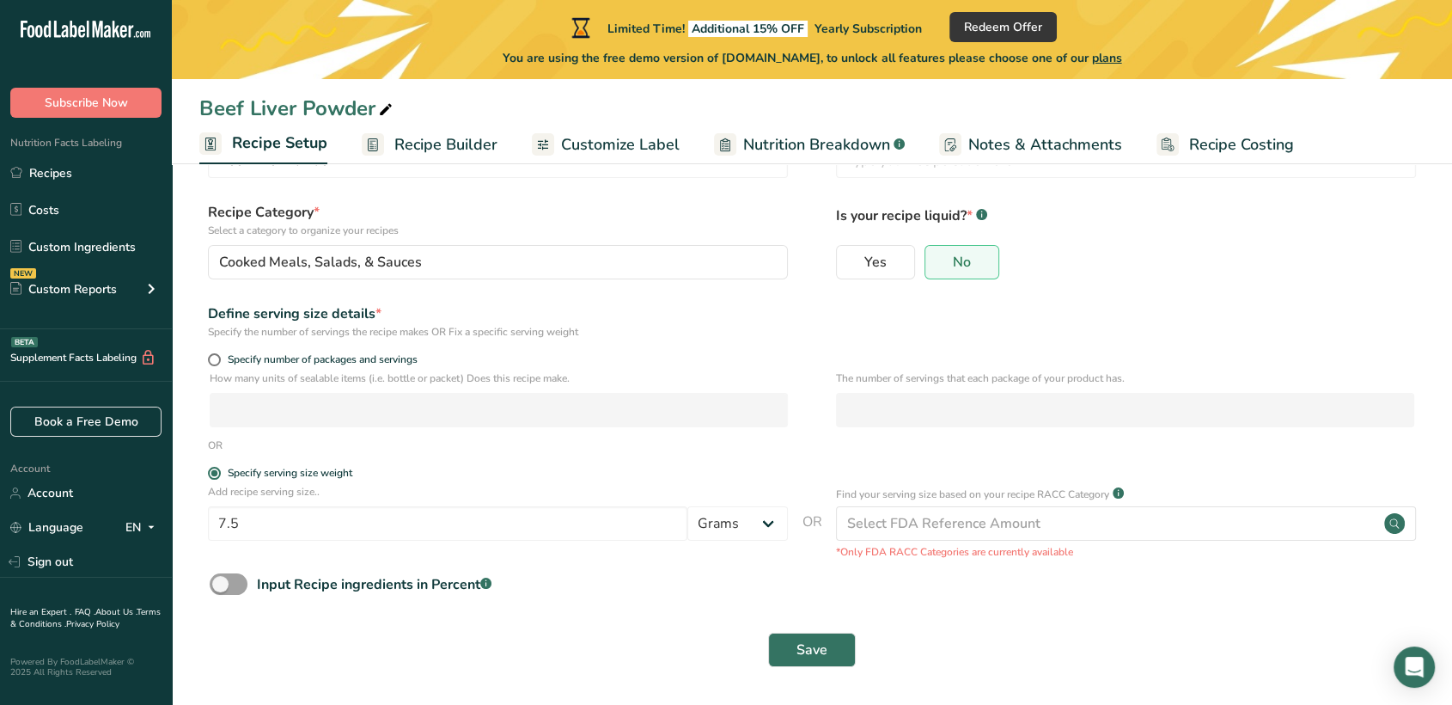
scroll to position [88, 0]
click at [388, 518] on input "7.5" at bounding box center [448, 523] width 480 height 34
click at [242, 582] on span at bounding box center [229, 583] width 38 height 21
click at [221, 582] on input "Input Recipe ingredients in Percent .a-a{fill:#347362;}.b-a{fill:#fff;}" at bounding box center [215, 583] width 11 height 11
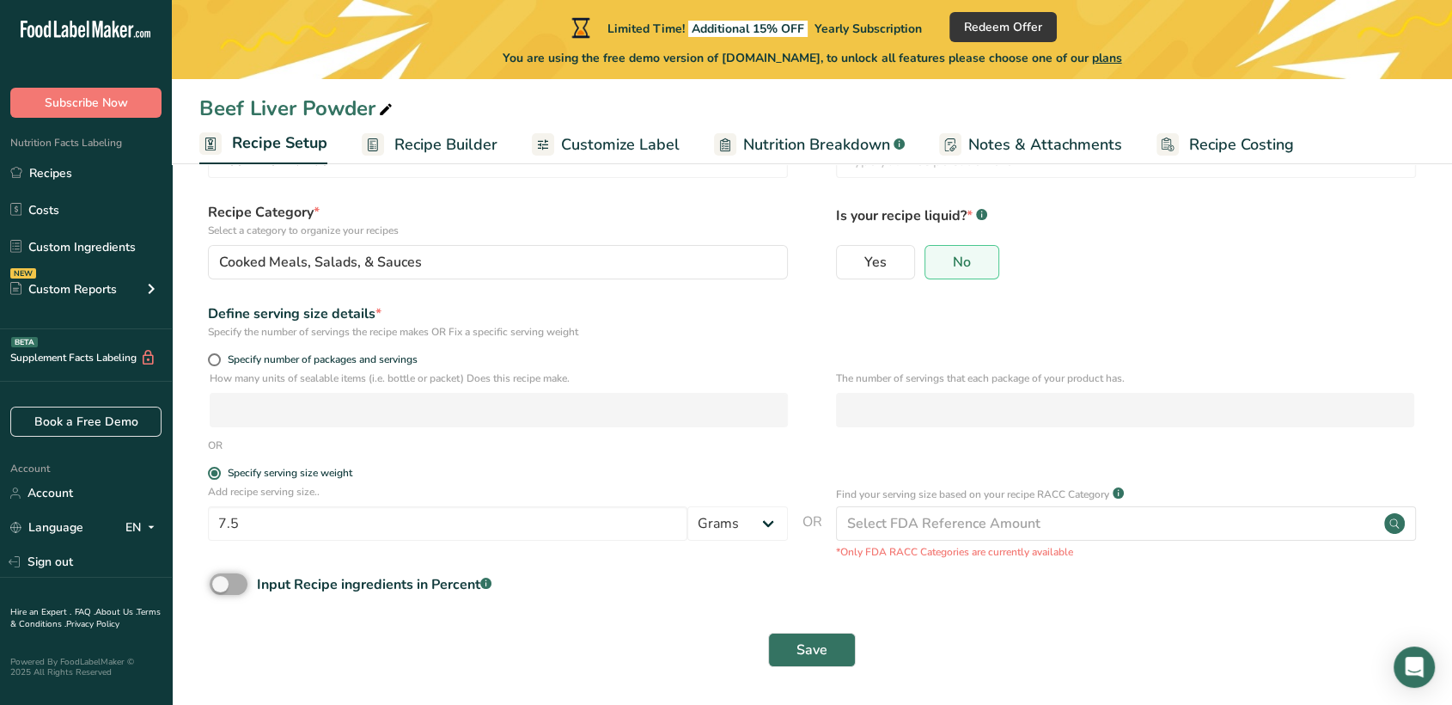
checkbox input "true"
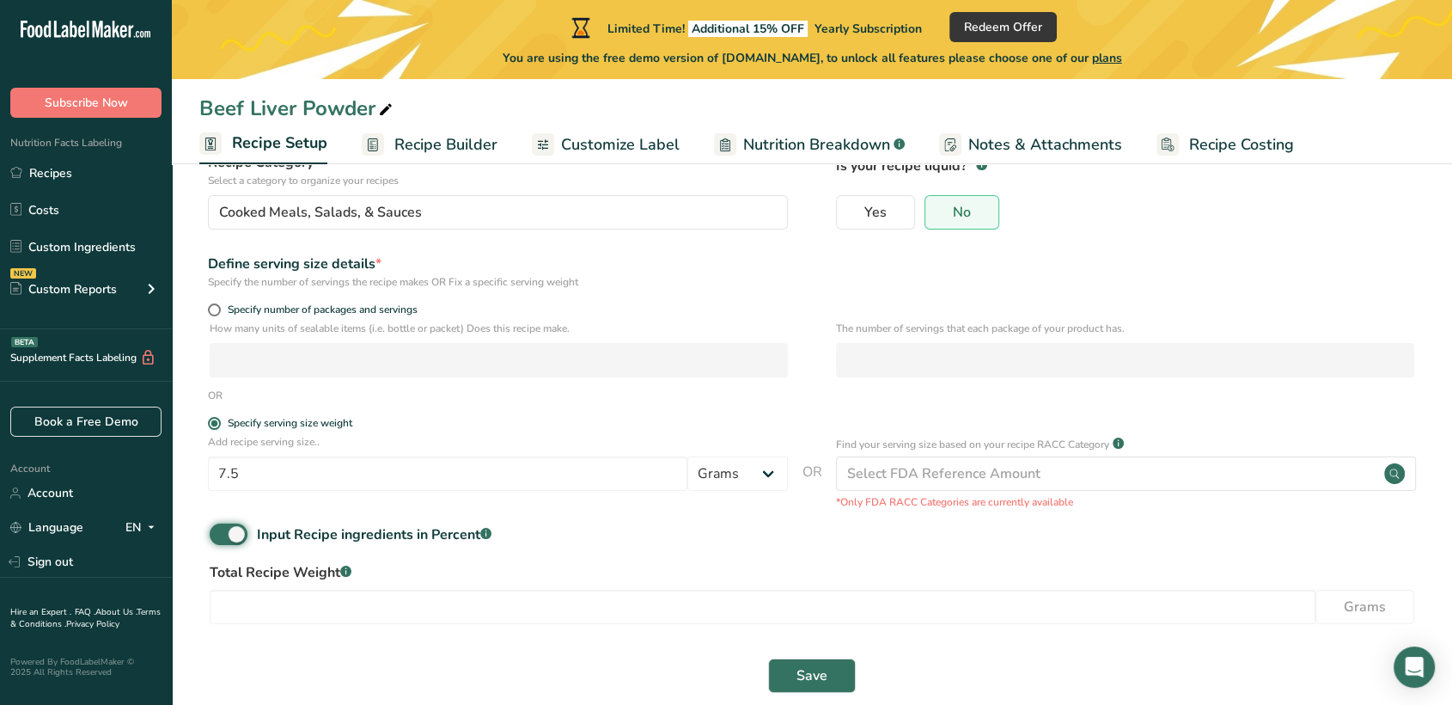
scroll to position [163, 0]
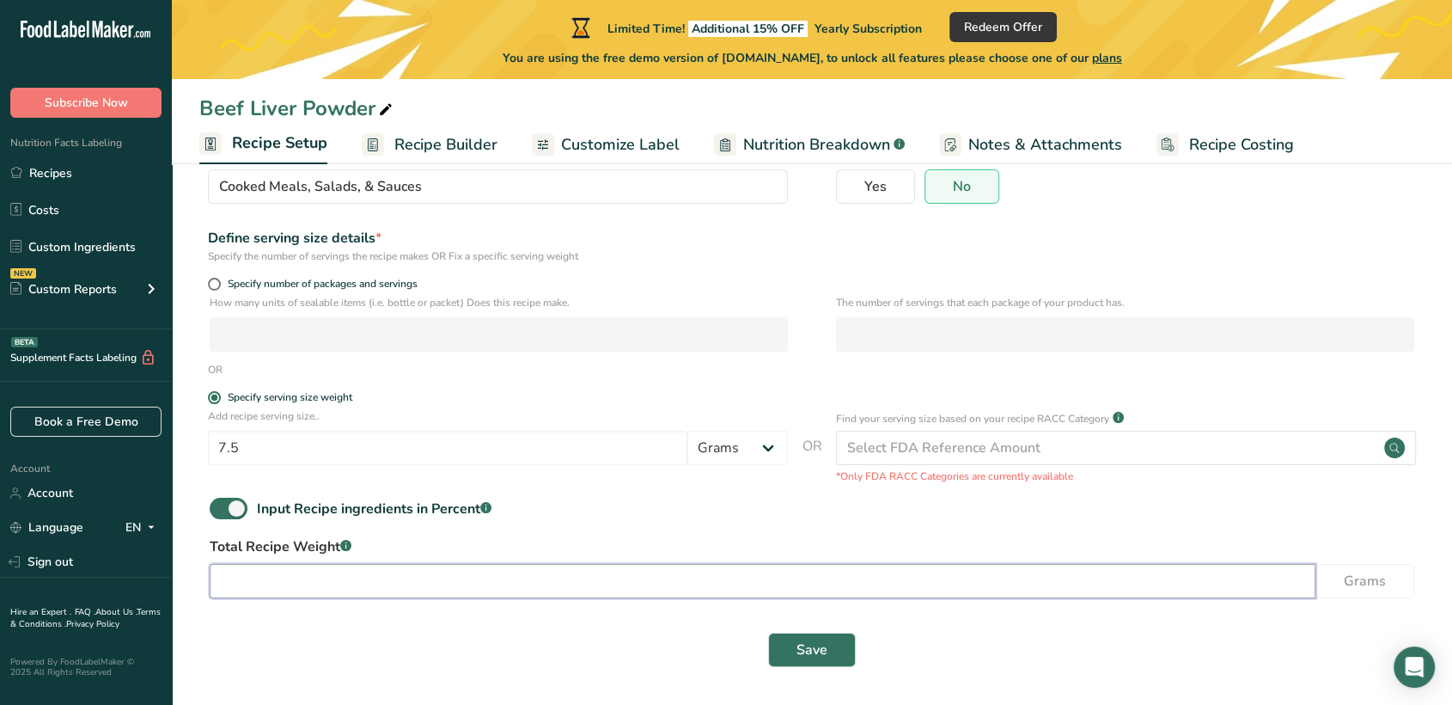
click at [466, 580] on input "number" at bounding box center [763, 581] width 1106 height 34
type input "100"
click at [800, 633] on span "Save" at bounding box center [812, 649] width 31 height 21
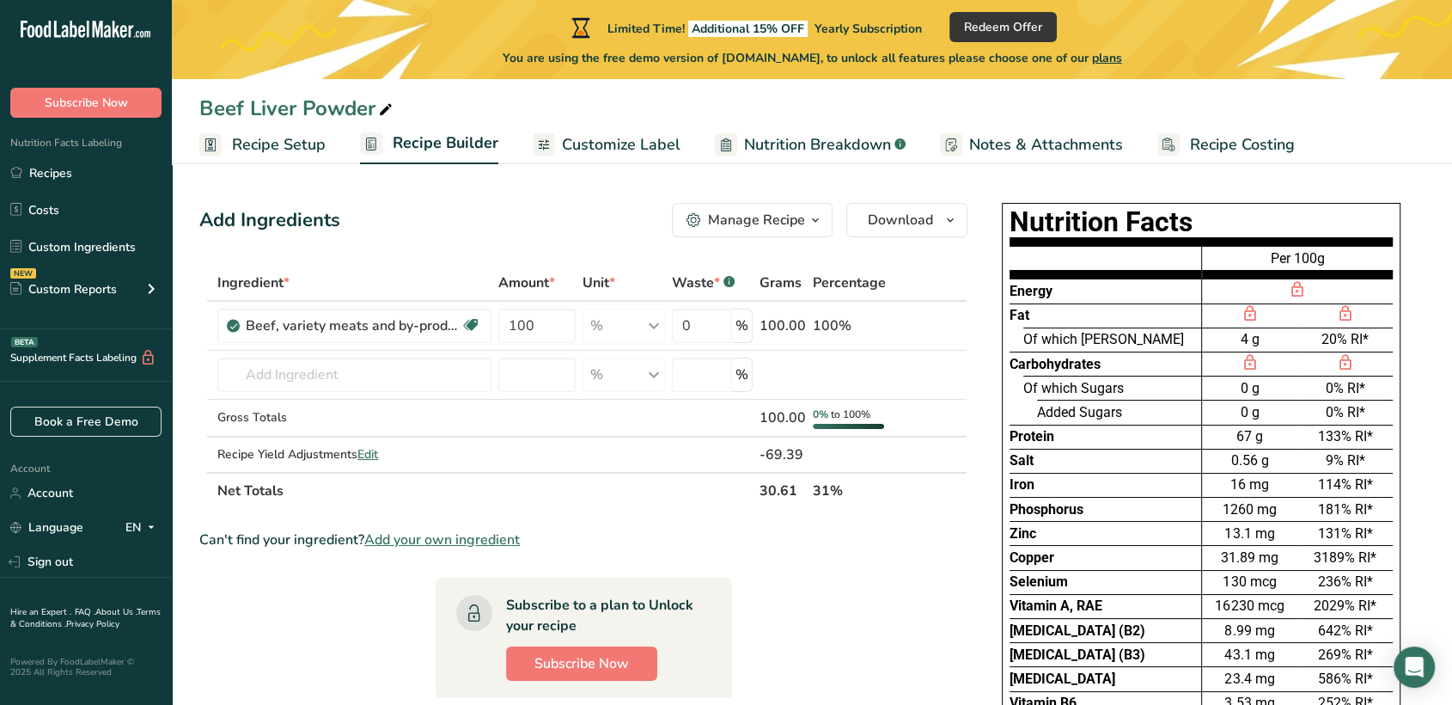
click at [742, 219] on div "Manage Recipe" at bounding box center [756, 220] width 97 height 21
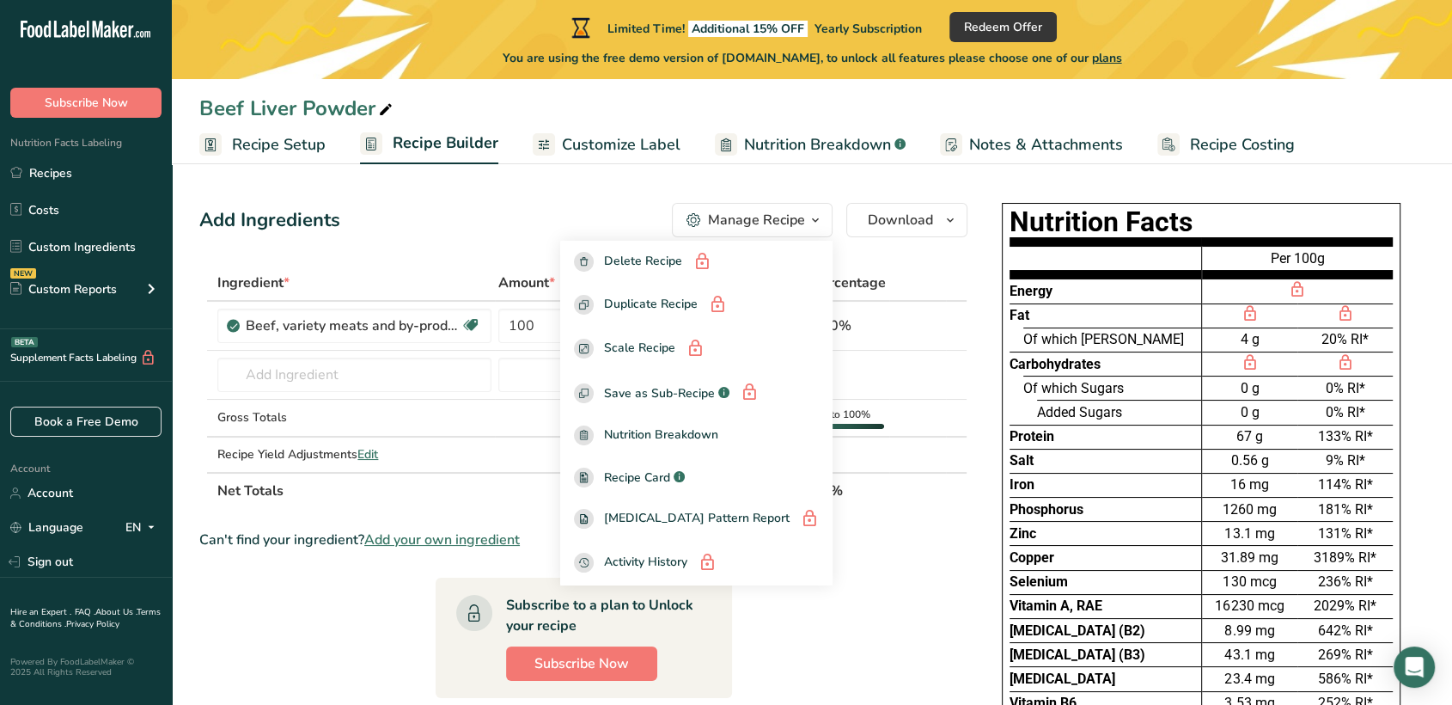
click at [639, 176] on section "Add Ingredients Manage Recipe Delete Recipe Duplicate Recipe Scale Recipe Save …" at bounding box center [812, 612] width 1280 height 889
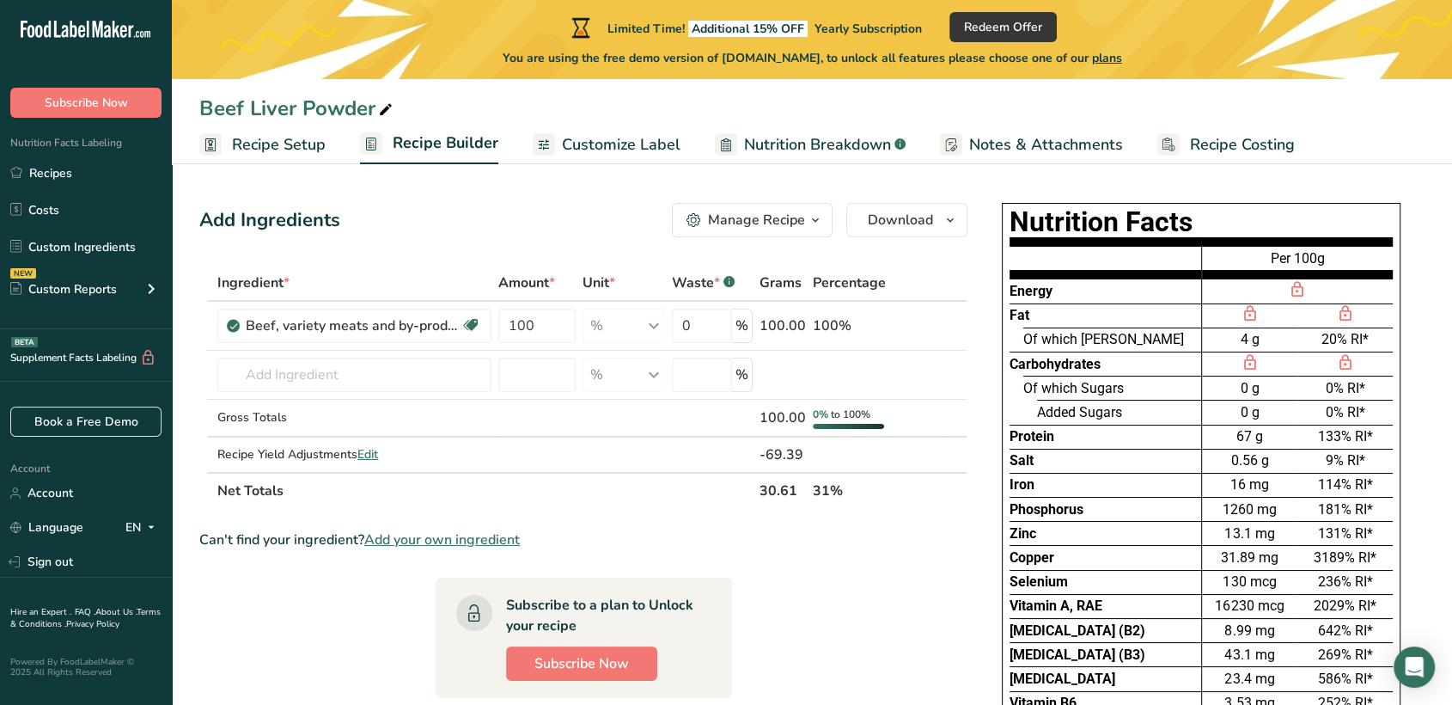
click at [312, 146] on span "Recipe Setup" at bounding box center [279, 144] width 94 height 23
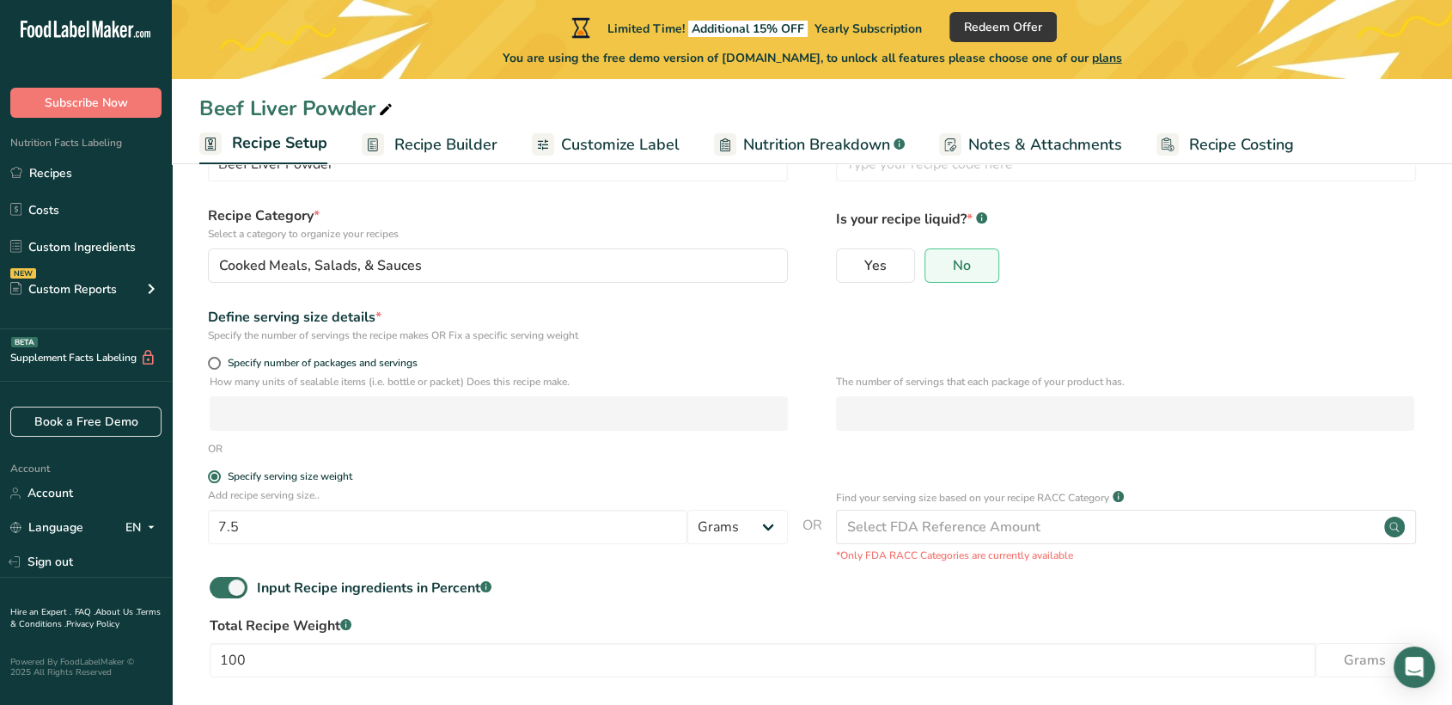
scroll to position [95, 0]
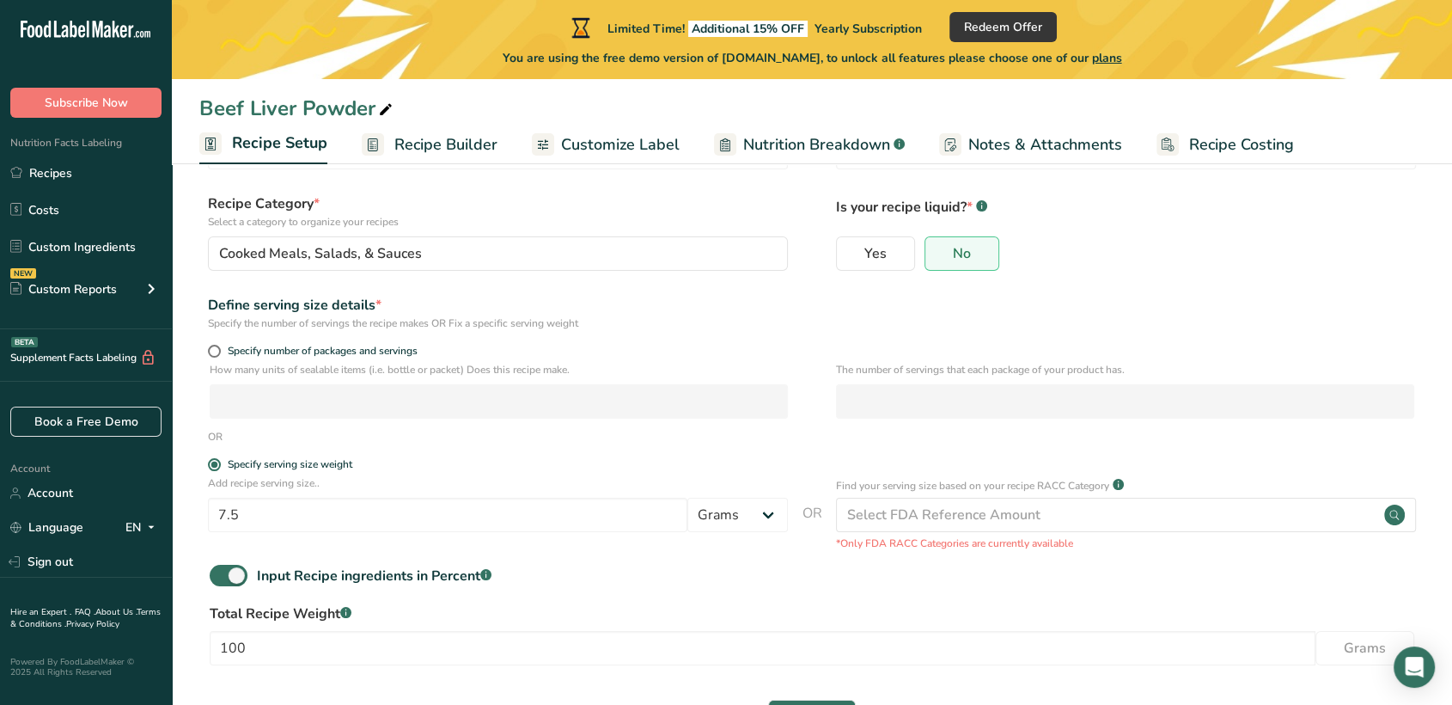
click at [240, 572] on span at bounding box center [229, 575] width 38 height 21
click at [221, 572] on input "Input Recipe ingredients in Percent .a-a{fill:#347362;}.b-a{fill:#fff;}" at bounding box center [215, 575] width 11 height 11
checkbox input "false"
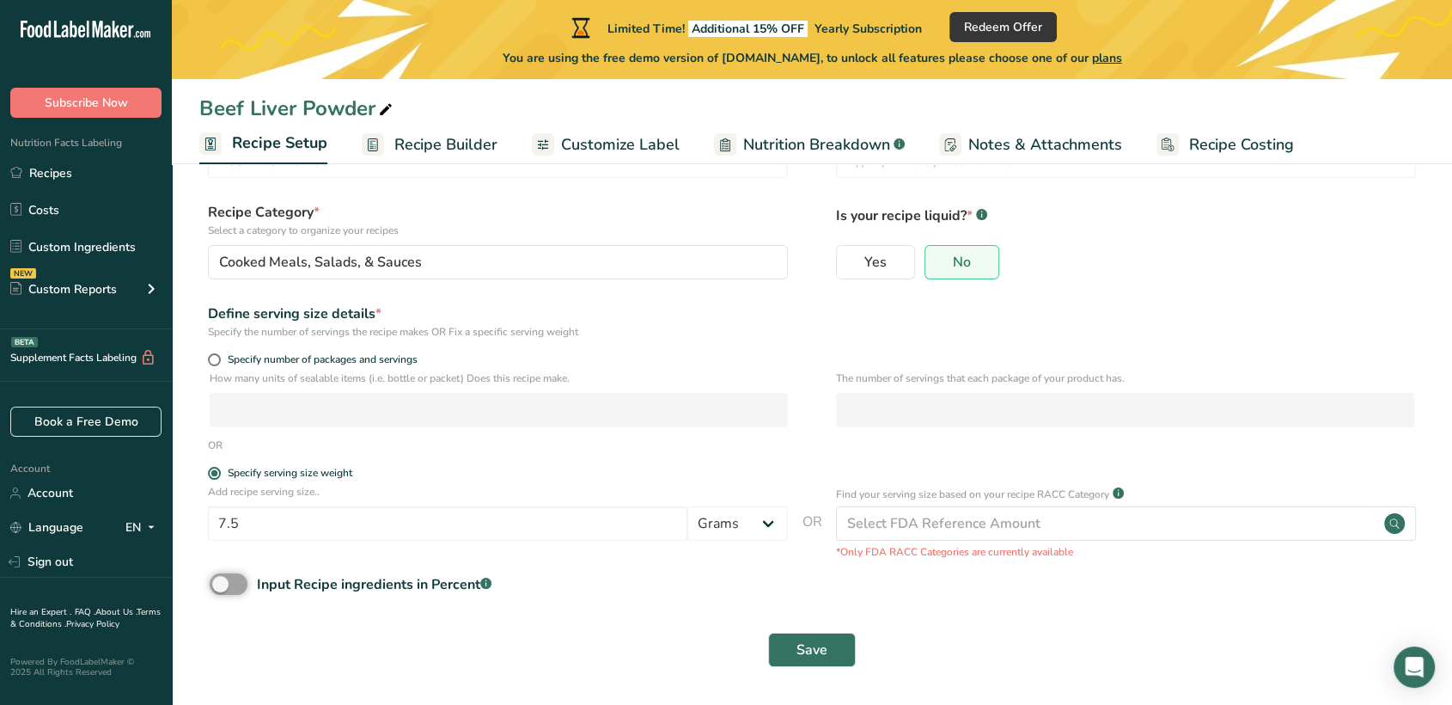
scroll to position [88, 0]
click at [834, 633] on button "Save" at bounding box center [812, 649] width 88 height 34
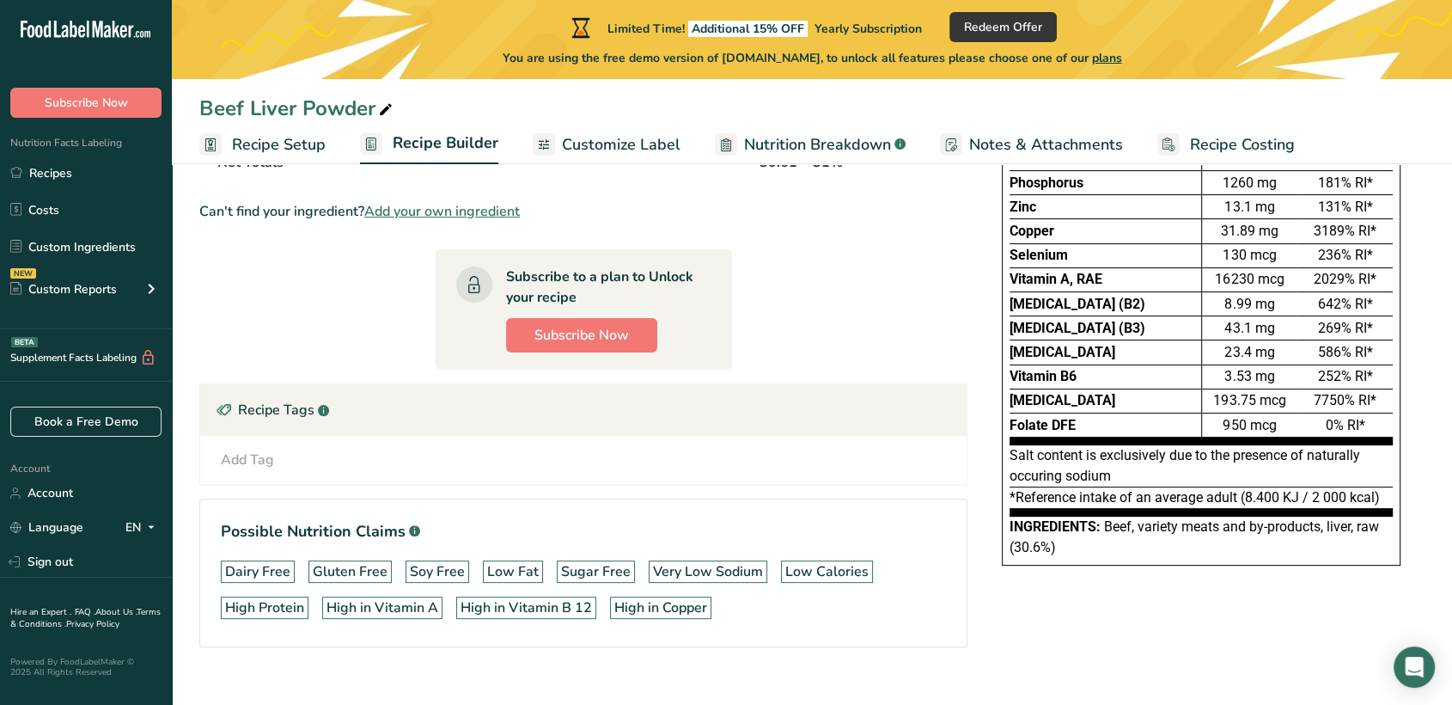
scroll to position [350, 0]
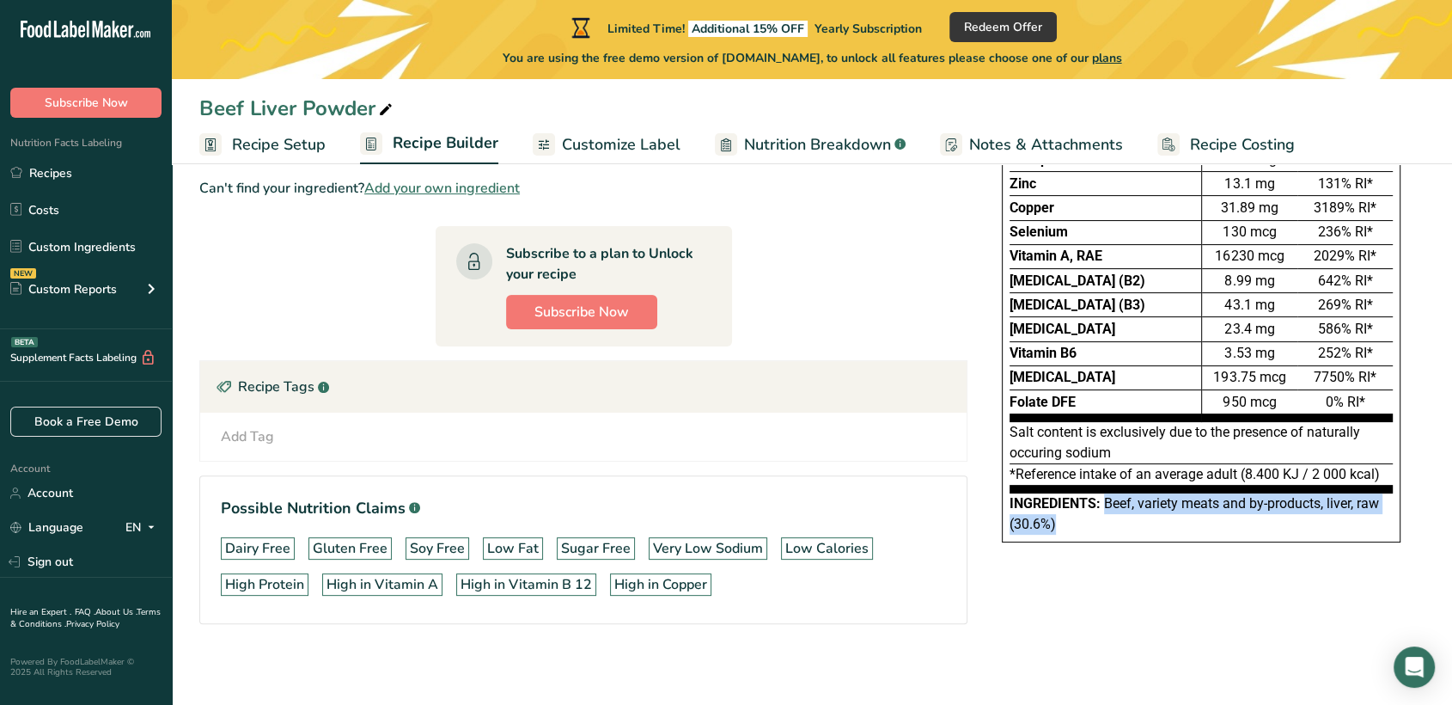
drag, startPoint x: 1066, startPoint y: 520, endPoint x: 1107, endPoint y: 500, distance: 45.0
click at [1107, 500] on div "Ingredients: Beef, variety meats and by-products, liver, raw (30.6%)" at bounding box center [1201, 513] width 383 height 41
click at [1131, 554] on div "Nutrition Facts Energy Fat Of which Saturates Carbohydrates Of which Sugars Add…" at bounding box center [1201, 206] width 447 height 720
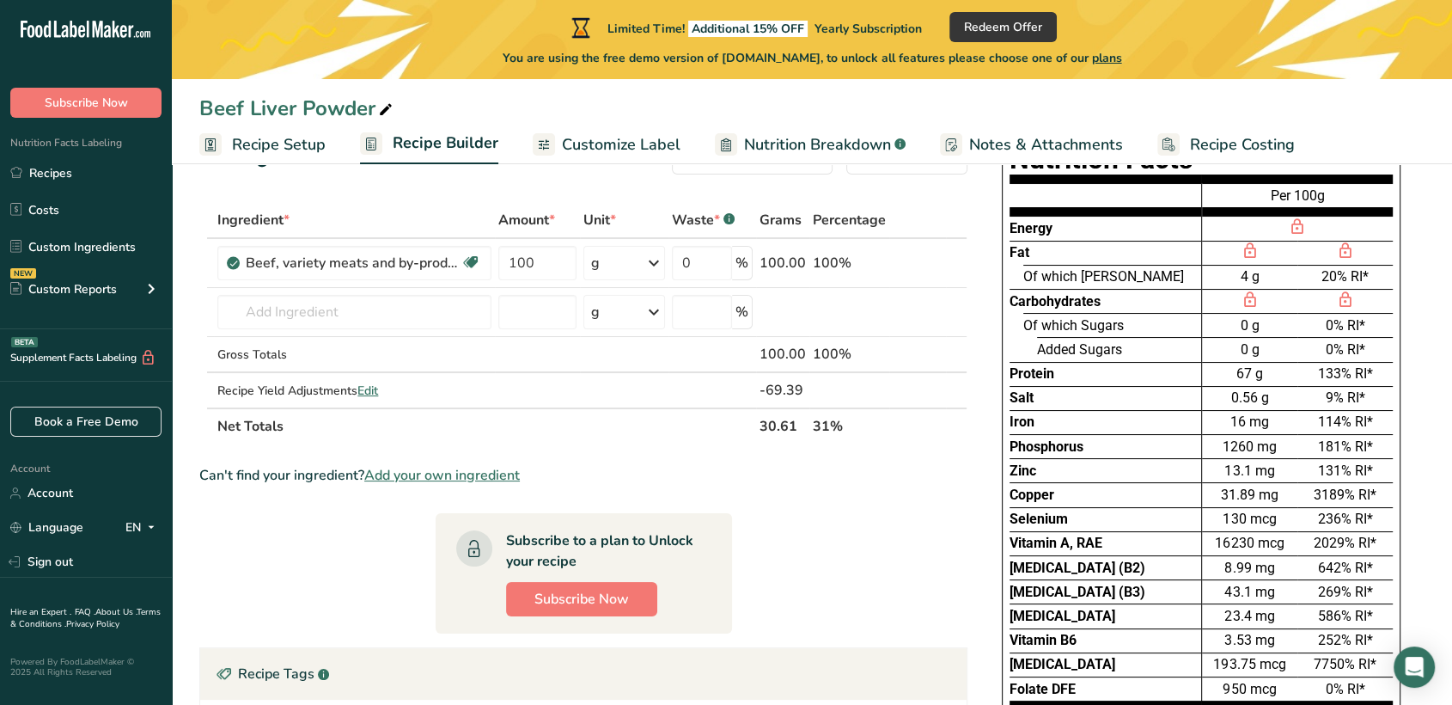
scroll to position [0, 0]
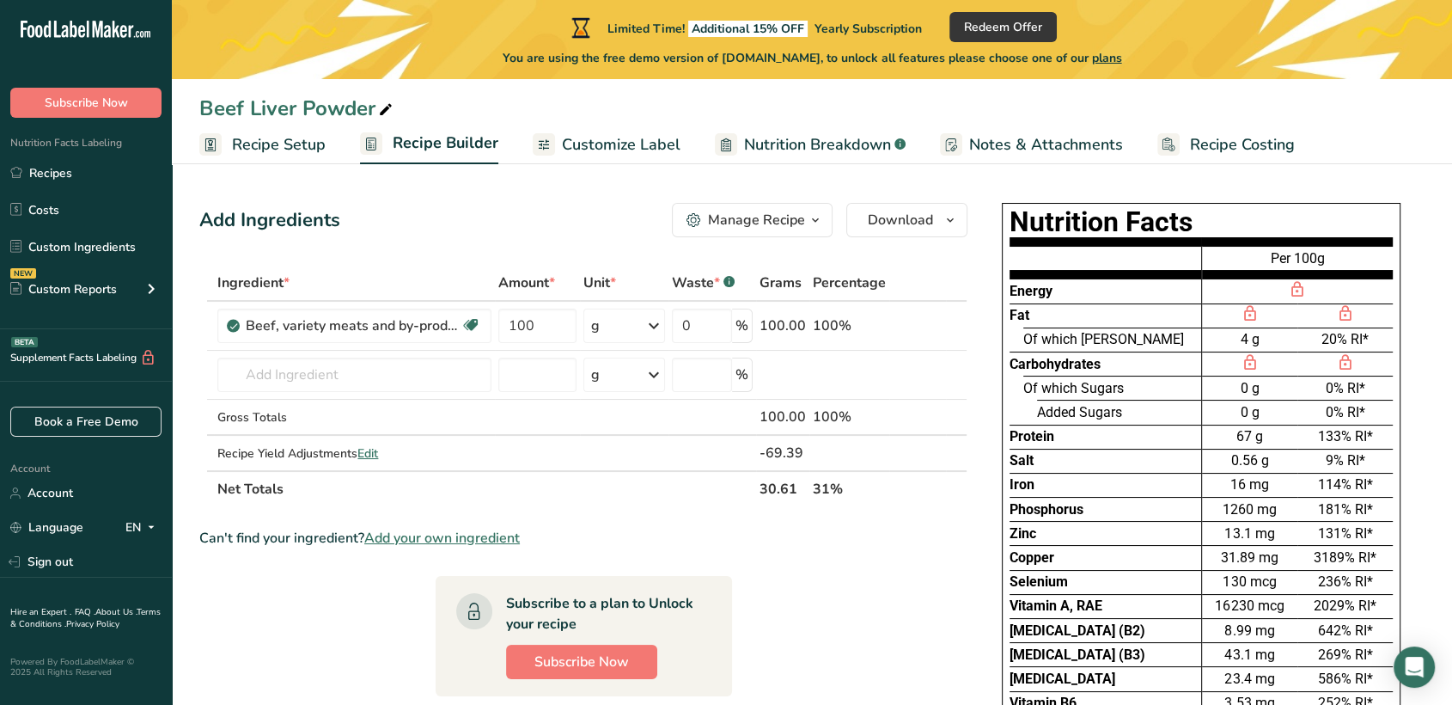
click at [834, 219] on div "Manage Recipe Delete Recipe Duplicate Recipe Scale Recipe Save as Sub-Recipe .a…" at bounding box center [820, 220] width 296 height 34
click at [797, 221] on div "Manage Recipe" at bounding box center [756, 220] width 97 height 21
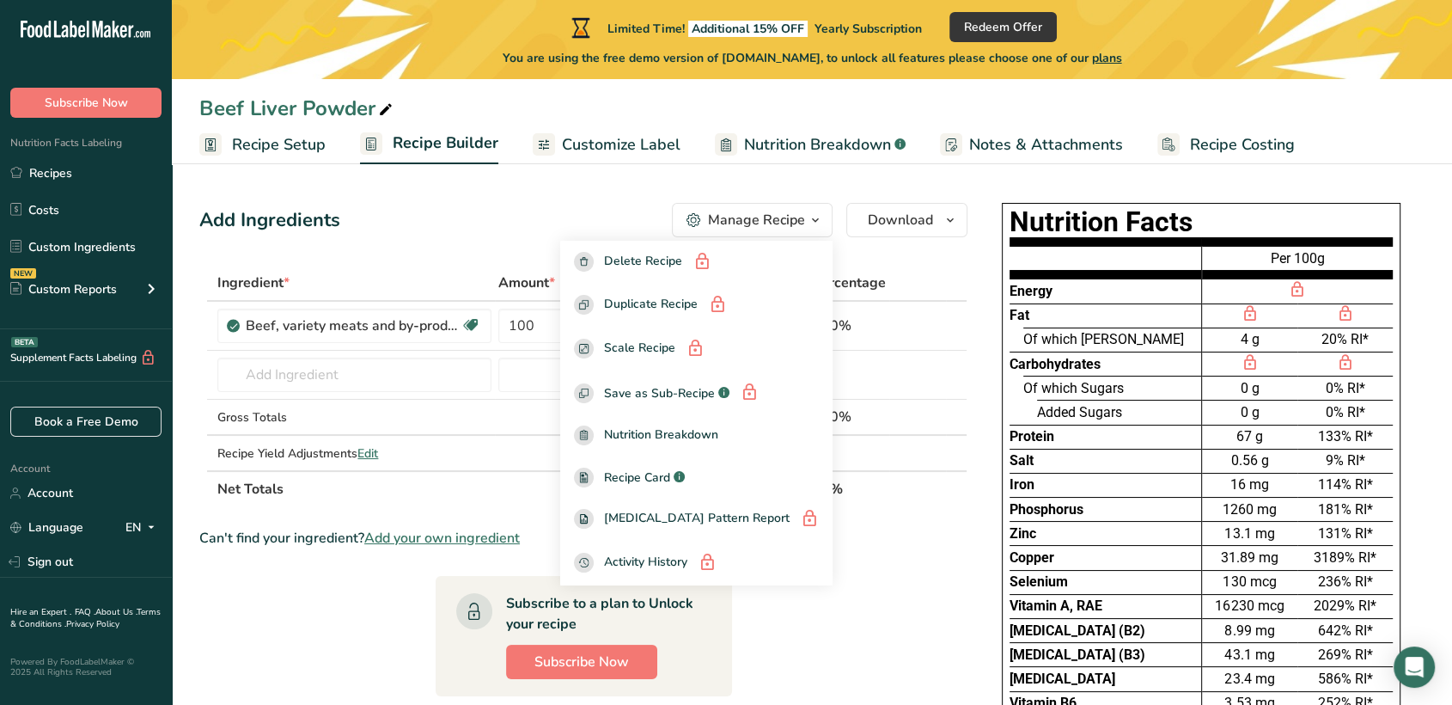
click at [797, 221] on div "Manage Recipe" at bounding box center [756, 220] width 97 height 21
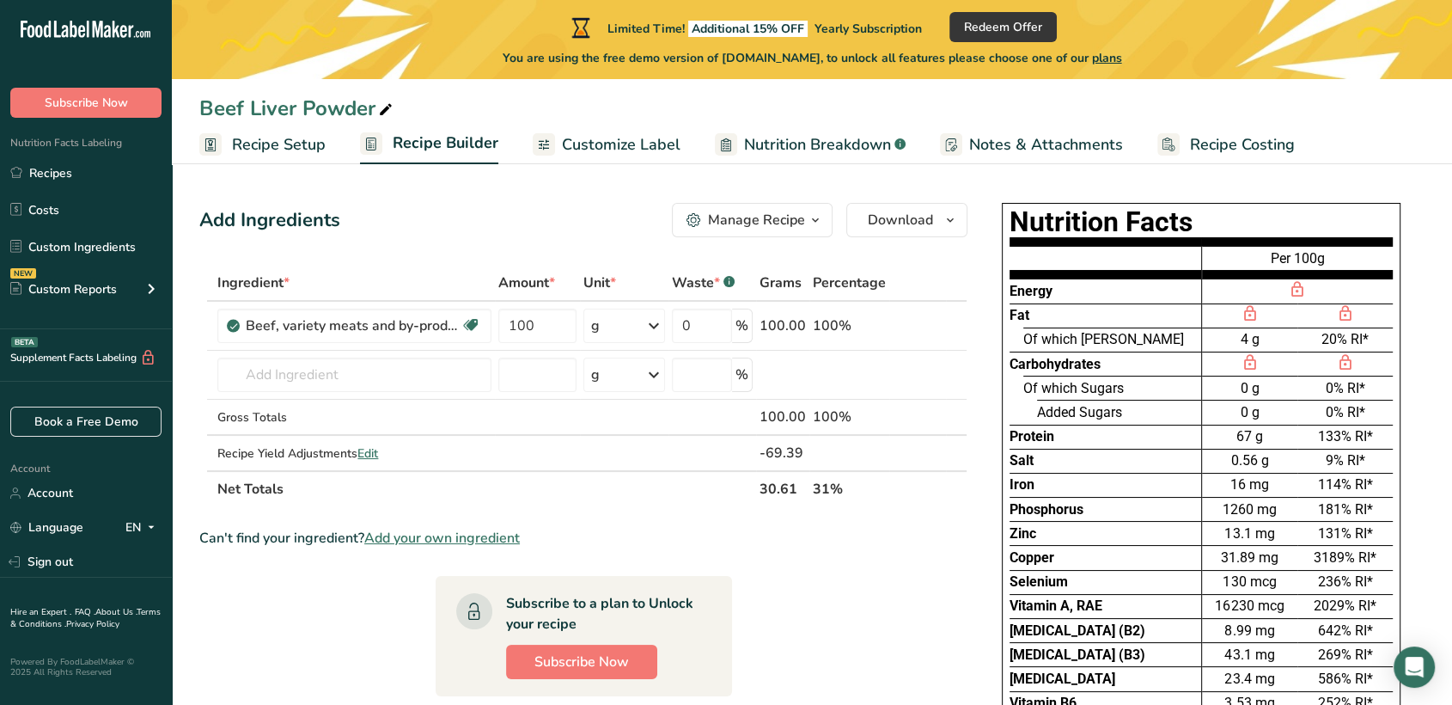
click at [637, 136] on span "Customize Label" at bounding box center [621, 144] width 119 height 23
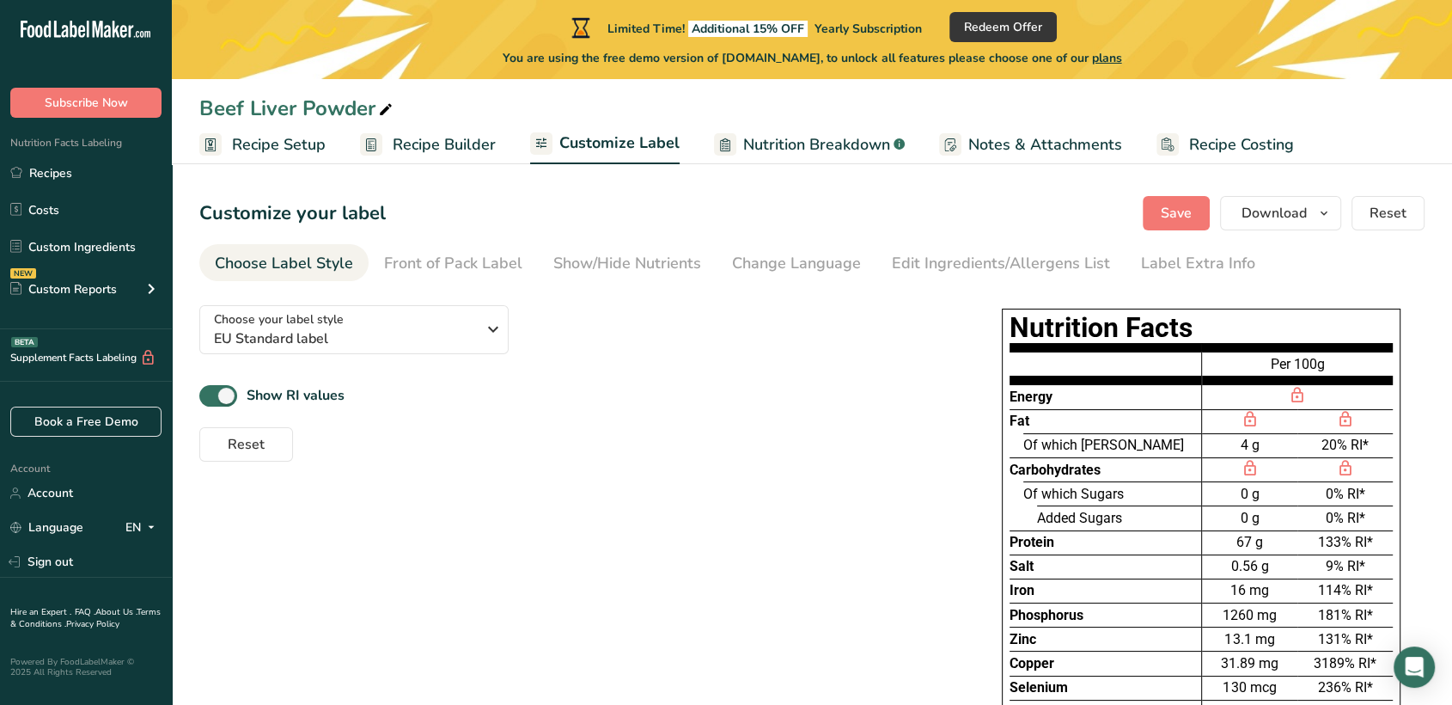
click at [1242, 458] on icon at bounding box center [1249, 468] width 17 height 21
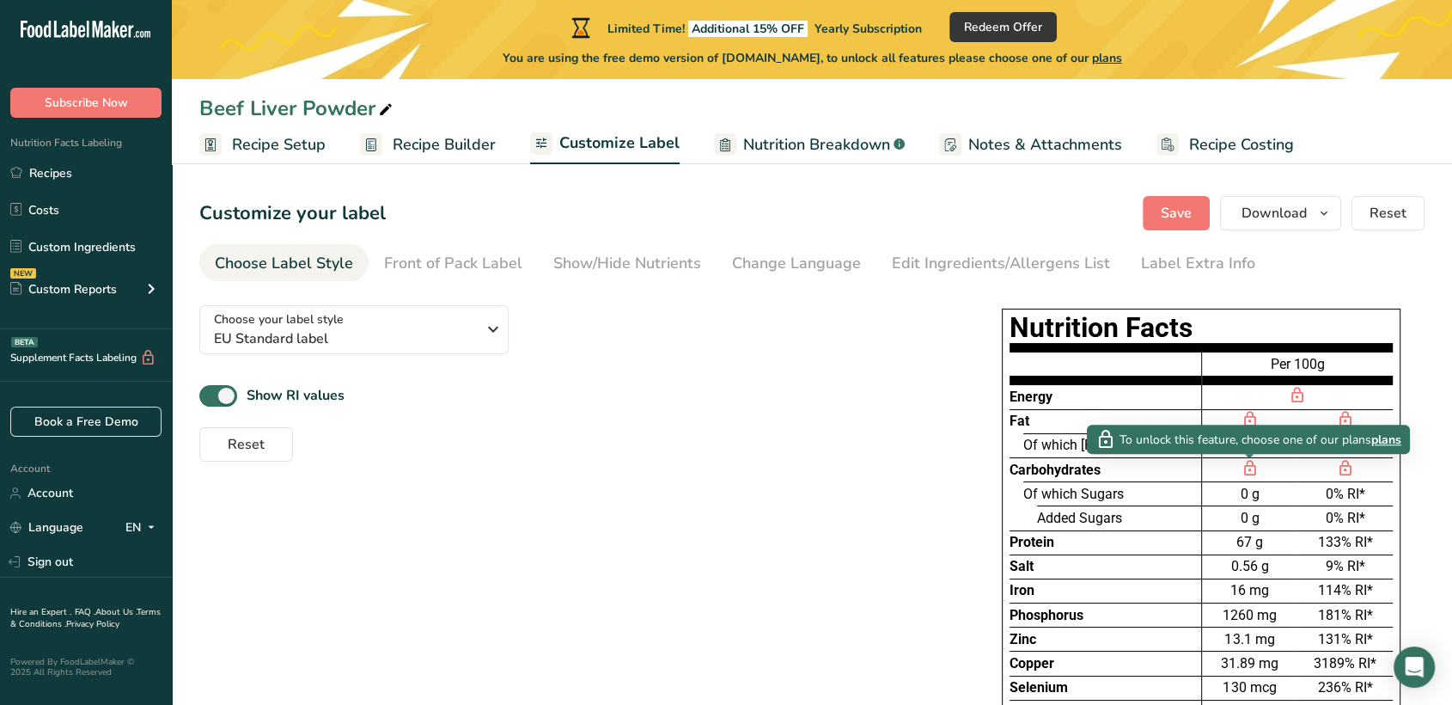
click at [1248, 560] on div "0.56 g" at bounding box center [1249, 566] width 95 height 24
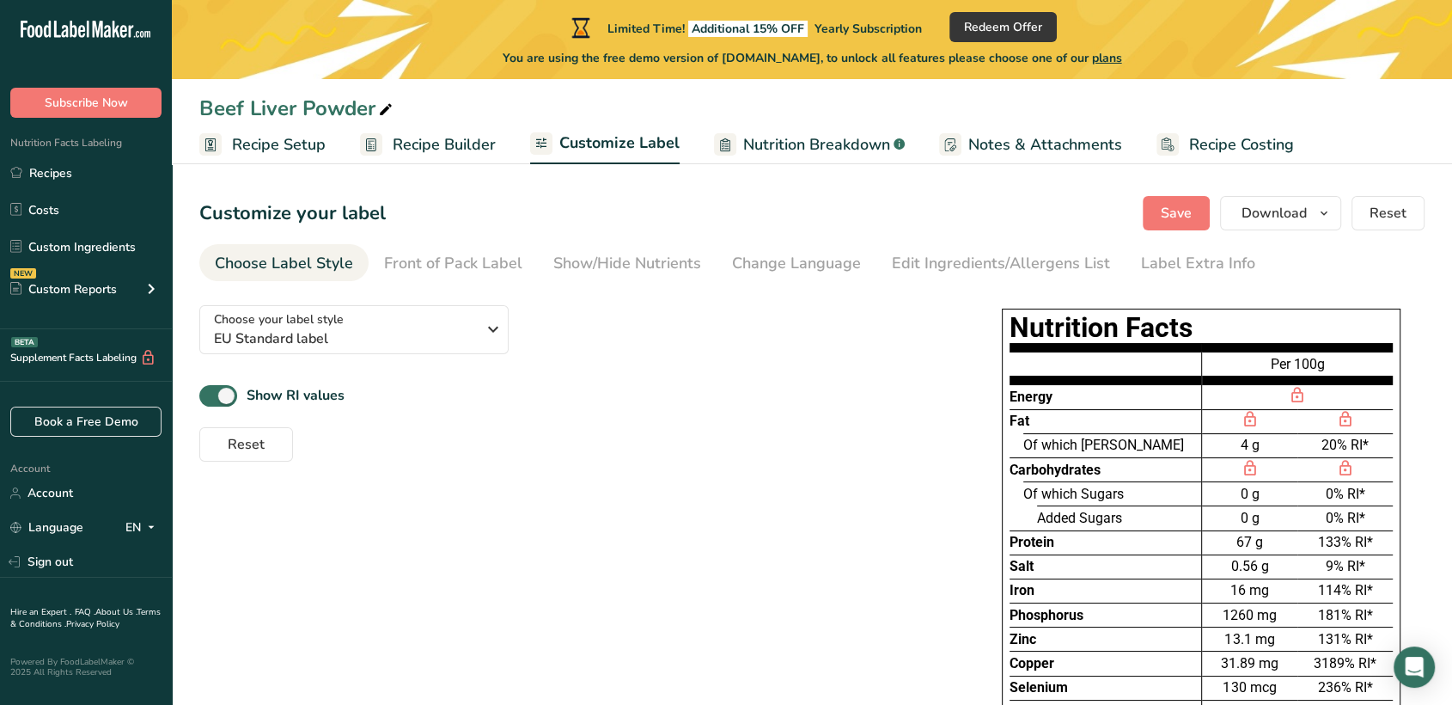
drag, startPoint x: 1248, startPoint y: 560, endPoint x: 1341, endPoint y: 557, distance: 92.9
click at [1306, 558] on div "0.56 g 9% RI*" at bounding box center [1297, 566] width 191 height 24
click at [1182, 260] on div "Label Extra Info" at bounding box center [1198, 263] width 114 height 23
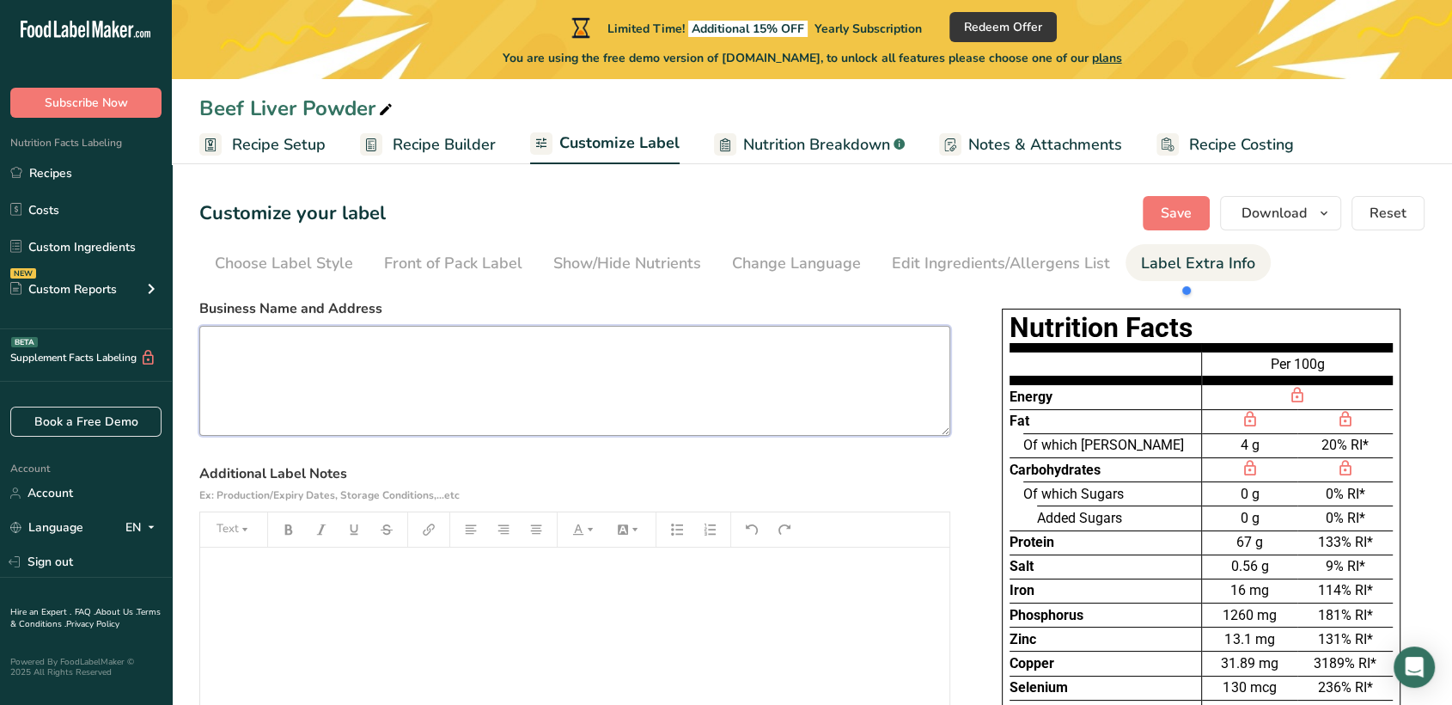
click at [501, 380] on textarea at bounding box center [574, 381] width 751 height 110
click at [996, 250] on link "Edit Ingredients/Allergens List" at bounding box center [1001, 263] width 218 height 39
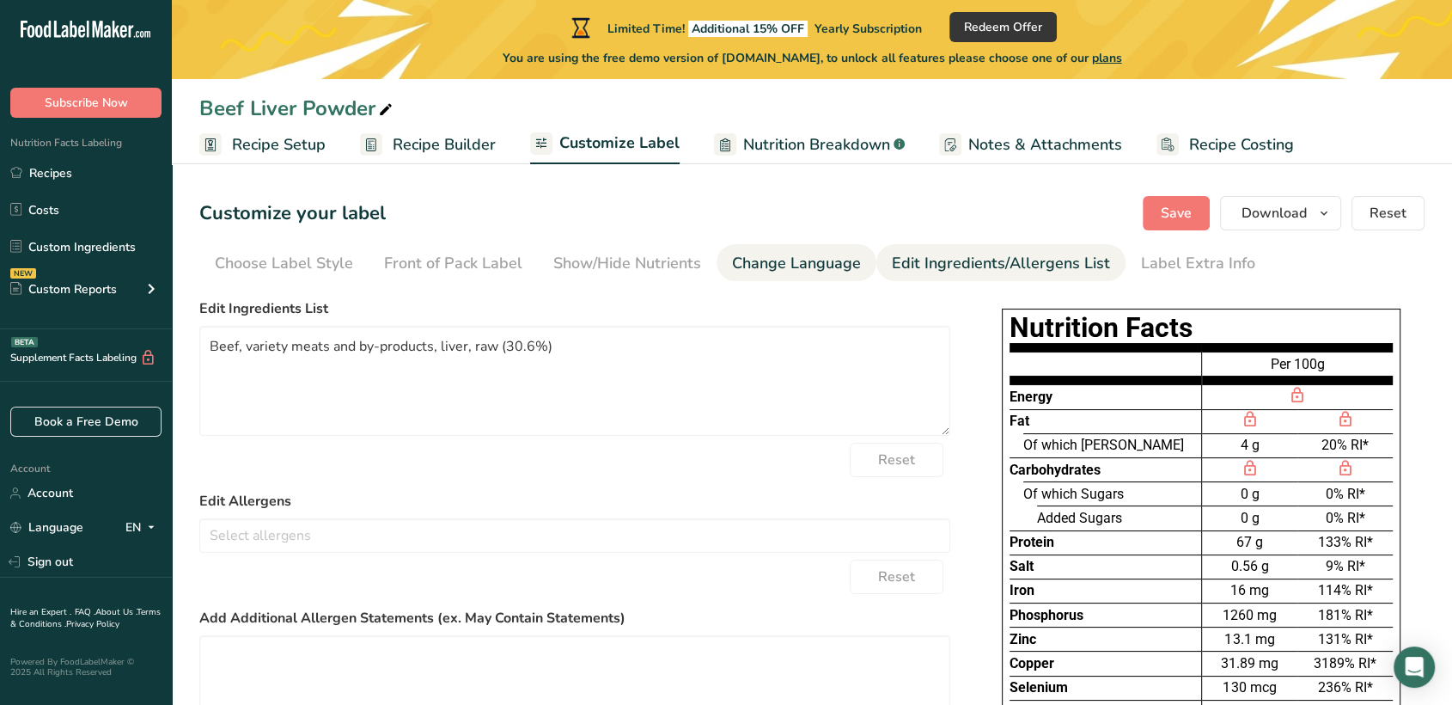
click at [766, 266] on div "Change Language" at bounding box center [796, 263] width 129 height 23
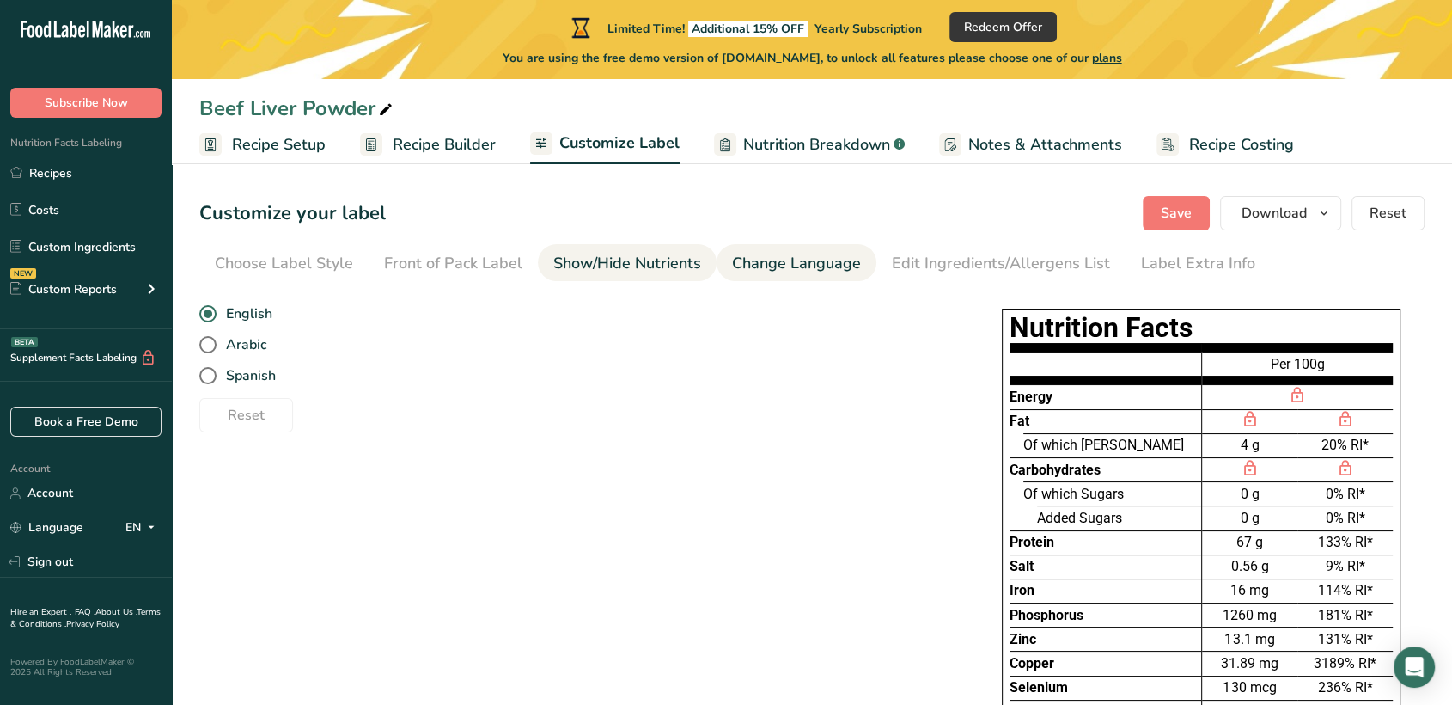
click at [644, 255] on div "Show/Hide Nutrients" at bounding box center [627, 263] width 148 height 23
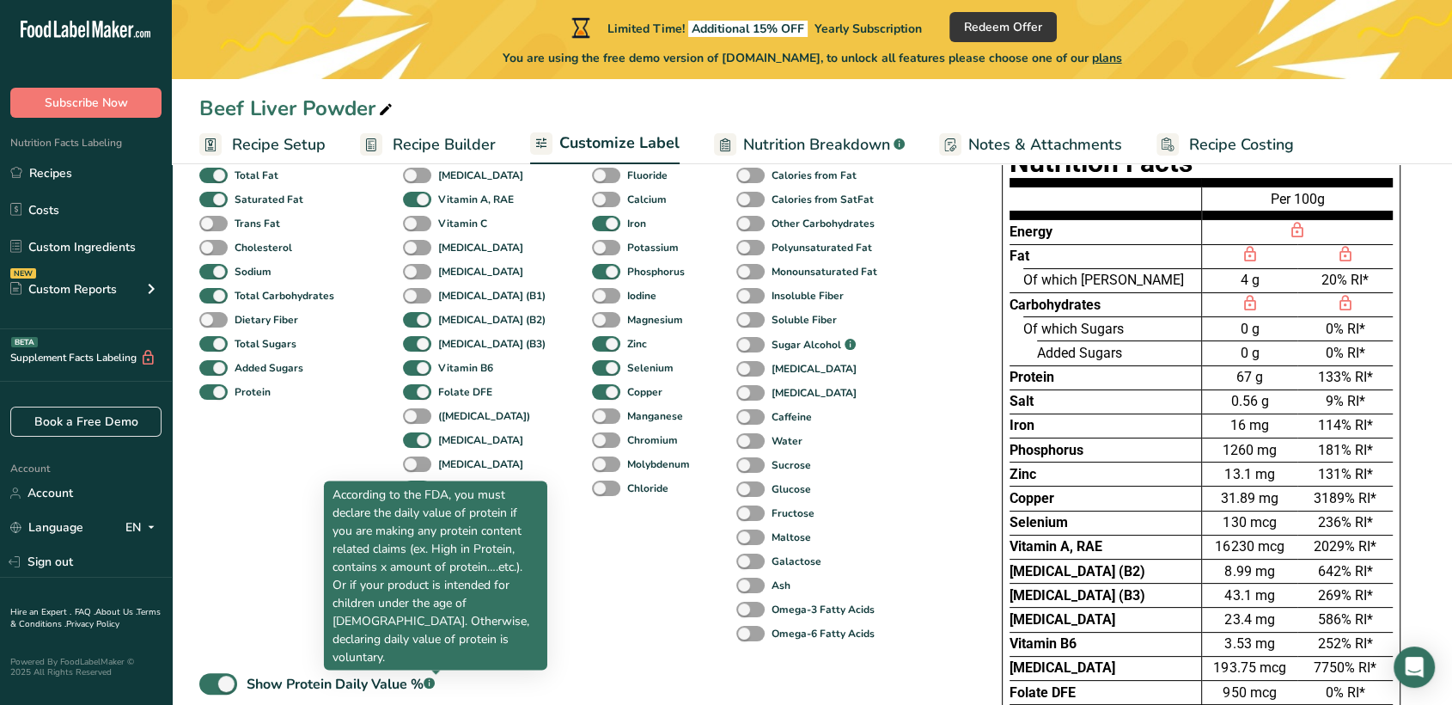
scroll to position [161, 0]
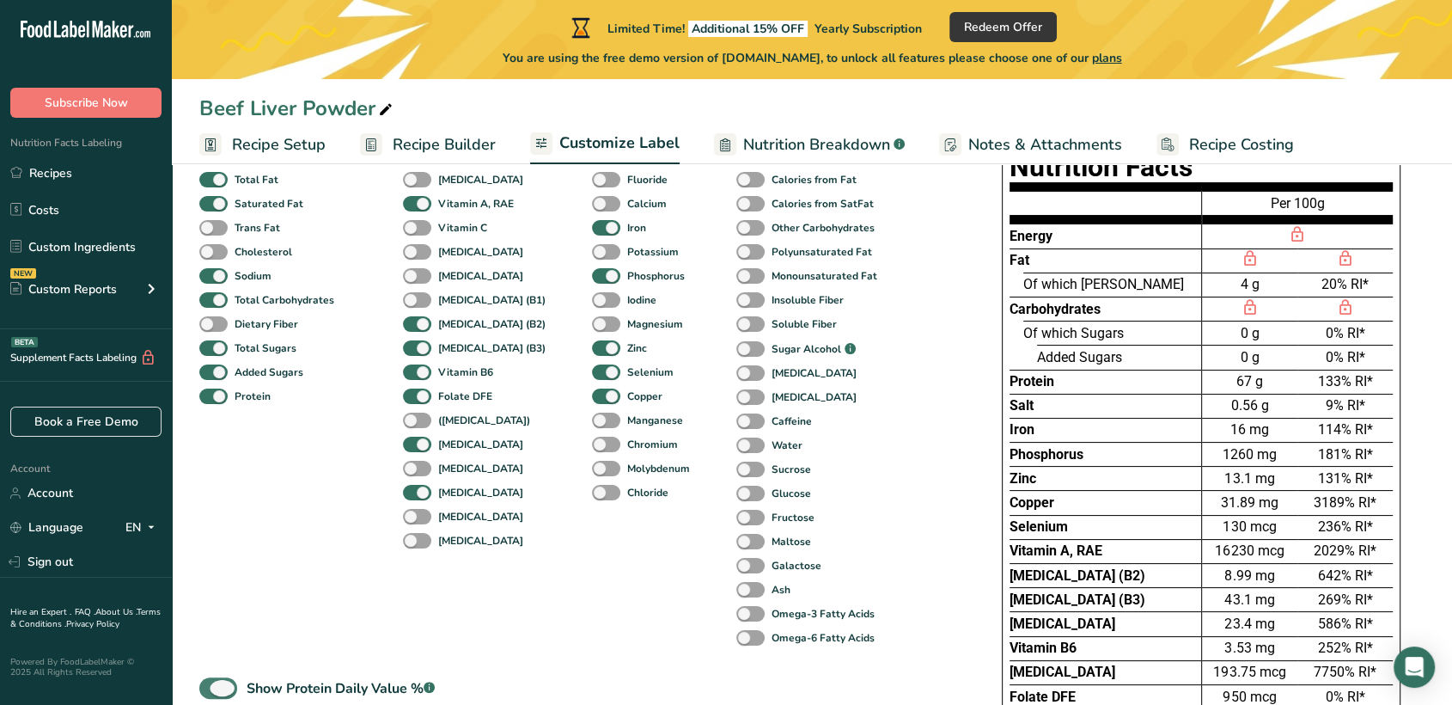
click at [227, 633] on span at bounding box center [218, 687] width 38 height 21
click at [211, 633] on input "Show Protein Daily Value % .a-a{fill:#347362;}.b-a{fill:#fff;}" at bounding box center [204, 687] width 11 height 11
click at [223, 633] on span at bounding box center [218, 687] width 38 height 21
click at [211, 633] on input "Show Protein Daily Value % .a-a{fill:#347362;}.b-a{fill:#fff;}" at bounding box center [204, 687] width 11 height 11
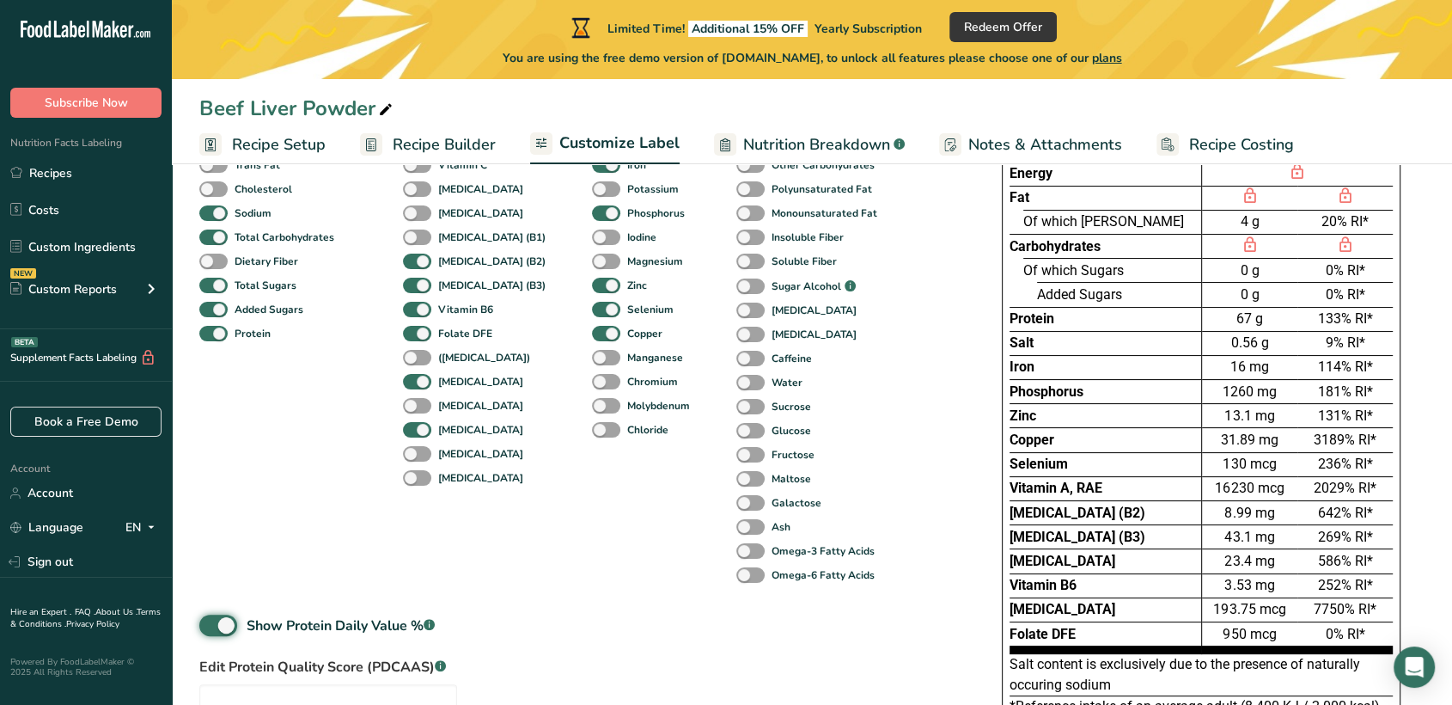
scroll to position [256, 0]
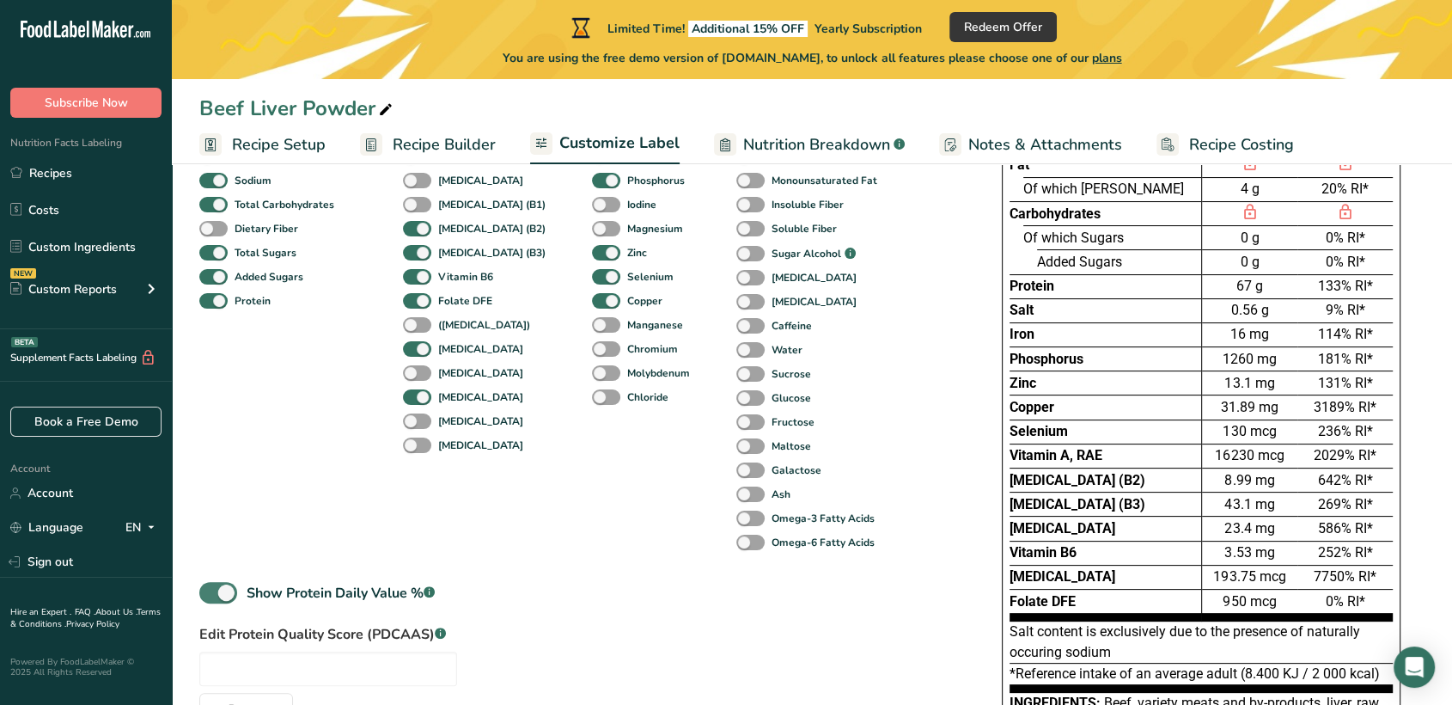
click at [431, 589] on rect at bounding box center [429, 591] width 11 height 11
click at [211, 589] on input "Show Protein Daily Value % .a-a{fill:#347362;}.b-a{fill:#fff;}" at bounding box center [204, 592] width 11 height 11
click at [427, 589] on div "Show Protein Daily Value % .a-a{fill:#347362;}.b-a{fill:#fff;}" at bounding box center [341, 593] width 188 height 21
click at [211, 589] on input "Show Protein Daily Value % .a-a{fill:#347362;}.b-a{fill:#fff;}" at bounding box center [204, 592] width 11 height 11
checkbox input "true"
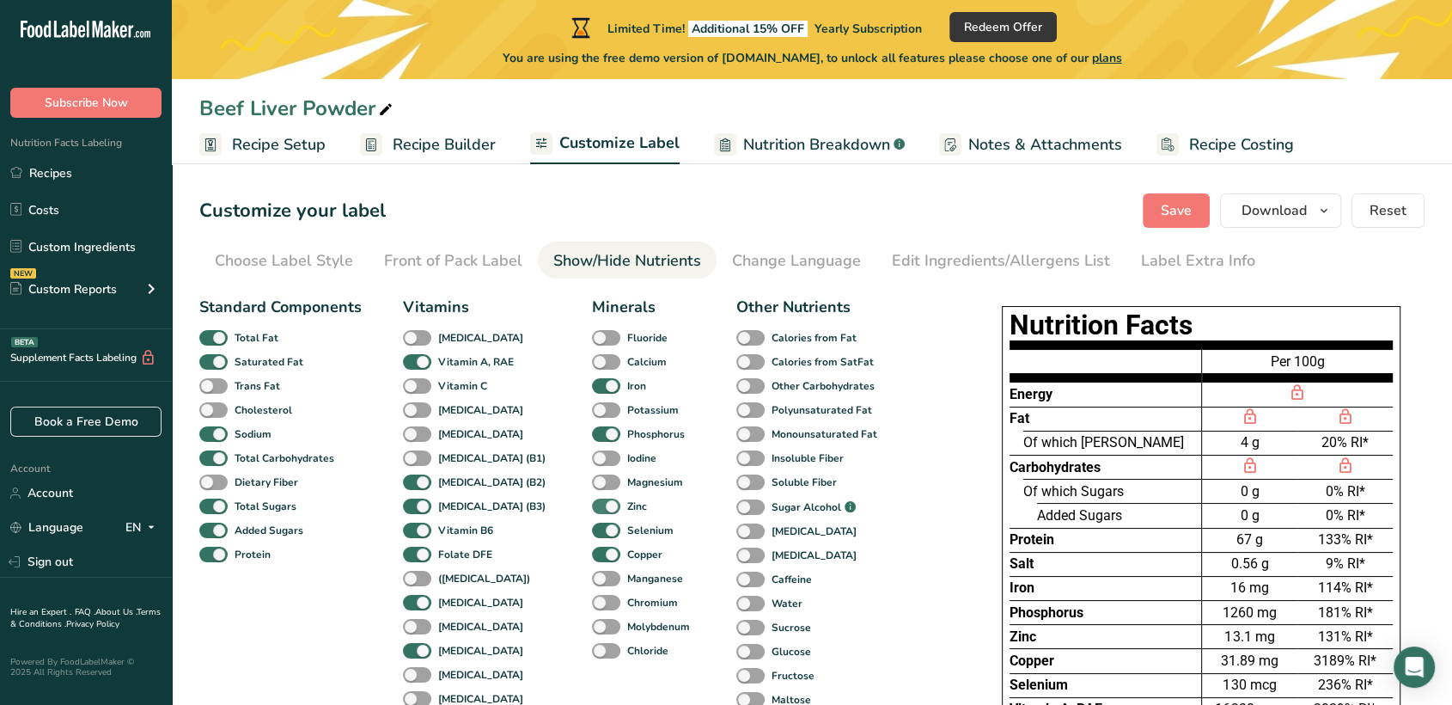
scroll to position [0, 0]
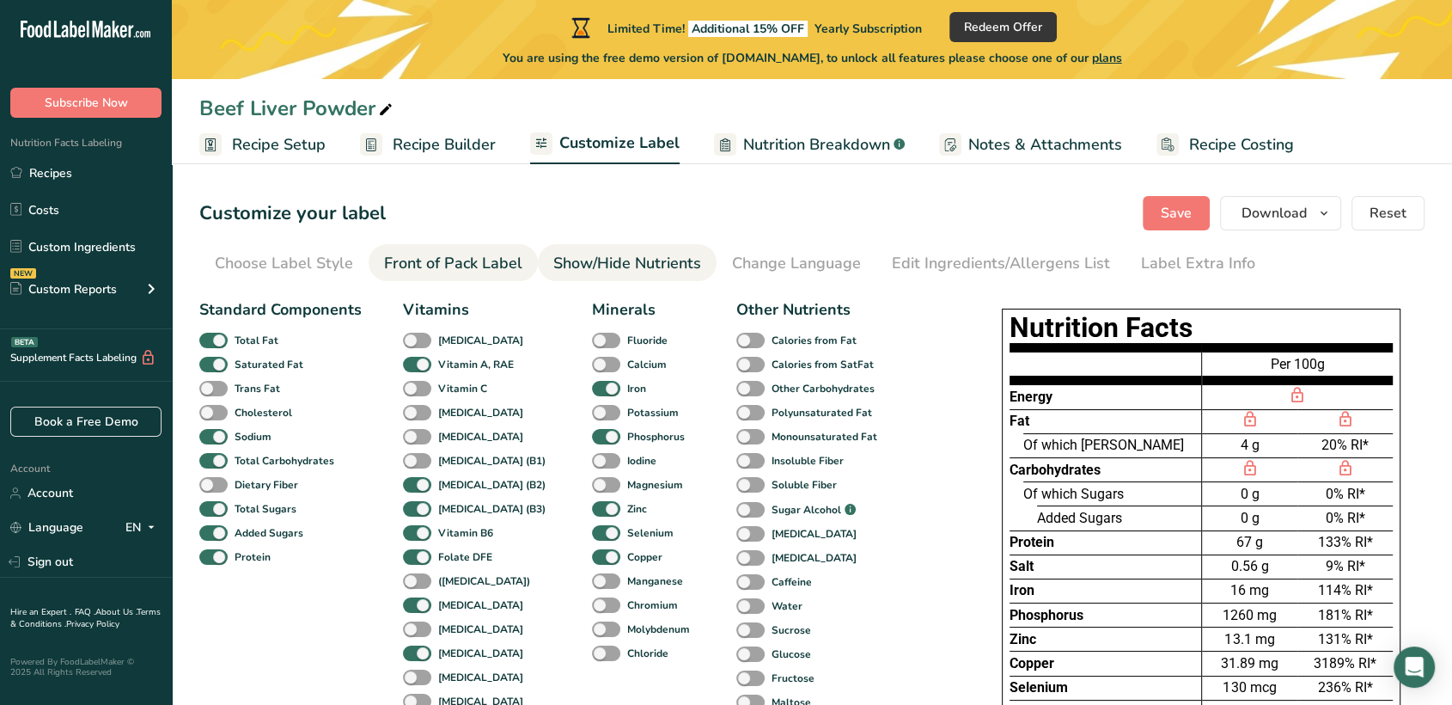
click at [452, 247] on link "Front of Pack Label" at bounding box center [453, 263] width 138 height 39
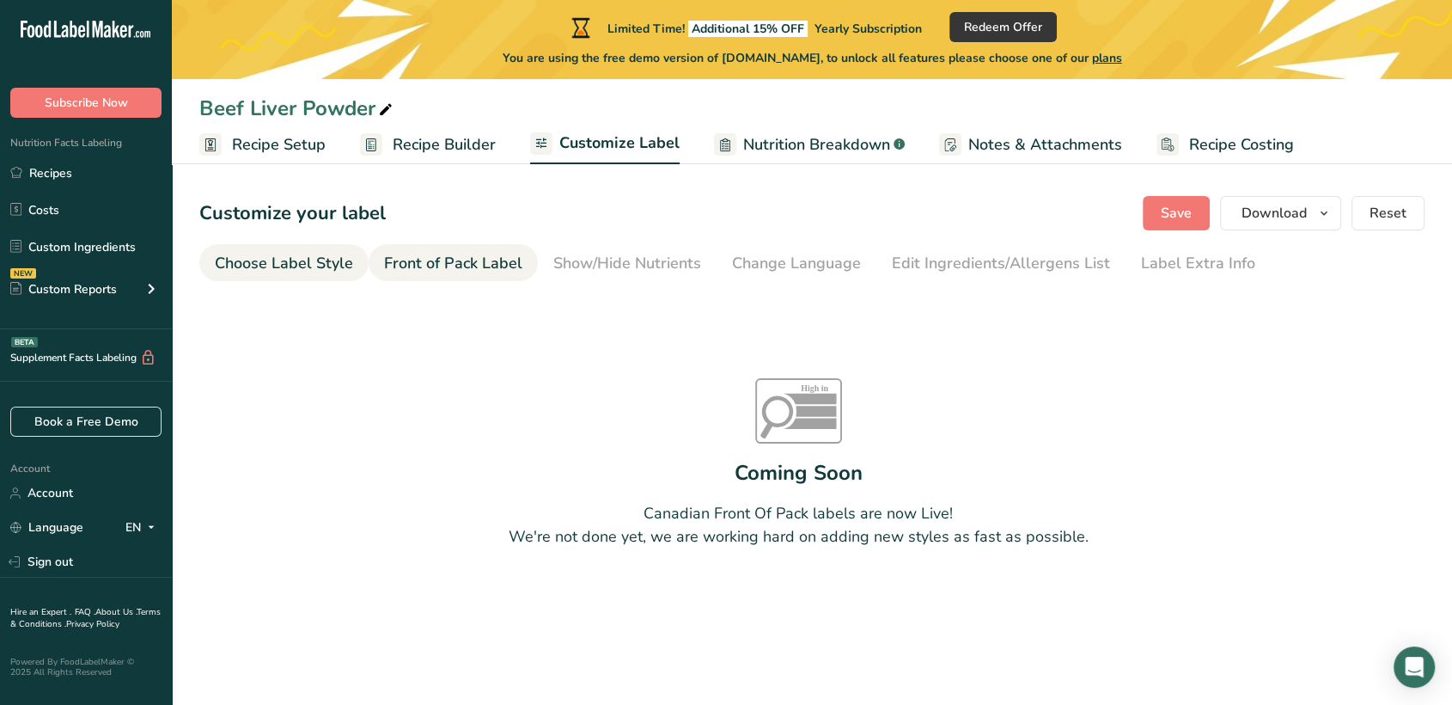
click at [296, 262] on div "Choose Label Style" at bounding box center [284, 263] width 138 height 23
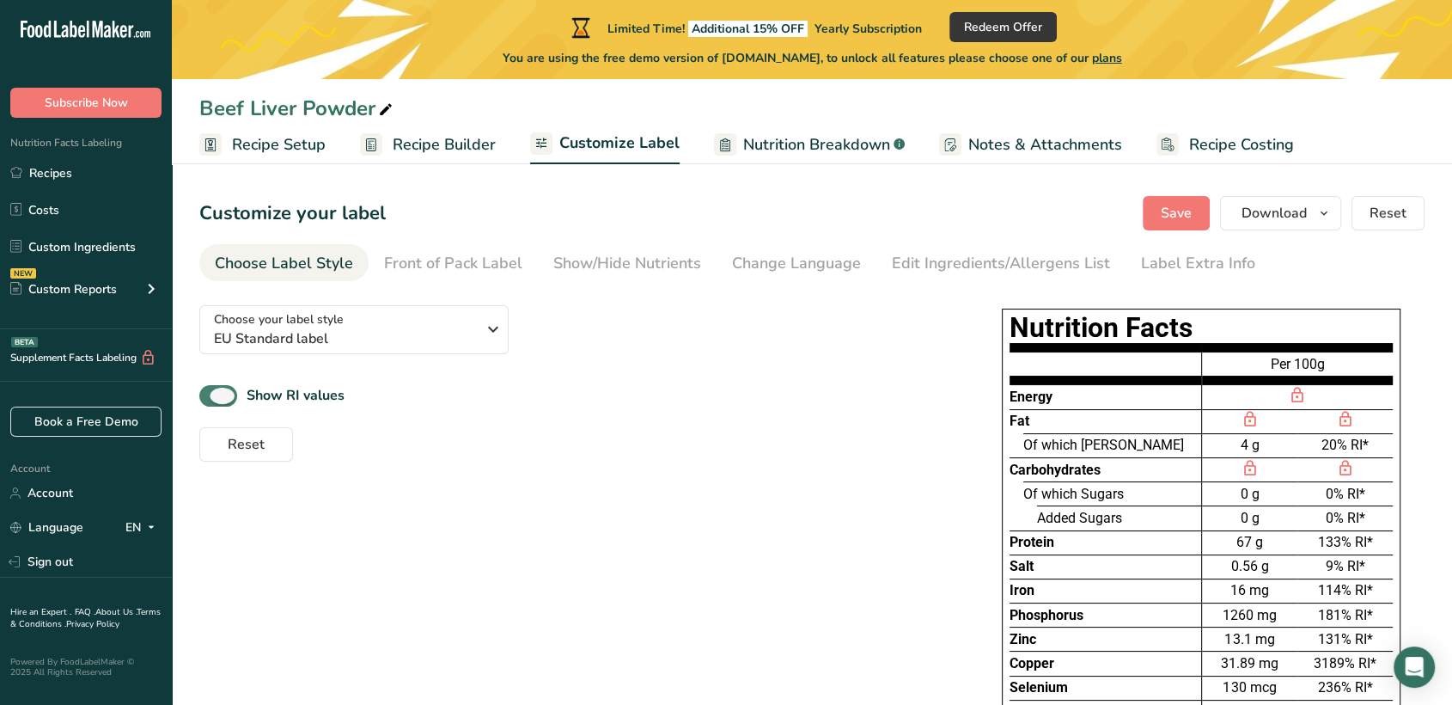
click at [215, 385] on span at bounding box center [218, 395] width 38 height 21
click at [211, 390] on input "Show RI values" at bounding box center [204, 395] width 11 height 11
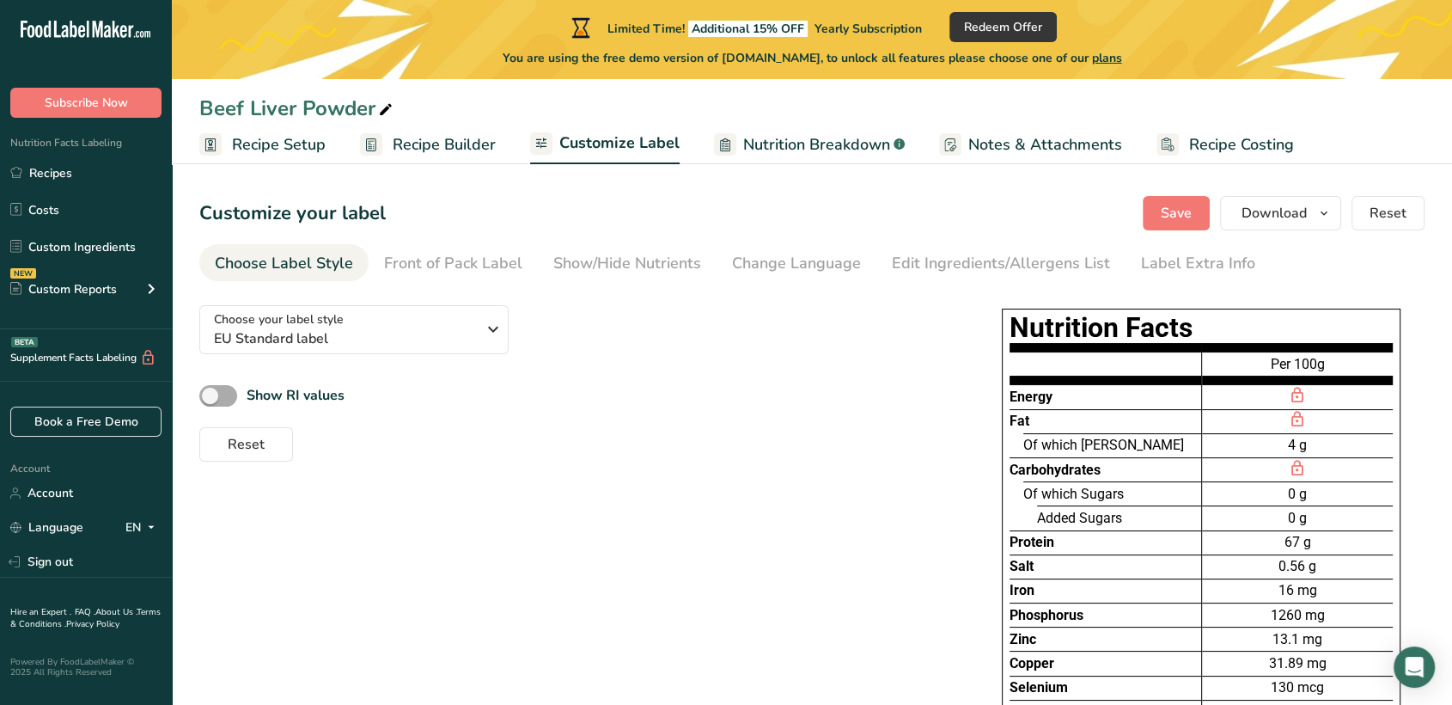
click at [215, 385] on span at bounding box center [218, 395] width 38 height 21
click at [211, 390] on input "Show RI values" at bounding box center [204, 395] width 11 height 11
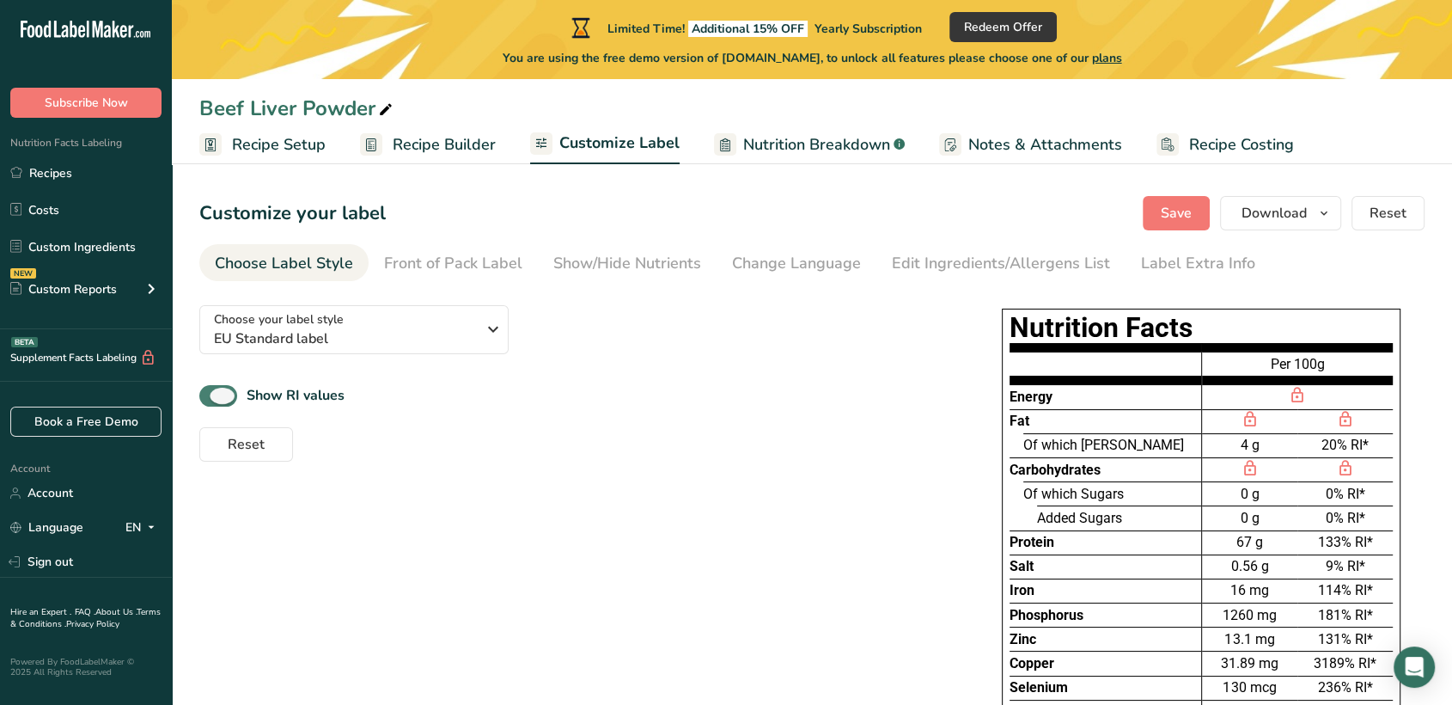
click at [316, 391] on b "Show RI values" at bounding box center [296, 395] width 98 height 19
click at [211, 391] on input "Show RI values" at bounding box center [204, 395] width 11 height 11
click at [316, 391] on b "Show RI values" at bounding box center [296, 395] width 98 height 19
click at [211, 391] on input "Show RI values" at bounding box center [204, 395] width 11 height 11
checkbox input "true"
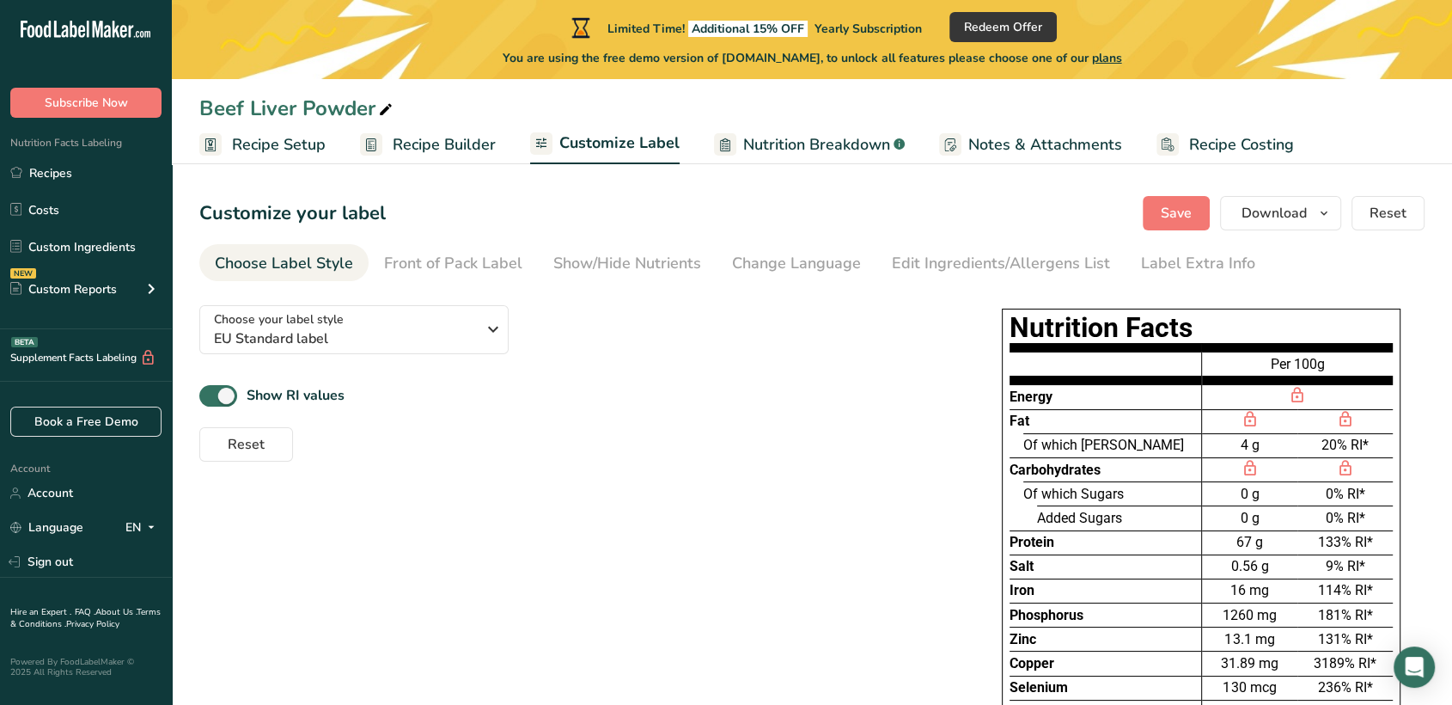
click at [765, 141] on span "Nutrition Breakdown" at bounding box center [816, 144] width 147 height 23
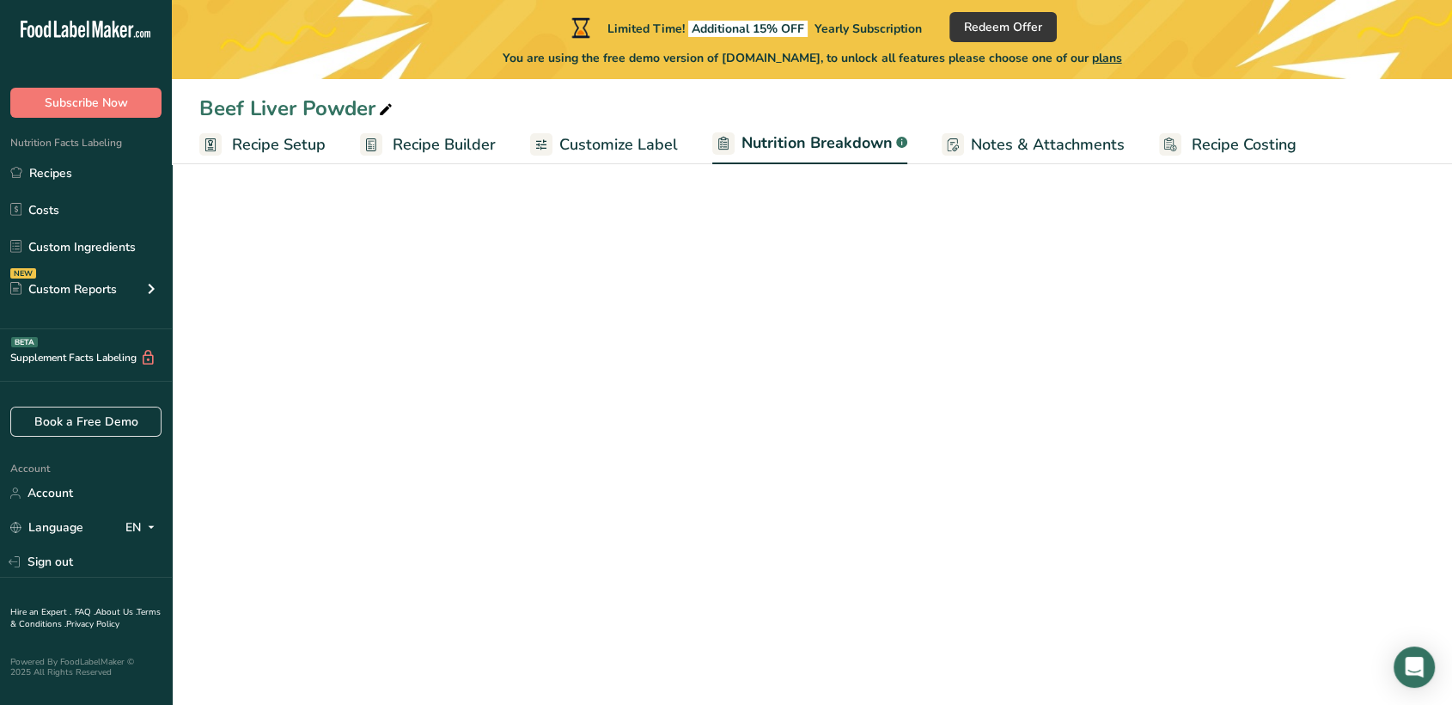
select select "Calories"
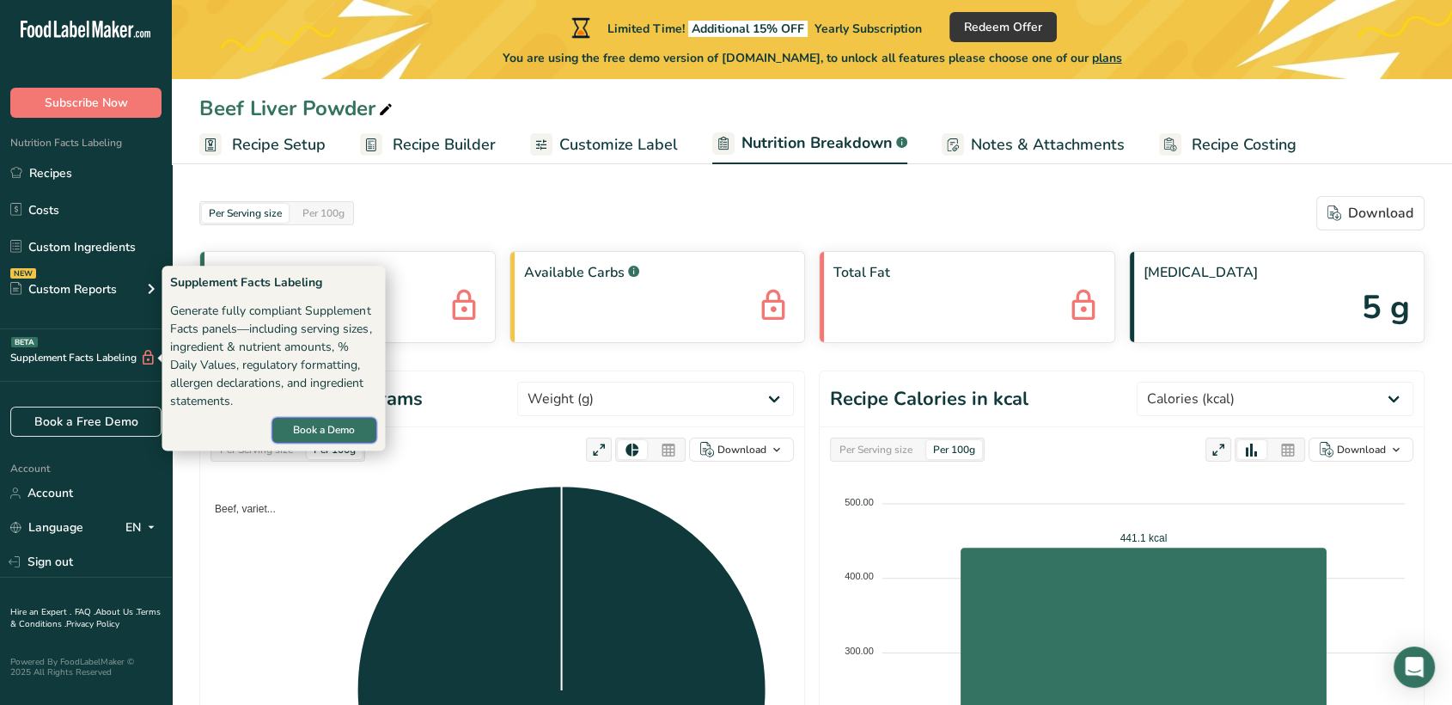
click at [314, 428] on span "Book a Demo" at bounding box center [324, 429] width 62 height 15
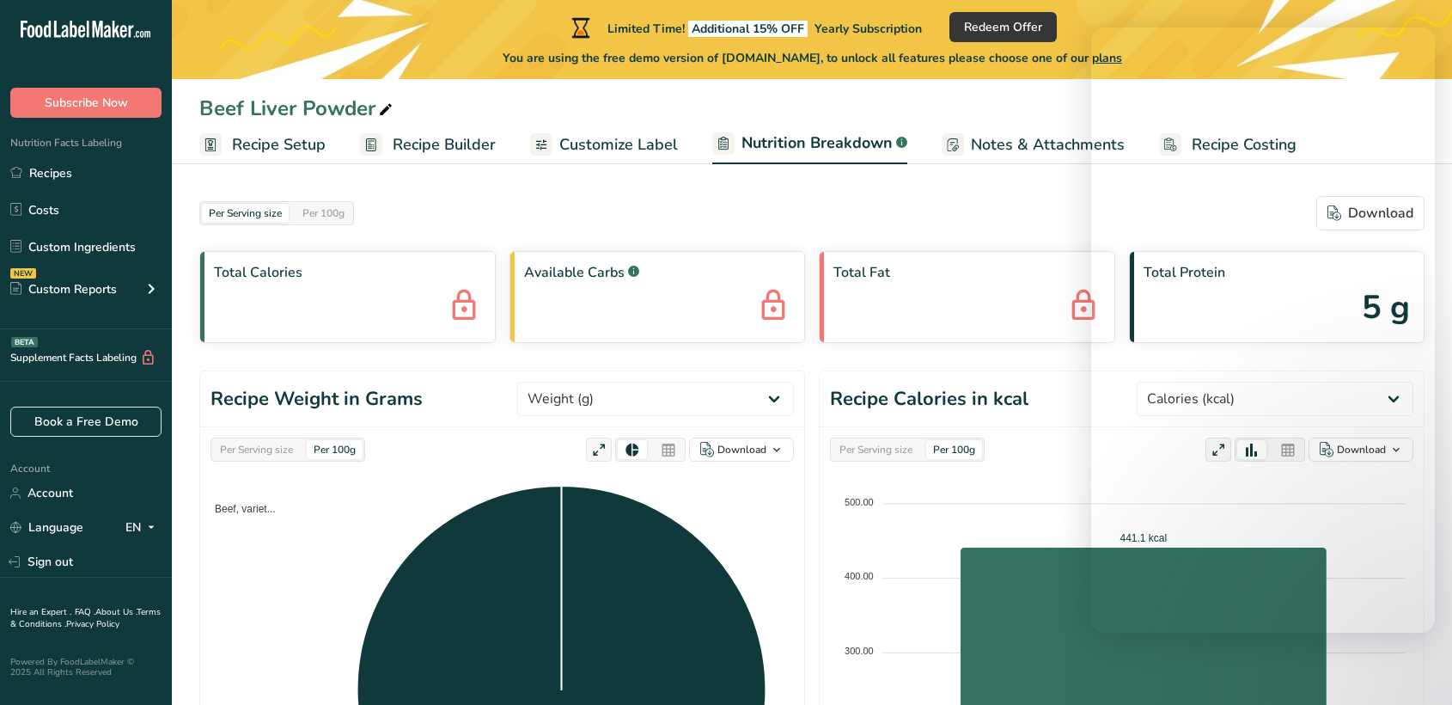
select select "Calories"
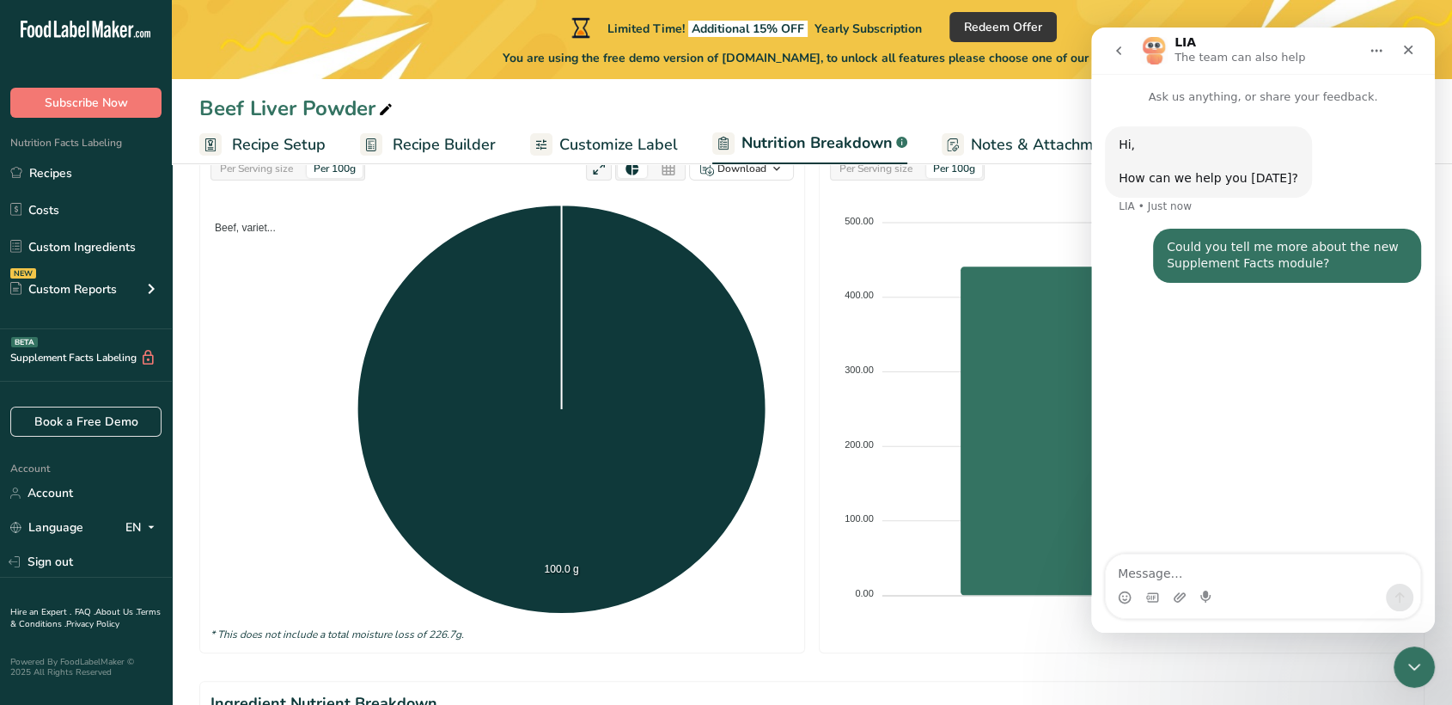
scroll to position [286, 0]
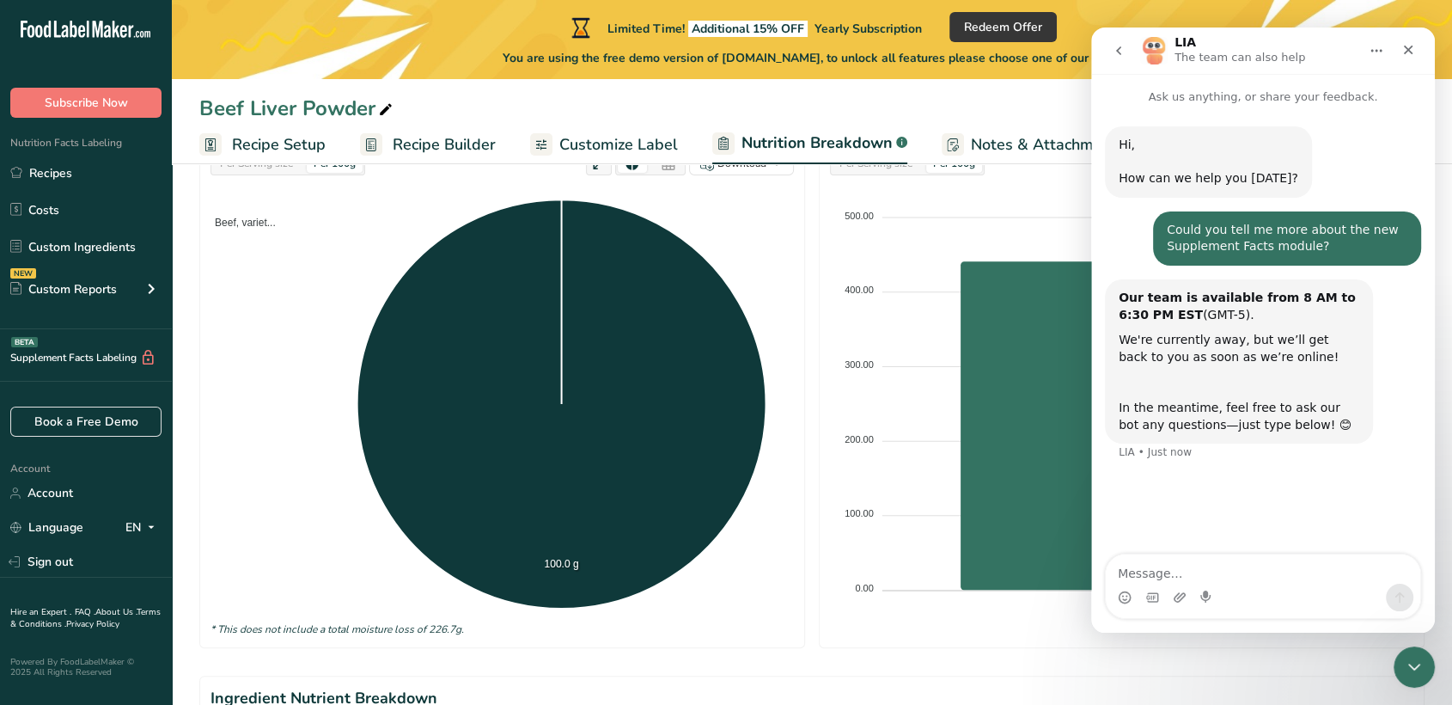
drag, startPoint x: 1400, startPoint y: 42, endPoint x: 1198, endPoint y: 526, distance: 524.3
click at [1198, 526] on div "LIA The team can also help Ask us anything, or share your feedback. Hi, ​ How c…" at bounding box center [1263, 329] width 344 height 605
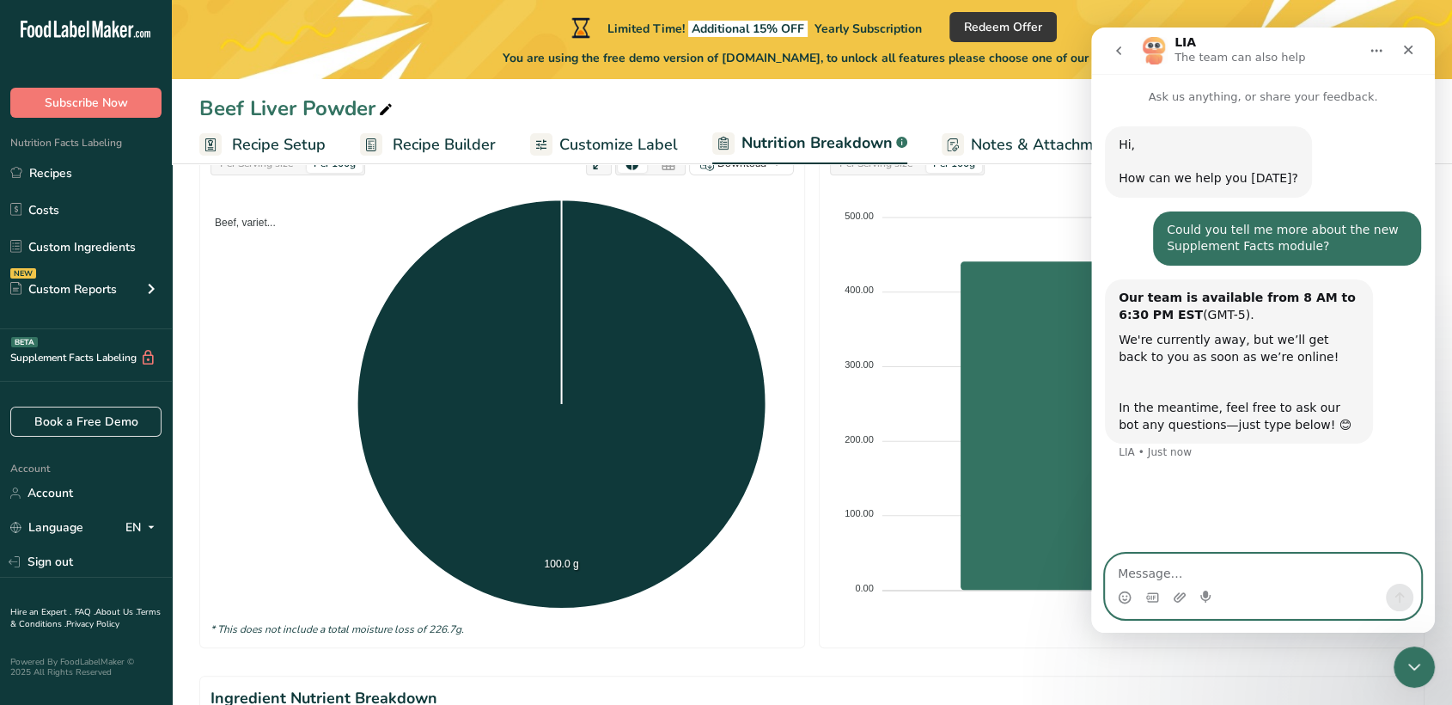
click at [1157, 559] on textarea "Message…" at bounding box center [1263, 568] width 315 height 29
type textarea "I want the %RI of the serving size included on my labe"
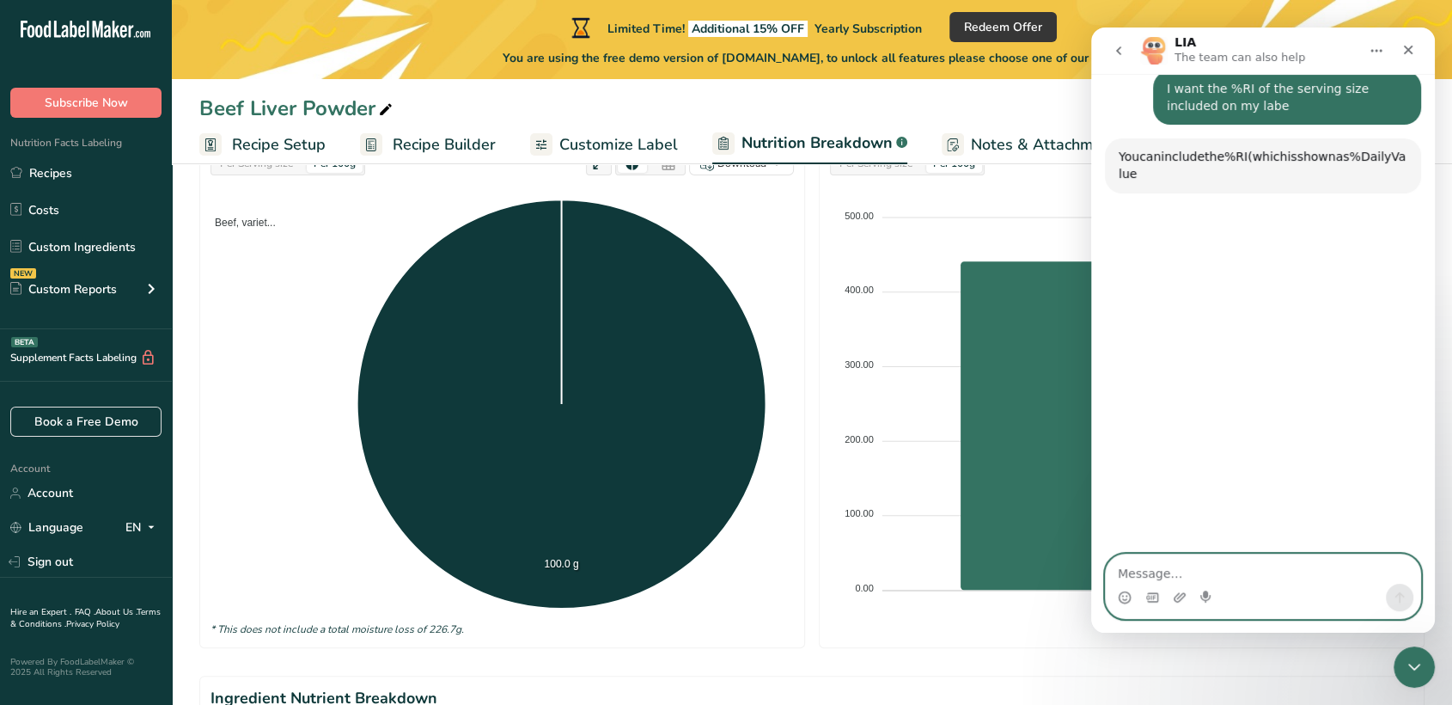
scroll to position [387, 0]
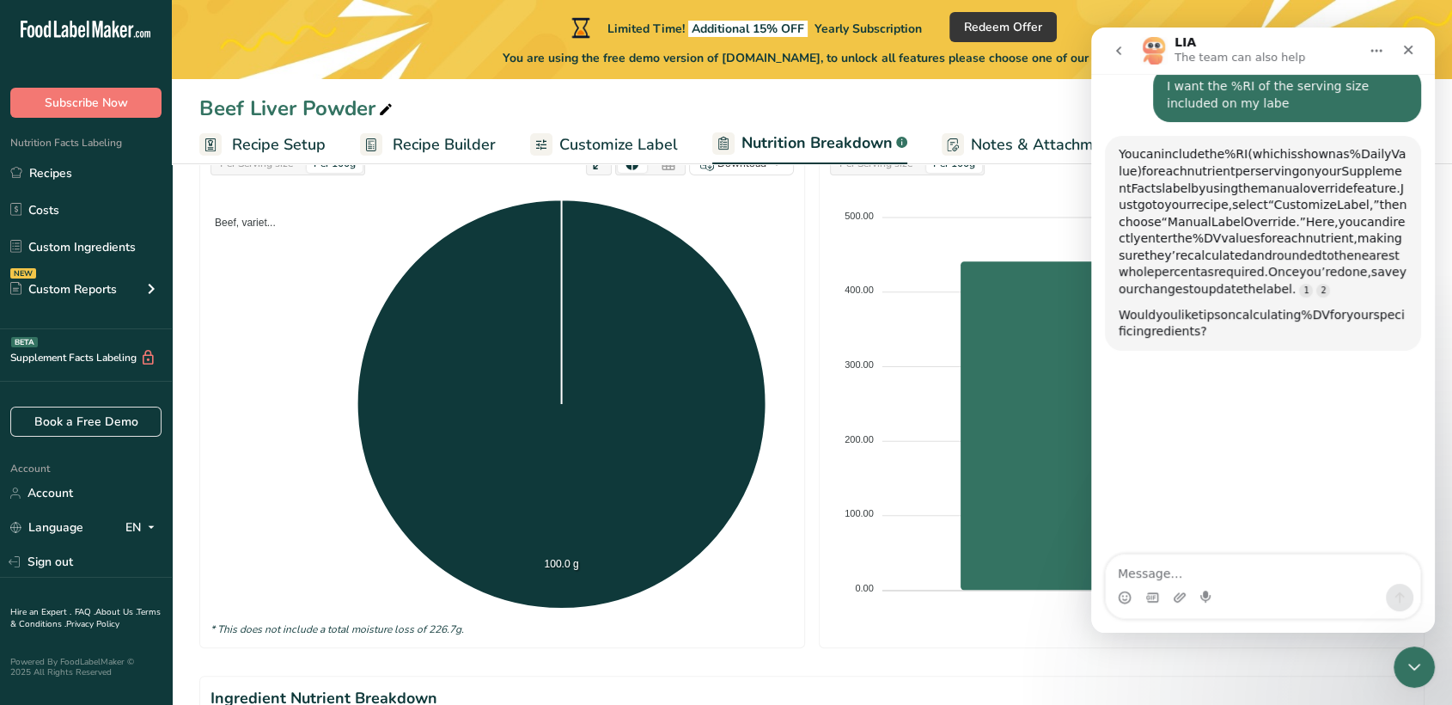
click at [1303, 195] on span "override" at bounding box center [1328, 188] width 50 height 14
click at [1306, 229] on span "Here," at bounding box center [1322, 222] width 33 height 14
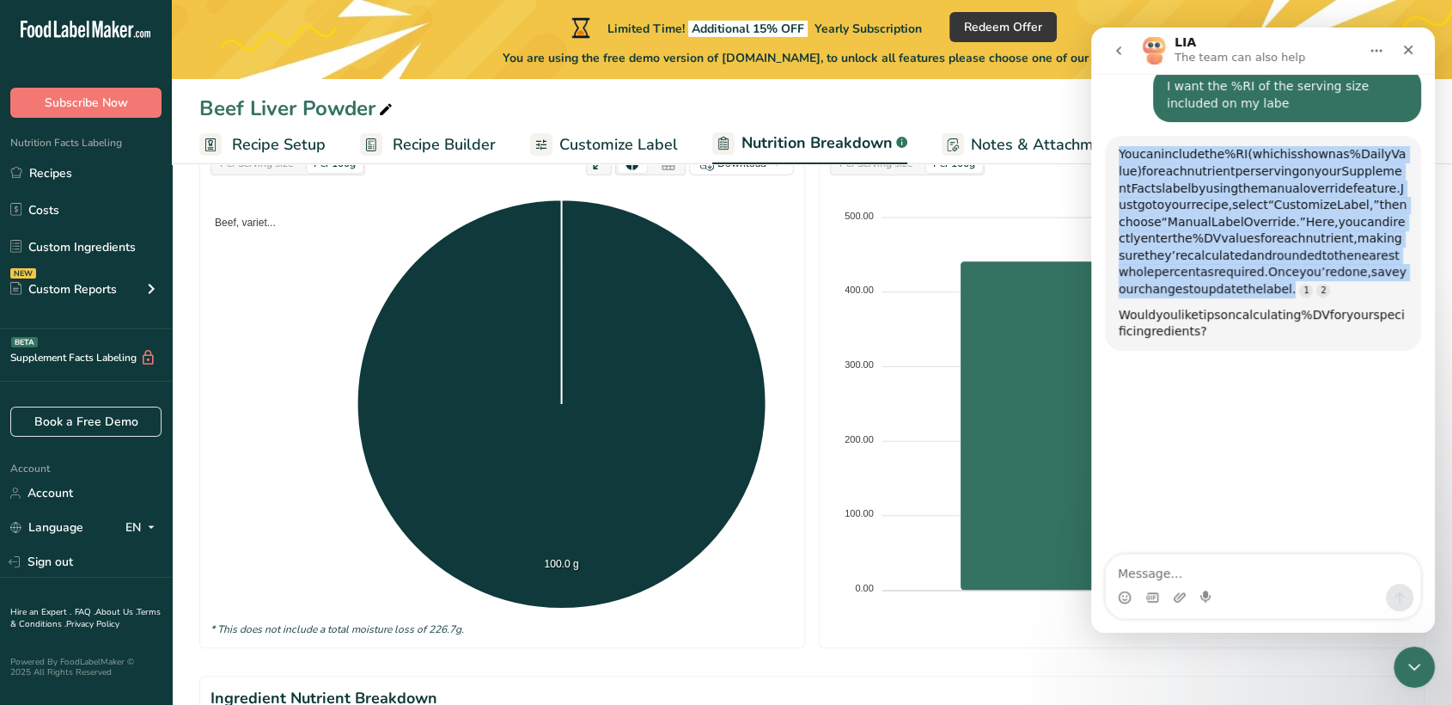
click at [1306, 229] on span "Here," at bounding box center [1322, 222] width 33 height 14
click at [1214, 278] on span "required." at bounding box center [1241, 272] width 54 height 14
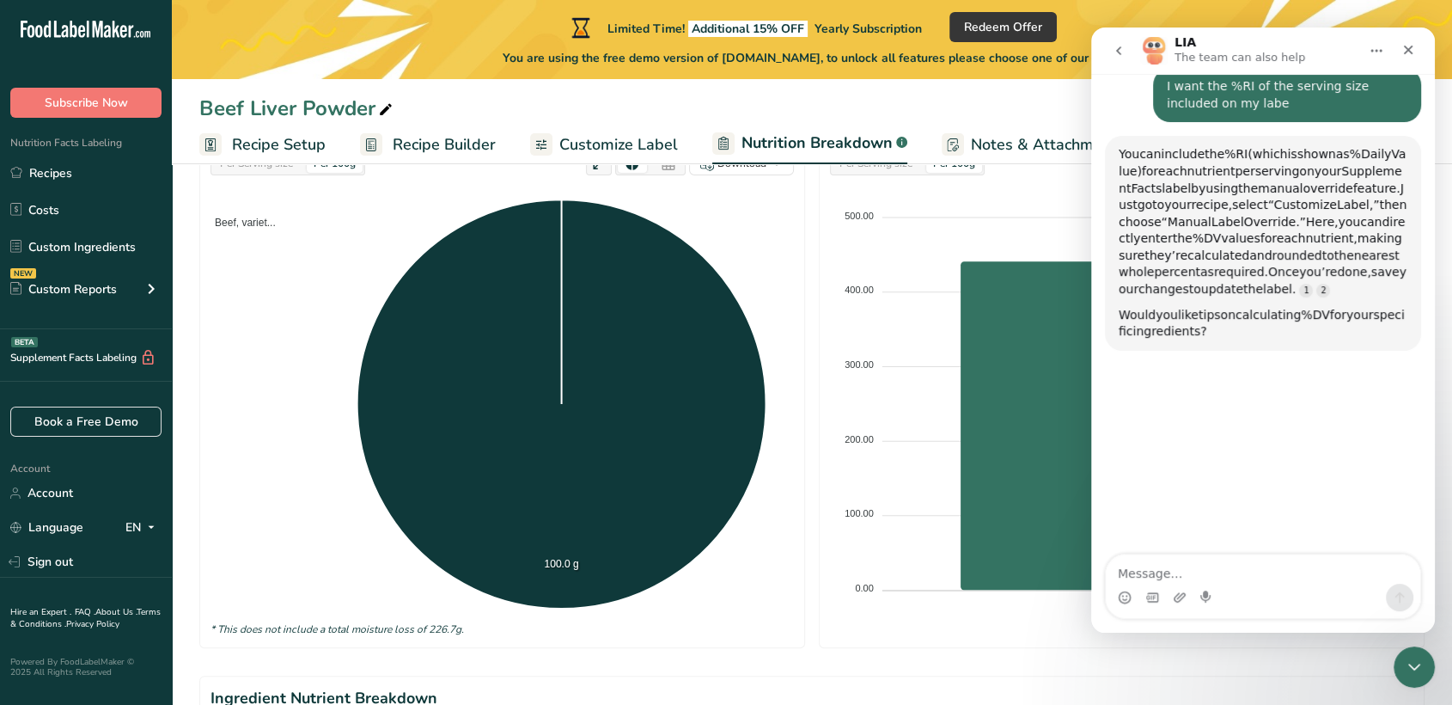
click at [589, 133] on span "Customize Label" at bounding box center [618, 144] width 119 height 23
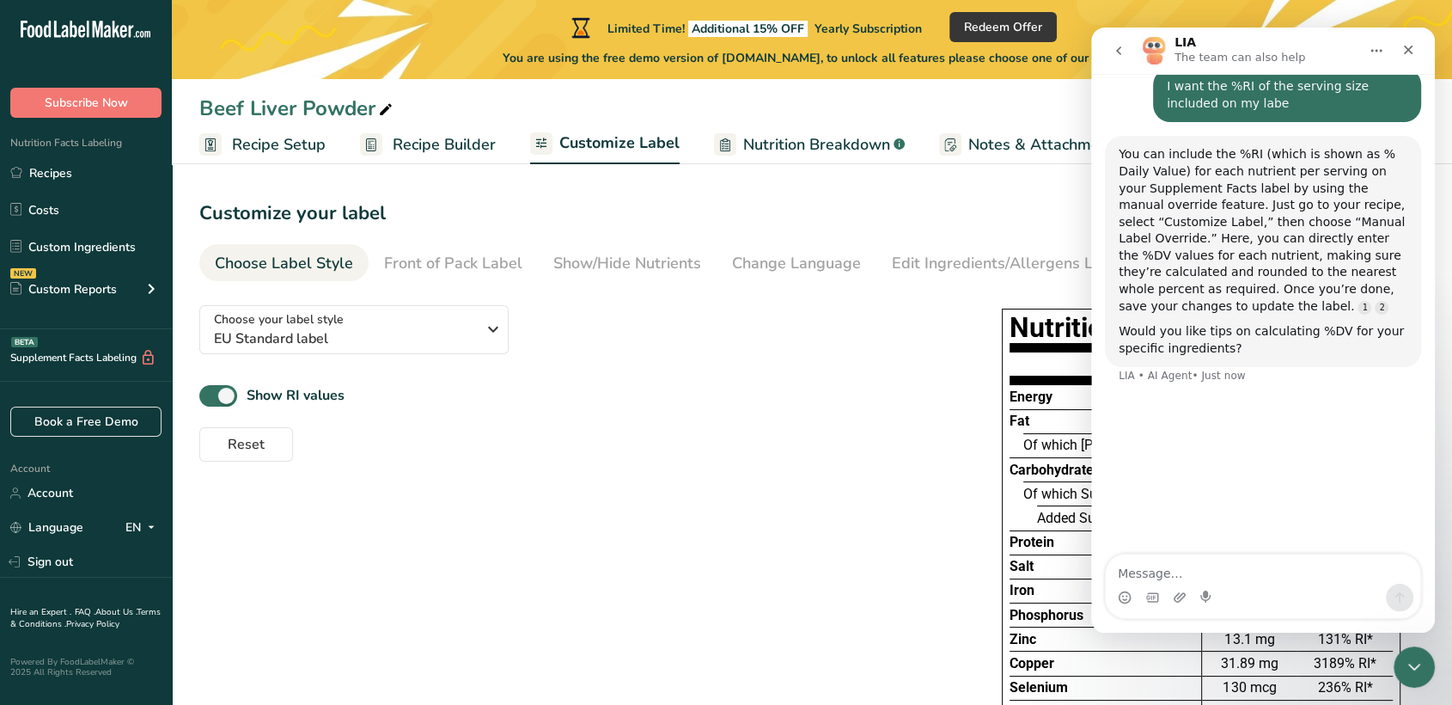
drag, startPoint x: 1680, startPoint y: 234, endPoint x: 1150, endPoint y: 177, distance: 533.2
click at [1398, 53] on div "Close" at bounding box center [1408, 49] width 31 height 31
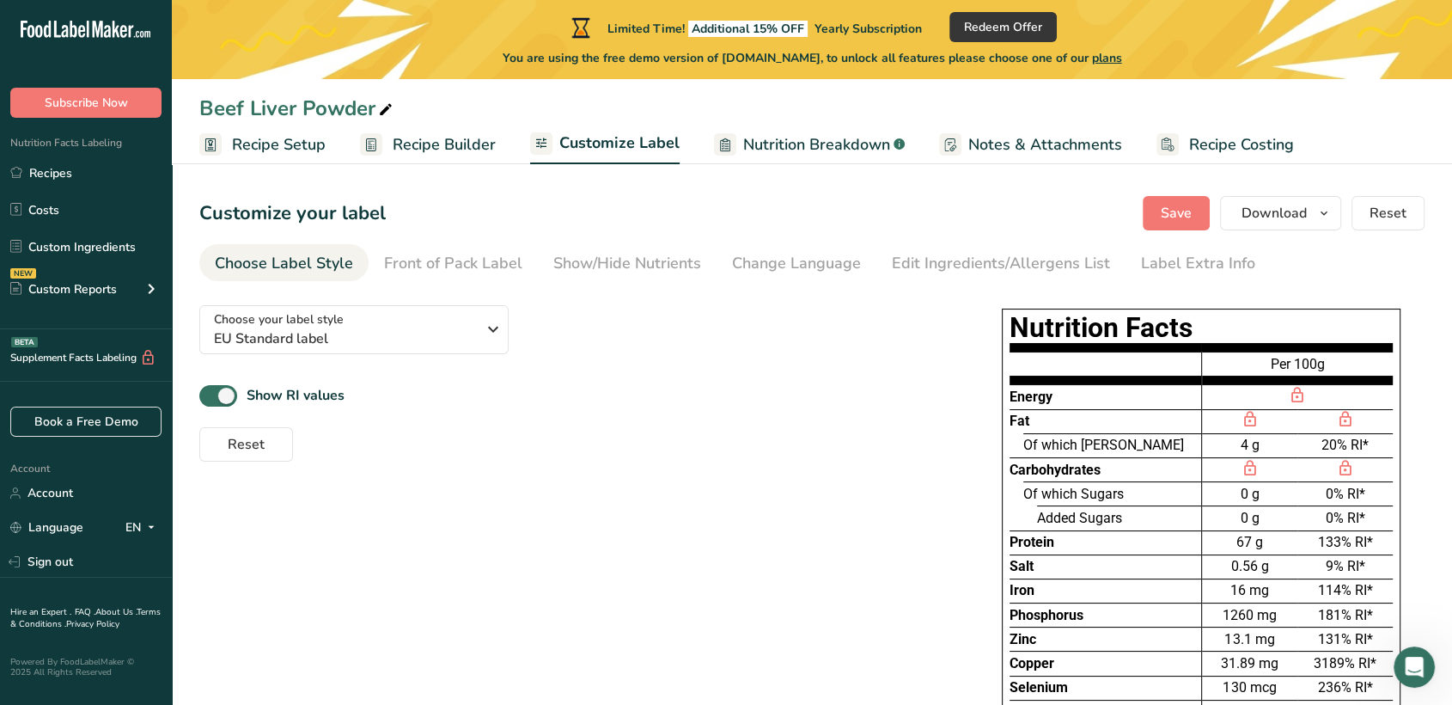
scroll to position [237, 0]
click at [955, 483] on div "Choose your label style EU Standard label USA (FDA) Standard FDA label Tabular …" at bounding box center [811, 661] width 1225 height 741
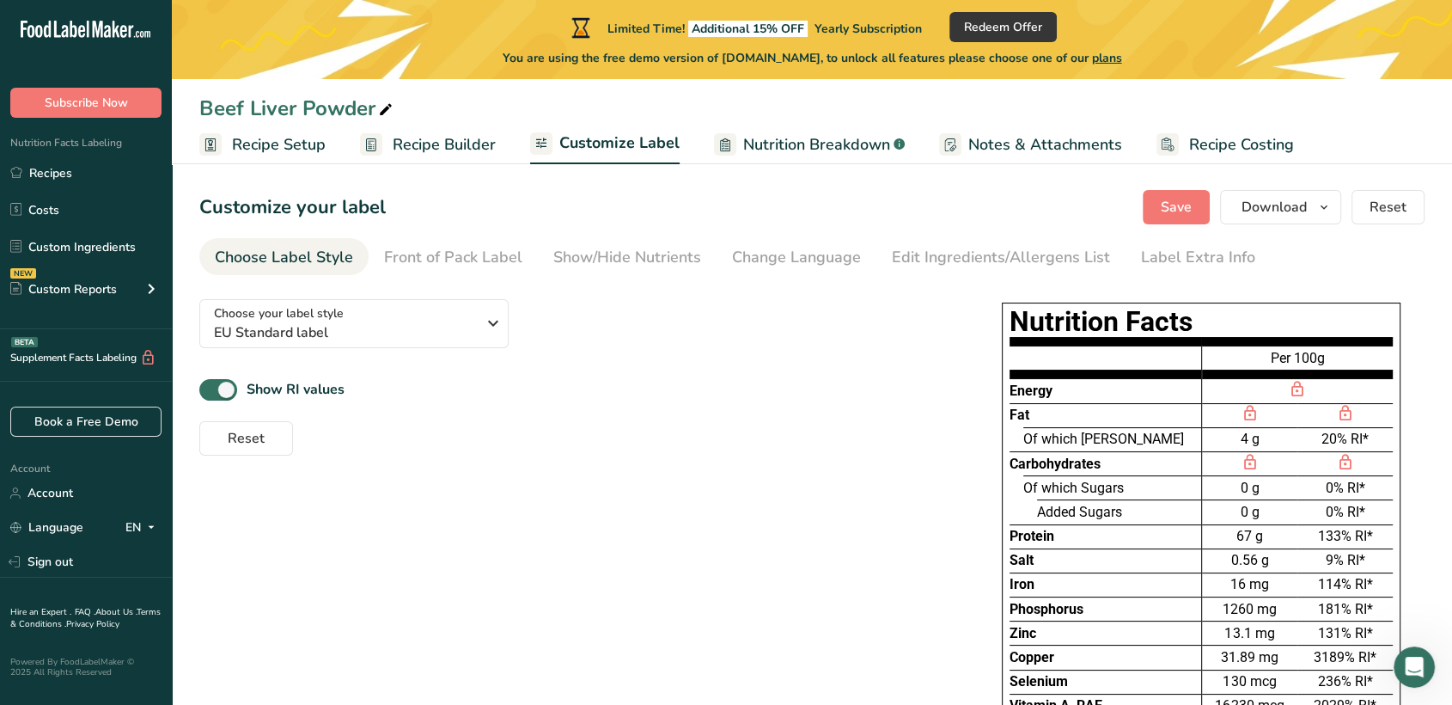
scroll to position [7, 0]
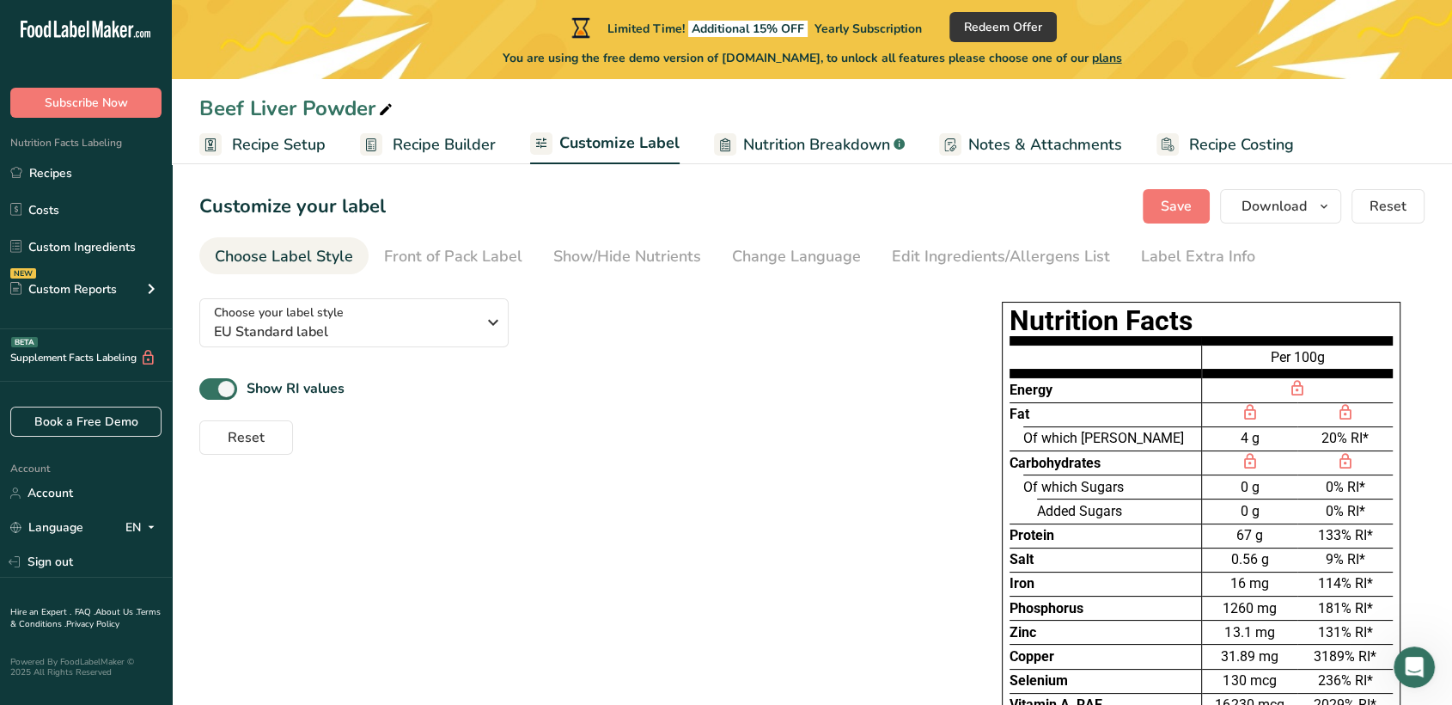
click at [1227, 474] on div "0 g" at bounding box center [1249, 486] width 95 height 24
click at [1240, 492] on div "0 g" at bounding box center [1249, 486] width 95 height 24
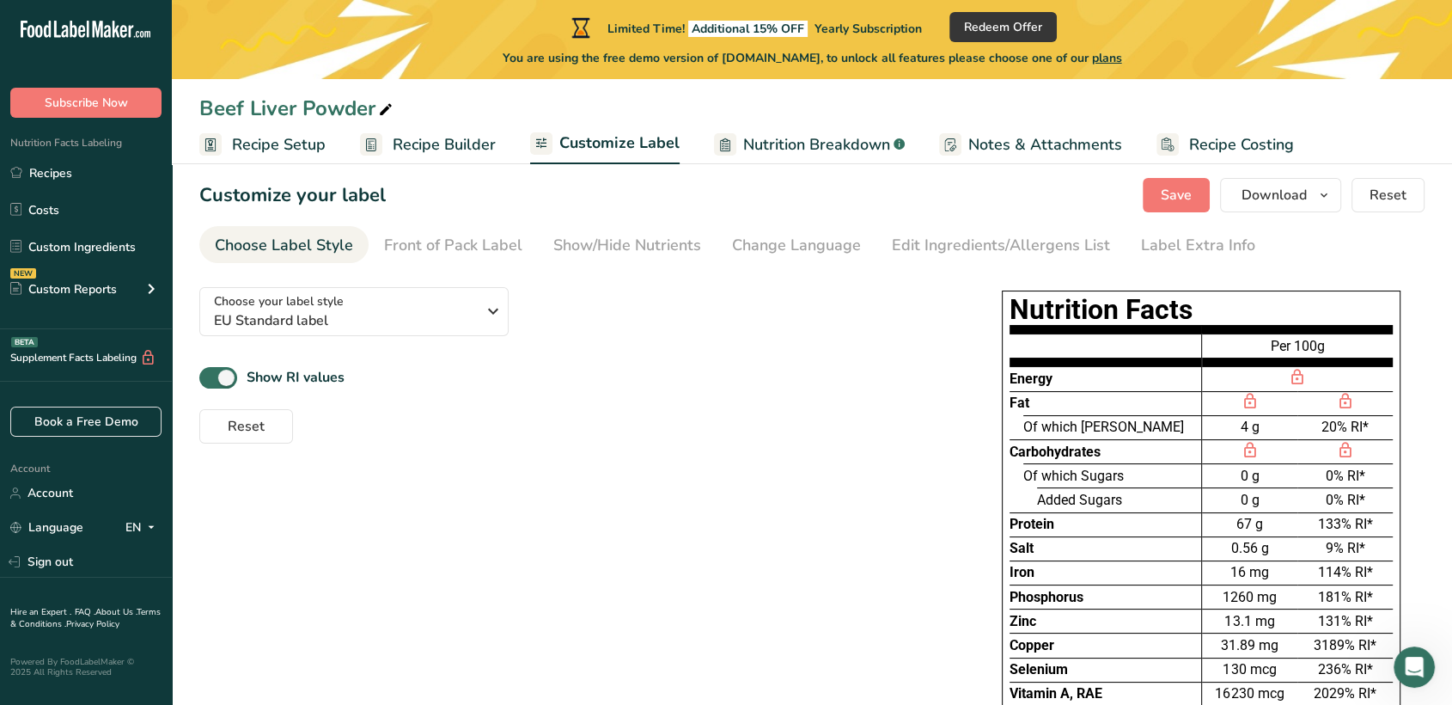
scroll to position [0, 0]
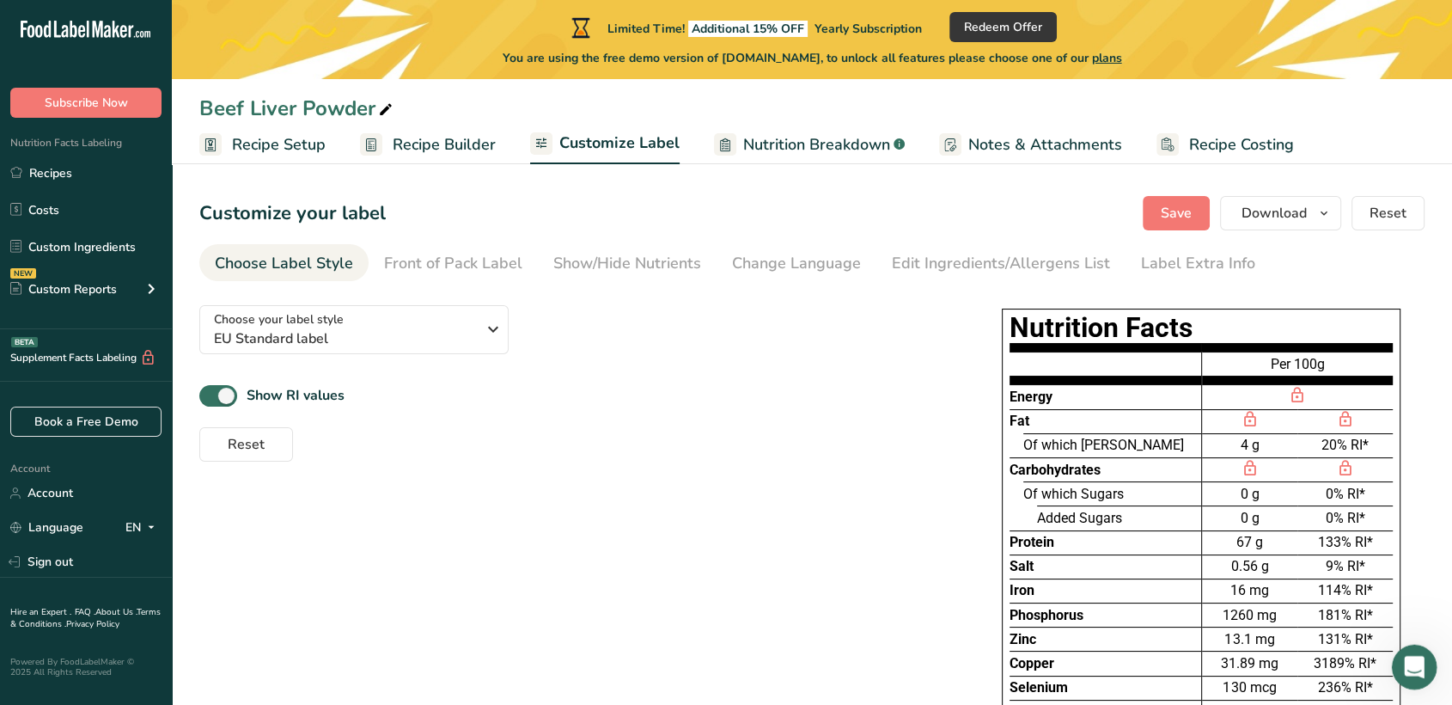
click at [1406, 659] on icon "Open Intercom Messenger" at bounding box center [1412, 665] width 28 height 28
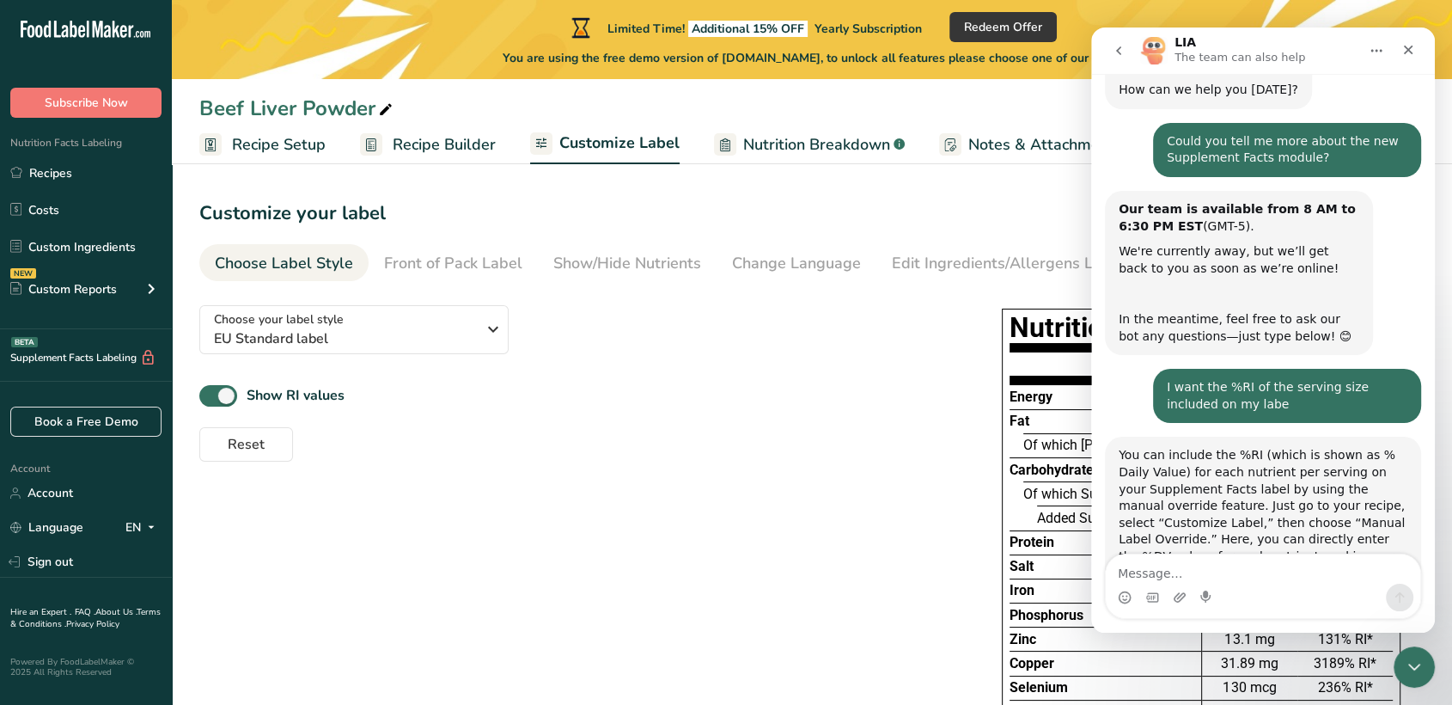
click at [1148, 577] on textarea "Message…" at bounding box center [1263, 568] width 315 height 29
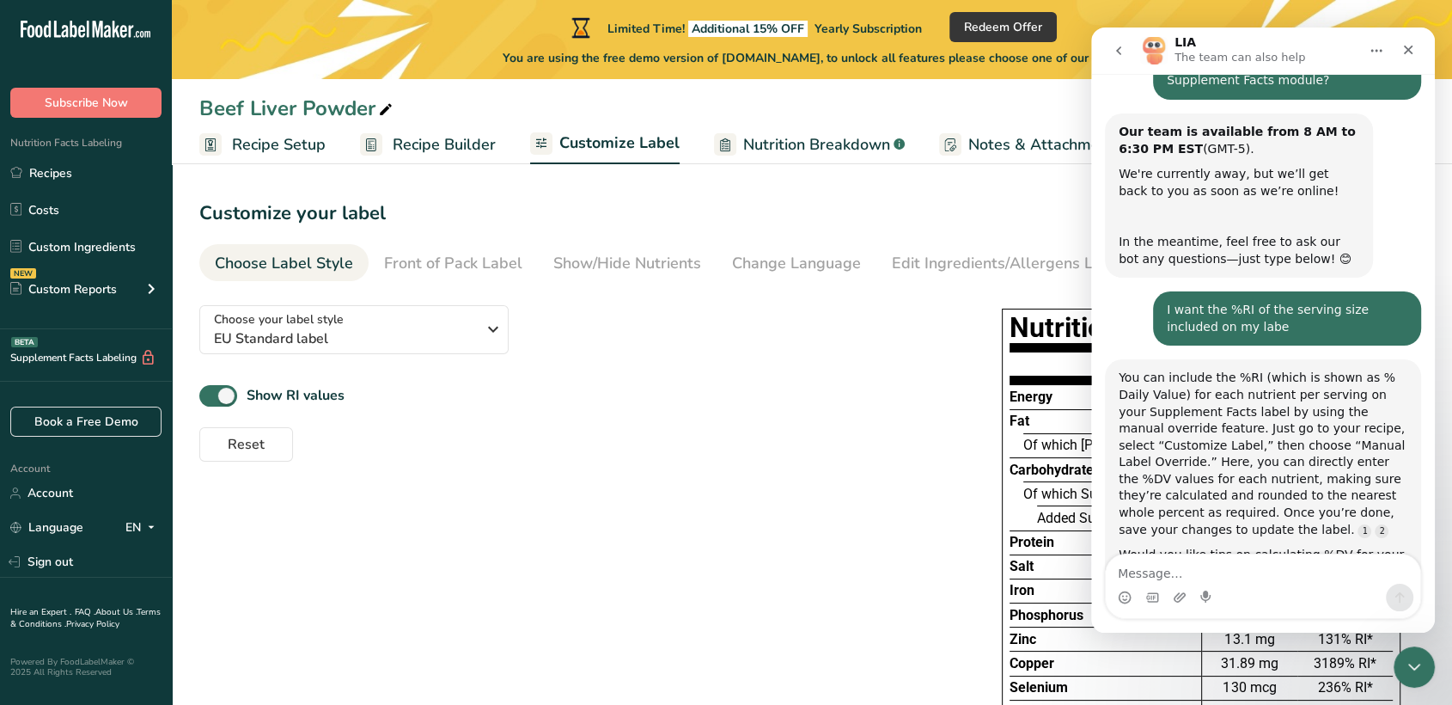
scroll to position [237, 0]
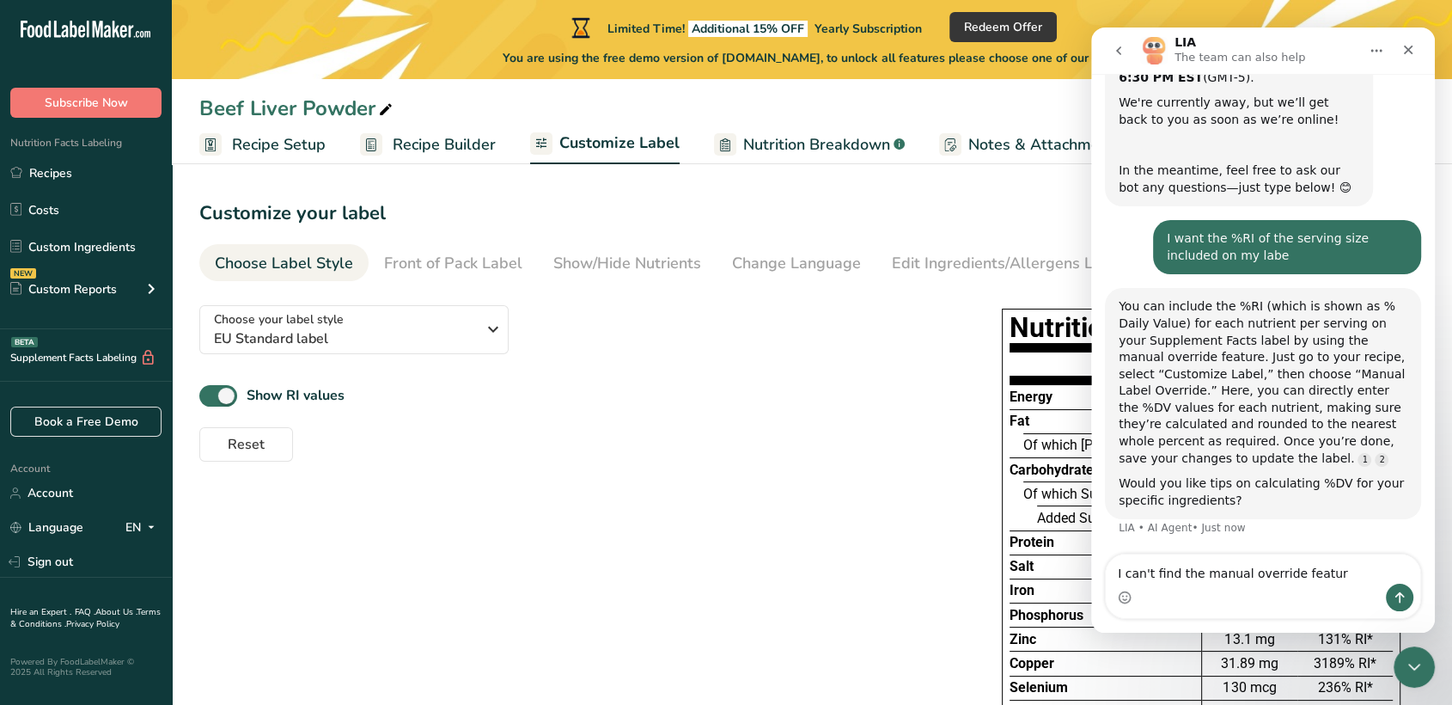
type textarea "I can't find the manual override feature"
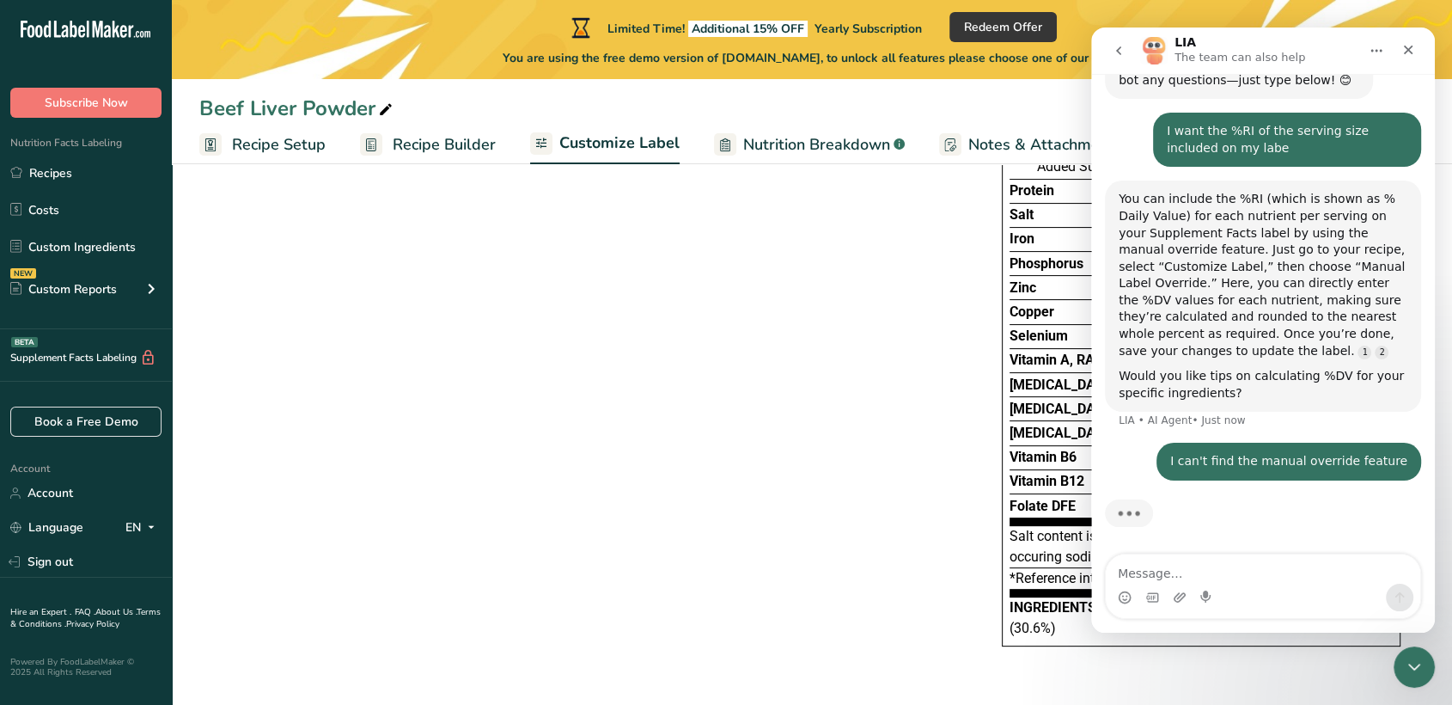
scroll to position [0, 0]
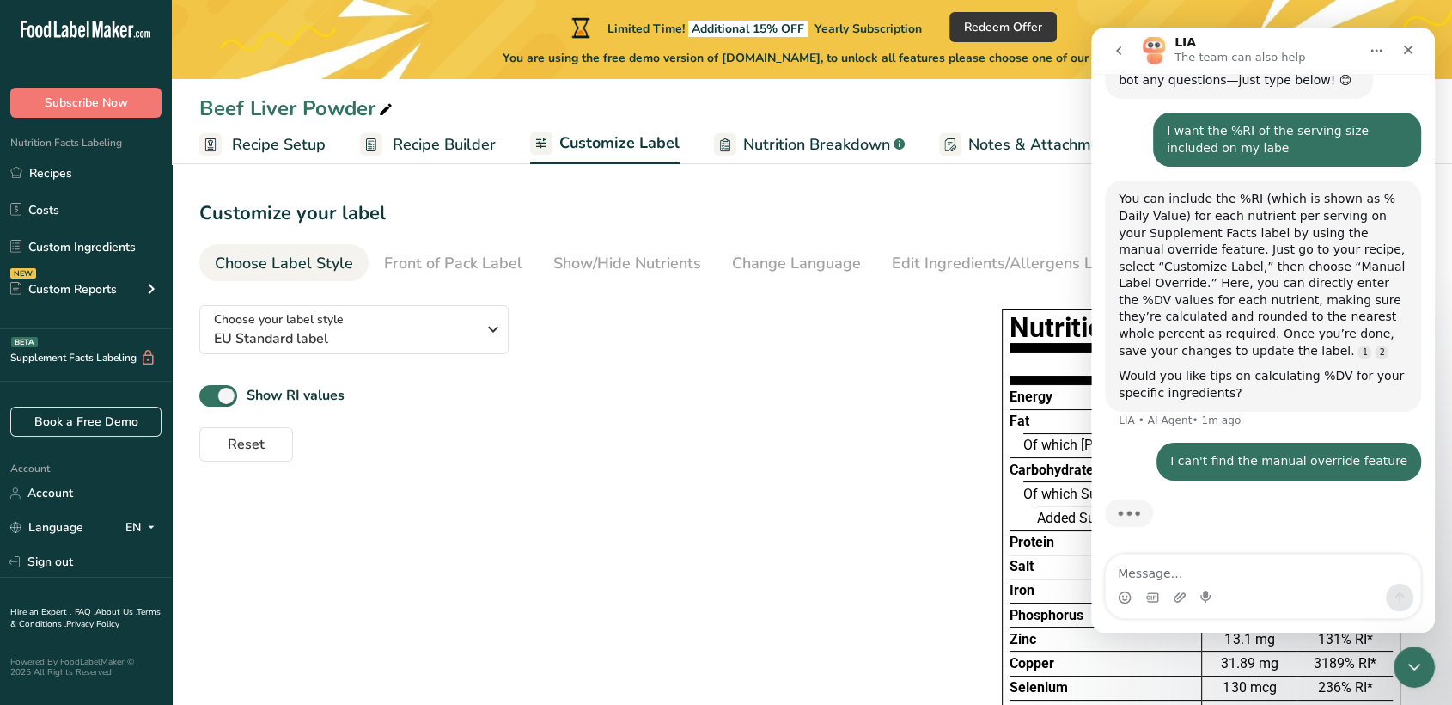
click at [465, 242] on section "Customize your label Save Download Choose what to show on your downloaded label…" at bounding box center [812, 613] width 1280 height 891
click at [467, 269] on div "Front of Pack Label" at bounding box center [453, 263] width 138 height 23
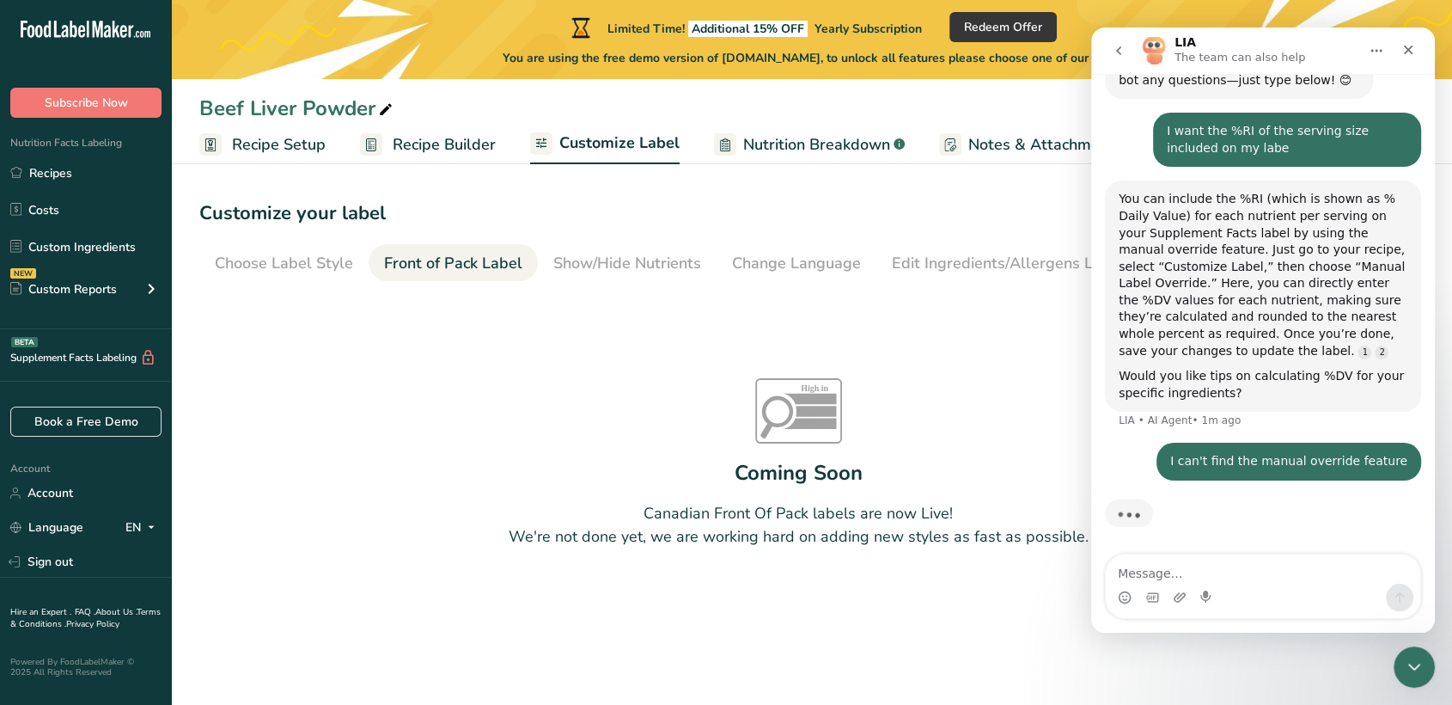
click at [538, 242] on section "Customize your label Save Download Choose what to show on your downloaded label…" at bounding box center [812, 415] width 1280 height 494
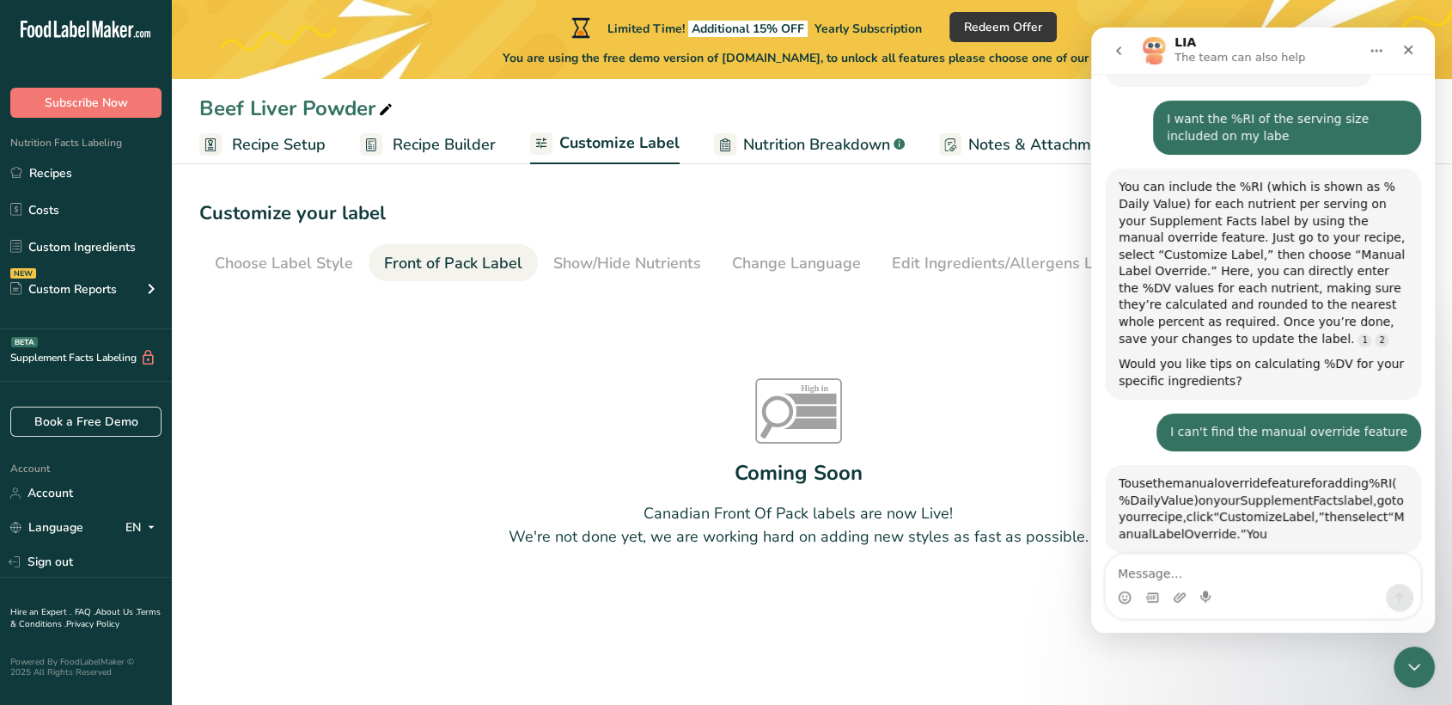
scroll to position [373, 0]
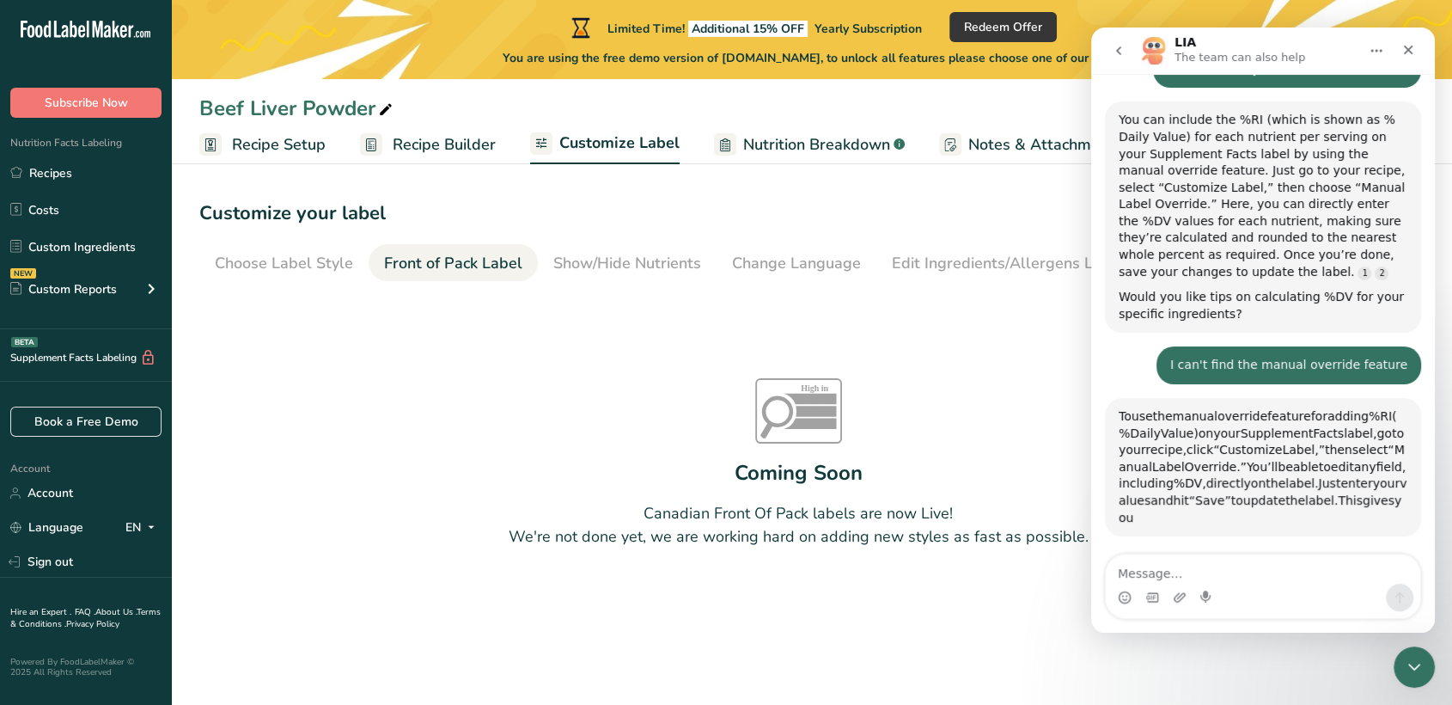
click at [575, 135] on span "Customize Label" at bounding box center [619, 142] width 120 height 23
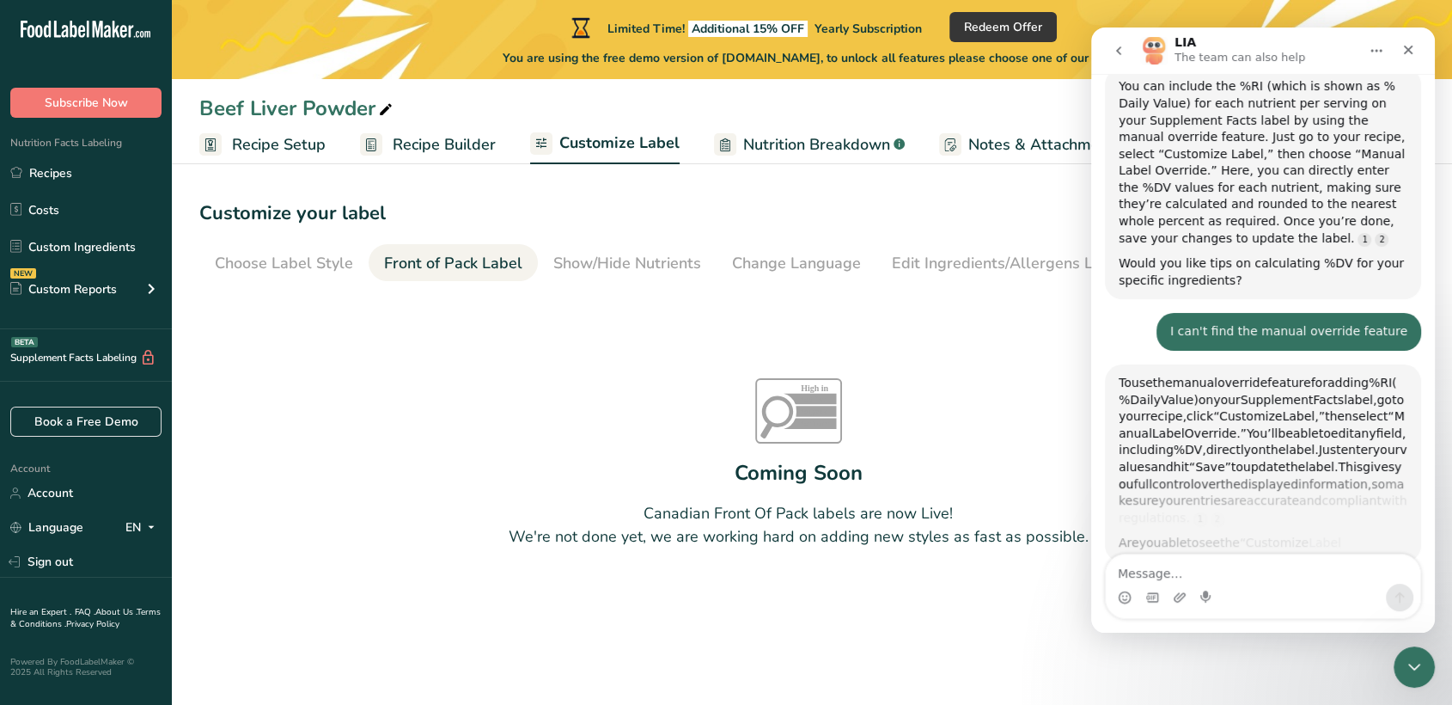
scroll to position [483, 0]
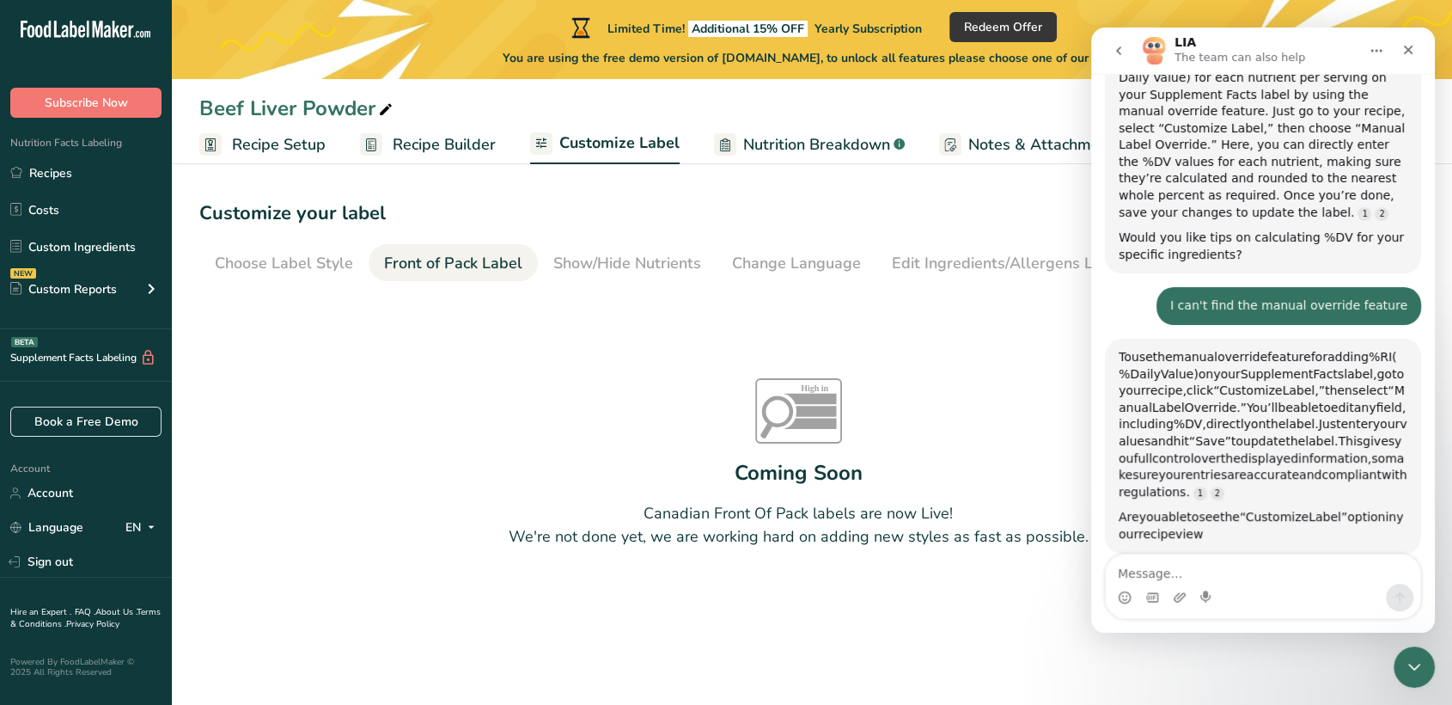
click at [1091, 354] on html "LIA The team can also help Ask us anything, or share your feedback. Hi, ​ How c…" at bounding box center [1263, 329] width 344 height 605
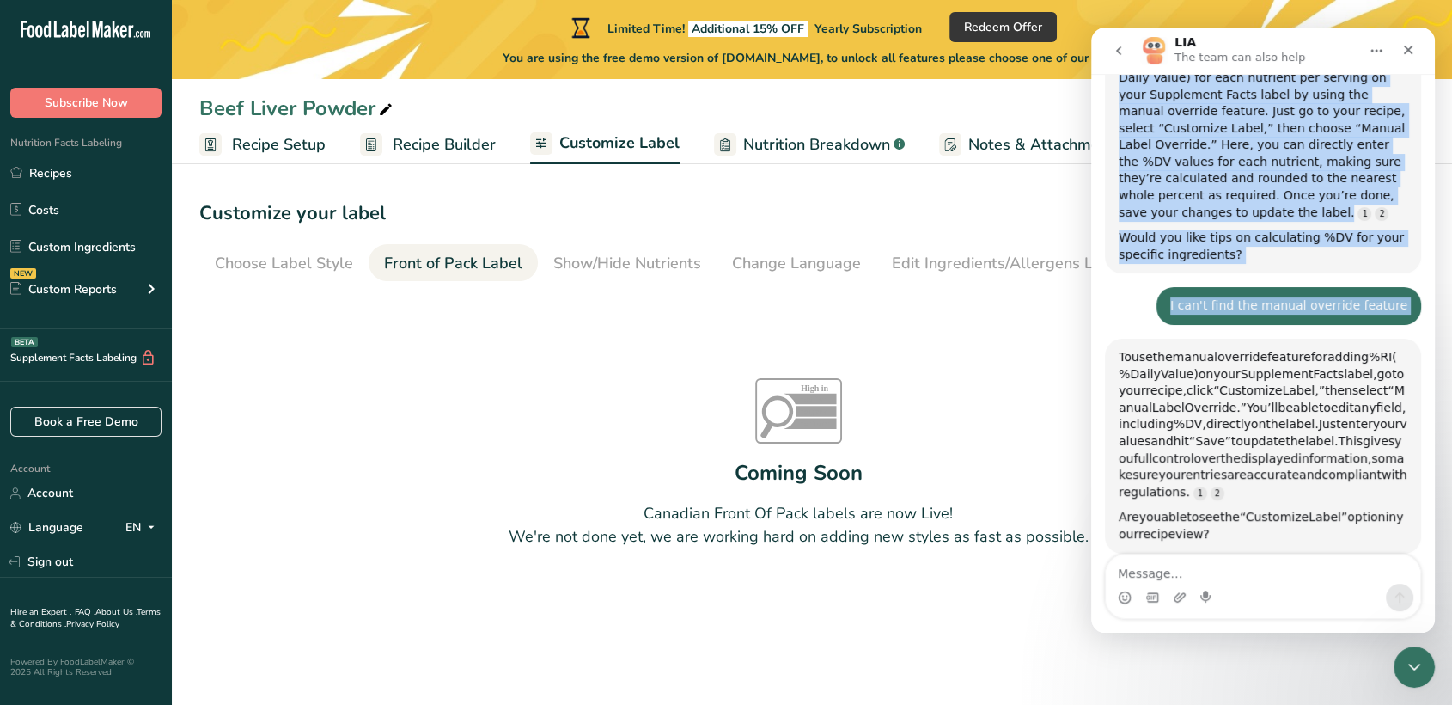
scroll to position [500, 0]
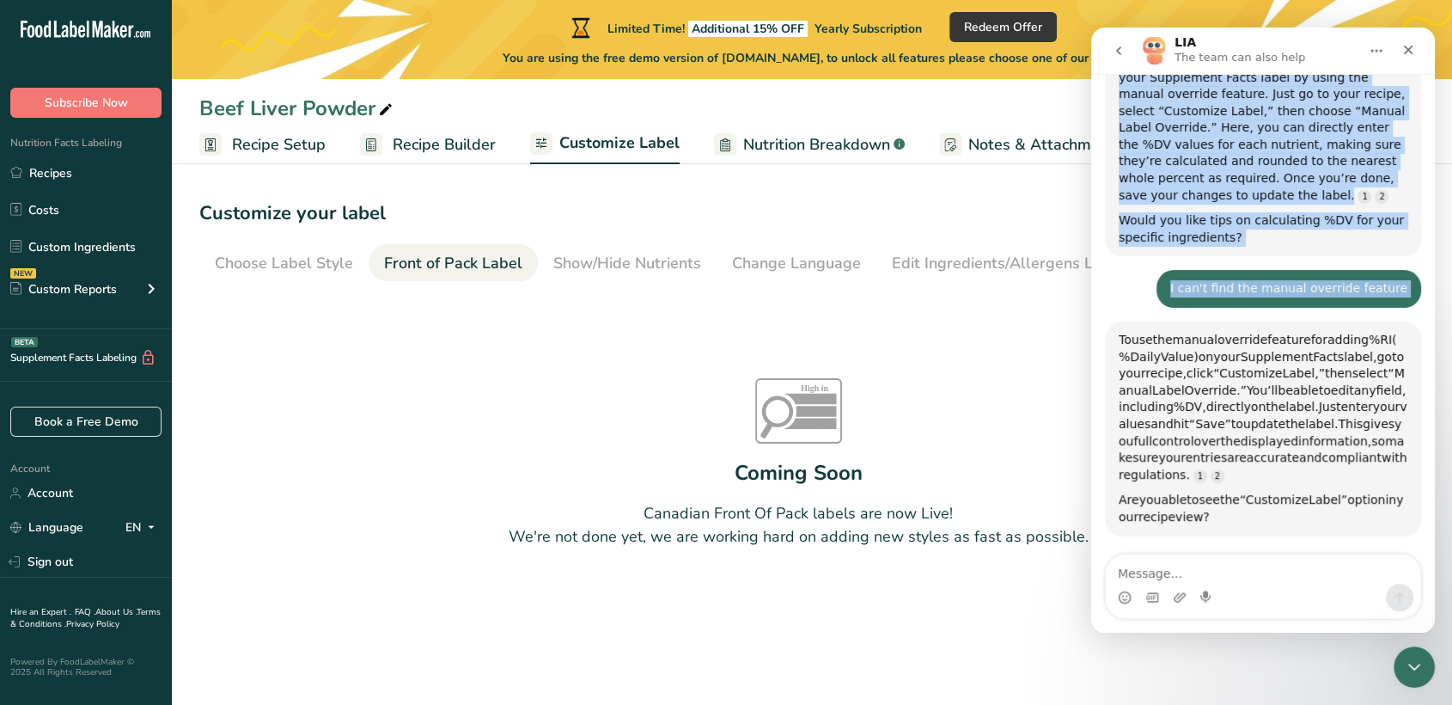
click at [1336, 51] on div "LIA The team can also help" at bounding box center [1249, 51] width 218 height 30
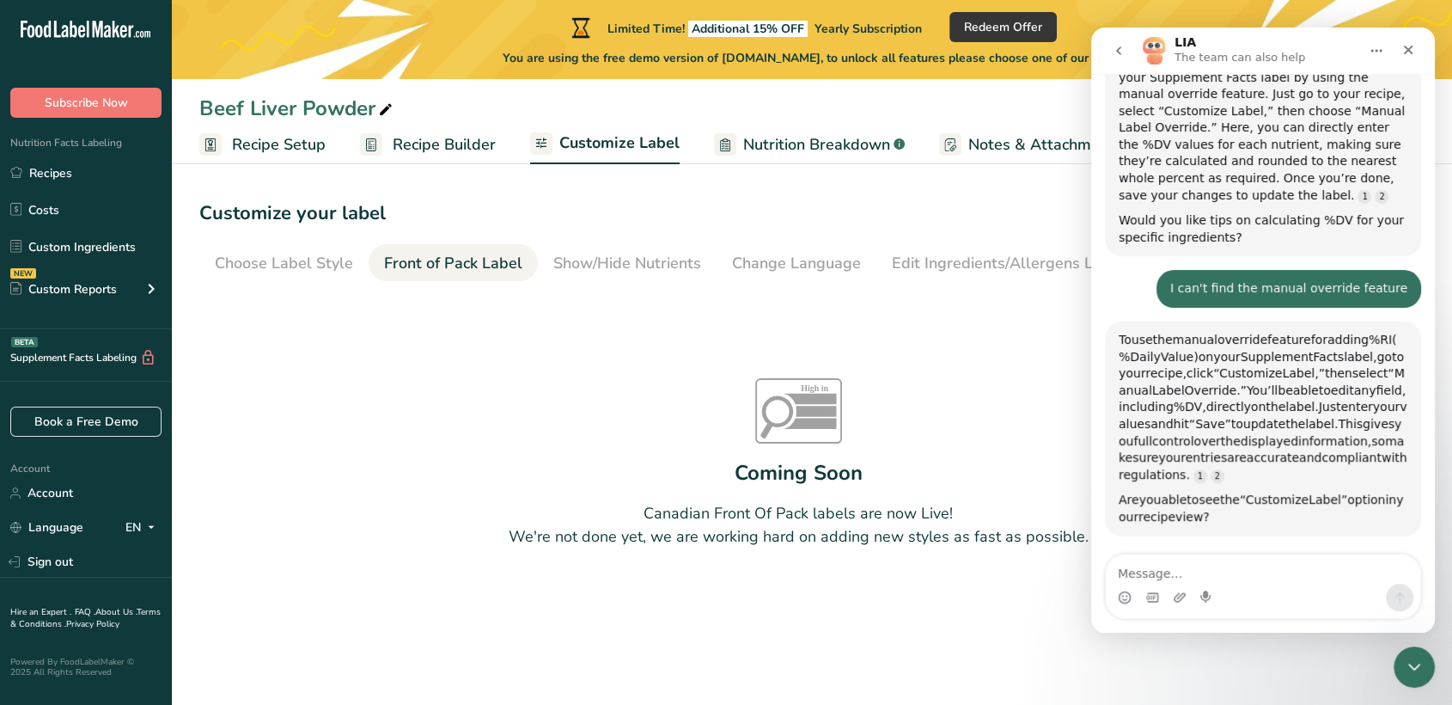
click at [1109, 53] on button "go back" at bounding box center [1119, 50] width 33 height 33
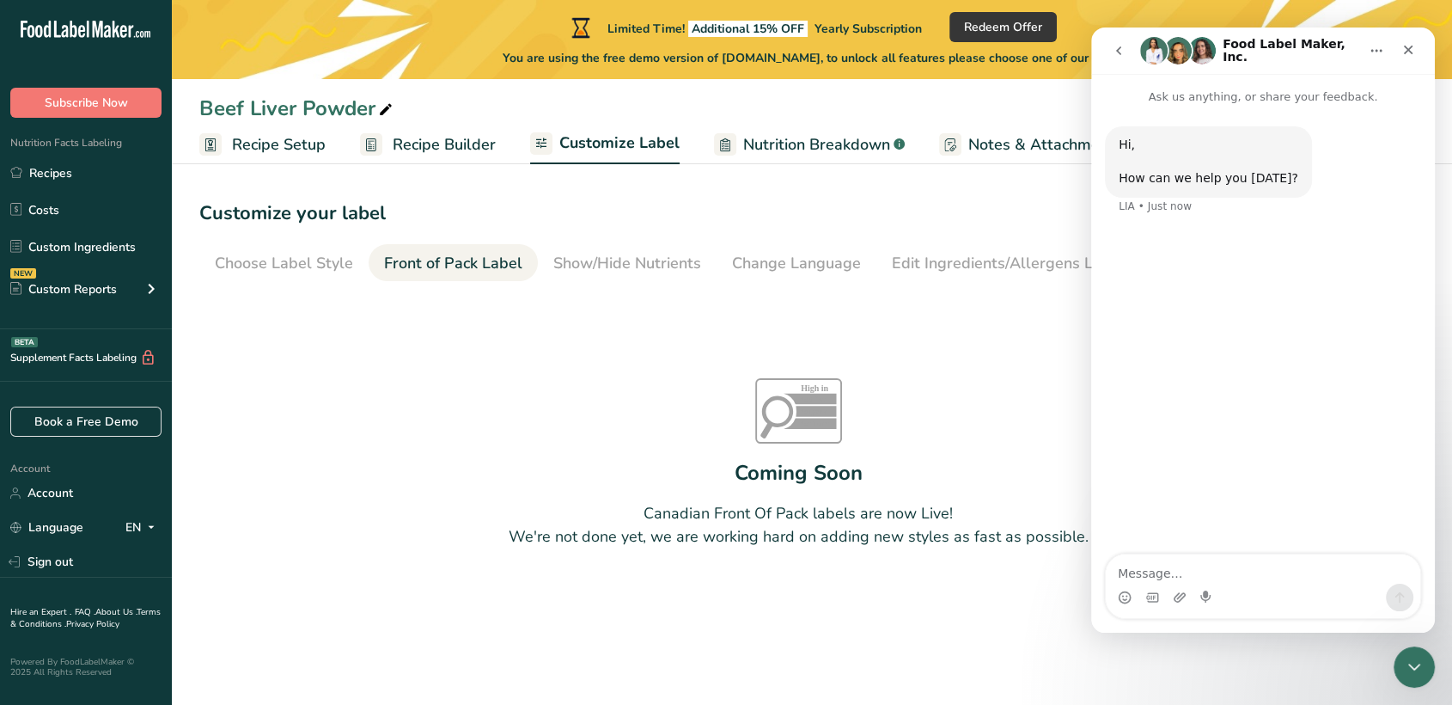
scroll to position [0, 0]
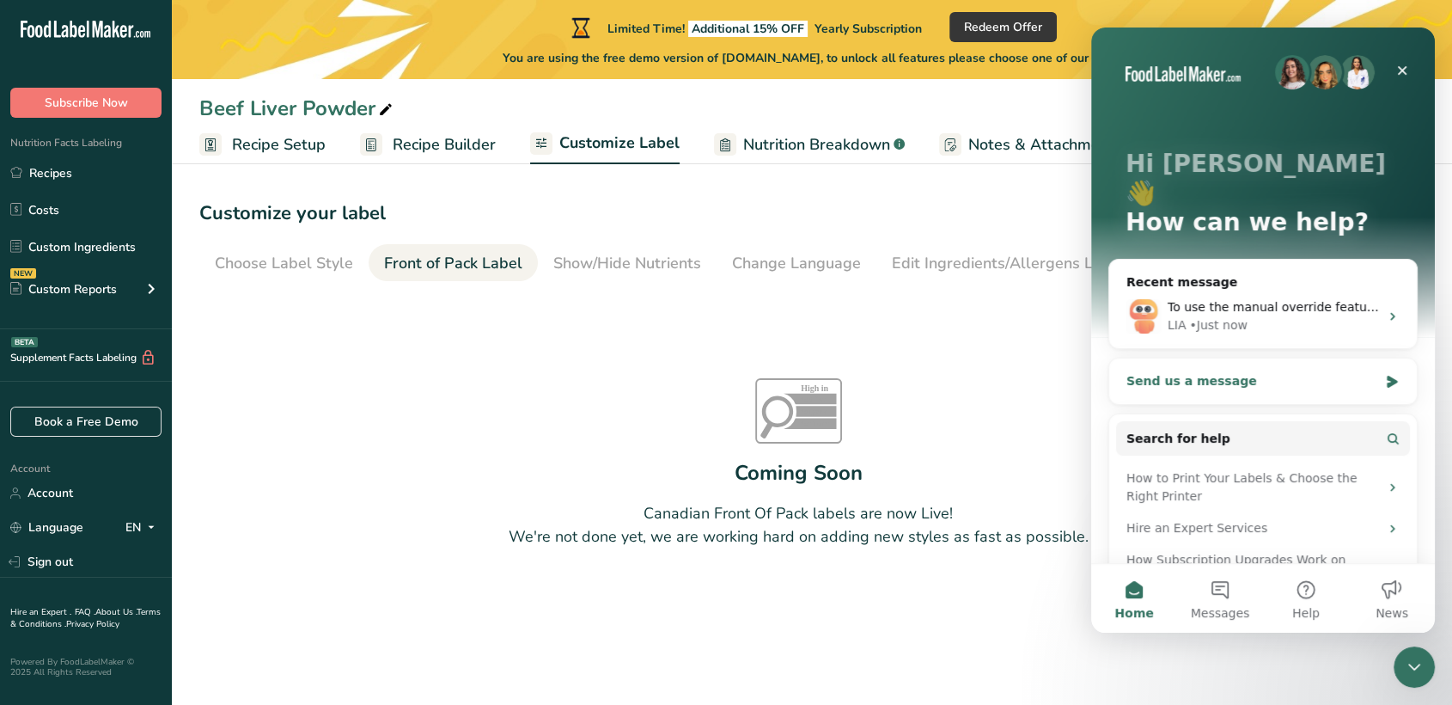
click at [1262, 372] on div "Send us a message" at bounding box center [1253, 381] width 252 height 18
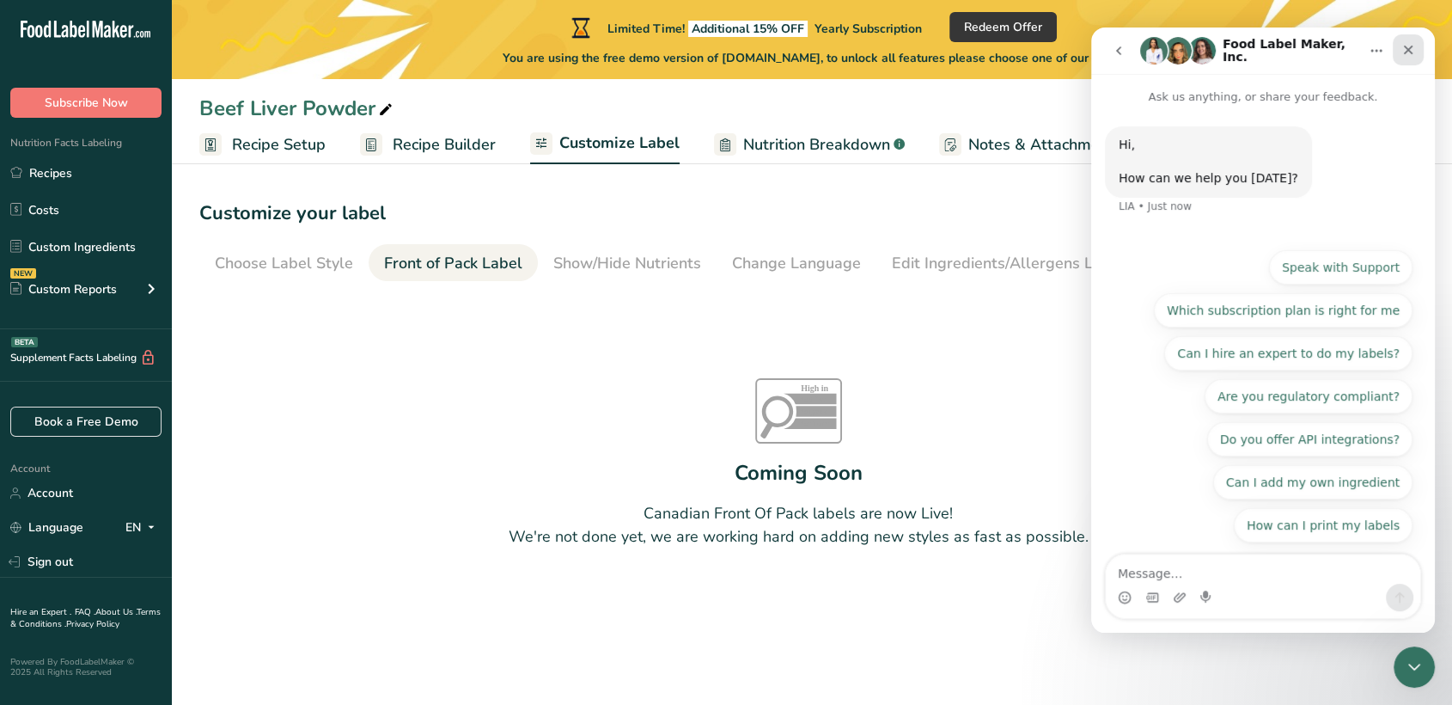
click at [1414, 40] on div "Close" at bounding box center [1408, 49] width 31 height 31
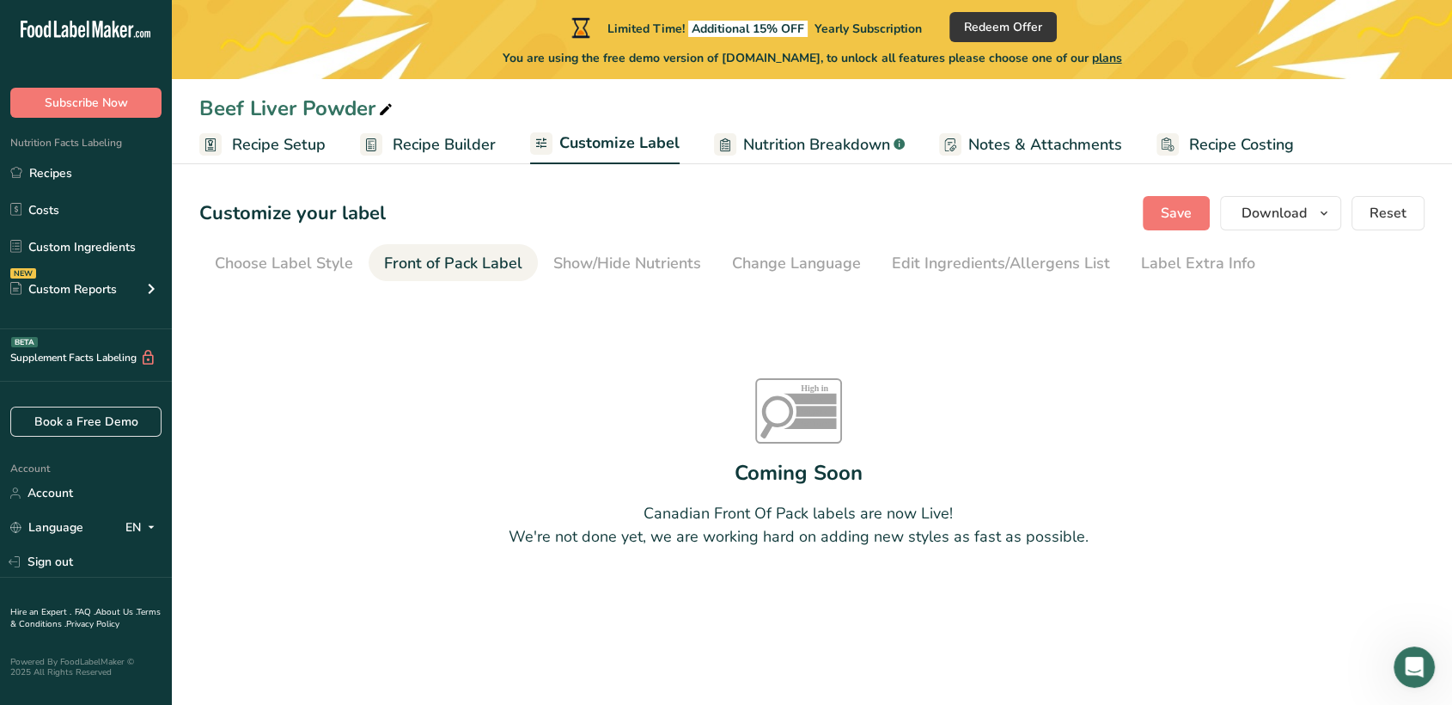
drag, startPoint x: 1295, startPoint y: 139, endPoint x: 1272, endPoint y: 290, distance: 153.0
click at [1272, 290] on div "Beef Liver Powder Recipe Setup Recipe Builder Customize Label Nutrition Breakdo…" at bounding box center [812, 415] width 1280 height 494
click at [1272, 290] on section "Customize your label Save Download Choose what to show on your downloaded label…" at bounding box center [812, 415] width 1280 height 494
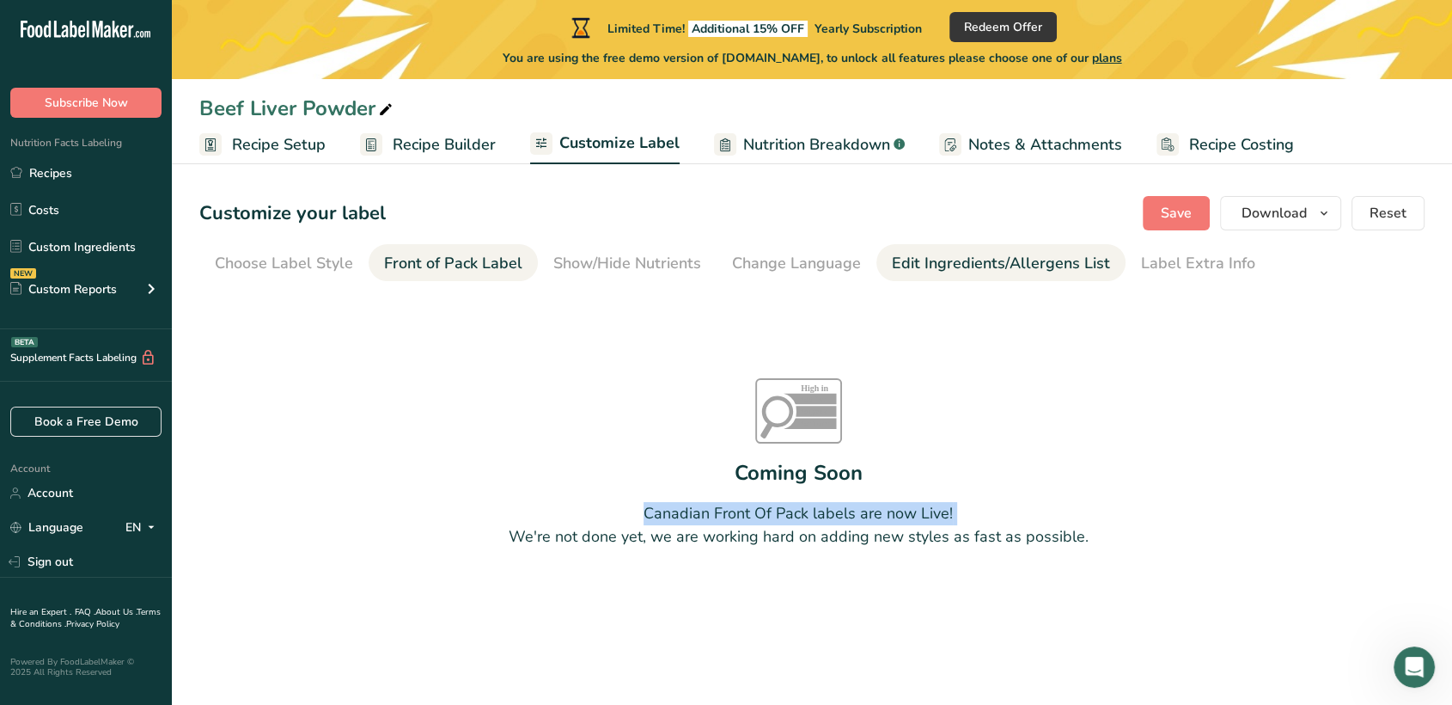
click at [1025, 254] on div "Edit Ingredients/Allergens List" at bounding box center [1001, 263] width 218 height 23
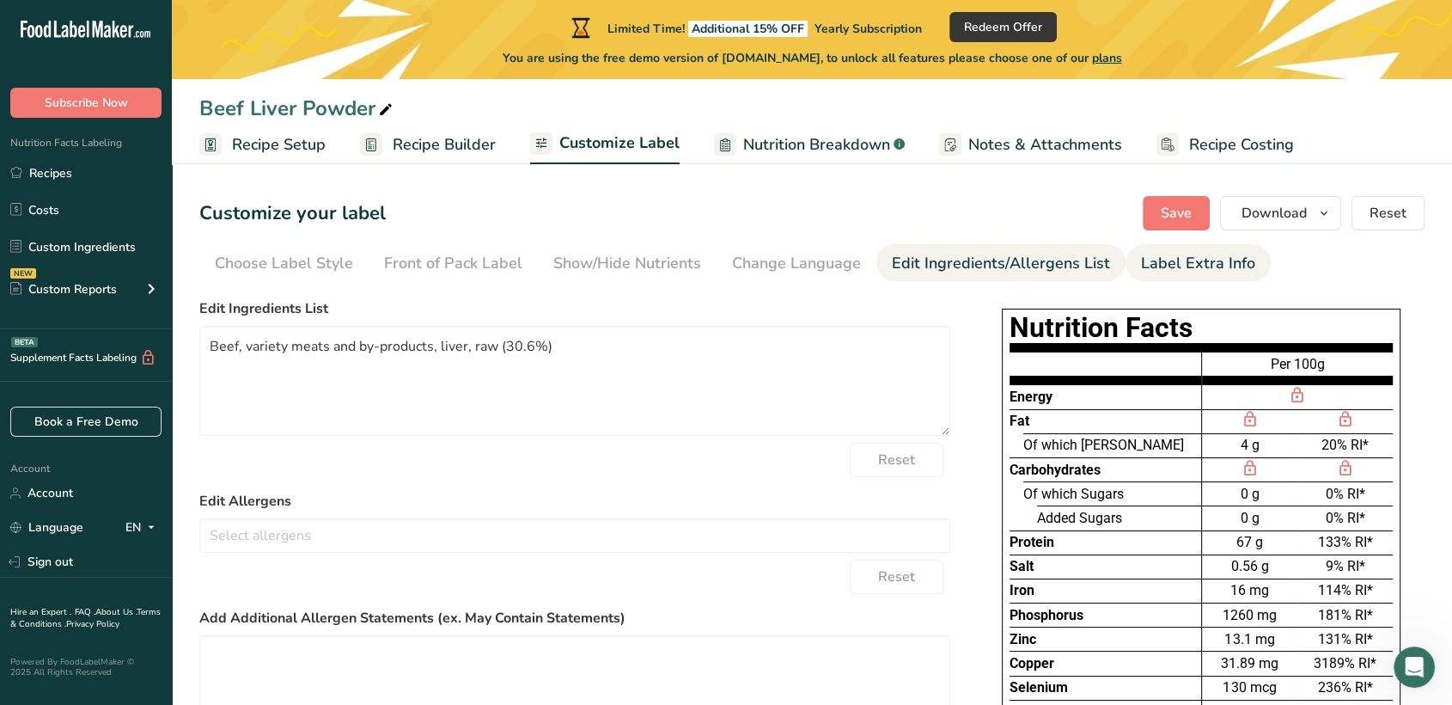
click at [1159, 267] on div "Label Extra Info" at bounding box center [1198, 263] width 114 height 23
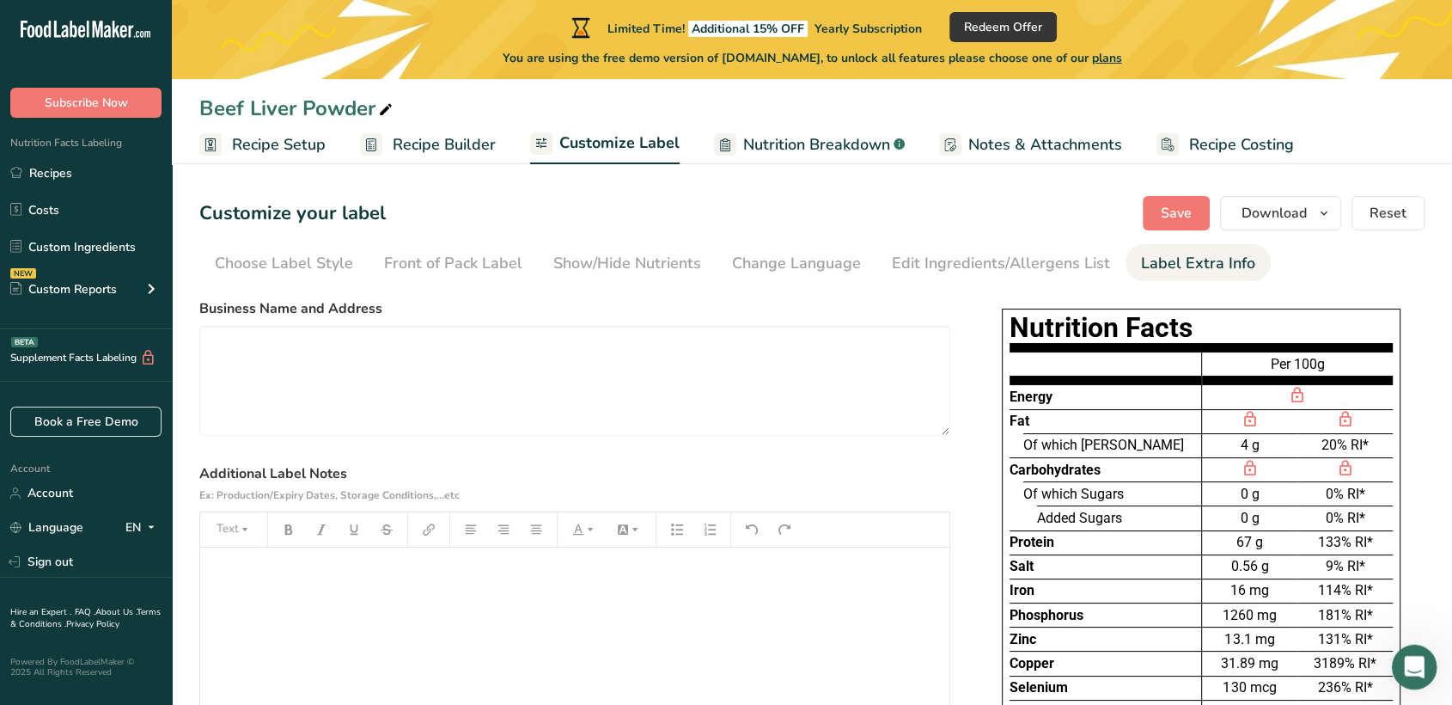
click at [1411, 659] on icon "Open Intercom Messenger" at bounding box center [1412, 665] width 28 height 28
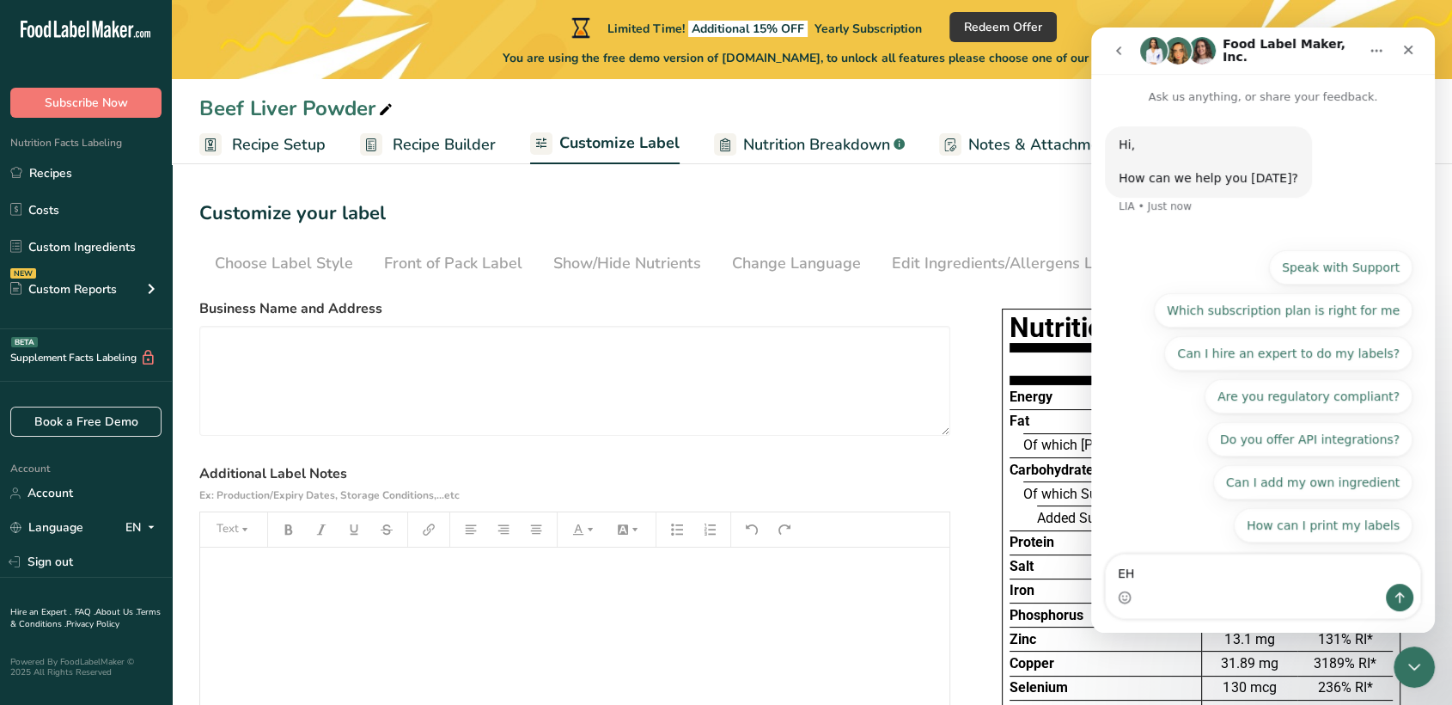
type textarea "E"
type textarea "Where can I find the manual label override feature?"
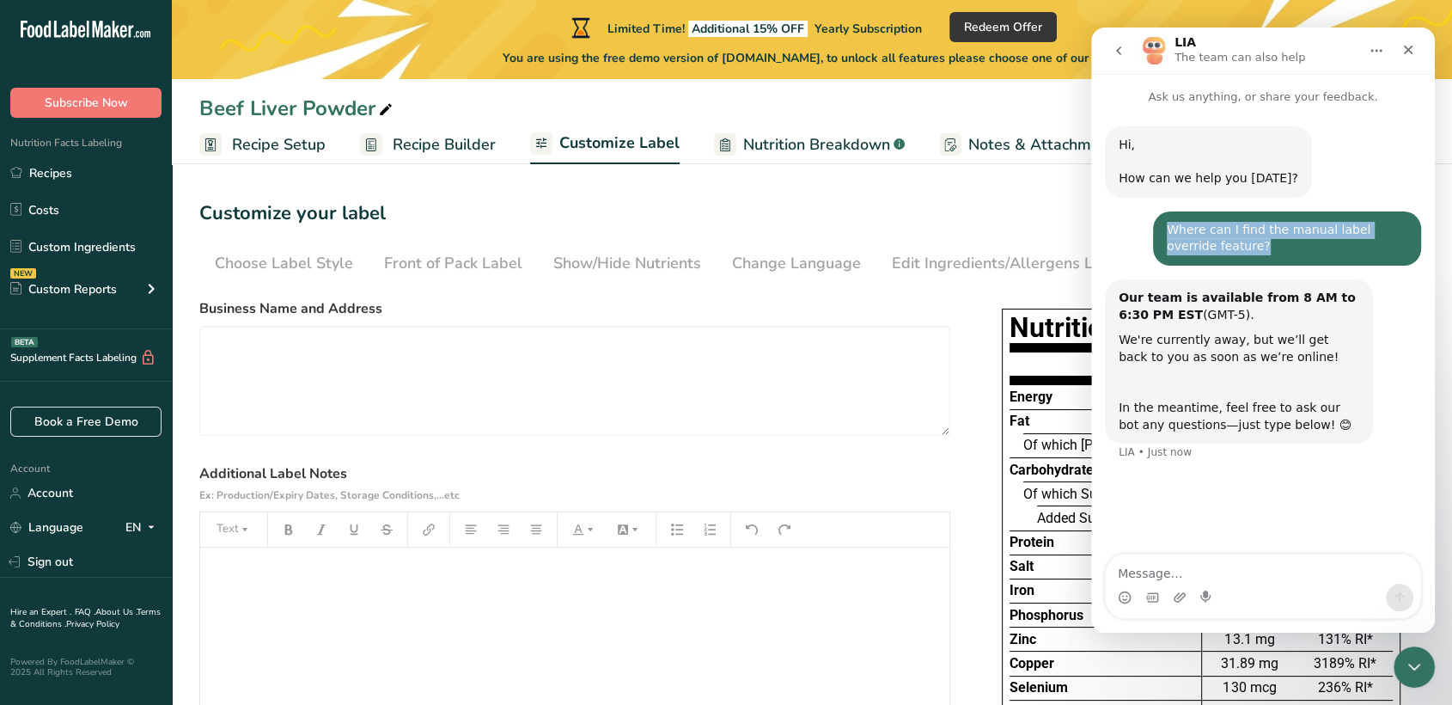
drag, startPoint x: 1233, startPoint y: 263, endPoint x: 1139, endPoint y: 235, distance: 98.4
click at [1139, 235] on div "Where can I find the manual label override feature? Elias • Just now" at bounding box center [1263, 245] width 316 height 68
copy div "Where can I find the manual label override feature?"
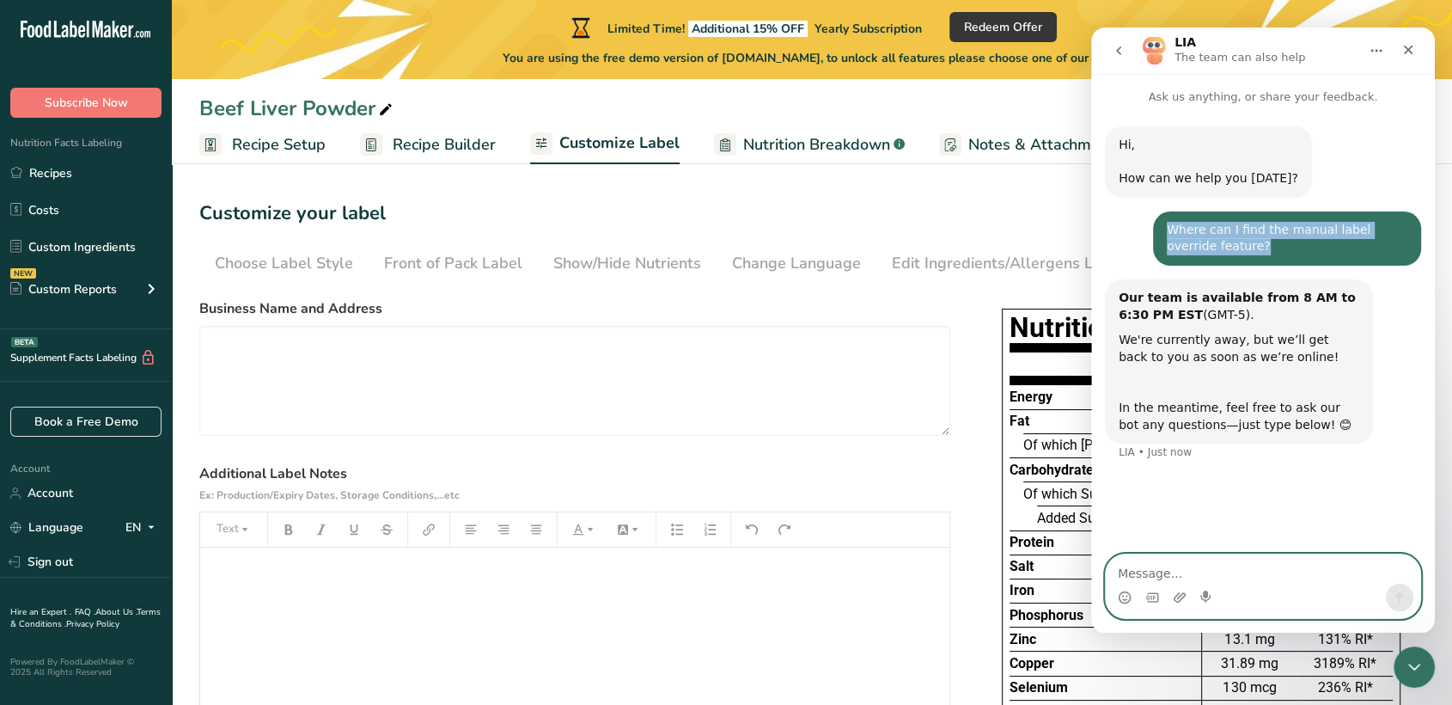
click at [1225, 561] on textarea "Message…" at bounding box center [1263, 568] width 315 height 29
paste textarea "Where can I find the manual label override feature?"
type textarea "Where can I find the manual label override feature?"
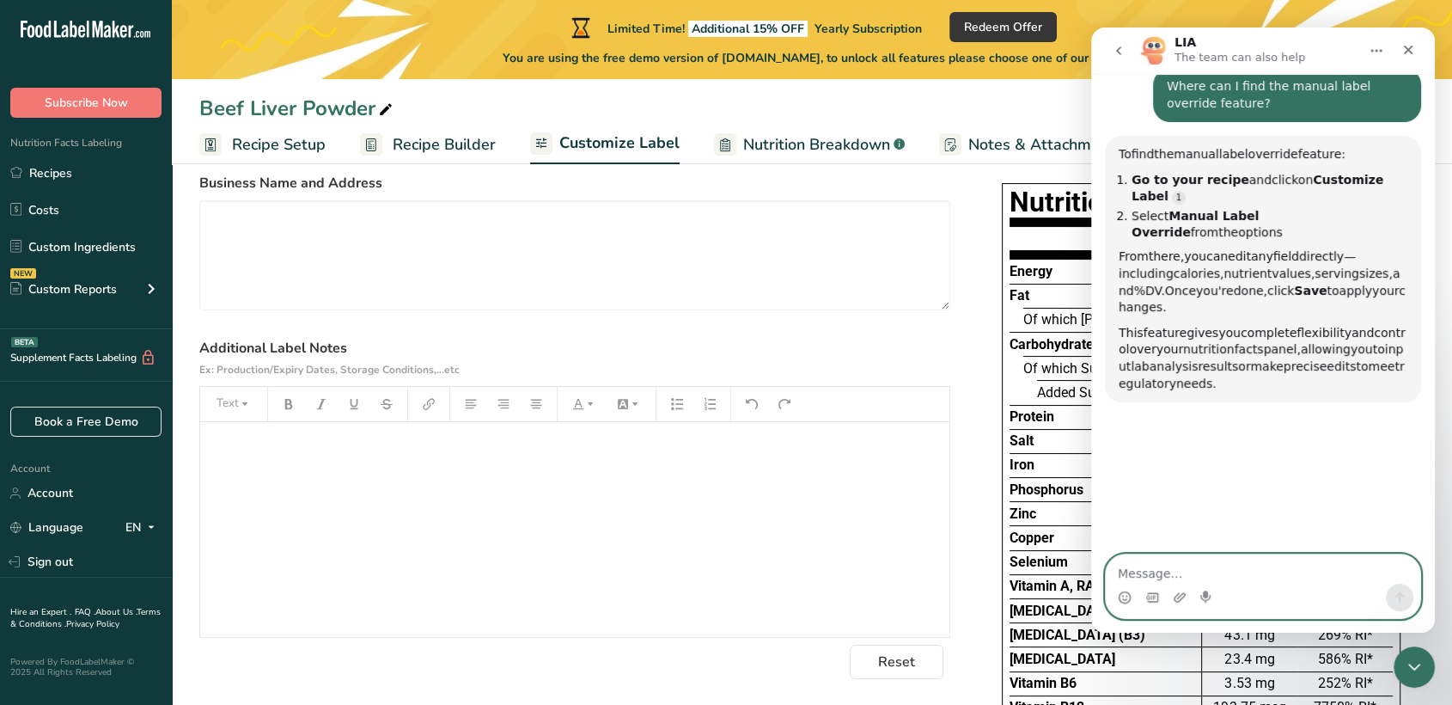
scroll to position [65, 0]
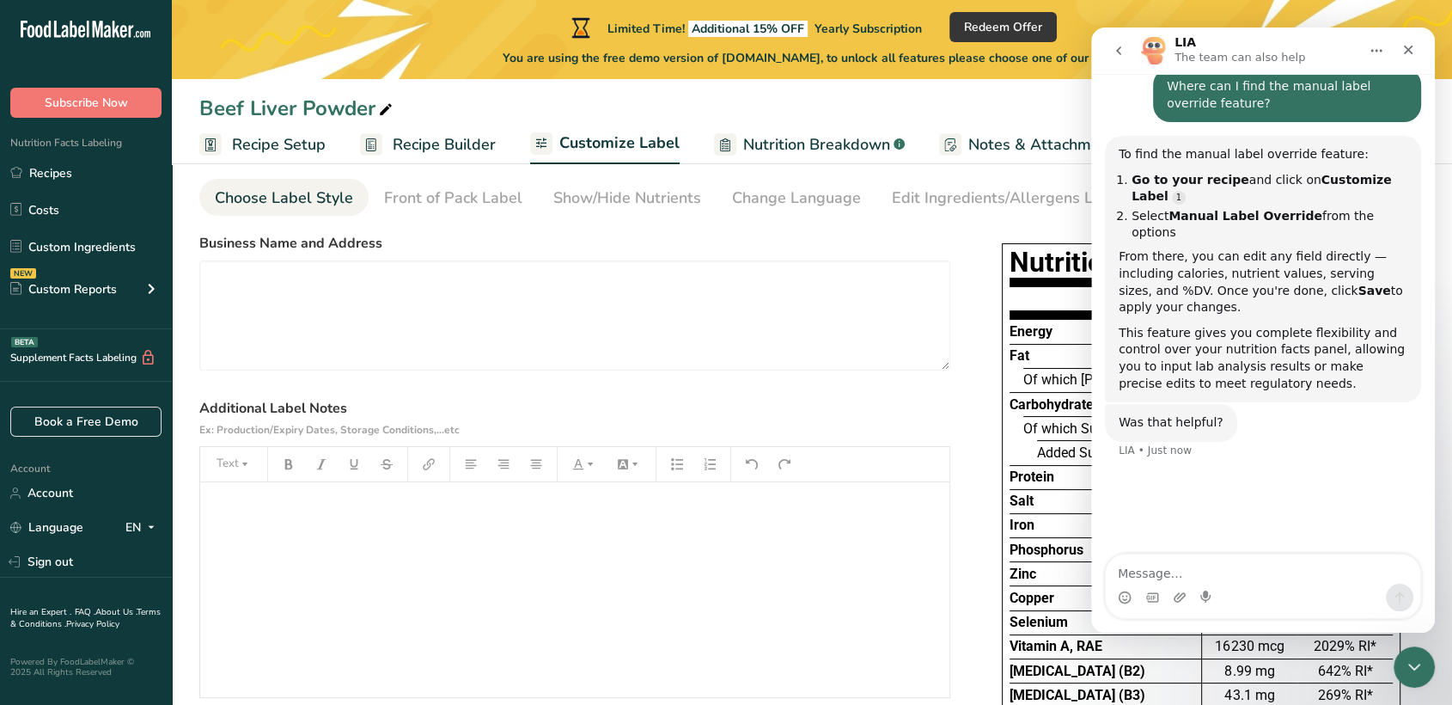
click at [298, 209] on link "Choose Label Style" at bounding box center [284, 198] width 138 height 39
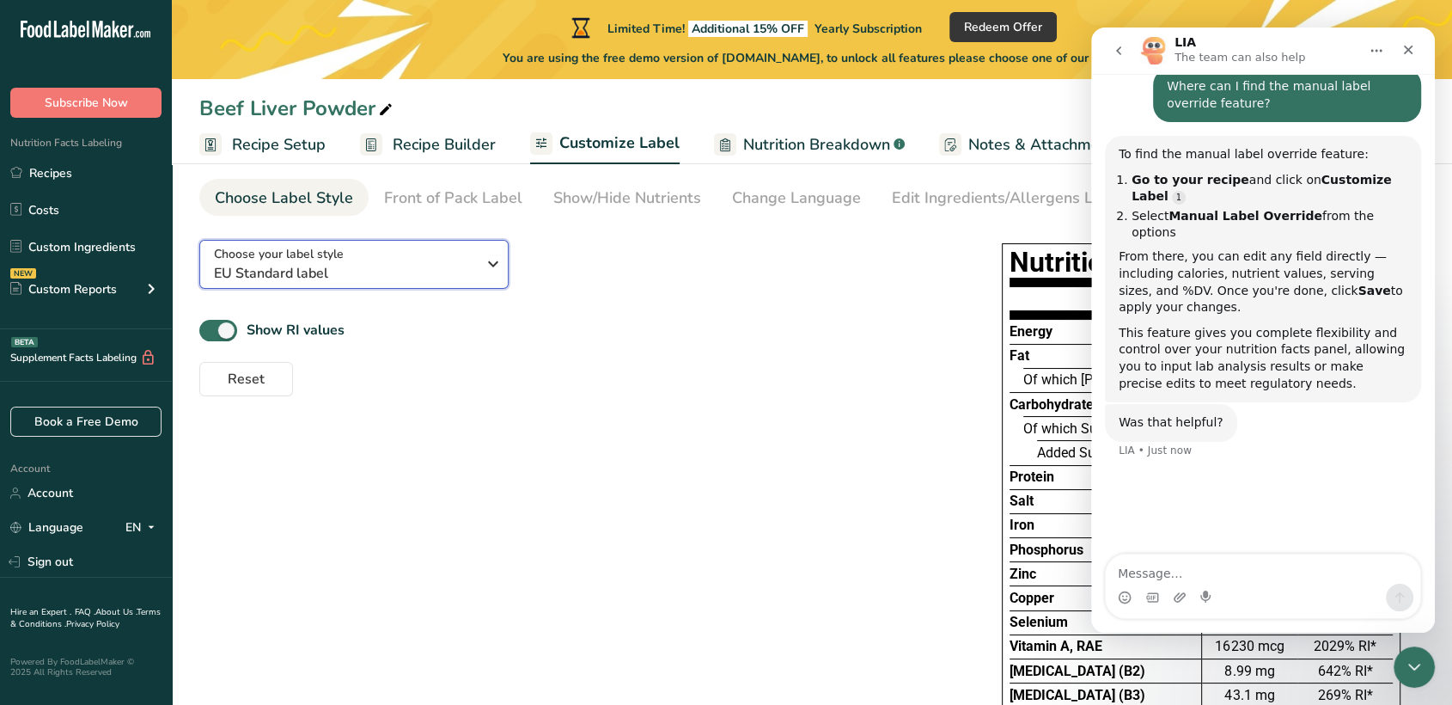
click at [334, 279] on span "EU Standard label" at bounding box center [345, 273] width 262 height 21
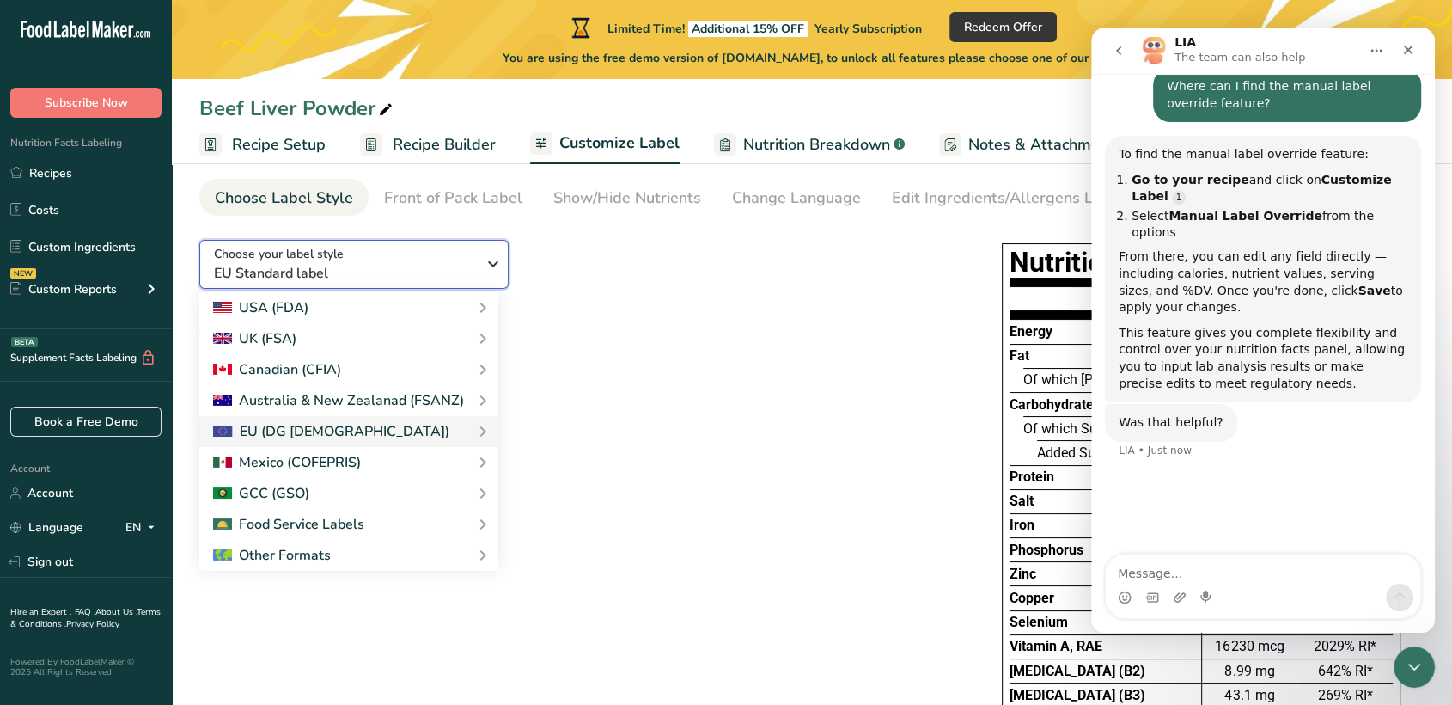
click at [334, 279] on span "EU Standard label" at bounding box center [345, 273] width 262 height 21
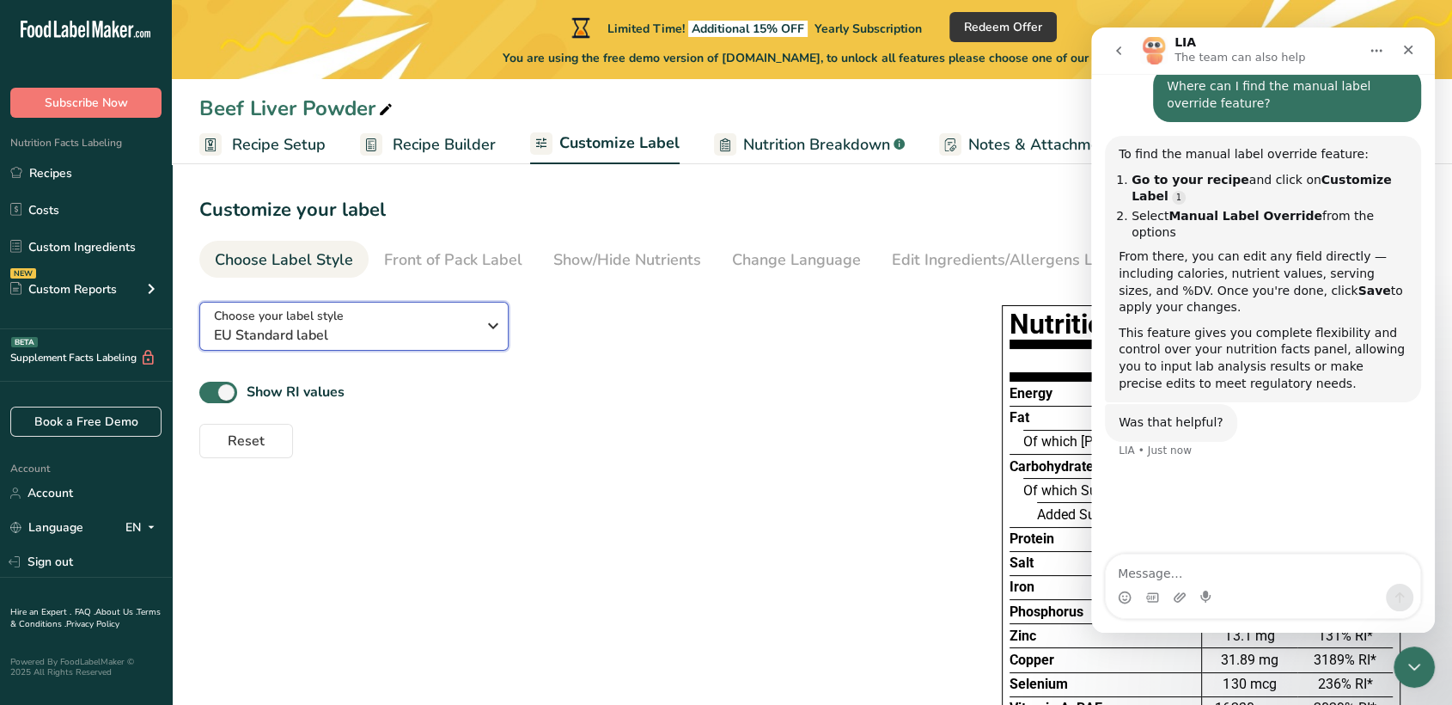
scroll to position [0, 0]
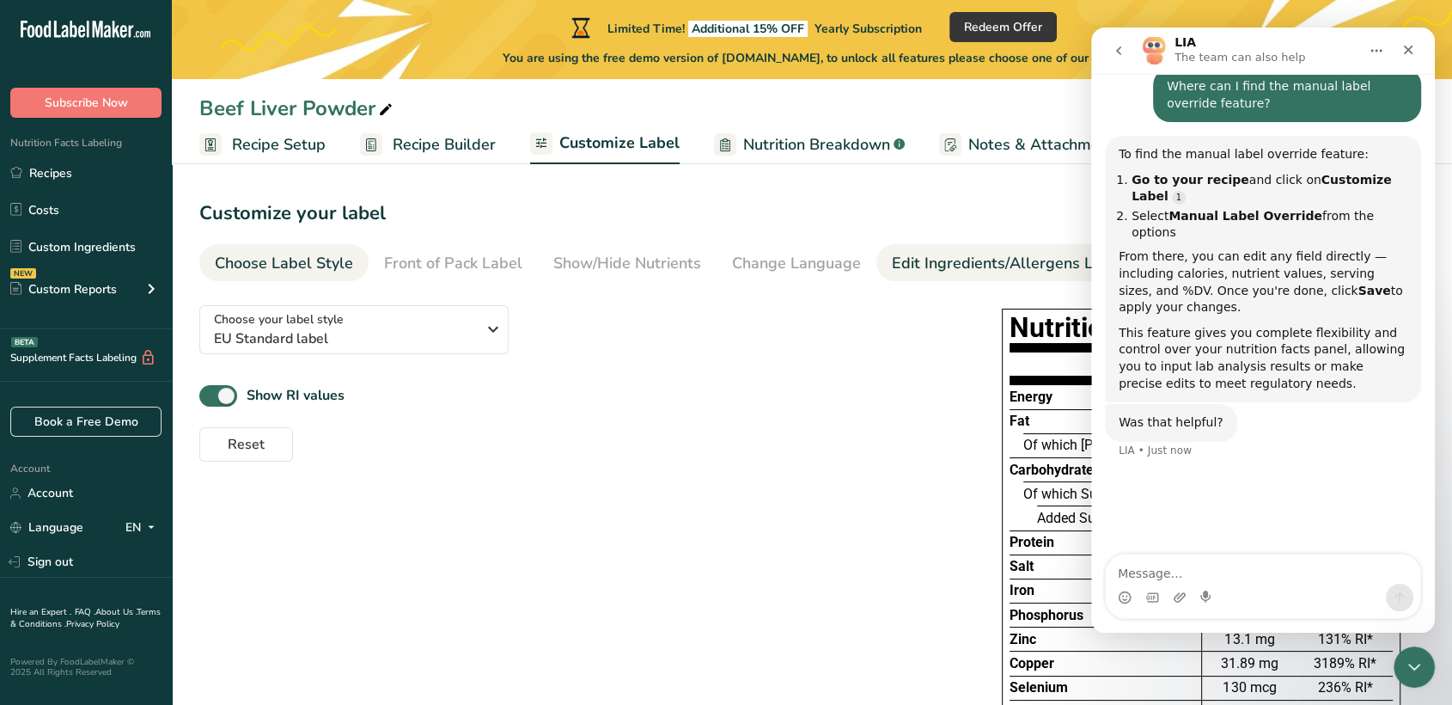
drag, startPoint x: 868, startPoint y: 247, endPoint x: 882, endPoint y: 248, distance: 13.9
click at [876, 247] on ul "Choose Label Style Front of Pack Label Show/Hide Nutrients Change Language Manu…" at bounding box center [811, 262] width 1225 height 37
click at [928, 250] on link "Edit Ingredients/Allergens List" at bounding box center [1001, 263] width 218 height 39
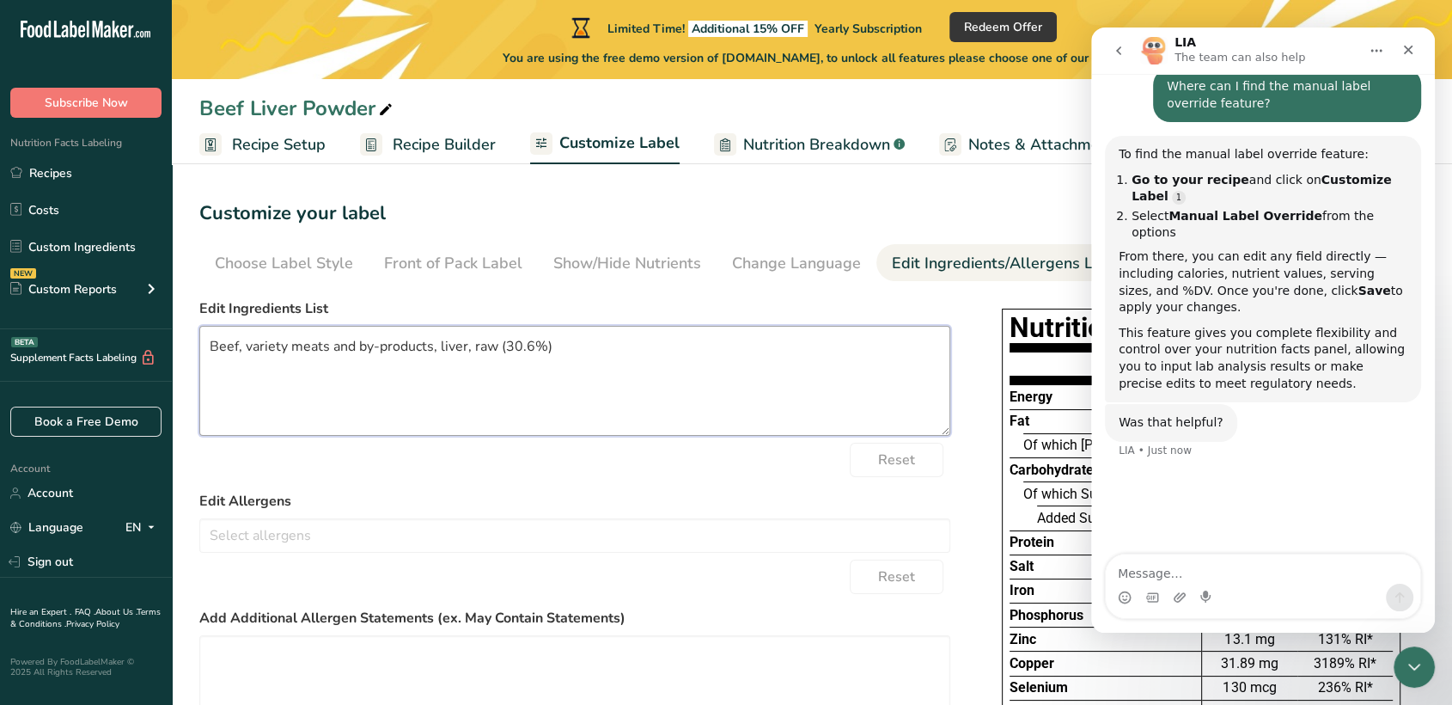
click at [749, 391] on textarea "Beef, variety meats and by-products, liver, raw (30.6%)" at bounding box center [574, 381] width 751 height 110
click at [1071, 474] on span "Carbohydrates" at bounding box center [1055, 469] width 91 height 16
click at [1052, 477] on div "Carbohydrates" at bounding box center [1106, 469] width 192 height 24
click at [1184, 280] on div "From there, you can edit any field directly — including calories, nutrient valu…" at bounding box center [1263, 281] width 289 height 67
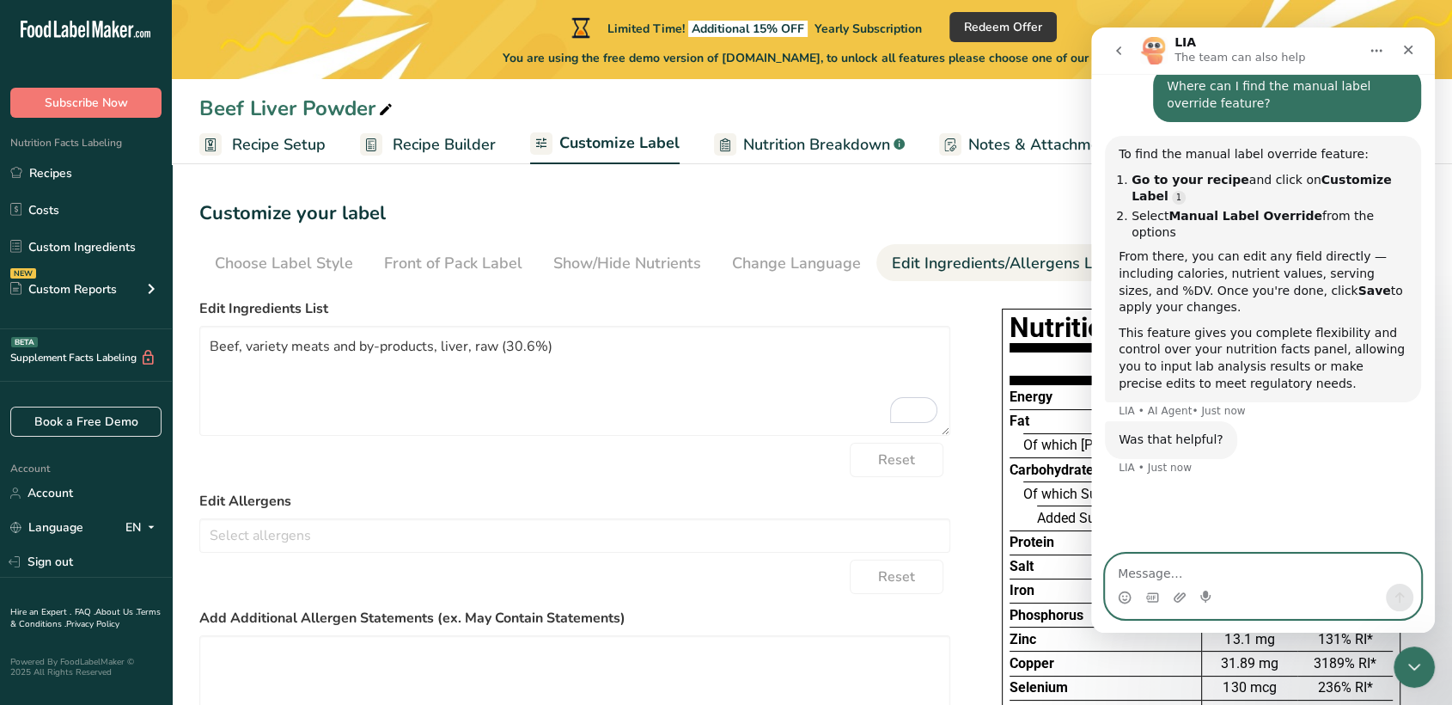
click at [1189, 569] on textarea "Message…" at bounding box center [1263, 568] width 315 height 29
type textarea "Is that a premium feature or is it available for free users"
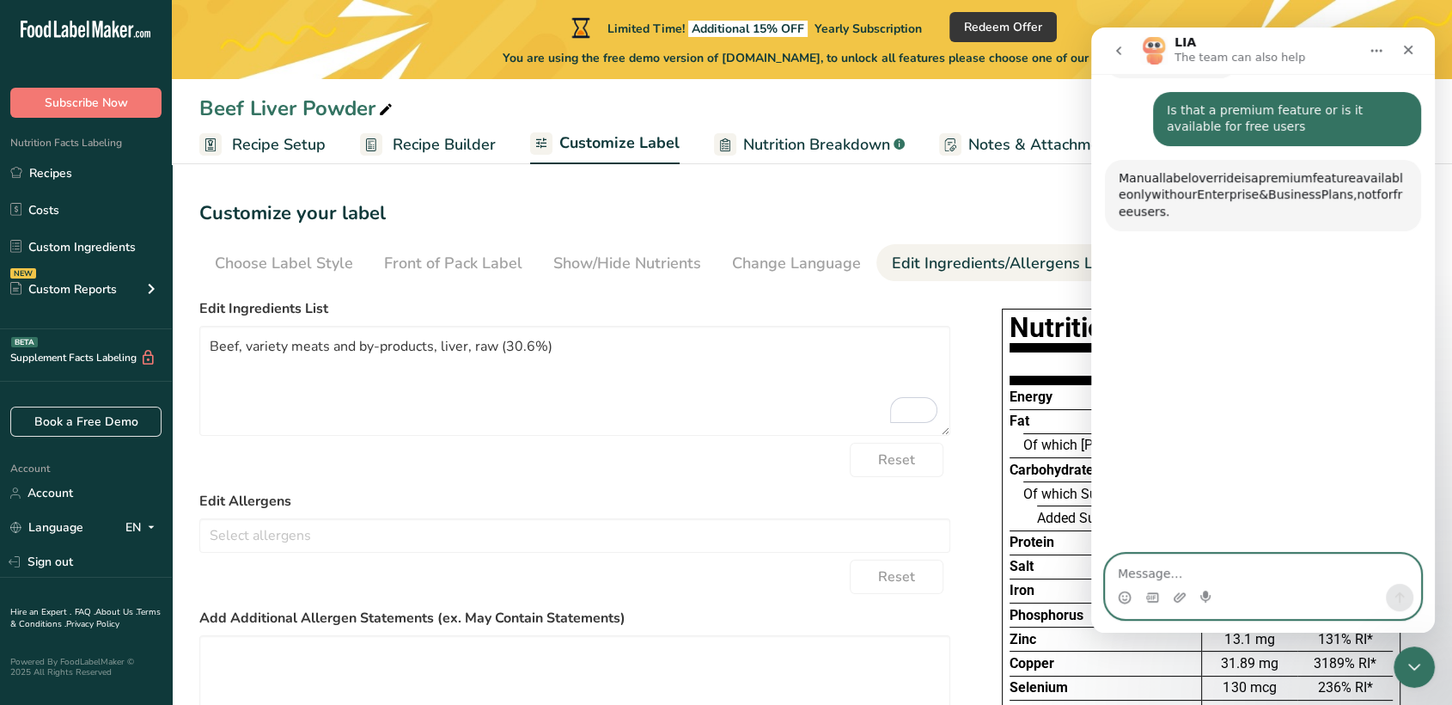
scroll to position [775, 0]
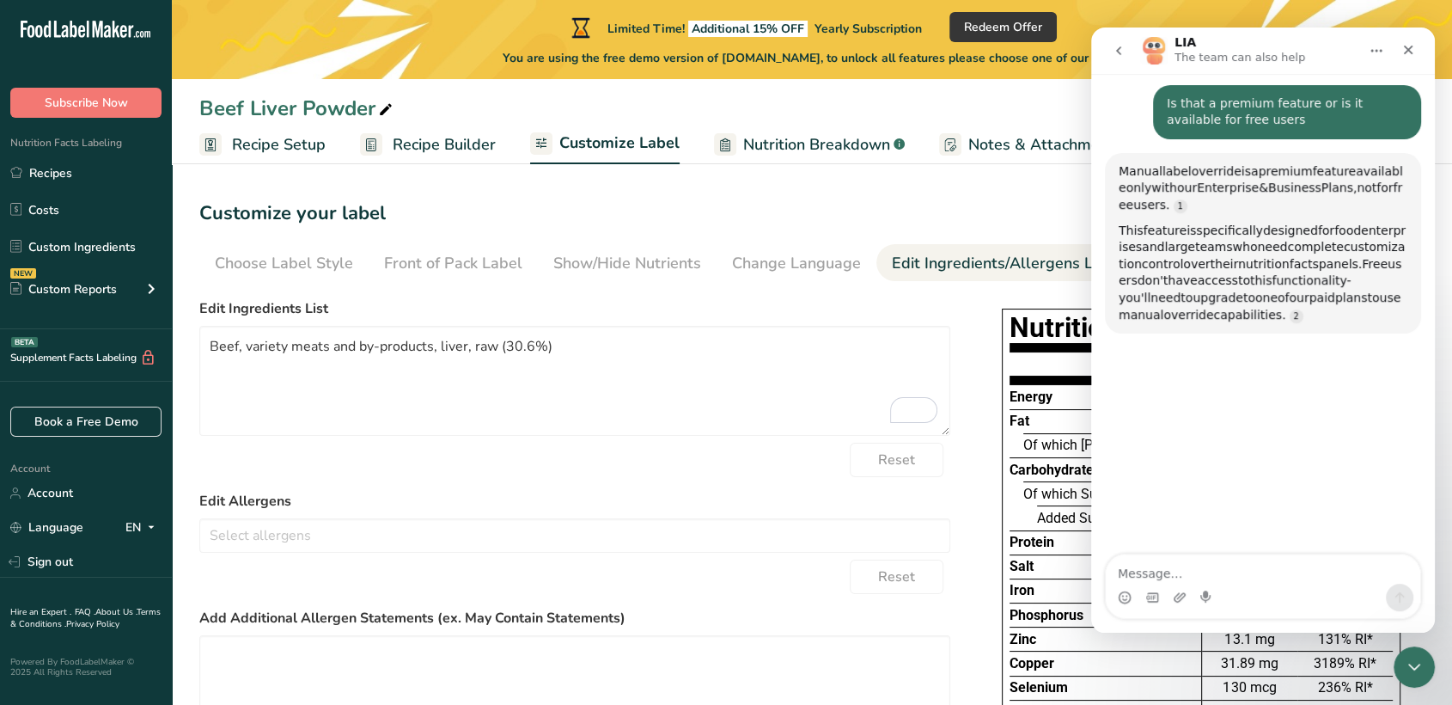
click at [1159, 235] on span "enterprises" at bounding box center [1262, 238] width 287 height 31
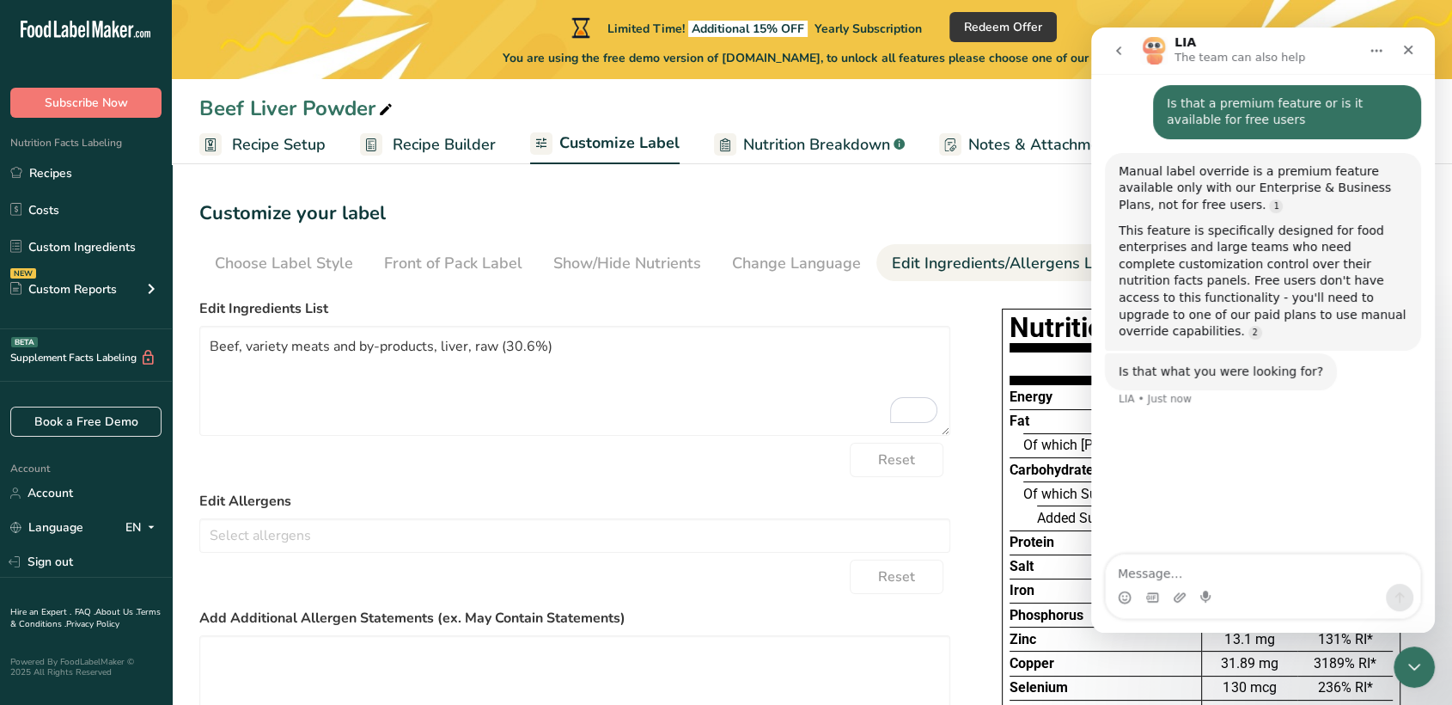
click at [1159, 235] on div "This feature is specifically designed for food enterprises and large teams who …" at bounding box center [1263, 282] width 289 height 118
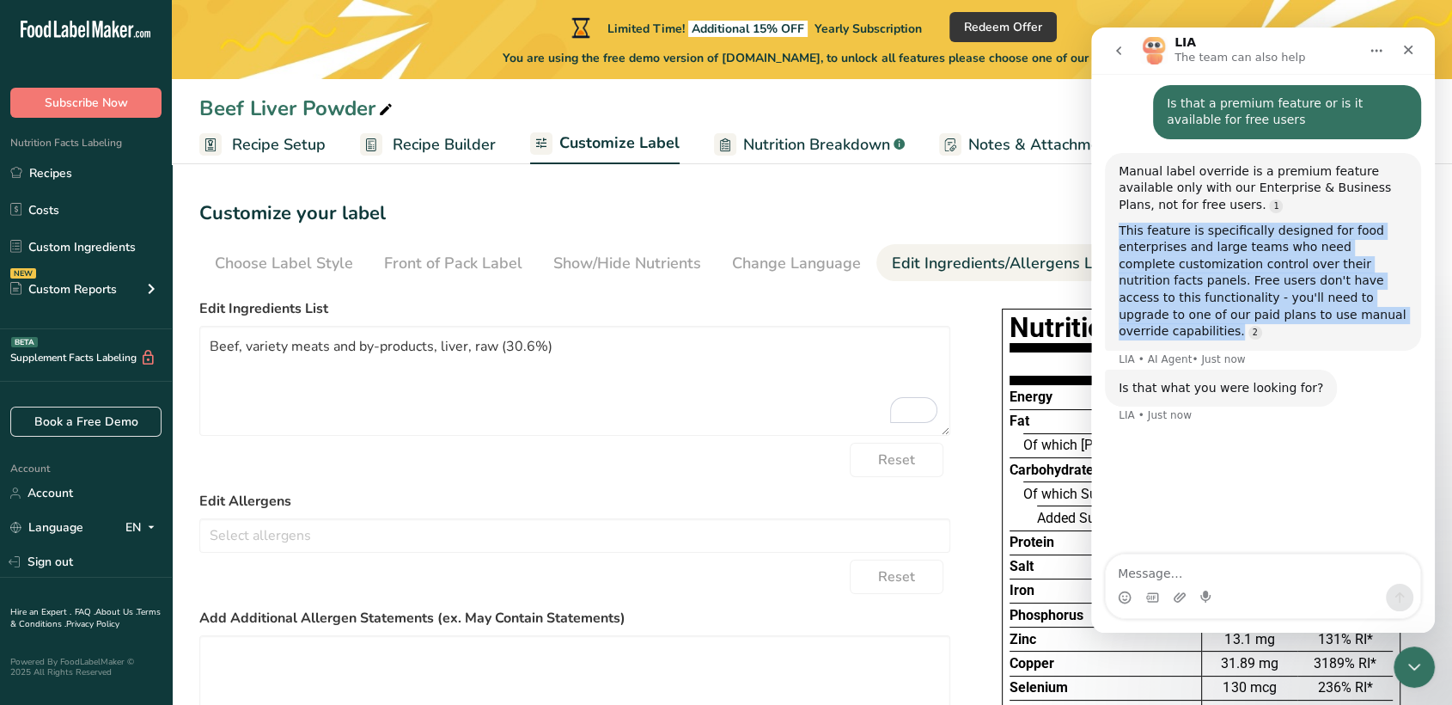
click at [1159, 235] on div "This feature is specifically designed for food enterprises and large teams who …" at bounding box center [1263, 282] width 289 height 118
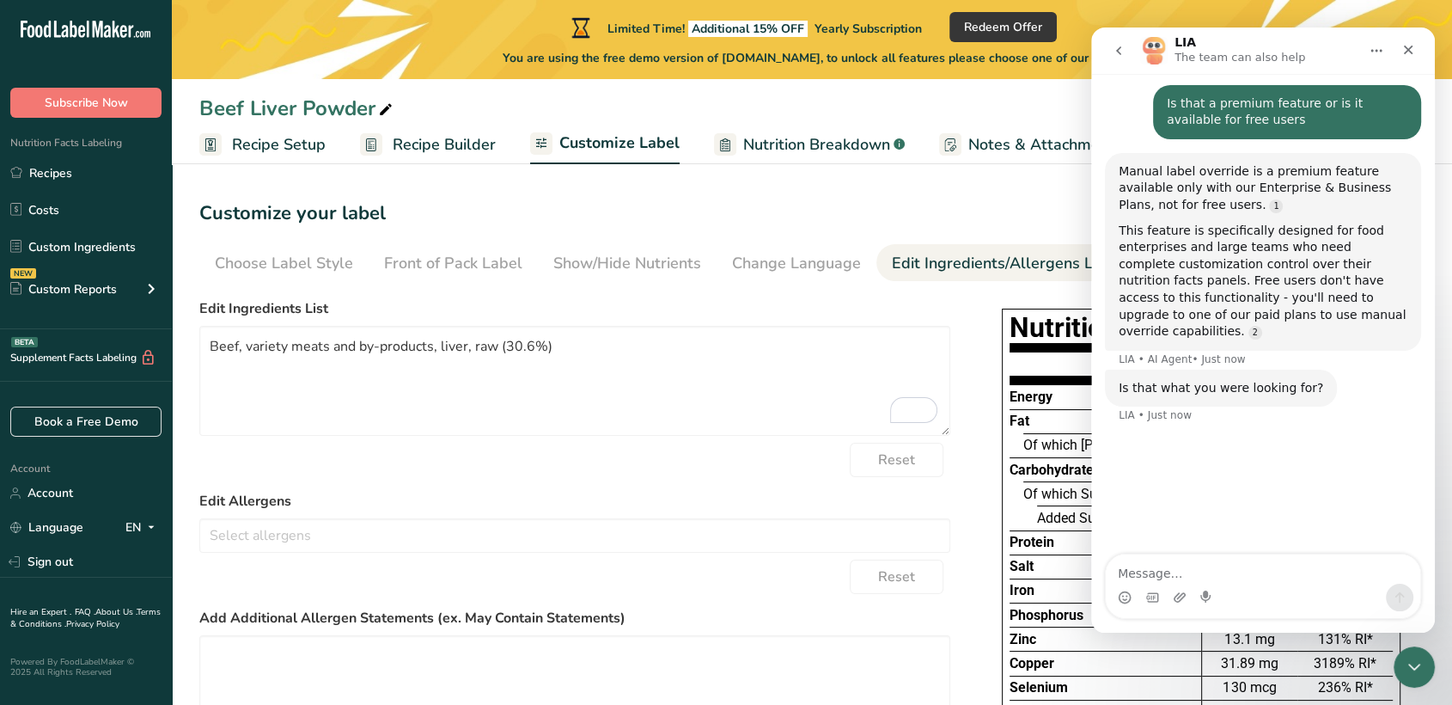
click at [1170, 281] on div "This feature is specifically designed for food enterprises and large teams who …" at bounding box center [1263, 282] width 289 height 118
click at [1408, 53] on icon "Close" at bounding box center [1409, 50] width 14 height 14
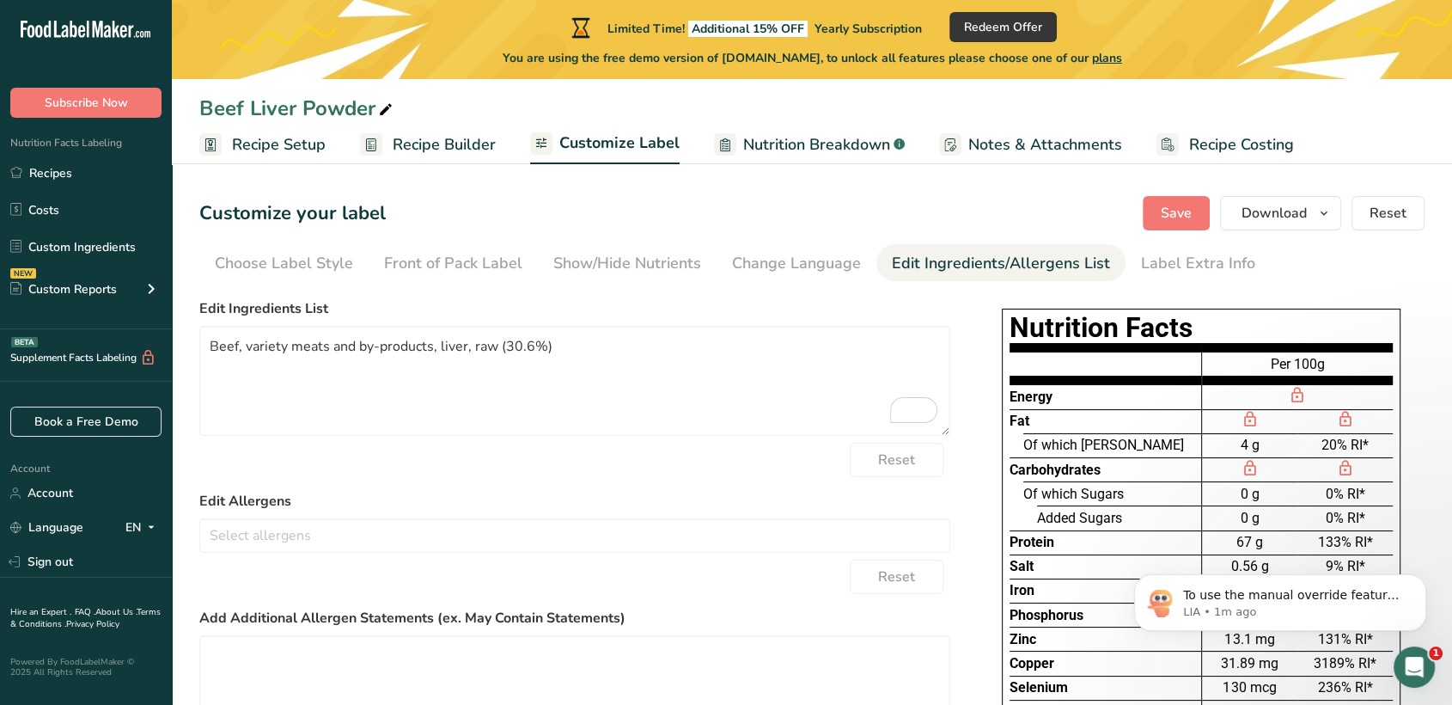
scroll to position [0, 0]
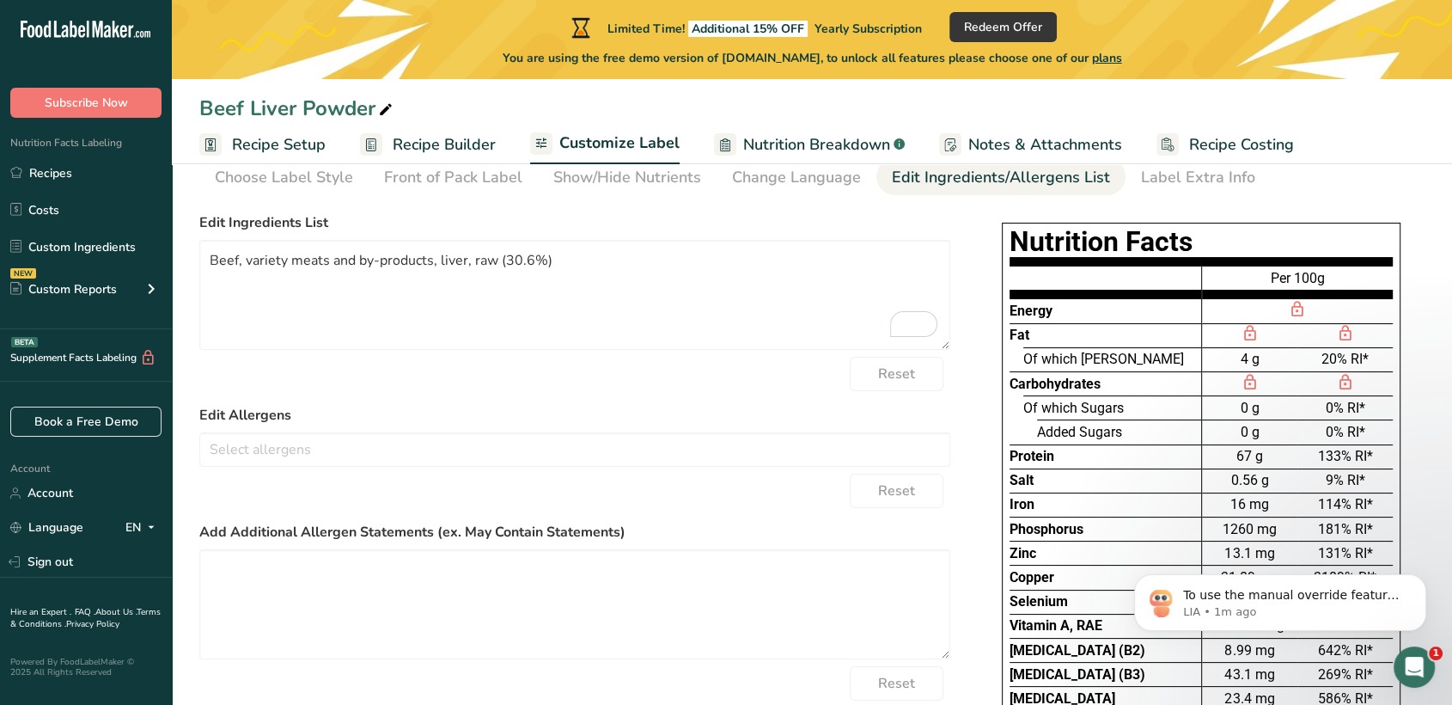
click at [1297, 278] on div "Per 100g 4 g 20% RI* 0 g 0% RI* 0 g 0% RI* 67 g 133% RI* 0.56 g 9% RI* 16 mg 11…" at bounding box center [1297, 524] width 192 height 534
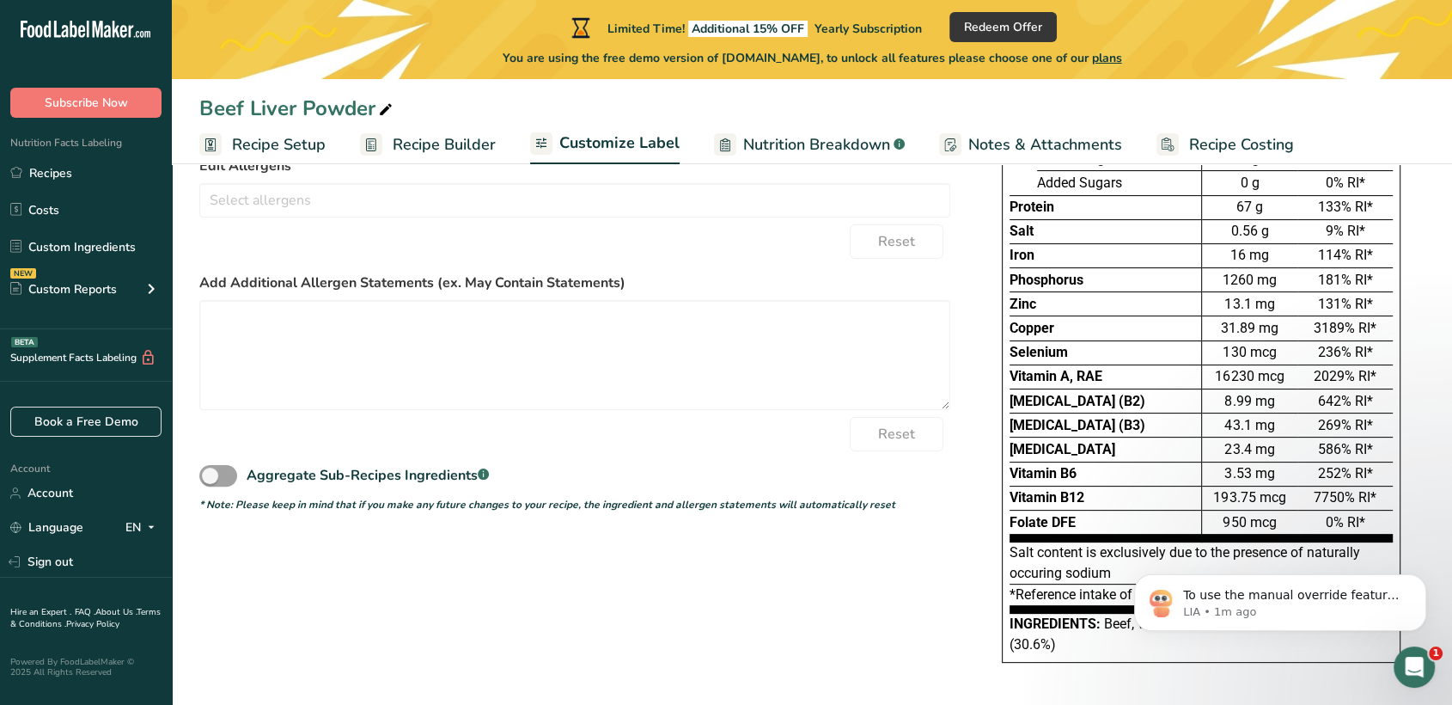
scroll to position [351, 0]
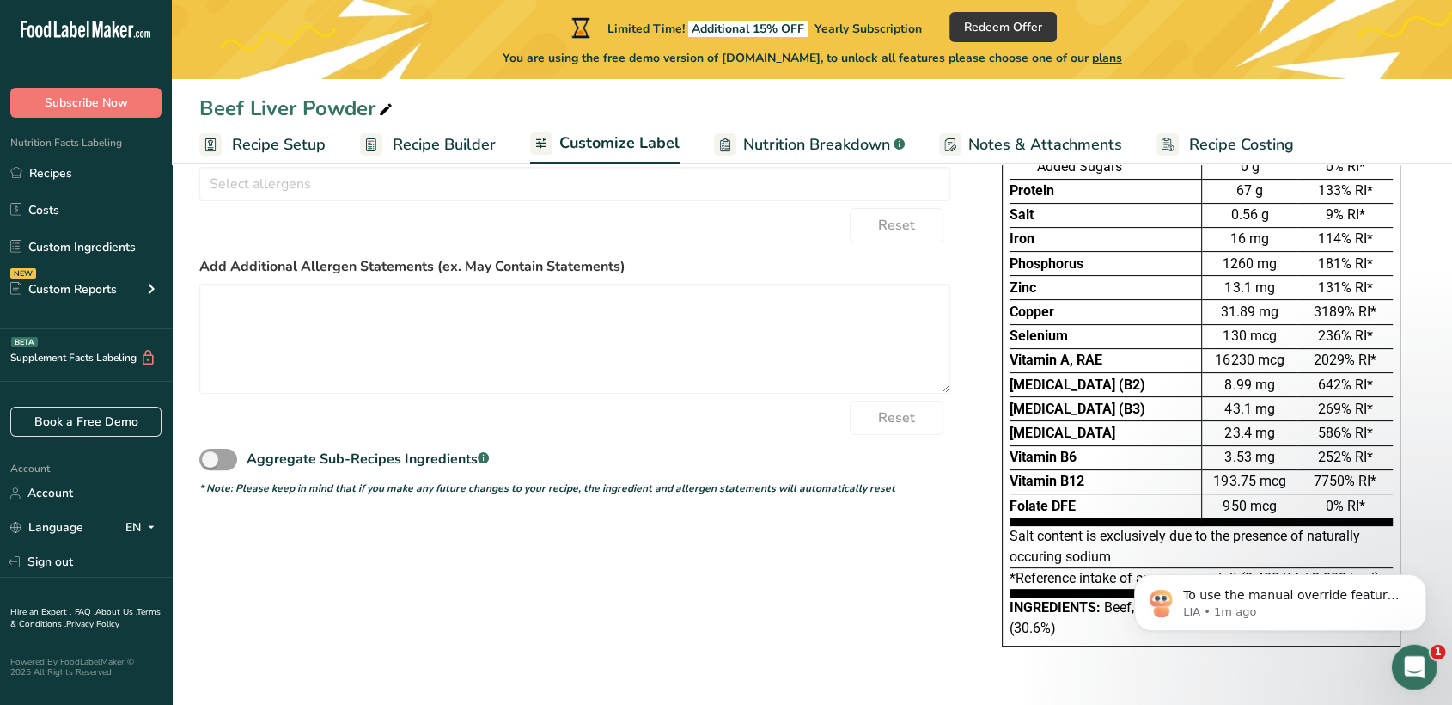
click at [1405, 674] on div "Open Intercom Messenger" at bounding box center [1412, 664] width 57 height 57
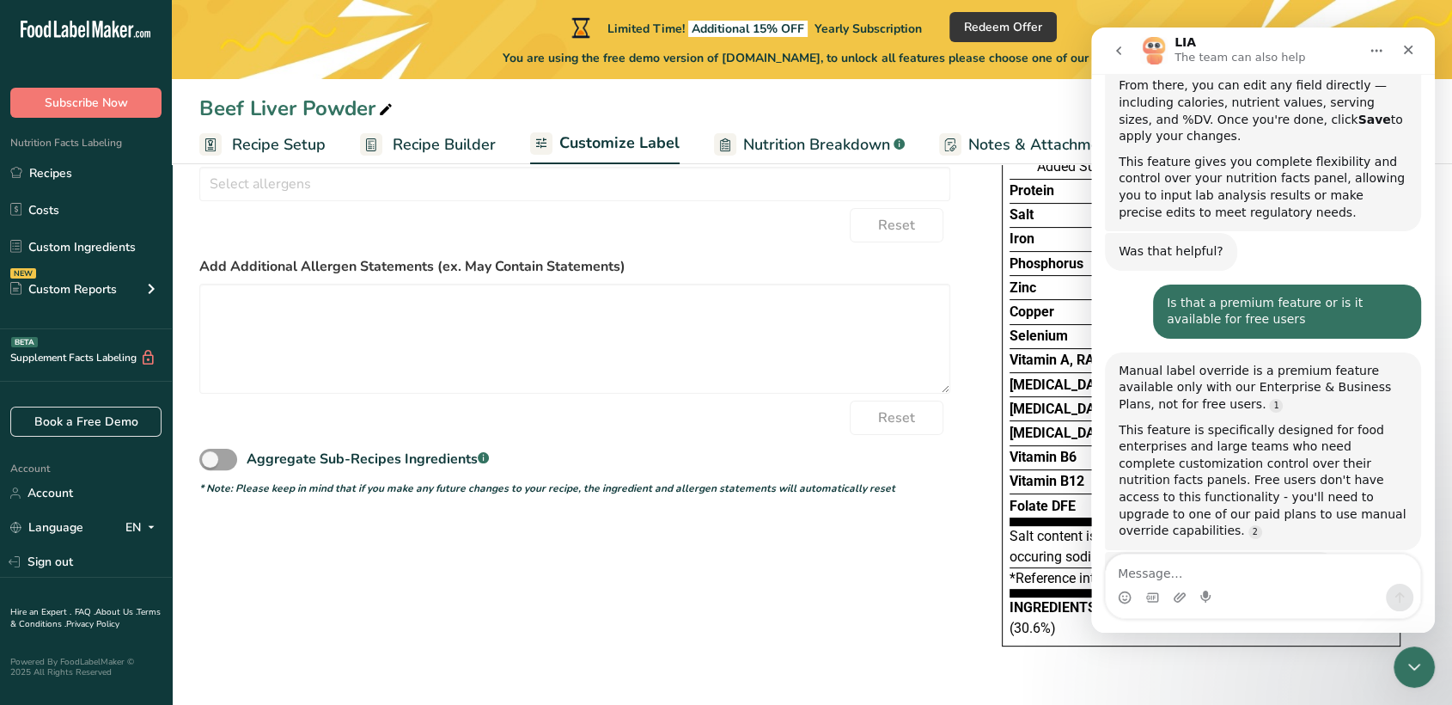
scroll to position [598, 0]
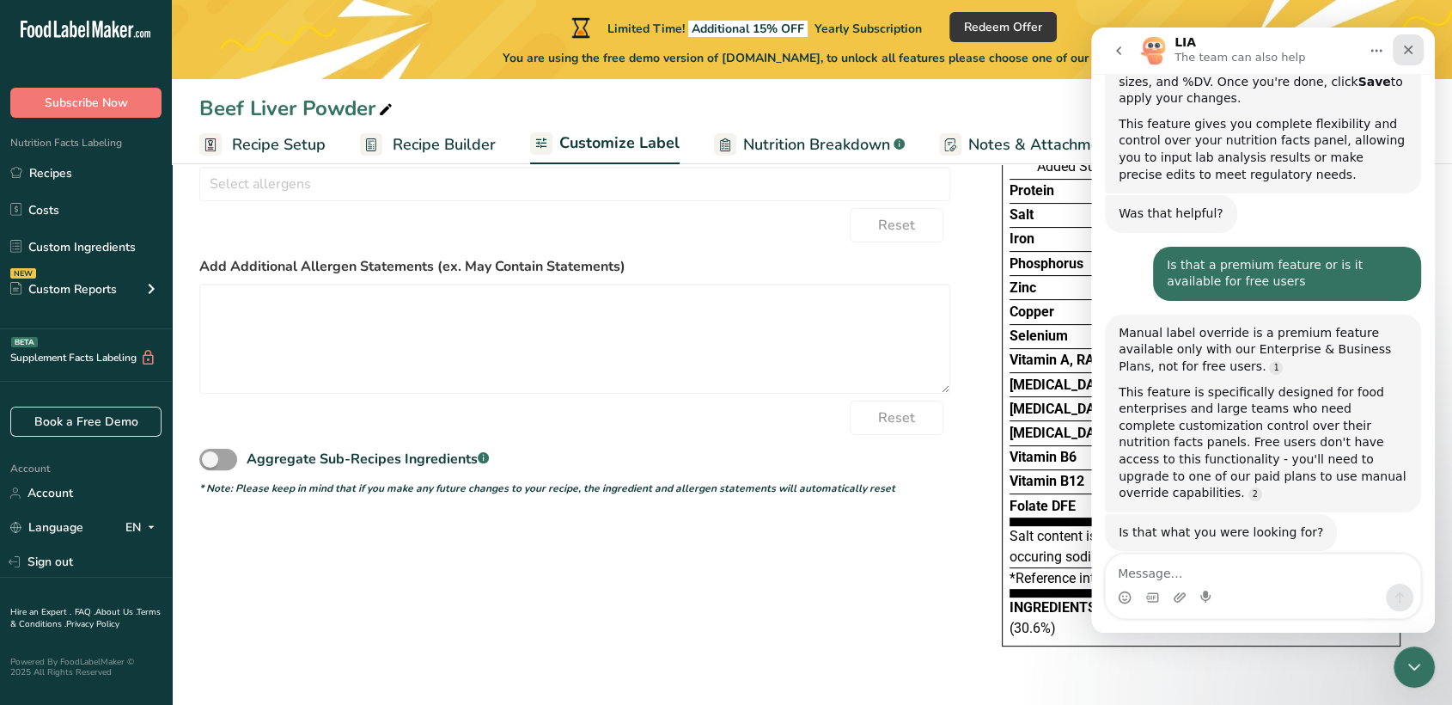
click at [1403, 56] on icon "Close" at bounding box center [1409, 50] width 14 height 14
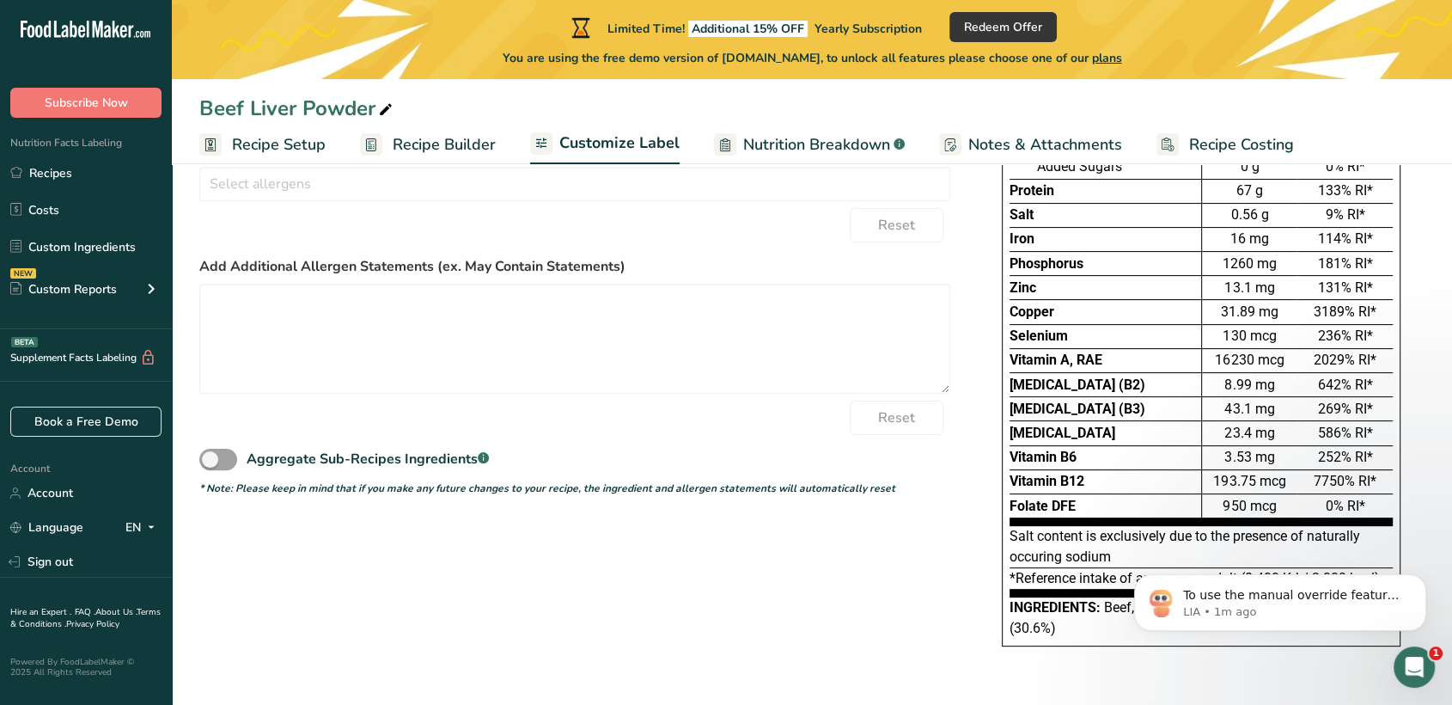
scroll to position [0, 0]
click at [1292, 585] on div "To use the manual override feature for adding %RI (% Daily Value) on your Suppl…" at bounding box center [1280, 602] width 266 height 34
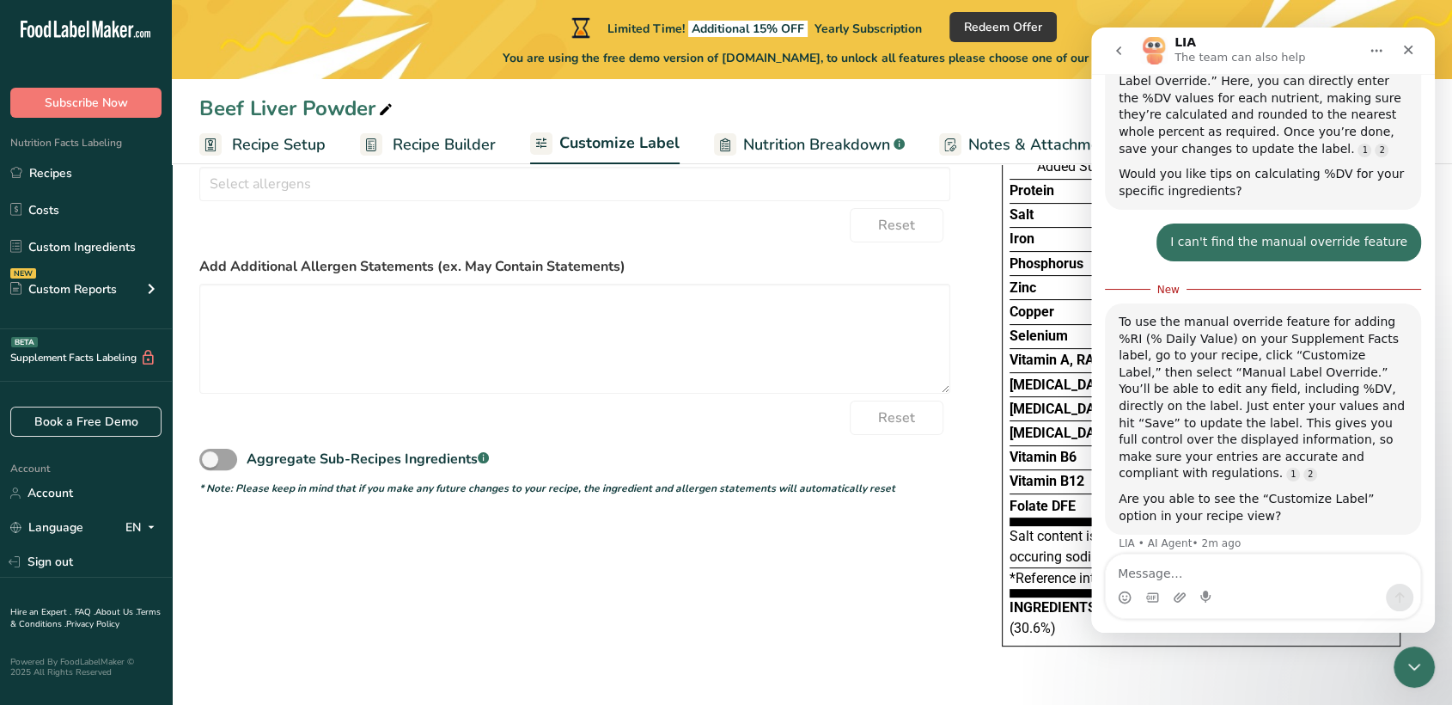
scroll to position [539, 0]
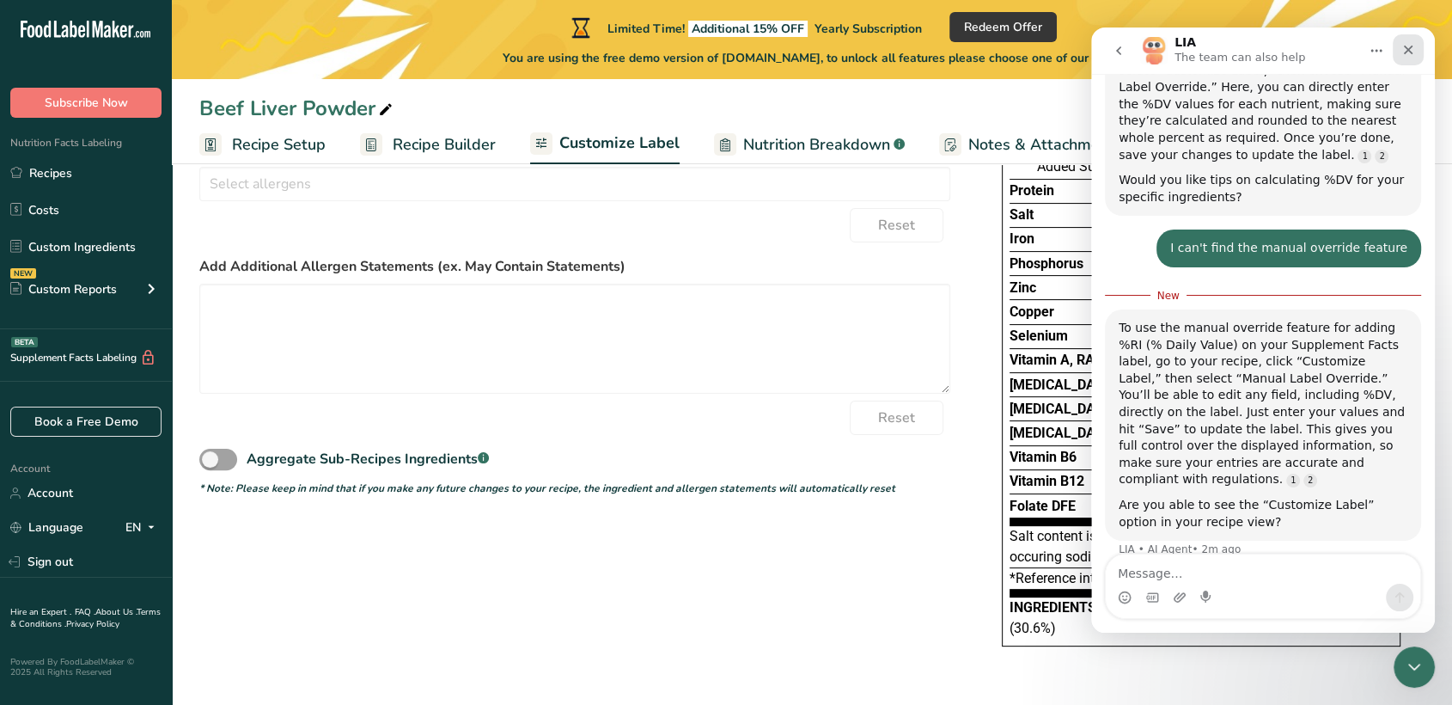
click at [1413, 53] on icon "Close" at bounding box center [1409, 50] width 14 height 14
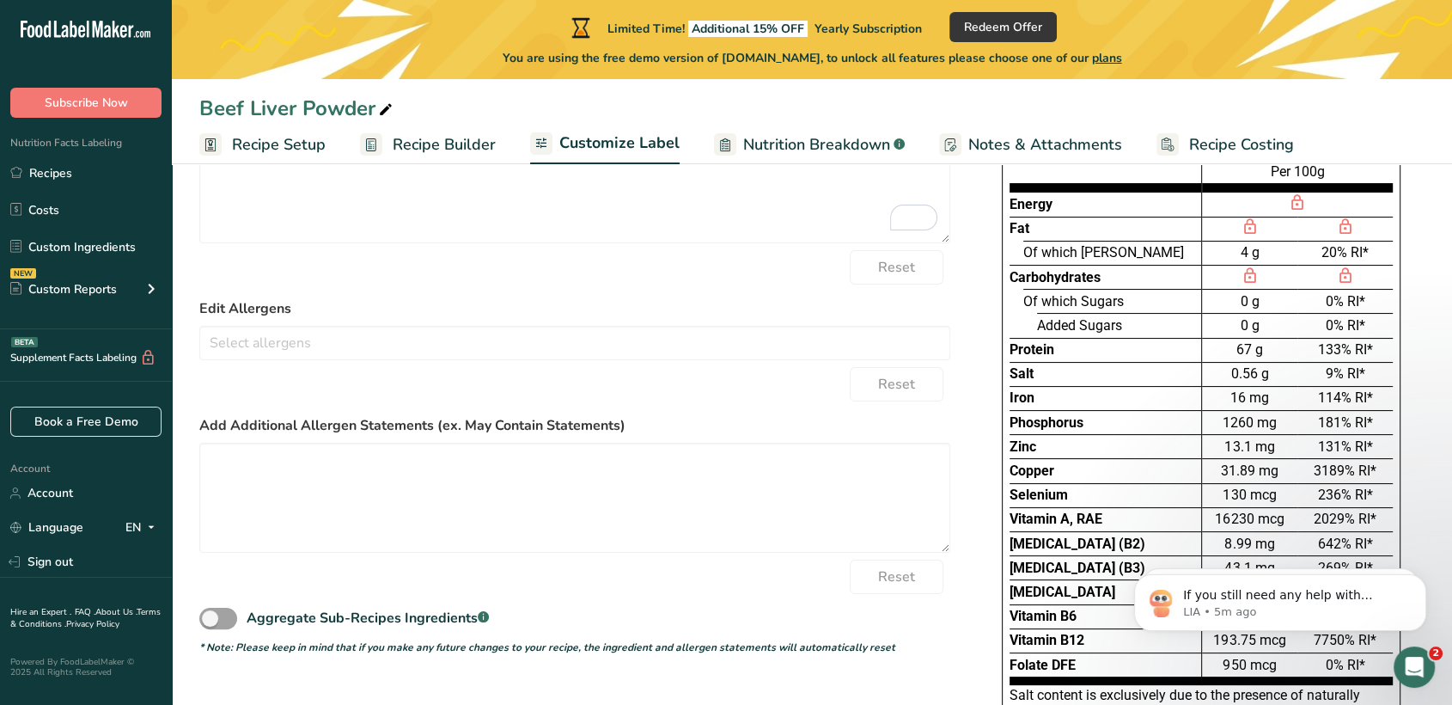
scroll to position [161, 0]
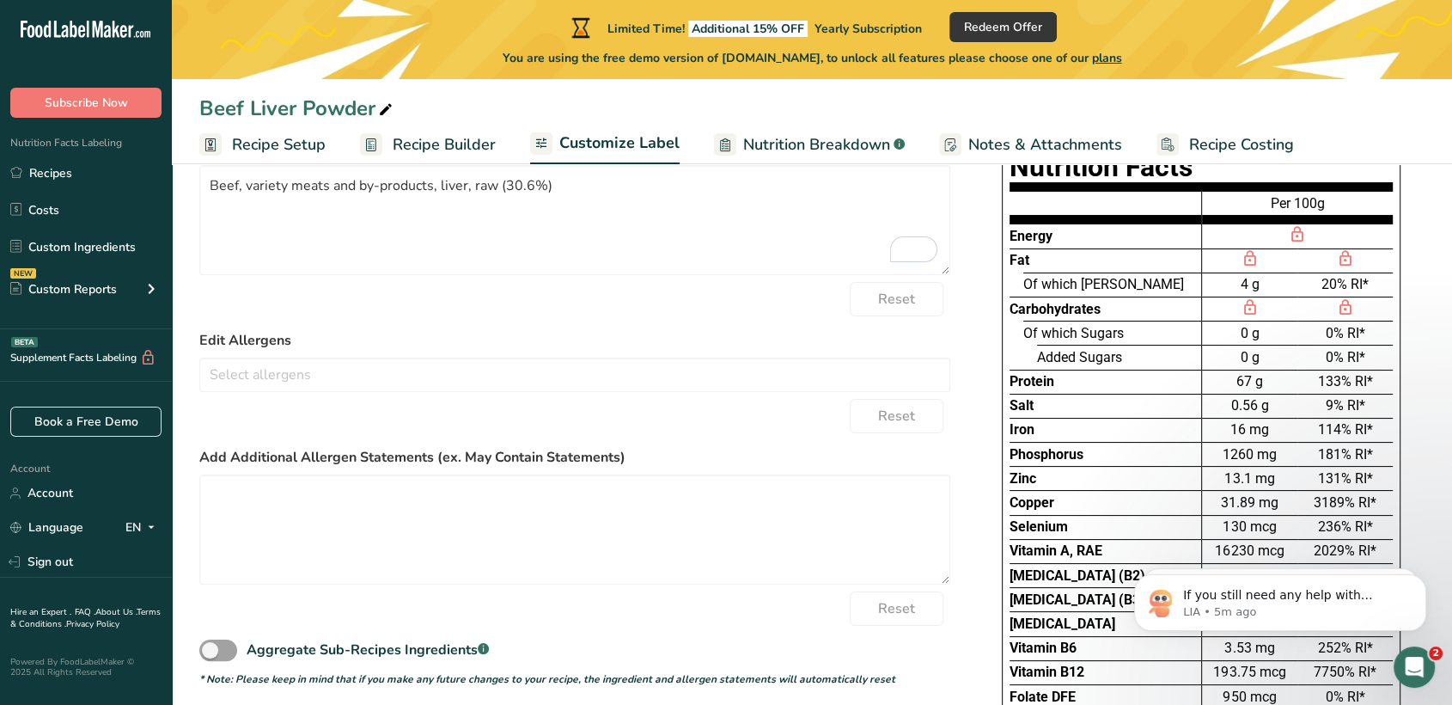
click at [1243, 307] on icon at bounding box center [1249, 307] width 17 height 21
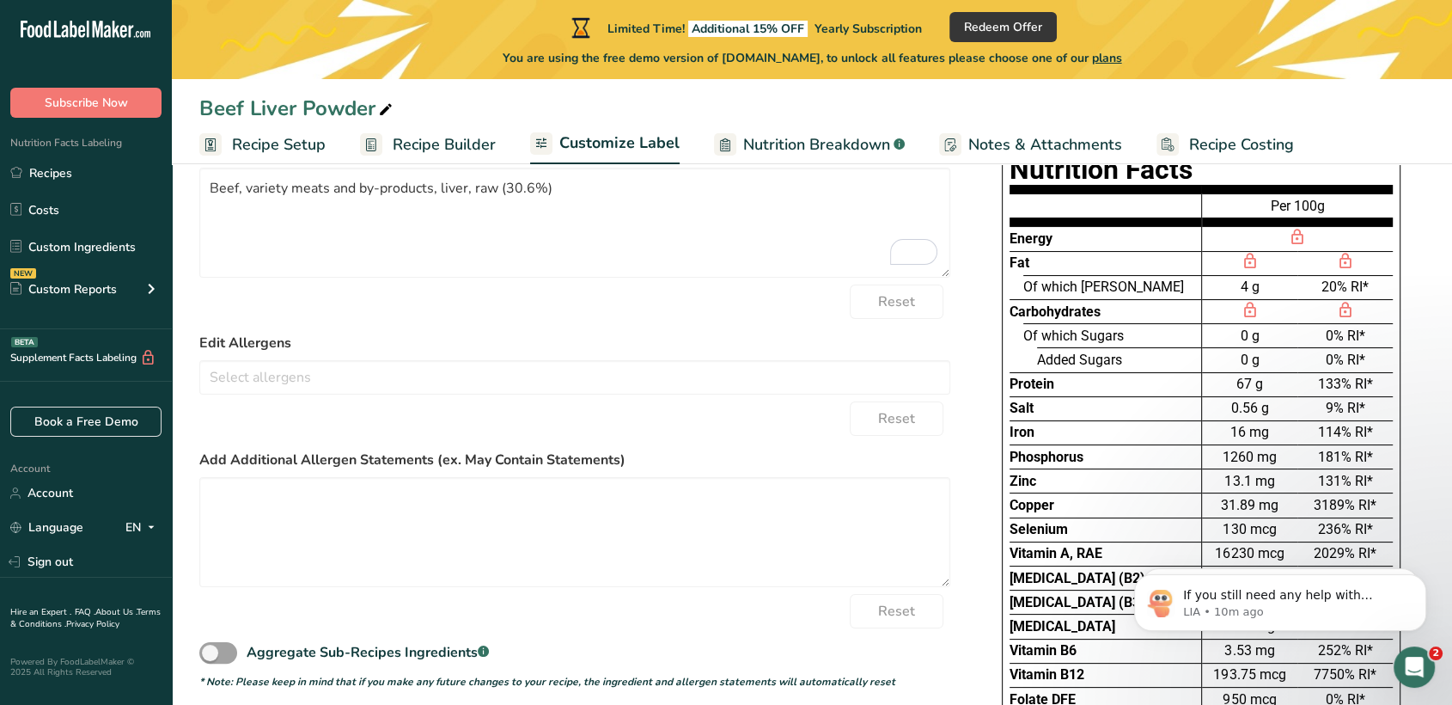
scroll to position [191, 0]
